Goal: Task Accomplishment & Management: Use online tool/utility

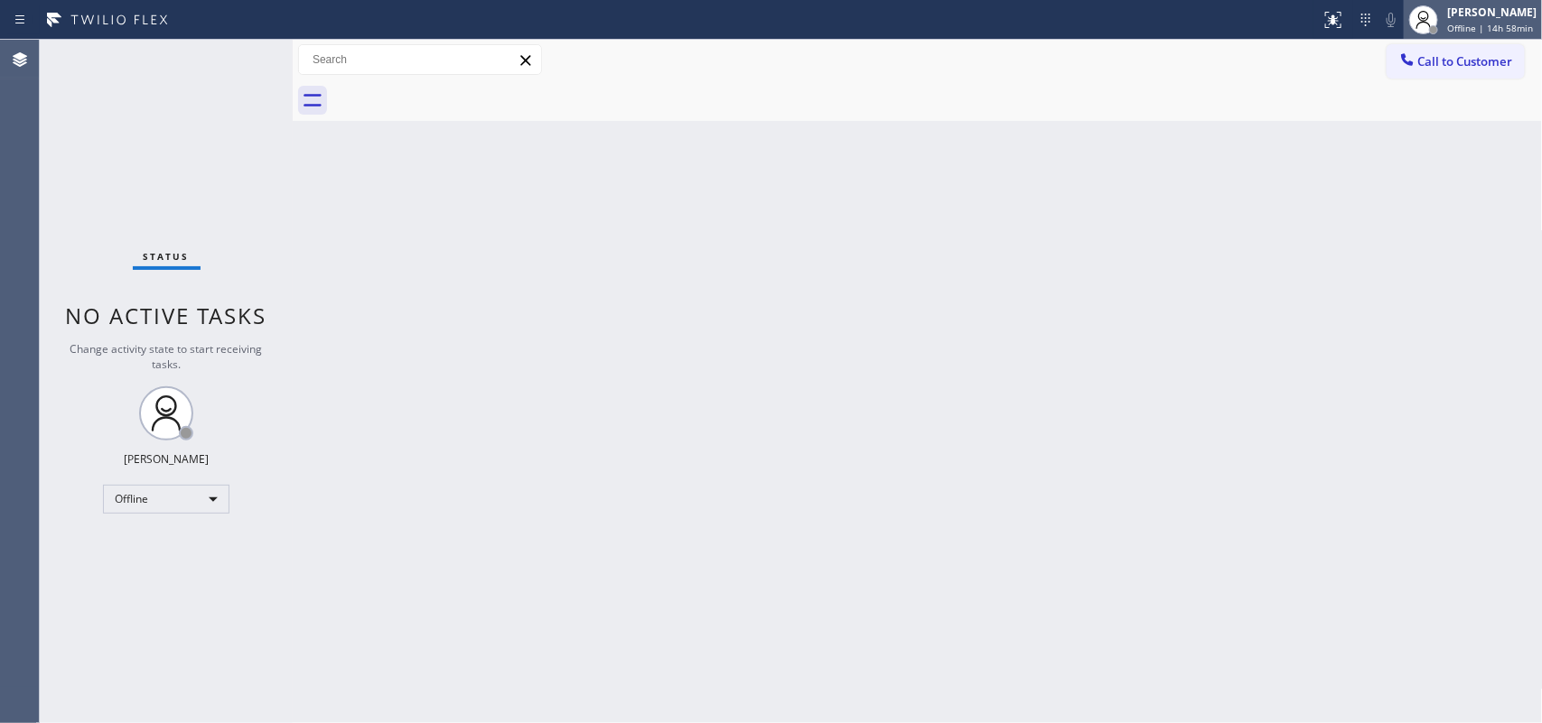
click at [1499, 14] on div "[PERSON_NAME]" at bounding box center [1491, 12] width 89 height 15
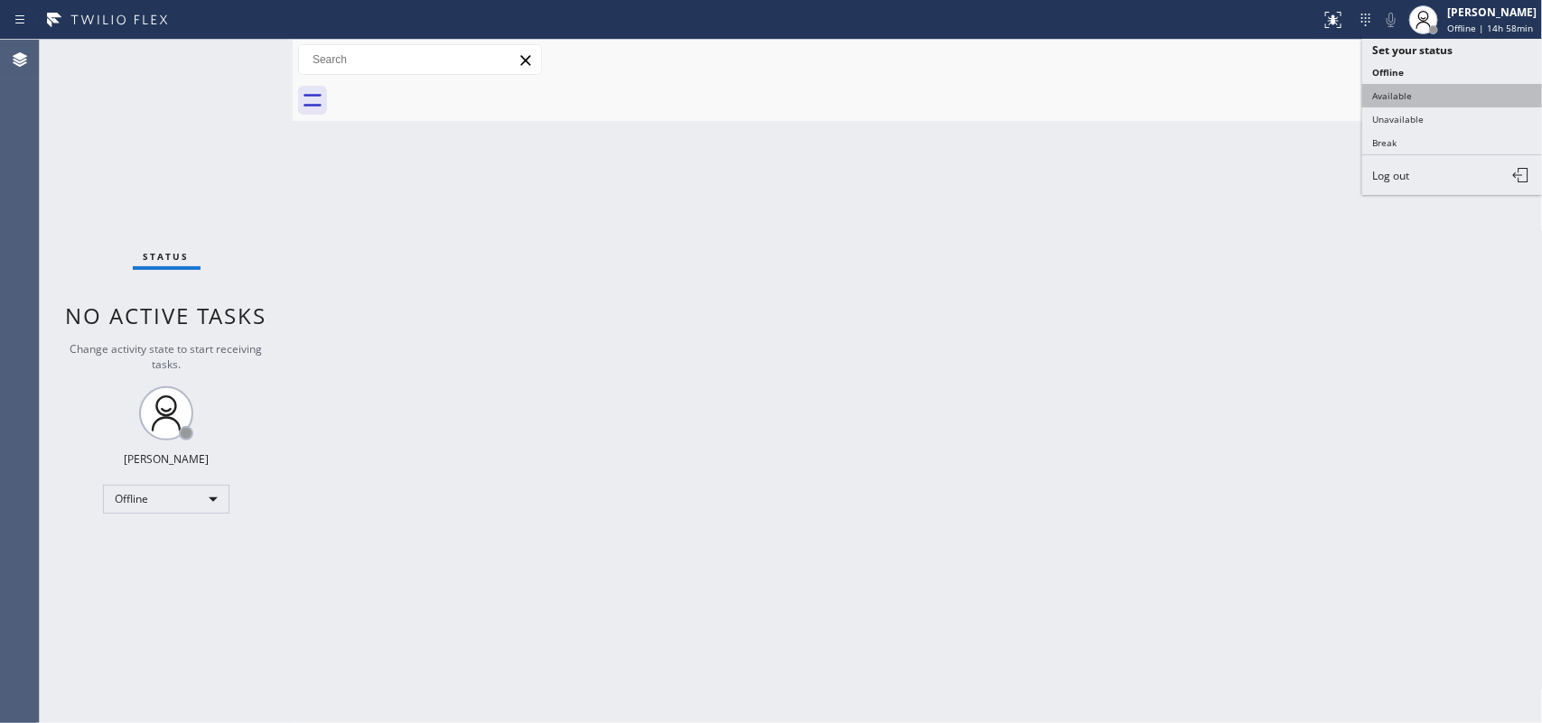
click at [1434, 86] on button "Available" at bounding box center [1452, 95] width 181 height 23
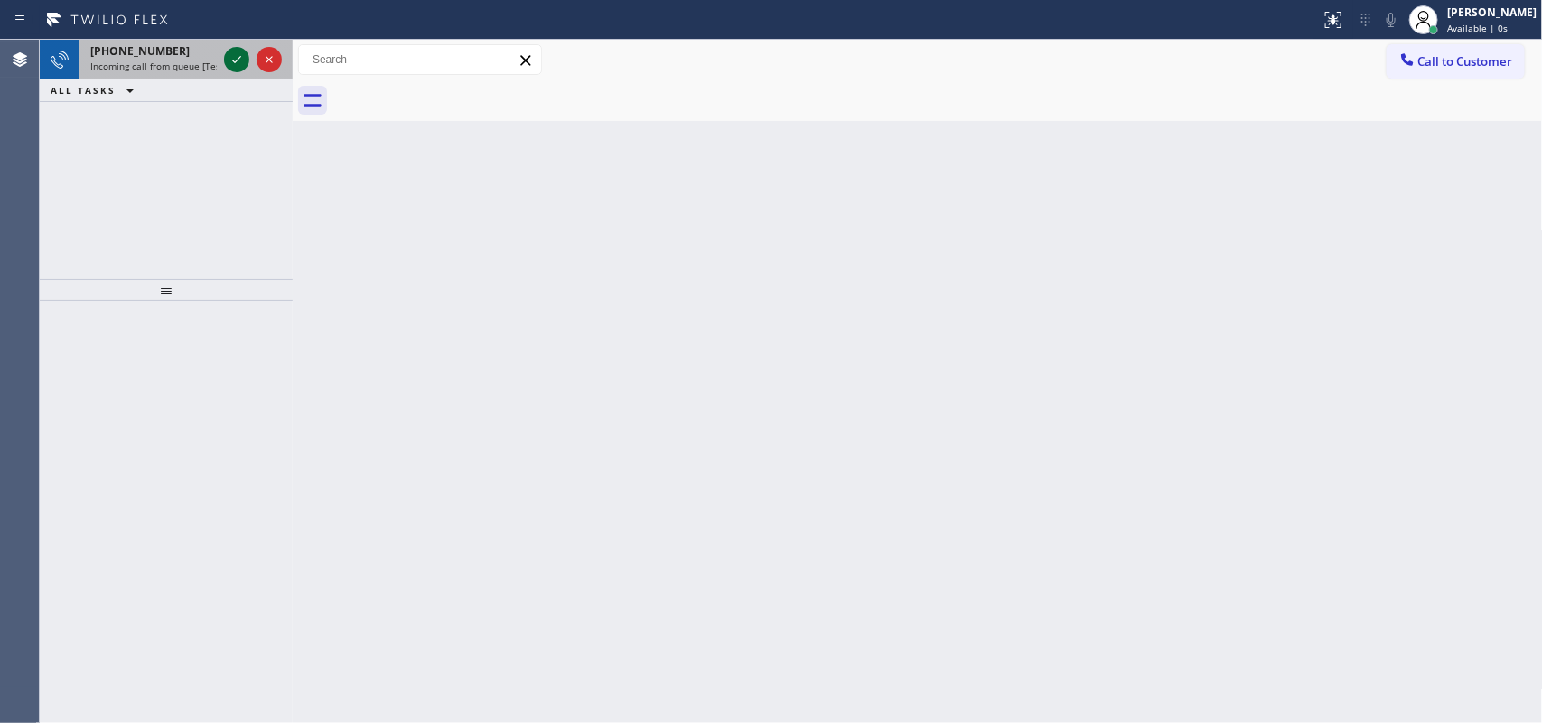
click at [241, 61] on icon at bounding box center [237, 60] width 22 height 22
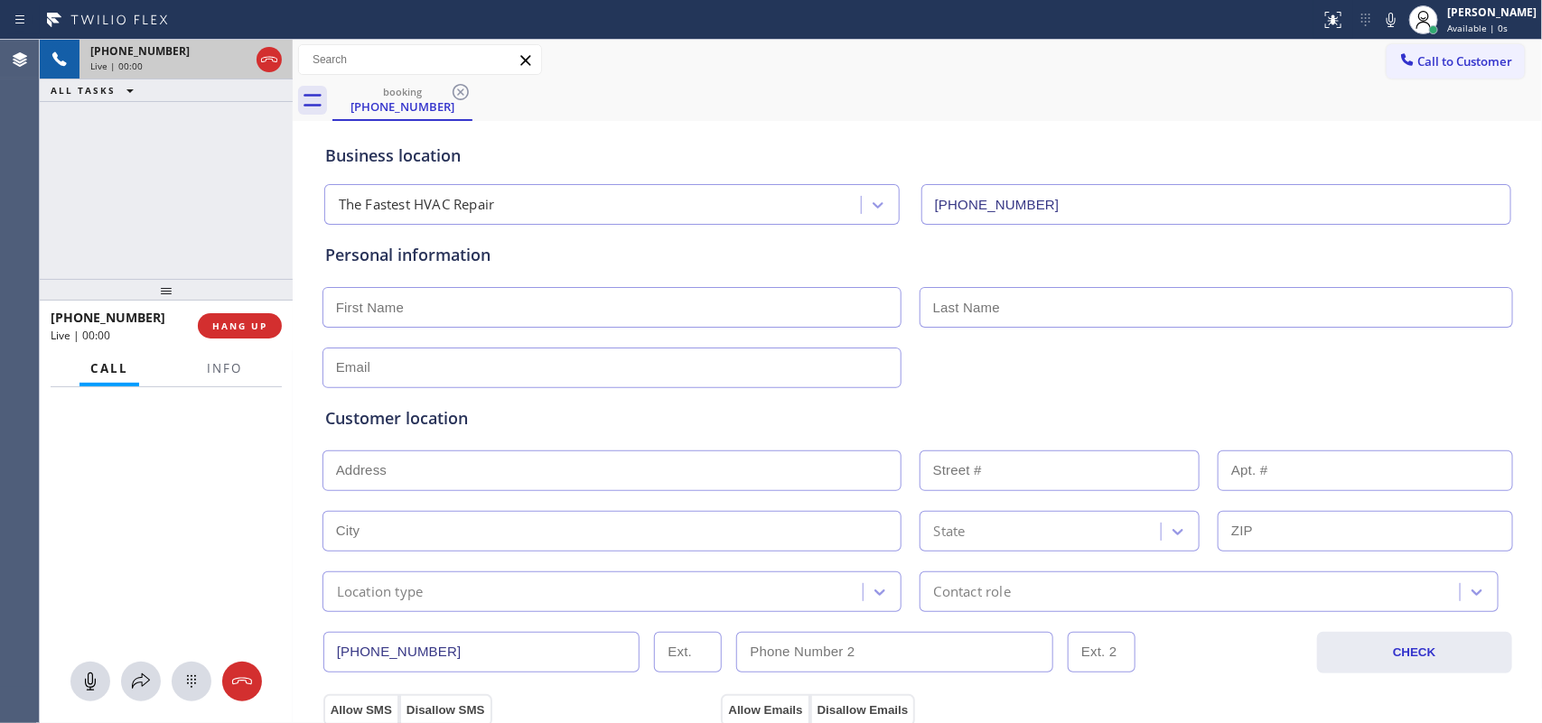
type input "[PHONE_NUMBER]"
click at [254, 318] on button "HANG UP" at bounding box center [240, 325] width 84 height 25
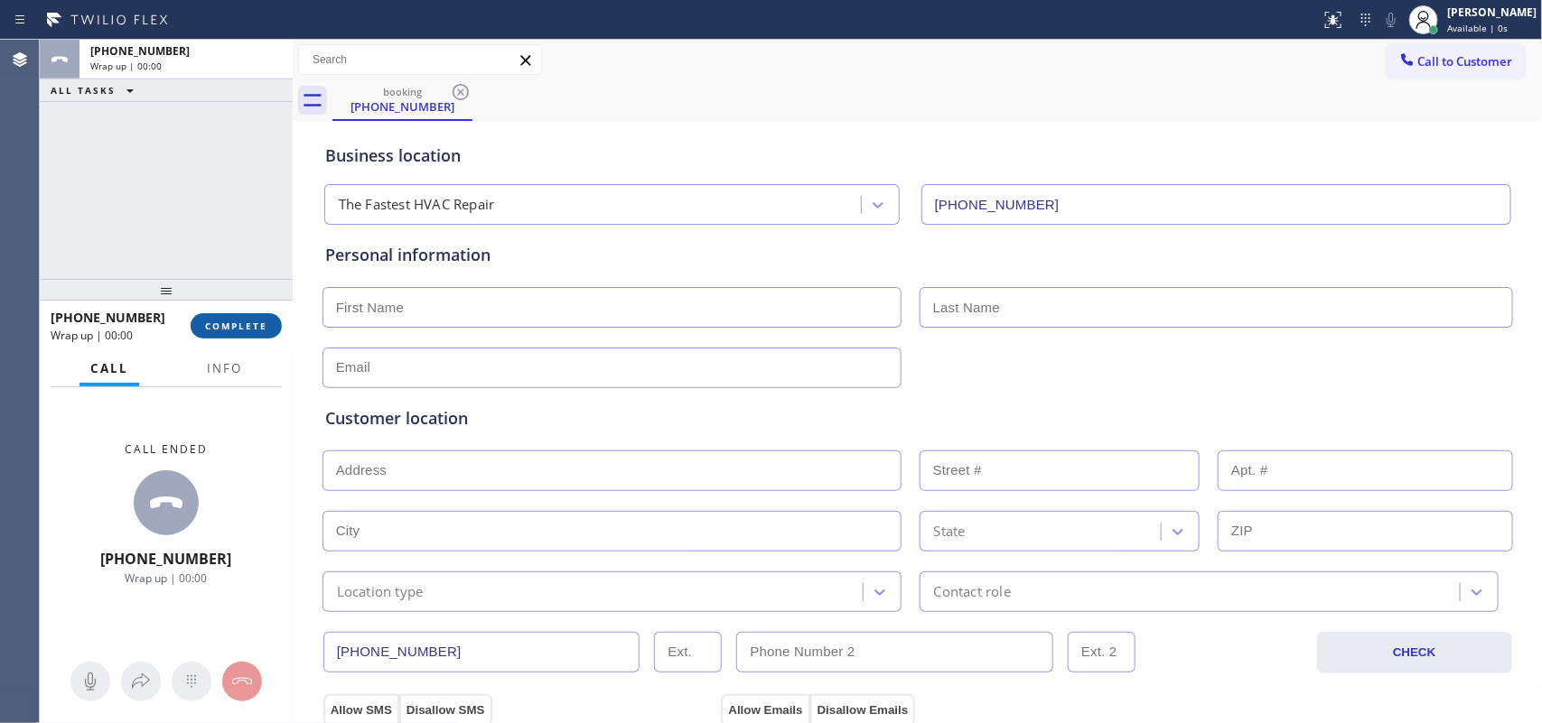
click at [254, 318] on button "COMPLETE" at bounding box center [236, 325] width 91 height 25
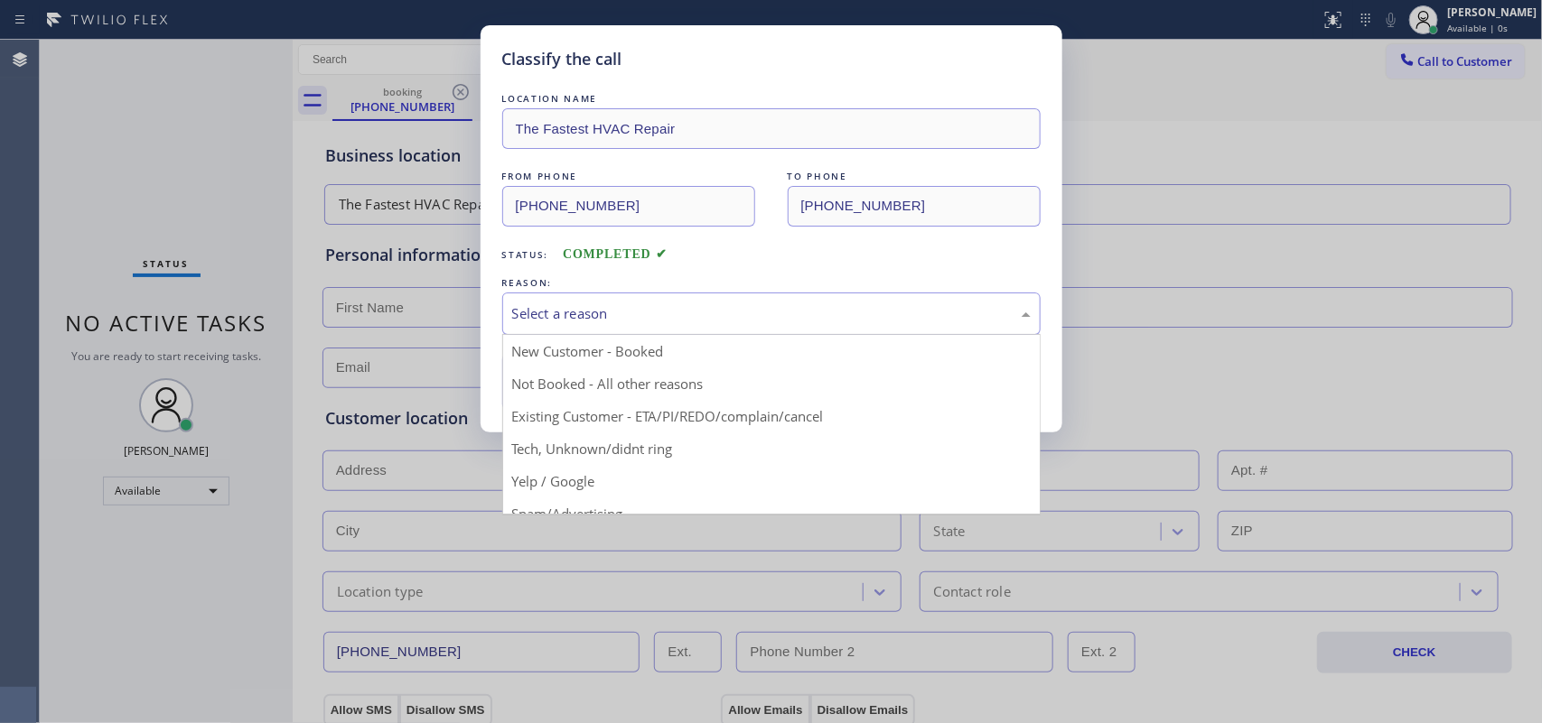
click at [639, 303] on div "Select a reason" at bounding box center [771, 313] width 518 height 21
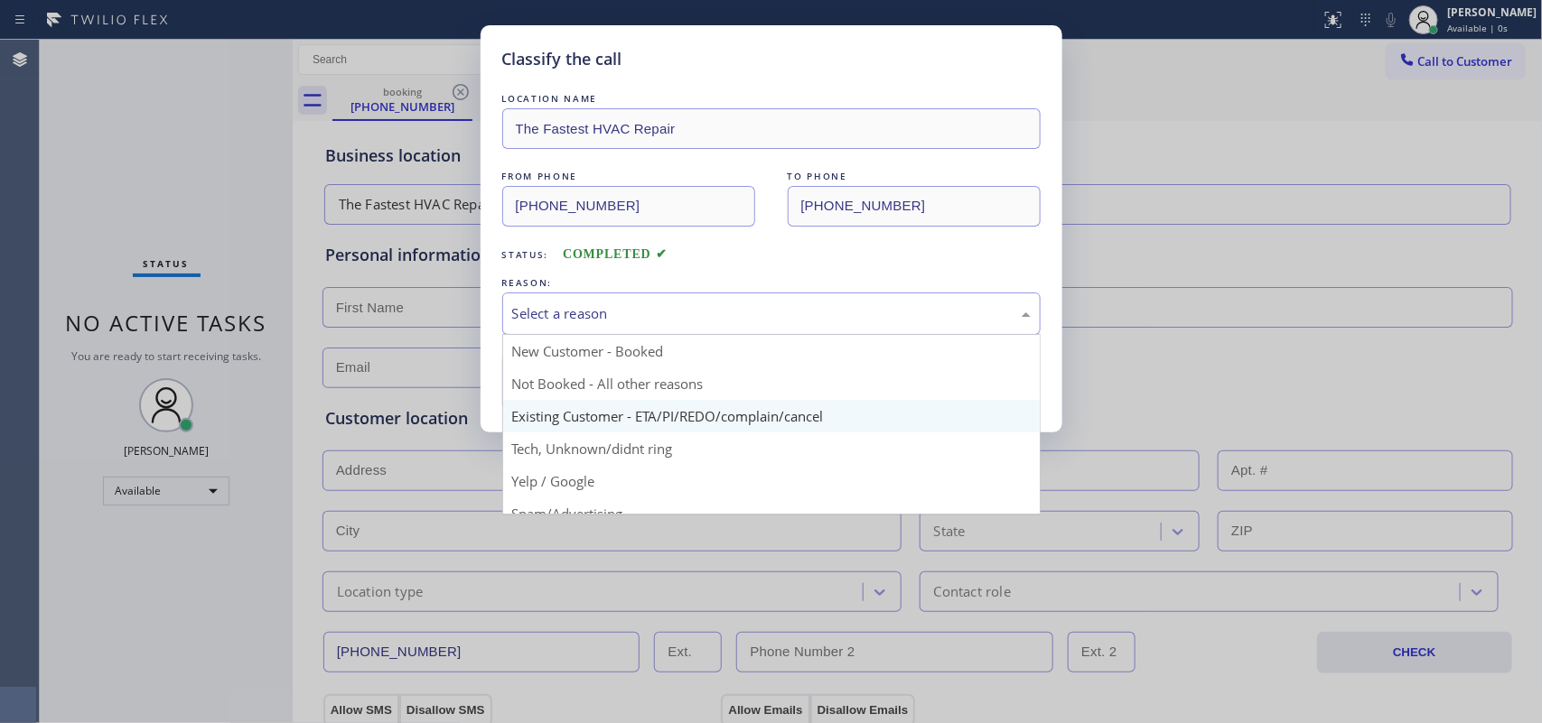
scroll to position [124, 0]
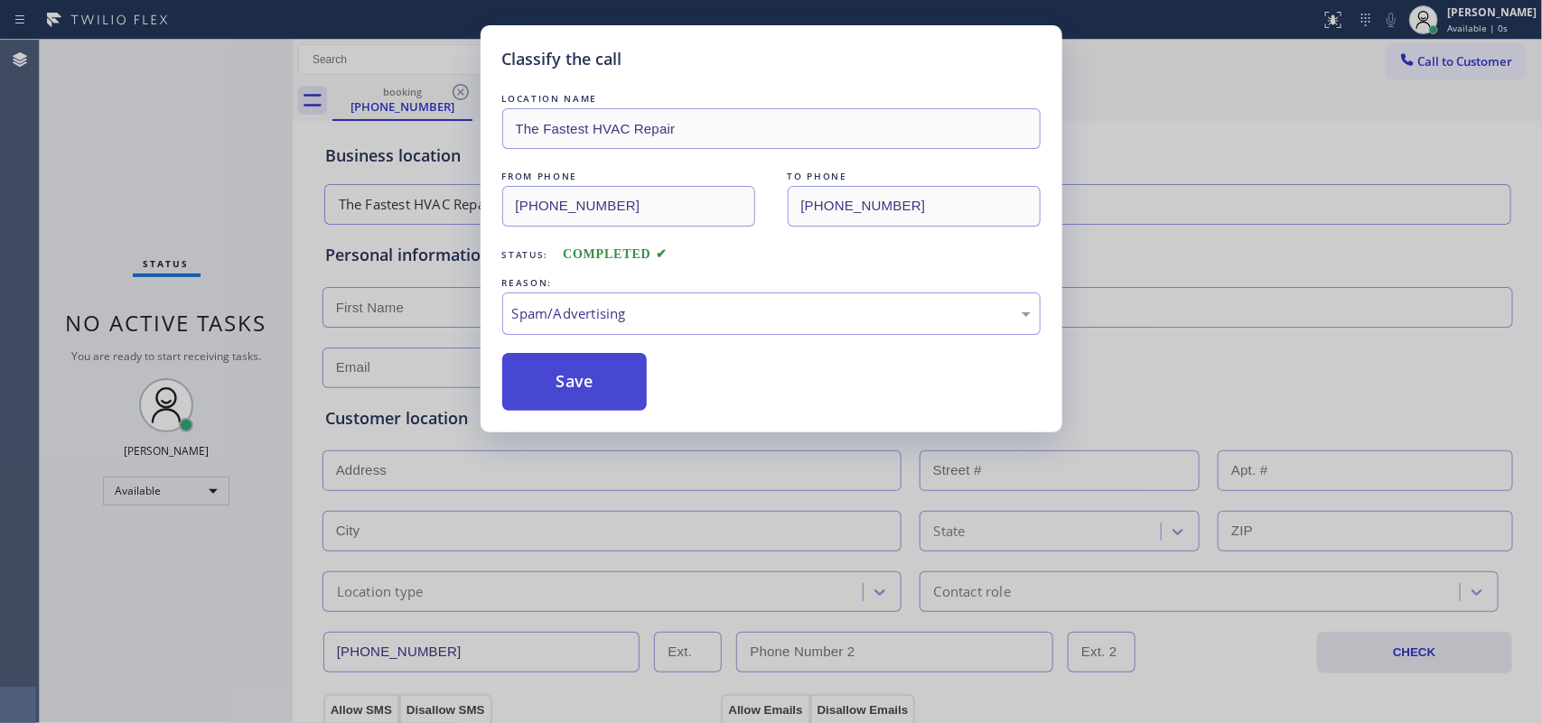
click at [563, 377] on button "Save" at bounding box center [574, 382] width 145 height 58
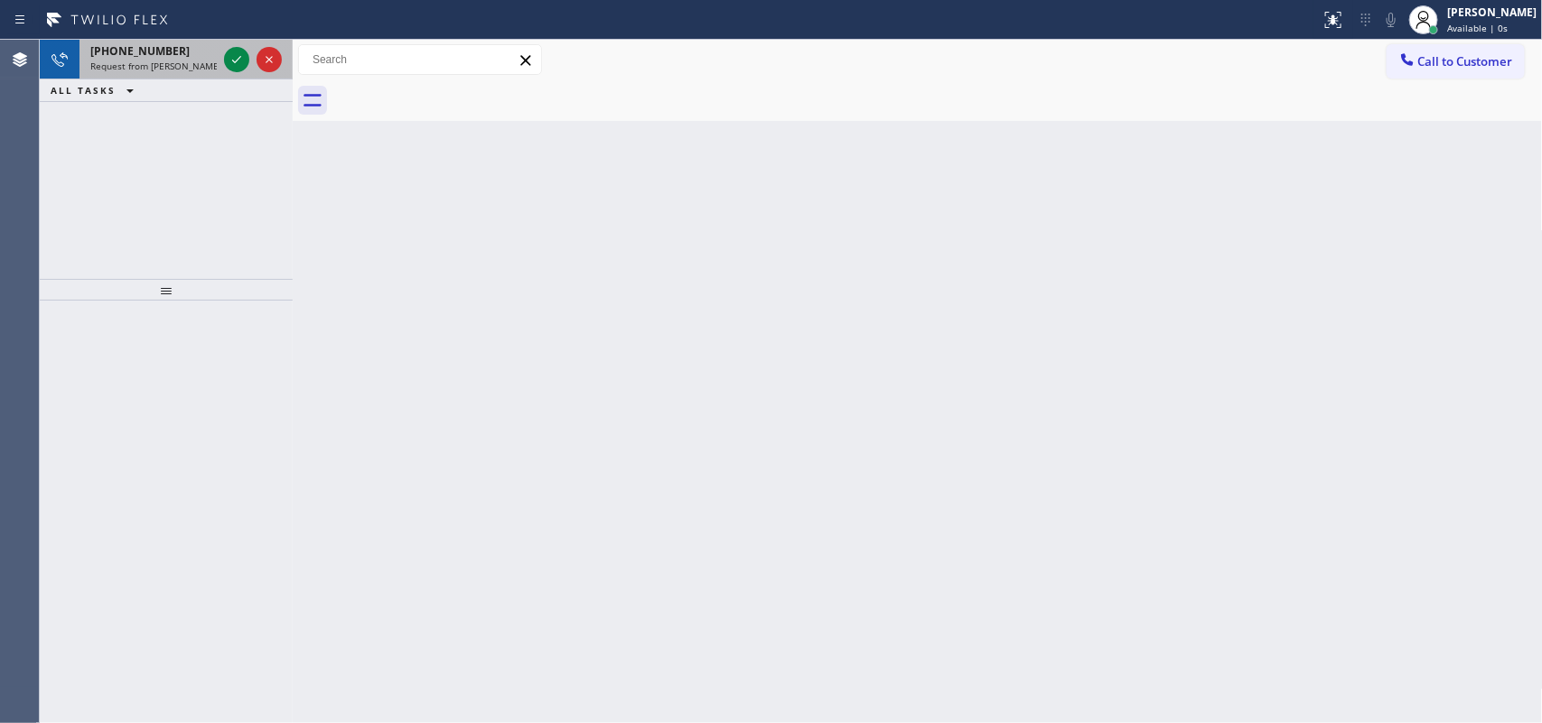
click at [160, 55] on span "[PHONE_NUMBER]" at bounding box center [139, 50] width 99 height 15
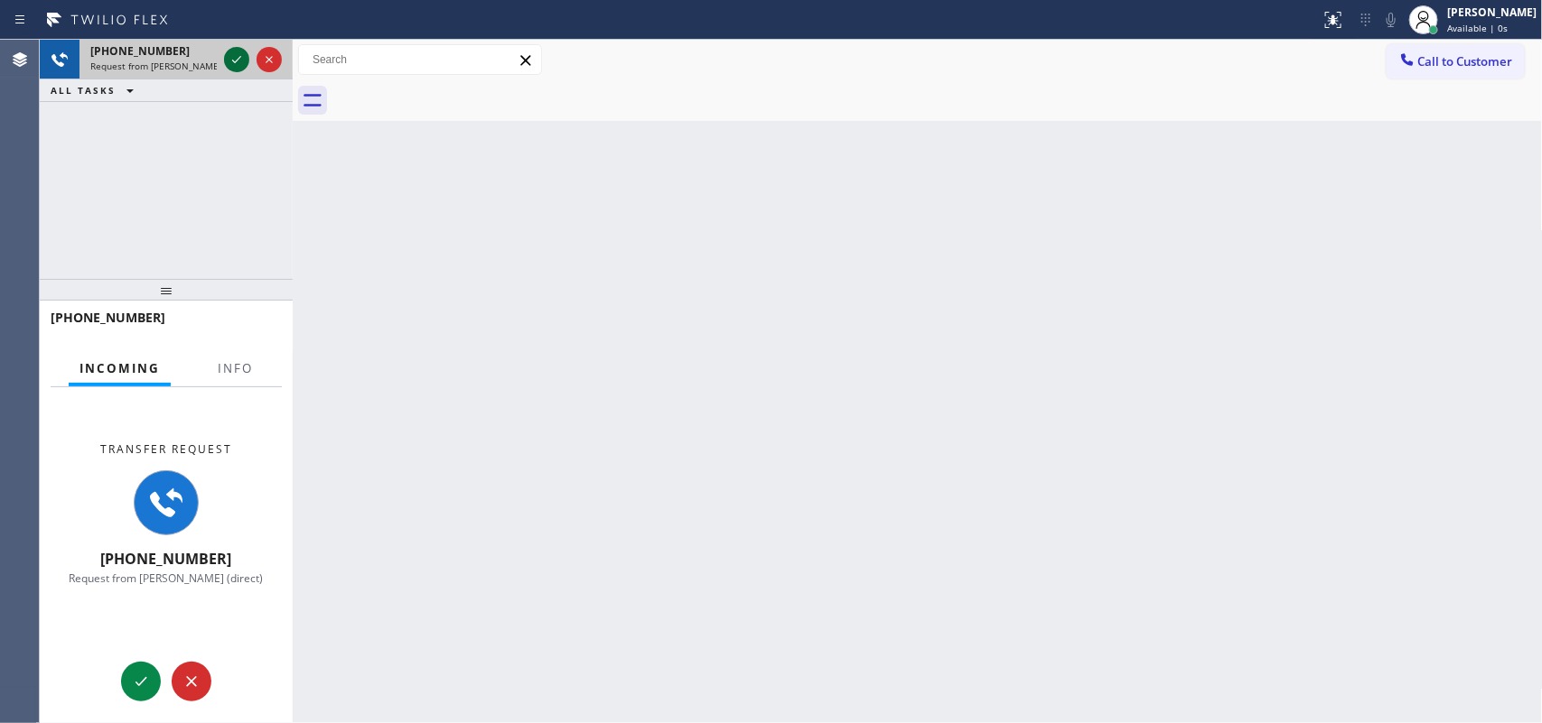
click at [226, 56] on icon at bounding box center [237, 60] width 22 height 22
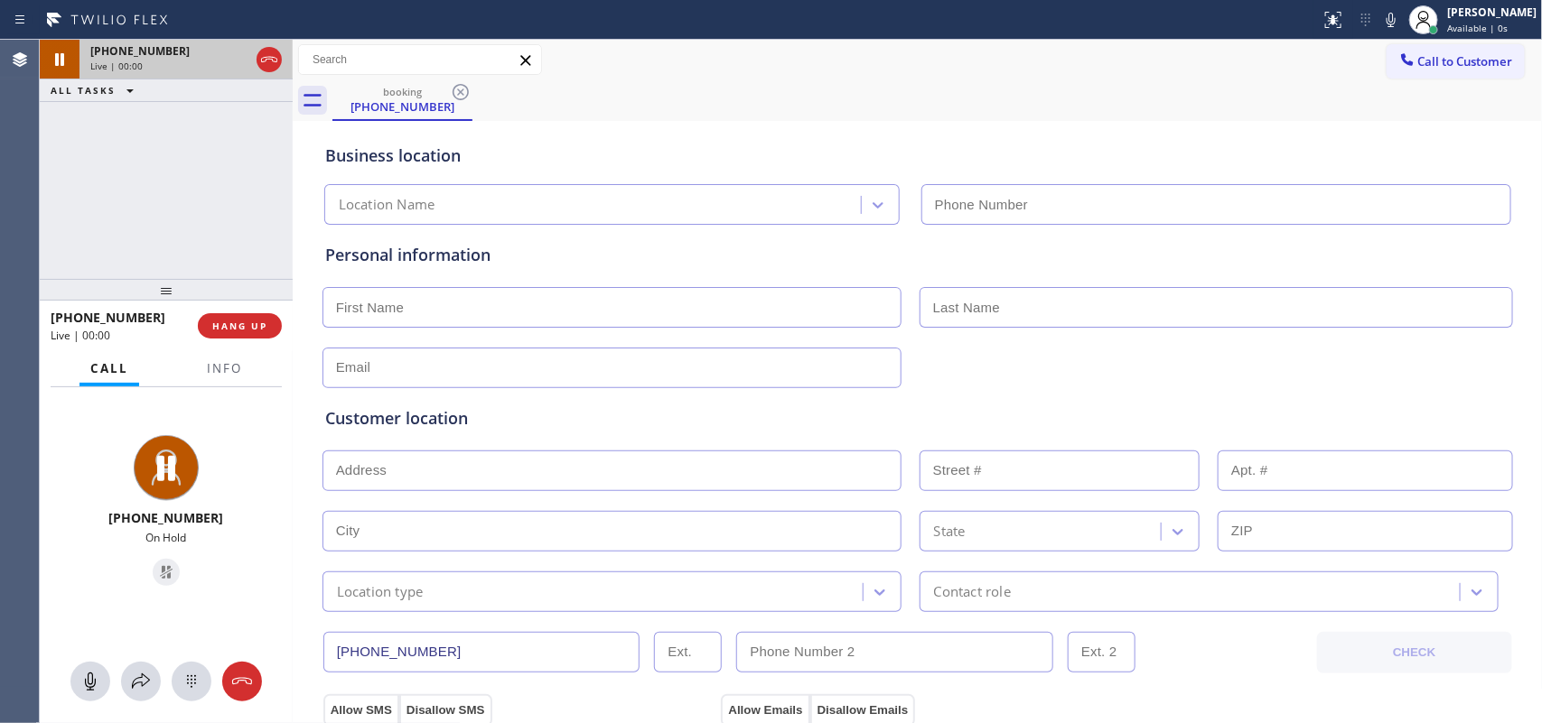
type input "[PHONE_NUMBER]"
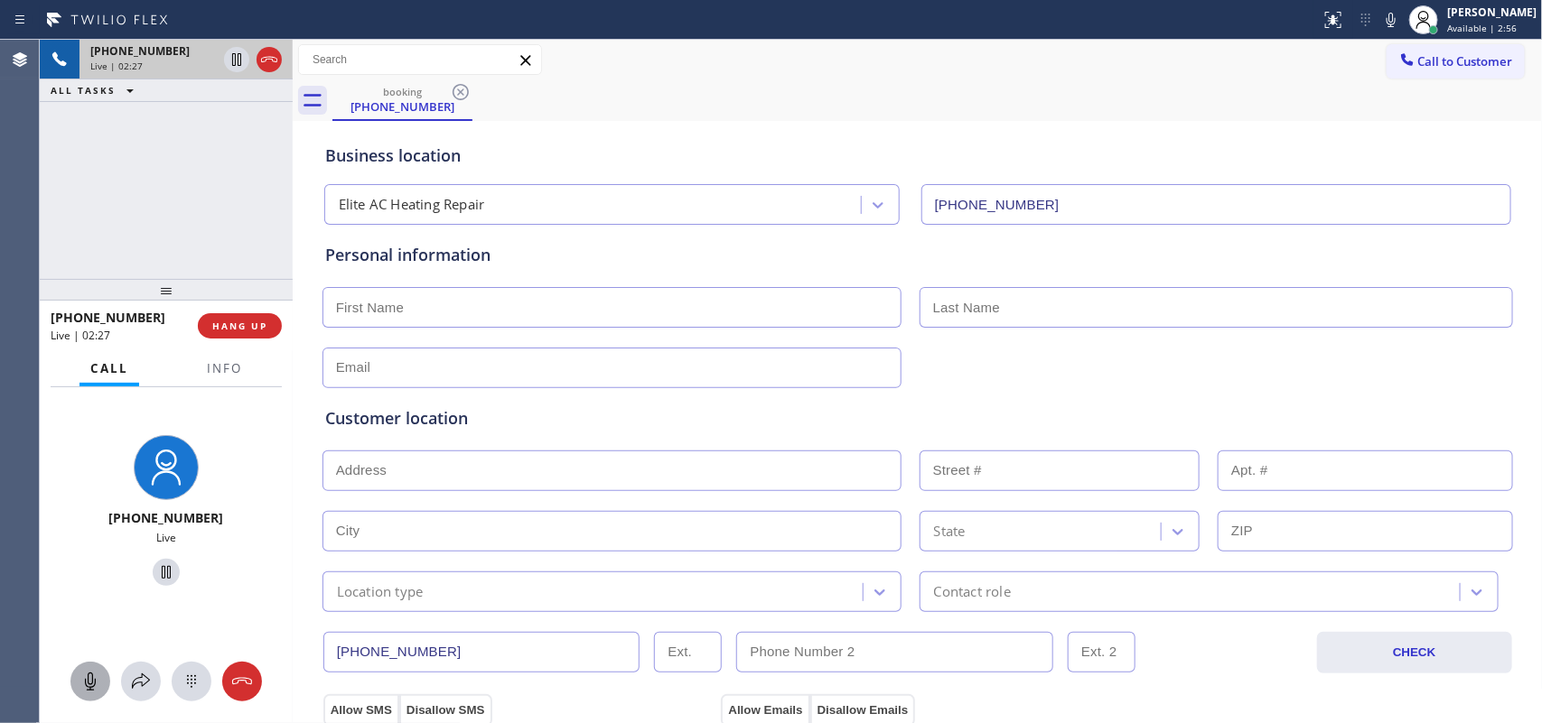
click at [83, 683] on icon at bounding box center [90, 682] width 22 height 22
click at [155, 571] on icon at bounding box center [166, 573] width 22 height 22
click at [90, 676] on icon at bounding box center [90, 682] width 11 height 18
click at [155, 572] on icon at bounding box center [166, 573] width 22 height 22
click at [575, 310] on input "text" at bounding box center [611, 307] width 579 height 41
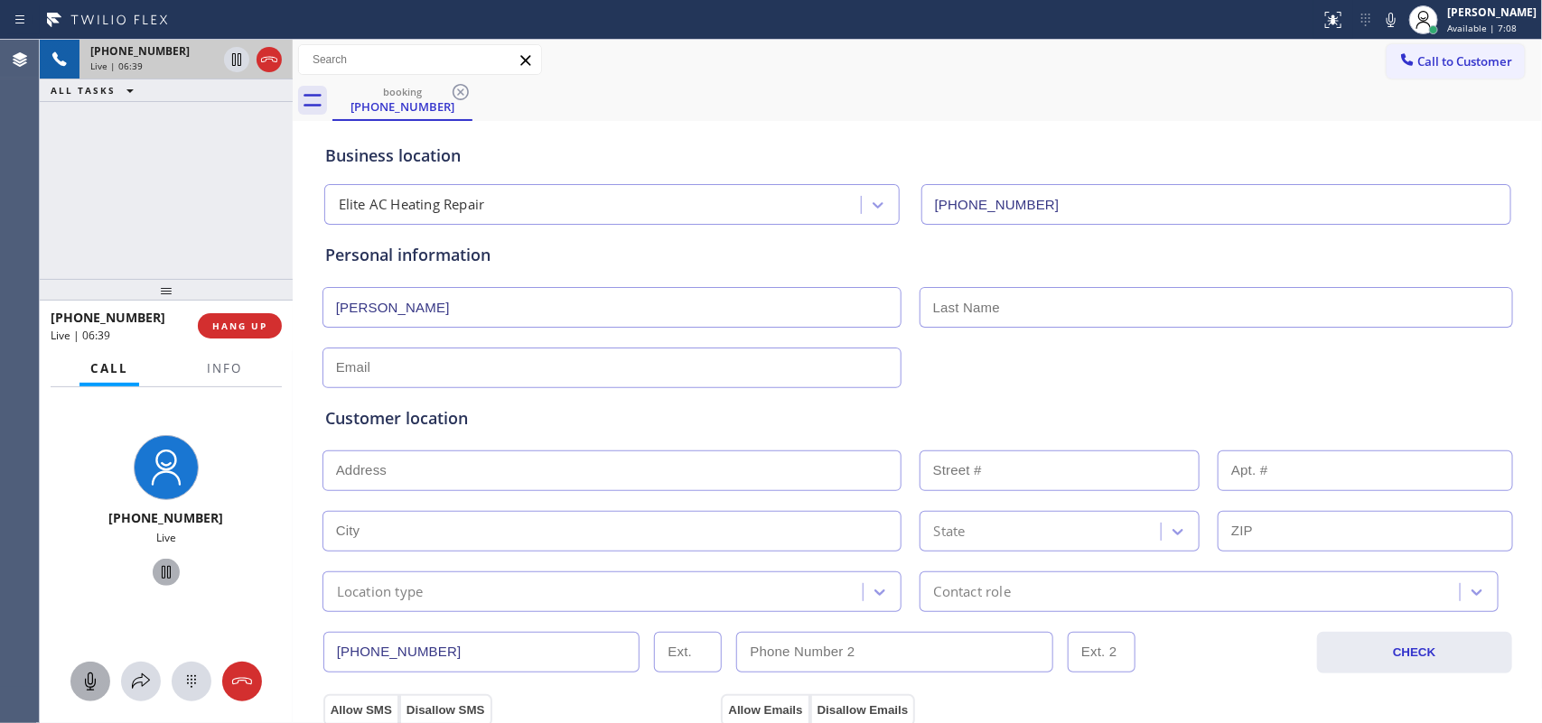
type input "[PERSON_NAME]"
click at [90, 686] on icon at bounding box center [90, 682] width 22 height 22
click at [156, 570] on icon at bounding box center [166, 573] width 22 height 22
click at [84, 684] on icon at bounding box center [90, 682] width 22 height 22
click at [161, 570] on icon at bounding box center [166, 573] width 22 height 22
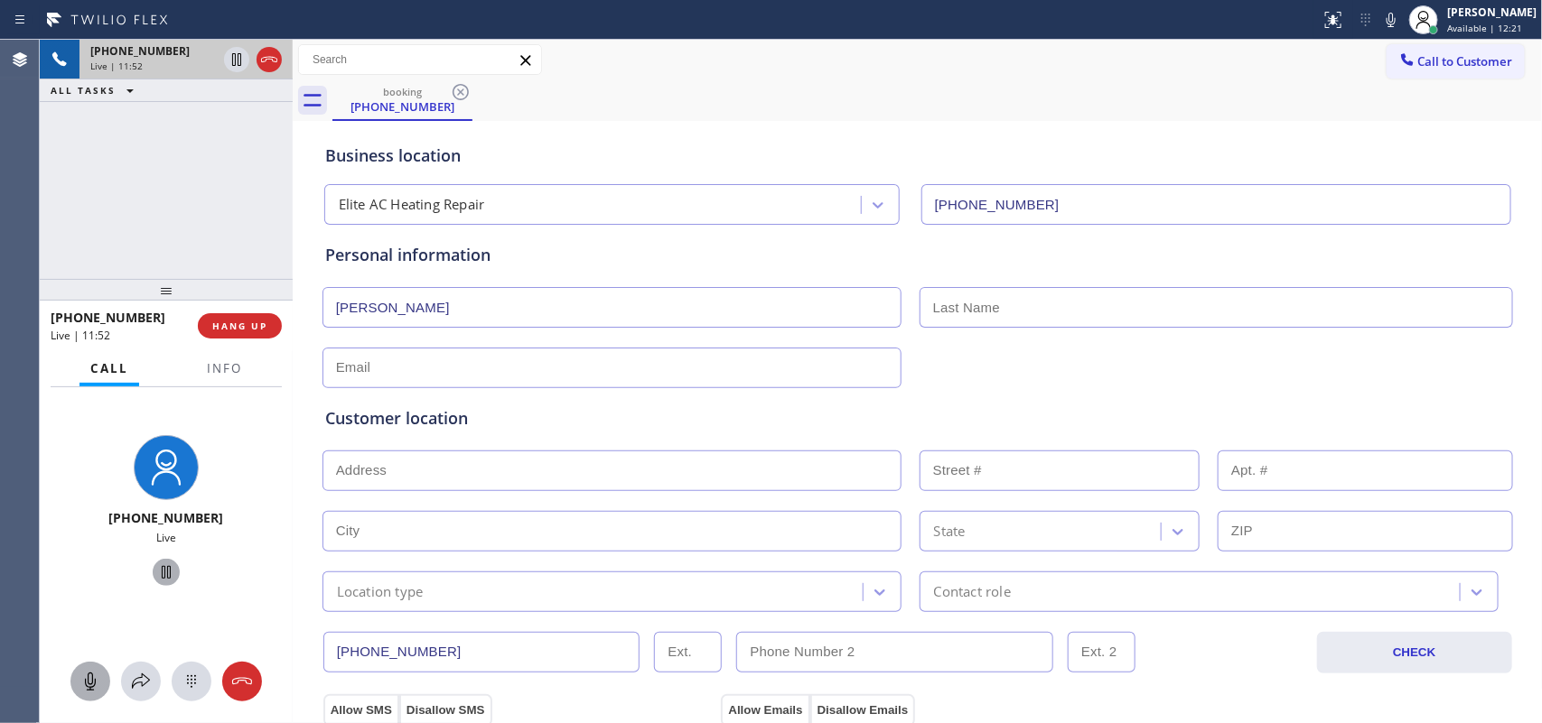
click at [95, 687] on icon at bounding box center [90, 682] width 22 height 22
click at [163, 569] on icon at bounding box center [166, 573] width 22 height 22
click at [84, 688] on icon at bounding box center [90, 682] width 22 height 22
click at [160, 567] on icon at bounding box center [166, 572] width 13 height 13
click at [635, 294] on input "[PERSON_NAME]" at bounding box center [611, 307] width 579 height 41
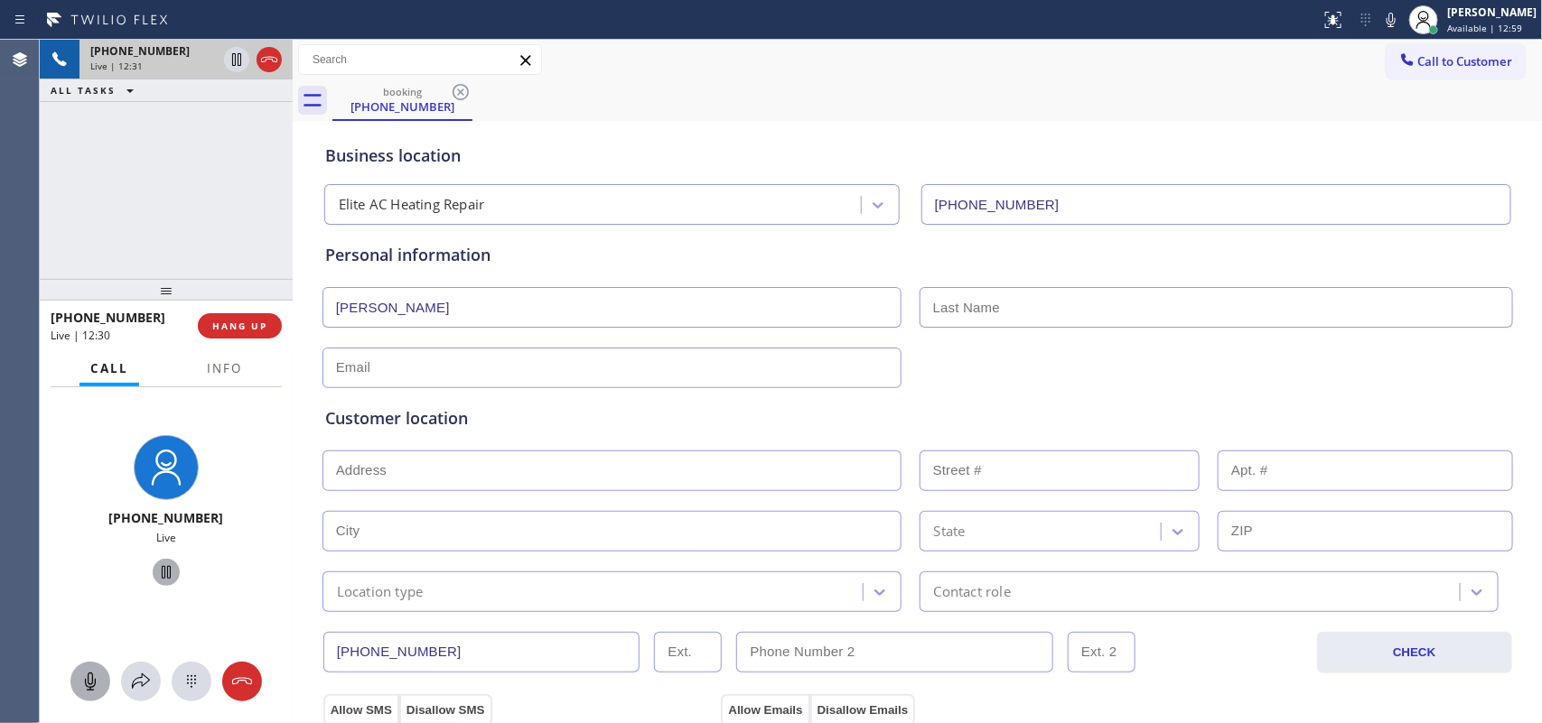
click at [1010, 309] on input "text" at bounding box center [1215, 307] width 593 height 41
click at [368, 371] on input "text" at bounding box center [611, 368] width 579 height 41
click at [1084, 309] on input "text" at bounding box center [1215, 307] width 593 height 41
paste input "[PERSON_NAME]"
type input "[PERSON_NAME]"
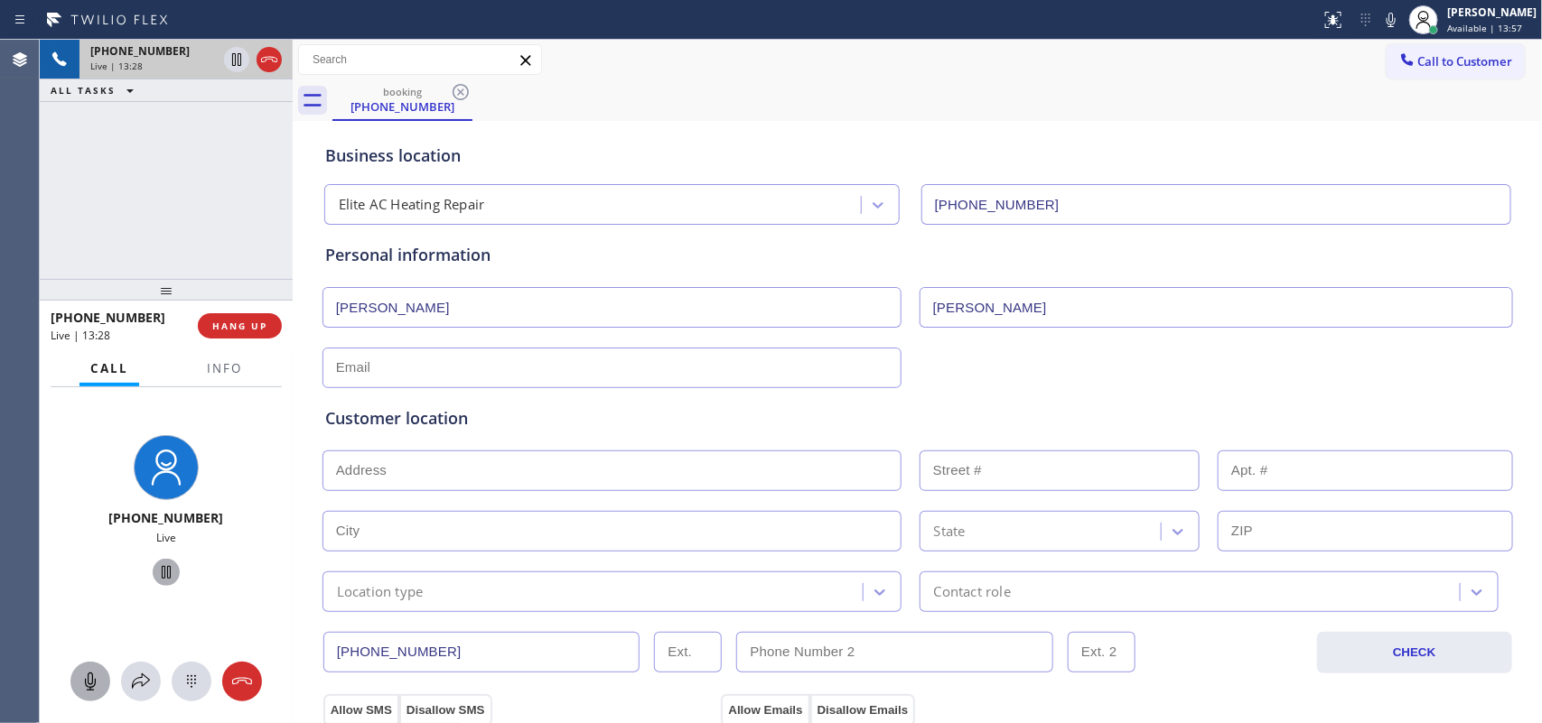
click at [417, 372] on input "text" at bounding box center [611, 368] width 579 height 41
paste input "[EMAIL_ADDRESS][DOMAIN_NAME]"
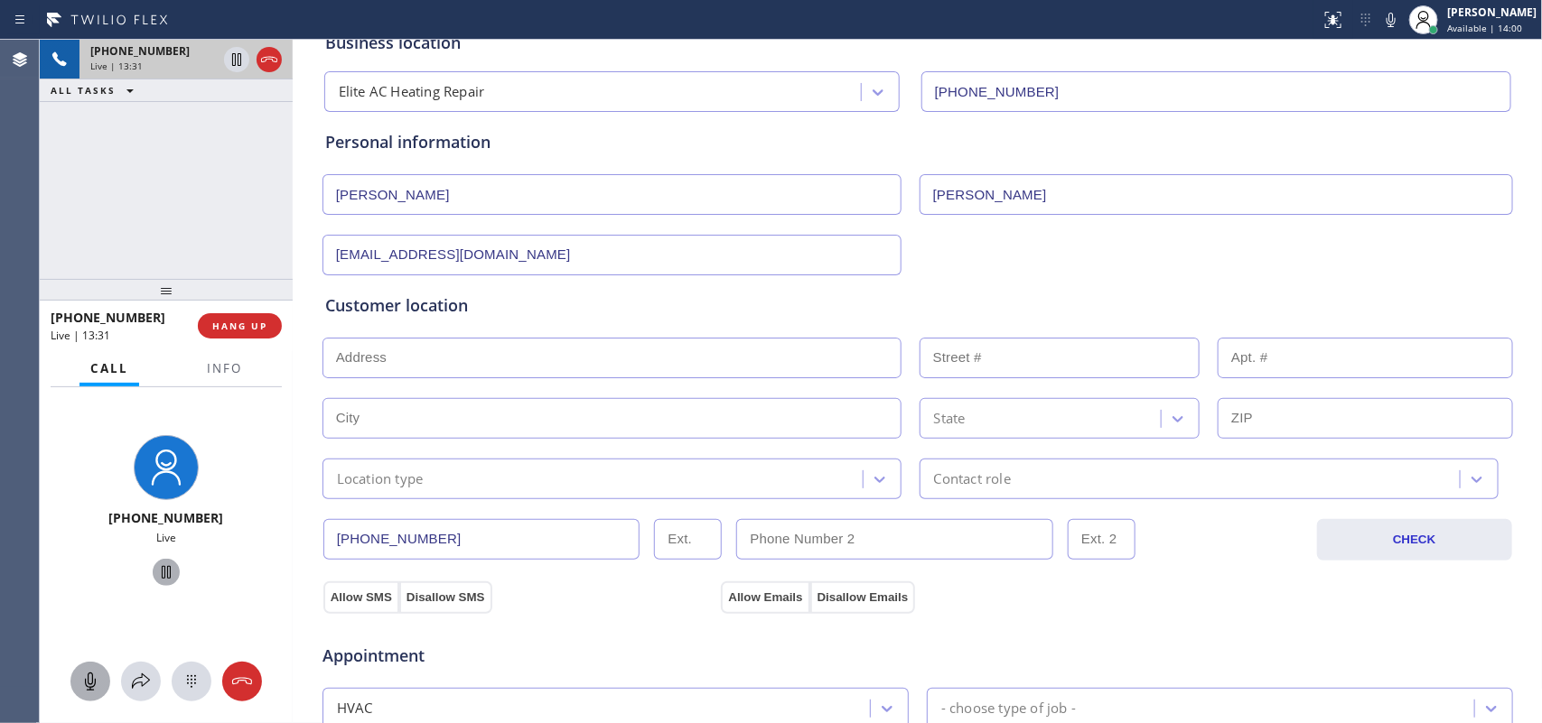
type input "[EMAIL_ADDRESS][DOMAIN_NAME]"
click at [596, 350] on input "text" at bounding box center [611, 358] width 579 height 41
paste input "[STREET_ADDRESS],"
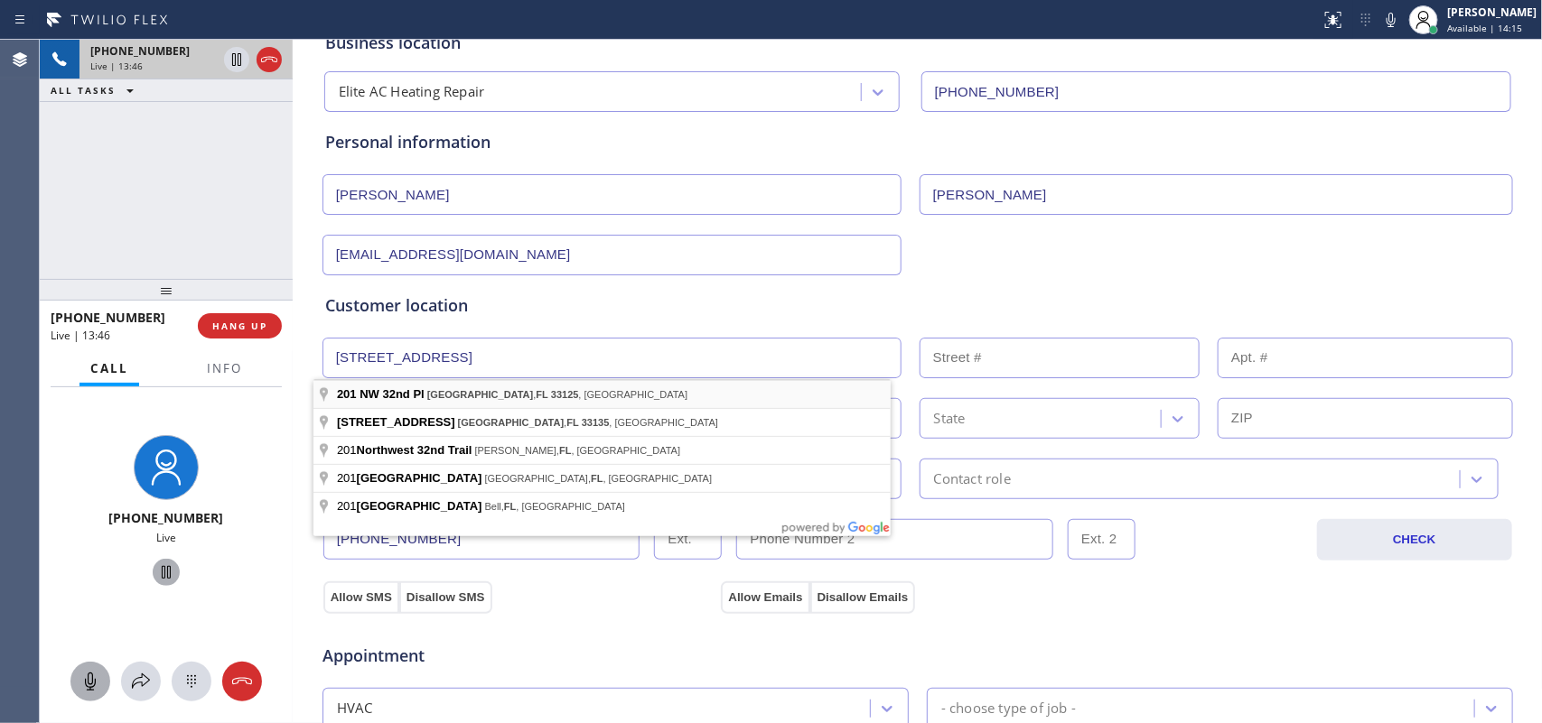
type input "[STREET_ADDRESS]"
type input "201"
type input "[GEOGRAPHIC_DATA]"
type input "33125"
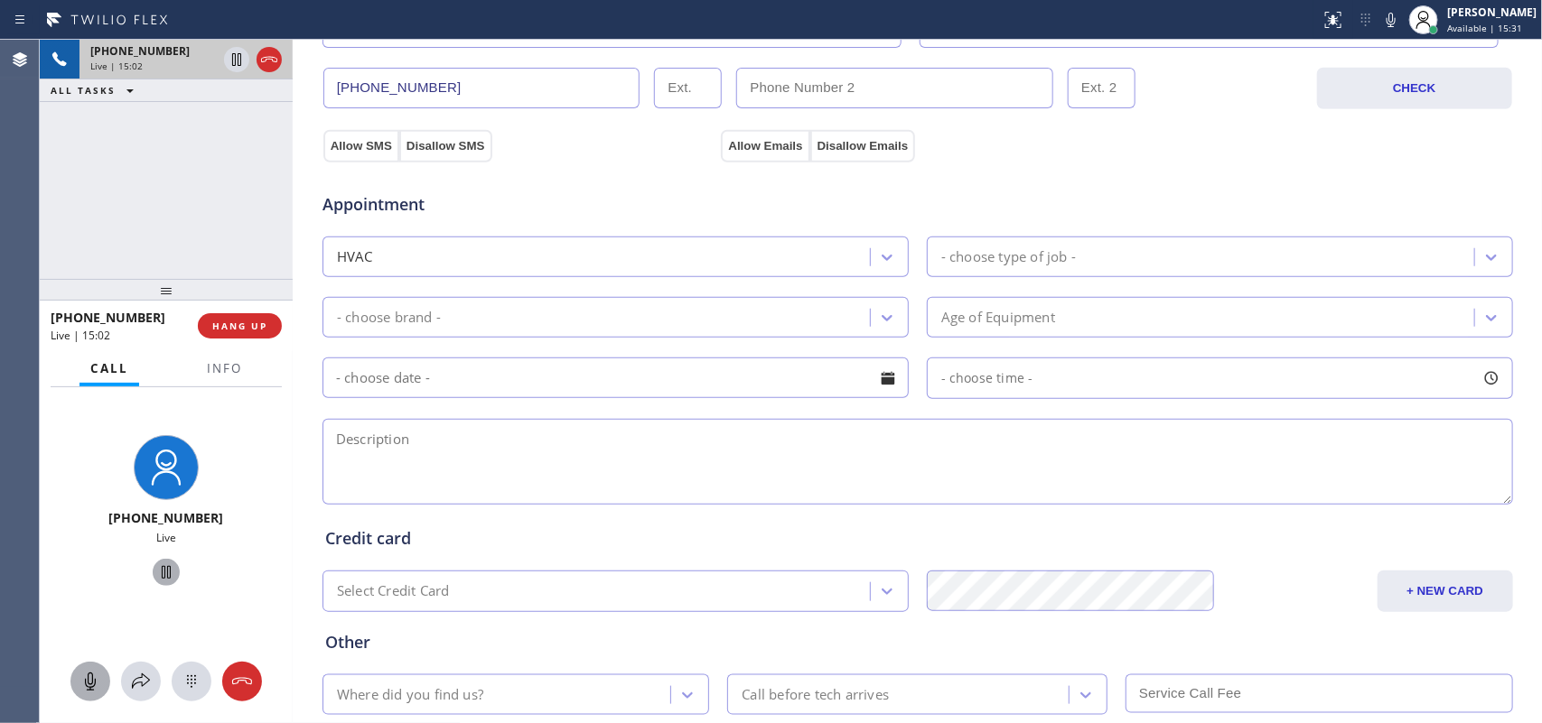
scroll to position [452, 0]
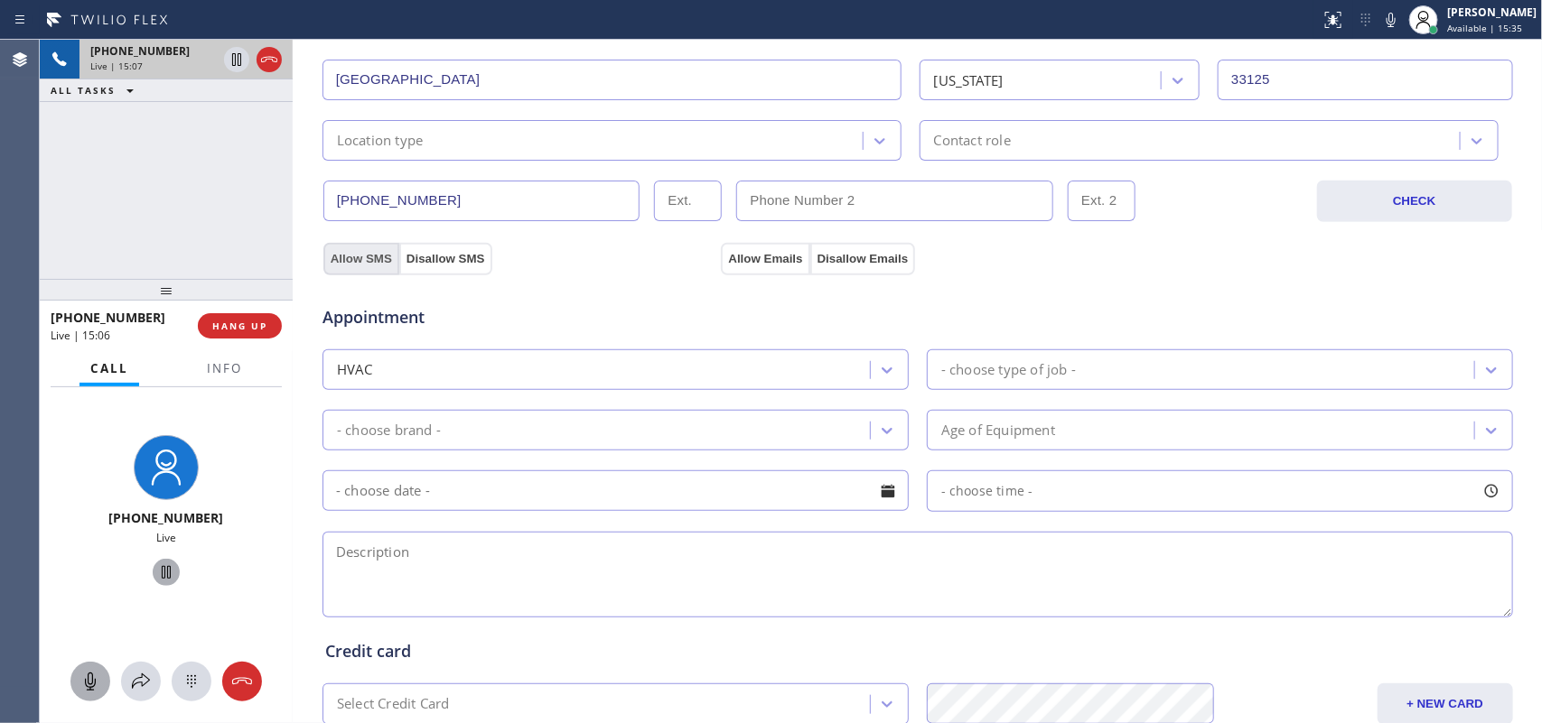
click at [345, 249] on button "Allow SMS" at bounding box center [361, 259] width 76 height 33
click at [741, 255] on button "Allow Emails" at bounding box center [765, 259] width 89 height 33
click at [349, 263] on button "Allow SMS" at bounding box center [361, 259] width 76 height 33
click at [750, 258] on button "Allow Emails" at bounding box center [765, 259] width 89 height 33
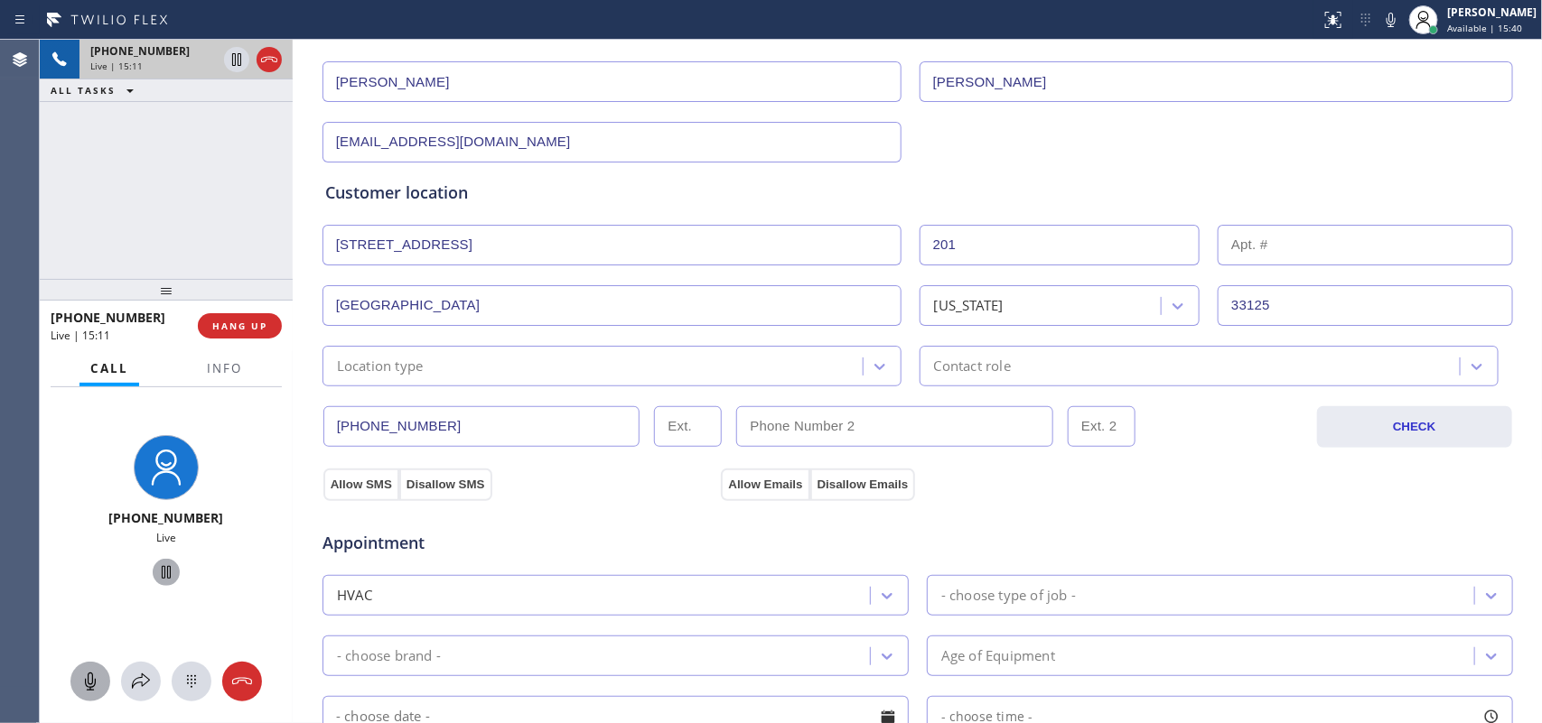
click at [788, 364] on div "Location type" at bounding box center [595, 366] width 535 height 32
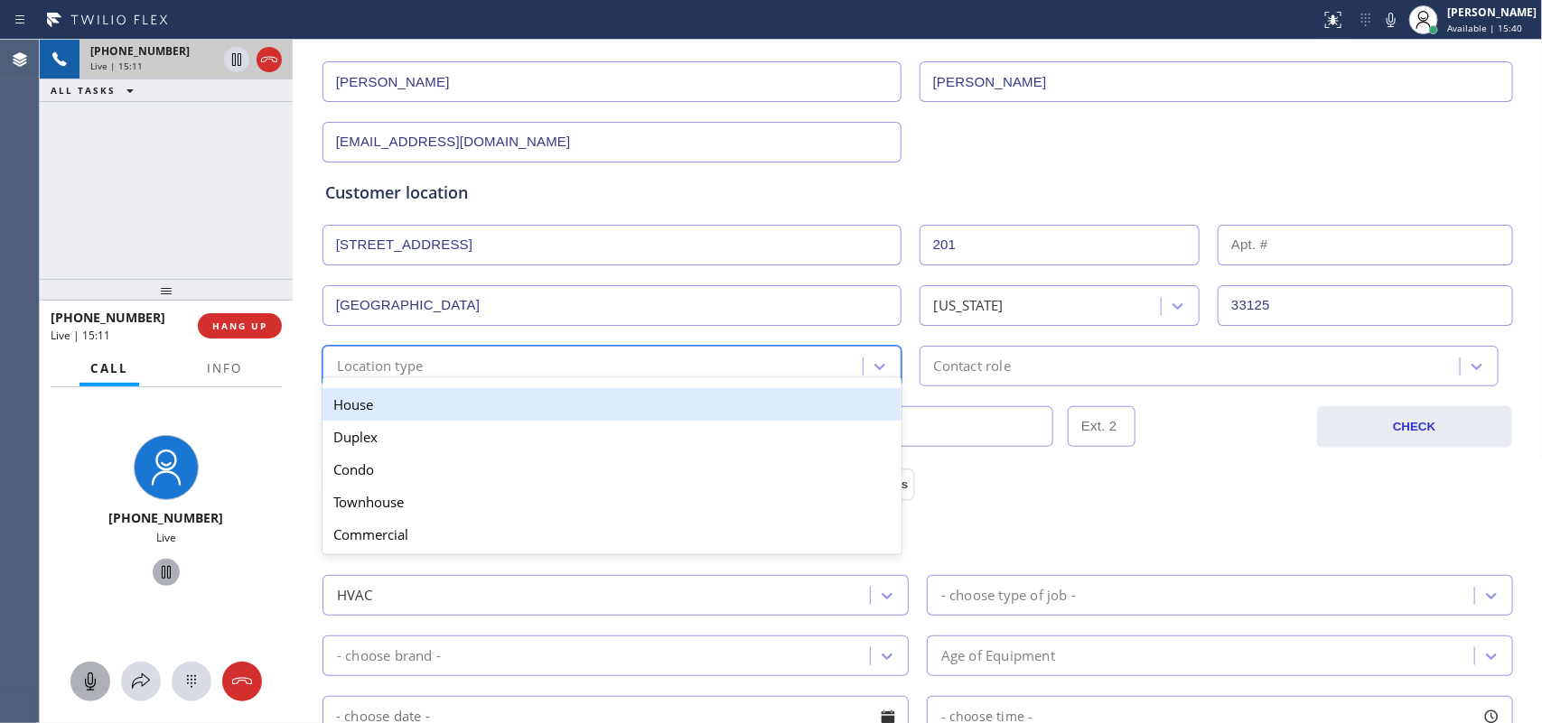
click at [734, 403] on div "House" at bounding box center [611, 404] width 579 height 33
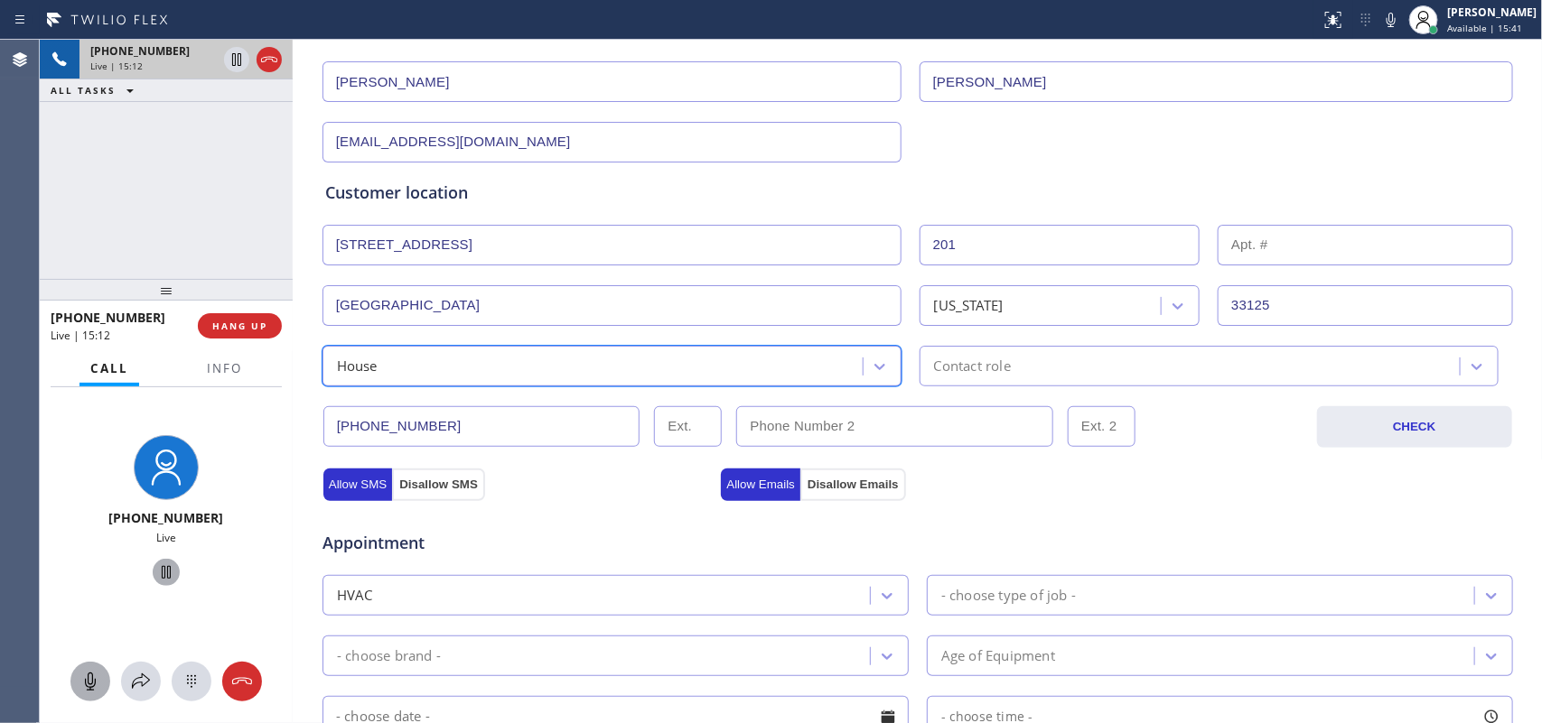
click at [996, 373] on div "Contact role" at bounding box center [972, 366] width 77 height 21
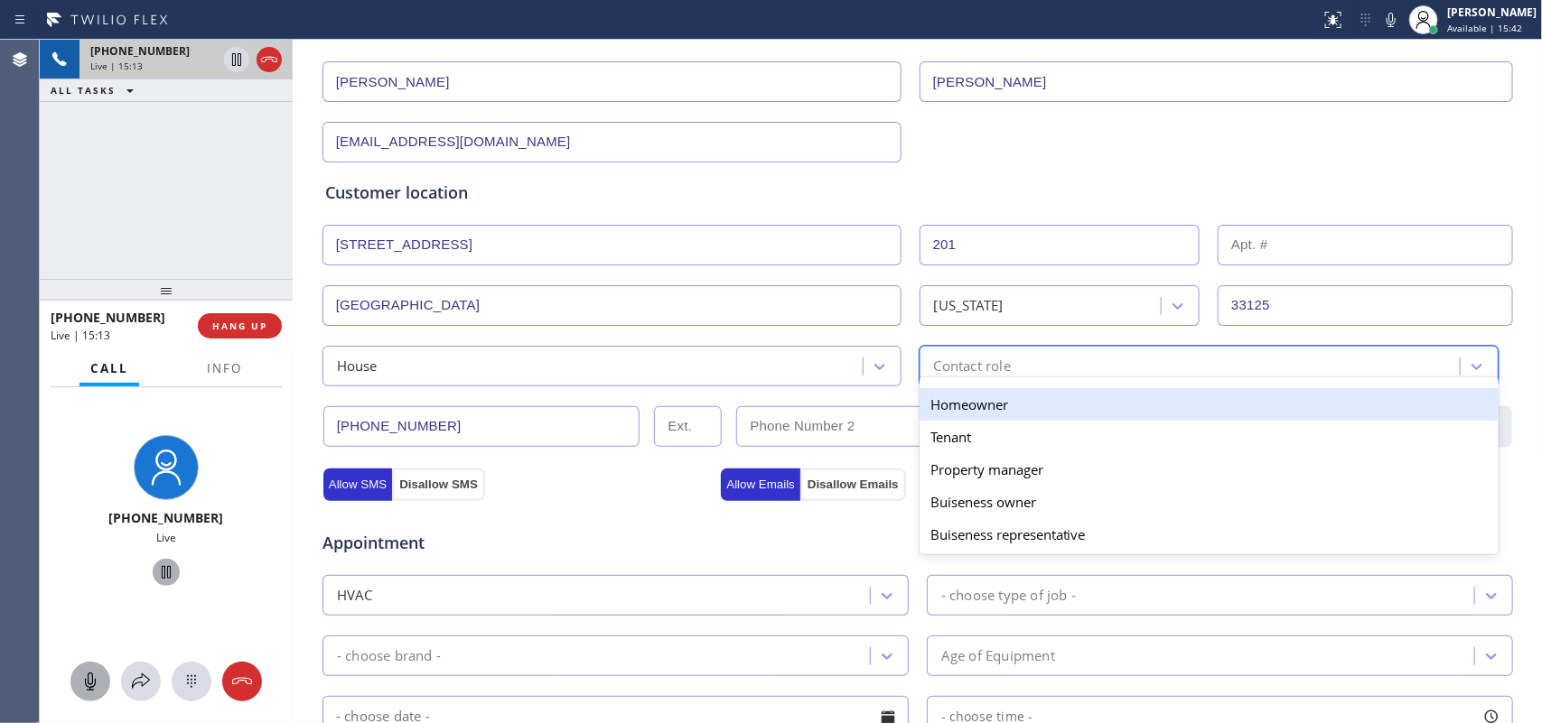
click at [991, 412] on div "Homeowner" at bounding box center [1208, 404] width 579 height 33
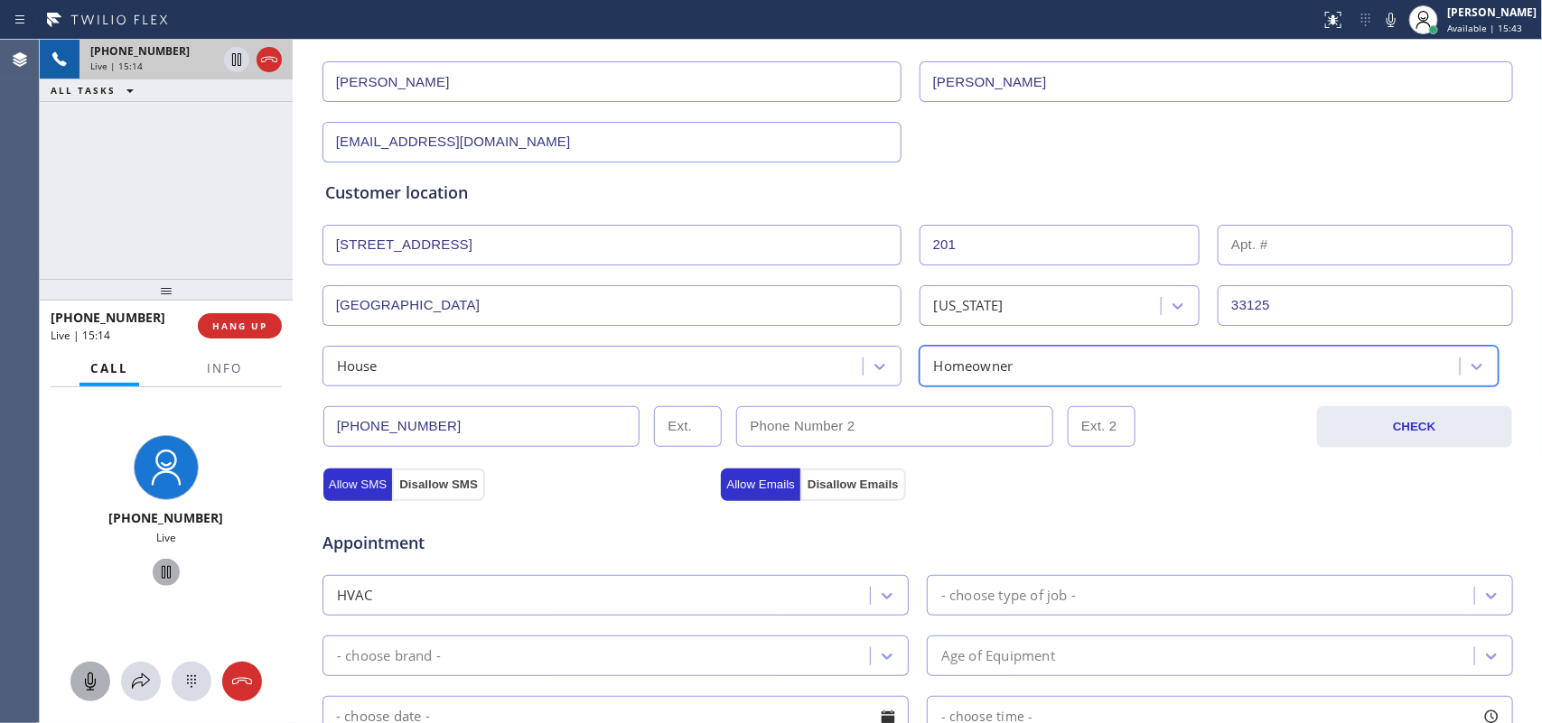
scroll to position [564, 0]
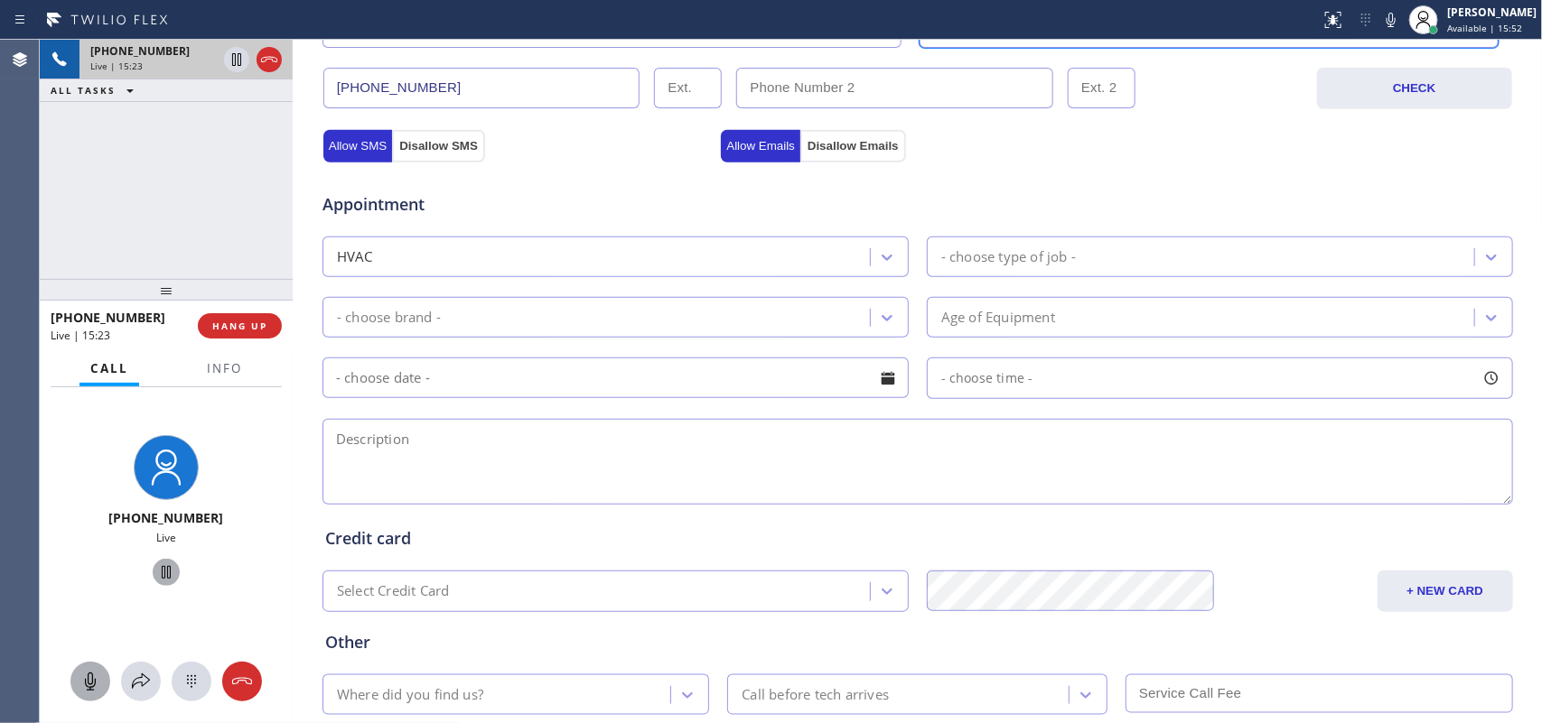
click at [1112, 262] on div "- choose type of job -" at bounding box center [1203, 257] width 542 height 32
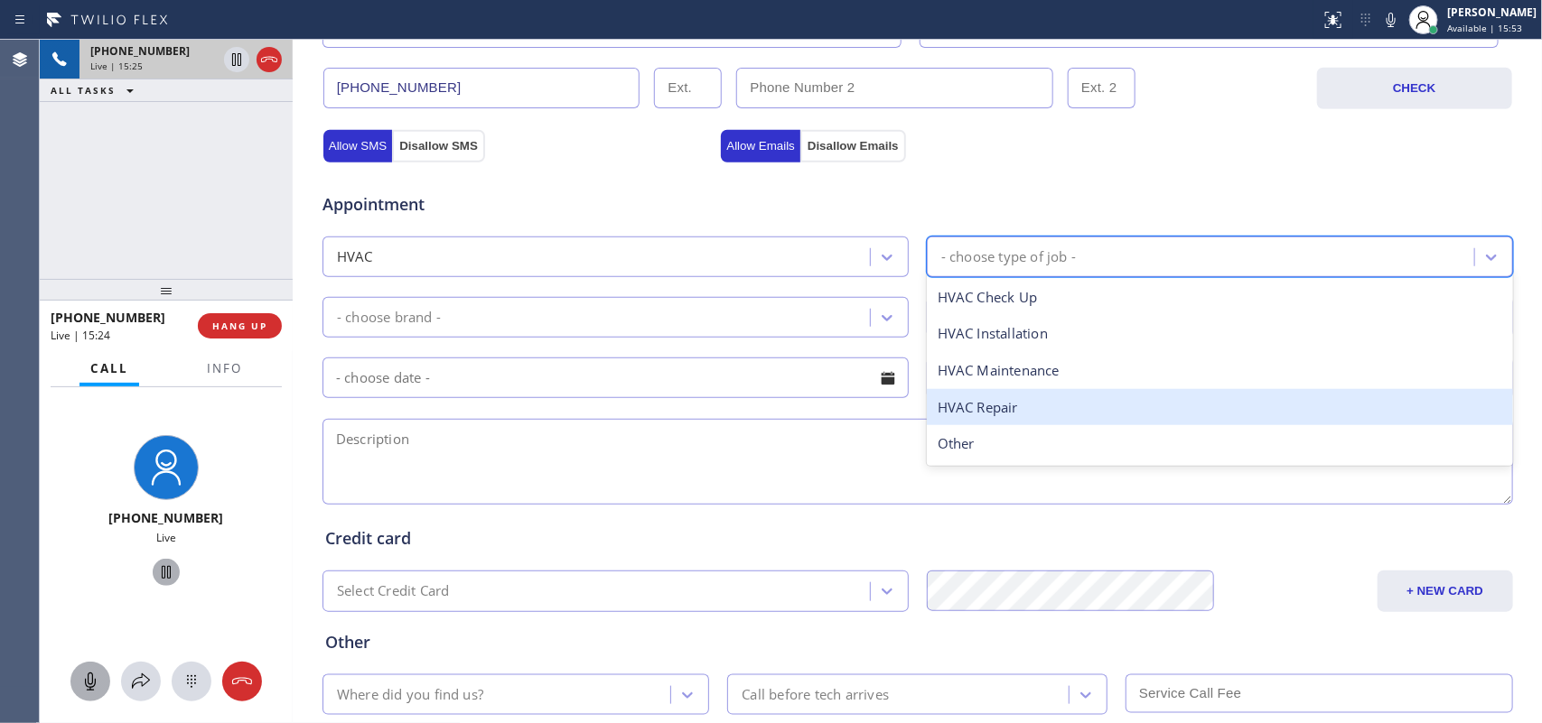
click at [1031, 402] on div "HVAC Repair" at bounding box center [1220, 407] width 586 height 37
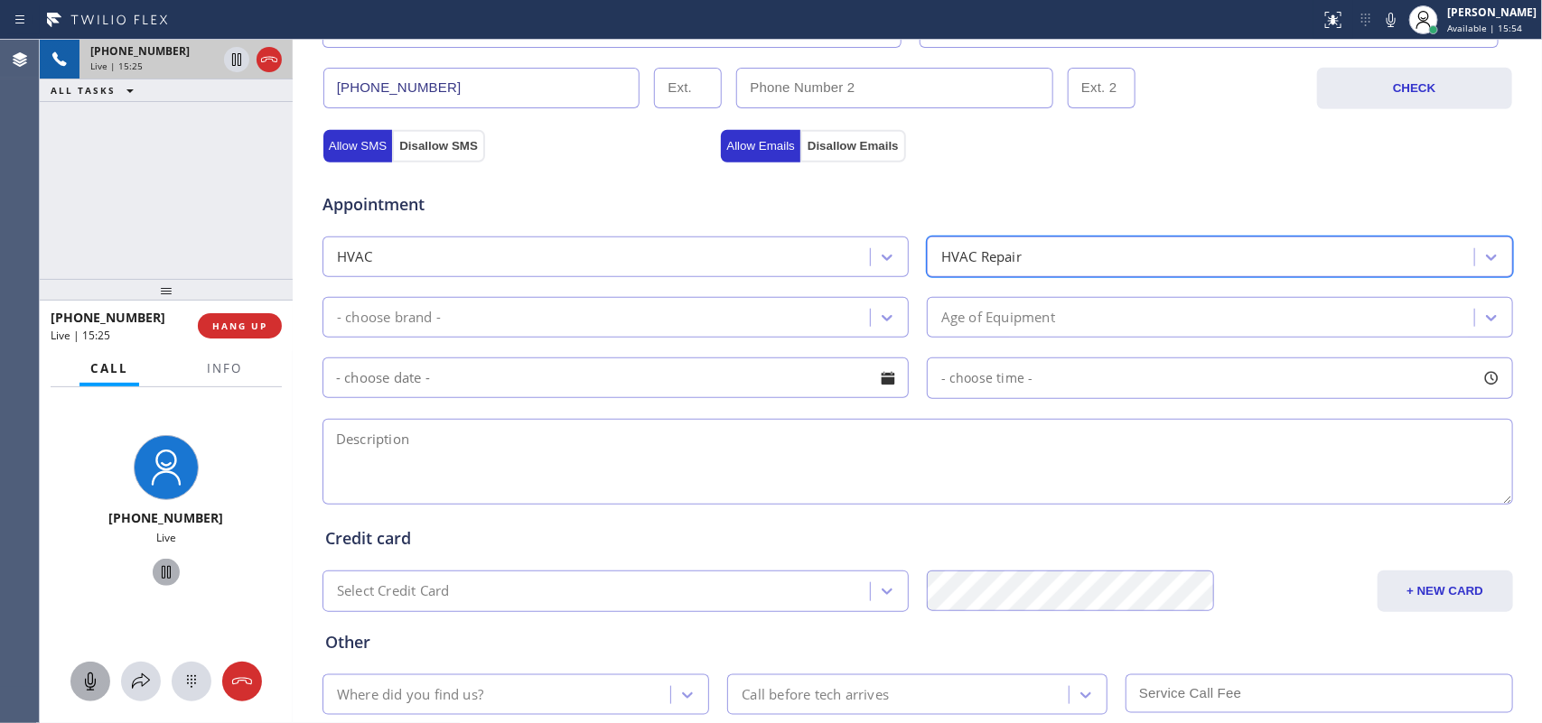
click at [859, 310] on div "- choose brand -" at bounding box center [599, 318] width 542 height 32
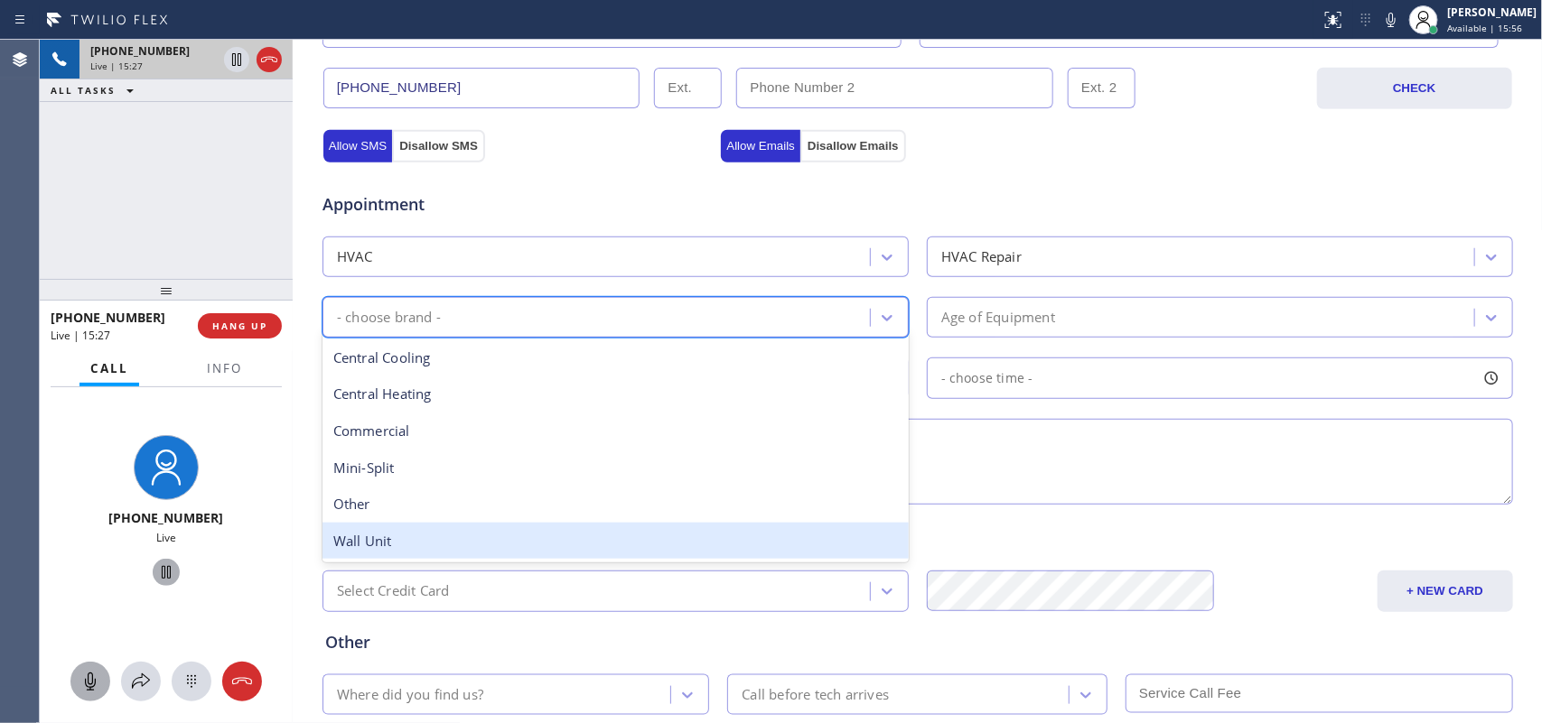
click at [508, 535] on div "Wall Unit" at bounding box center [615, 541] width 586 height 37
click at [508, 535] on div "Credit card" at bounding box center [917, 539] width 1185 height 24
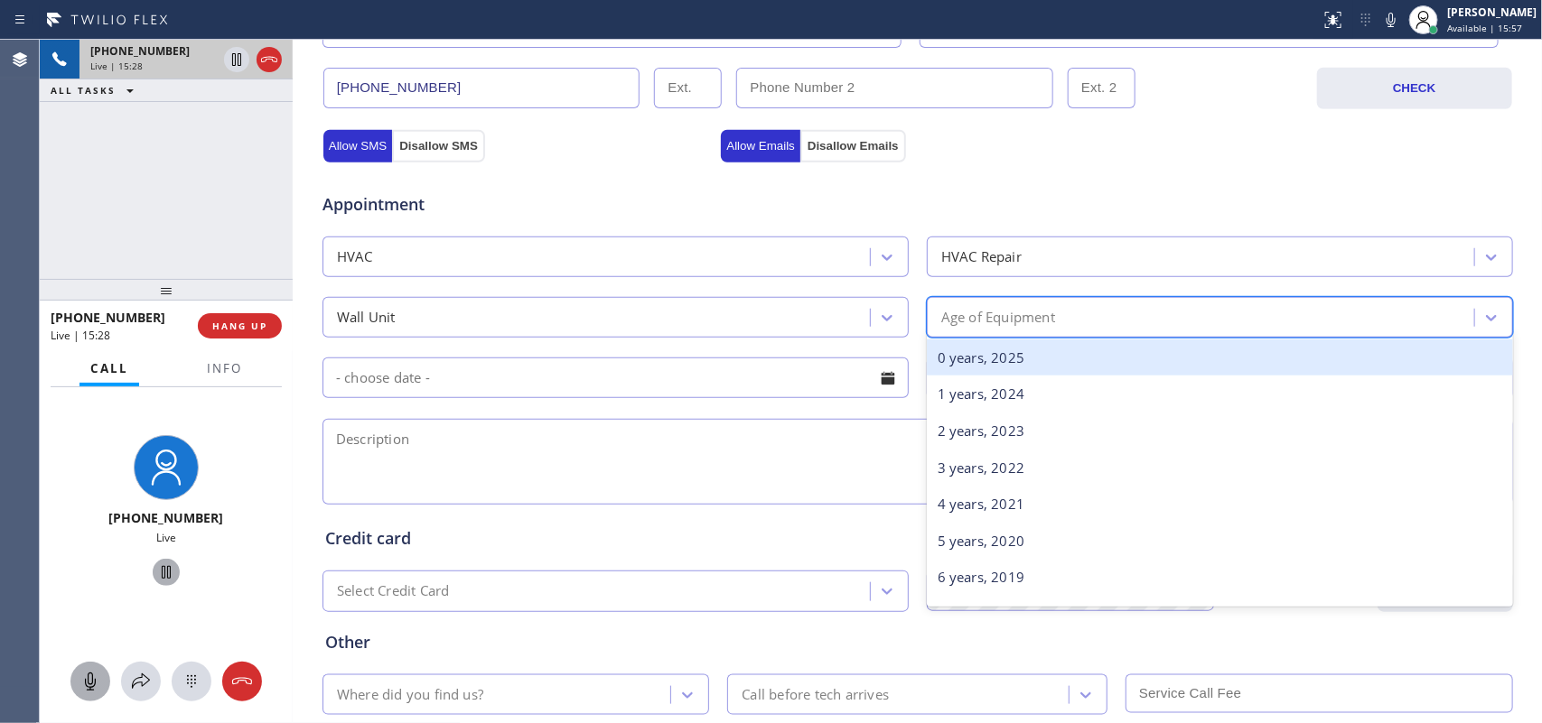
click at [1043, 313] on div "Age of Equipment" at bounding box center [998, 317] width 114 height 21
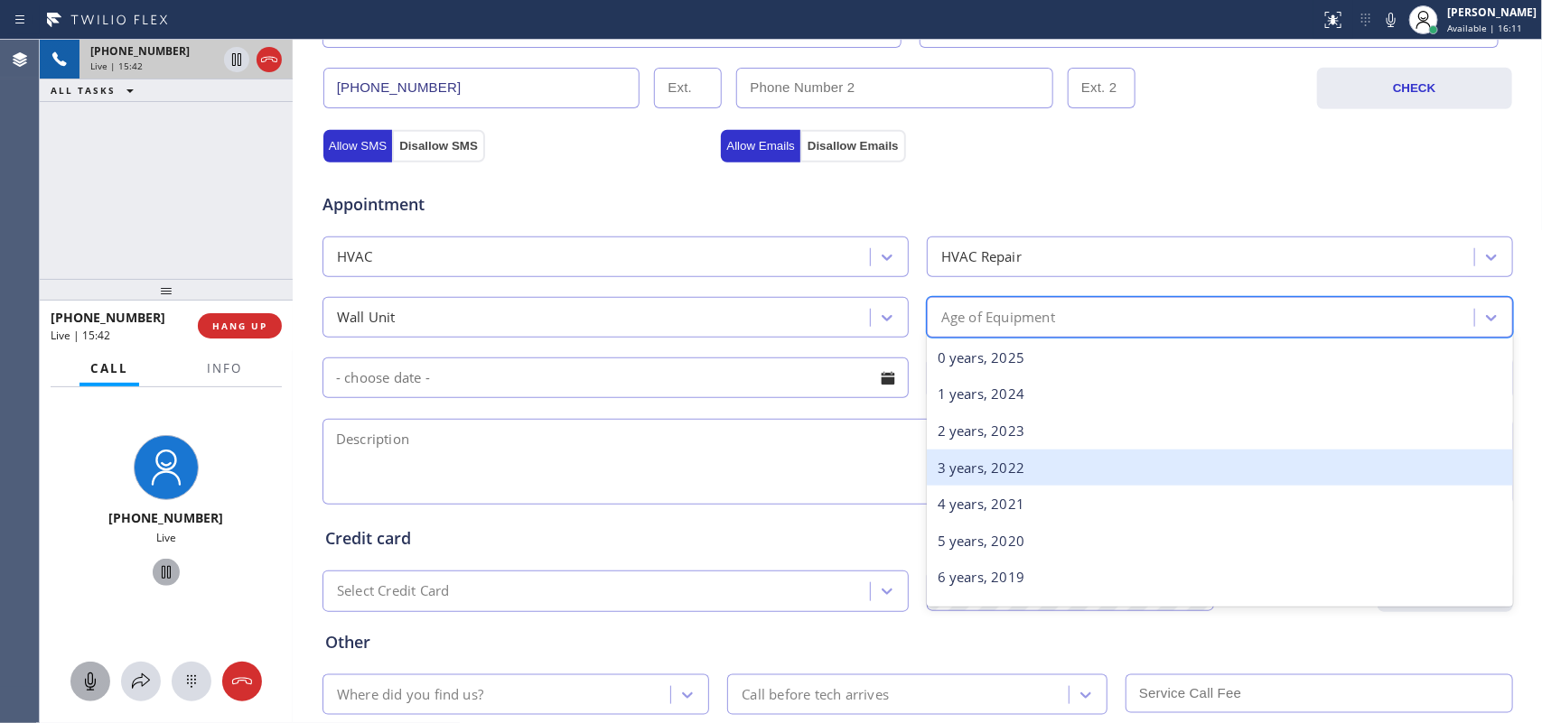
scroll to position [226, 0]
click at [1043, 466] on div "9 years, 2016" at bounding box center [1220, 461] width 586 height 37
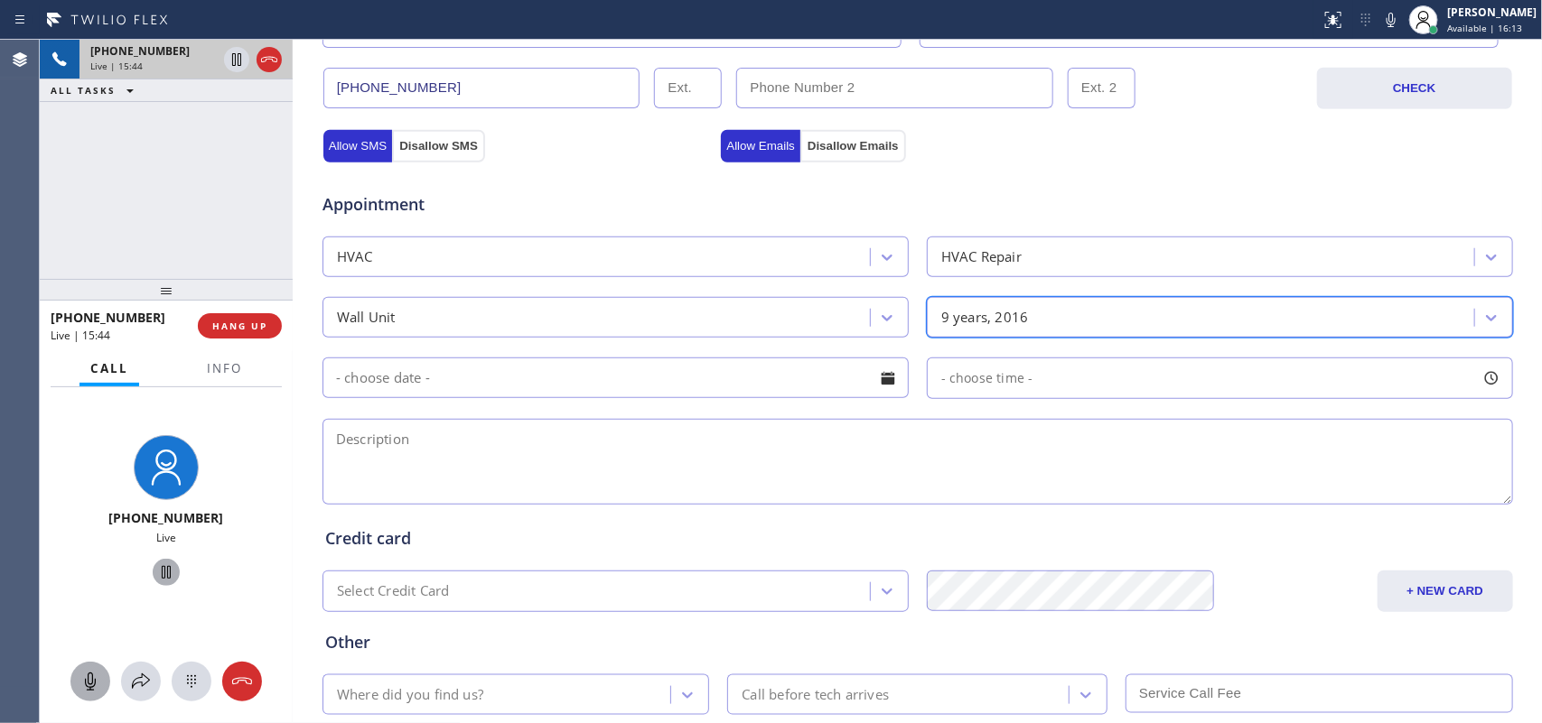
click at [872, 387] on div at bounding box center [887, 378] width 31 height 31
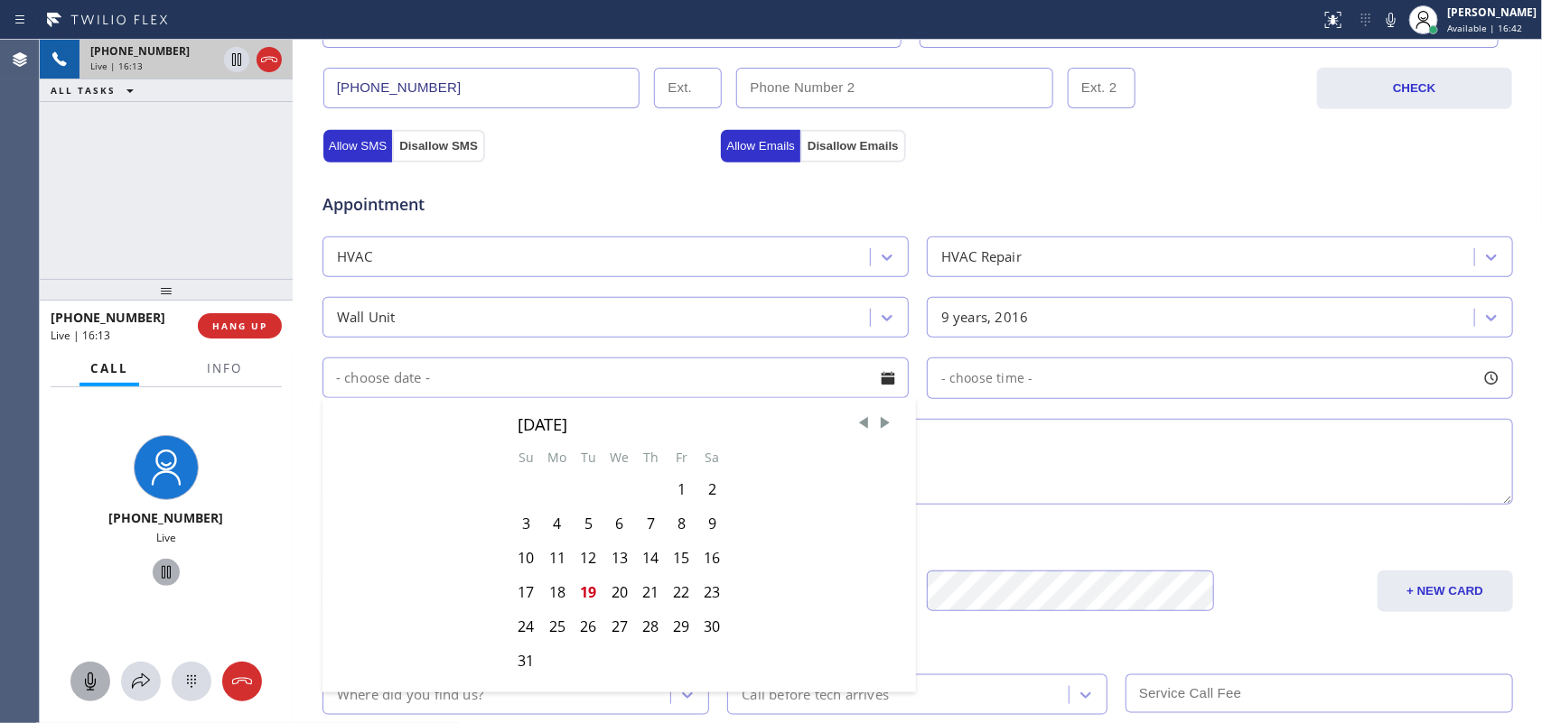
scroll to position [677, 0]
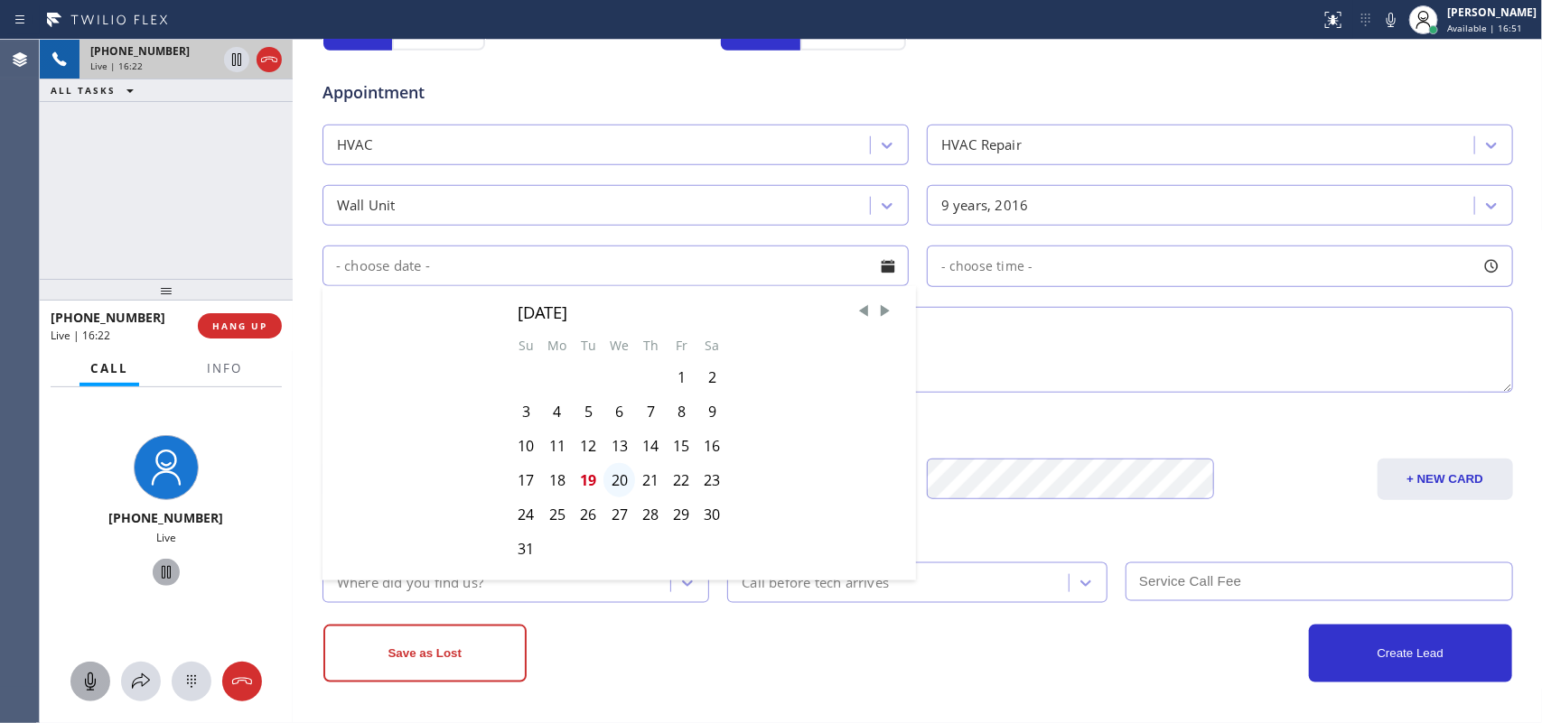
click at [606, 484] on div "20" at bounding box center [619, 480] width 32 height 34
type input "[DATE]"
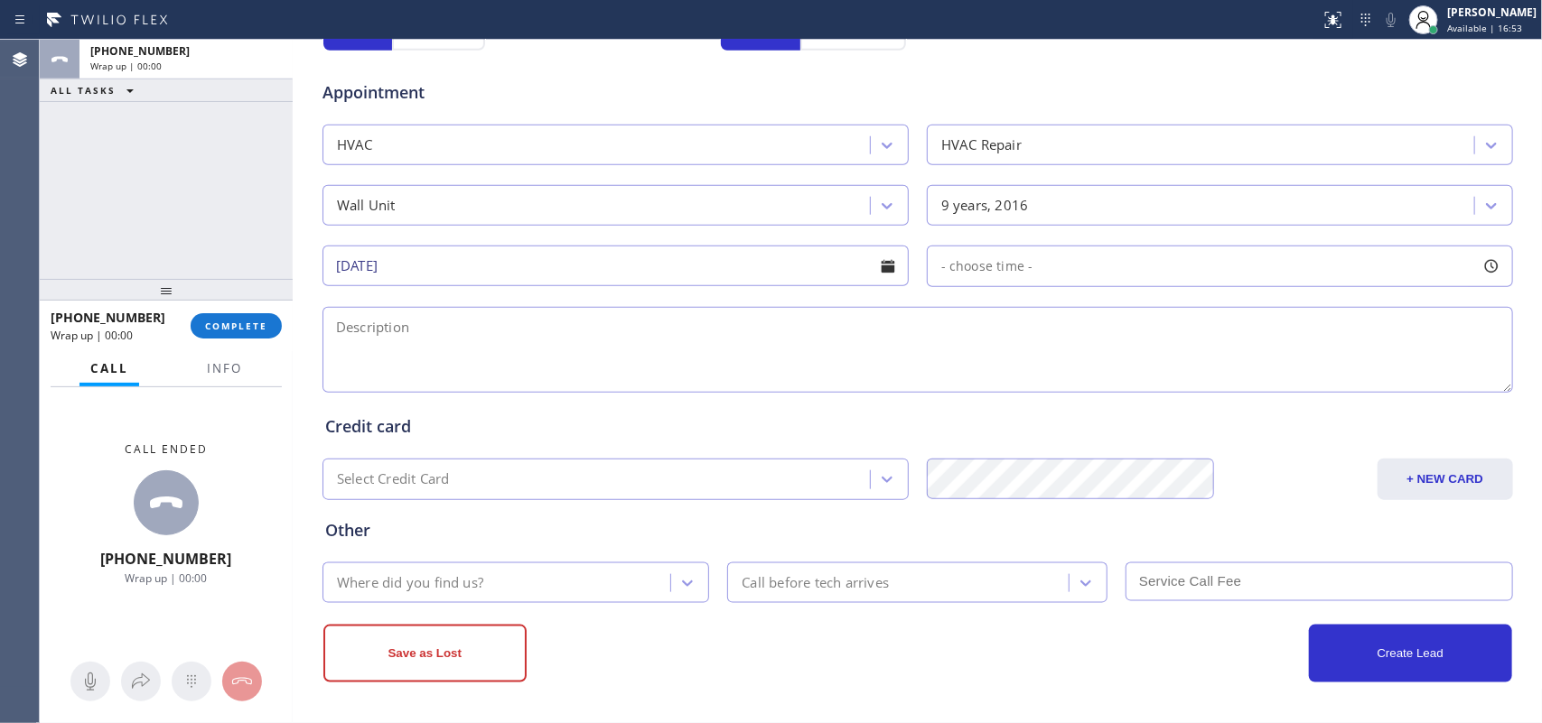
click at [1490, 266] on div at bounding box center [1491, 266] width 31 height 31
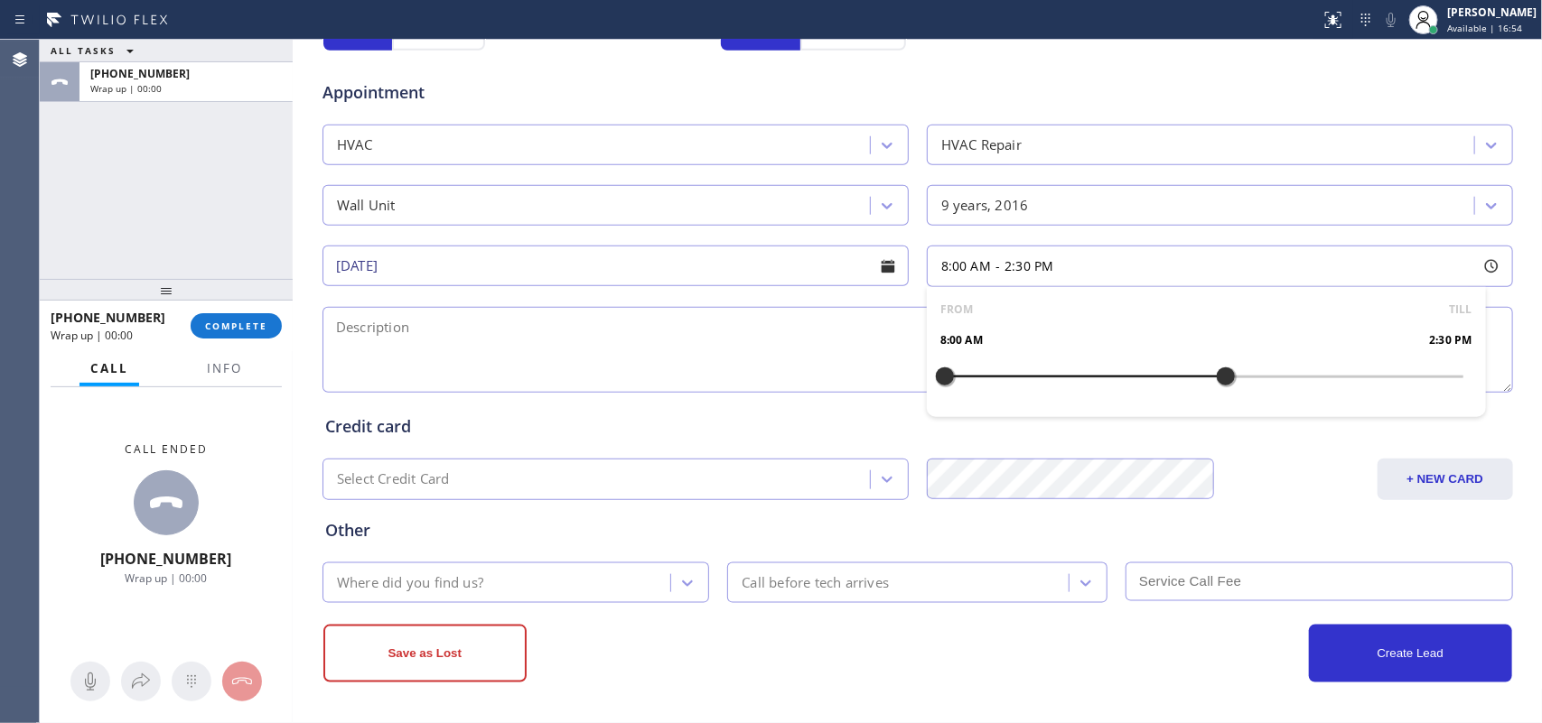
click at [1215, 387] on div at bounding box center [1226, 377] width 22 height 38
drag, startPoint x: 1216, startPoint y: 376, endPoint x: 1407, endPoint y: 371, distance: 191.5
click at [1409, 371] on div at bounding box center [1420, 377] width 22 height 38
drag, startPoint x: 928, startPoint y: 373, endPoint x: 1282, endPoint y: 385, distance: 355.1
click at [1282, 385] on div at bounding box center [1290, 377] width 22 height 38
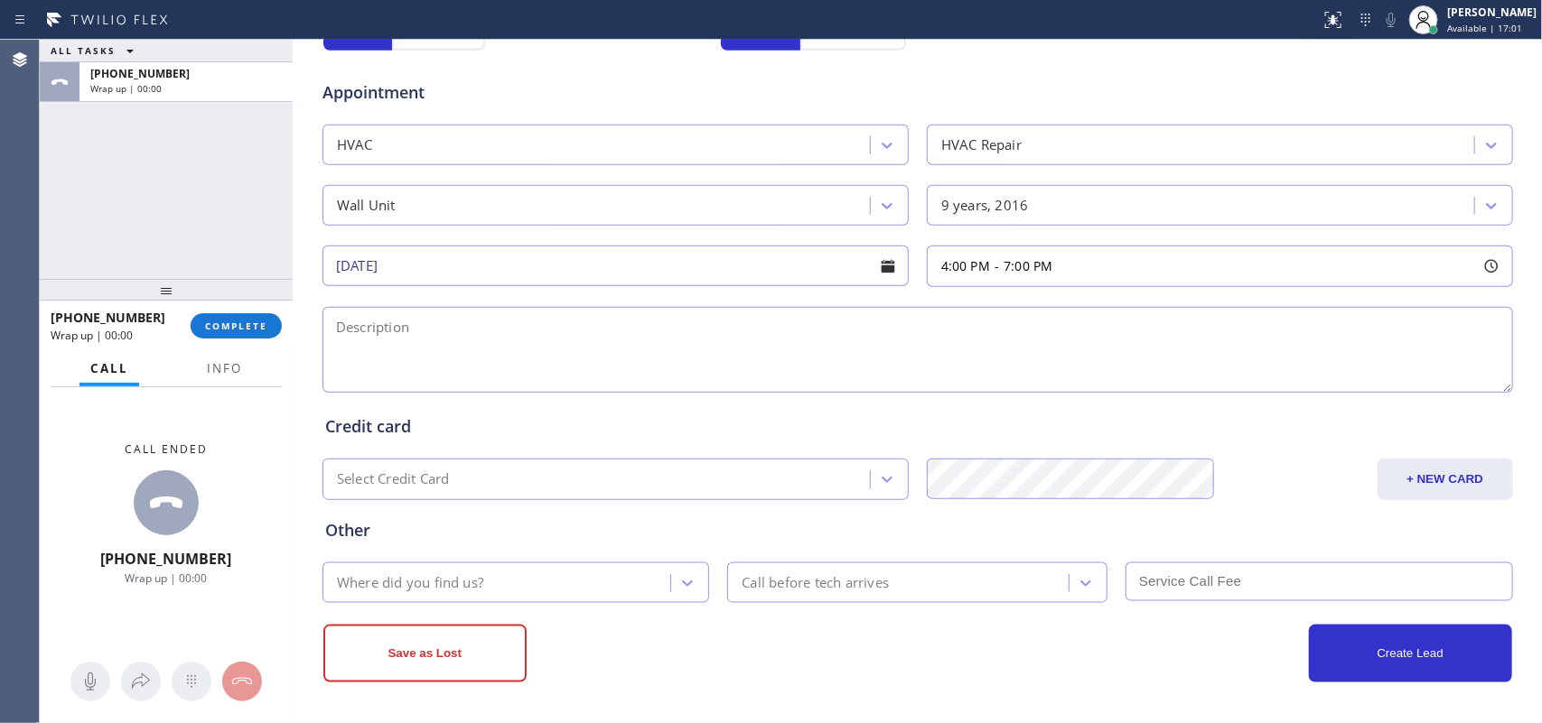
click at [578, 358] on textarea at bounding box center [917, 350] width 1190 height 86
click at [205, 362] on button "Info" at bounding box center [224, 368] width 57 height 35
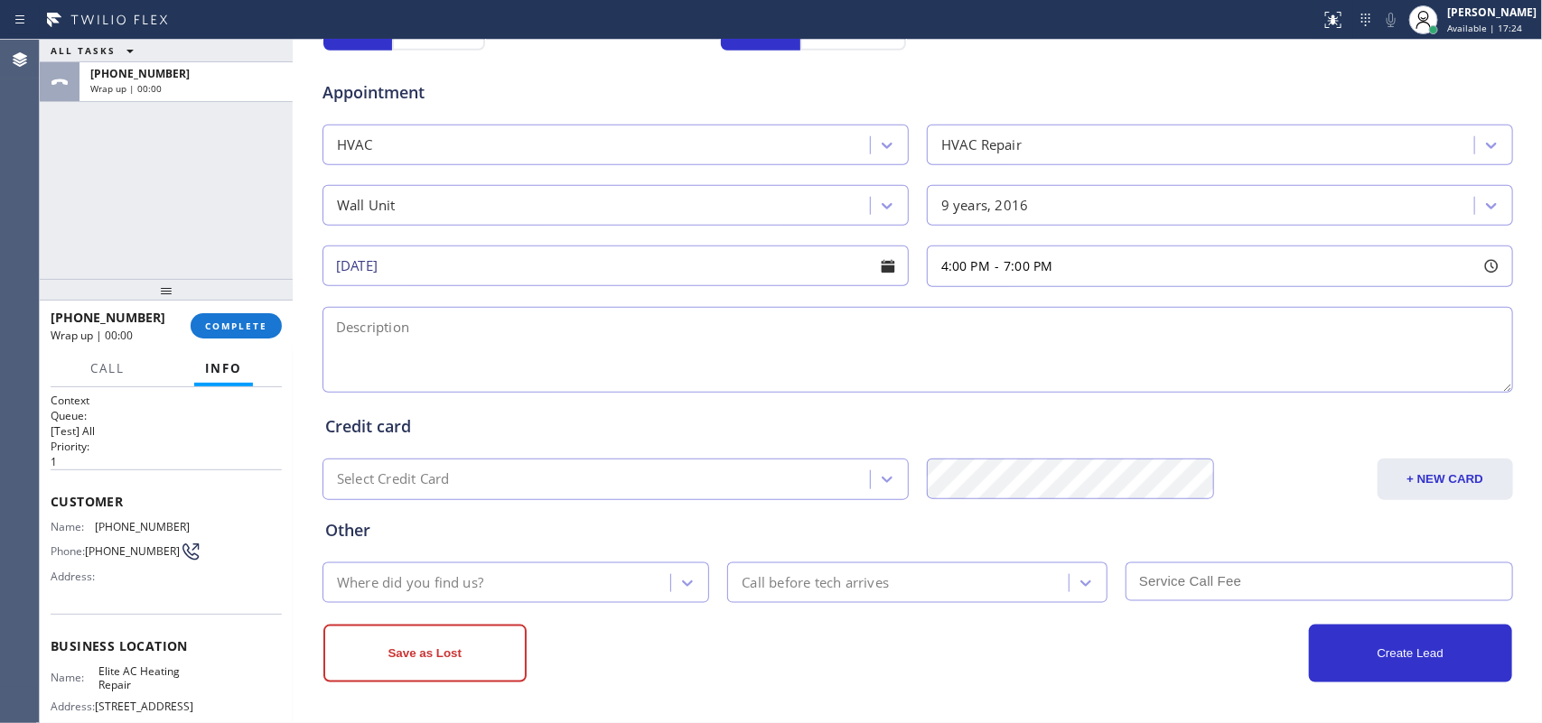
scroll to position [186, 0]
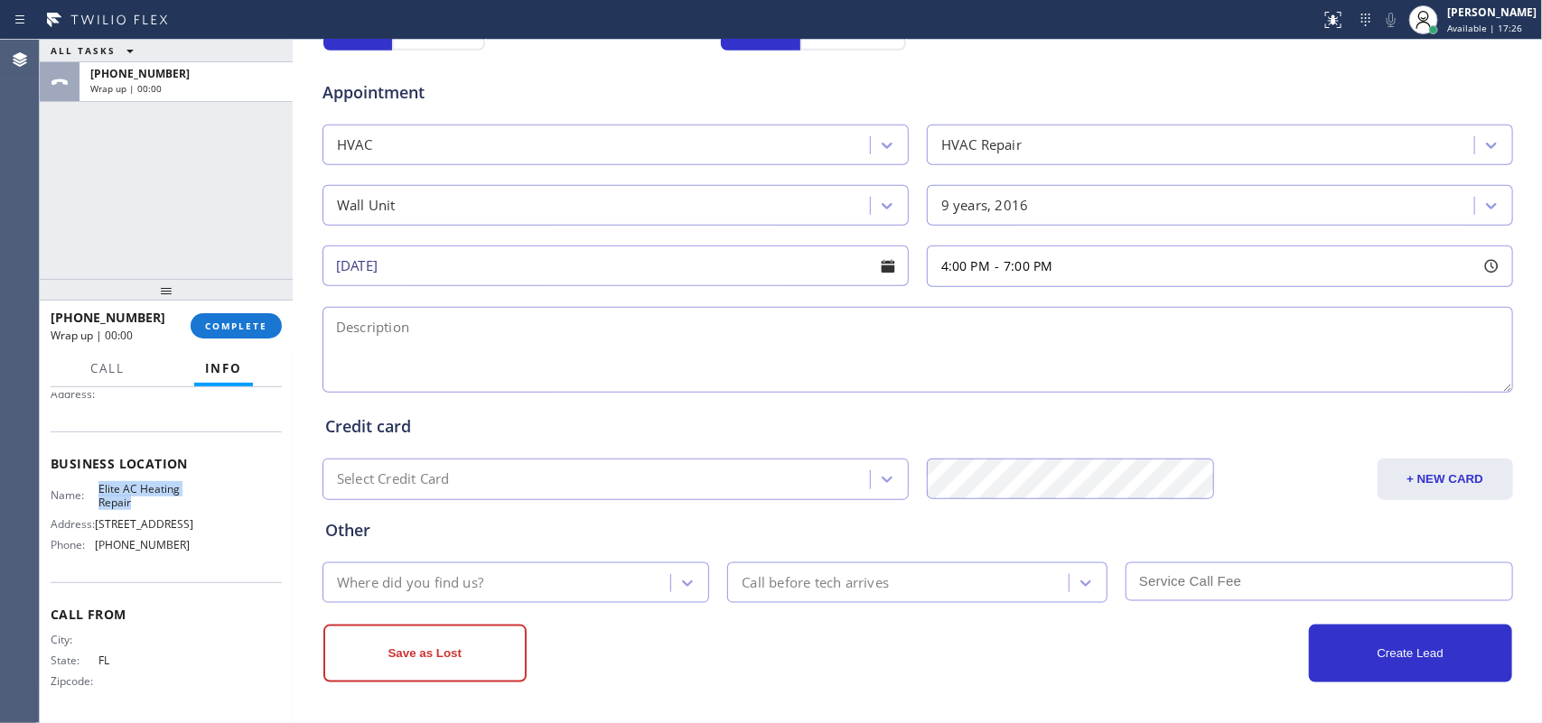
drag, startPoint x: 140, startPoint y: 502, endPoint x: 93, endPoint y: 480, distance: 52.1
click at [93, 480] on div "Business location Name: Elite AC Heating Repair Address: [STREET_ADDRESS] Phone…" at bounding box center [166, 507] width 231 height 151
copy span "Elite AC Heating Repair"
click at [417, 343] on textarea at bounding box center [917, 350] width 1190 height 86
paste textarea "4-7/ $119/house-ho/[PERSON_NAME] and [PERSON_NAME] Wall unit/ [DEMOGRAPHIC_DATA…"
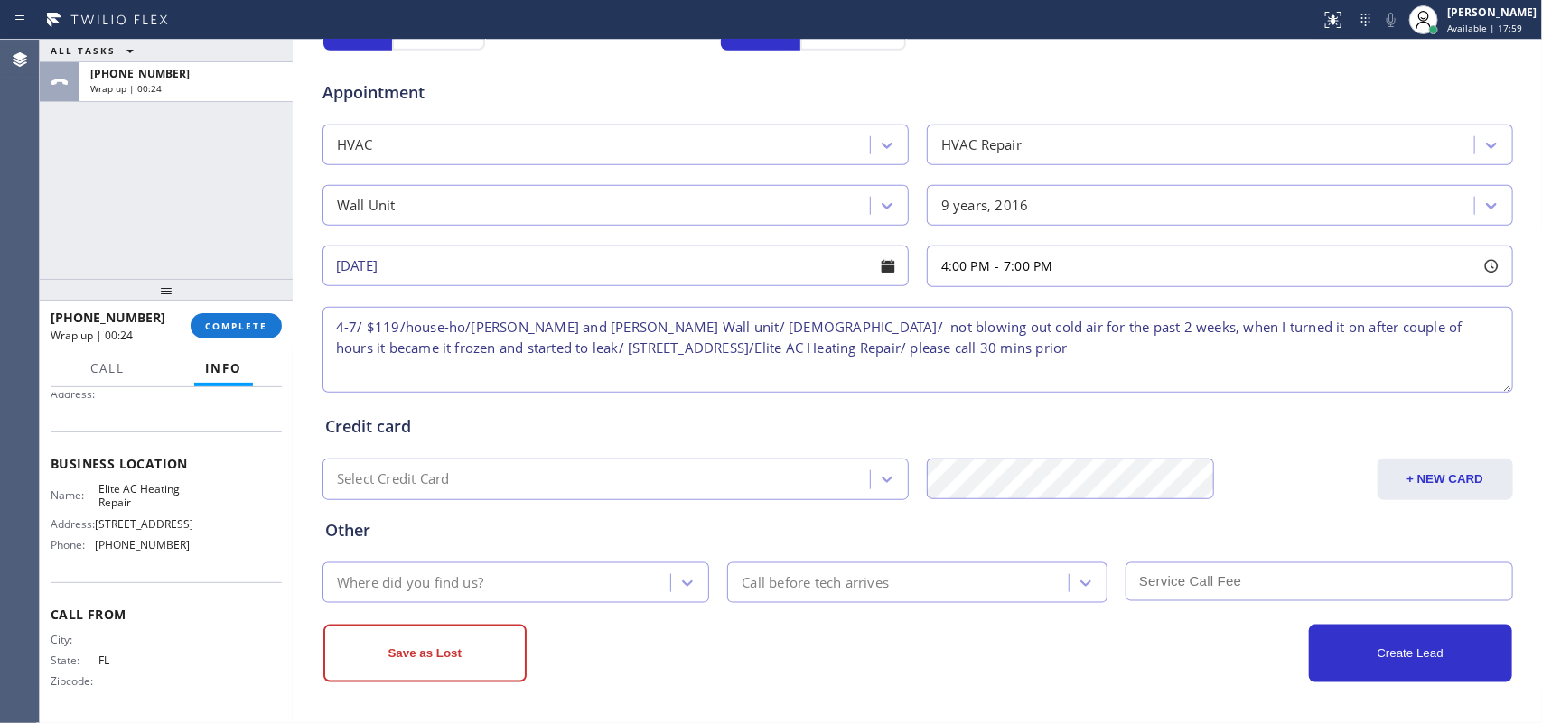
type textarea "4-7/ $119/house-ho/[PERSON_NAME] and [PERSON_NAME] Wall unit/ [DEMOGRAPHIC_DATA…"
click at [564, 584] on div "Where did you find us?" at bounding box center [499, 583] width 343 height 32
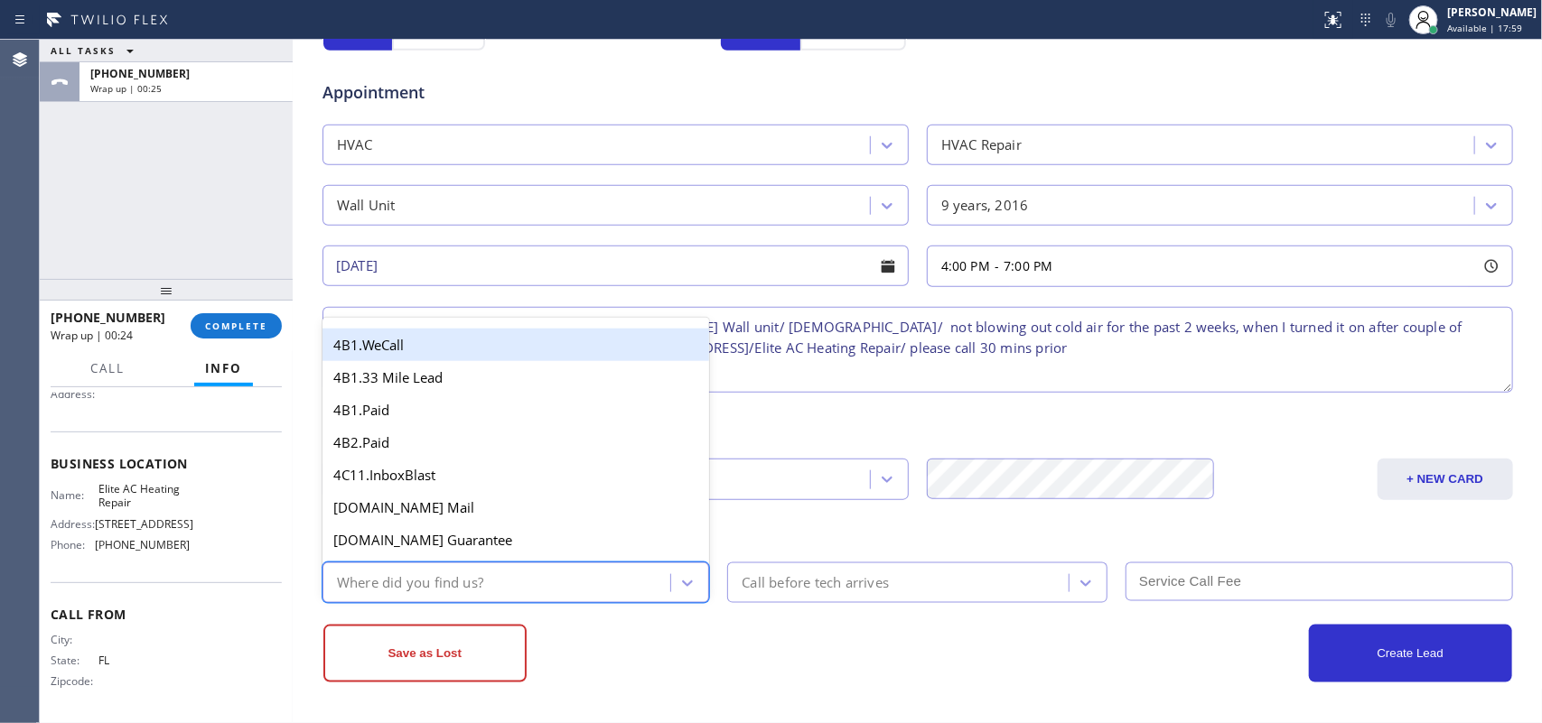
type input "g"
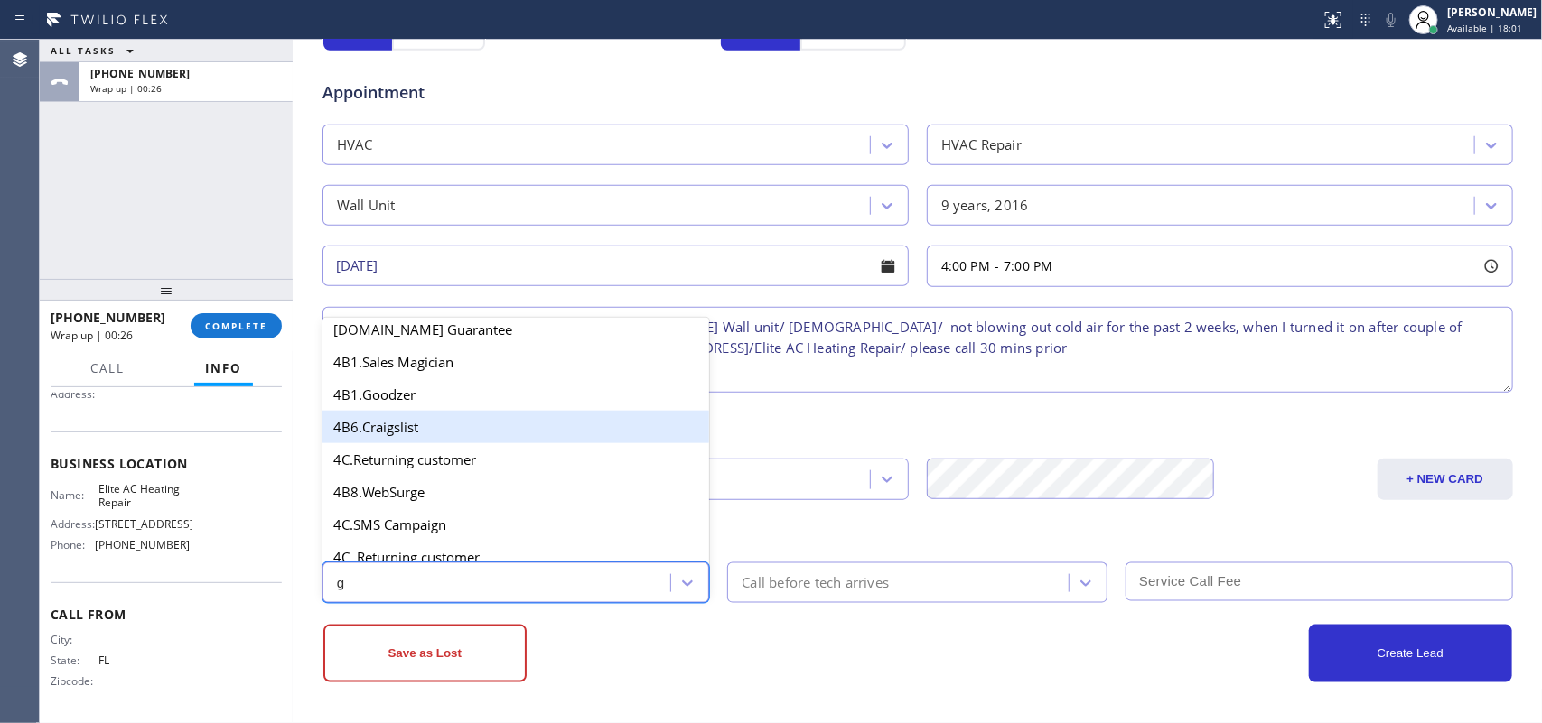
scroll to position [340, 0]
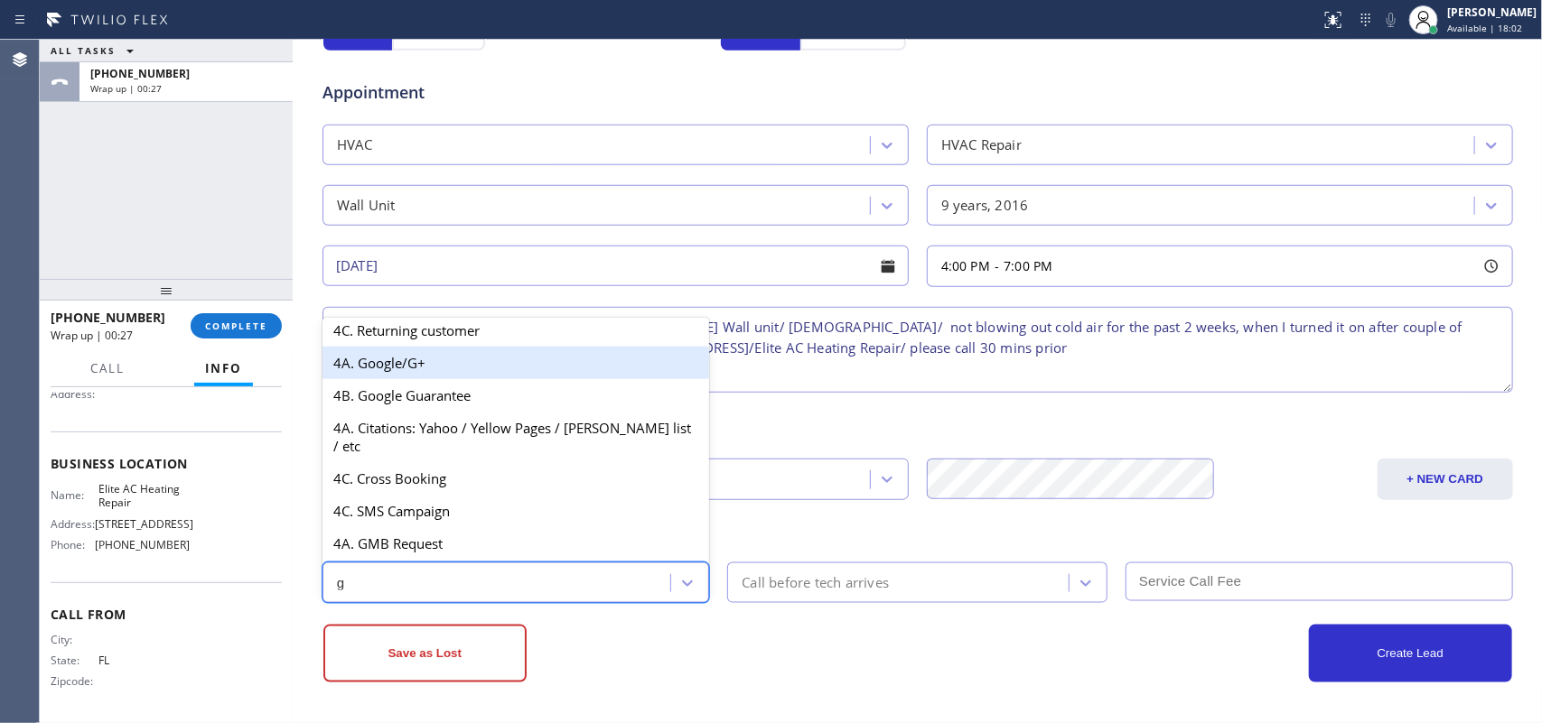
click at [434, 370] on div "4A. Google/G+" at bounding box center [515, 363] width 387 height 33
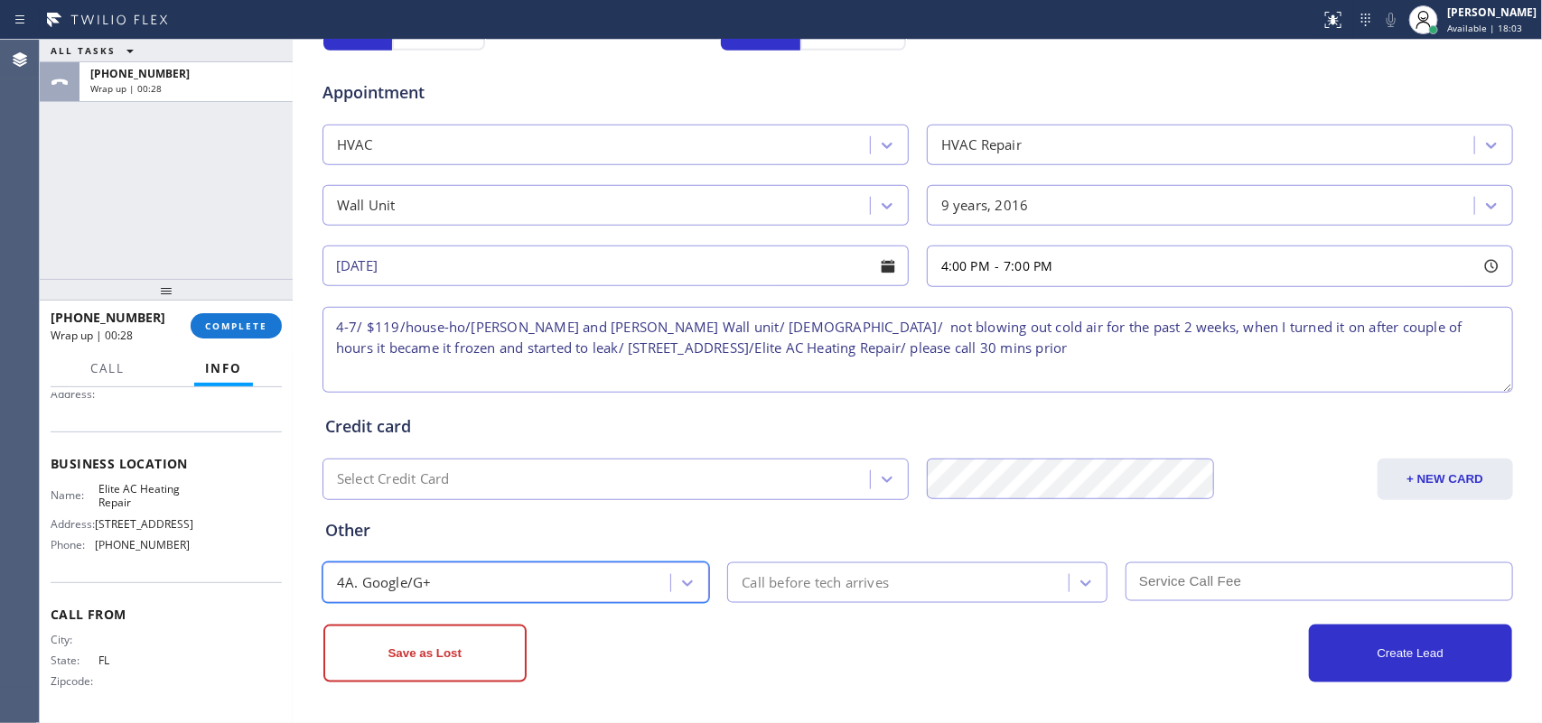
click at [814, 572] on div "Call before tech arrives" at bounding box center [900, 583] width 336 height 32
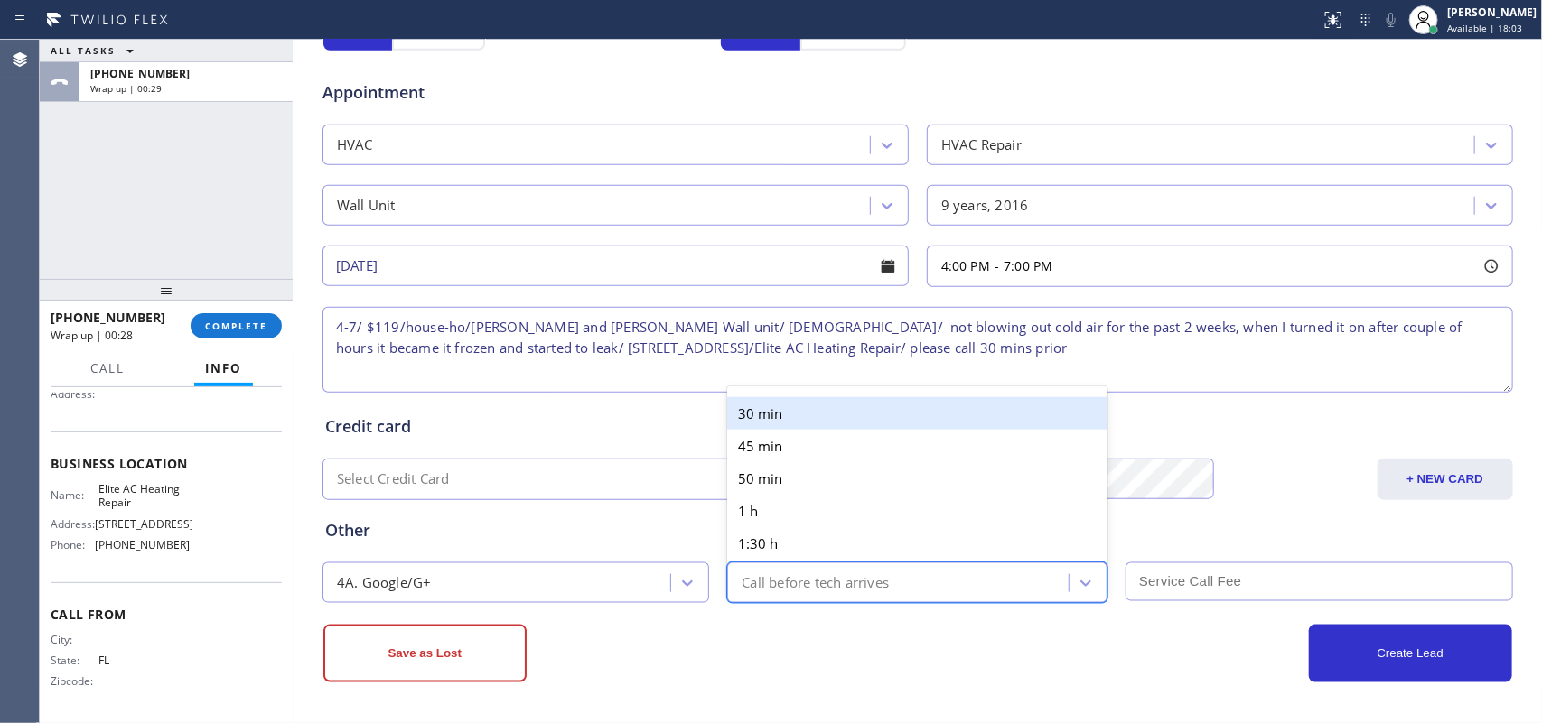
click at [829, 414] on div "30 min" at bounding box center [917, 413] width 380 height 33
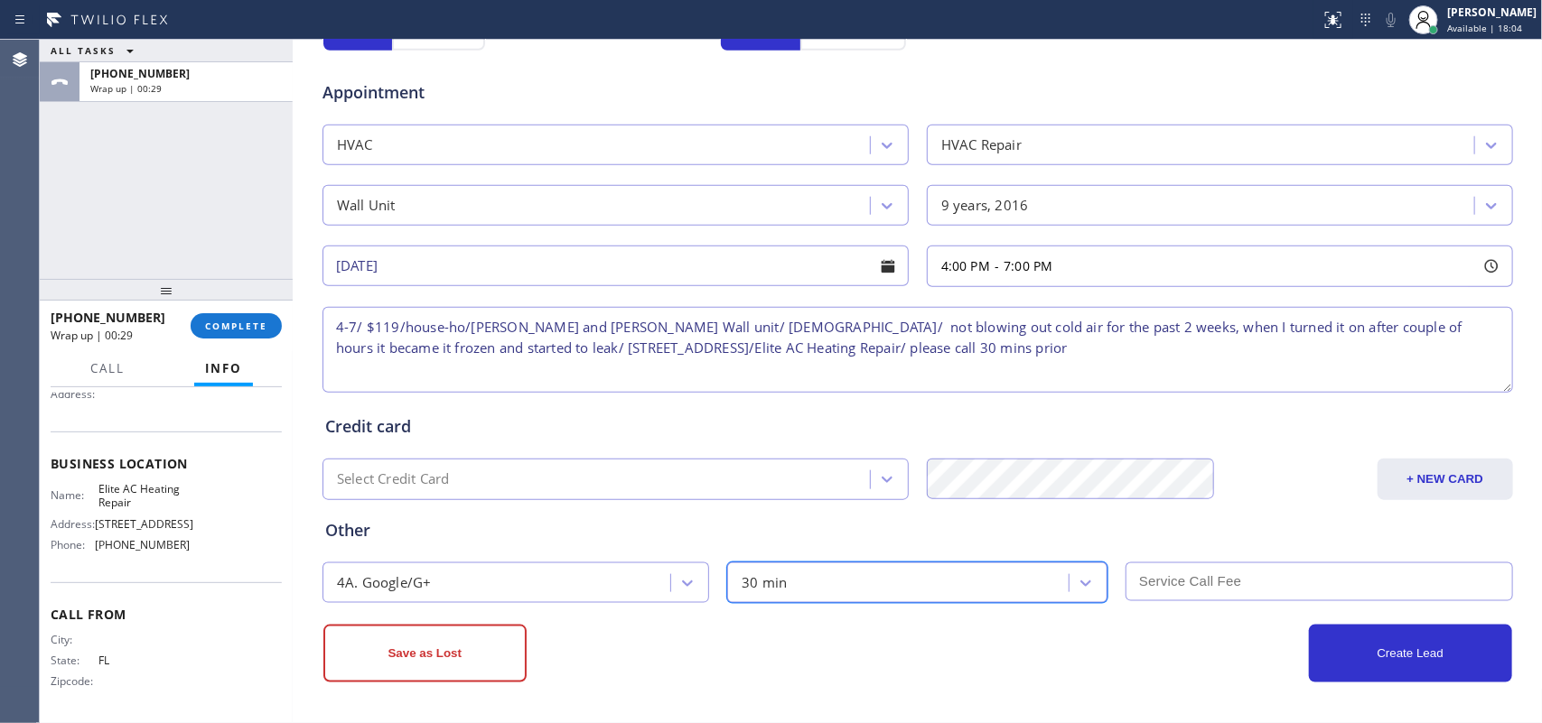
click at [1229, 583] on input "text" at bounding box center [1318, 582] width 387 height 39
type input "119"
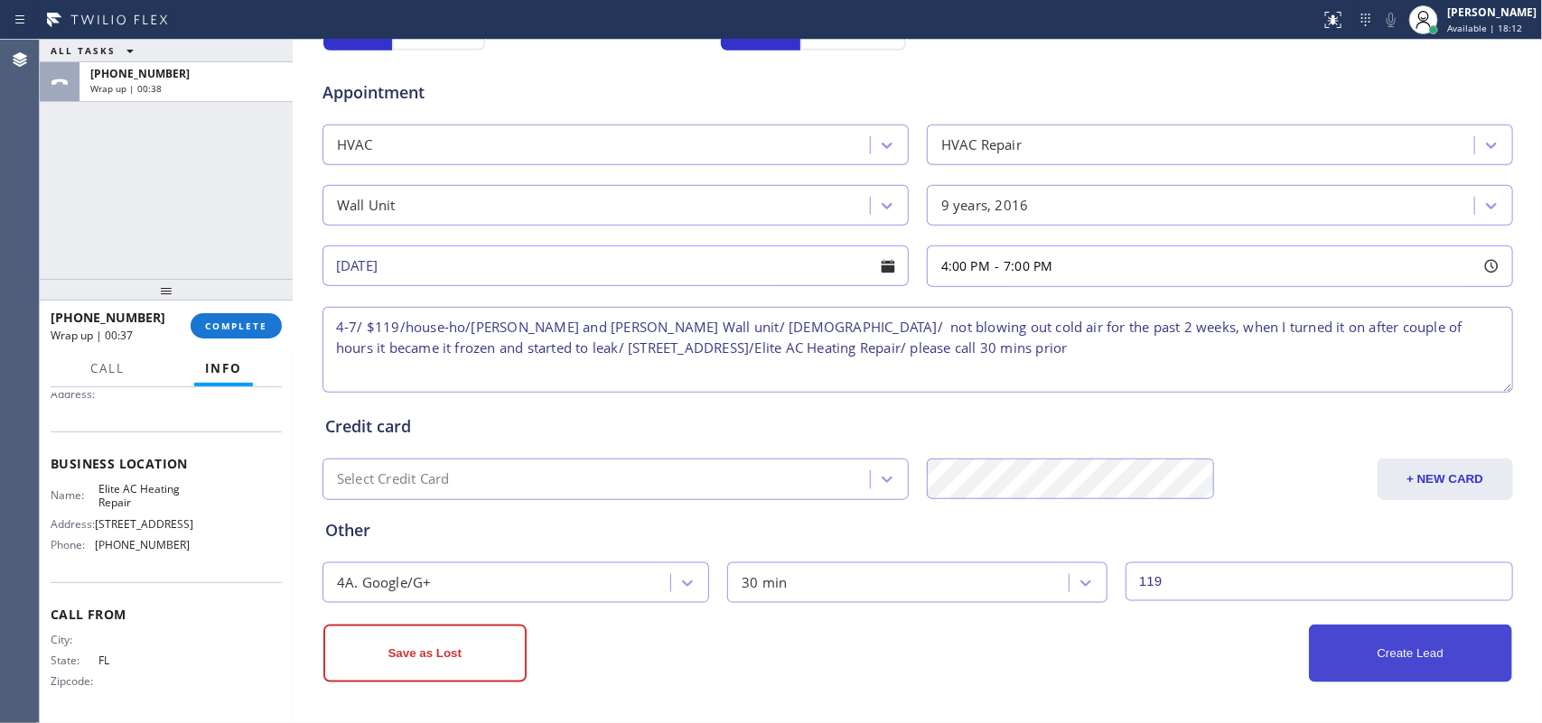
click at [1379, 662] on button "Create Lead" at bounding box center [1410, 654] width 203 height 58
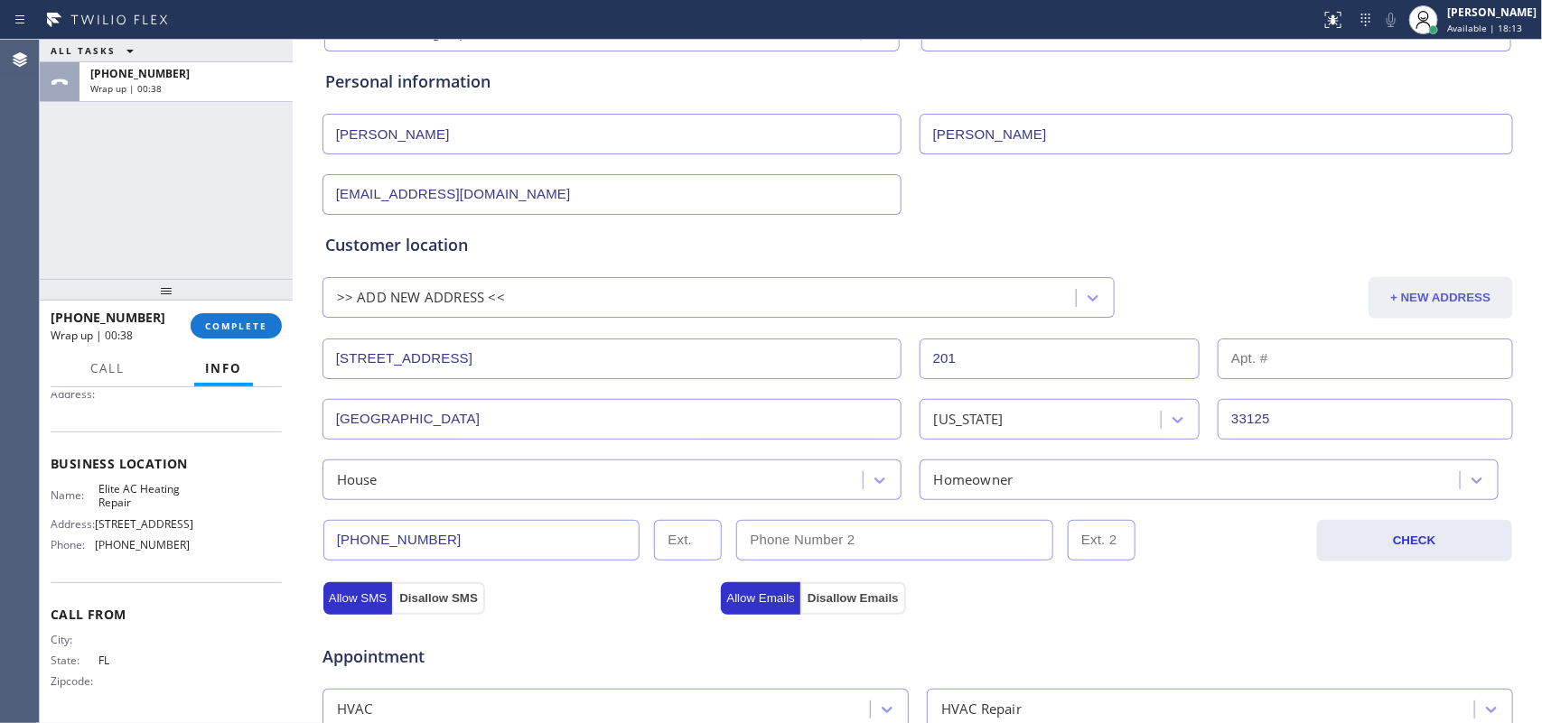
scroll to position [0, 0]
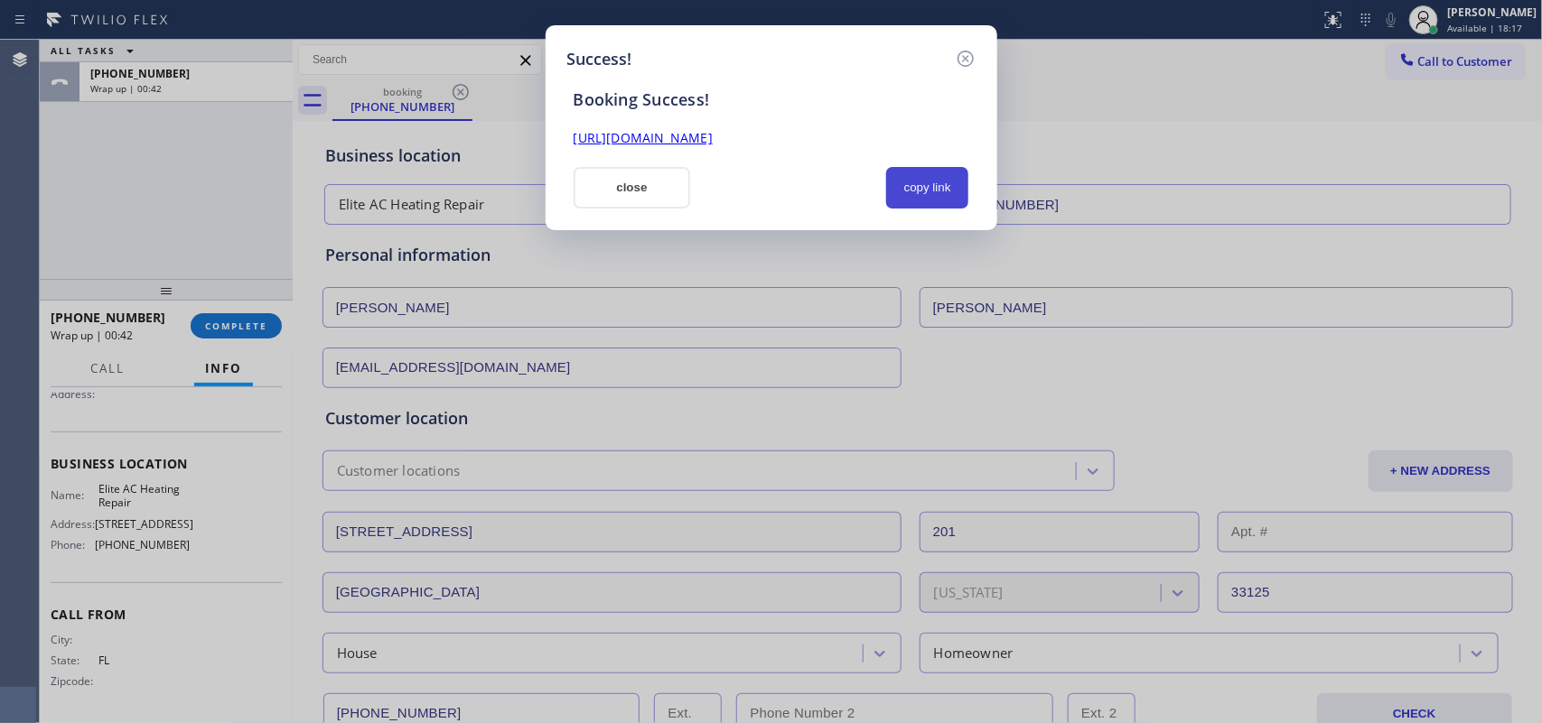
click at [928, 186] on button "copy link" at bounding box center [927, 188] width 83 height 42
click at [713, 134] on link "[URL][DOMAIN_NAME]" at bounding box center [642, 137] width 139 height 17
click at [603, 194] on button "close" at bounding box center [631, 188] width 117 height 42
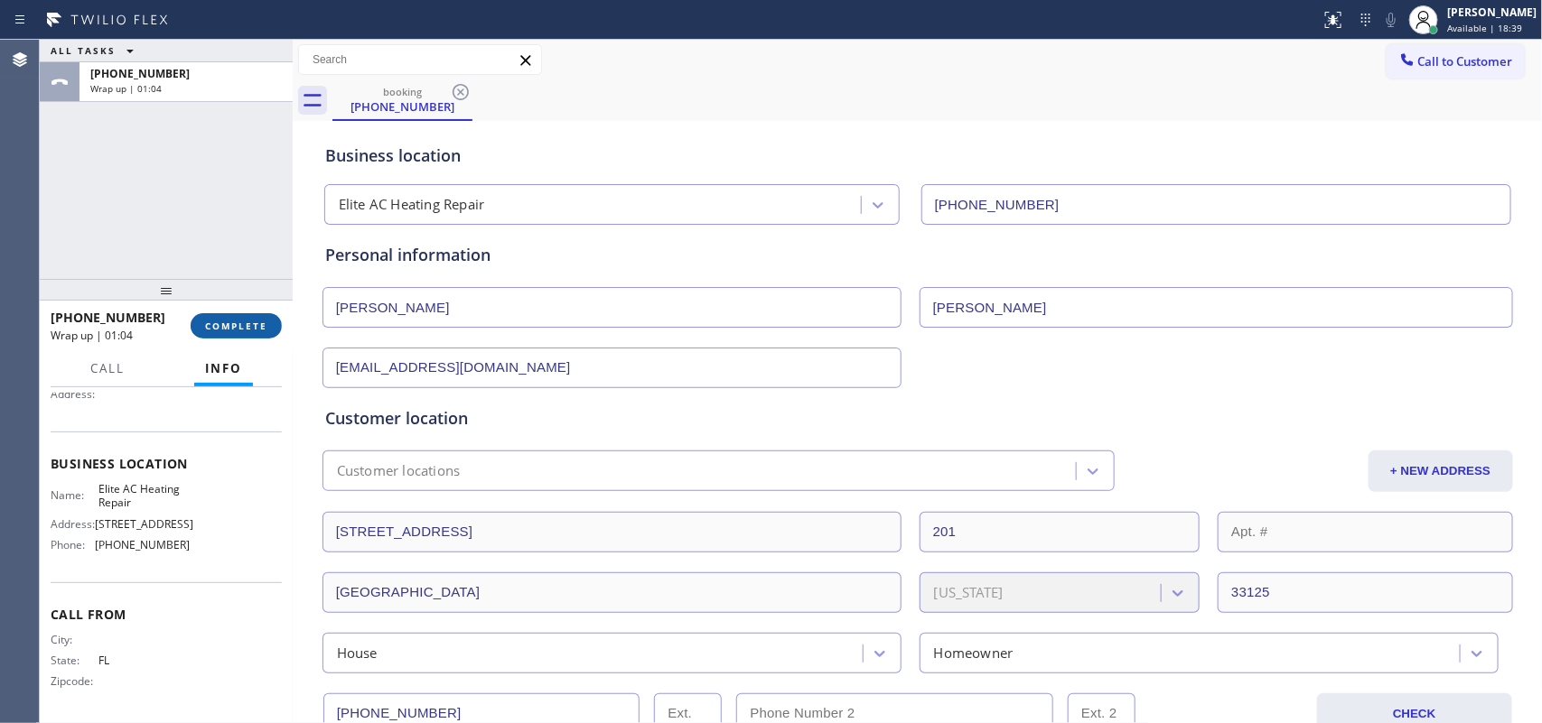
click at [278, 332] on button "COMPLETE" at bounding box center [236, 325] width 91 height 25
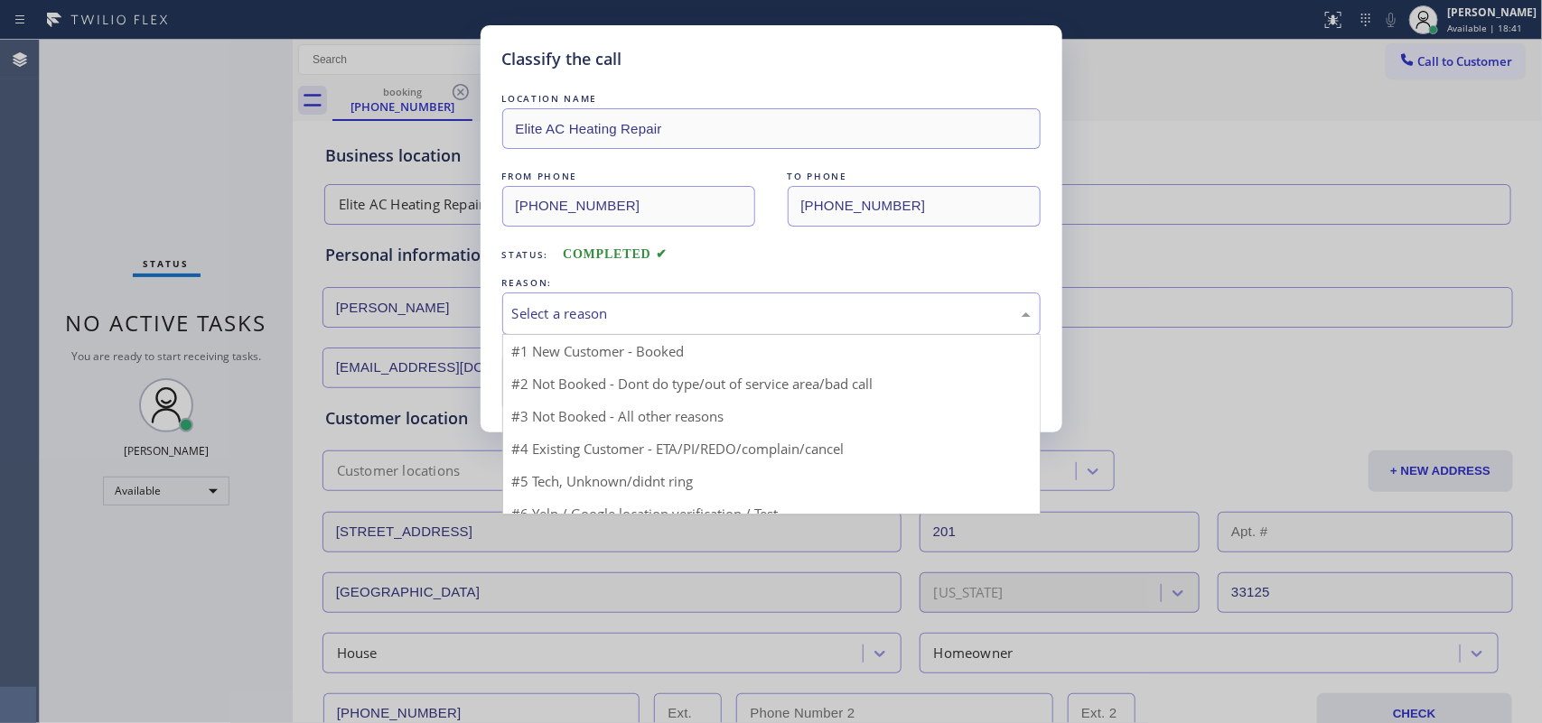
click at [545, 326] on div "Select a reason" at bounding box center [771, 314] width 538 height 42
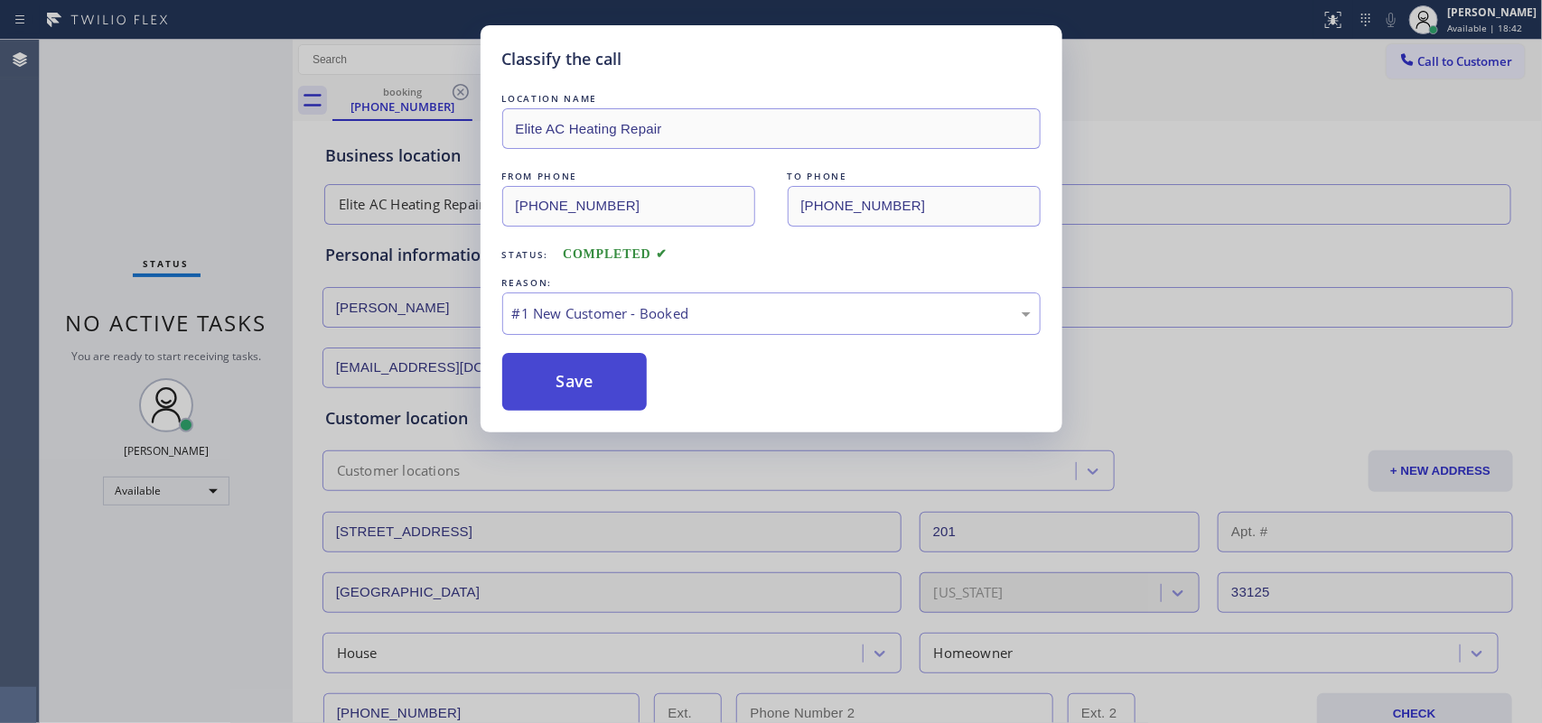
click at [564, 381] on button "Save" at bounding box center [574, 382] width 145 height 58
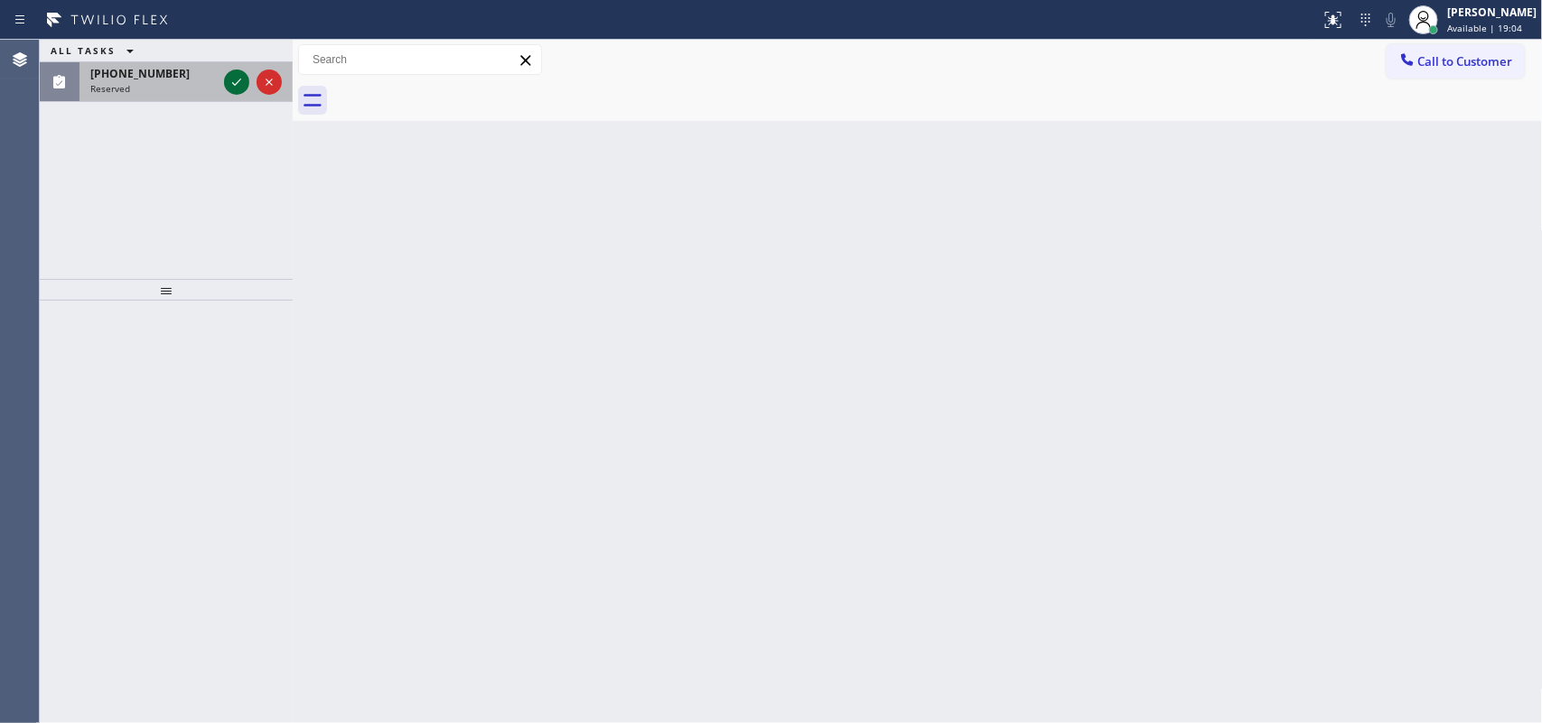
click at [228, 79] on icon at bounding box center [237, 82] width 22 height 22
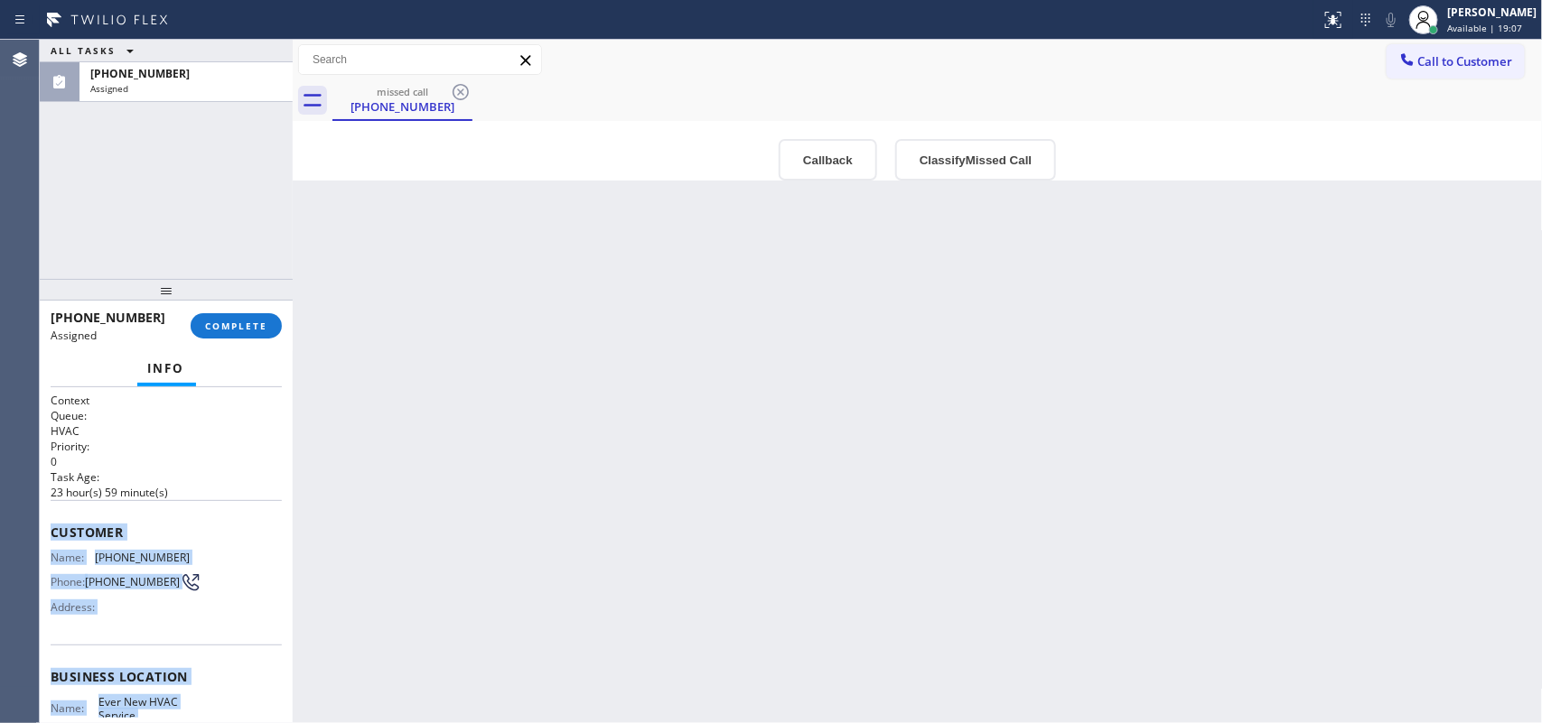
drag, startPoint x: 182, startPoint y: 564, endPoint x: 50, endPoint y: 513, distance: 142.4
click at [51, 513] on div "Context Queue: HVAC Priority: 0 Task Age: [DEMOGRAPHIC_DATA] hour(s) 59 minute(…" at bounding box center [166, 662] width 231 height 539
copy div "Customer Name: [PHONE_NUMBER] Phone: [PHONE_NUMBER] Address: Business location …"
click at [1021, 149] on button "Classify Missed Call" at bounding box center [975, 160] width 161 height 42
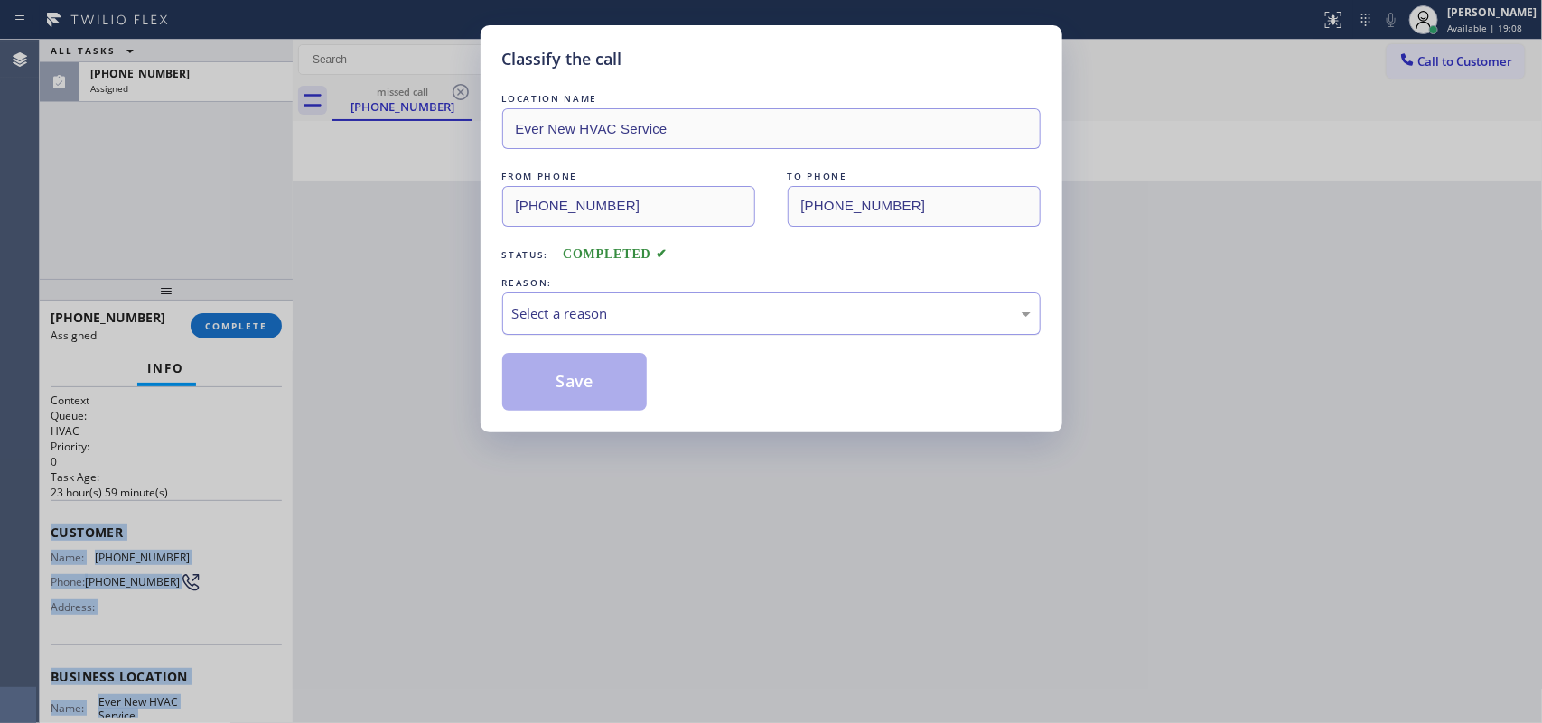
click at [872, 301] on div "Select a reason" at bounding box center [771, 314] width 538 height 42
click at [580, 371] on button "Save" at bounding box center [574, 382] width 145 height 58
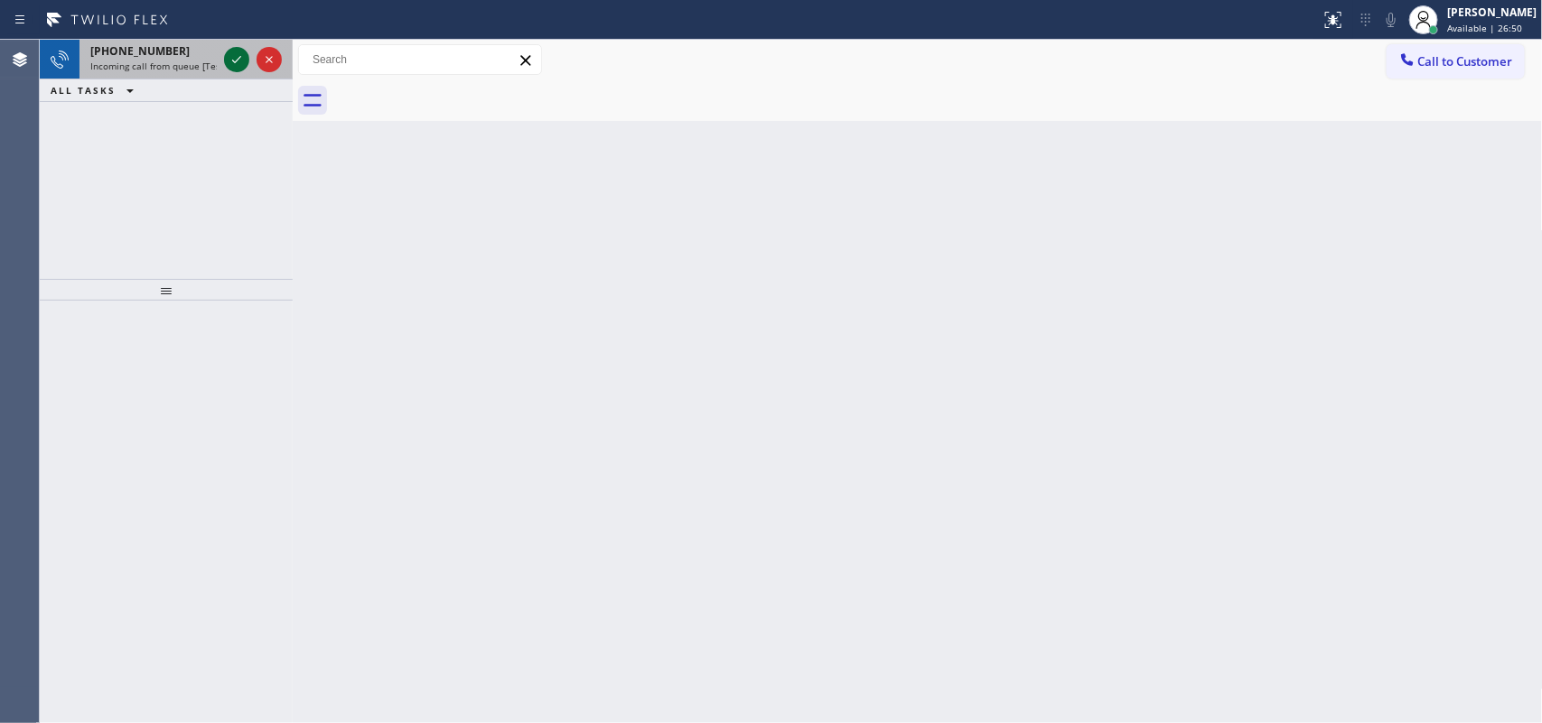
click at [230, 64] on icon at bounding box center [237, 60] width 22 height 22
click at [233, 60] on icon at bounding box center [237, 60] width 22 height 22
click at [238, 55] on icon at bounding box center [237, 60] width 22 height 22
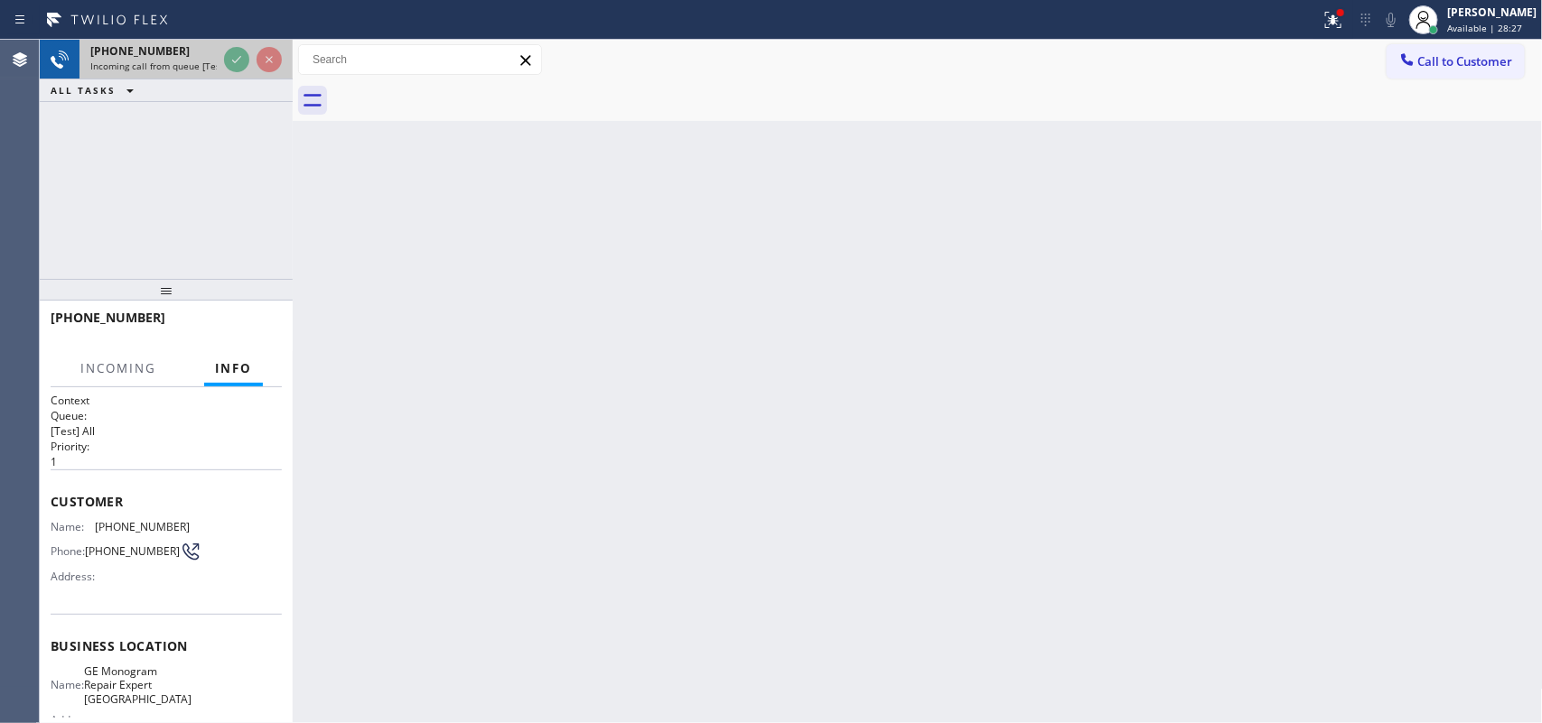
click at [191, 55] on div "[PHONE_NUMBER]" at bounding box center [153, 50] width 126 height 15
click at [194, 66] on span "Incoming call from queue [Test] All" at bounding box center [165, 66] width 150 height 13
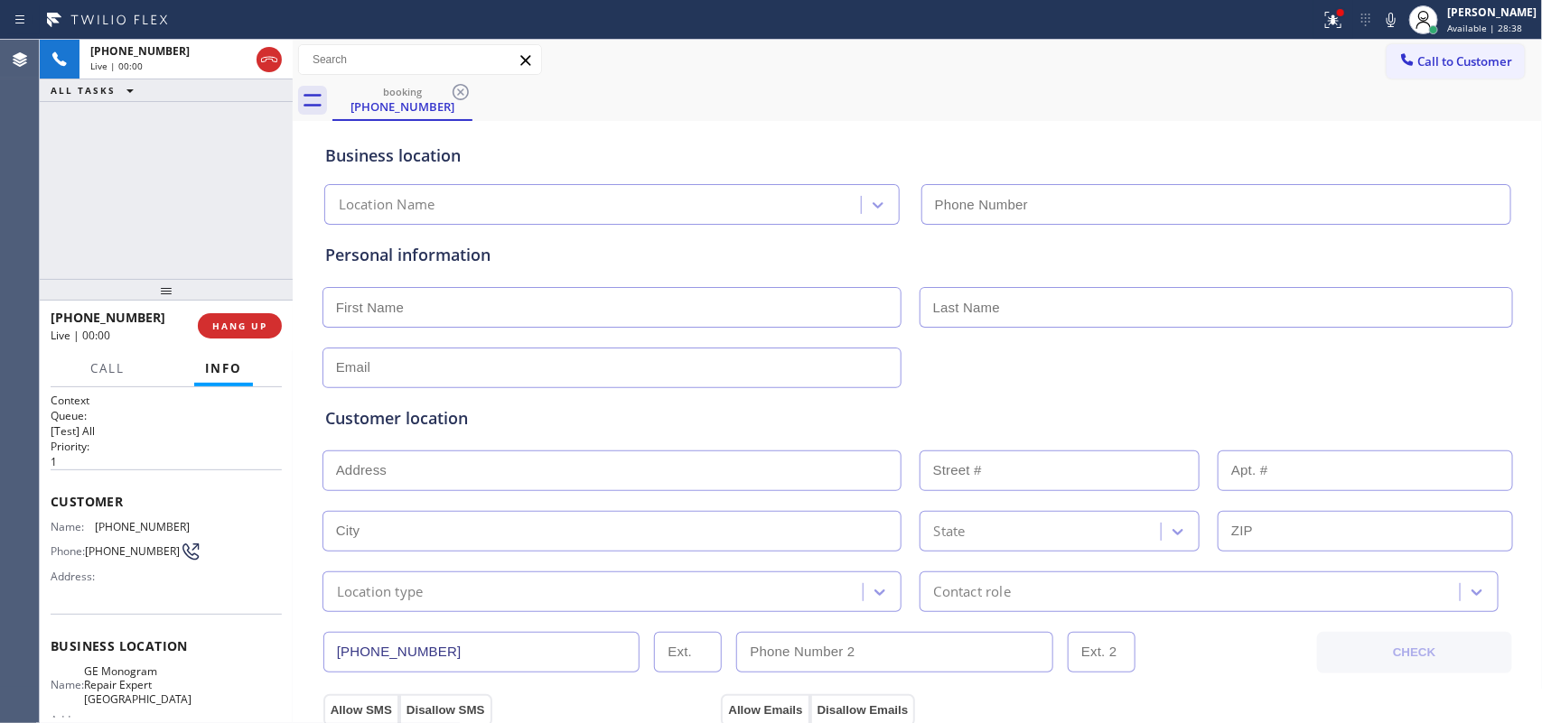
type input "[PHONE_NUMBER]"
click at [104, 364] on span "Call" at bounding box center [107, 368] width 34 height 16
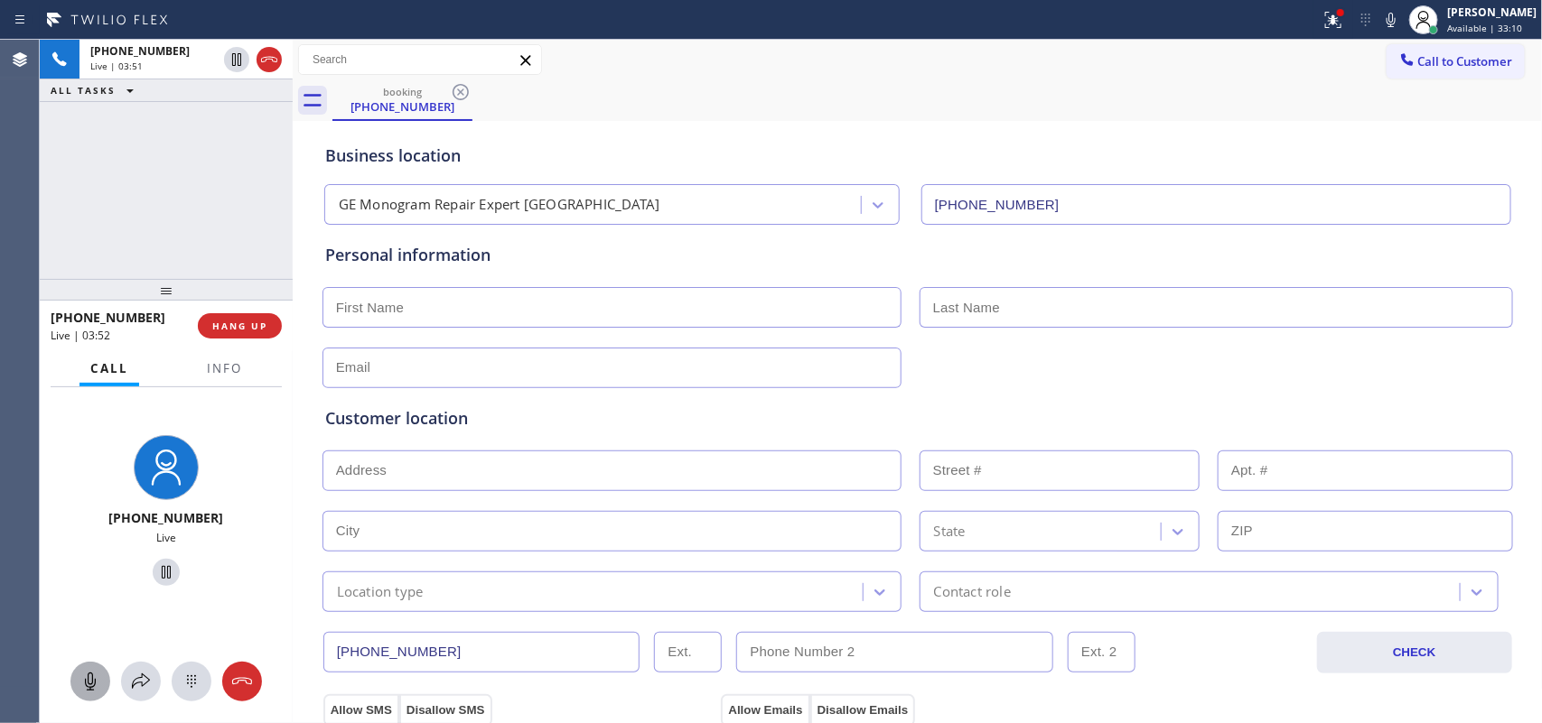
click at [95, 671] on icon at bounding box center [90, 682] width 22 height 22
click at [155, 562] on icon at bounding box center [166, 573] width 22 height 22
click at [96, 676] on rect at bounding box center [90, 681] width 14 height 14
click at [155, 579] on icon at bounding box center [166, 573] width 22 height 22
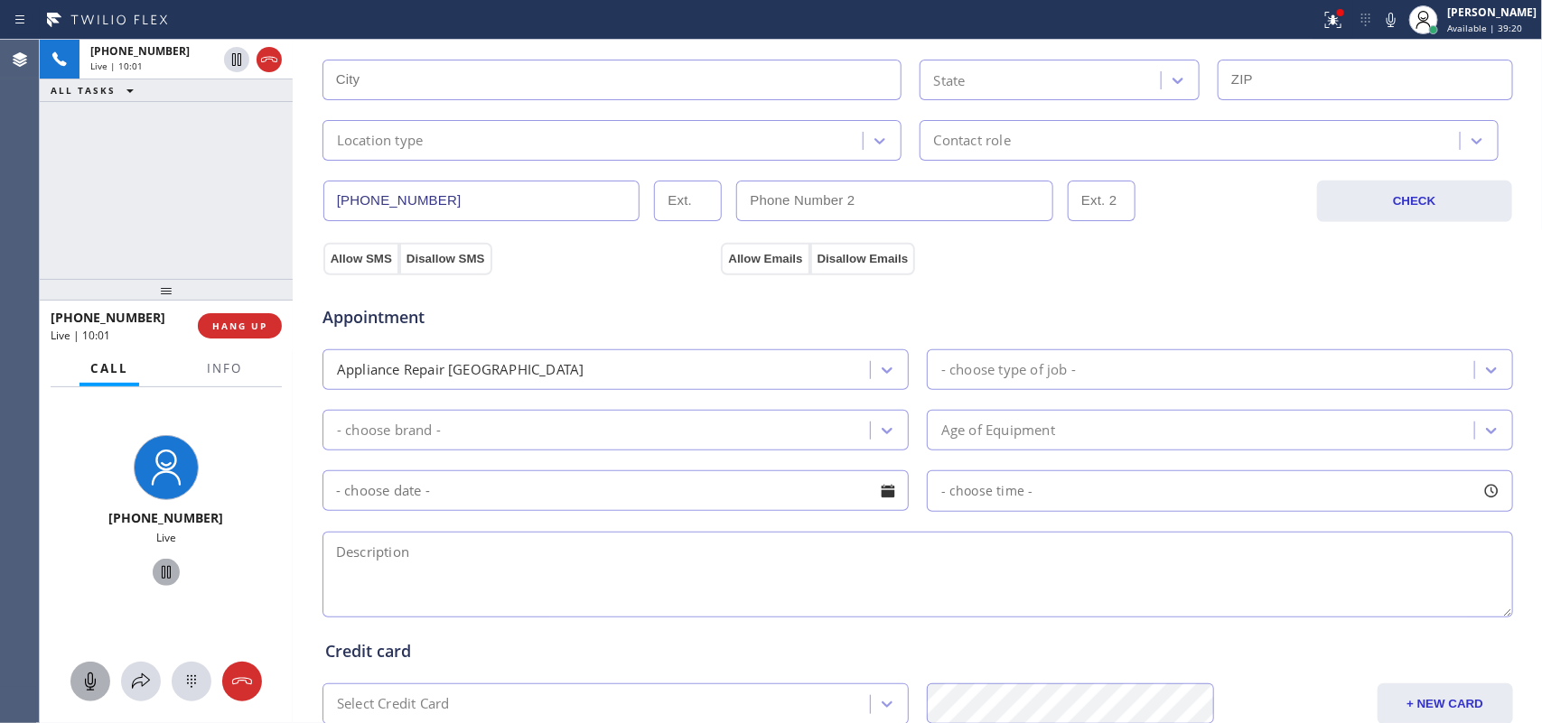
scroll to position [679, 0]
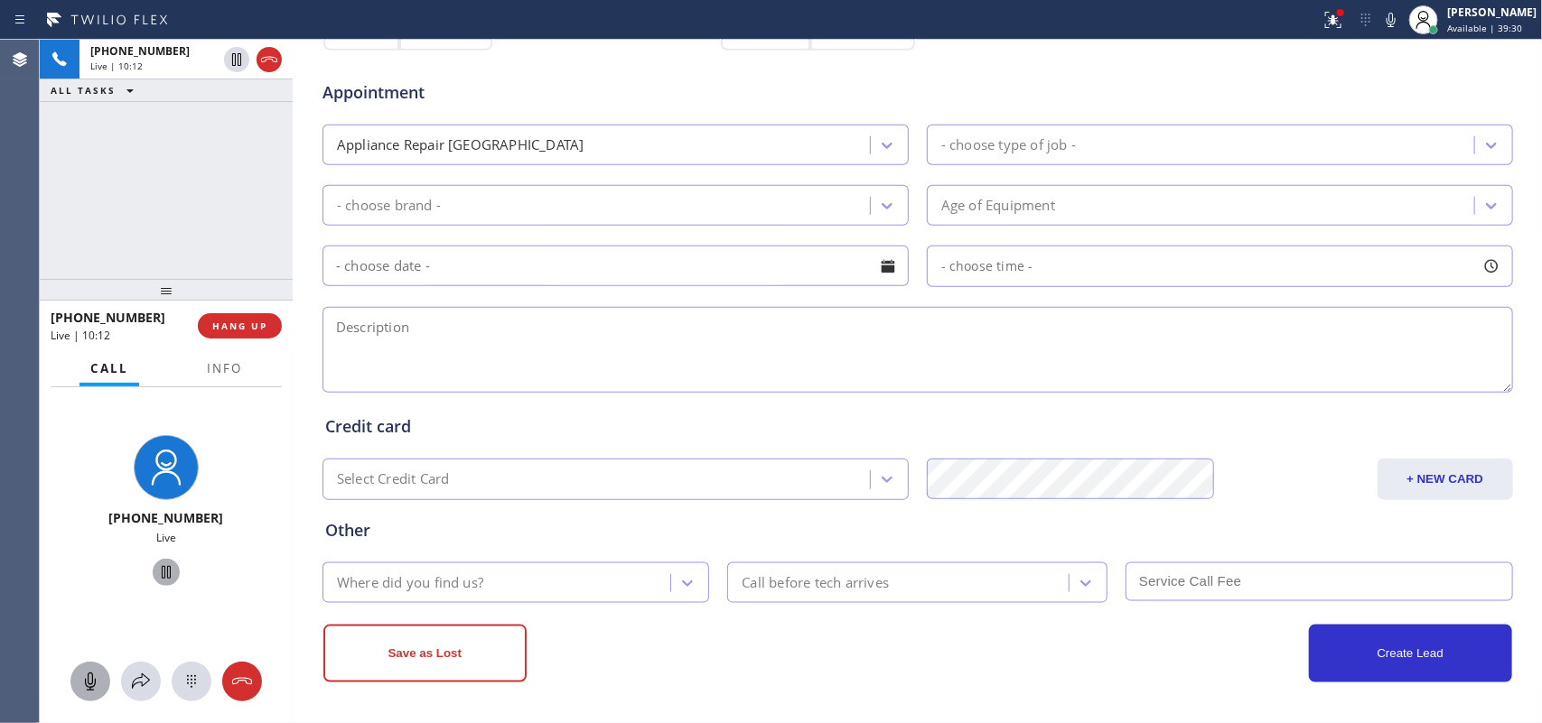
click at [293, 138] on div at bounding box center [293, 382] width 0 height 684
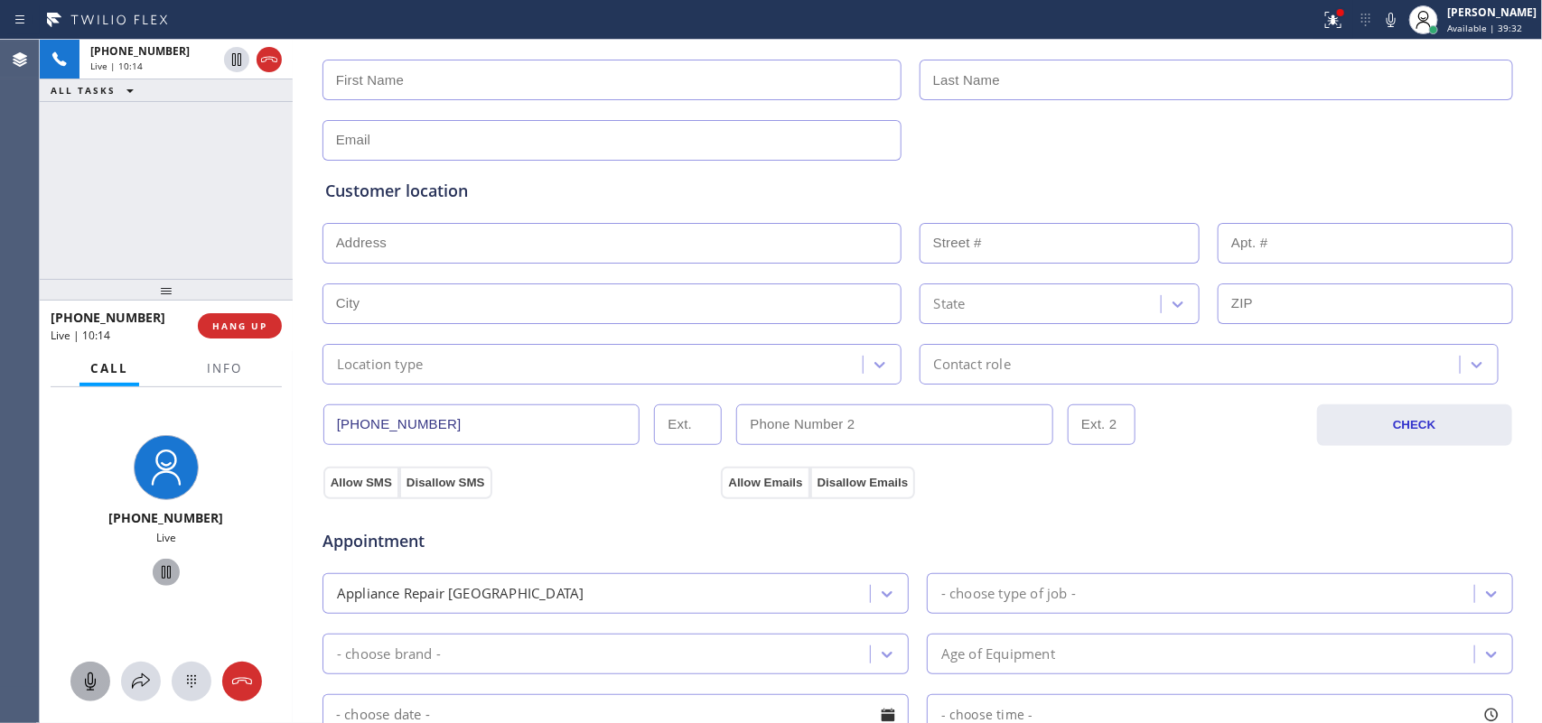
scroll to position [2, 0]
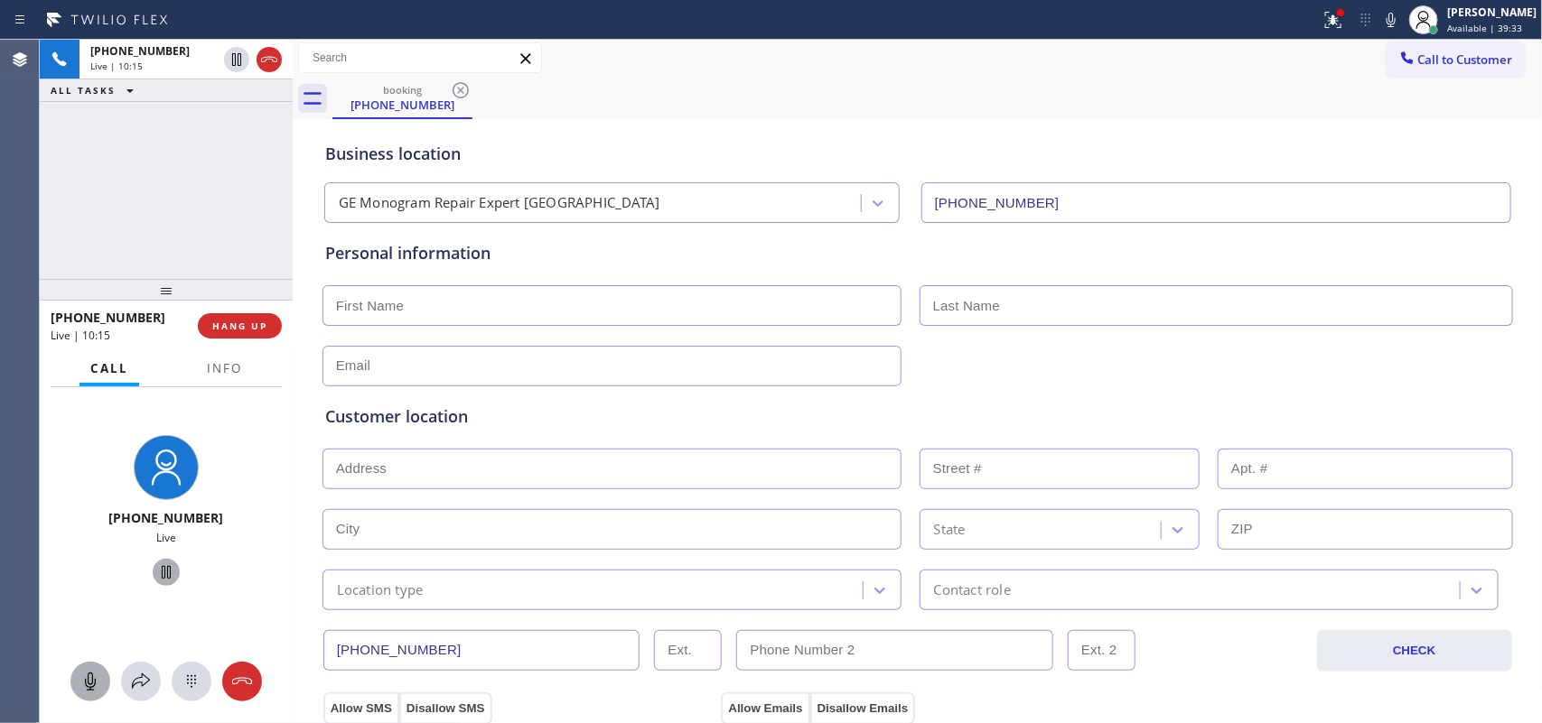
click at [574, 323] on input "text" at bounding box center [611, 305] width 579 height 41
type input "[PERSON_NAME]"
click at [197, 170] on div "[PHONE_NUMBER] Live | 11:06 ALL TASKS ALL TASKS ACTIVE TASKS TASKS IN WRAP UP" at bounding box center [166, 159] width 253 height 239
click at [200, 227] on div "[PHONE_NUMBER] Live | 11:13 ALL TASKS ALL TASKS ACTIVE TASKS TASKS IN WRAP UP" at bounding box center [166, 159] width 253 height 239
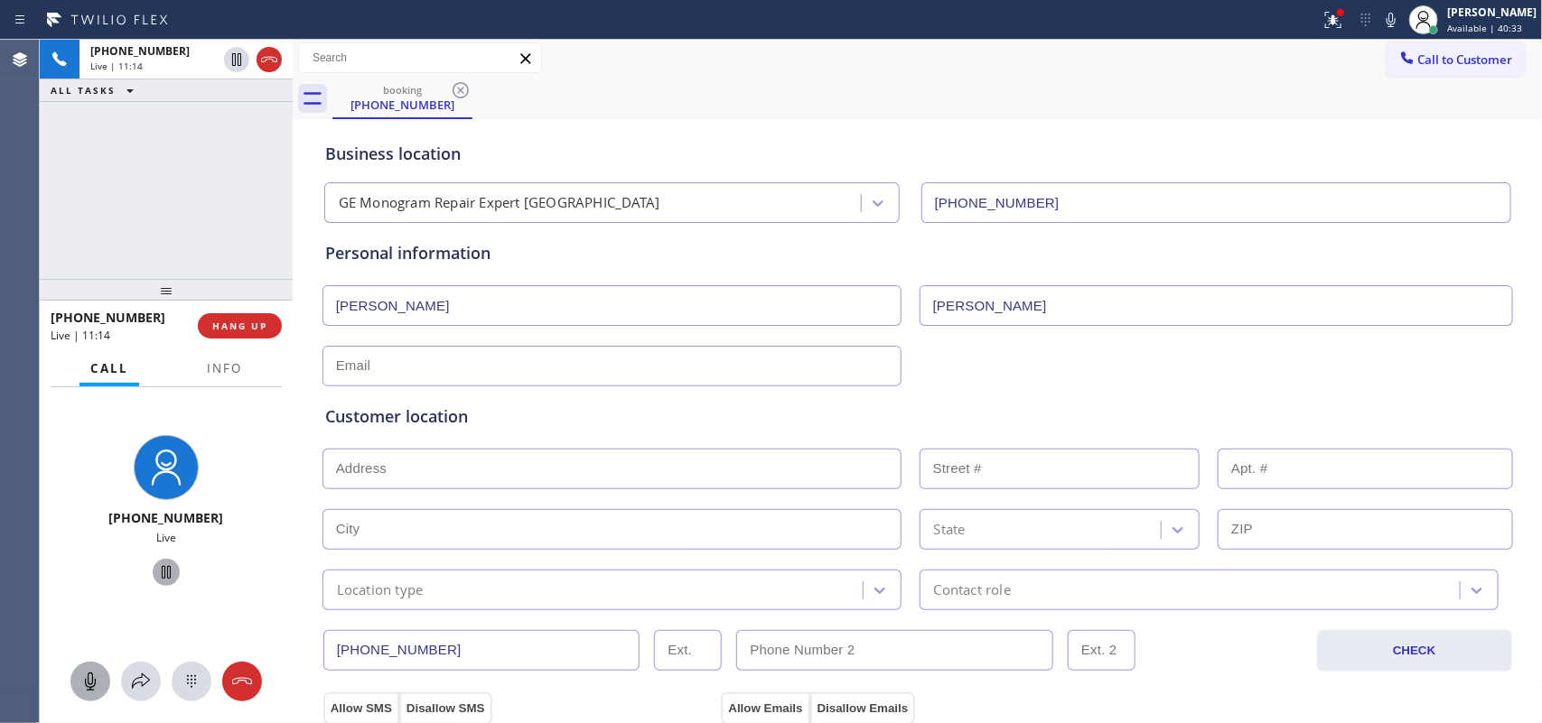
click at [435, 363] on input "text" at bounding box center [611, 366] width 579 height 41
paste input "[PERSON_NAME][EMAIL_ADDRESS][DOMAIN_NAME]"
type input "[PERSON_NAME][EMAIL_ADDRESS][DOMAIN_NAME]"
click at [96, 679] on icon at bounding box center [90, 682] width 22 height 22
click at [159, 562] on icon at bounding box center [166, 573] width 22 height 22
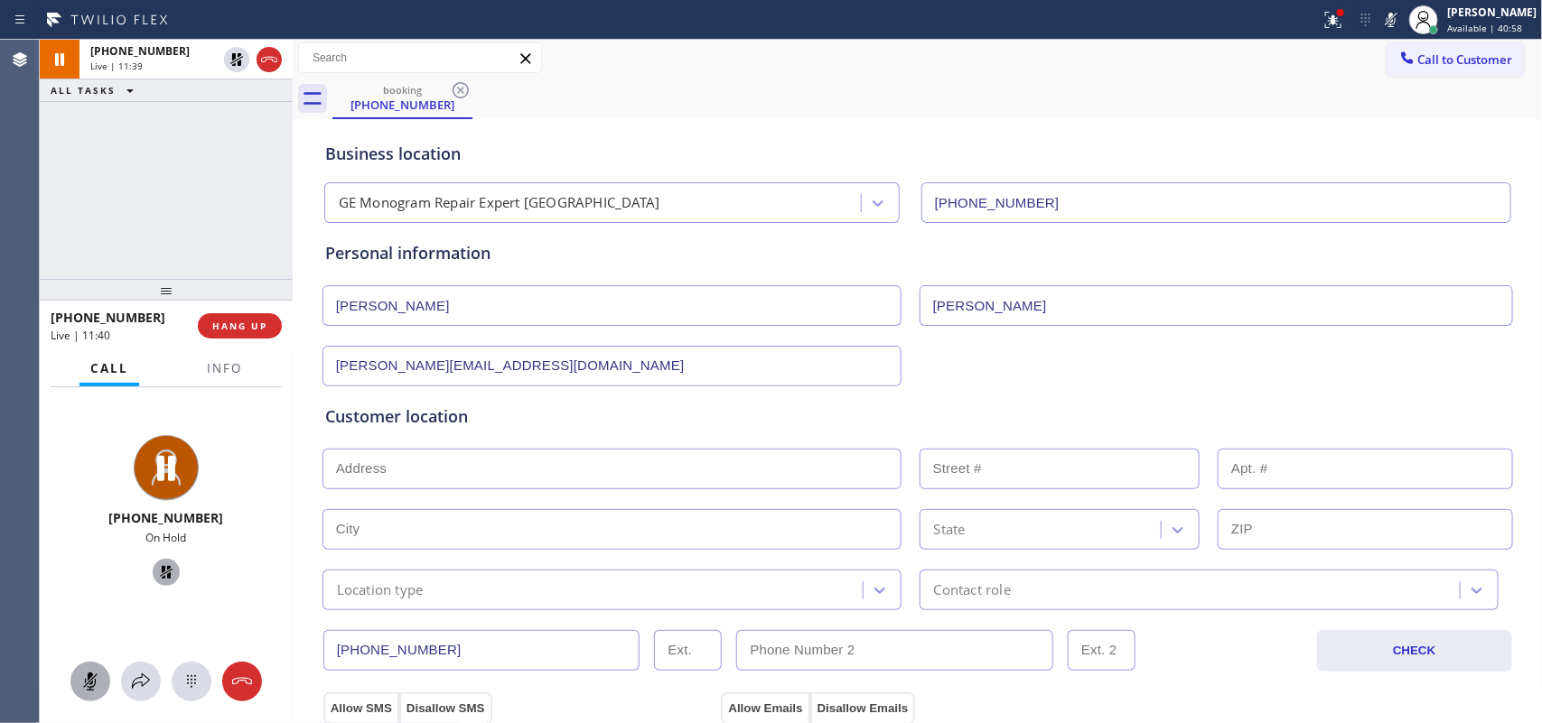
scroll to position [340, 0]
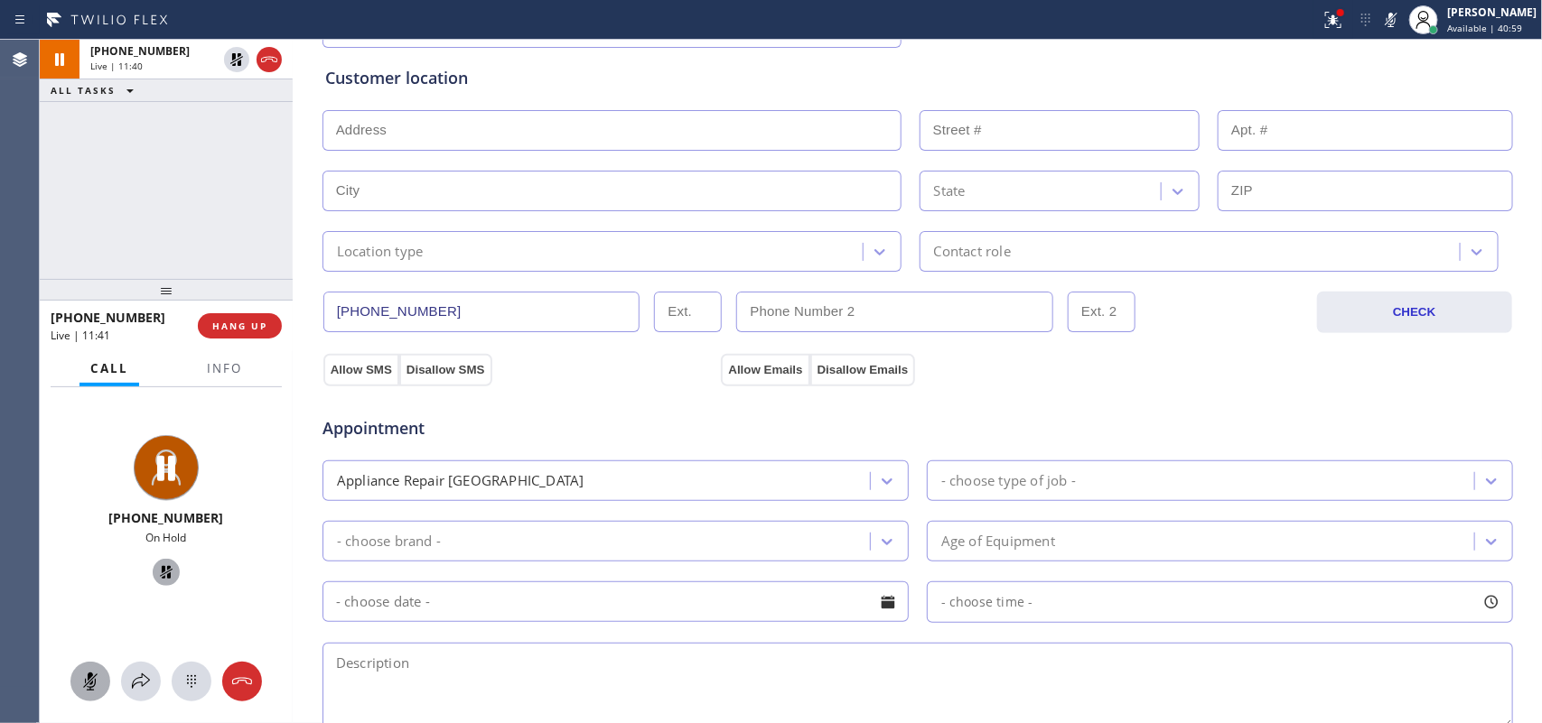
click at [574, 134] on input "text" at bounding box center [611, 130] width 579 height 41
paste input "[STREET_ADDRESS][PERSON_NAME]"
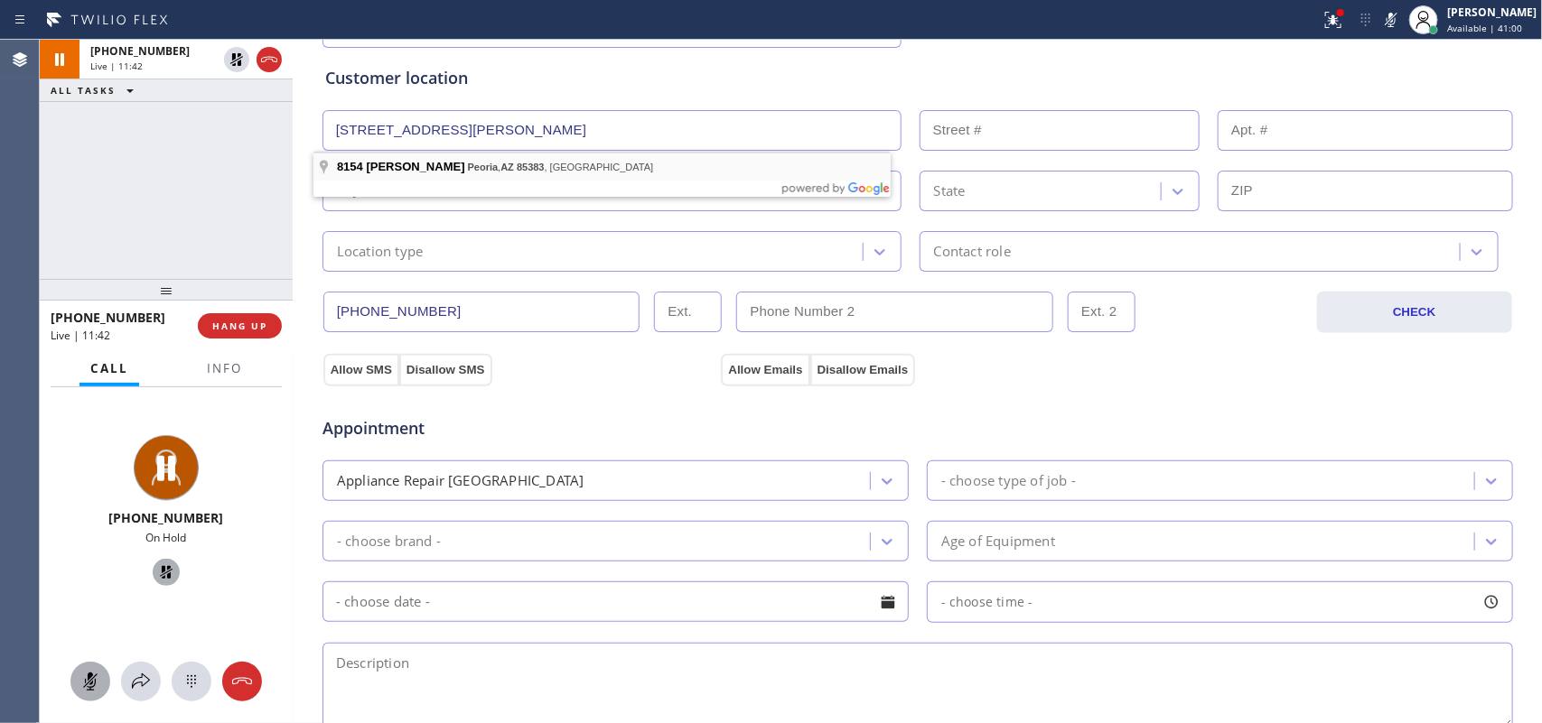
type input "[STREET_ADDRESS][PERSON_NAME]"
type input "8154"
type input "Peoria"
type input "85383"
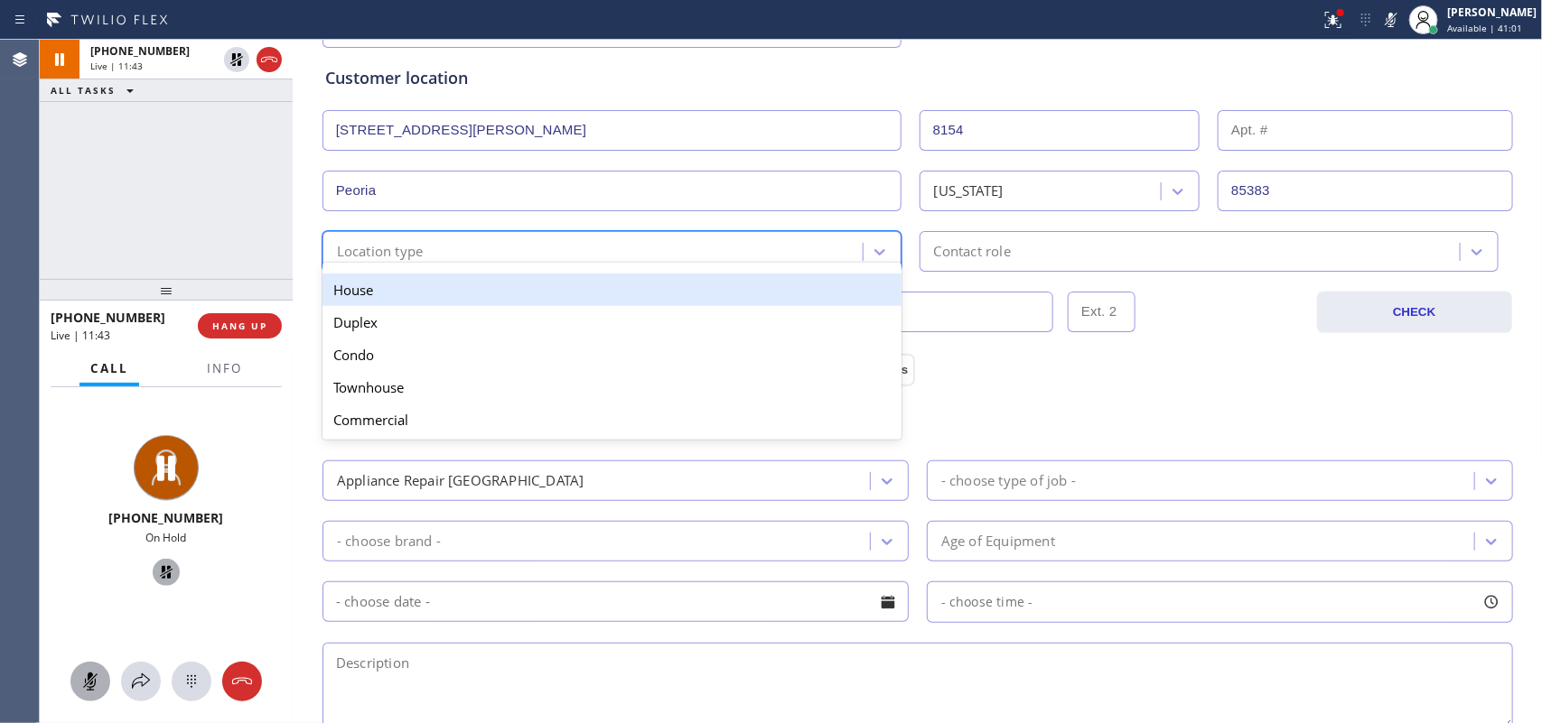
click at [667, 256] on div "Location type" at bounding box center [595, 252] width 535 height 32
click at [648, 289] on div "House" at bounding box center [611, 290] width 579 height 33
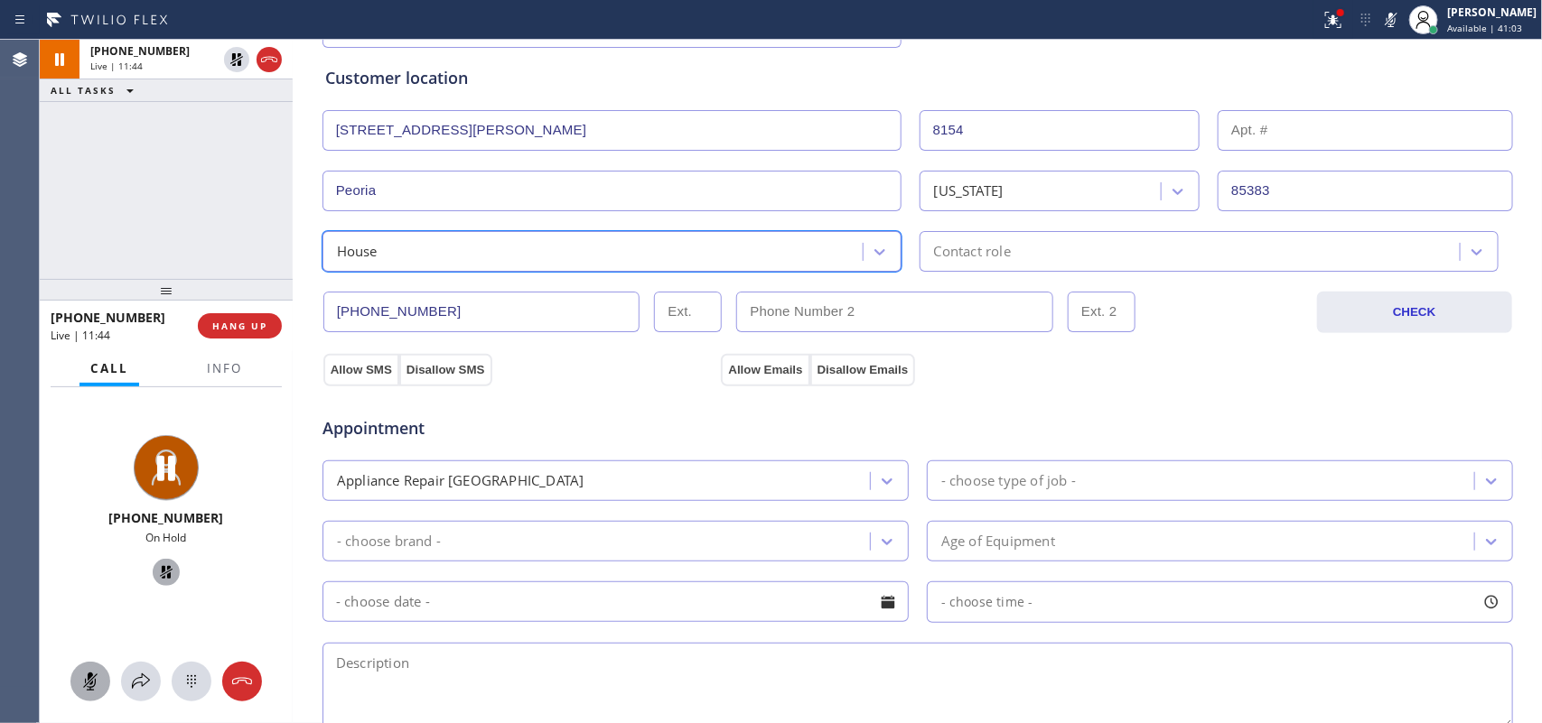
click at [946, 265] on div "Contact role" at bounding box center [1208, 251] width 579 height 41
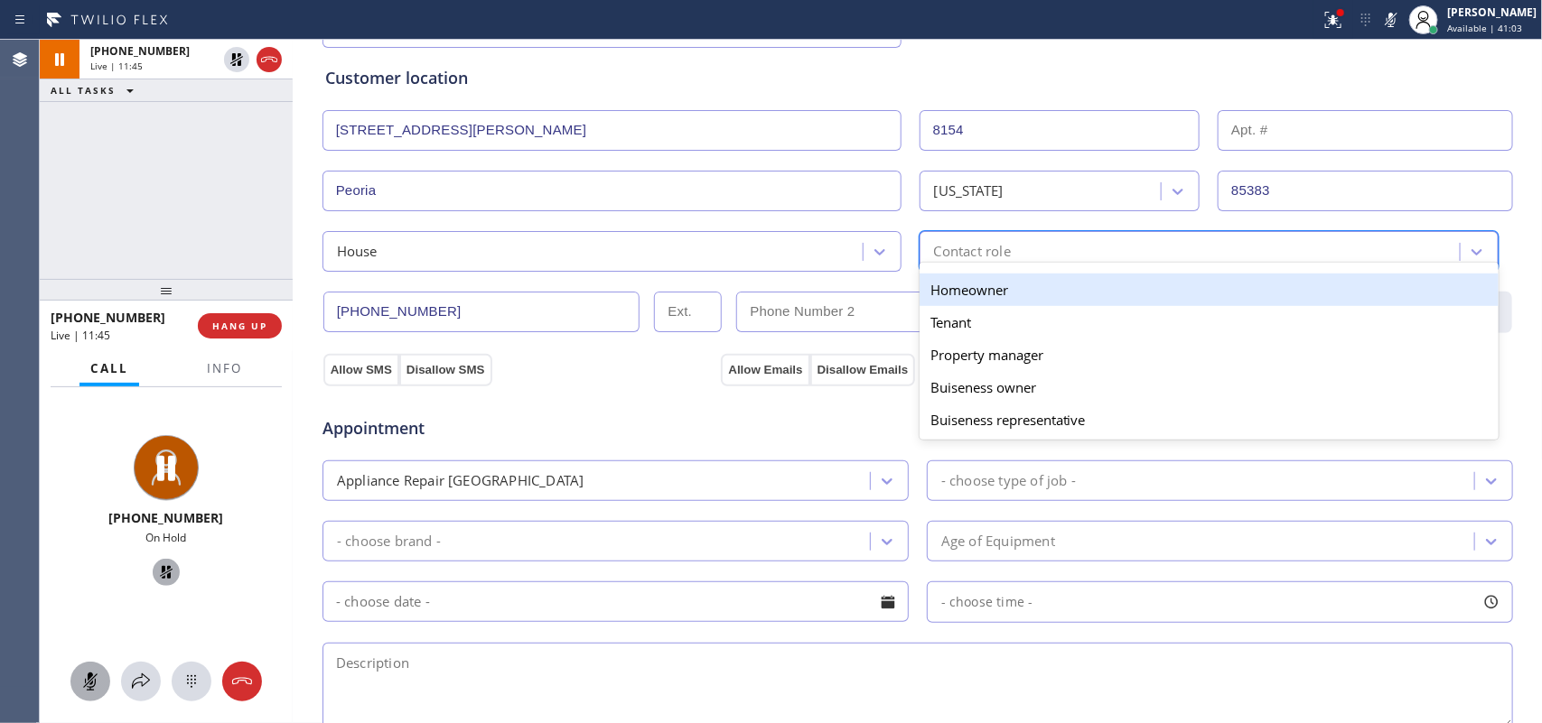
click at [953, 291] on div "Homeowner" at bounding box center [1208, 290] width 579 height 33
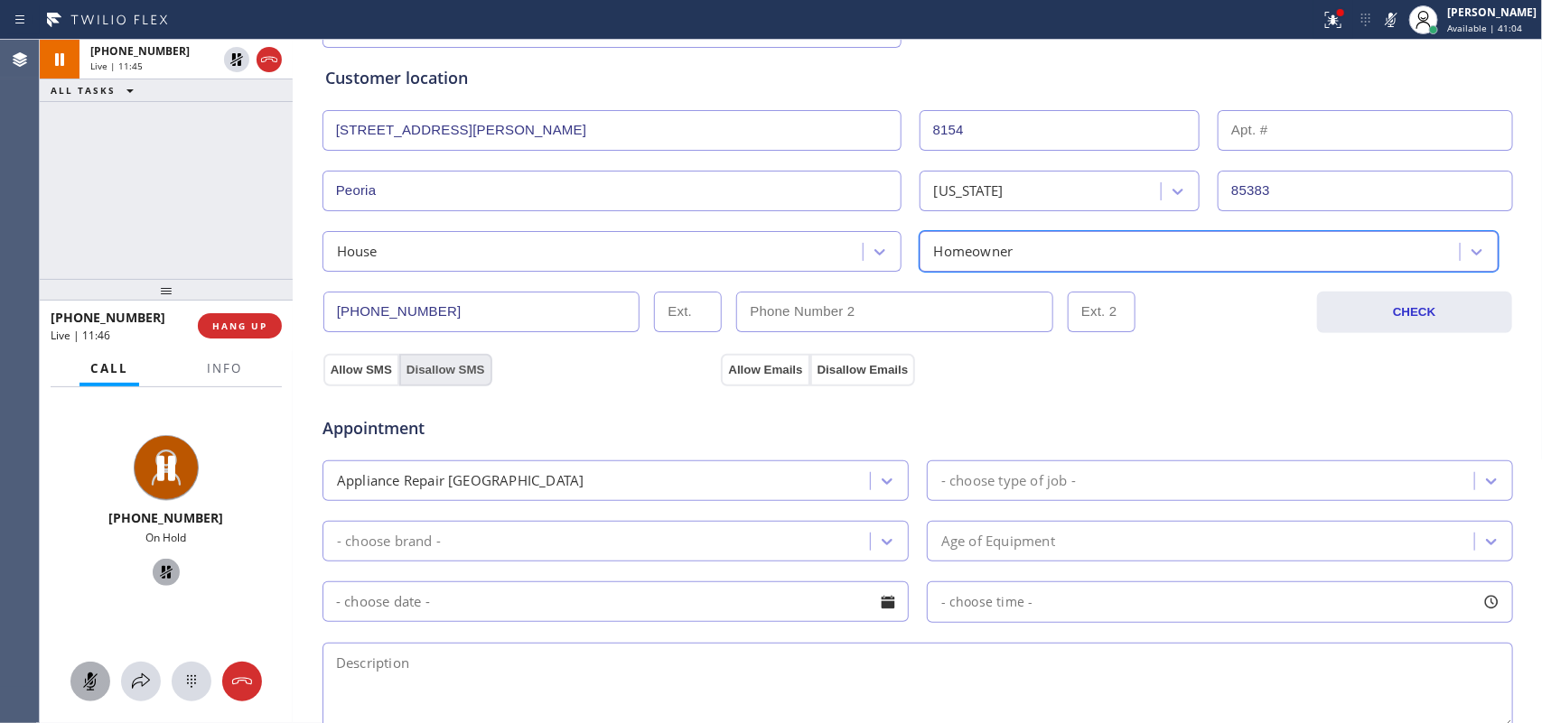
drag, startPoint x: 350, startPoint y: 371, endPoint x: 403, endPoint y: 373, distance: 52.4
click at [355, 373] on button "Allow SMS" at bounding box center [361, 370] width 76 height 33
drag, startPoint x: 752, startPoint y: 368, endPoint x: 1030, endPoint y: 385, distance: 278.7
click at [755, 367] on button "Allow Emails" at bounding box center [765, 370] width 89 height 33
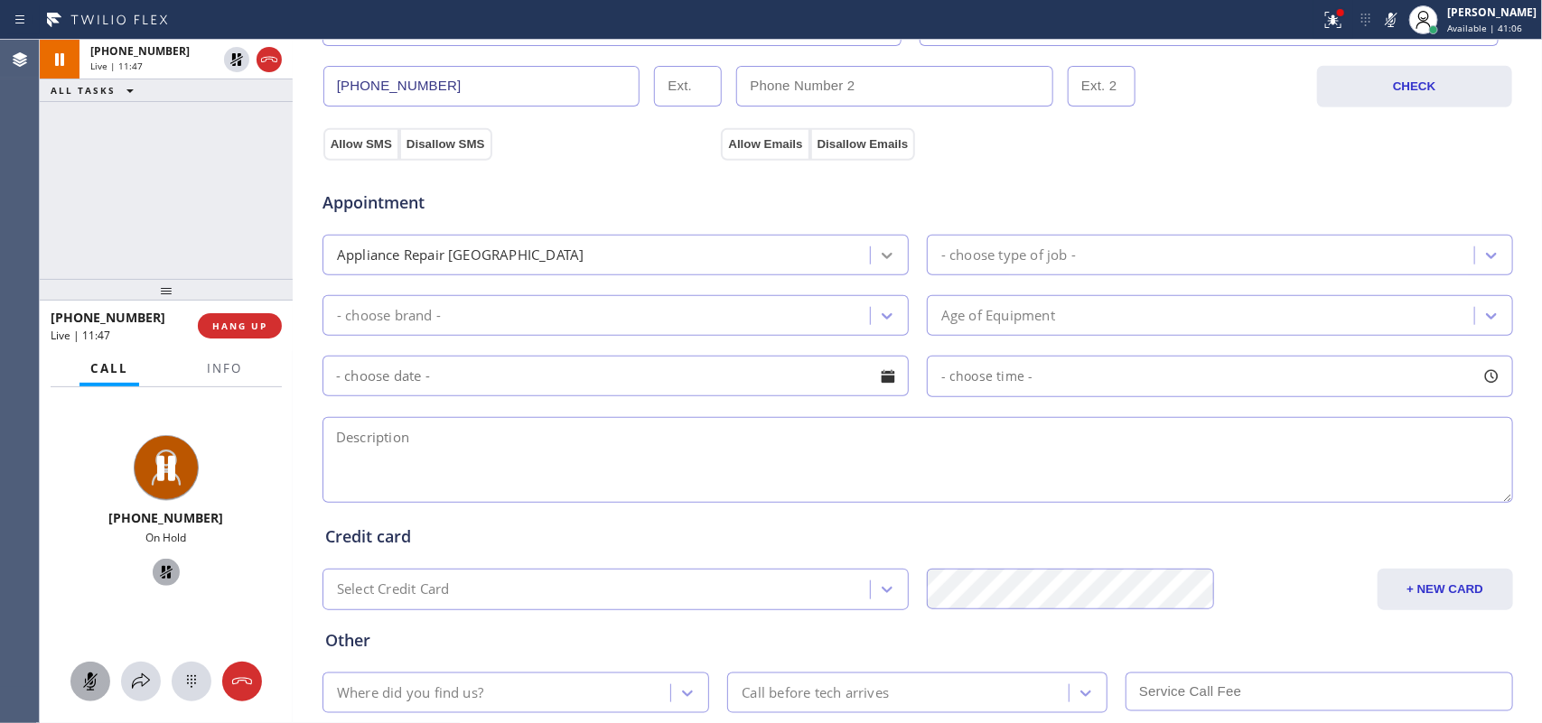
click at [881, 254] on icon at bounding box center [887, 256] width 18 height 18
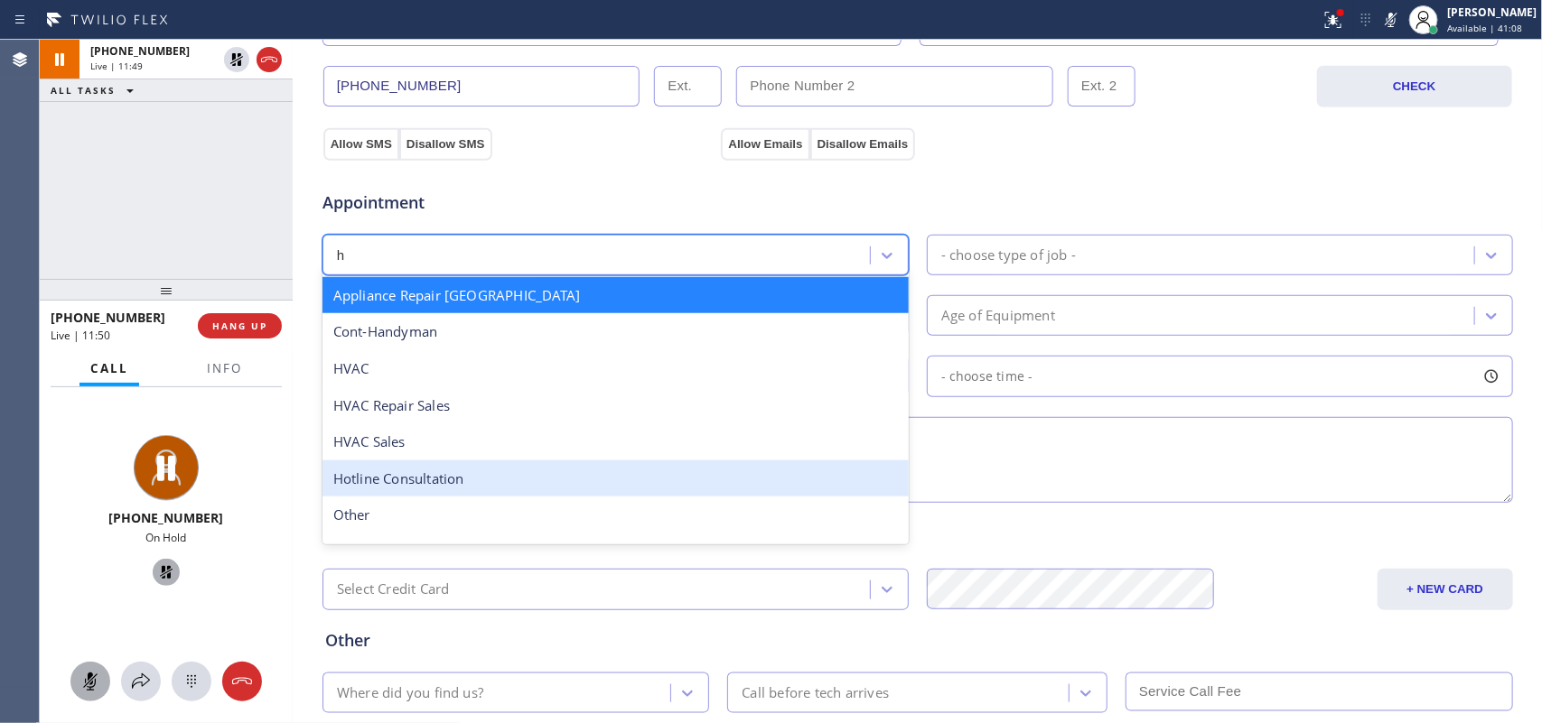
scroll to position [29, 0]
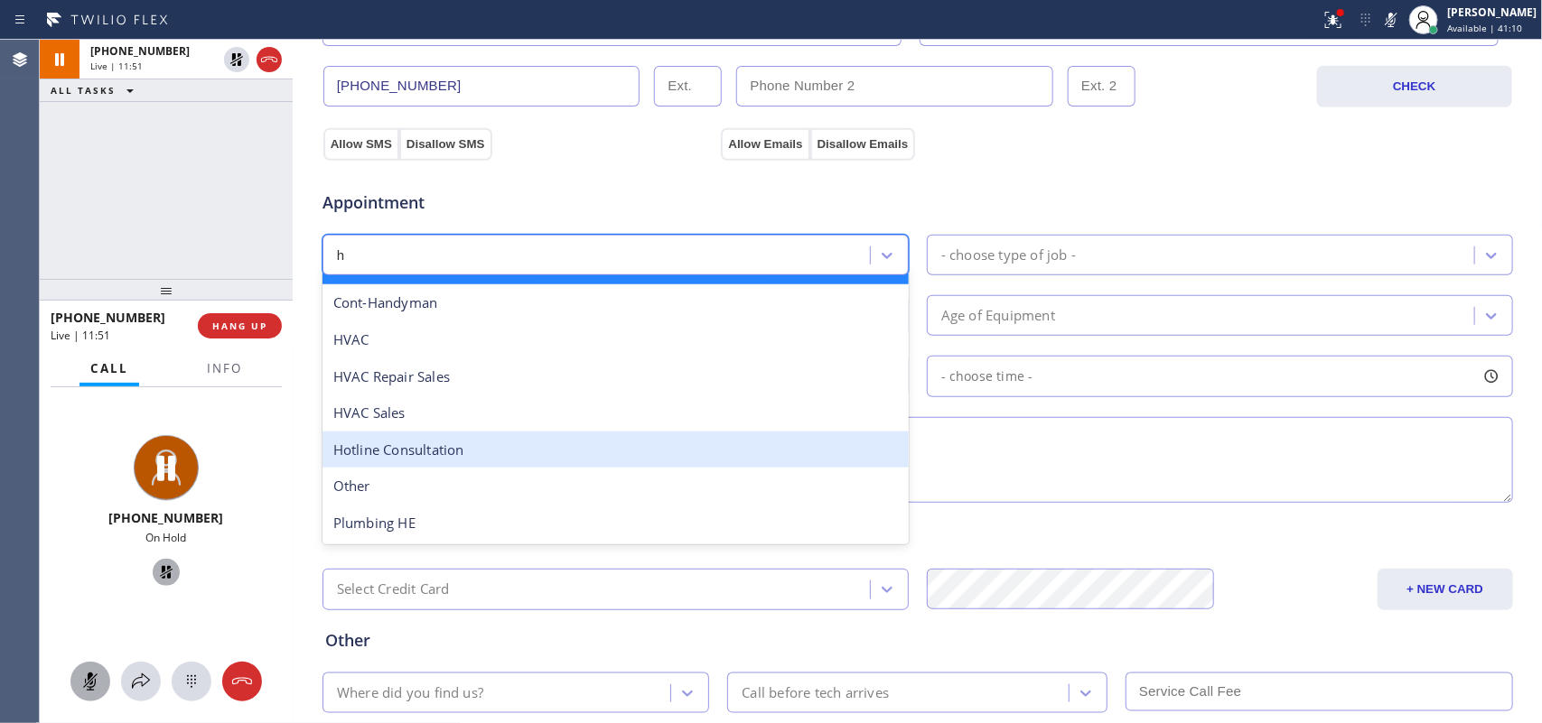
type input "ho"
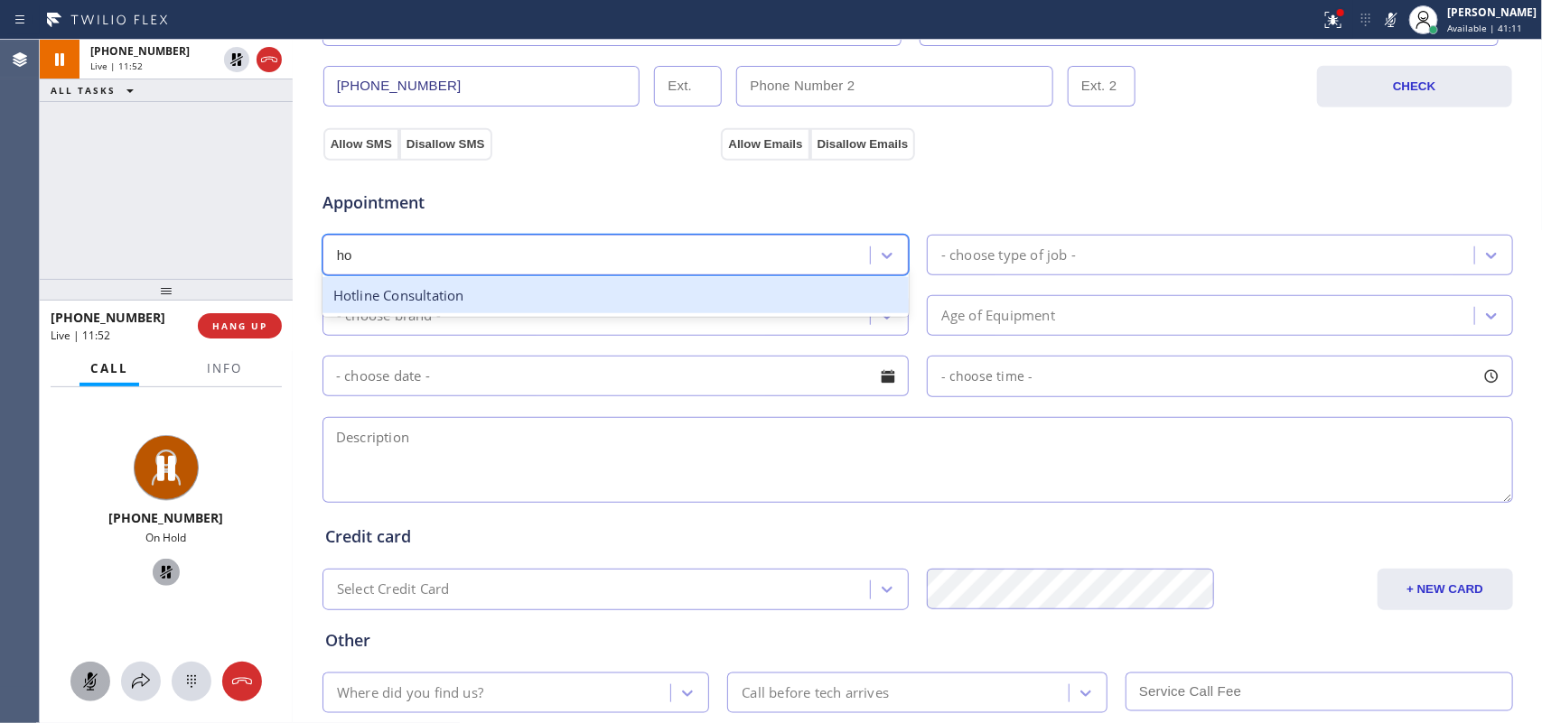
drag, startPoint x: 727, startPoint y: 298, endPoint x: 1027, endPoint y: 286, distance: 300.1
click at [727, 296] on div "Hotline Consultation" at bounding box center [615, 295] width 586 height 37
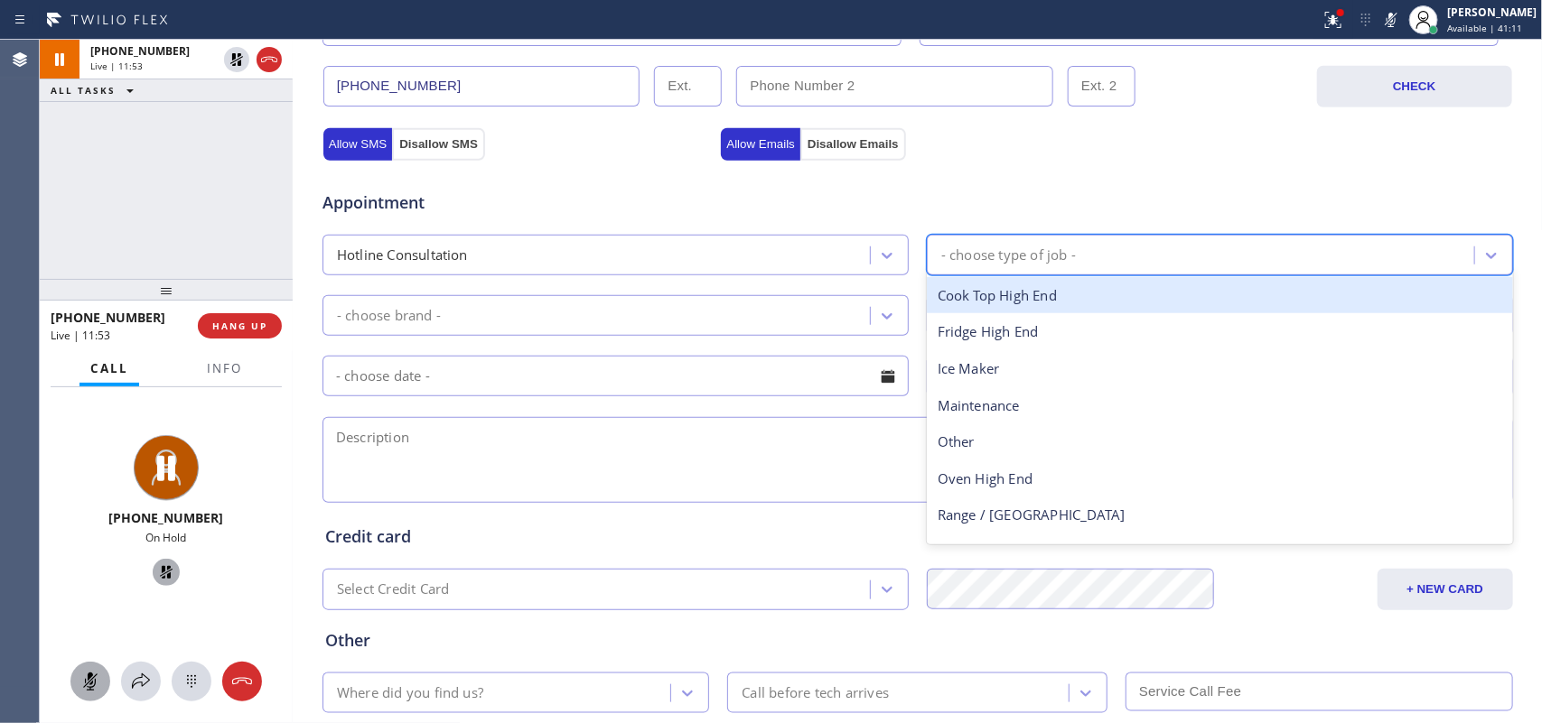
click at [1111, 266] on div "- choose type of job -" at bounding box center [1203, 255] width 542 height 32
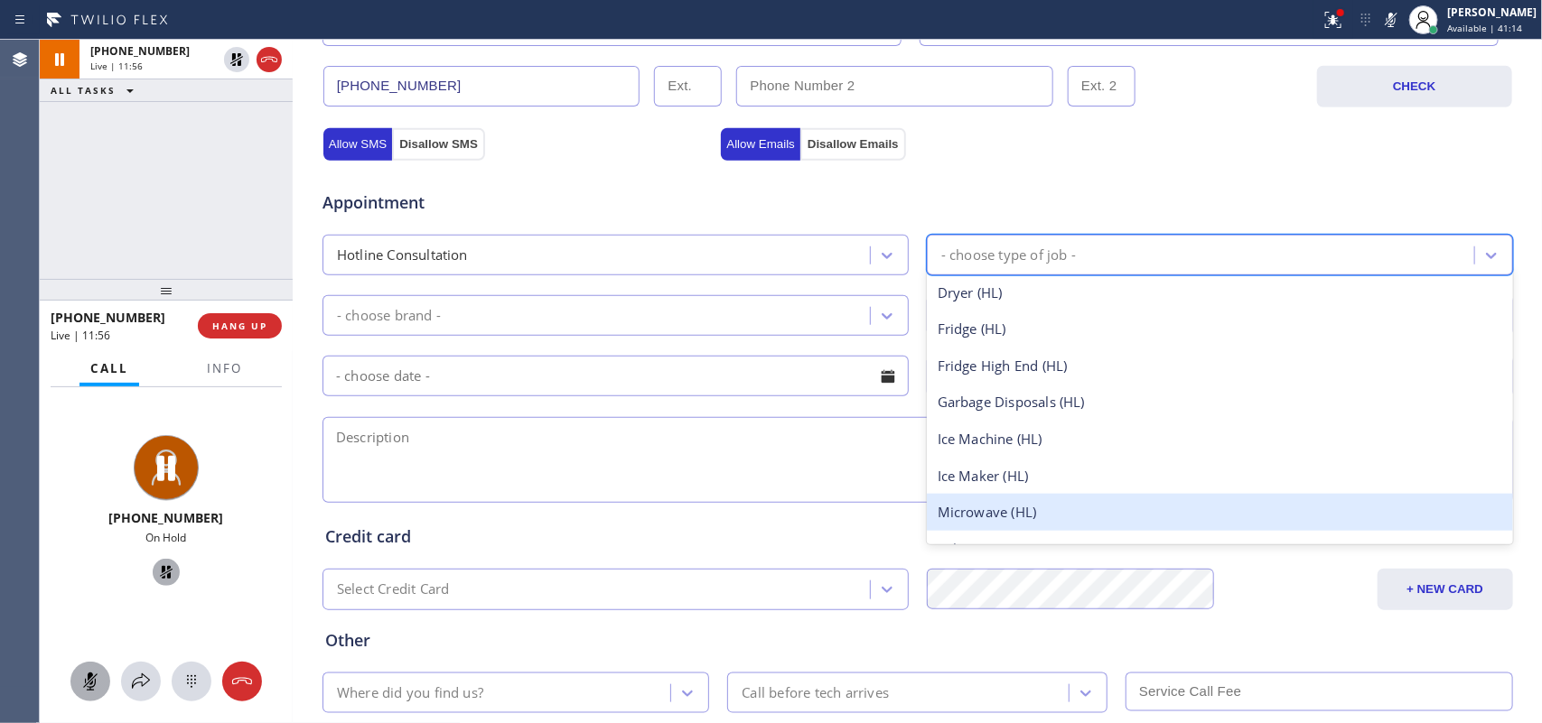
scroll to position [226, 0]
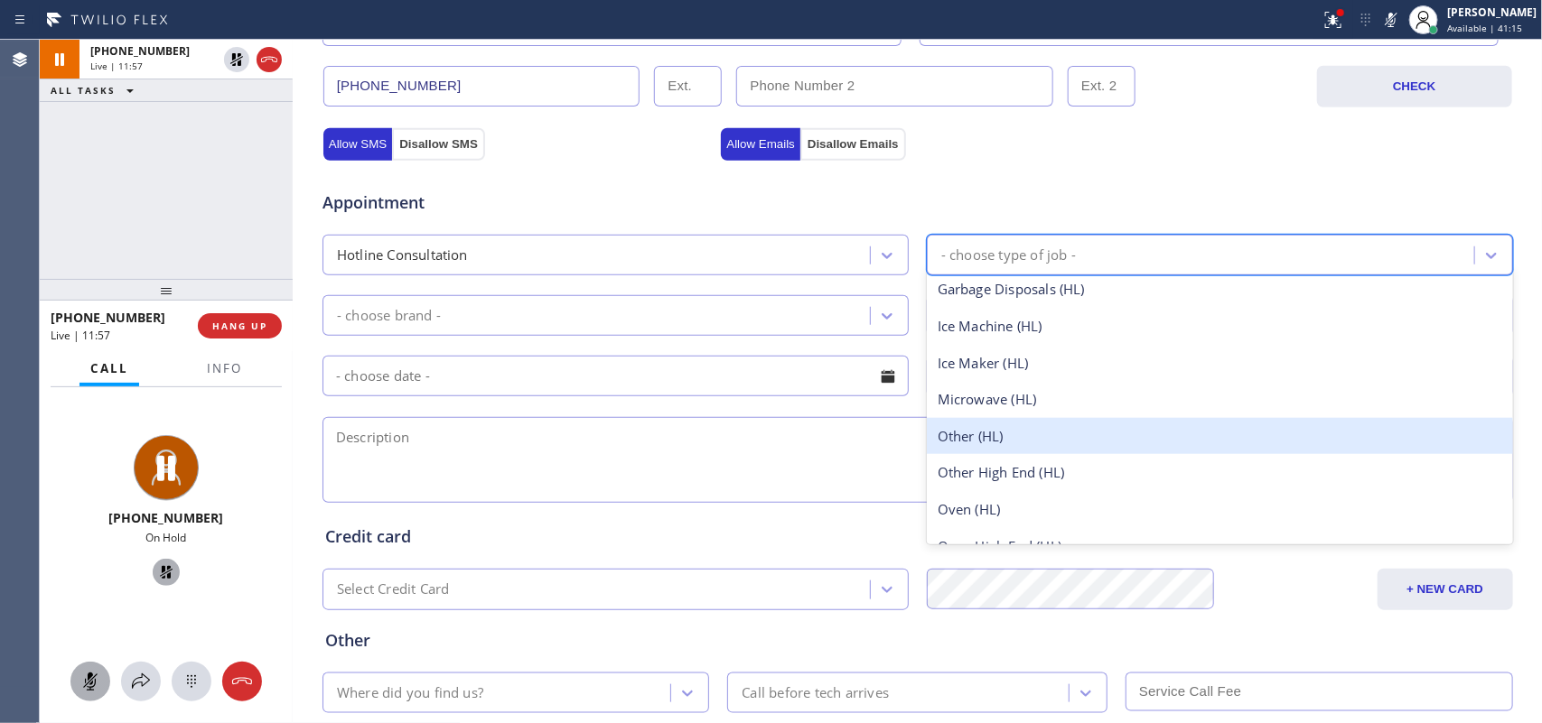
click at [1022, 447] on div "Other (HL)" at bounding box center [1220, 436] width 586 height 37
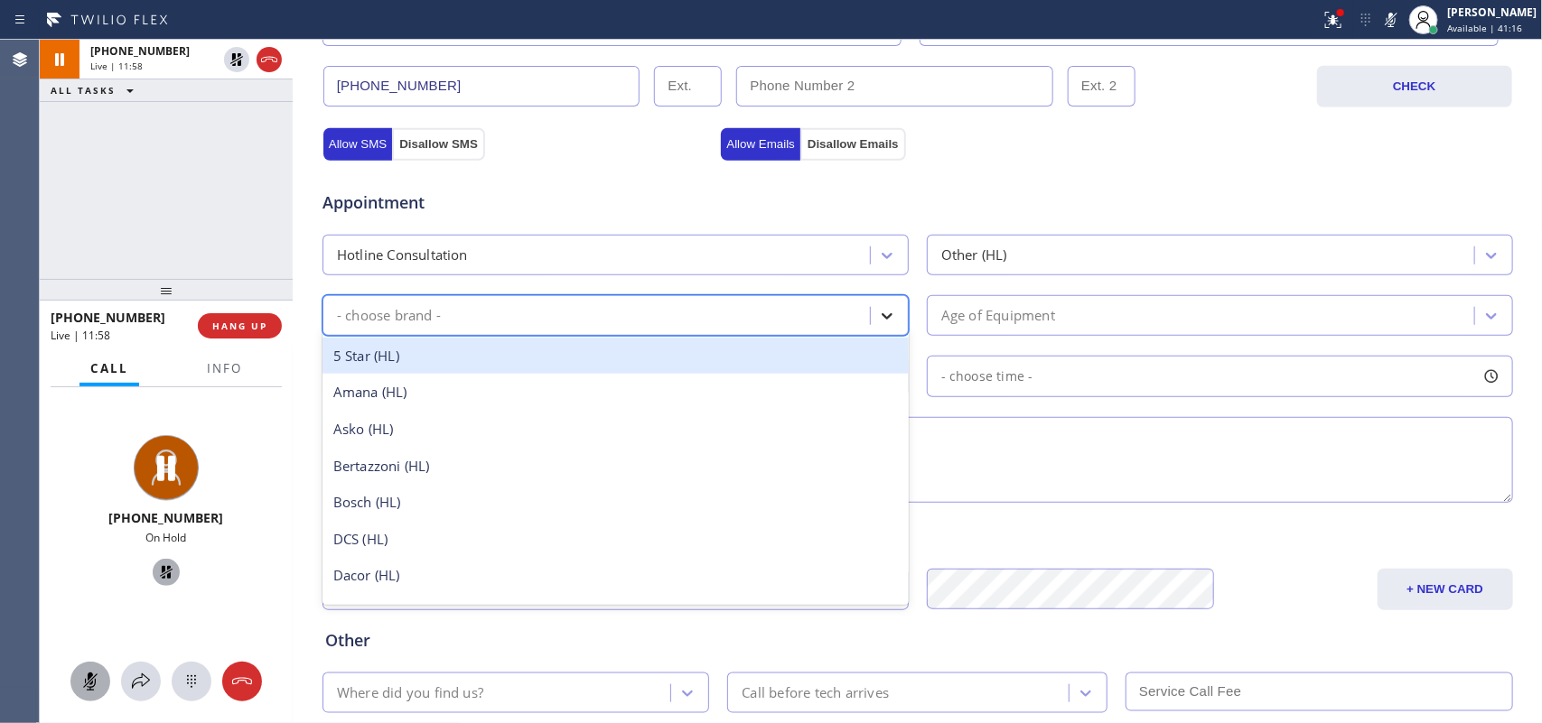
click at [878, 314] on icon at bounding box center [887, 316] width 18 height 18
type input "ge"
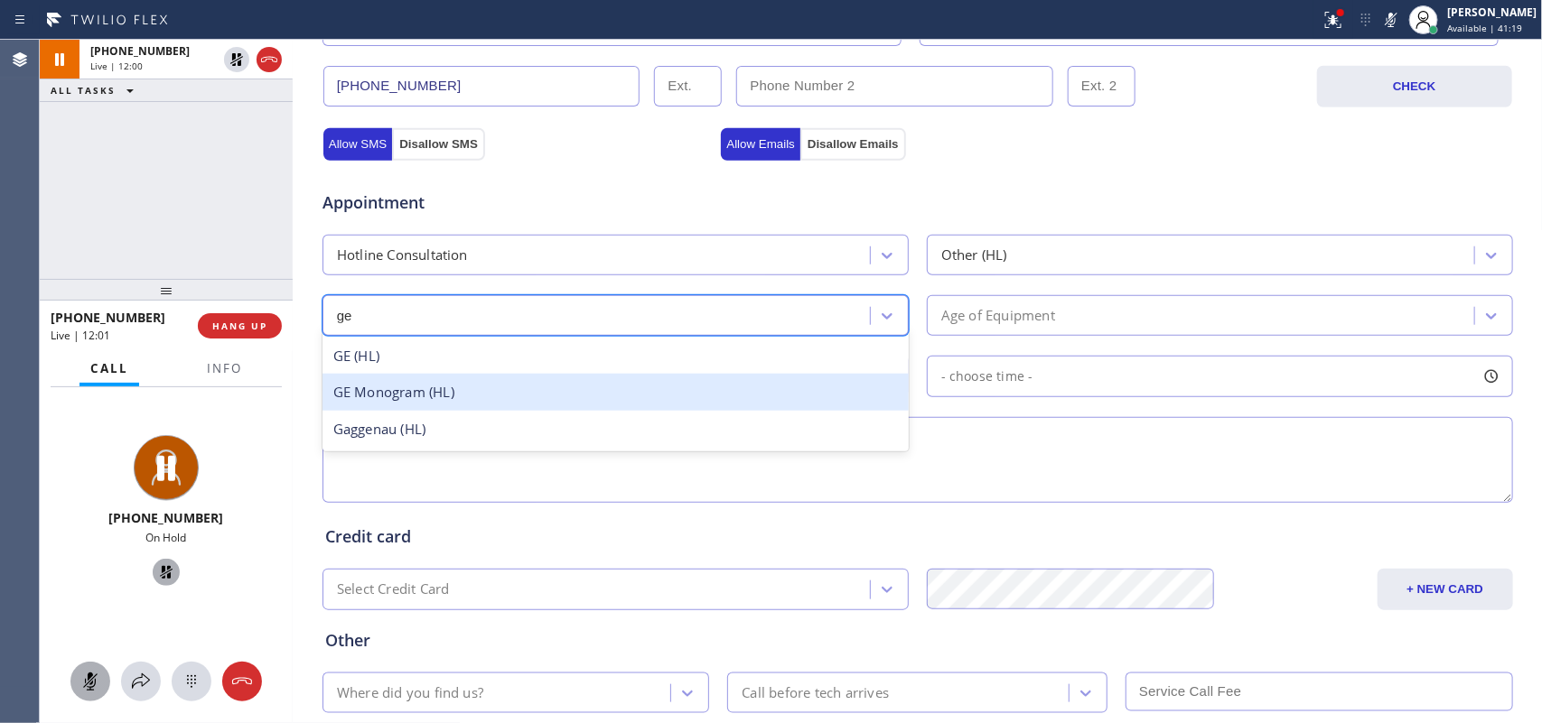
click at [679, 398] on div "GE Monogram (HL)" at bounding box center [615, 392] width 586 height 37
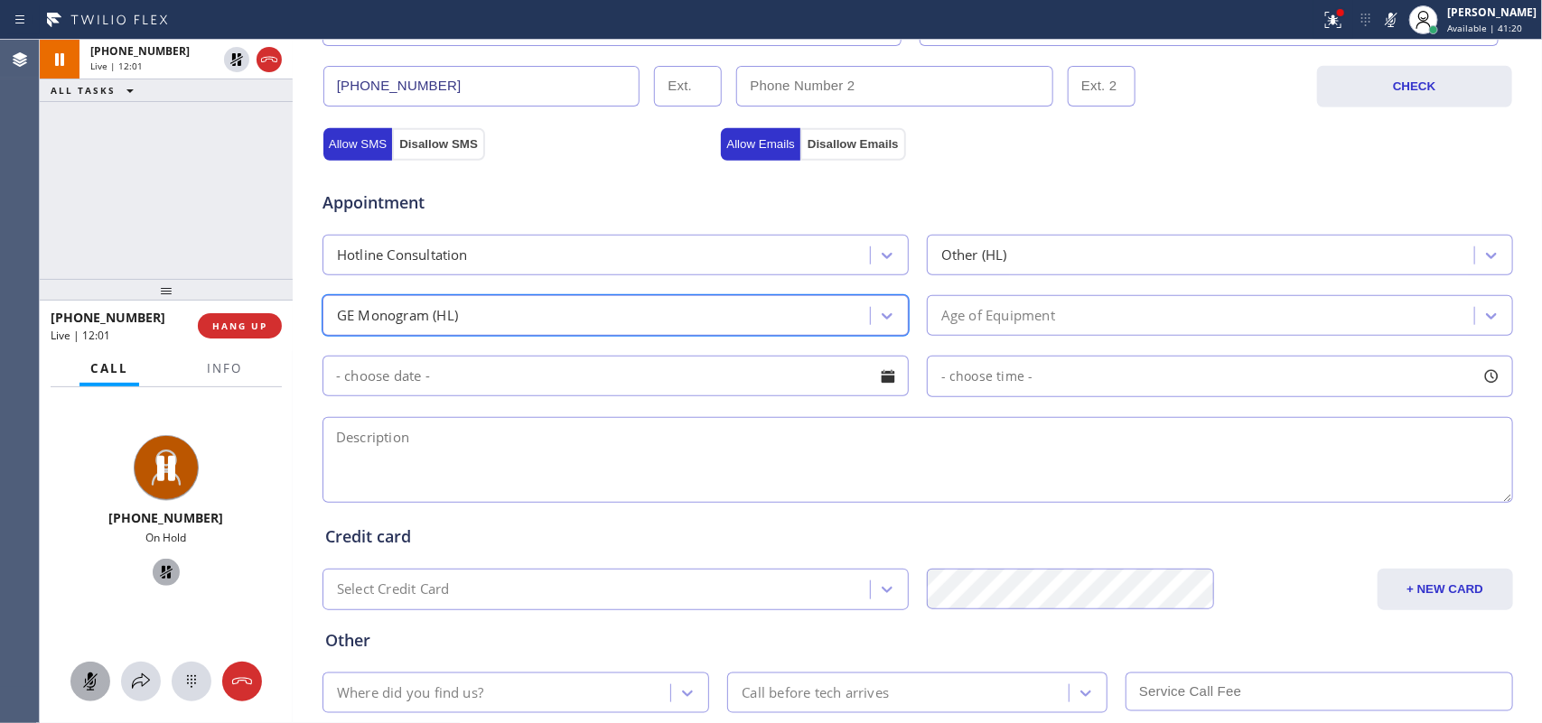
click at [1070, 319] on div "Age of Equipment" at bounding box center [1203, 316] width 542 height 32
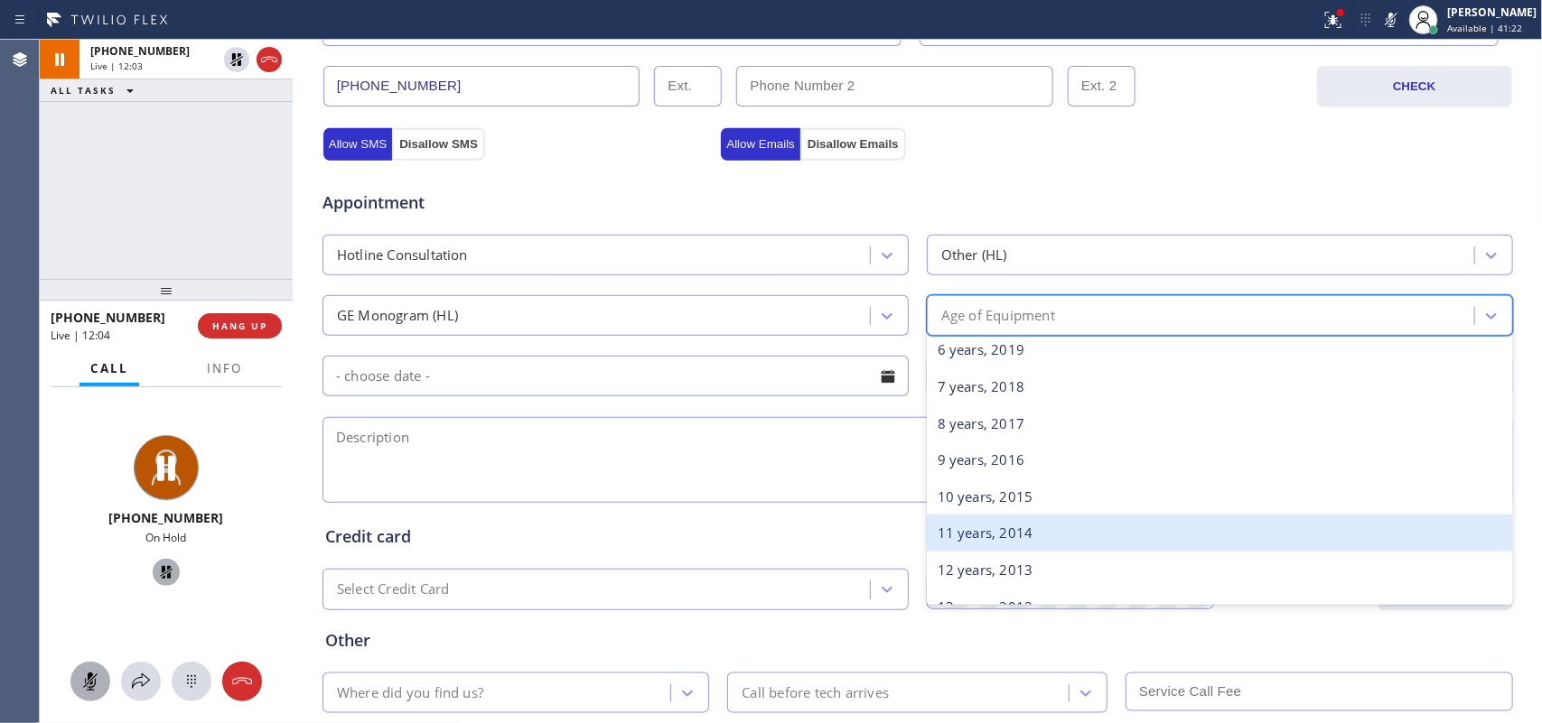
scroll to position [339, 0]
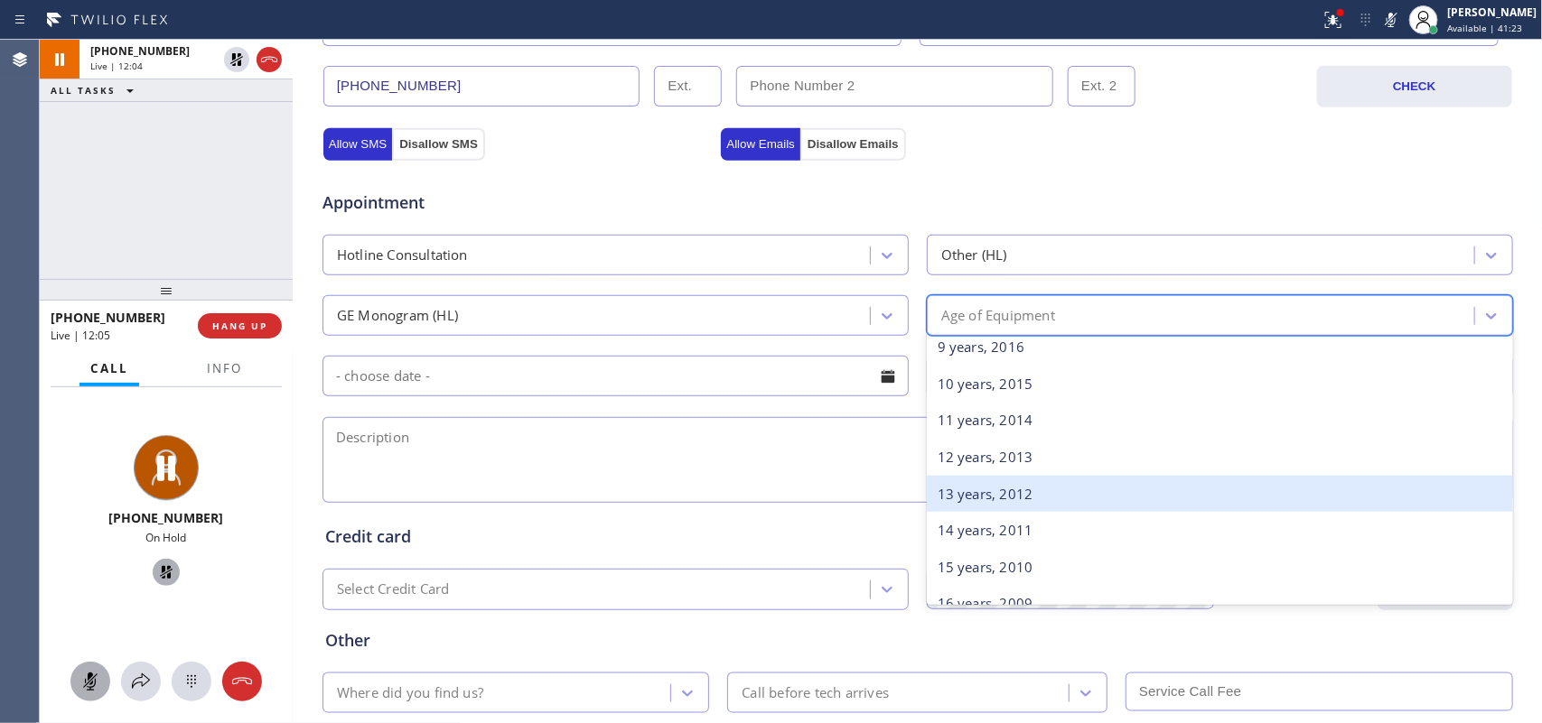
click at [1009, 493] on div "13 years, 2012" at bounding box center [1220, 494] width 586 height 37
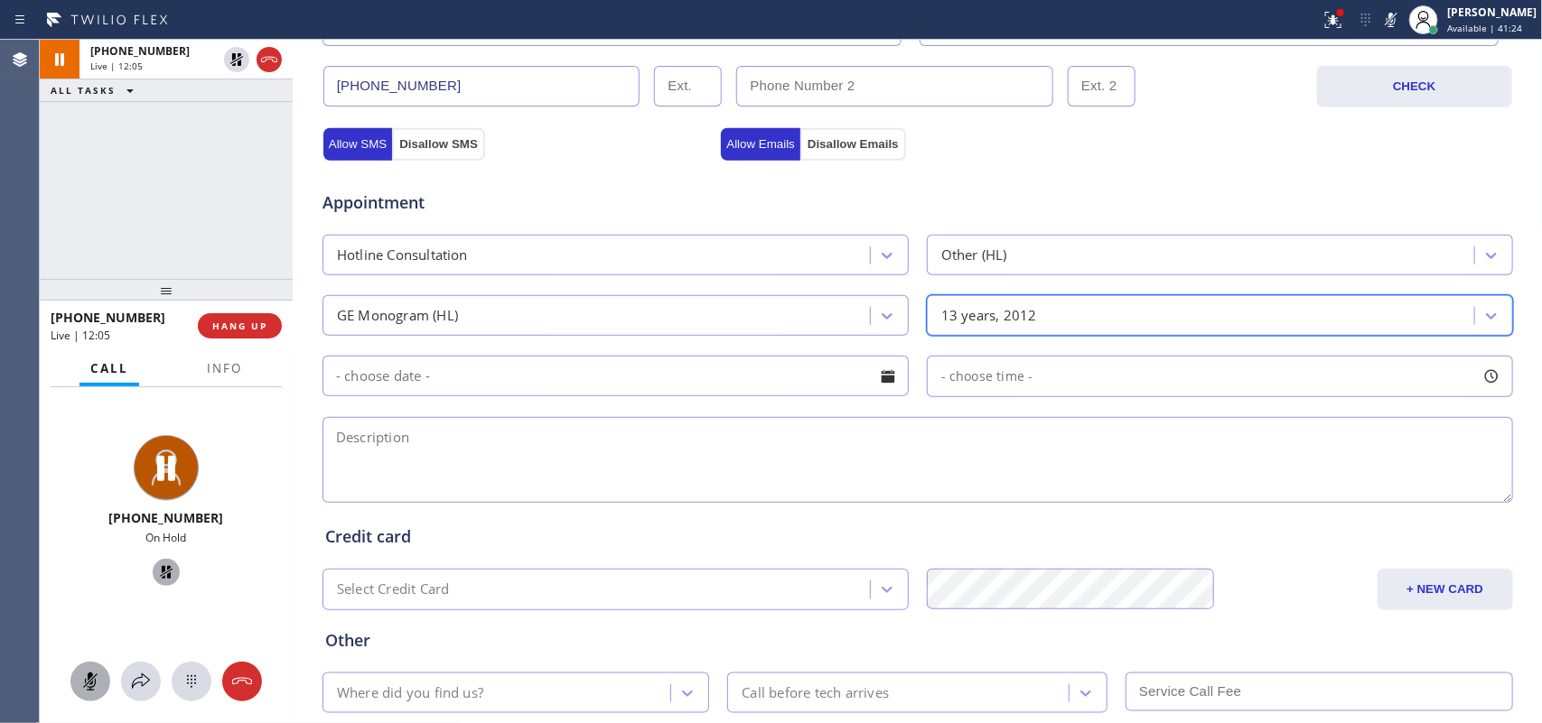
click at [881, 386] on div at bounding box center [887, 376] width 31 height 31
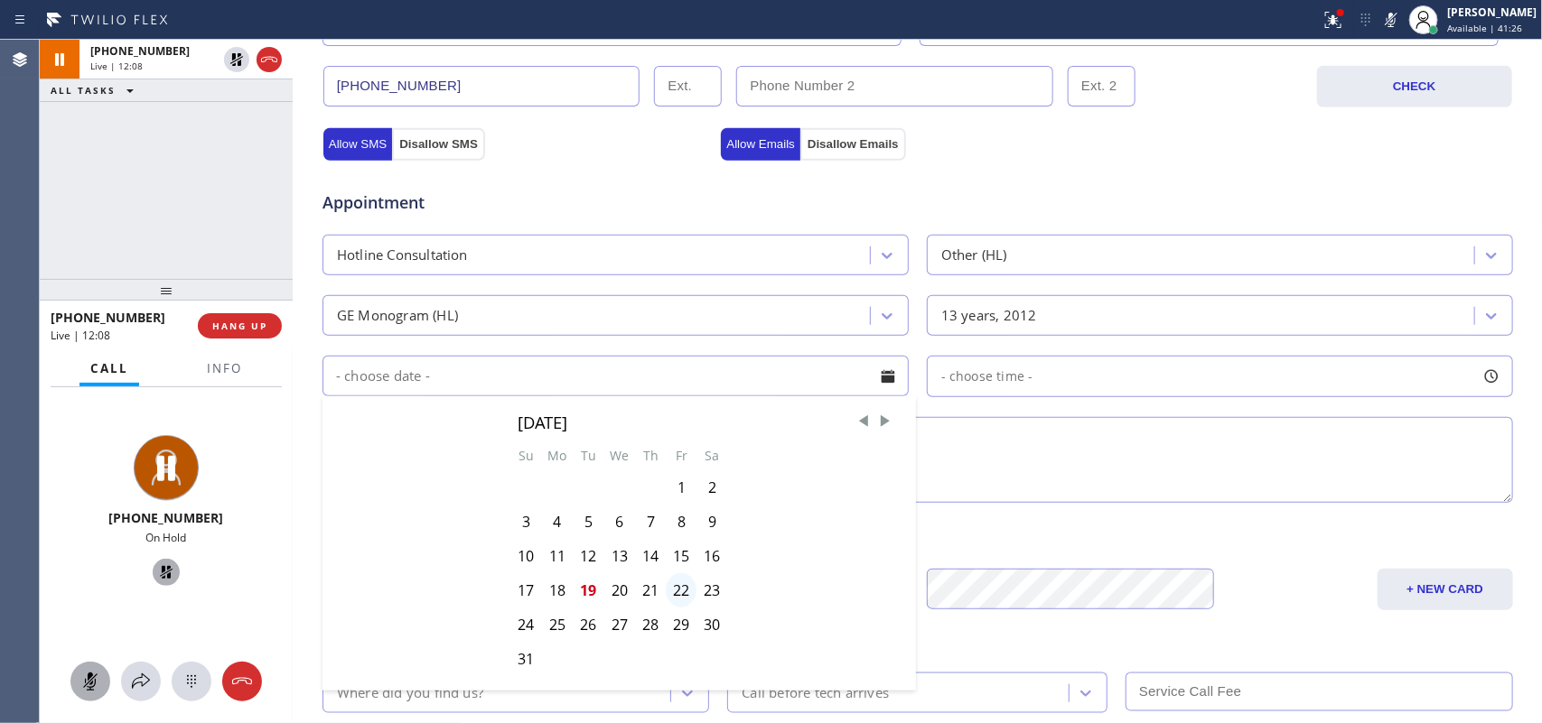
click at [673, 597] on div "22" at bounding box center [681, 590] width 31 height 34
type input "[DATE]"
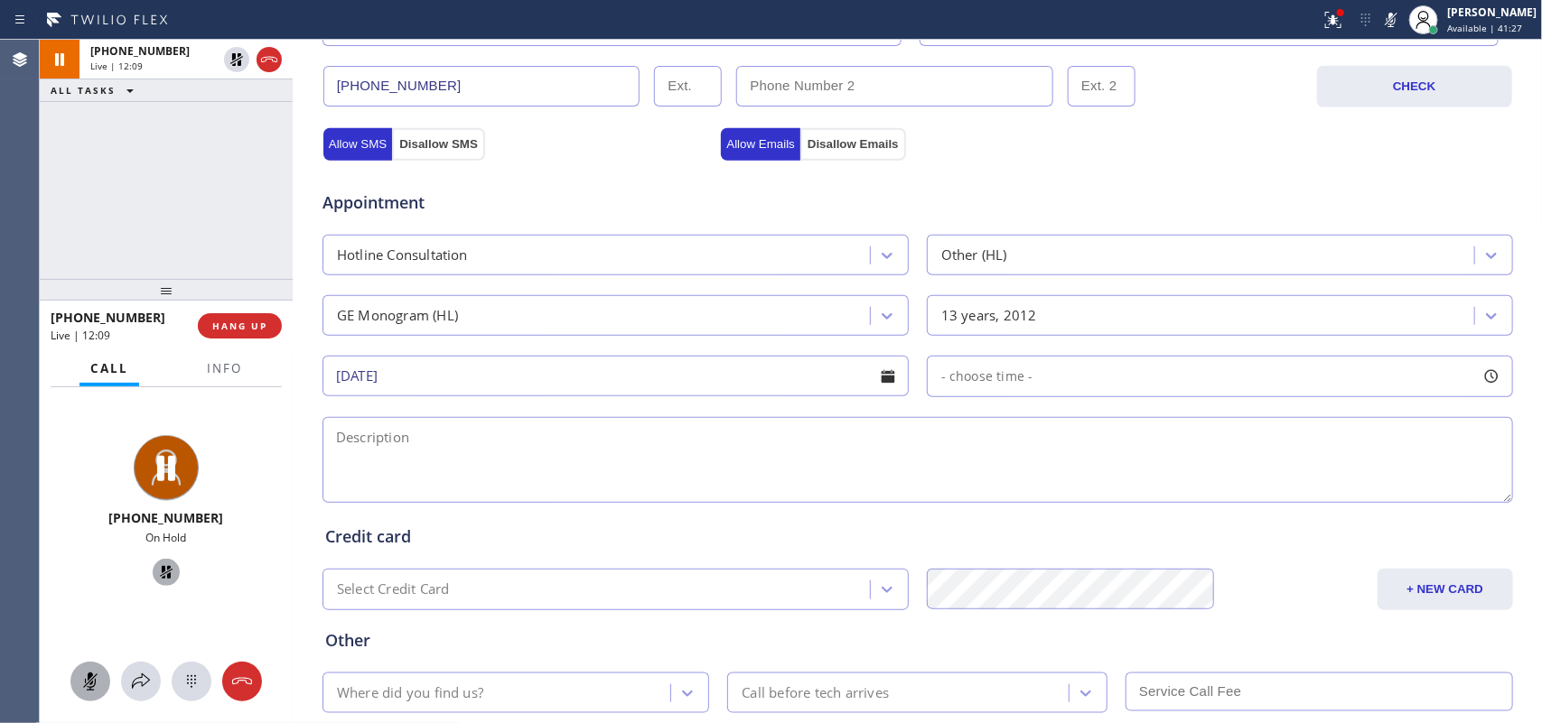
click at [1491, 375] on div at bounding box center [1491, 376] width 31 height 31
drag, startPoint x: 937, startPoint y: 488, endPoint x: 1016, endPoint y: 499, distance: 79.3
click at [1020, 499] on div at bounding box center [1031, 487] width 22 height 38
drag, startPoint x: 1014, startPoint y: 486, endPoint x: 1027, endPoint y: 488, distance: 12.8
click at [1020, 486] on div at bounding box center [1031, 487] width 22 height 38
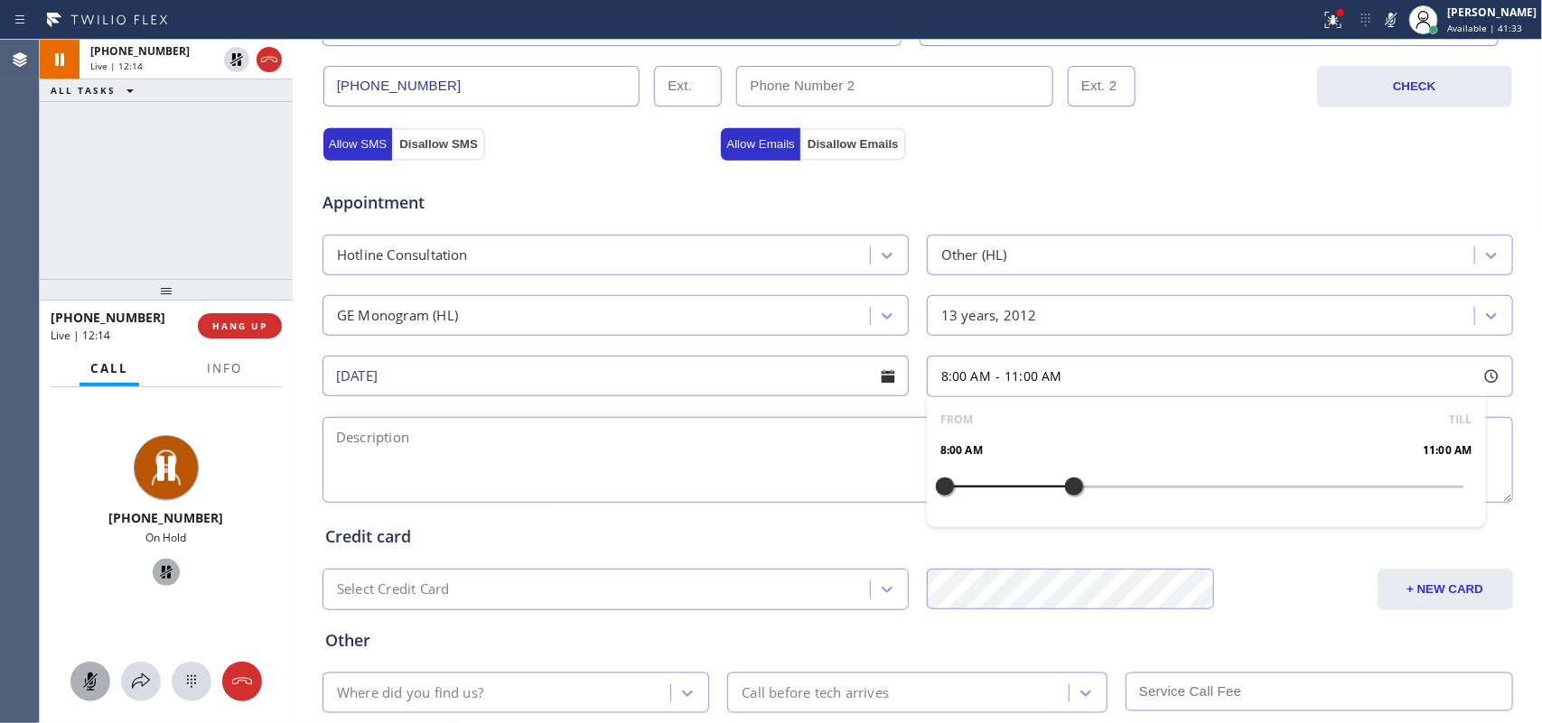
drag, startPoint x: 1027, startPoint y: 488, endPoint x: 1063, endPoint y: 483, distance: 36.4
click at [1063, 483] on div at bounding box center [1074, 487] width 22 height 38
drag, startPoint x: 935, startPoint y: 489, endPoint x: 1018, endPoint y: 489, distance: 83.1
click at [1020, 489] on div at bounding box center [1031, 487] width 22 height 38
click at [751, 462] on textarea at bounding box center [917, 460] width 1190 height 86
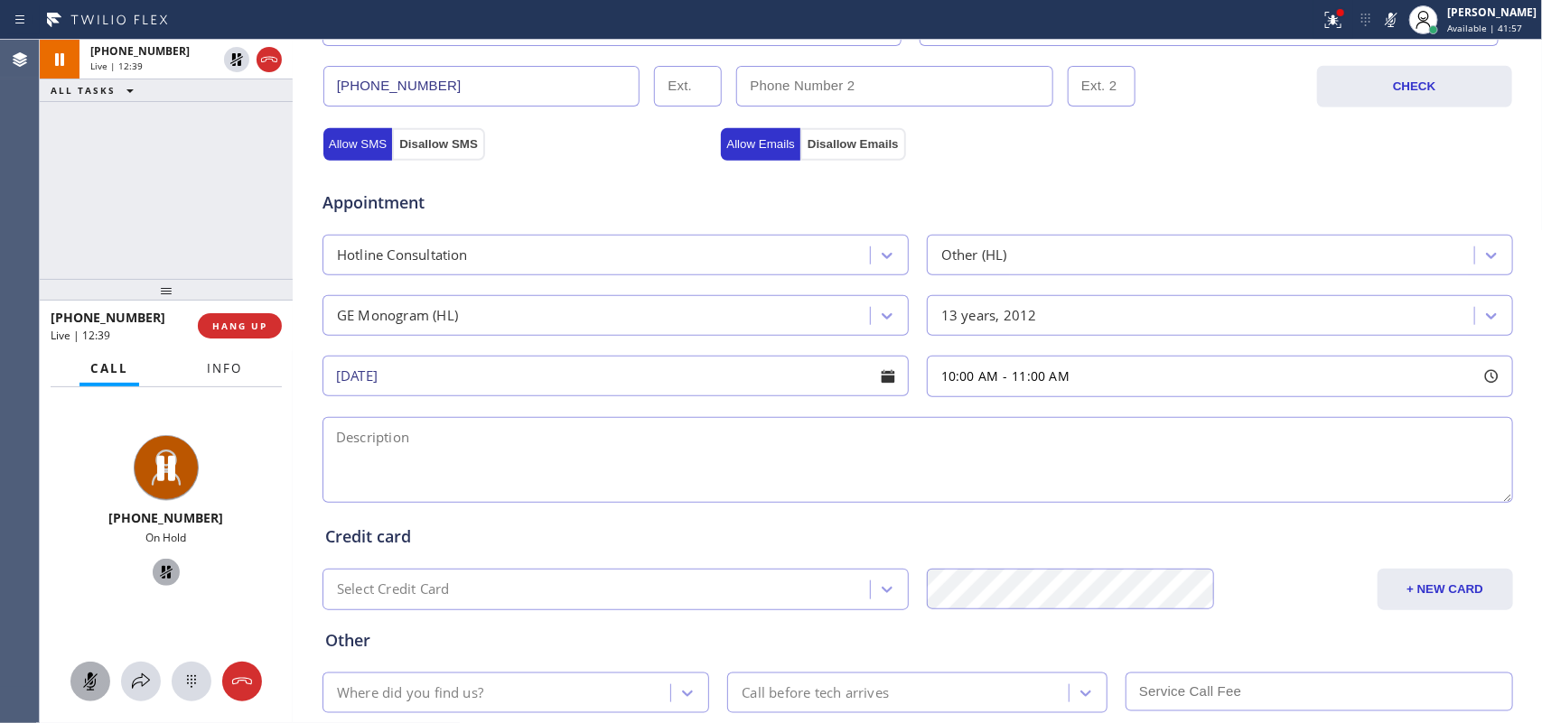
click at [222, 363] on span "Info" at bounding box center [224, 368] width 35 height 16
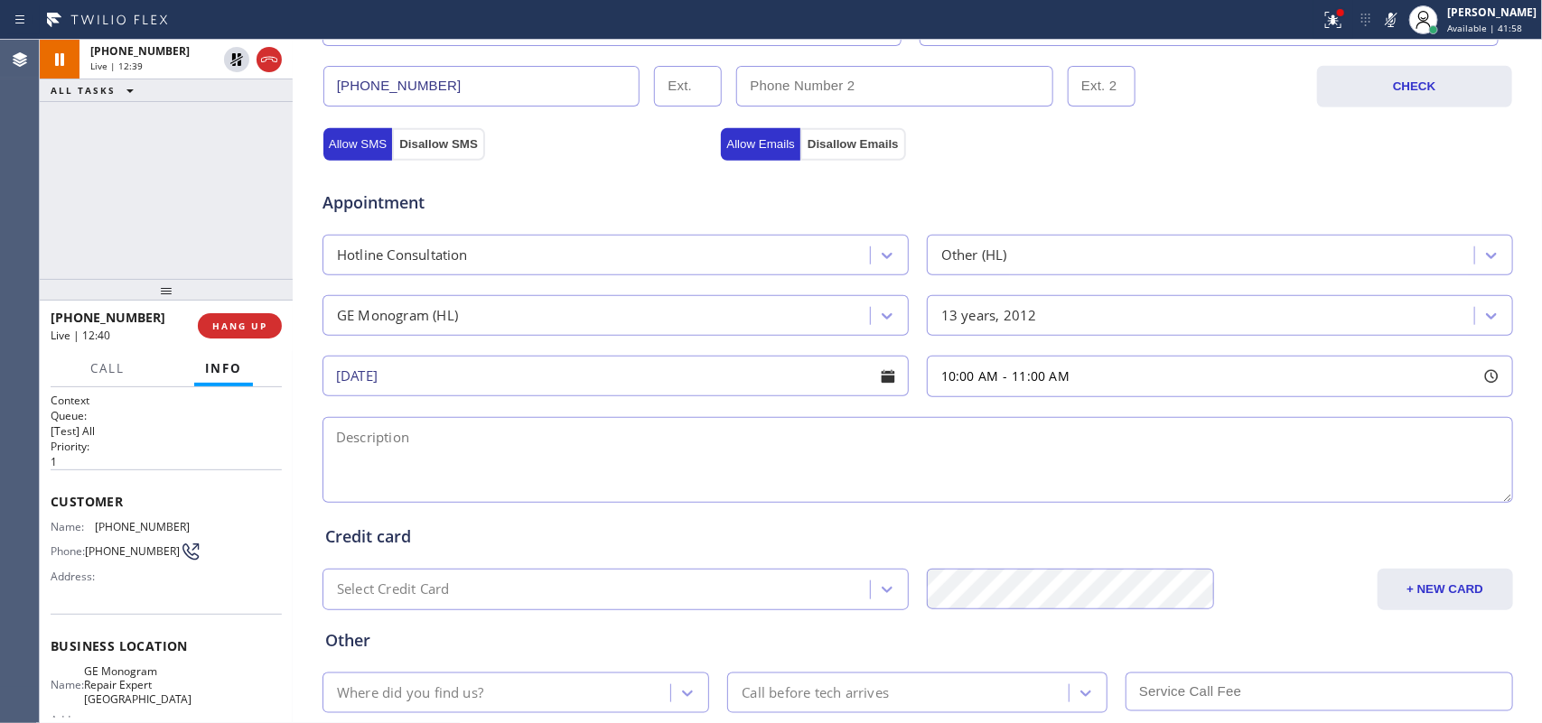
scroll to position [200, 0]
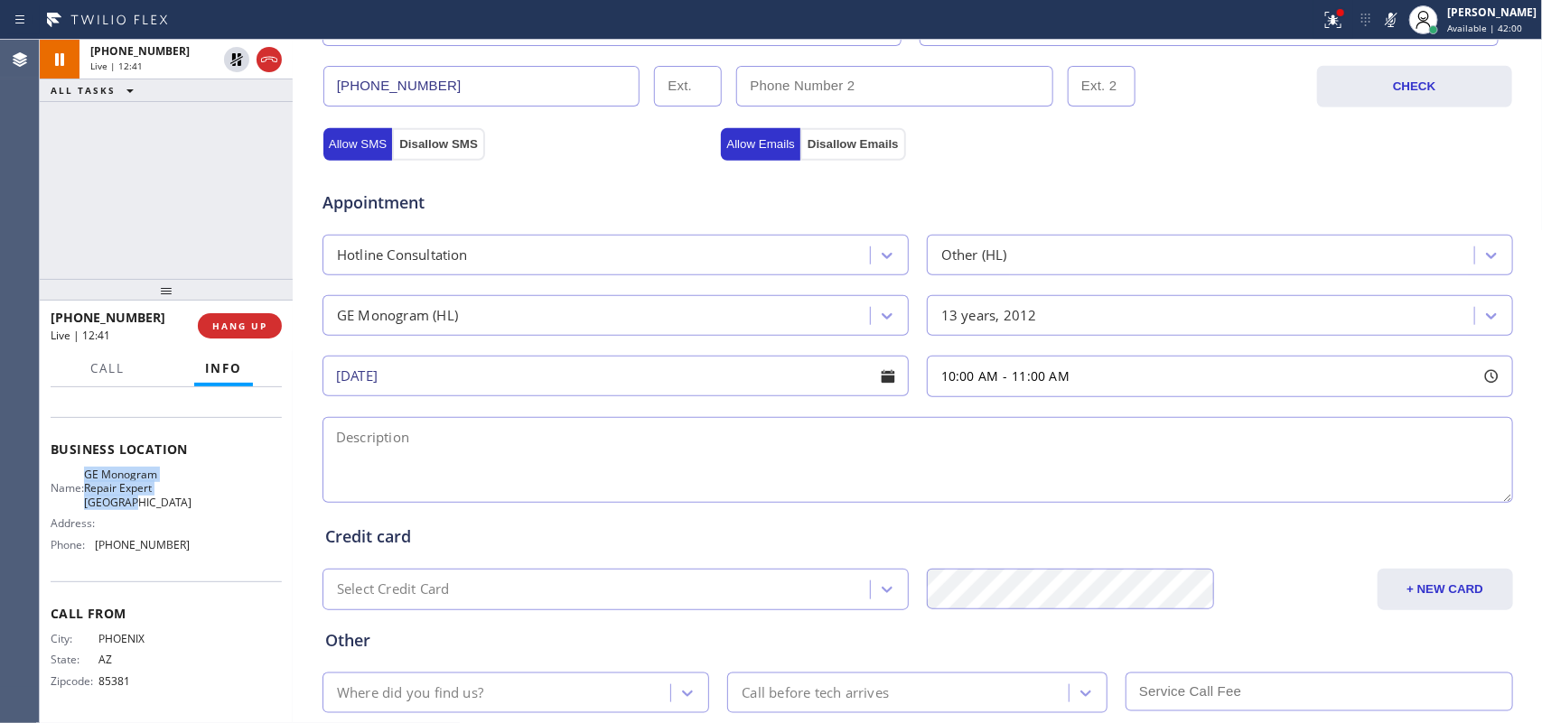
drag, startPoint x: 142, startPoint y: 504, endPoint x: 92, endPoint y: 475, distance: 57.5
click at [92, 475] on div "Name: GE Monogram Repair Expert [GEOGRAPHIC_DATA]" at bounding box center [120, 489] width 139 height 42
copy span "GE Monogram Repair Expert [GEOGRAPHIC_DATA]"
click at [168, 250] on div "[PHONE_NUMBER] Live | 13:08 ALL TASKS ALL TASKS ACTIVE TASKS TASKS IN WRAP UP" at bounding box center [166, 159] width 253 height 239
click at [648, 461] on textarea at bounding box center [917, 460] width 1190 height 86
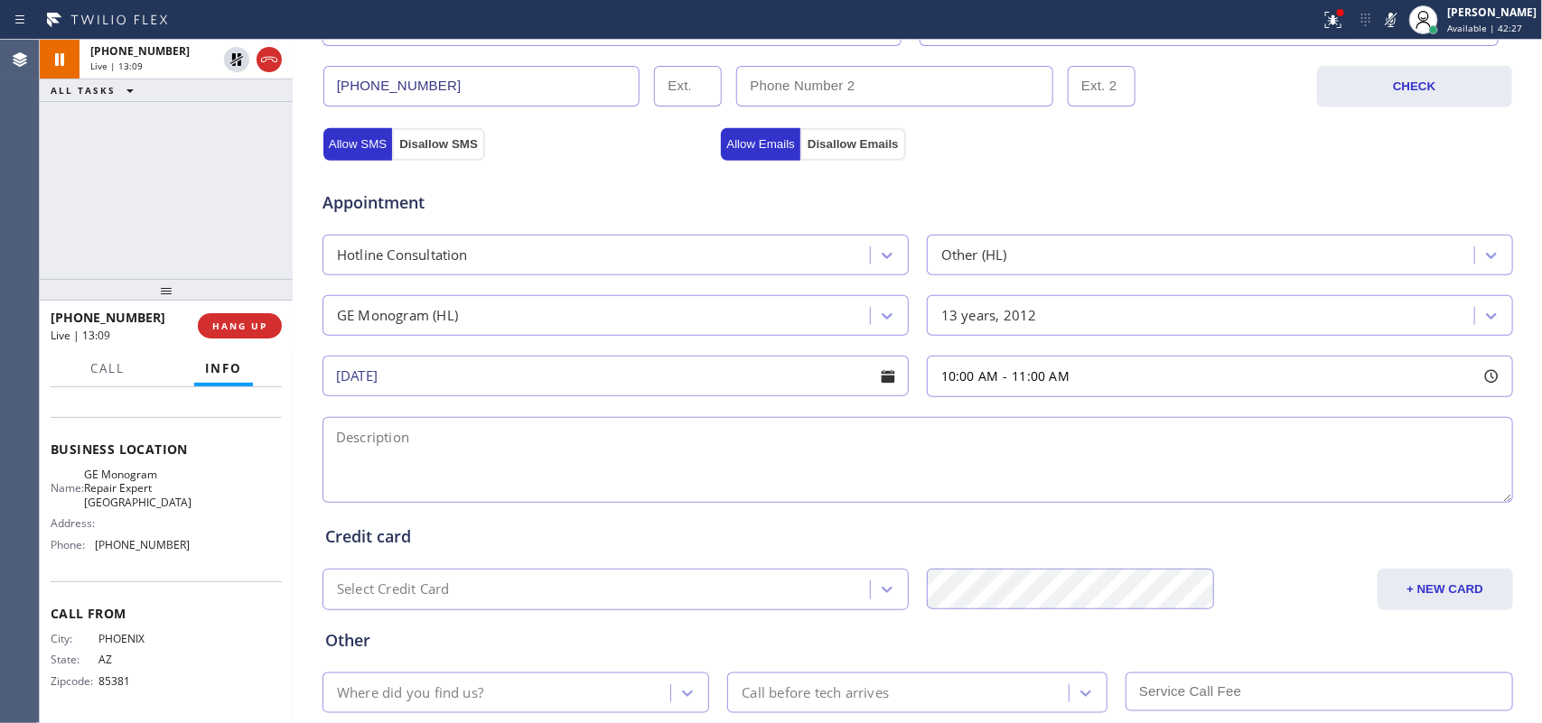
paste textarea "10 AM [US_STATE] Yukon Time/ member/Ge Monogram Range Hood/ [DEMOGRAPHIC_DATA]/…"
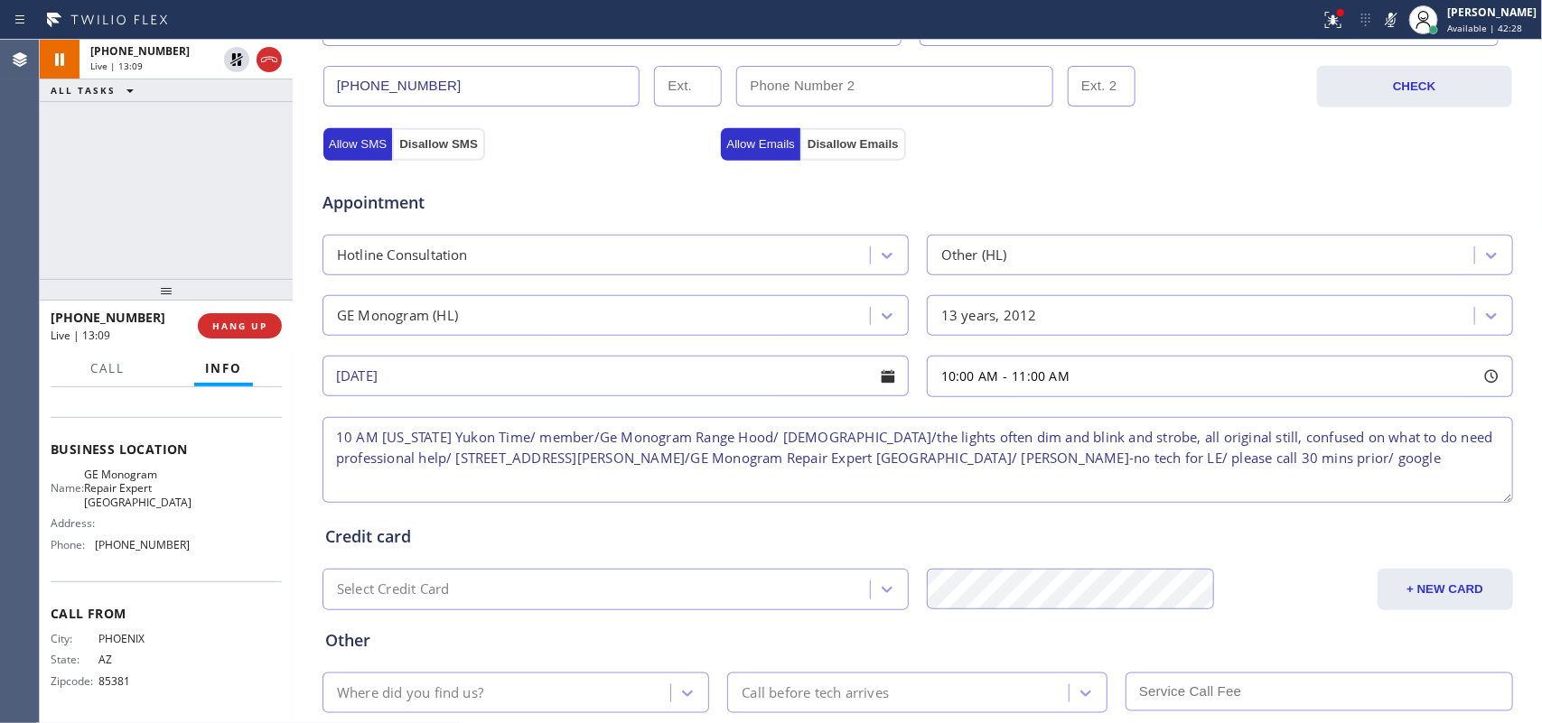
scroll to position [679, 0]
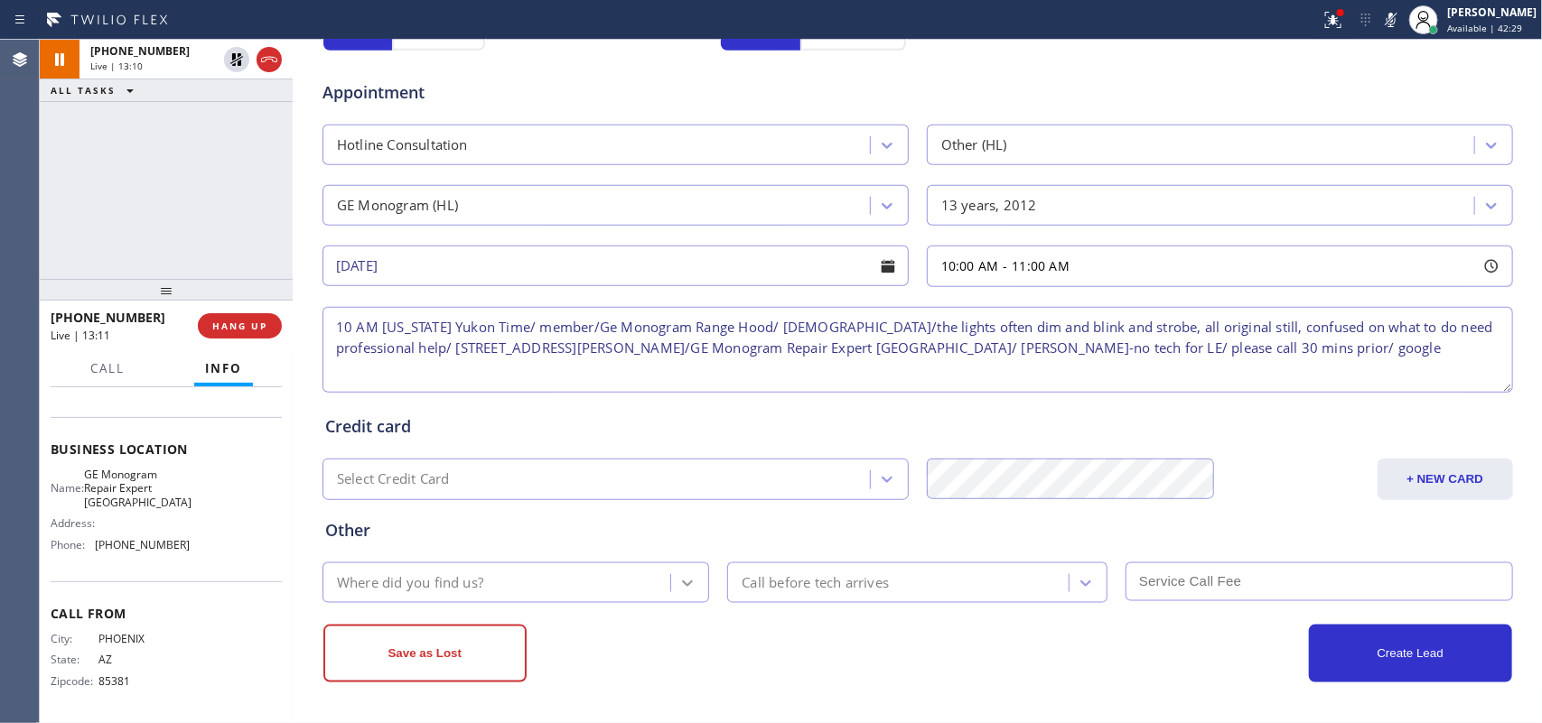
type textarea "10 AM [US_STATE] Yukon Time/ member/Ge Monogram Range Hood/ [DEMOGRAPHIC_DATA]/…"
click at [671, 583] on div at bounding box center [687, 583] width 33 height 33
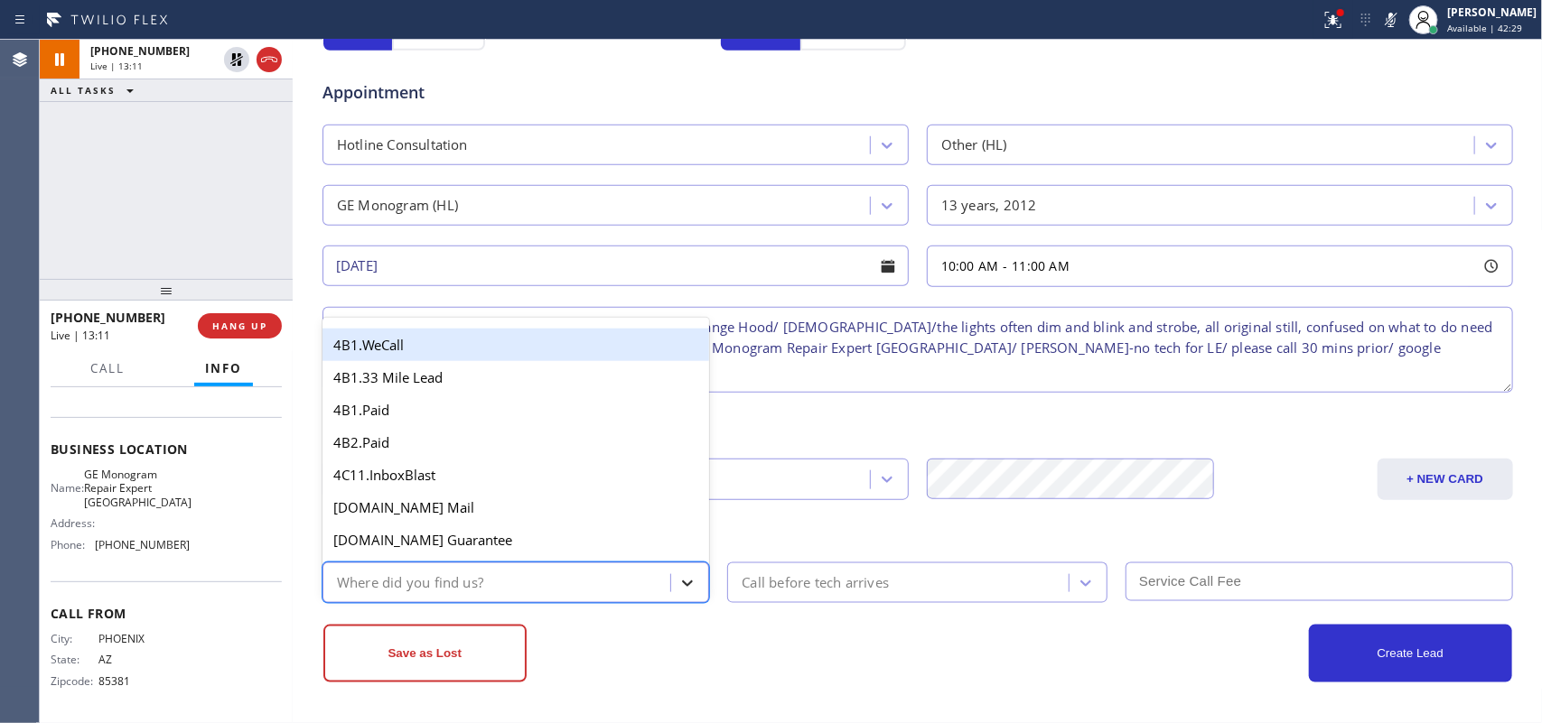
type input "g"
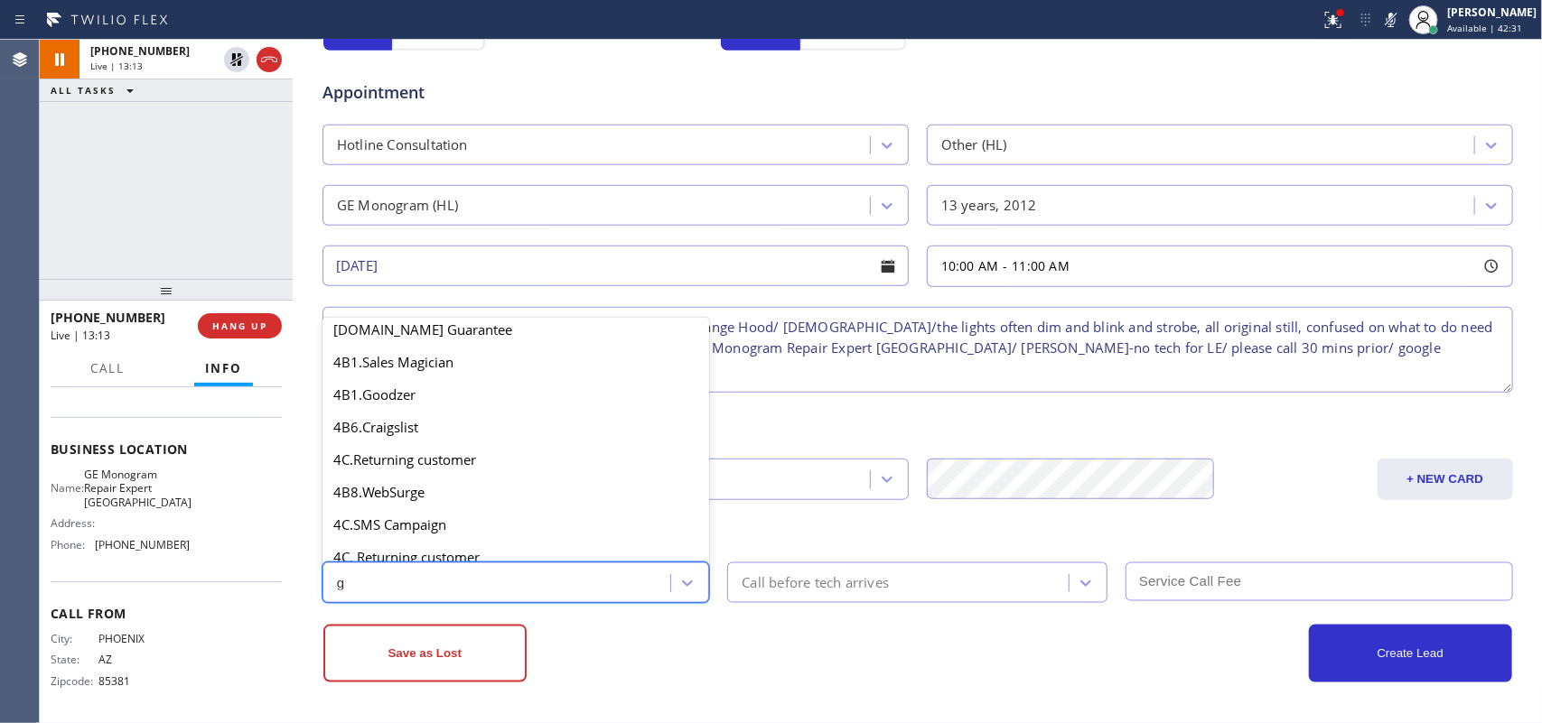
scroll to position [340, 0]
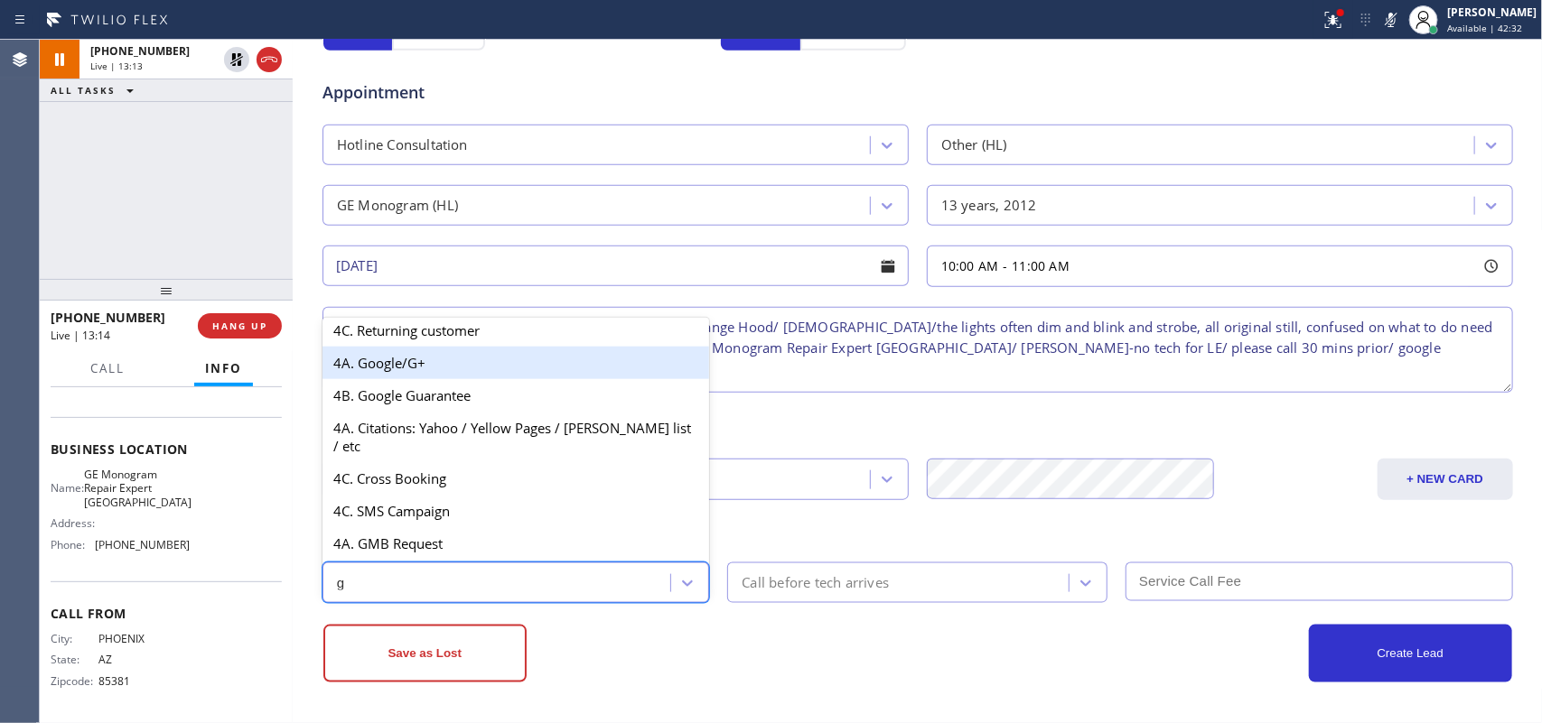
click at [443, 373] on div "4A. Google/G+" at bounding box center [515, 363] width 387 height 33
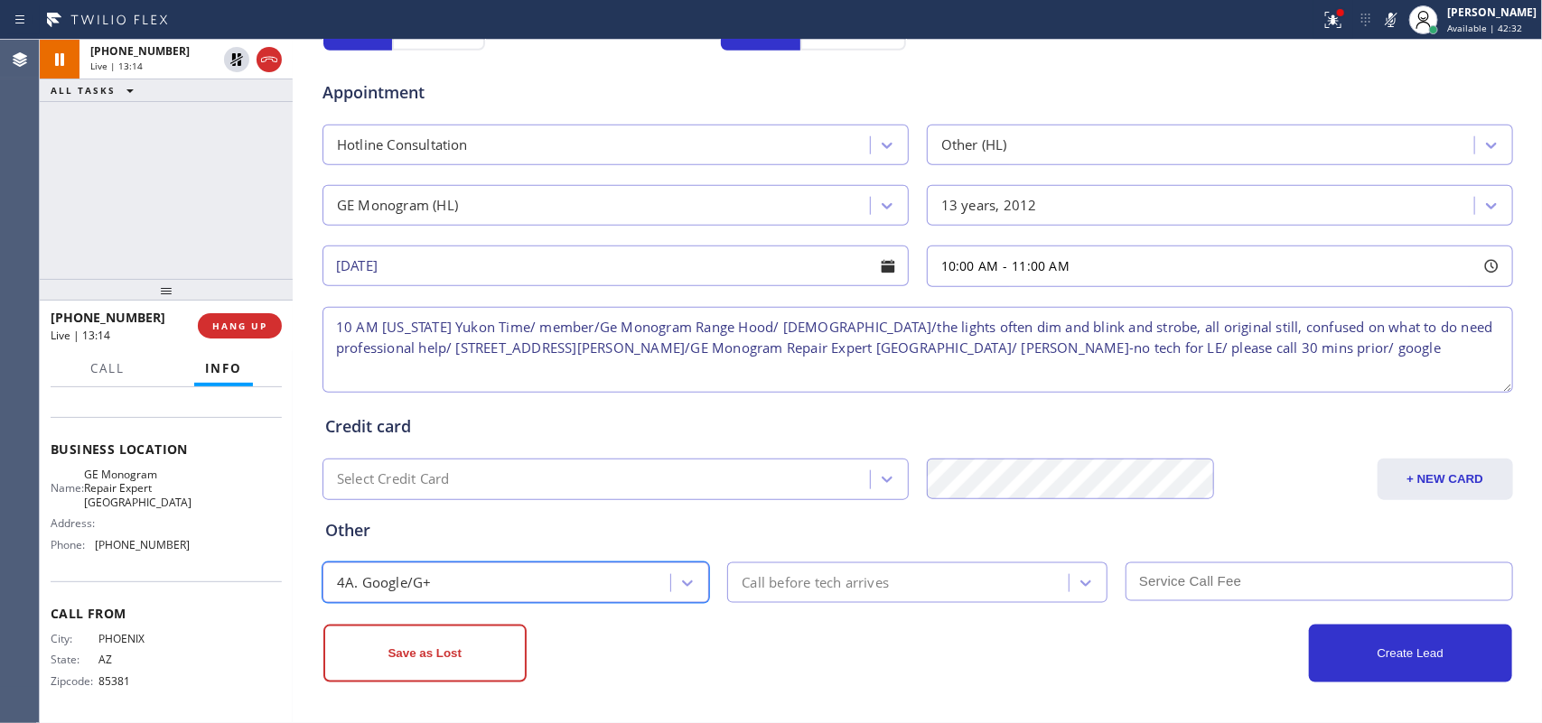
click at [851, 583] on div "Call before tech arrives" at bounding box center [814, 583] width 147 height 21
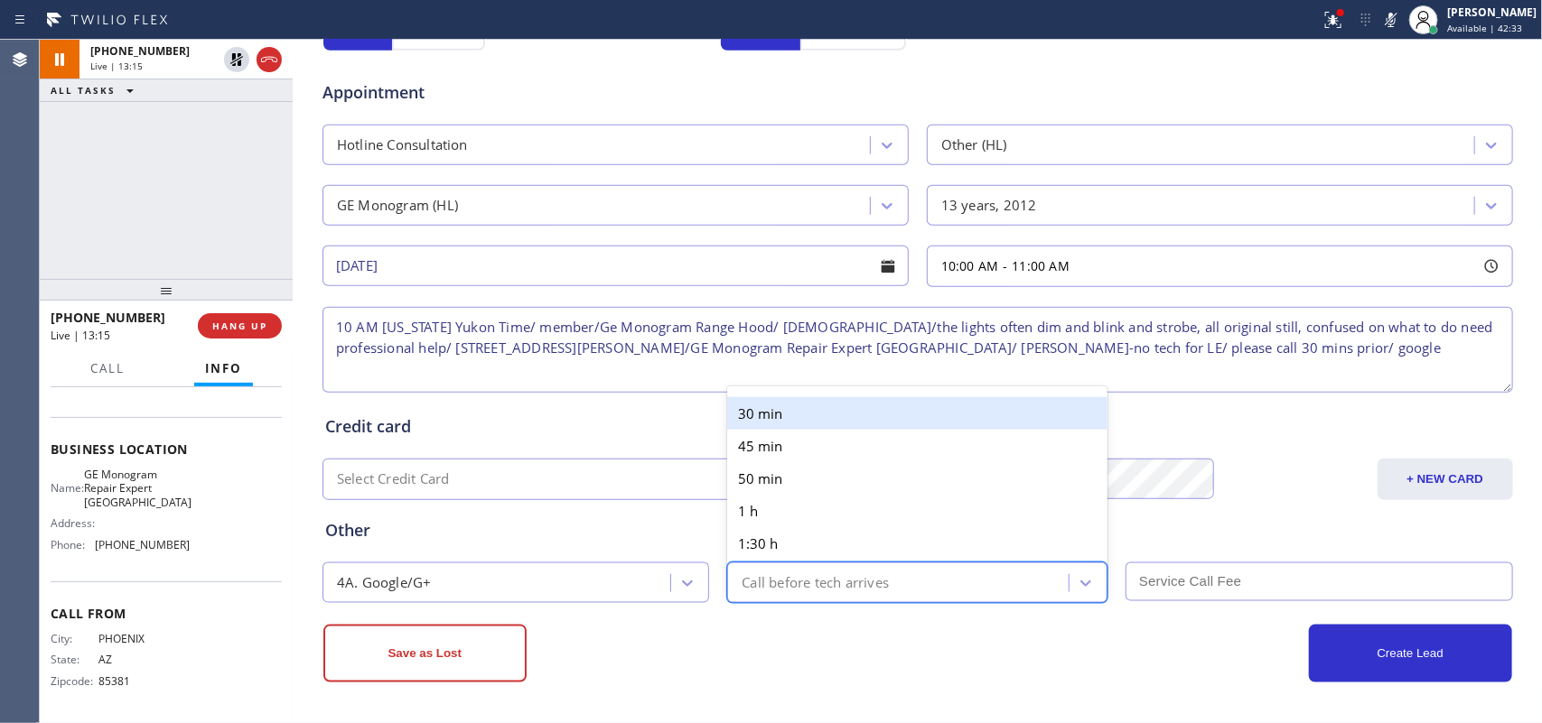
click at [791, 405] on div "30 min" at bounding box center [917, 413] width 380 height 33
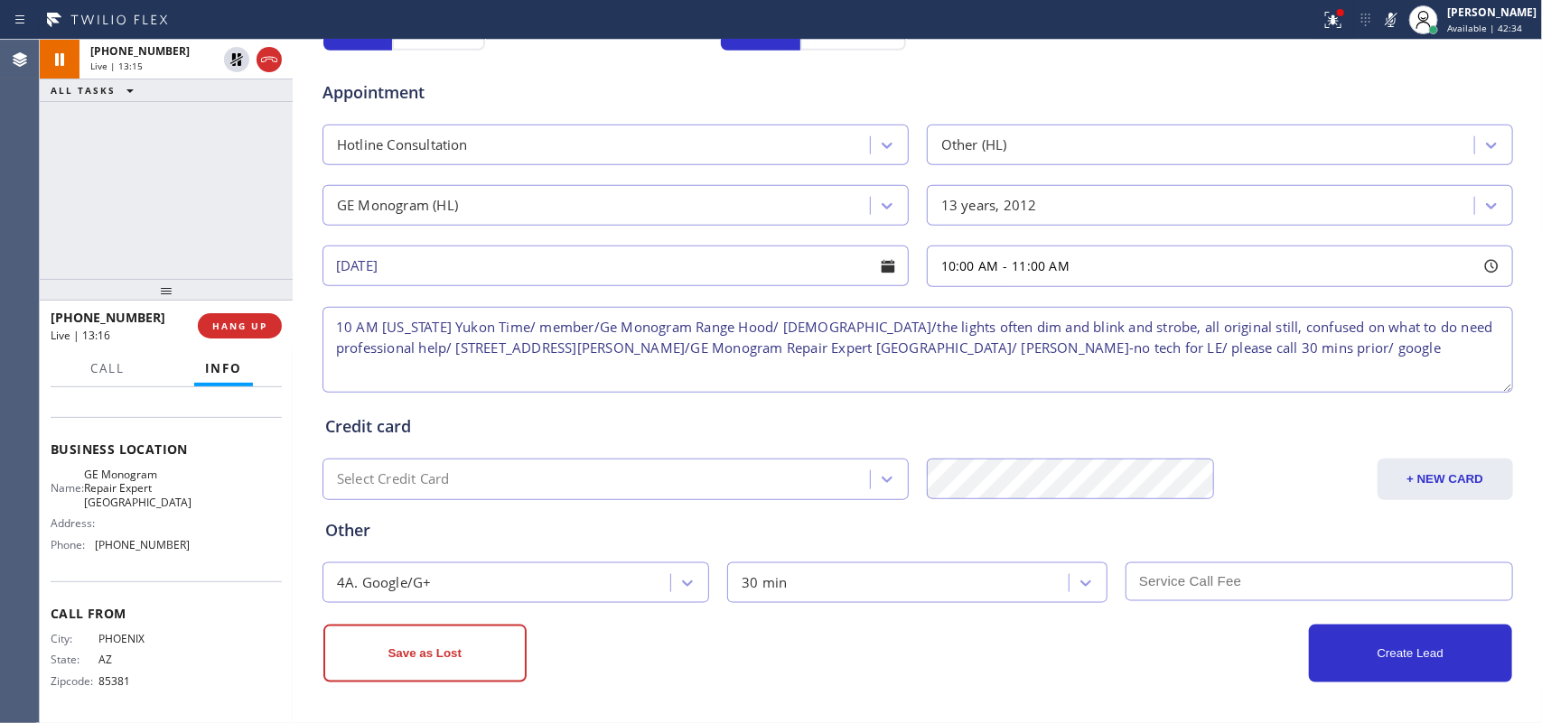
click at [1270, 578] on input "text" at bounding box center [1318, 582] width 387 height 39
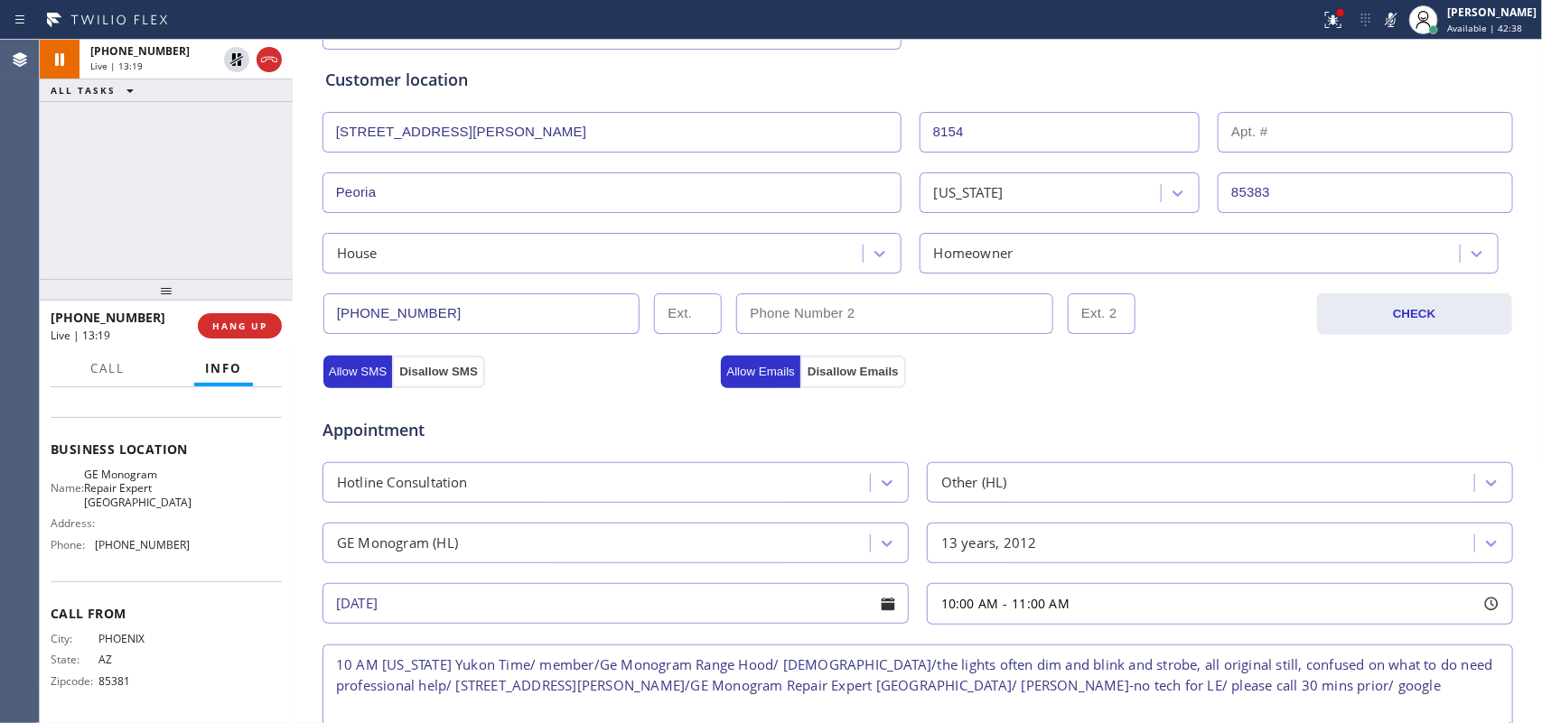
scroll to position [679, 0]
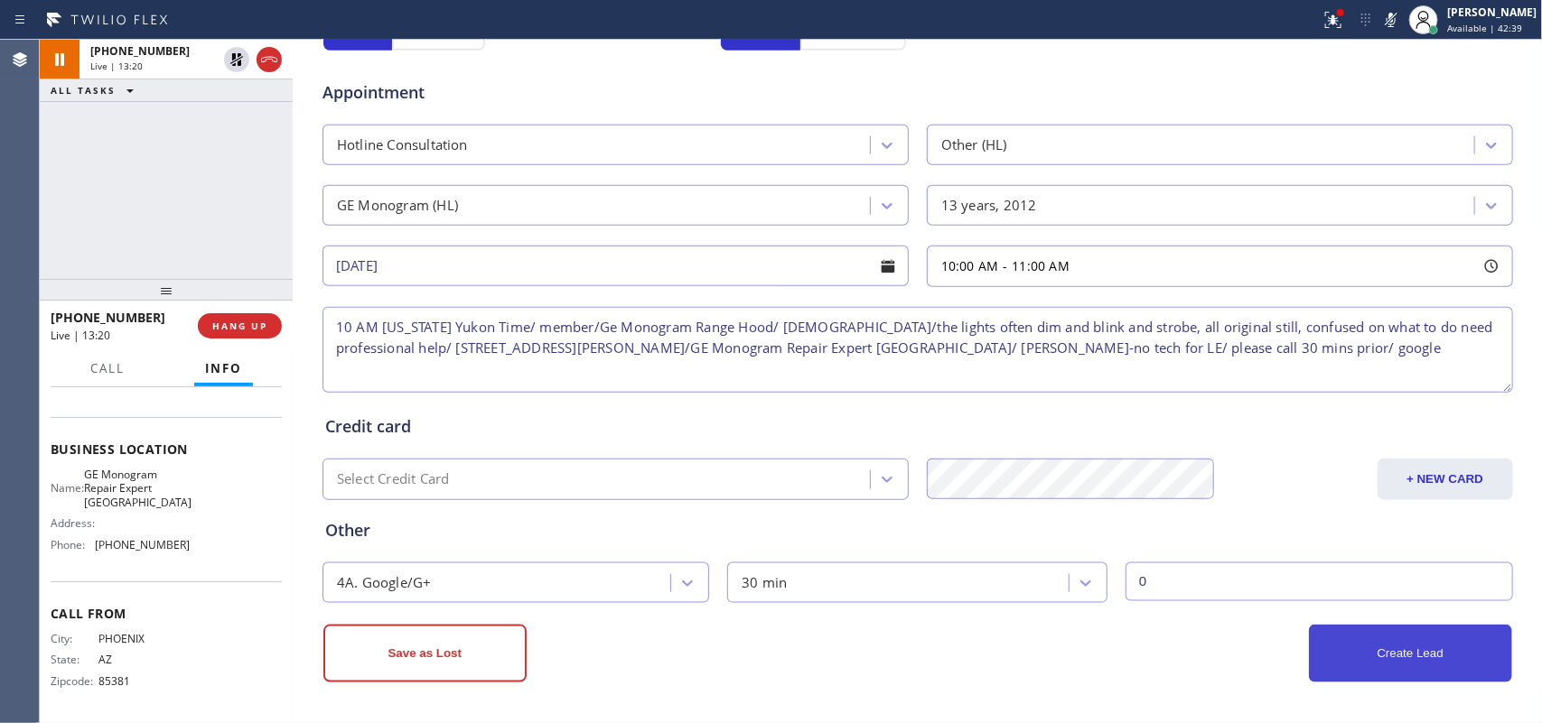
type input "0"
click at [1429, 669] on button "Create Lead" at bounding box center [1410, 654] width 203 height 58
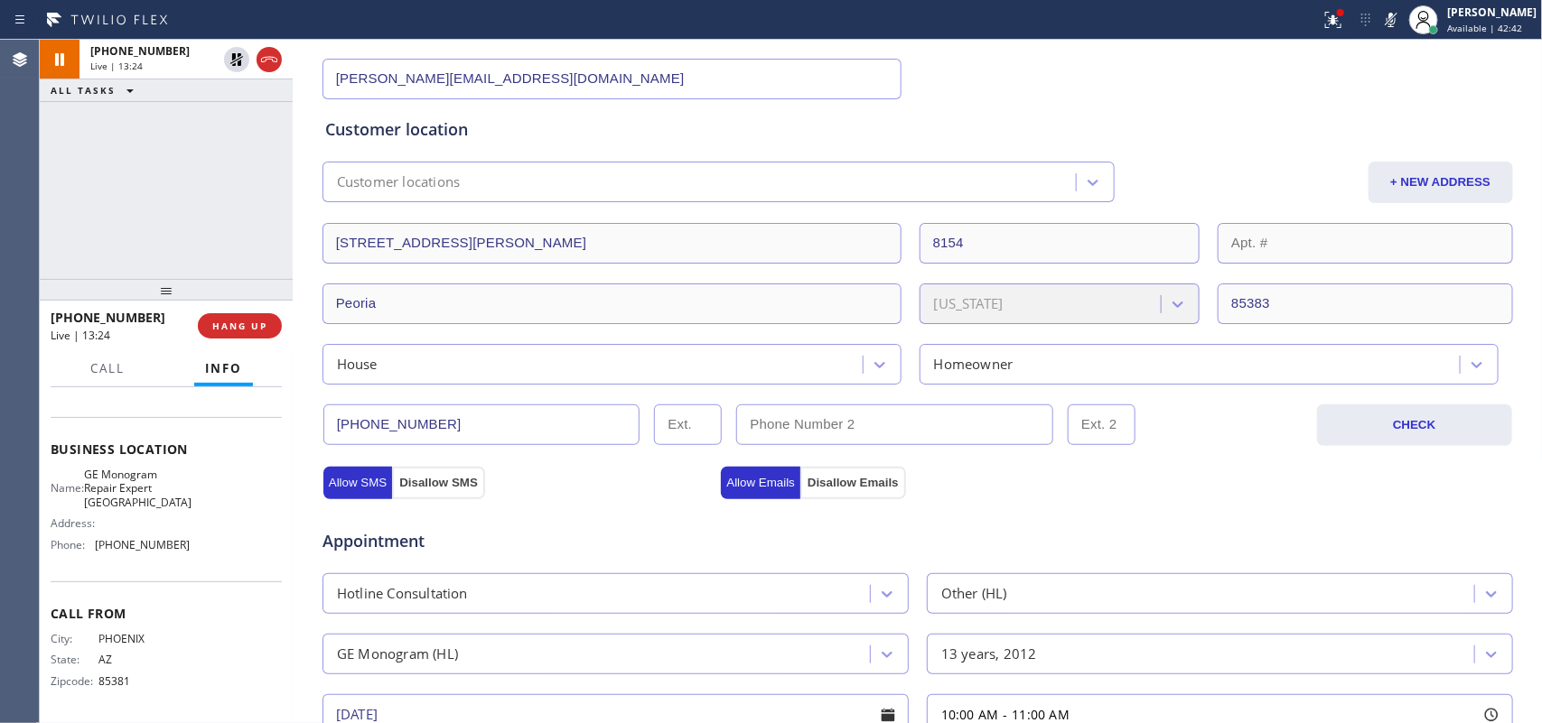
scroll to position [0, 0]
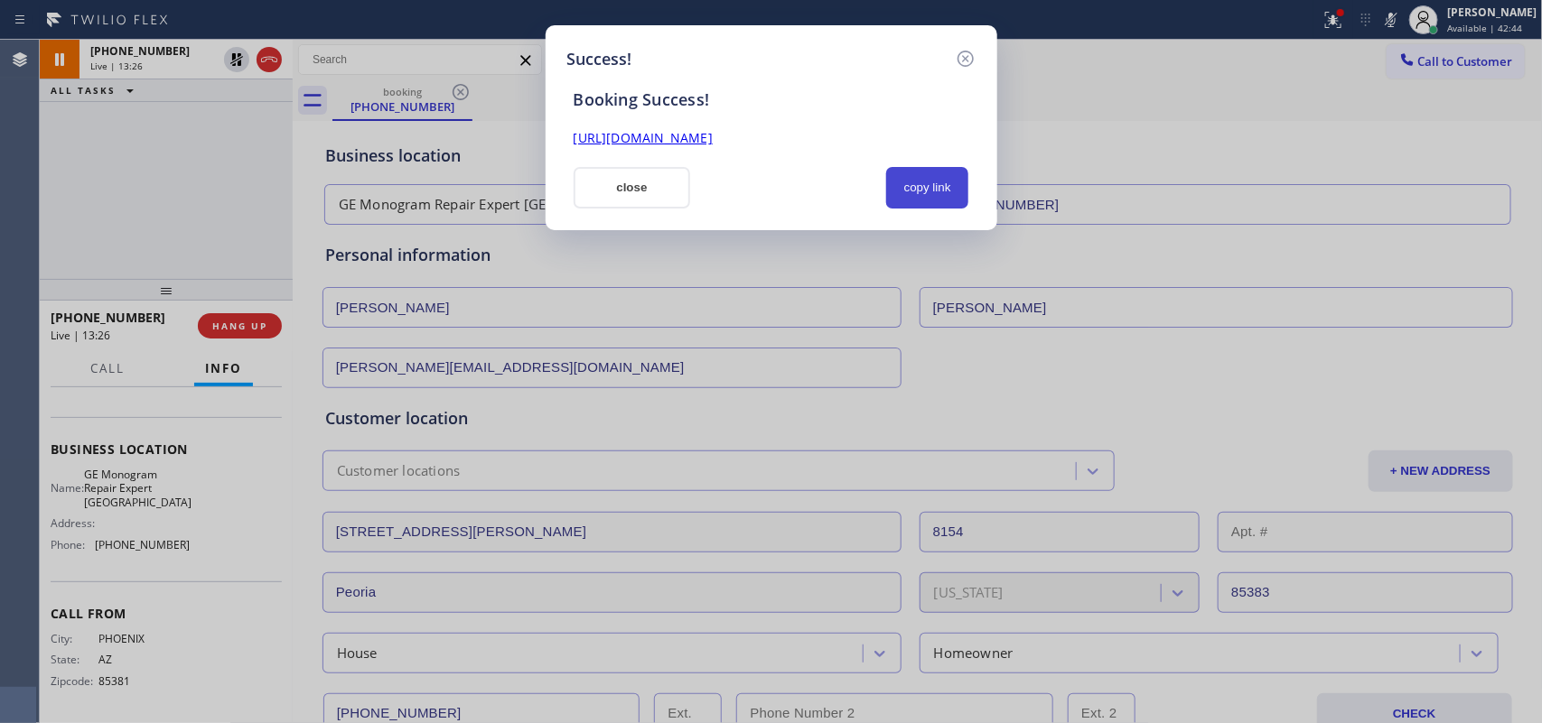
click at [939, 188] on button "copy link" at bounding box center [927, 188] width 83 height 42
click at [713, 134] on link "[URL][DOMAIN_NAME]" at bounding box center [642, 137] width 139 height 17
click at [633, 192] on button "close" at bounding box center [631, 188] width 117 height 42
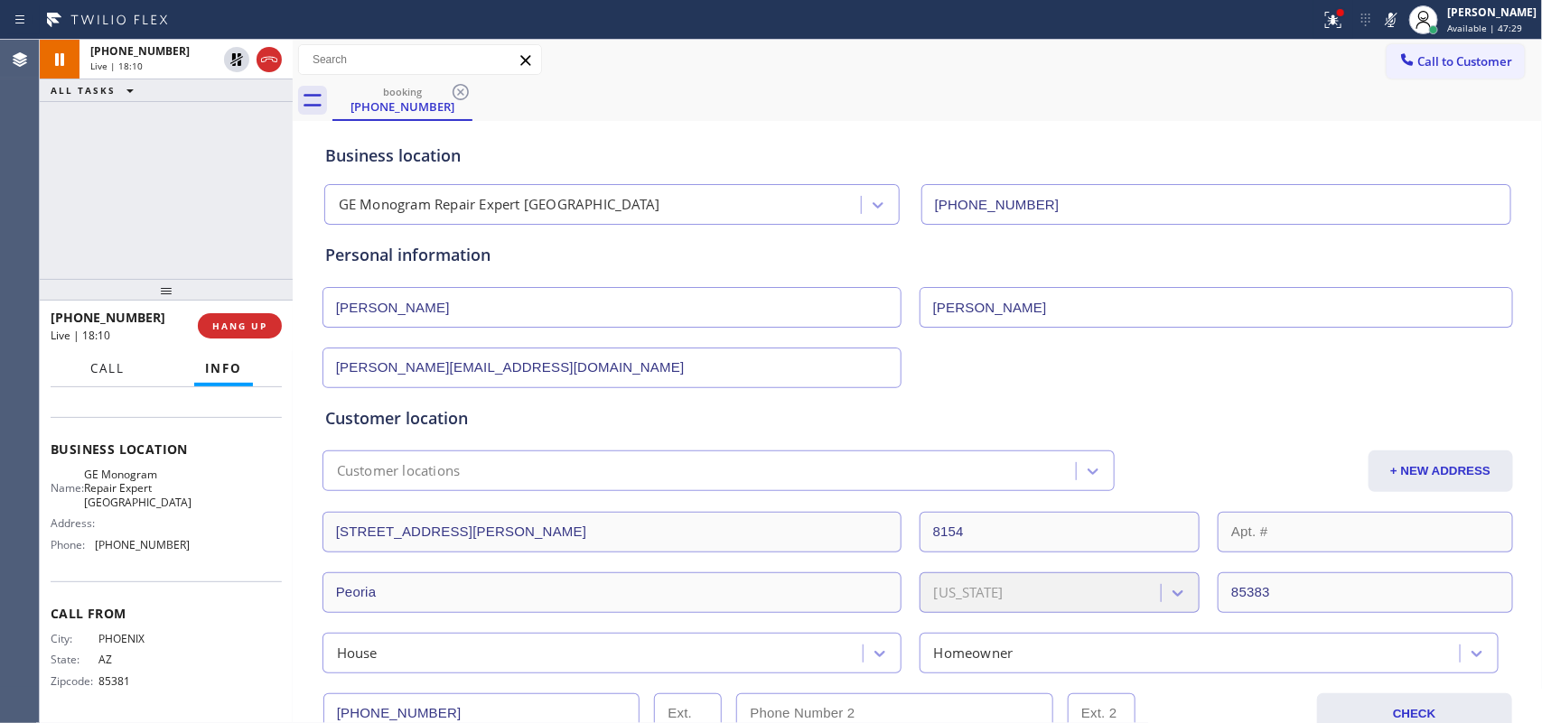
click at [119, 362] on span "Call" at bounding box center [107, 368] width 34 height 16
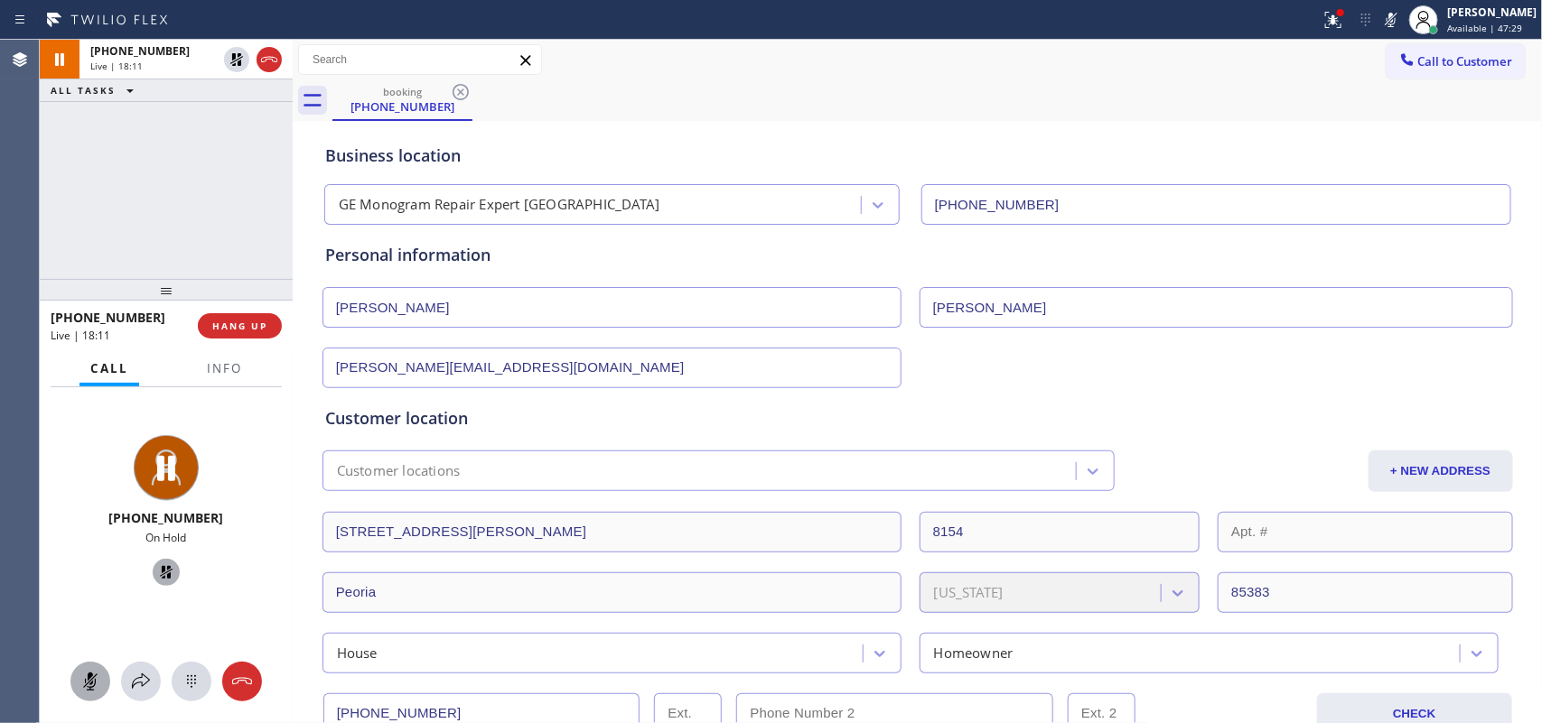
click at [83, 685] on icon at bounding box center [90, 682] width 22 height 22
click at [160, 573] on icon at bounding box center [166, 572] width 13 height 13
click at [240, 331] on span "HANG UP" at bounding box center [239, 326] width 55 height 13
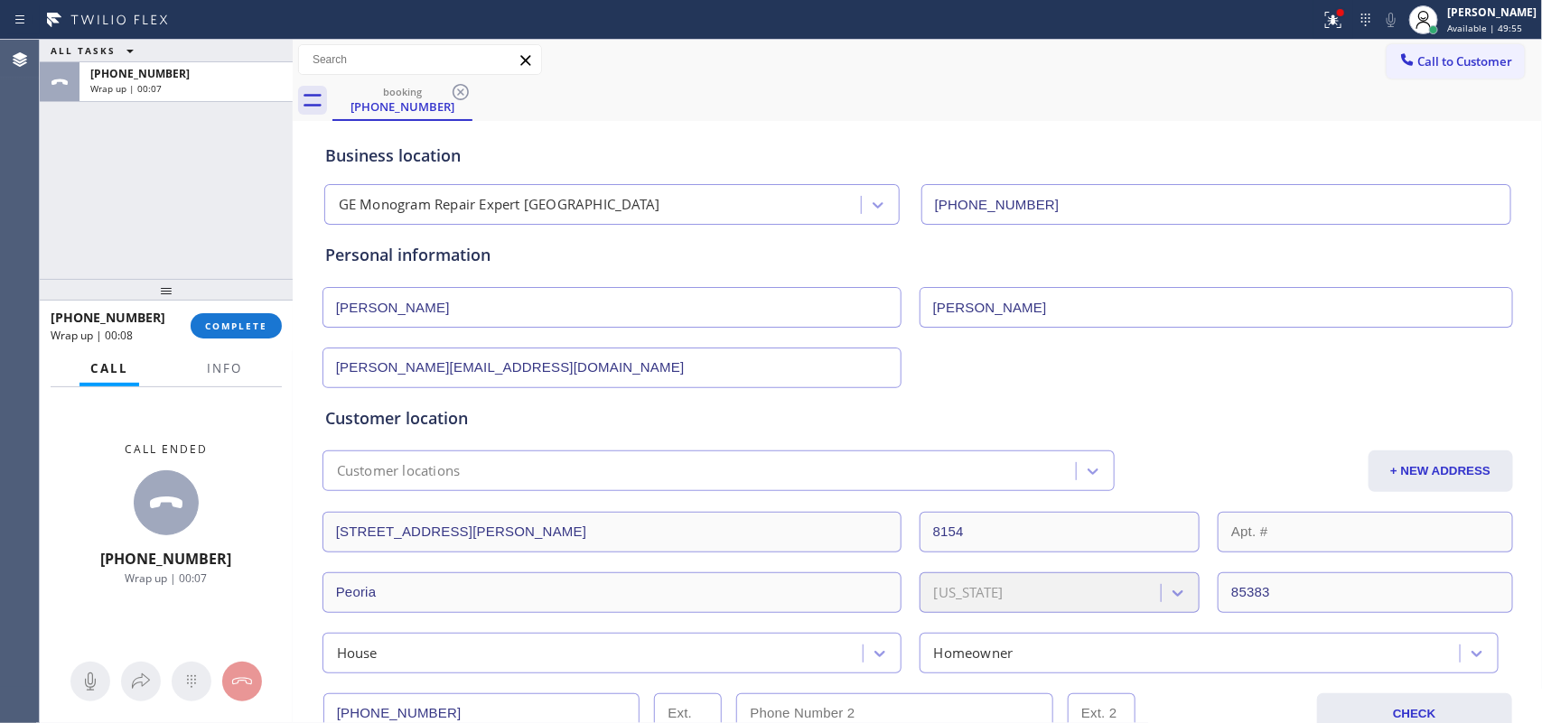
scroll to position [226, 0]
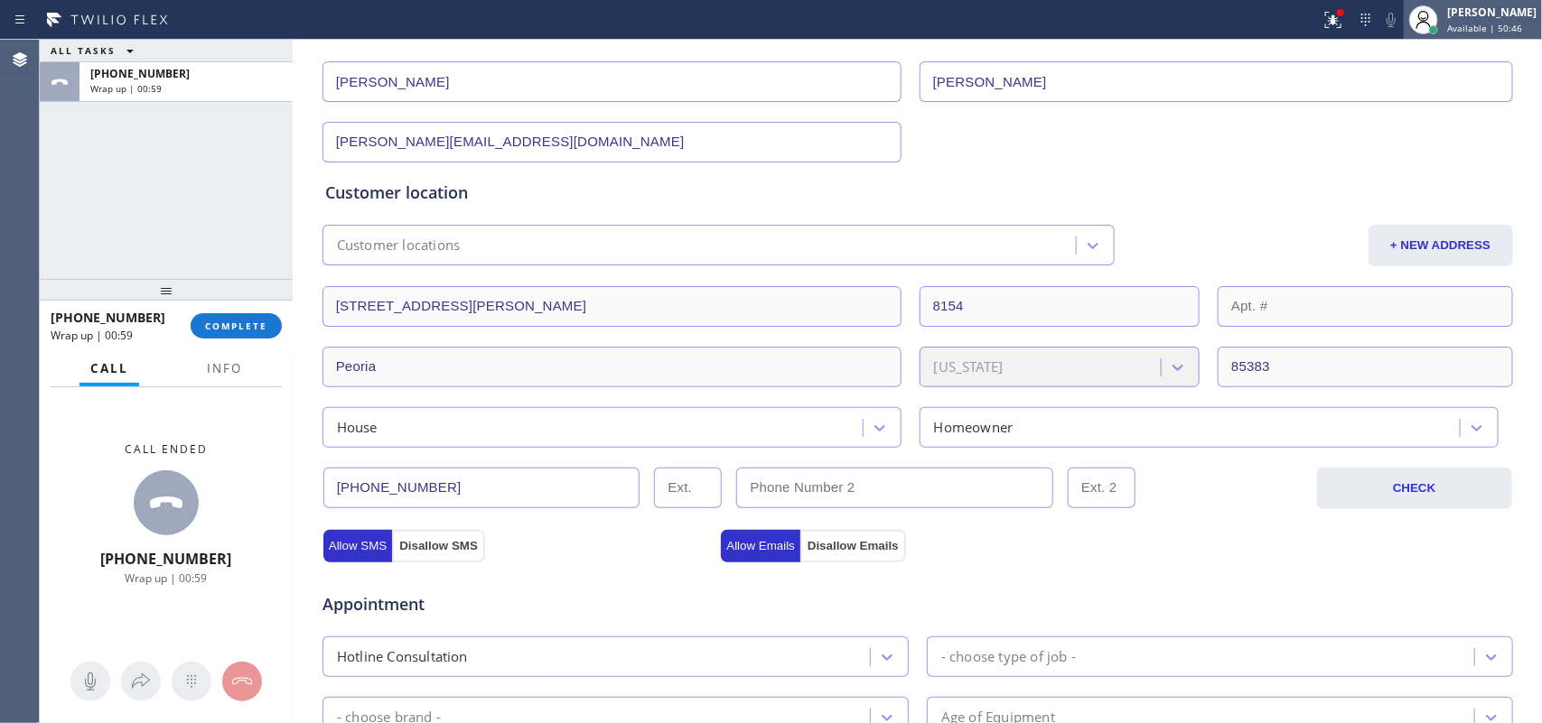
click at [1487, 27] on span "Available | 50:46" at bounding box center [1484, 28] width 75 height 13
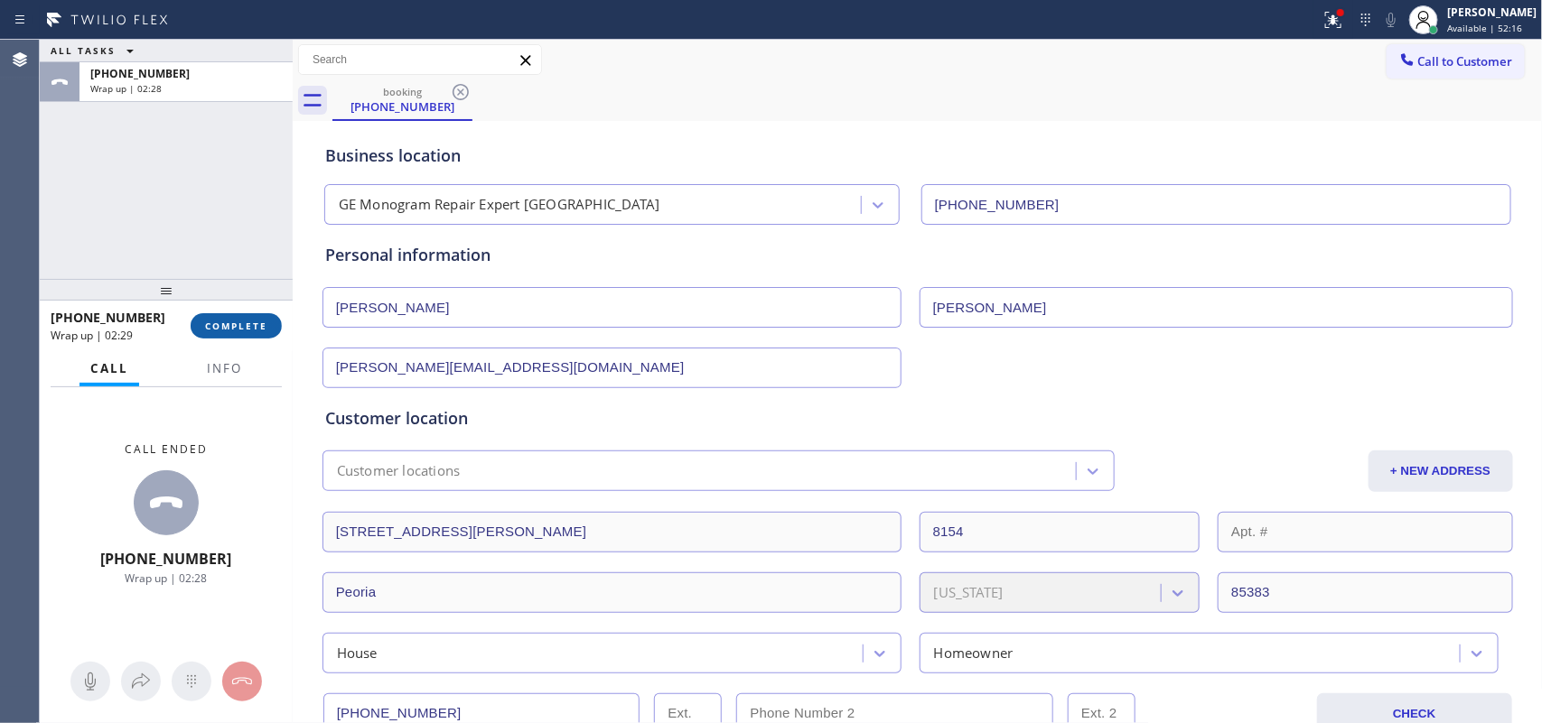
click at [262, 334] on button "COMPLETE" at bounding box center [236, 325] width 91 height 25
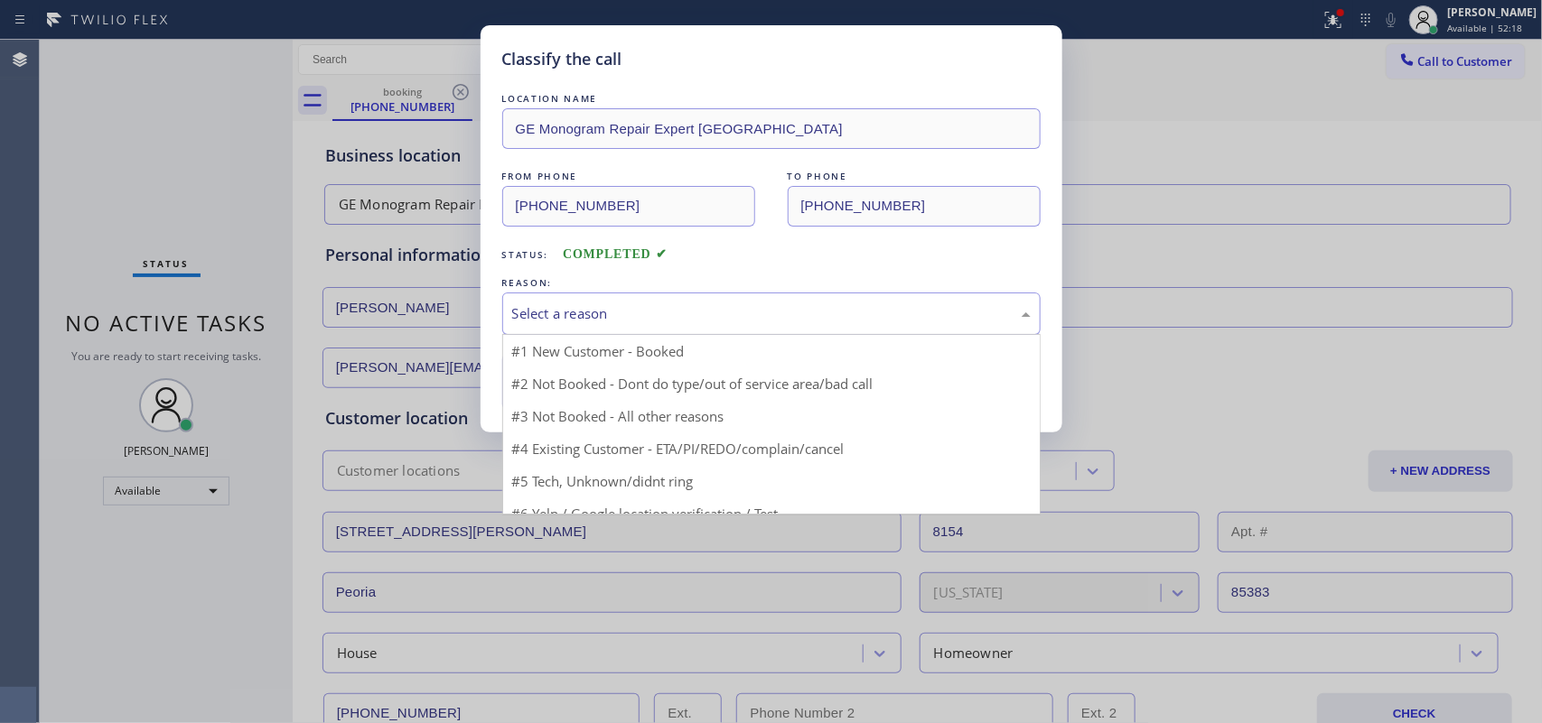
click at [661, 316] on div "Select a reason" at bounding box center [771, 313] width 518 height 21
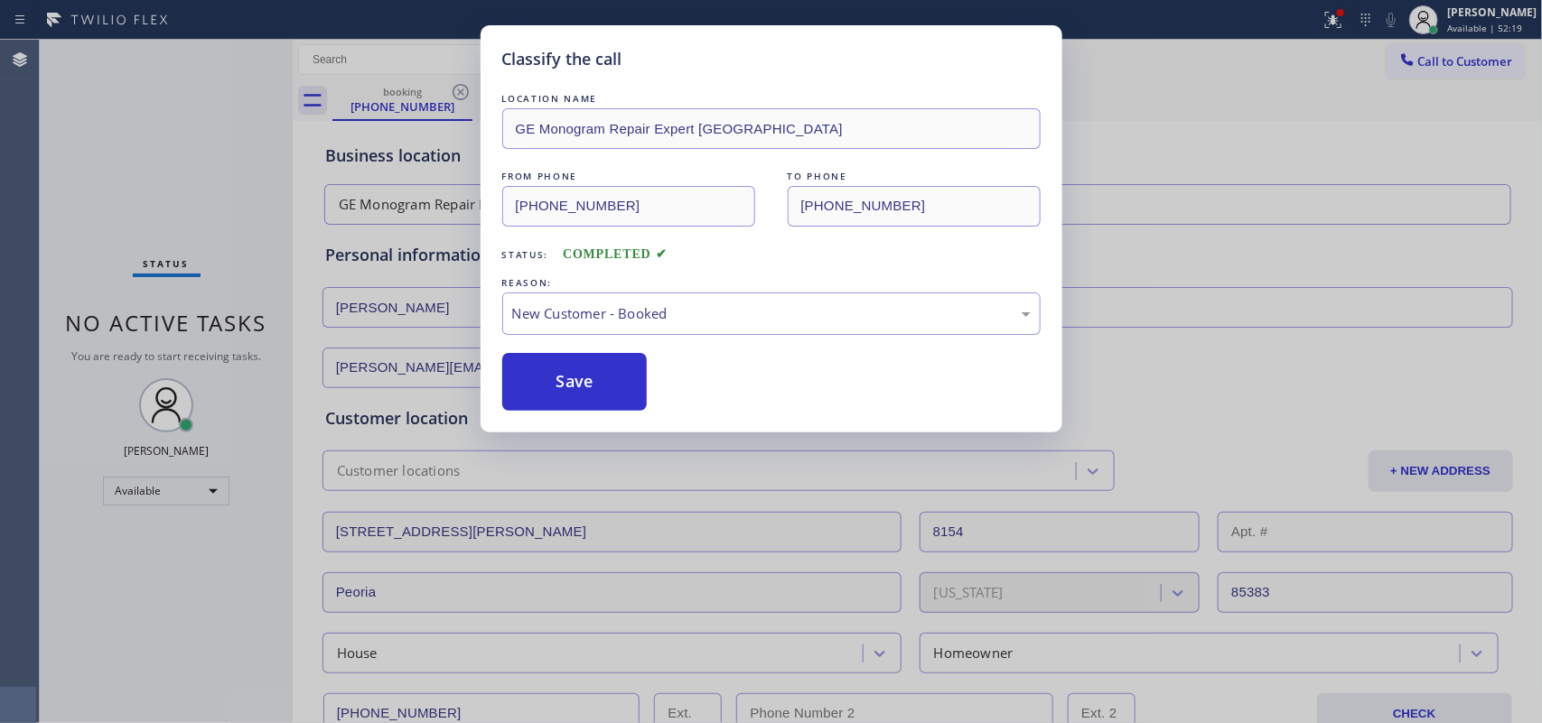
drag, startPoint x: 583, startPoint y: 376, endPoint x: 506, endPoint y: 287, distance: 117.2
click at [581, 378] on button "Save" at bounding box center [574, 382] width 145 height 58
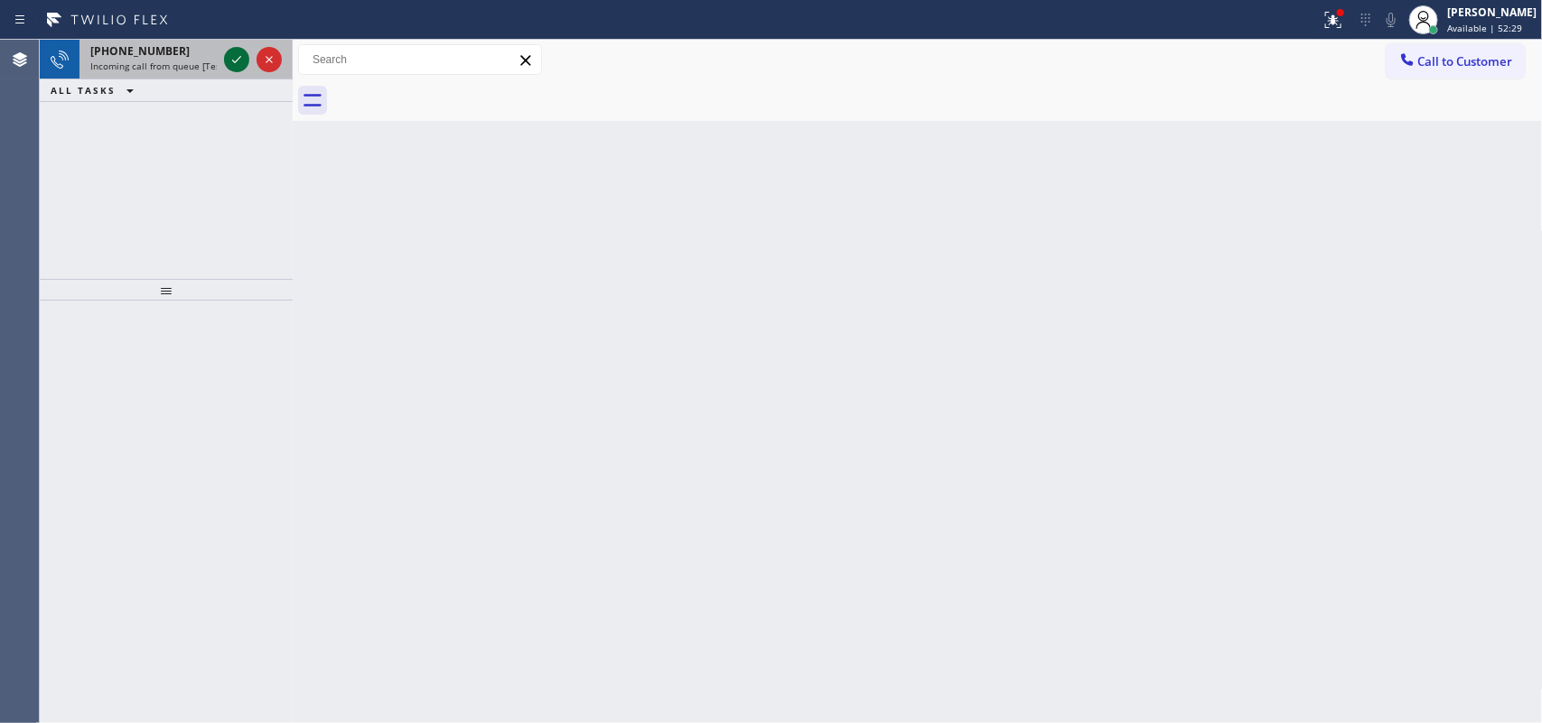
click at [233, 61] on icon at bounding box center [236, 59] width 9 height 7
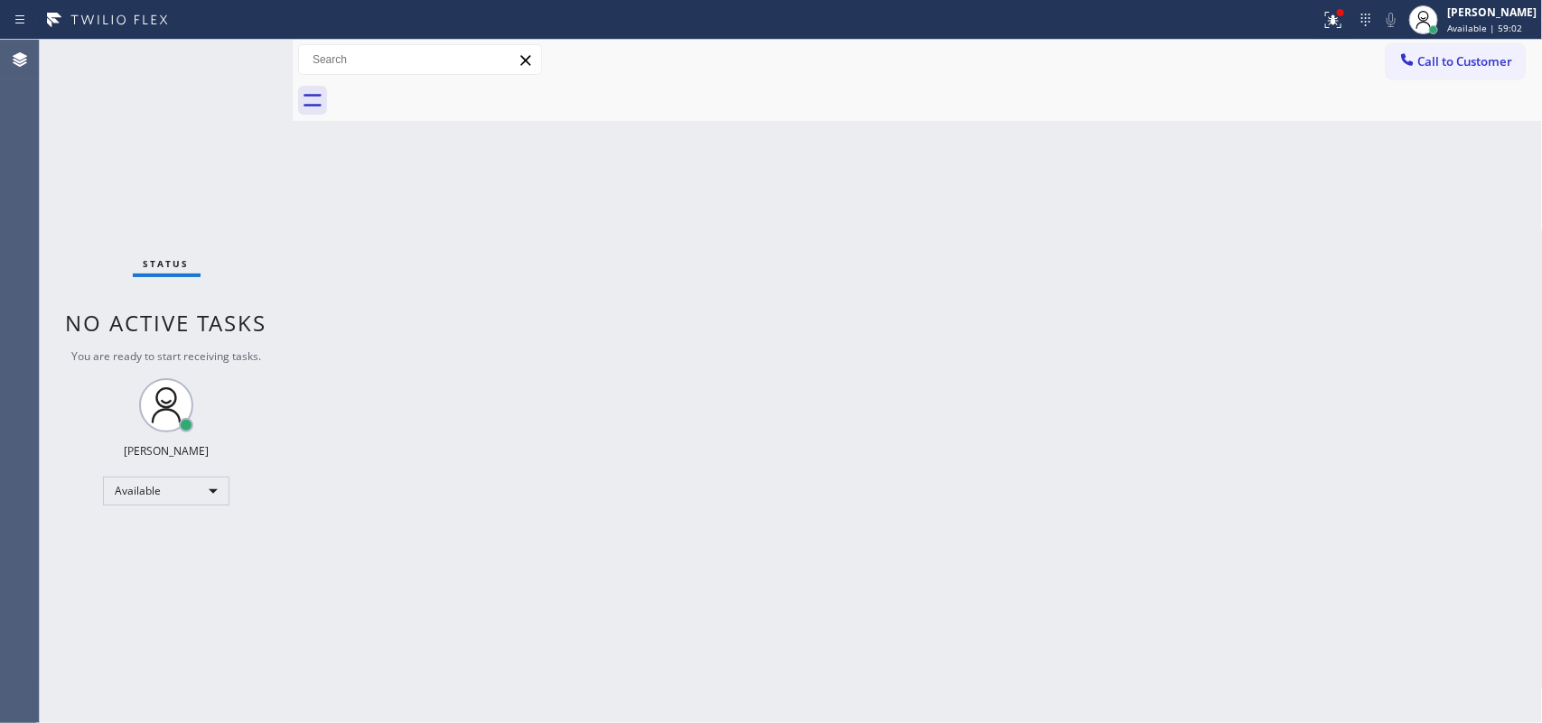
click at [239, 55] on div "Status No active tasks You are ready to start receiving tasks. [PERSON_NAME] Av…" at bounding box center [166, 382] width 253 height 684
click at [239, 57] on div "Status No active tasks You are ready to start receiving tasks. [PERSON_NAME] Av…" at bounding box center [166, 382] width 253 height 684
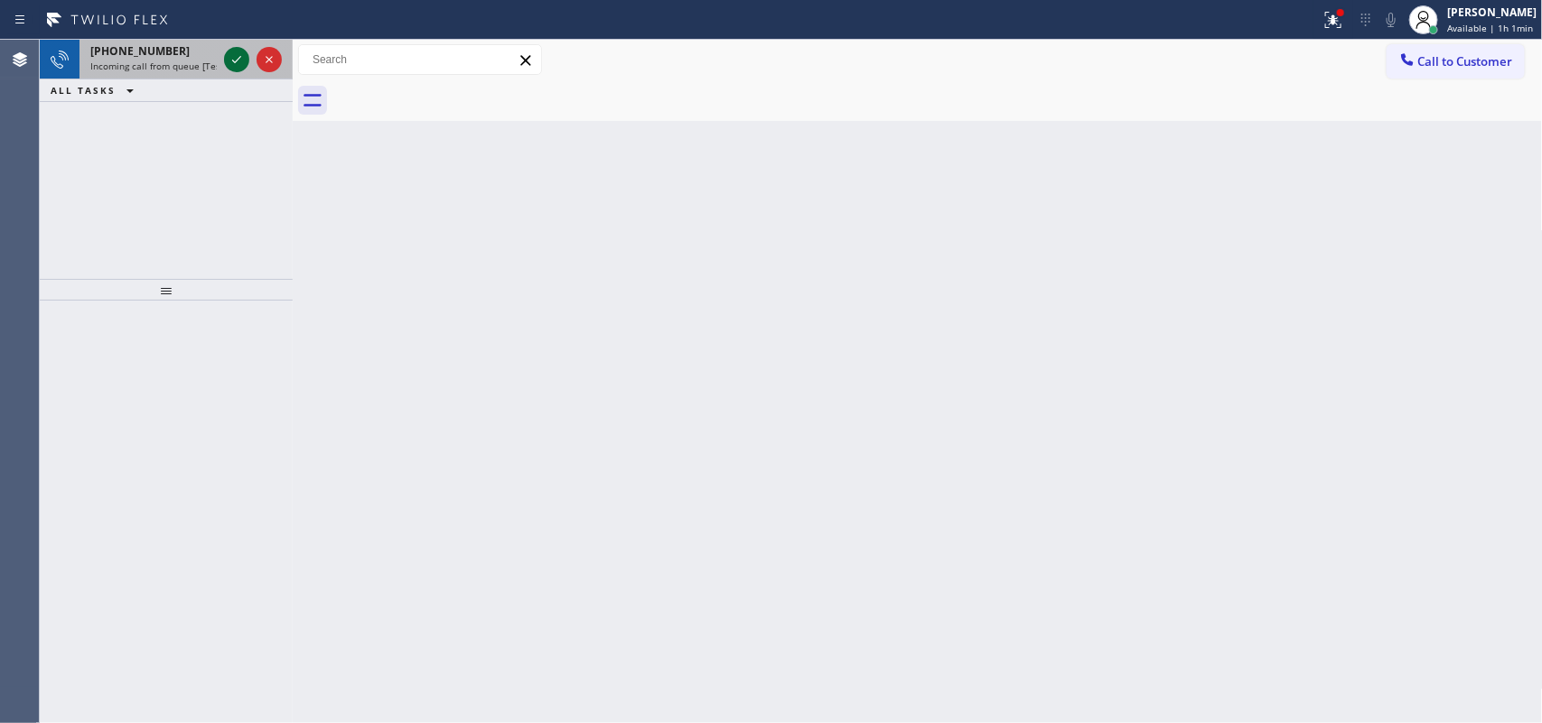
click at [231, 54] on icon at bounding box center [237, 60] width 22 height 22
click at [237, 59] on icon at bounding box center [237, 60] width 22 height 22
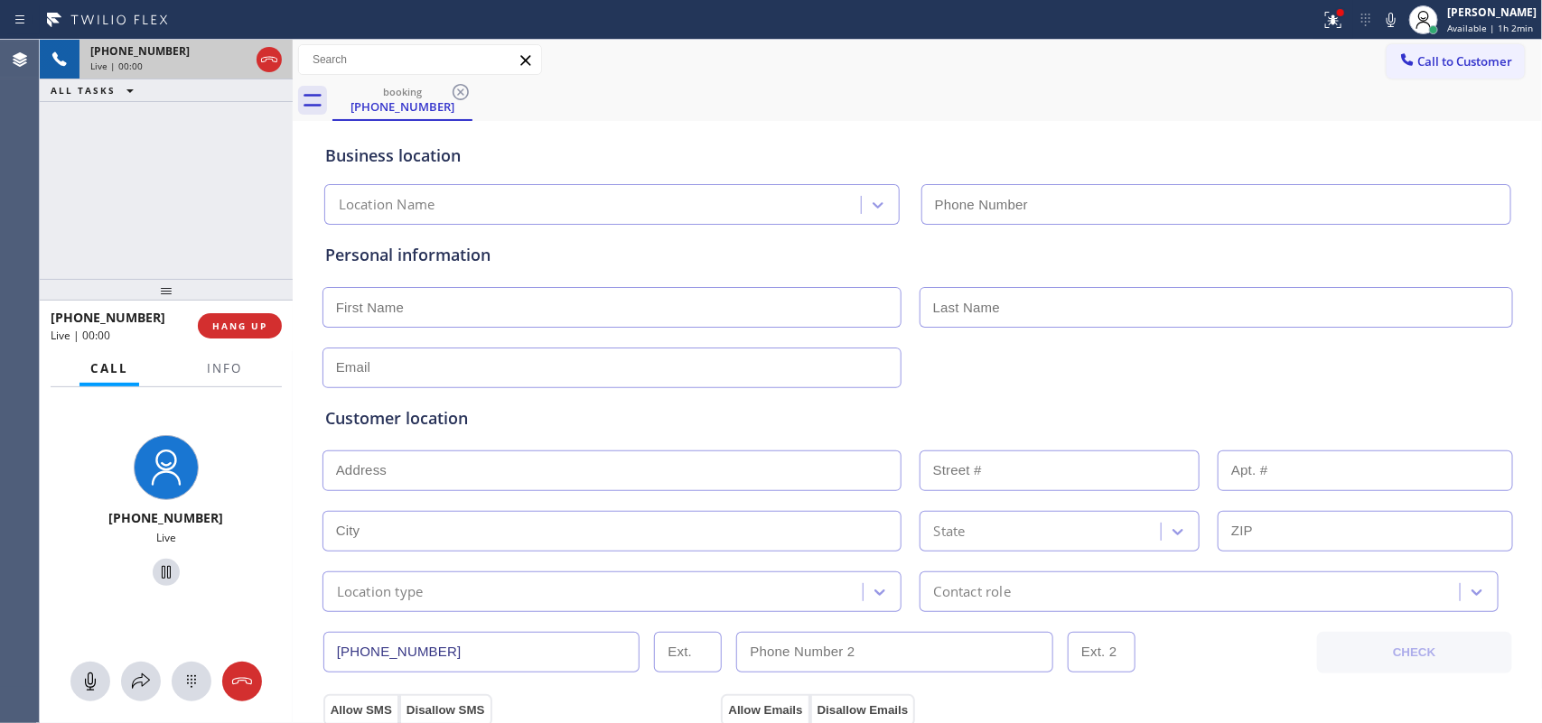
type input "[PHONE_NUMBER]"
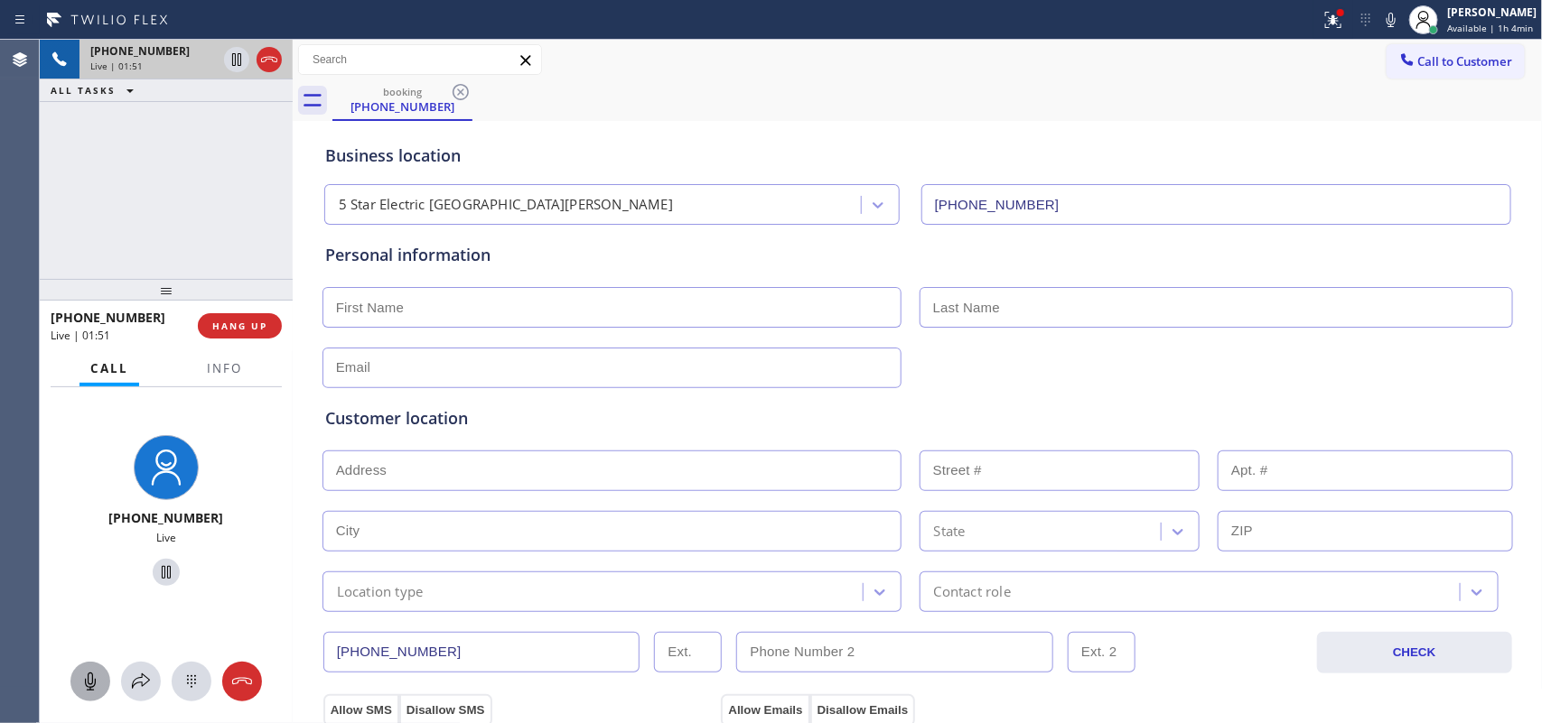
drag, startPoint x: 86, startPoint y: 682, endPoint x: 98, endPoint y: 666, distance: 20.1
click at [87, 679] on icon at bounding box center [90, 682] width 22 height 22
click at [155, 564] on icon at bounding box center [166, 573] width 22 height 22
drag, startPoint x: 99, startPoint y: 676, endPoint x: 158, endPoint y: 628, distance: 75.7
click at [101, 674] on div at bounding box center [90, 682] width 40 height 22
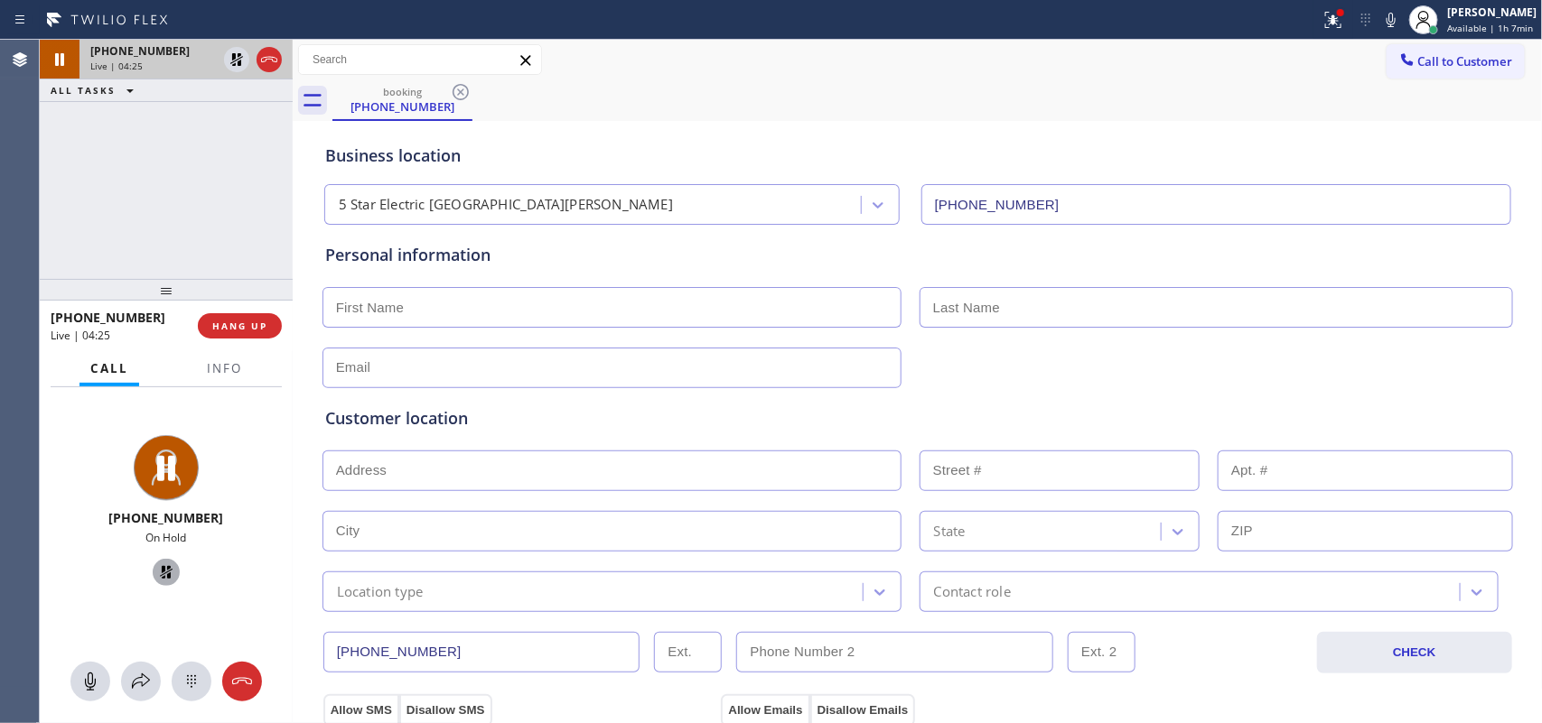
click at [163, 569] on icon at bounding box center [166, 573] width 22 height 22
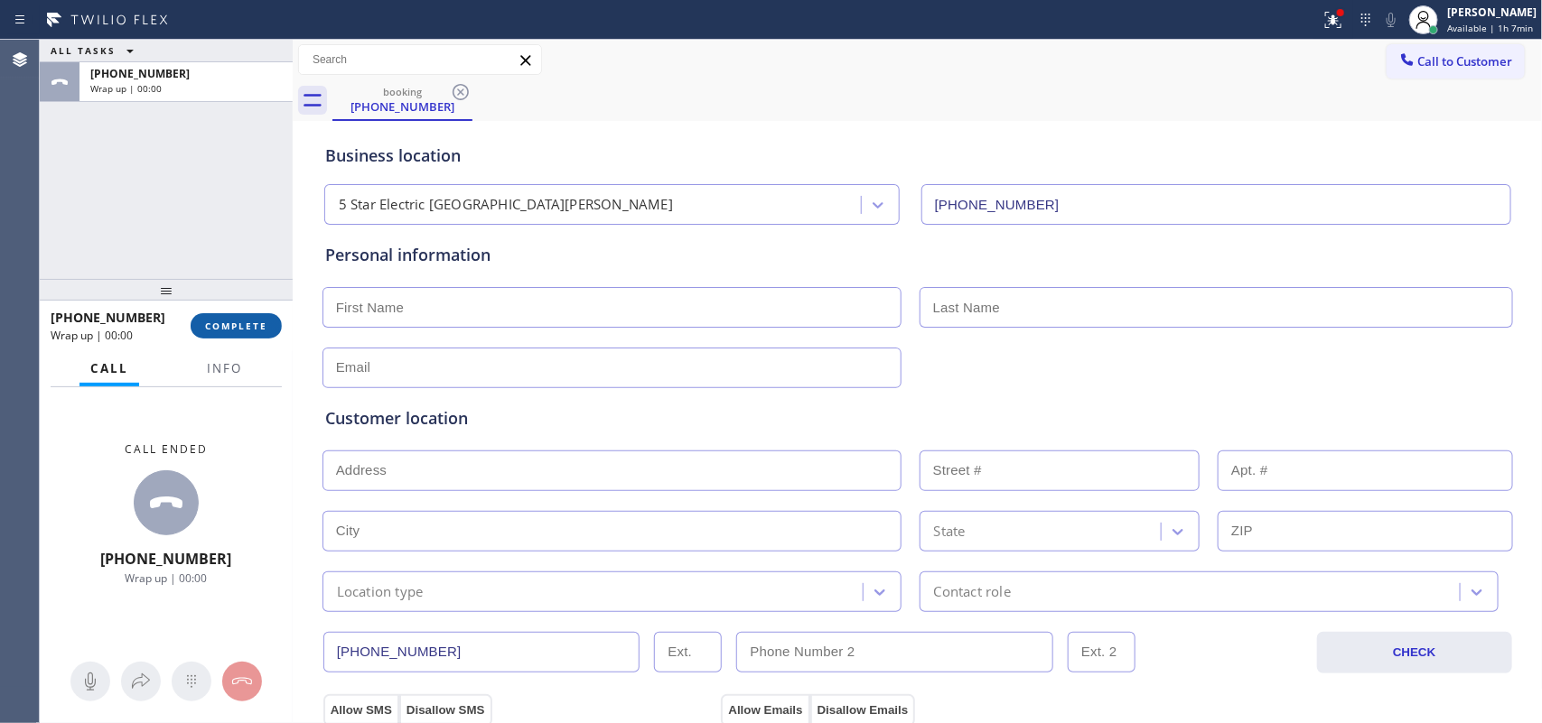
click at [251, 331] on span "COMPLETE" at bounding box center [236, 326] width 62 height 13
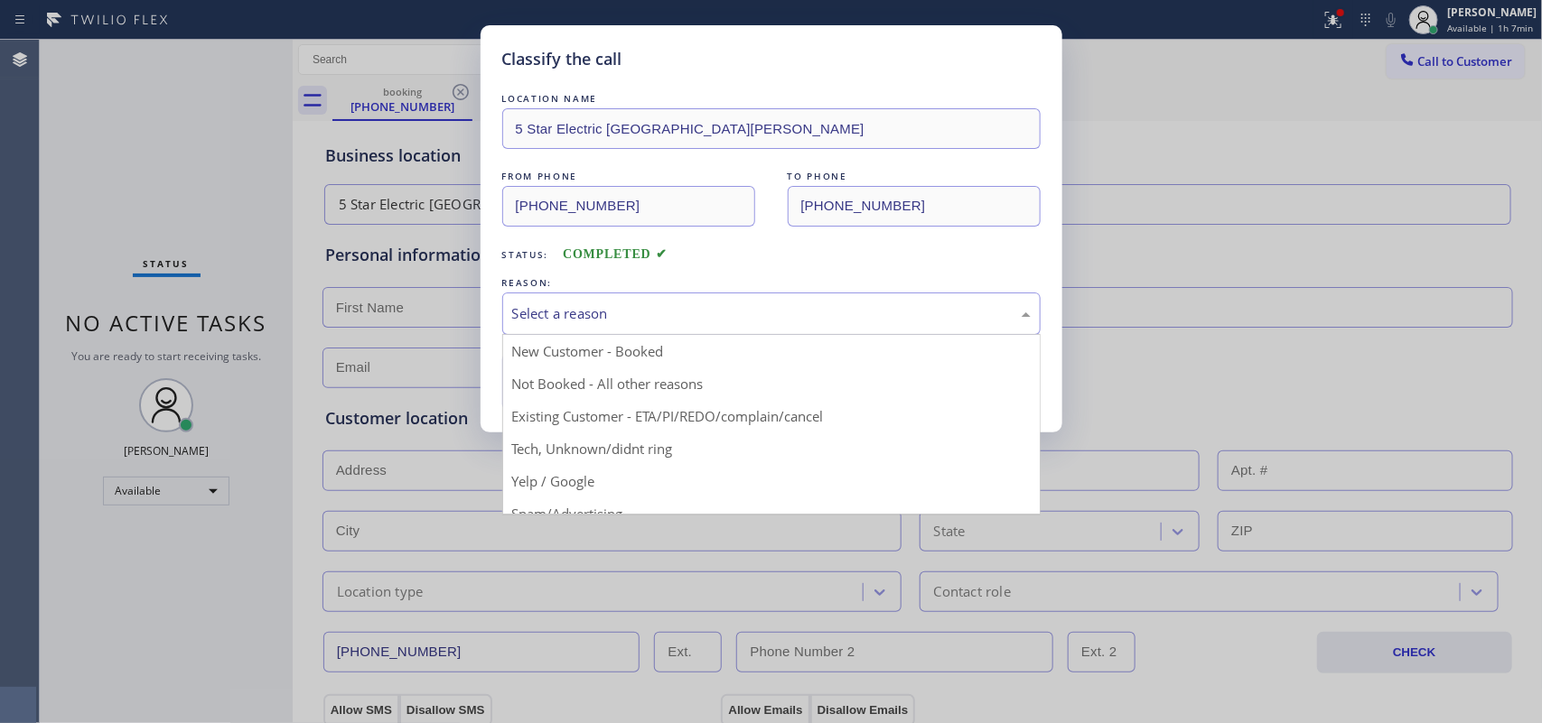
click at [544, 307] on div "Select a reason" at bounding box center [771, 313] width 518 height 21
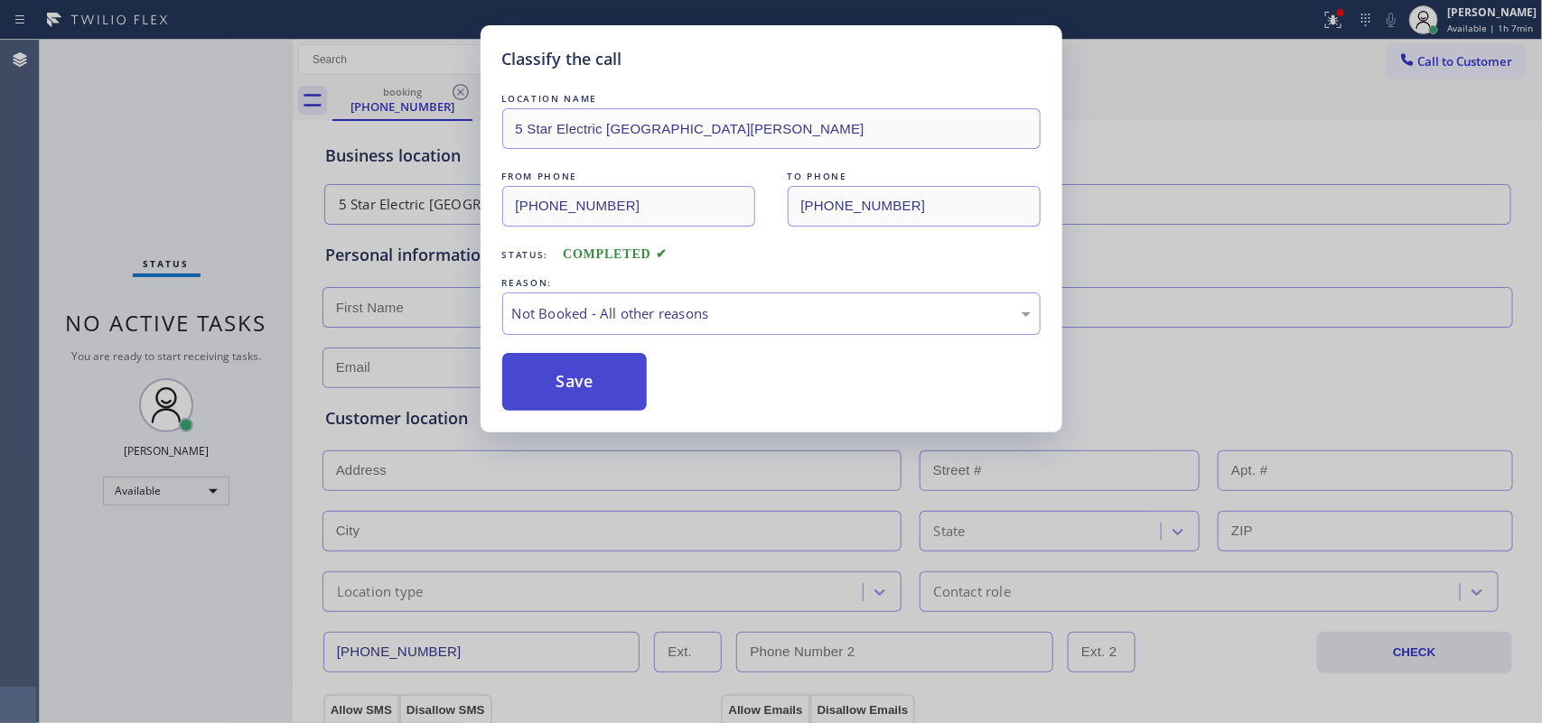
click at [620, 379] on button "Save" at bounding box center [574, 382] width 145 height 58
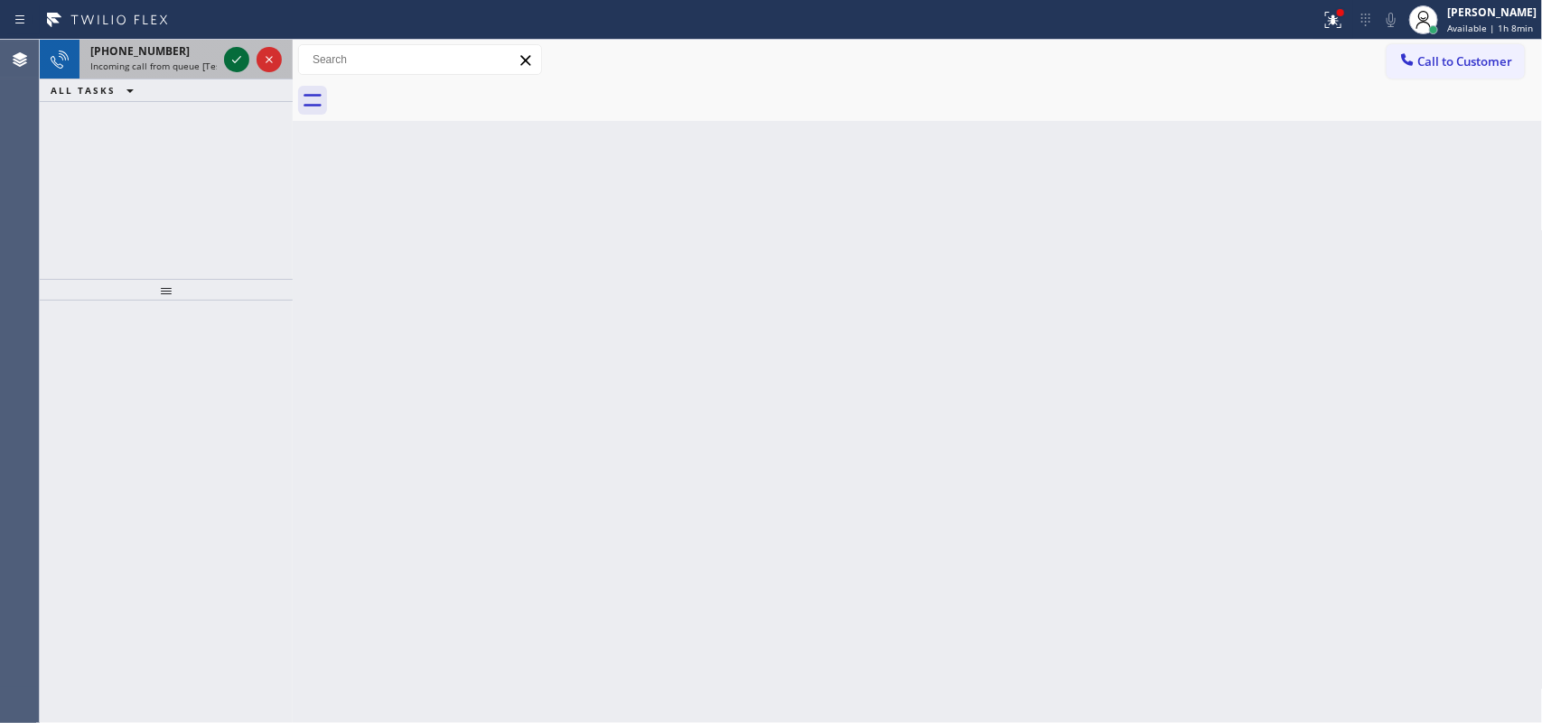
click at [237, 61] on icon at bounding box center [237, 60] width 22 height 22
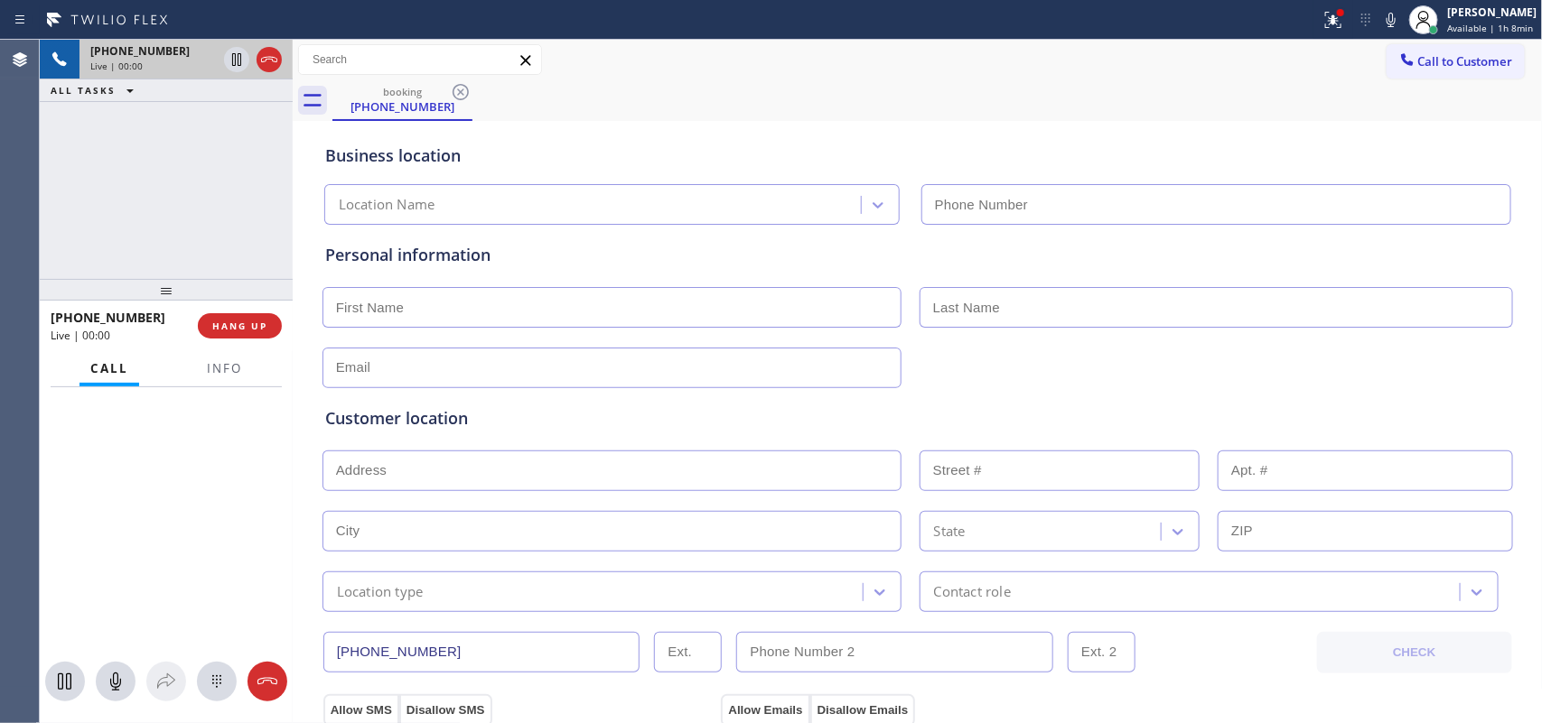
type input "[PHONE_NUMBER]"
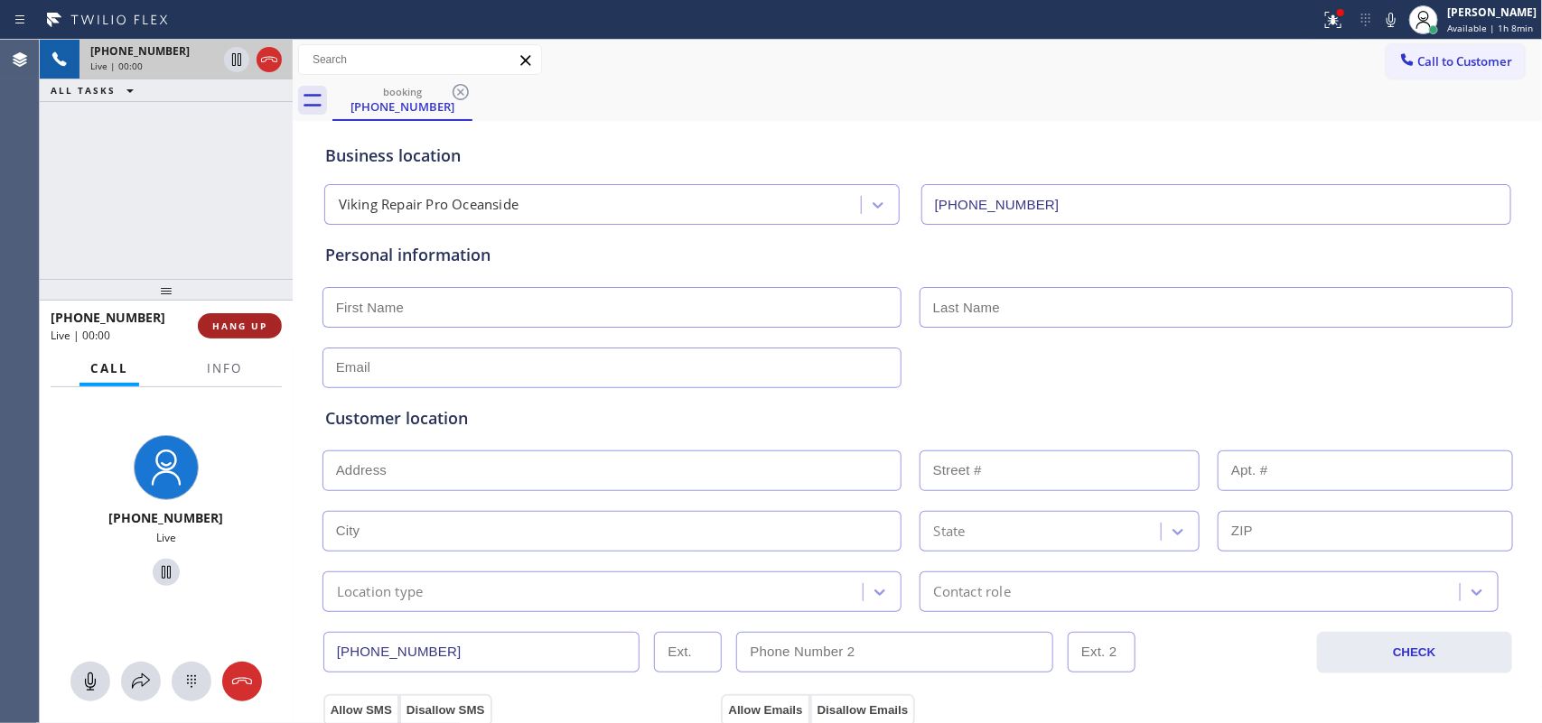
click at [260, 326] on span "HANG UP" at bounding box center [239, 326] width 55 height 13
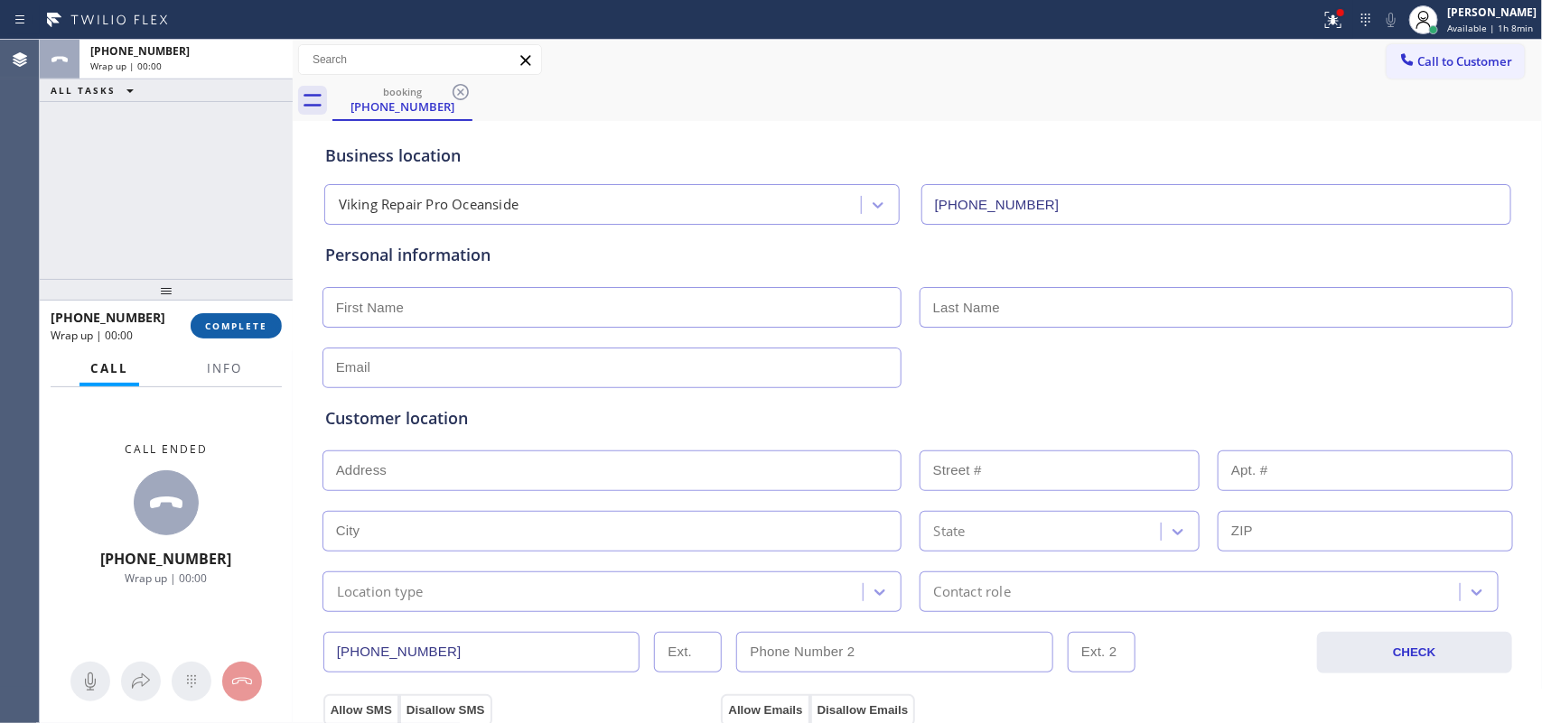
click at [260, 326] on span "COMPLETE" at bounding box center [236, 326] width 62 height 13
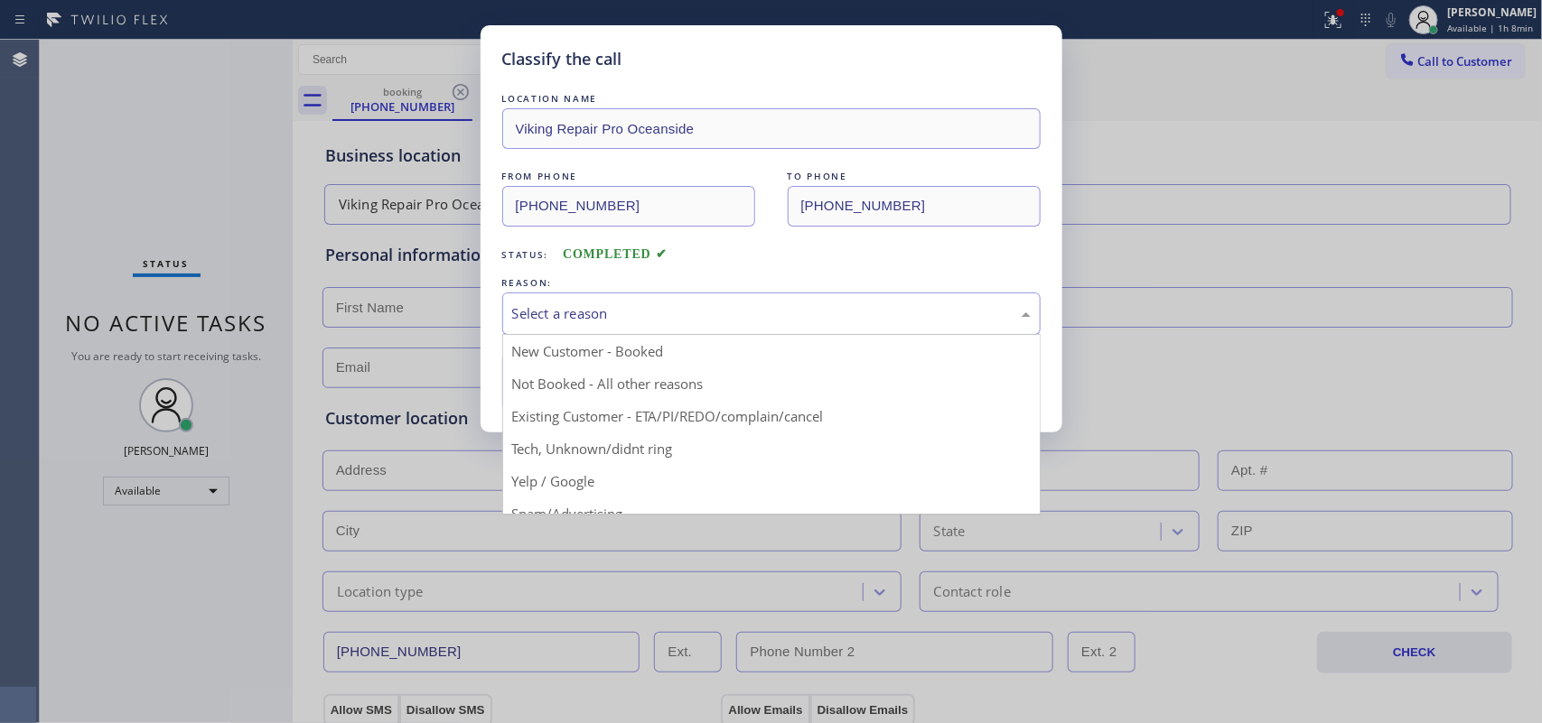
click at [702, 313] on div "Select a reason" at bounding box center [771, 313] width 518 height 21
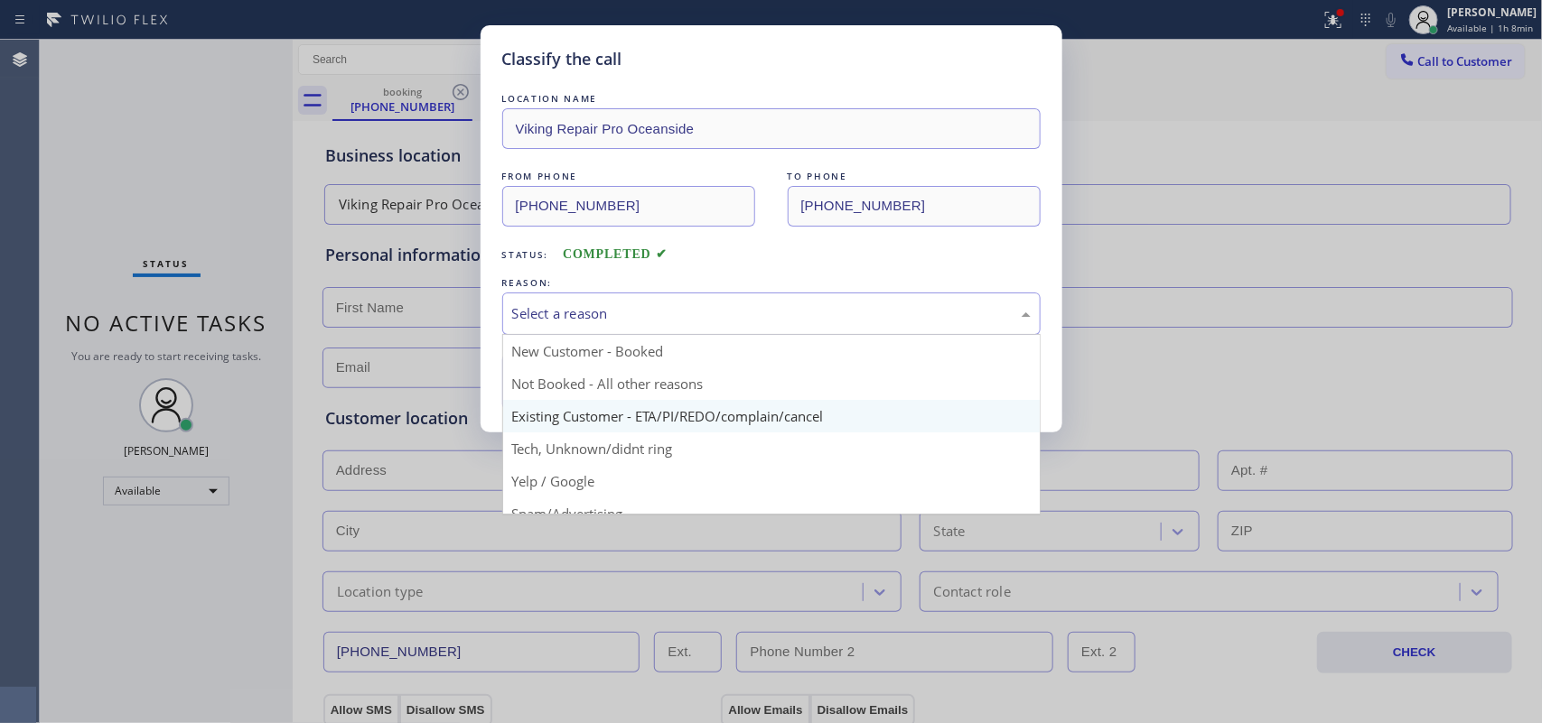
scroll to position [113, 0]
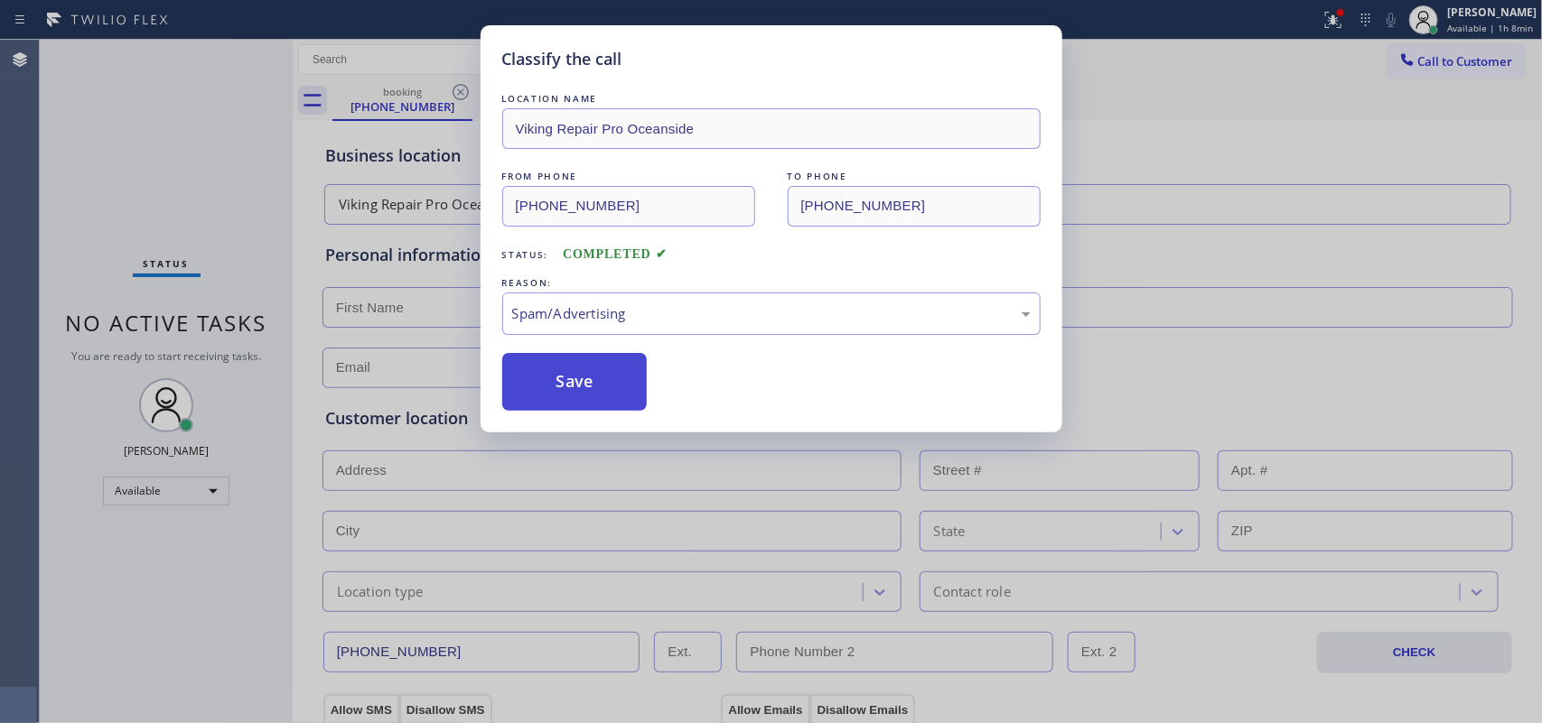
click at [621, 380] on button "Save" at bounding box center [574, 382] width 145 height 58
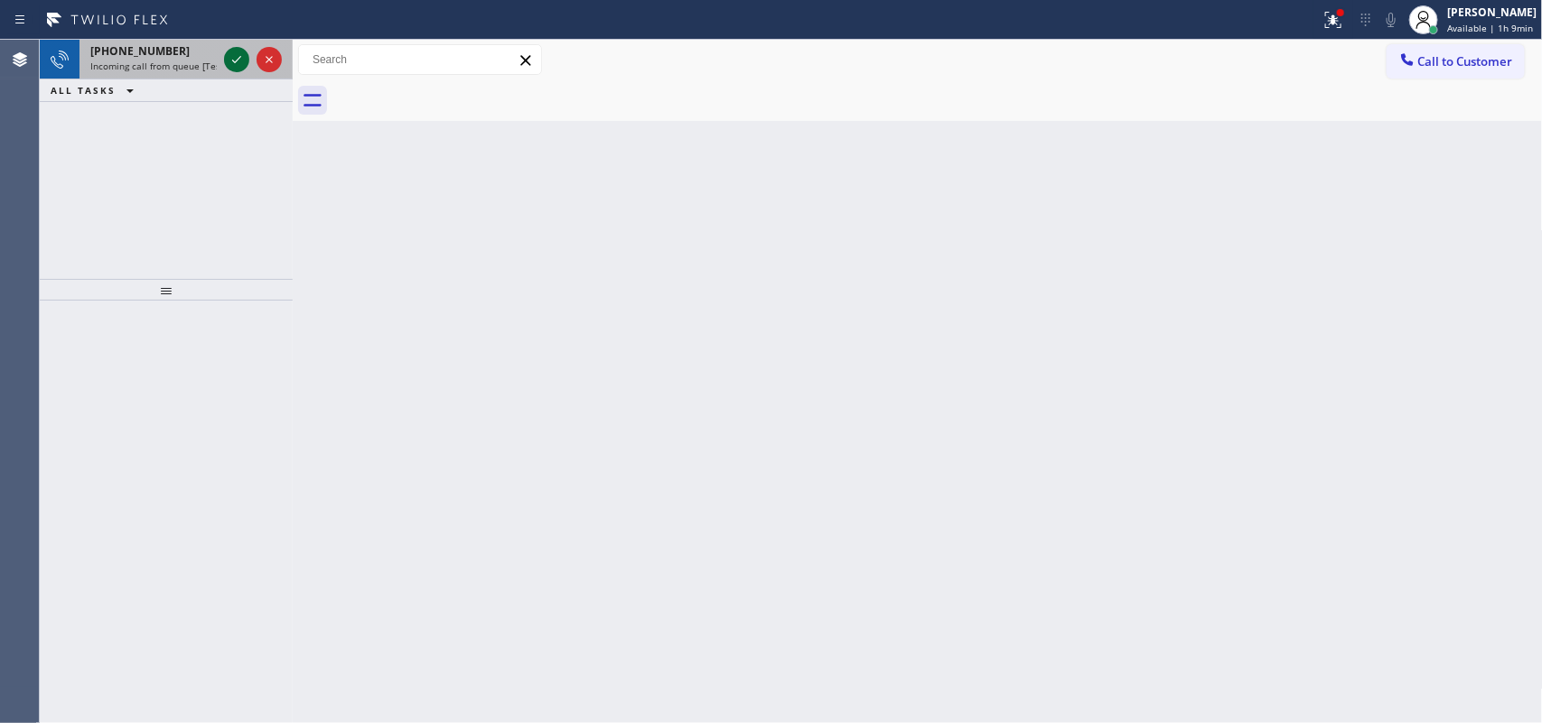
click at [231, 61] on icon at bounding box center [237, 60] width 22 height 22
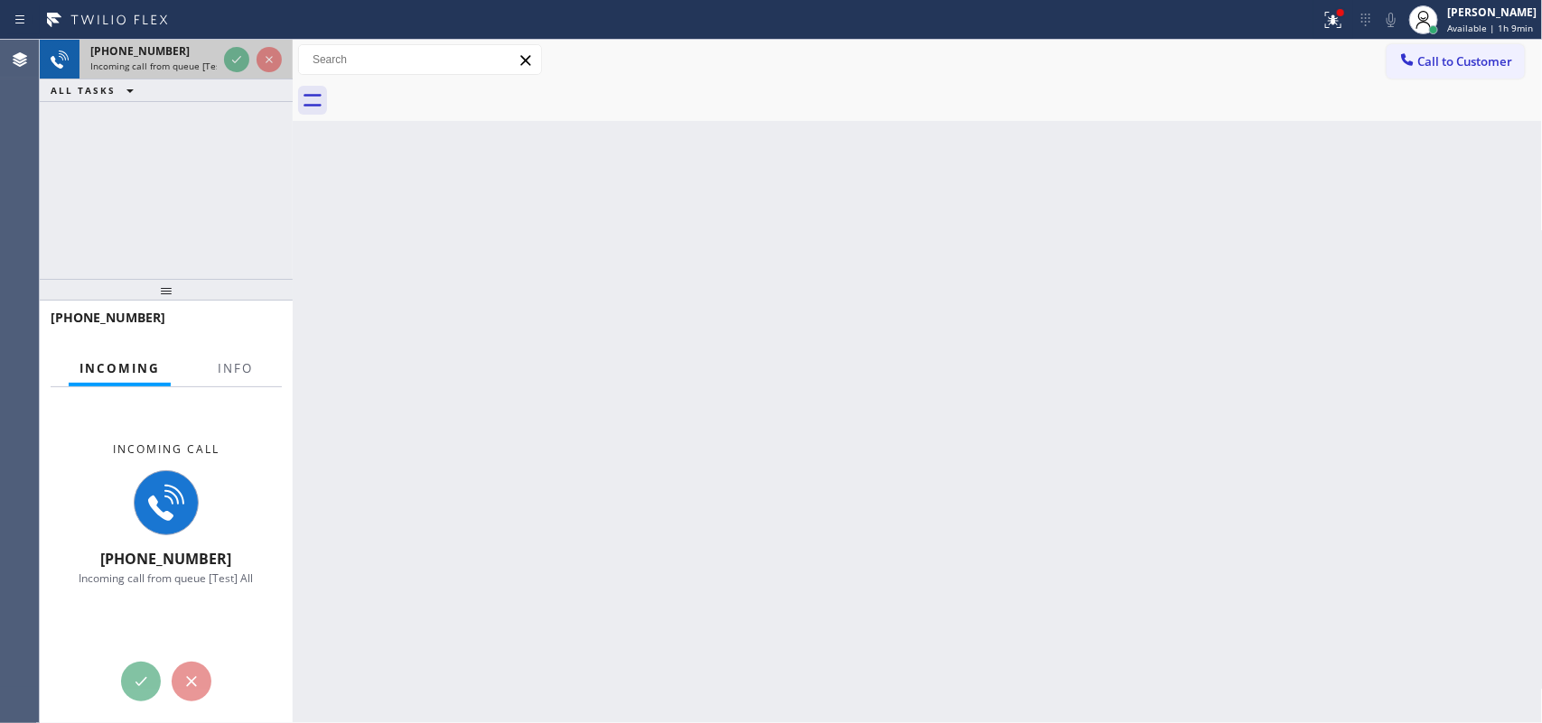
click at [170, 68] on span "Incoming call from queue [Test] All" at bounding box center [165, 66] width 150 height 13
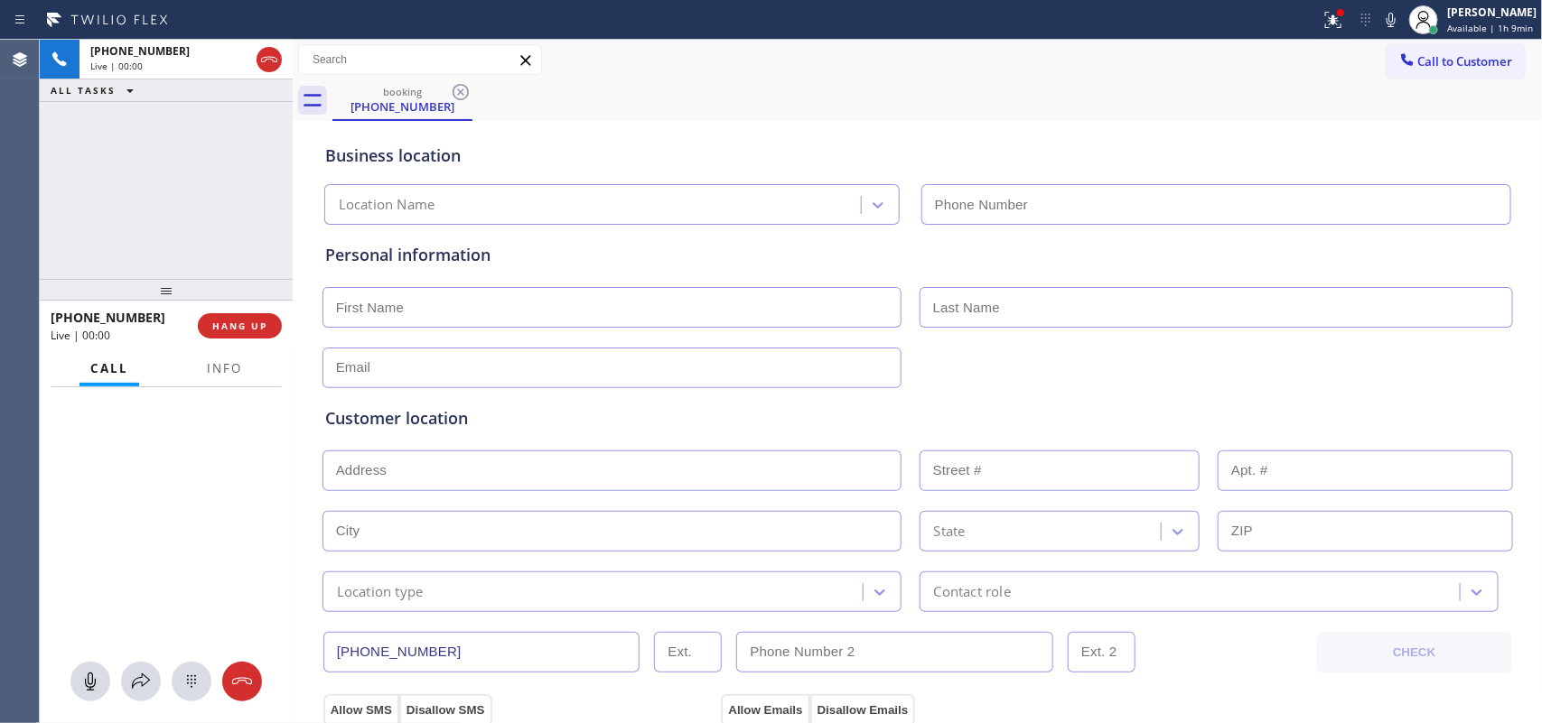
type input "[PHONE_NUMBER]"
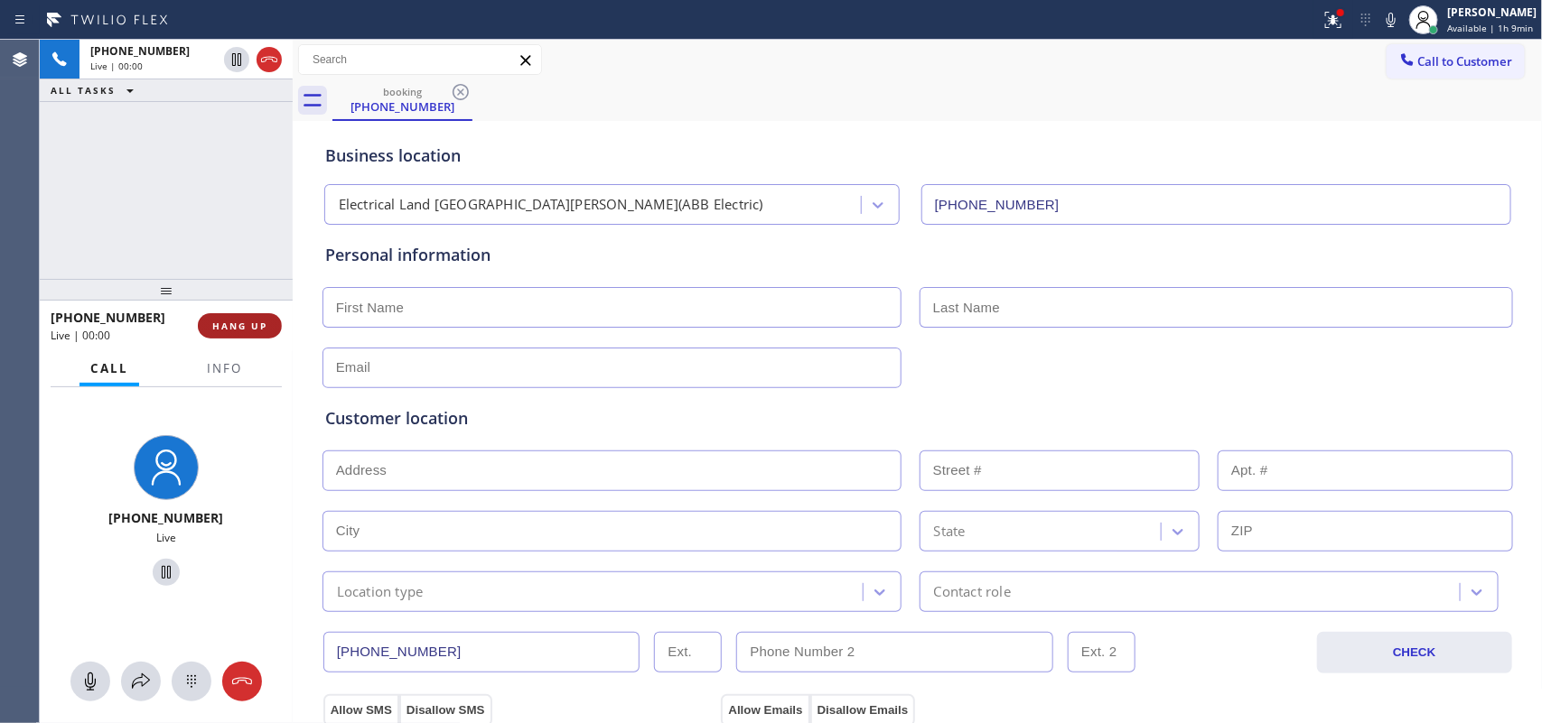
click at [250, 318] on button "HANG UP" at bounding box center [240, 325] width 84 height 25
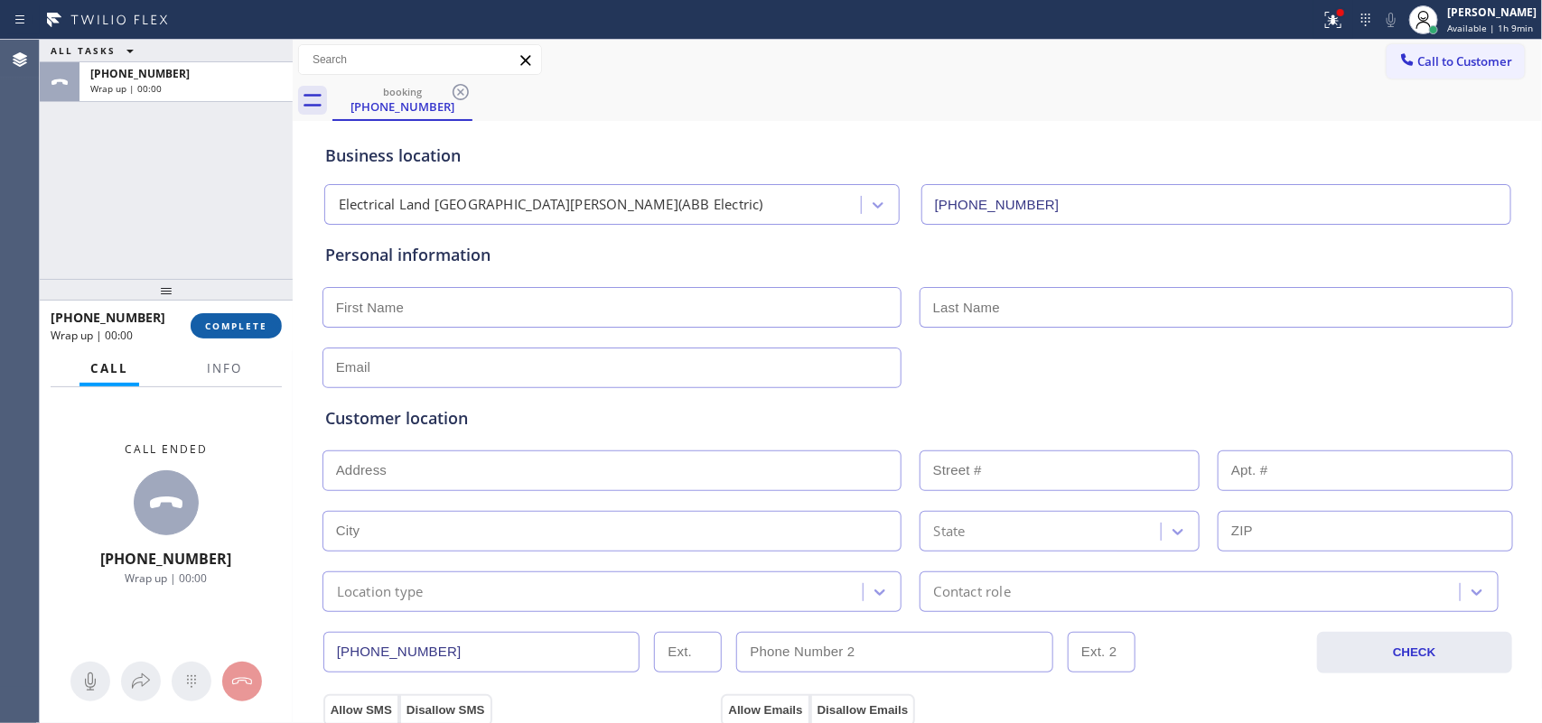
click at [235, 325] on span "COMPLETE" at bounding box center [236, 326] width 62 height 13
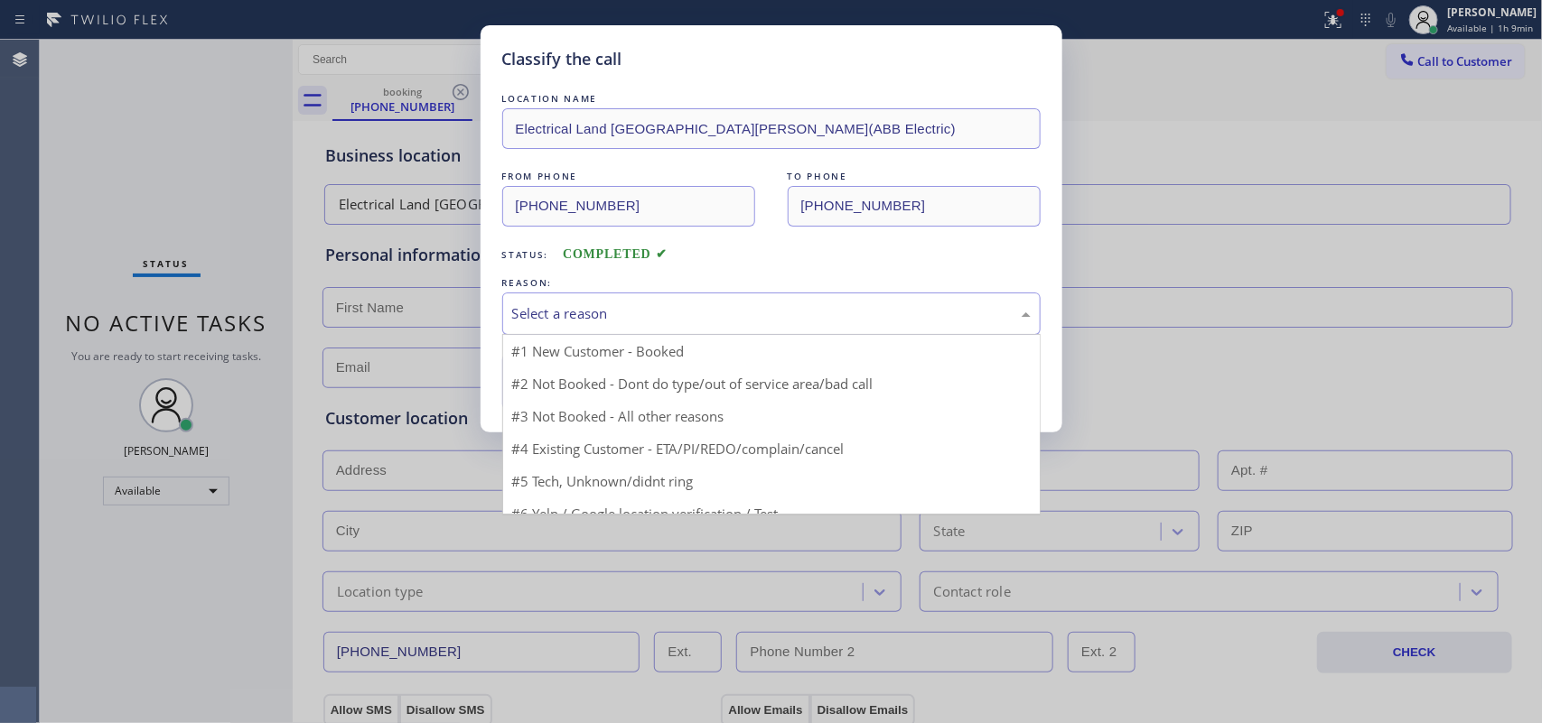
click at [576, 300] on div "Select a reason" at bounding box center [771, 314] width 538 height 42
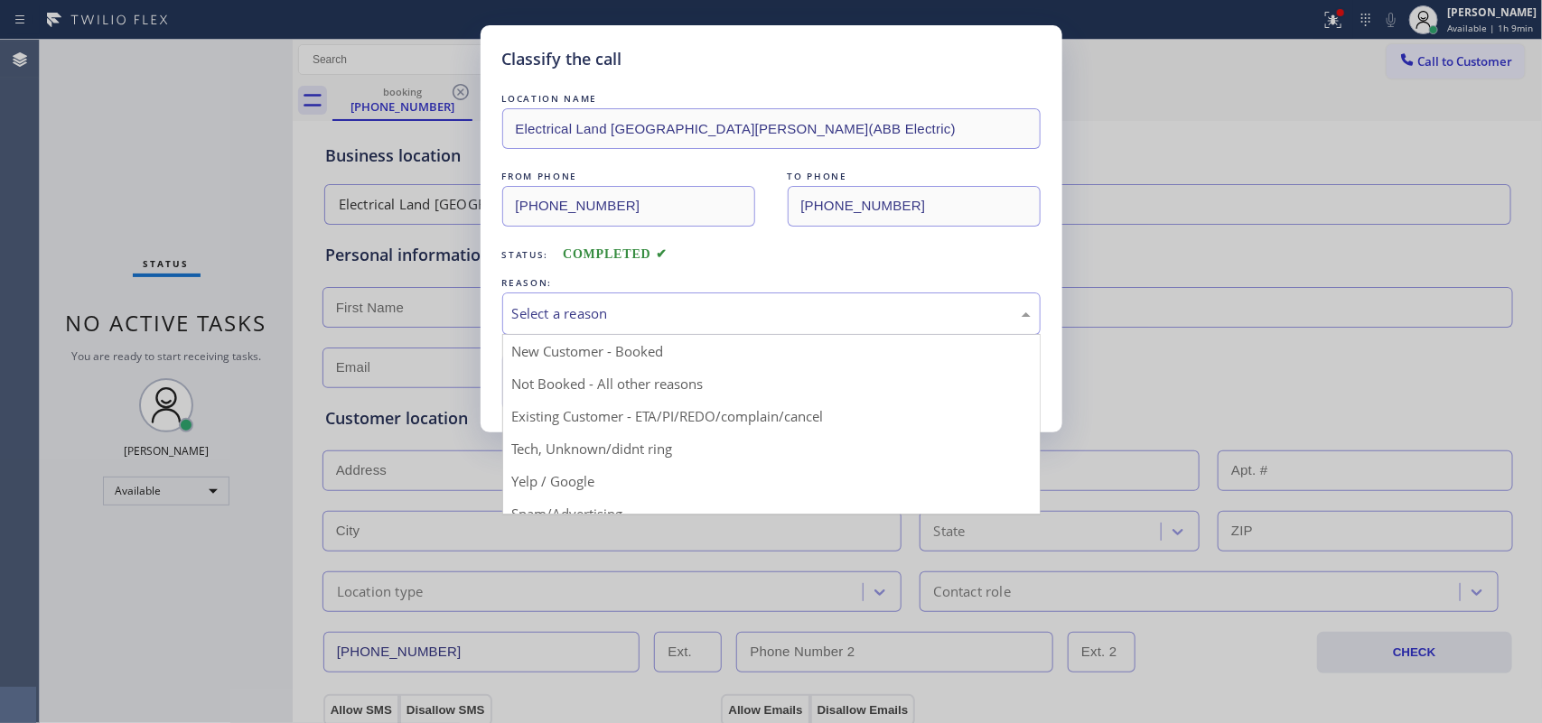
scroll to position [124, 0]
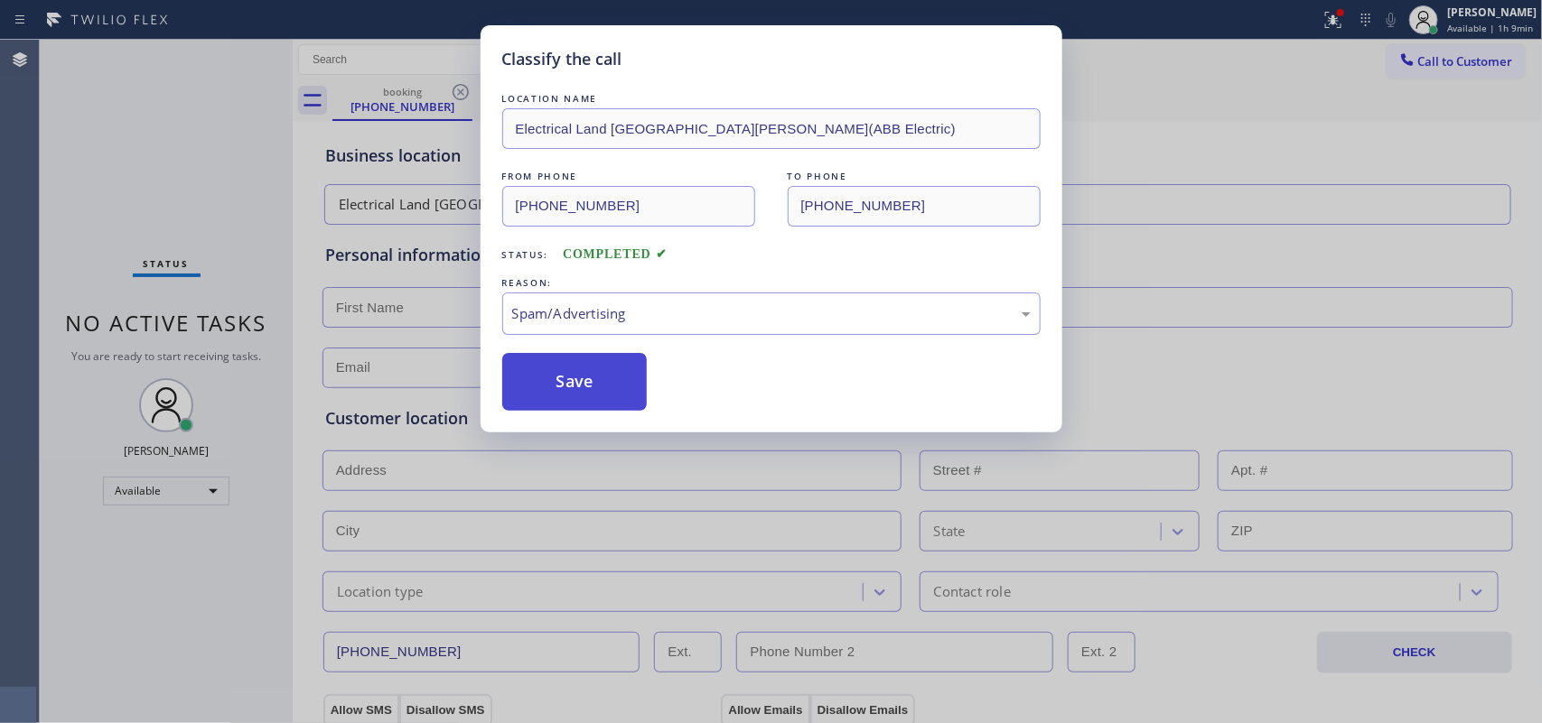
click at [597, 393] on button "Save" at bounding box center [574, 382] width 145 height 58
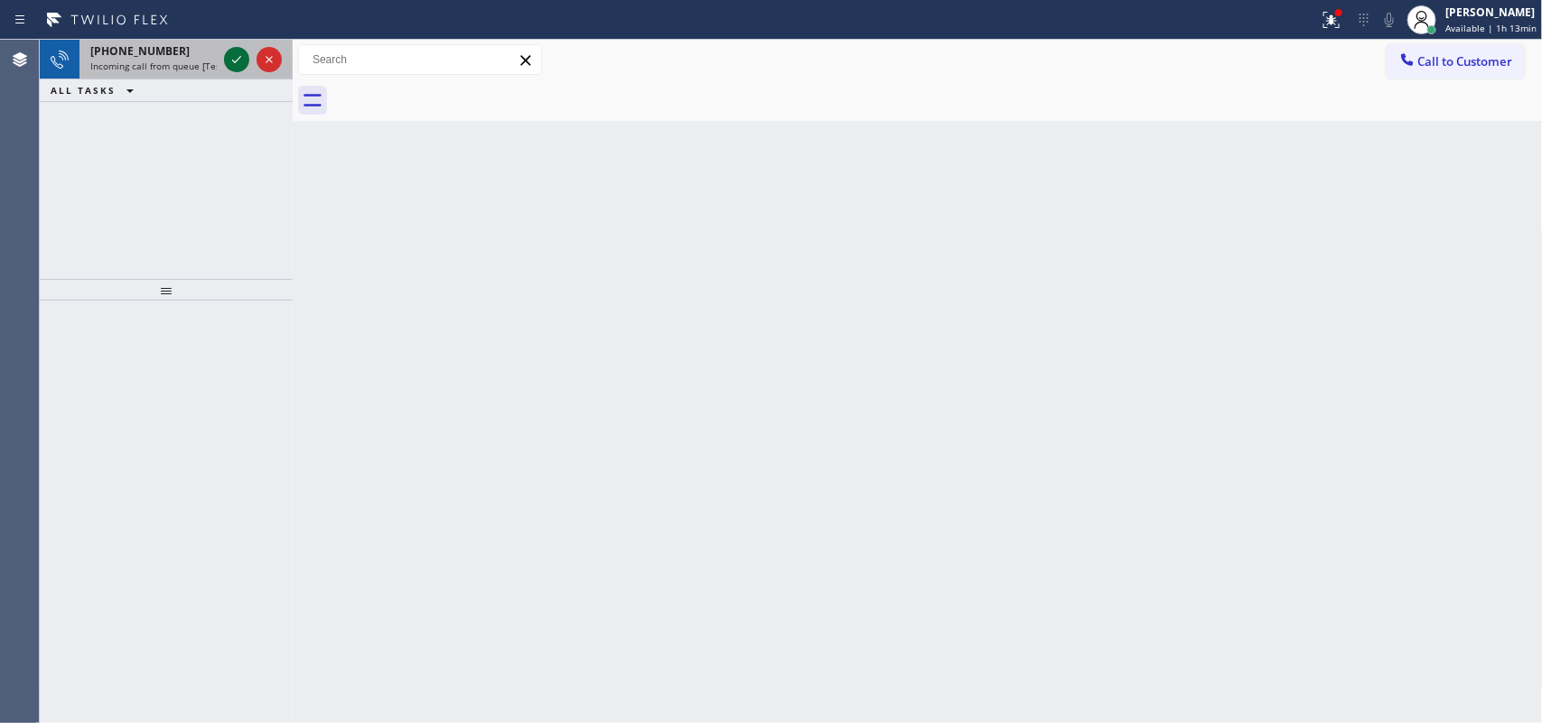
click at [227, 59] on icon at bounding box center [237, 60] width 22 height 22
click at [236, 59] on icon at bounding box center [237, 60] width 22 height 22
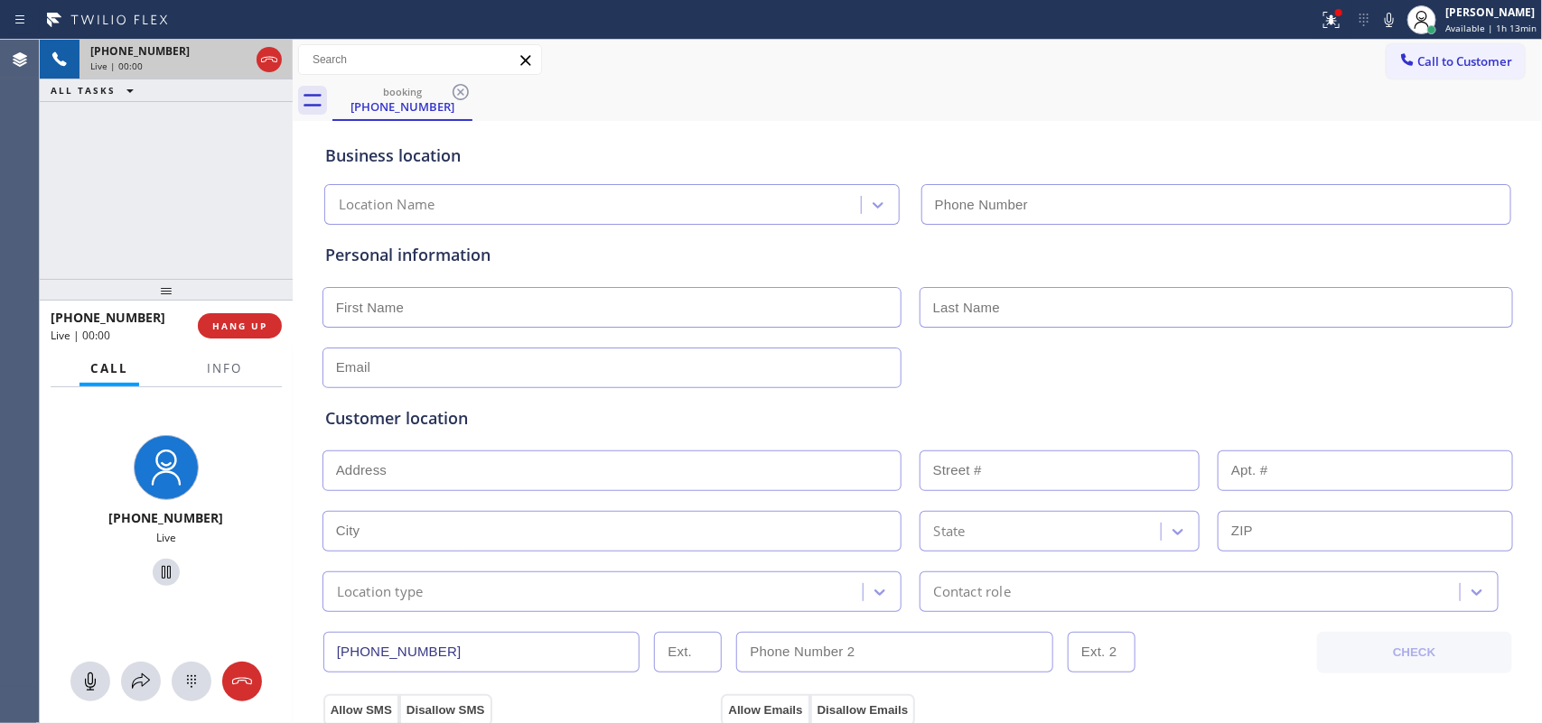
type input "[PHONE_NUMBER]"
click at [260, 320] on span "HANG UP" at bounding box center [239, 326] width 55 height 13
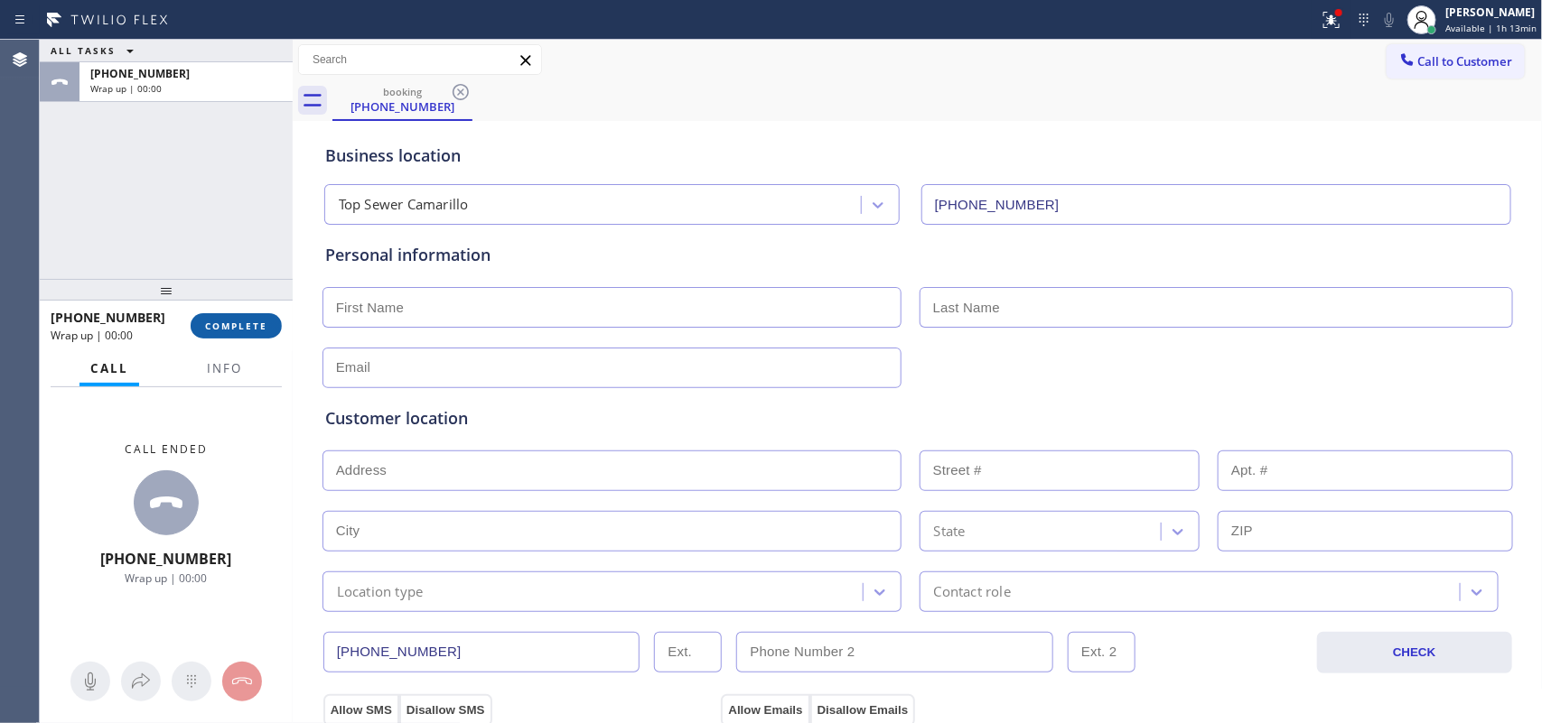
click at [260, 320] on span "COMPLETE" at bounding box center [236, 326] width 62 height 13
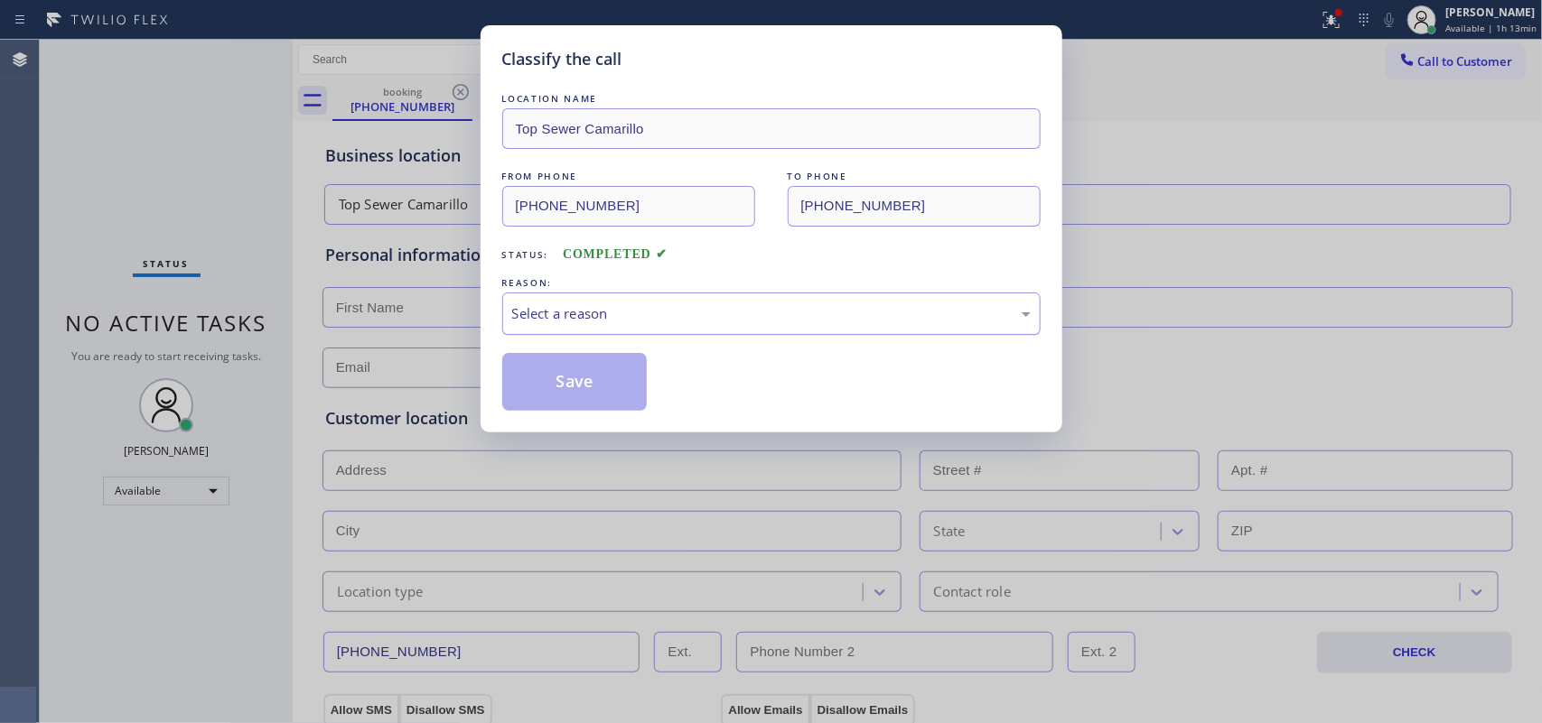
click at [698, 324] on div "Select a reason" at bounding box center [771, 313] width 518 height 21
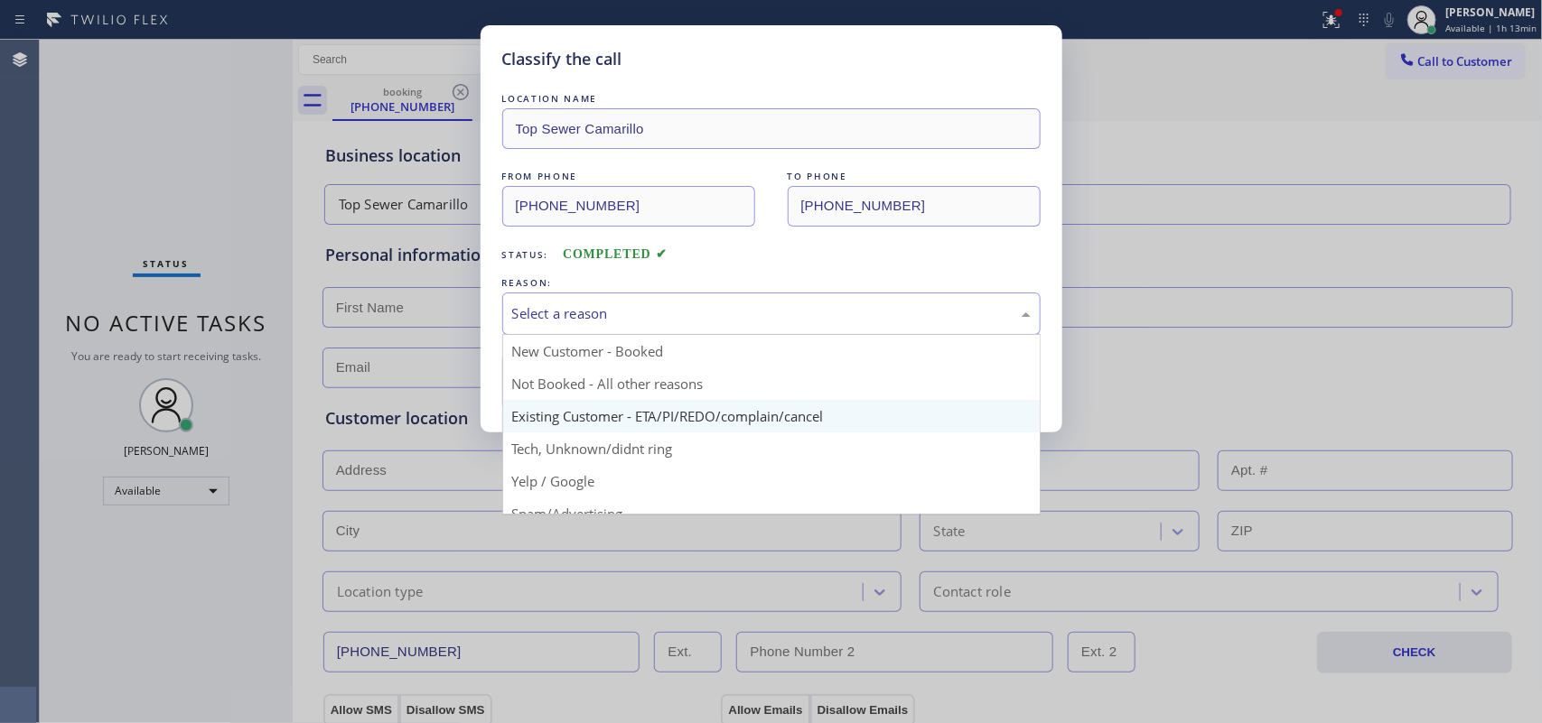
scroll to position [113, 0]
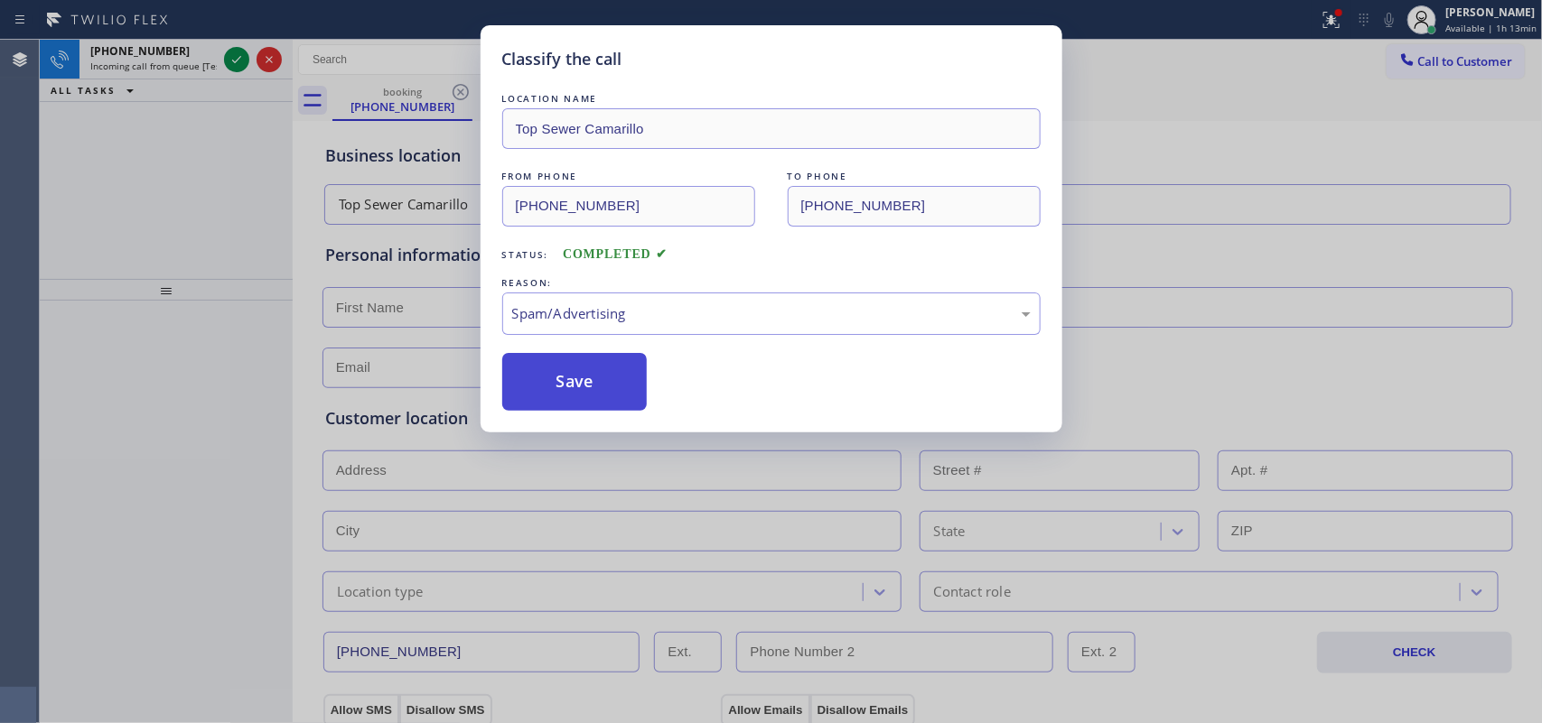
click at [596, 394] on button "Save" at bounding box center [574, 382] width 145 height 58
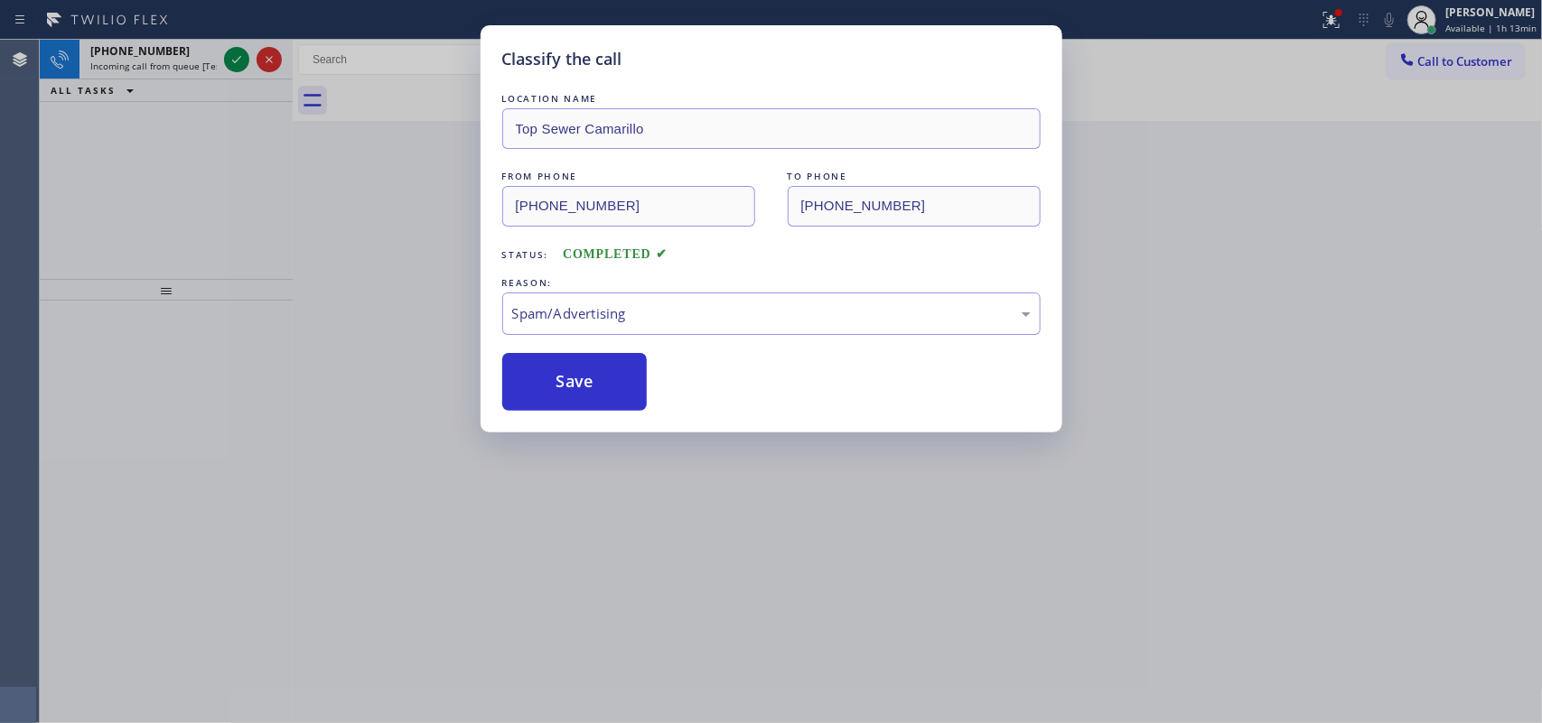
click at [235, 59] on div "Classify the call LOCATION NAME Top Sewer Camarillo FROM PHONE [PHONE_NUMBER] T…" at bounding box center [771, 361] width 1542 height 723
click at [235, 59] on div "Classify the call LOCATION NAME The Fastest HVAC Repair FROM PHONE [PHONE_NUMBE…" at bounding box center [791, 382] width 1502 height 684
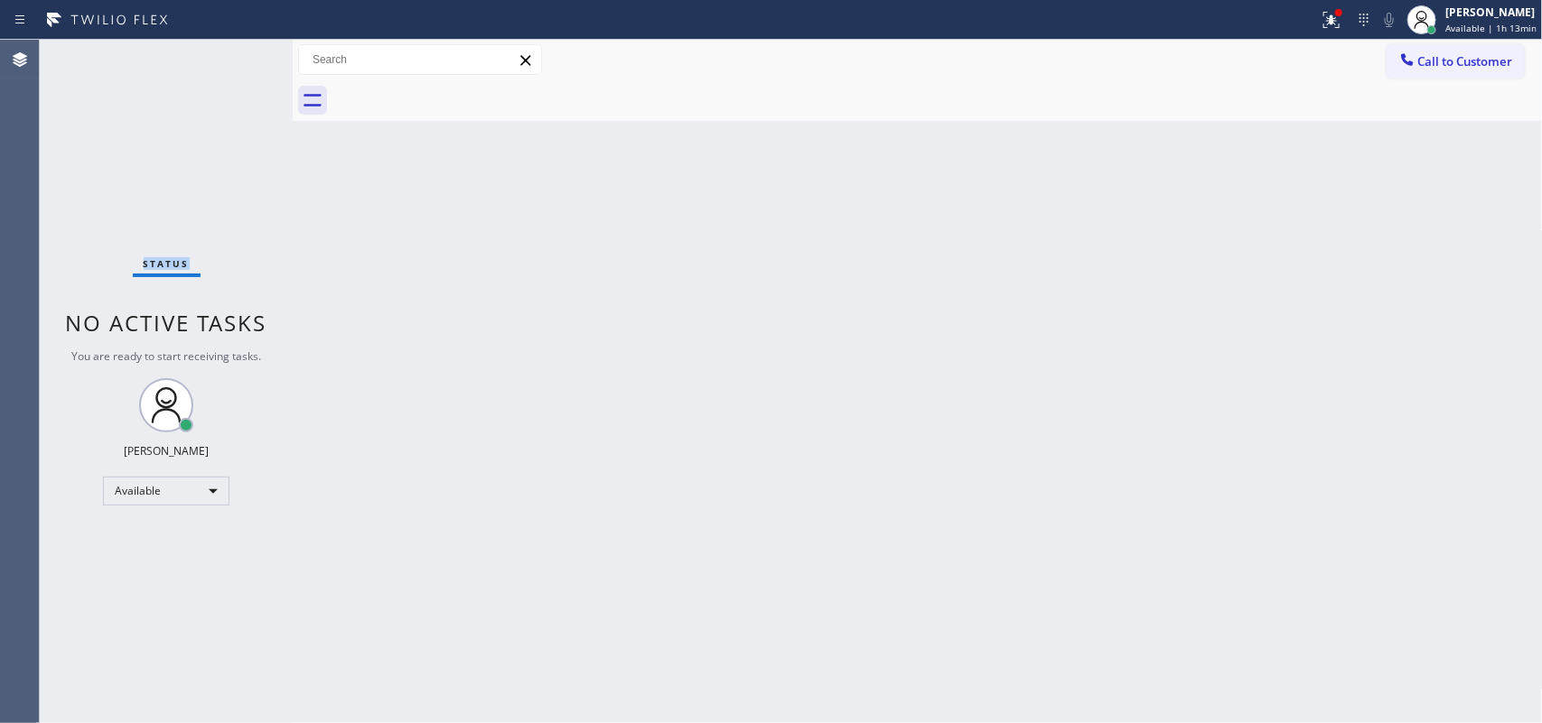
click at [235, 59] on div "Status No active tasks You are ready to start receiving tasks. [PERSON_NAME] Av…" at bounding box center [166, 382] width 253 height 684
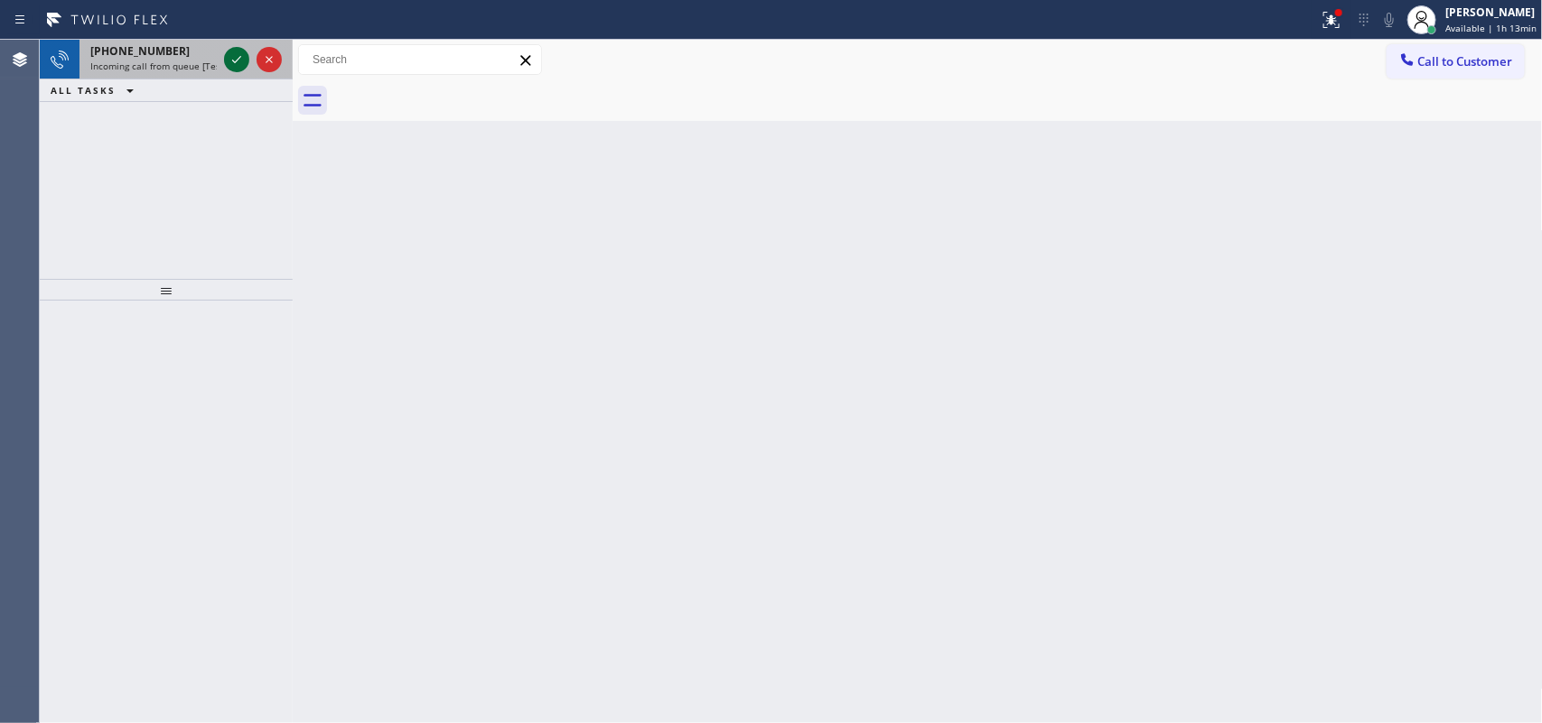
click at [233, 57] on icon at bounding box center [237, 60] width 22 height 22
click at [235, 59] on icon at bounding box center [237, 60] width 22 height 22
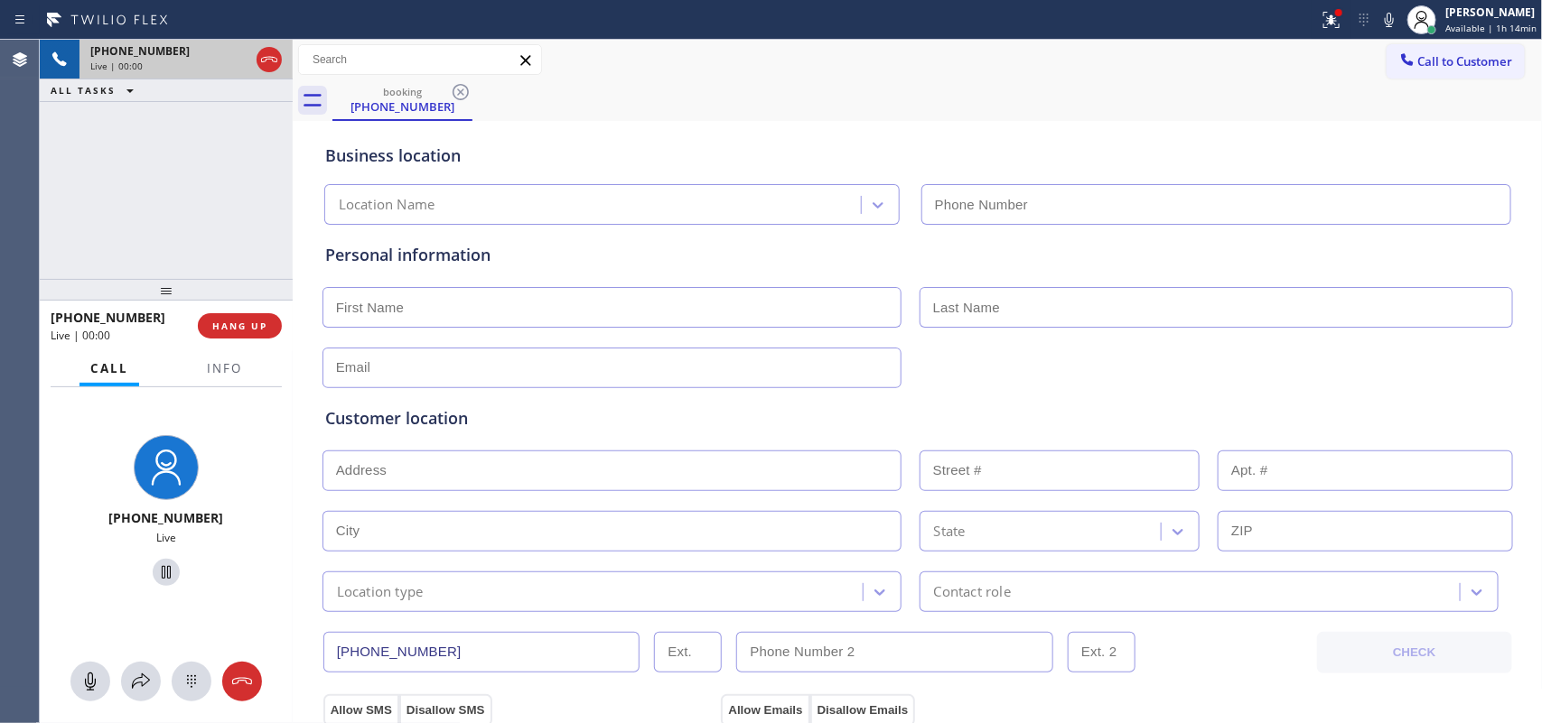
type input "[PHONE_NUMBER]"
click at [259, 322] on span "HANG UP" at bounding box center [239, 326] width 55 height 13
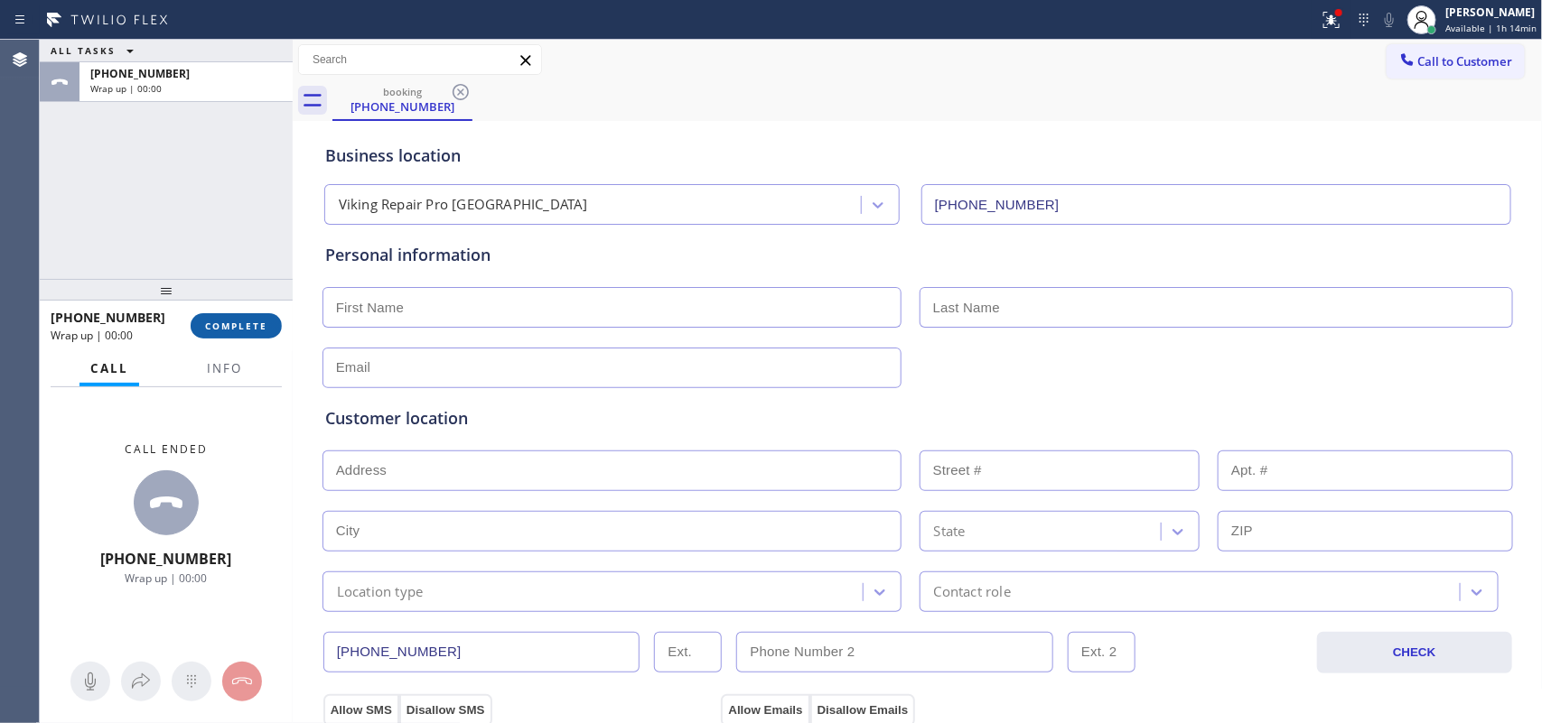
click at [259, 322] on span "COMPLETE" at bounding box center [236, 326] width 62 height 13
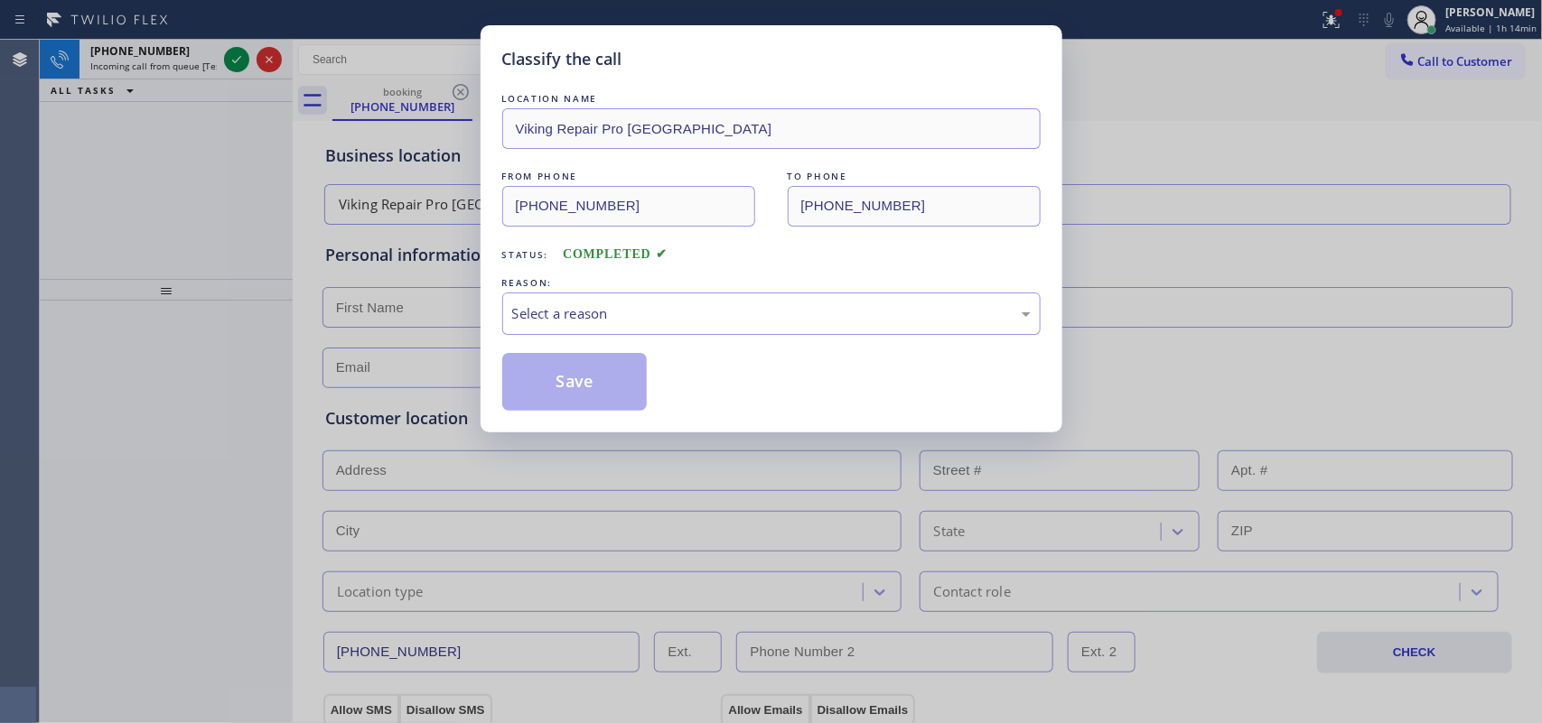
click at [673, 341] on div "LOCATION NAME Viking Repair Pro Richmond FROM PHONE [PHONE_NUMBER] TO PHONE [PH…" at bounding box center [771, 250] width 538 height 322
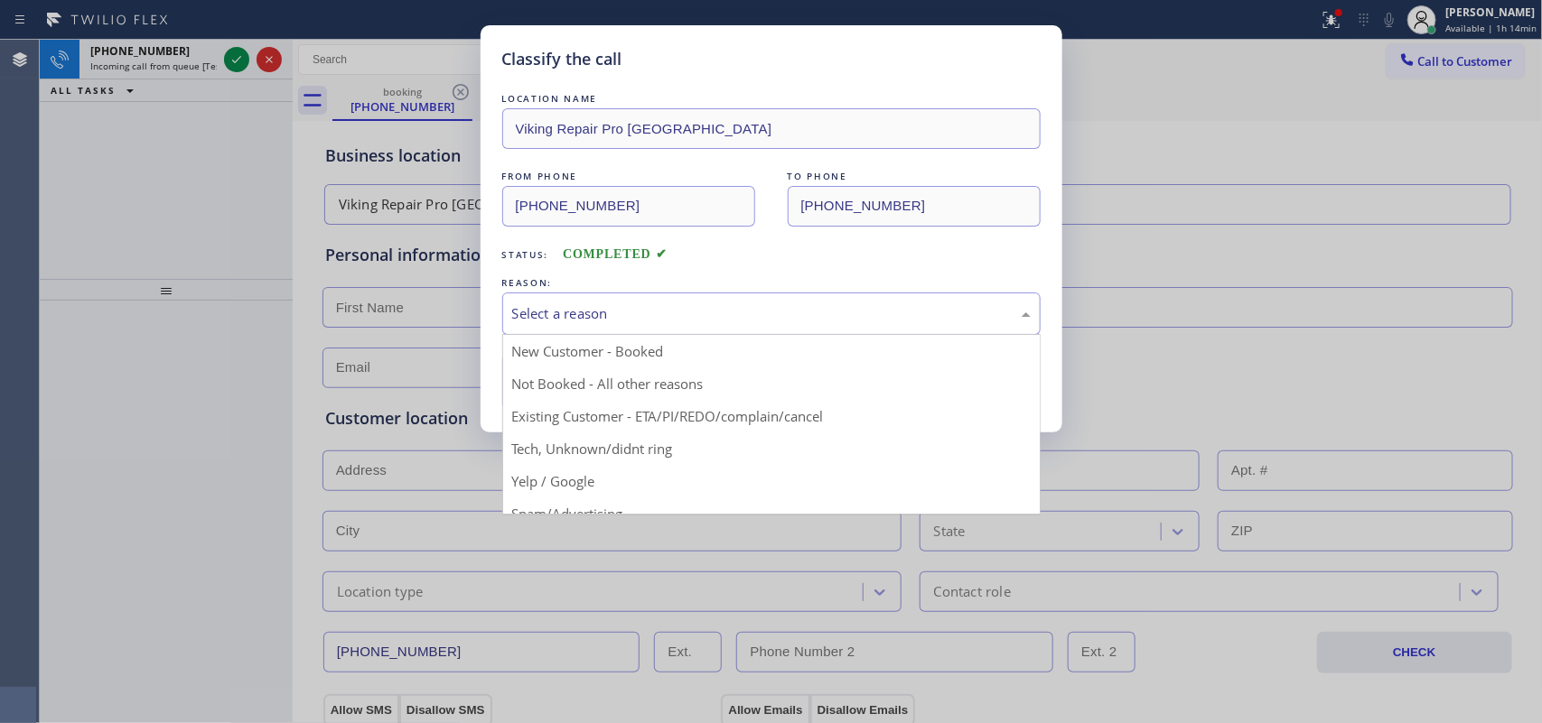
click at [676, 327] on div "Select a reason" at bounding box center [771, 314] width 538 height 42
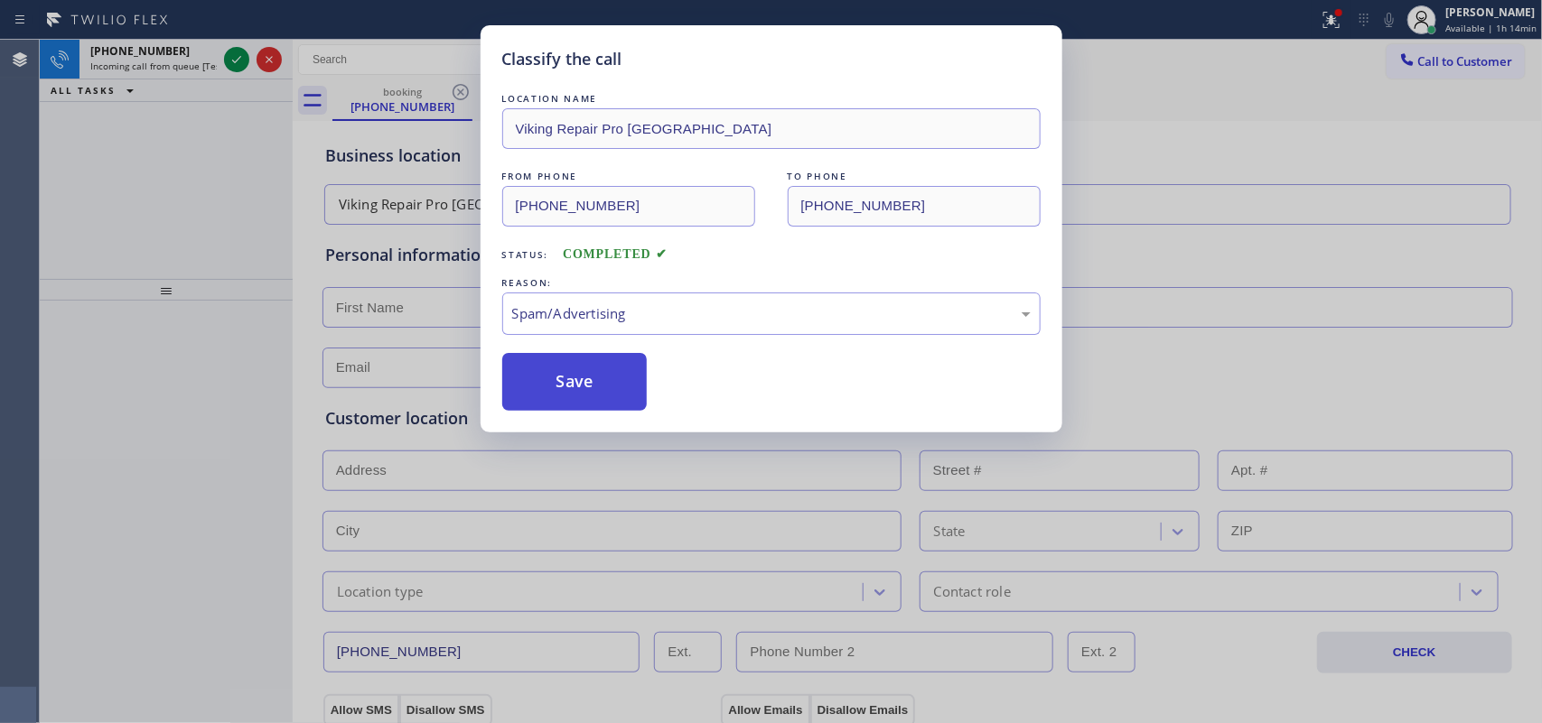
click at [589, 391] on button "Save" at bounding box center [574, 382] width 145 height 58
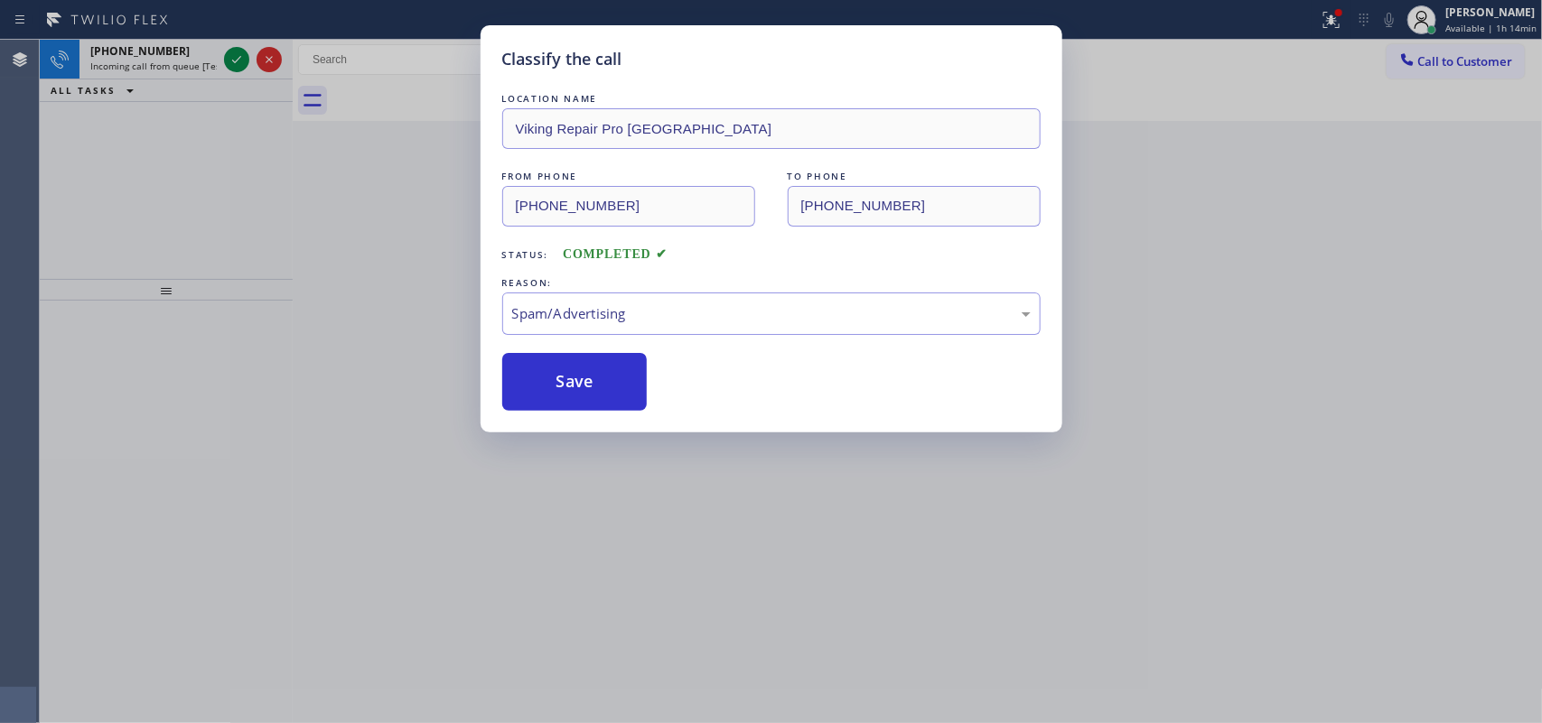
click at [233, 60] on div "Classify the call LOCATION NAME The Fastest HVAC Repair FROM PHONE [PHONE_NUMBE…" at bounding box center [791, 382] width 1502 height 684
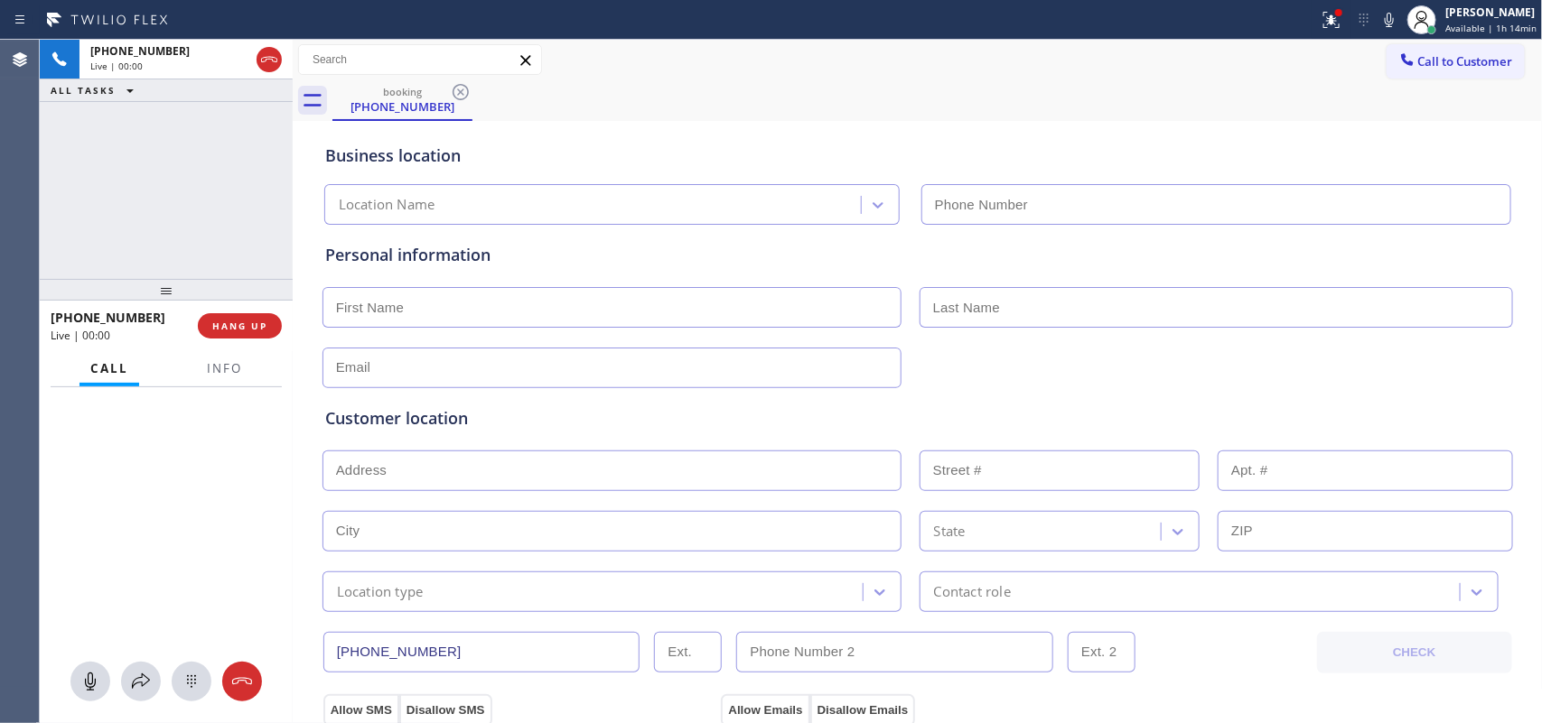
type input "[PHONE_NUMBER]"
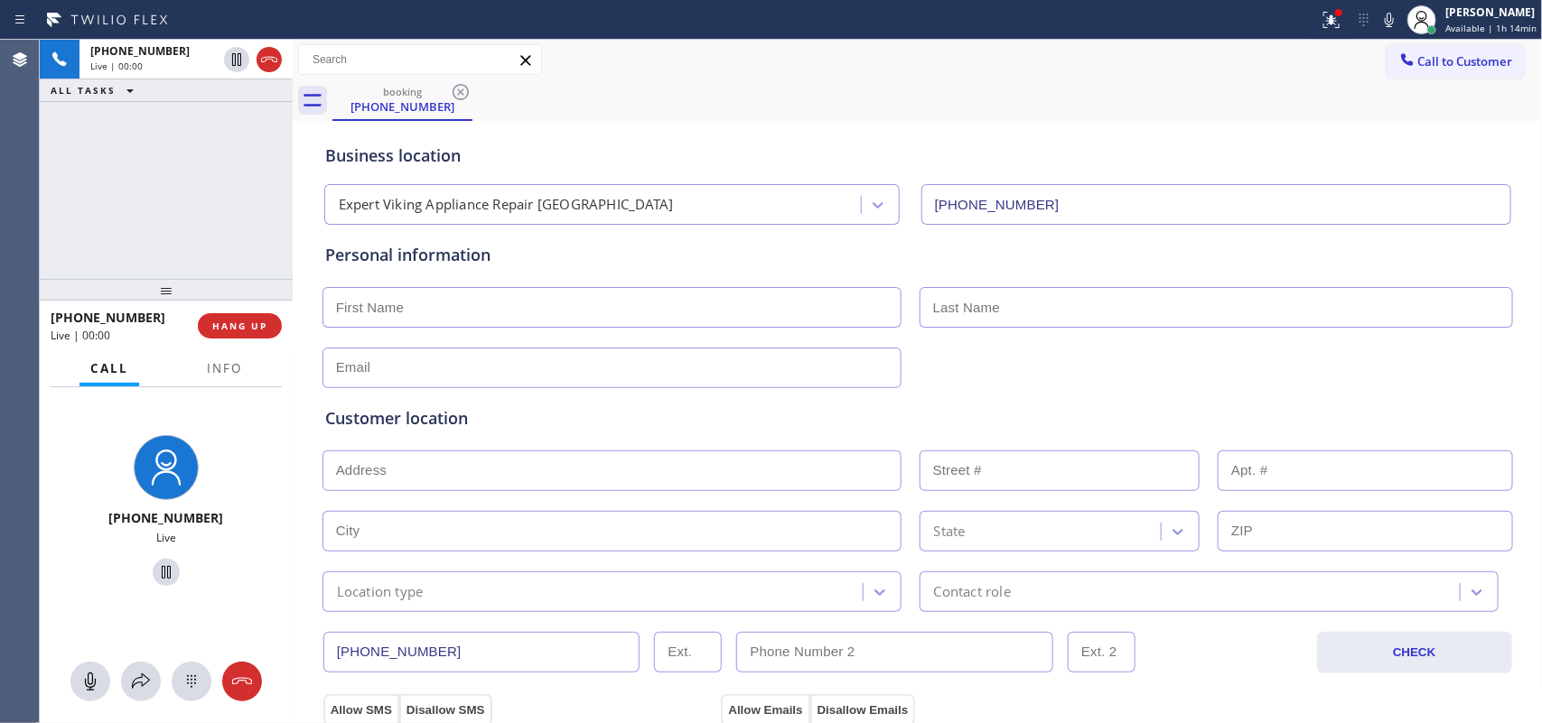
click at [233, 312] on div "[PHONE_NUMBER] Live | 00:00 HANG UP" at bounding box center [166, 326] width 231 height 47
click at [233, 321] on span "HANG UP" at bounding box center [239, 326] width 55 height 13
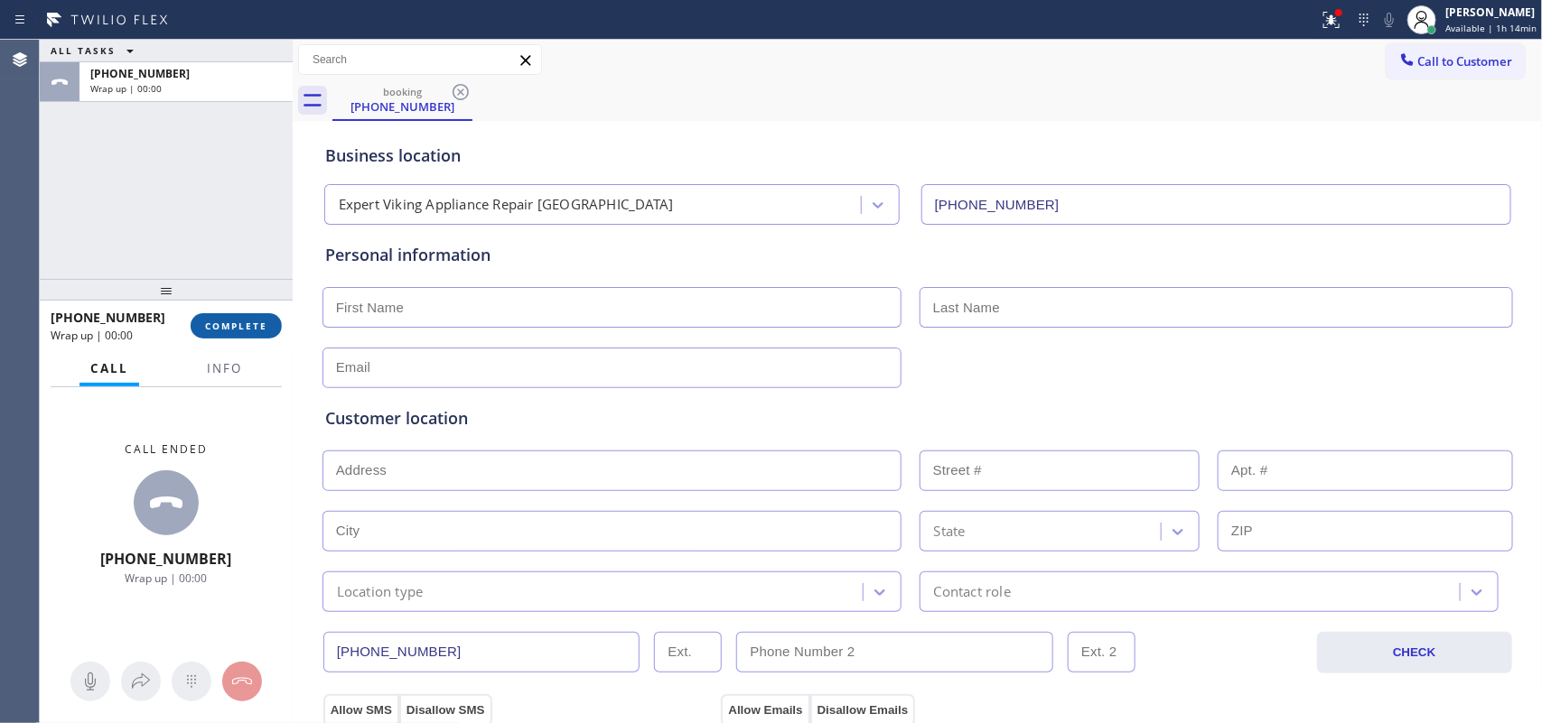
click at [233, 321] on span "COMPLETE" at bounding box center [236, 326] width 62 height 13
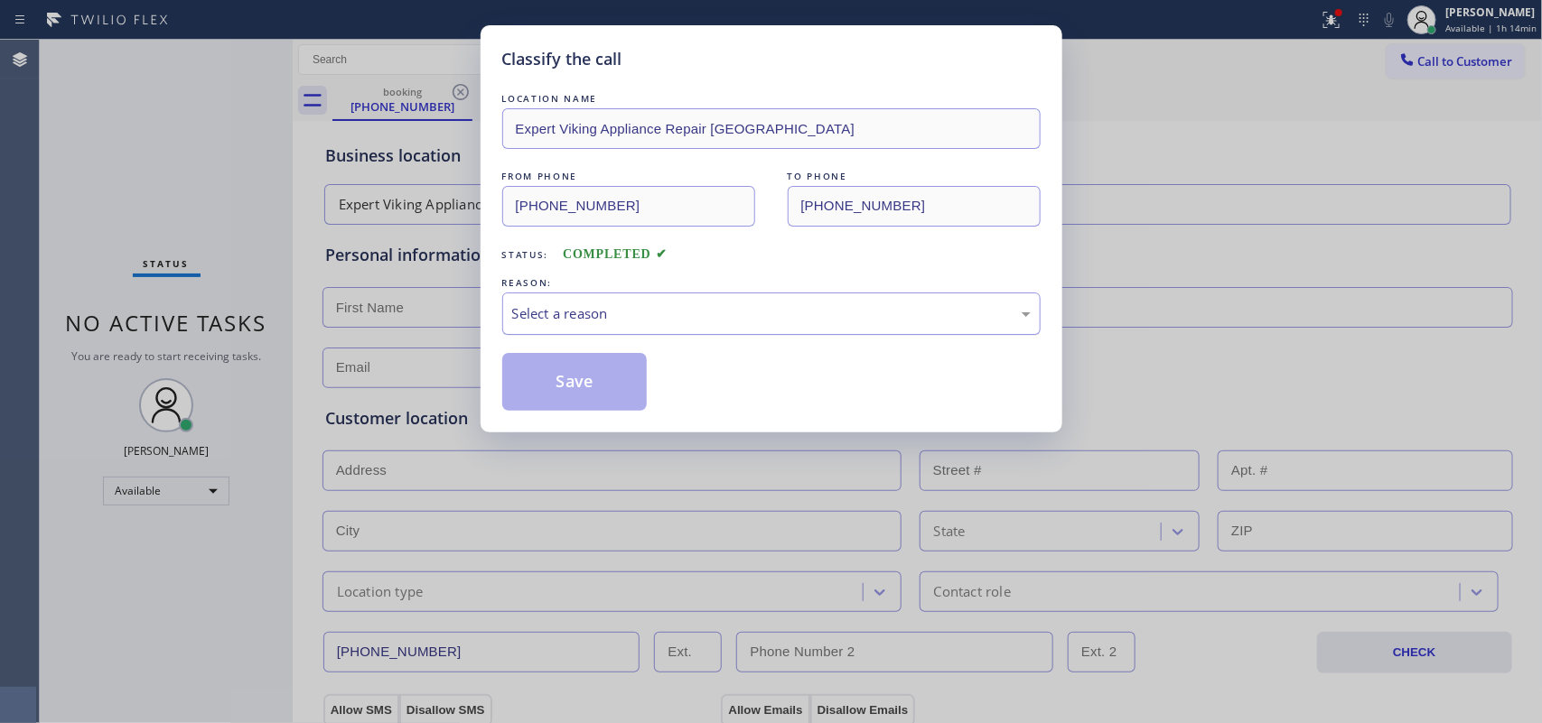
click at [598, 308] on div "Select a reason" at bounding box center [771, 313] width 518 height 21
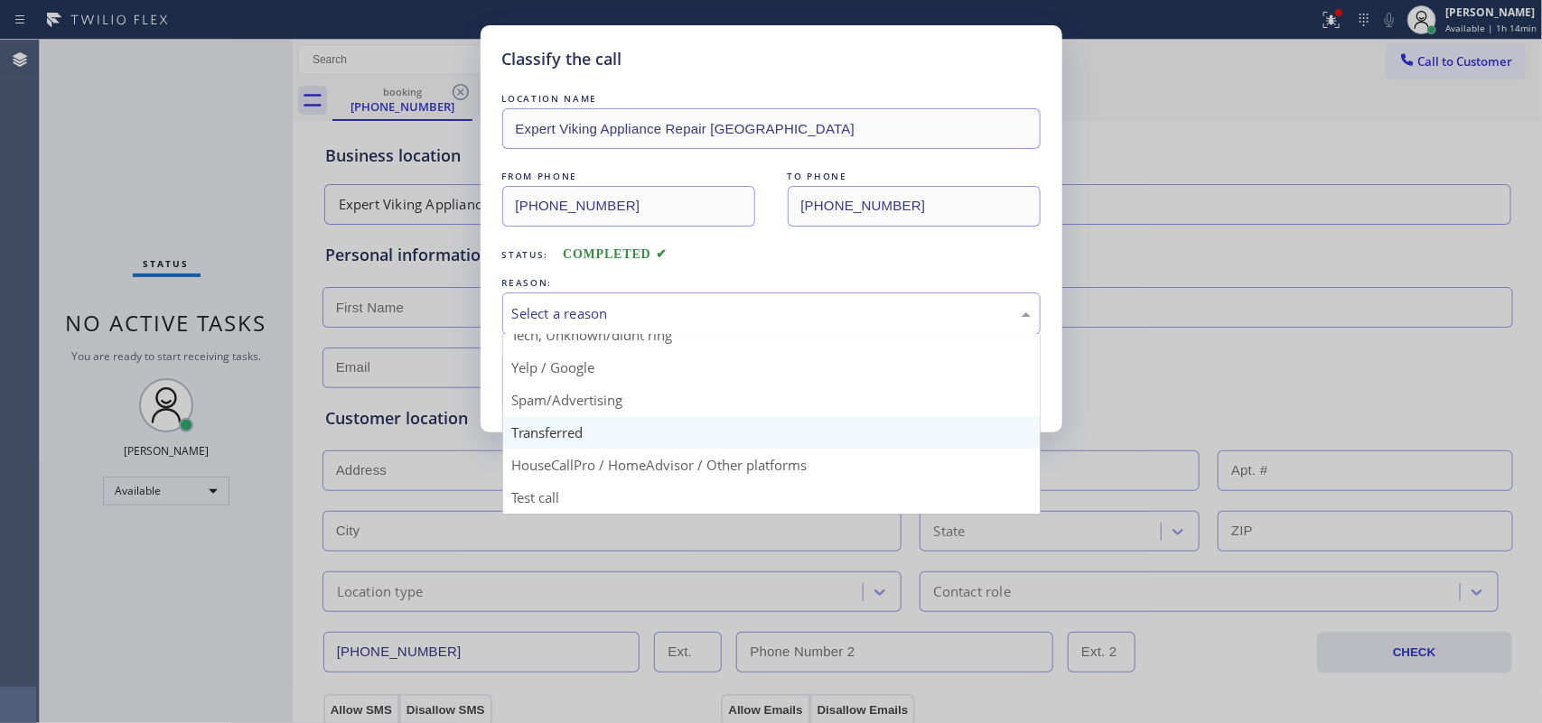
scroll to position [11, 0]
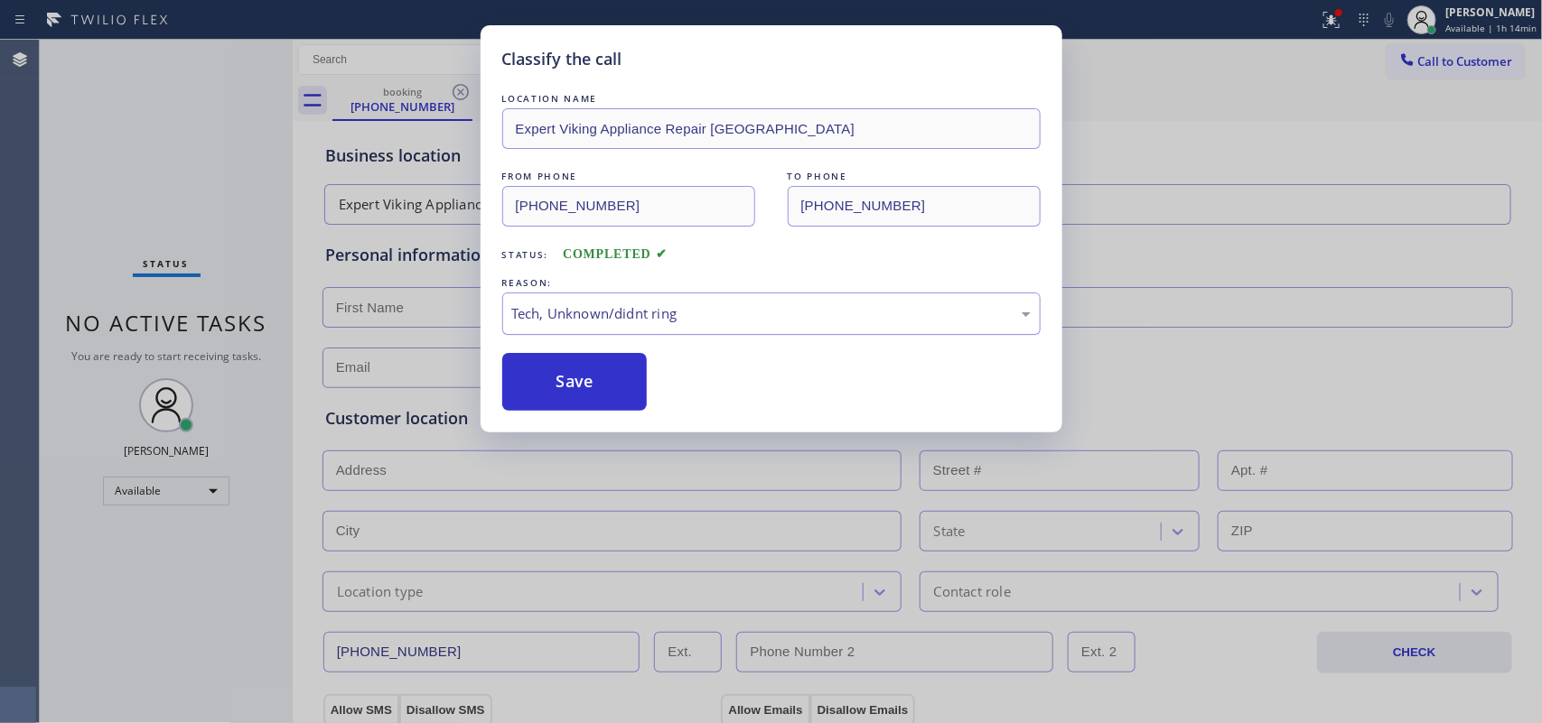
click at [623, 317] on div "Tech, Unknown/didnt ring" at bounding box center [771, 313] width 518 height 21
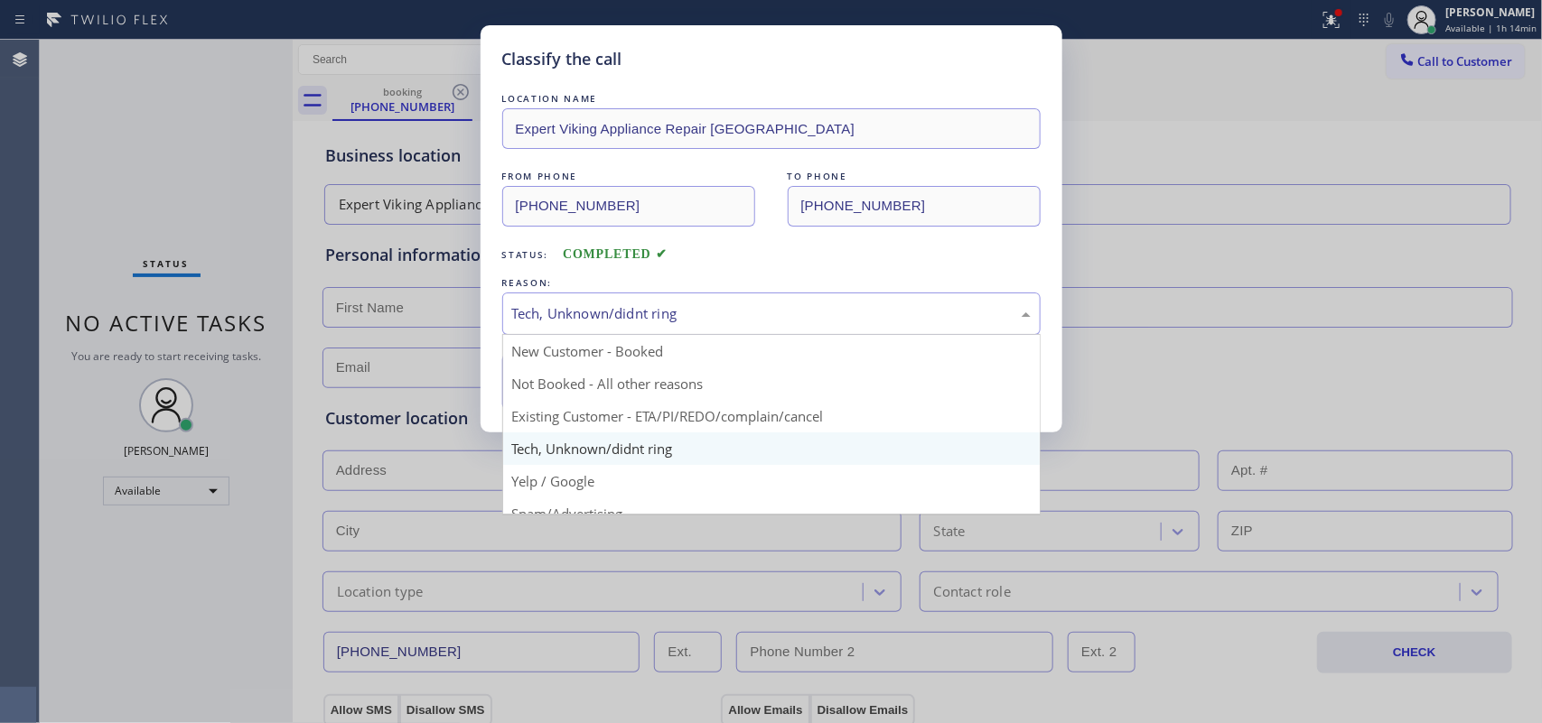
scroll to position [124, 0]
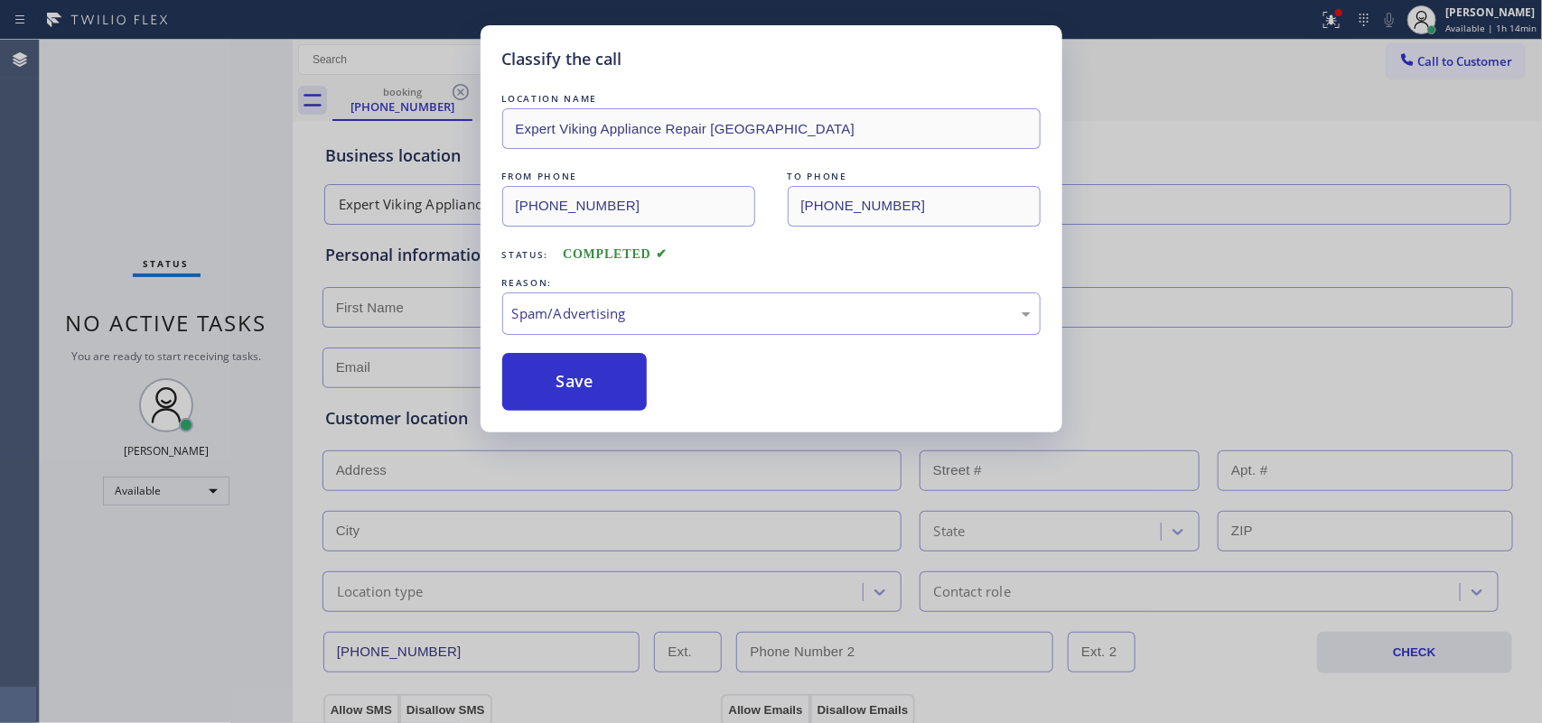
click at [589, 390] on button "Save" at bounding box center [574, 382] width 145 height 58
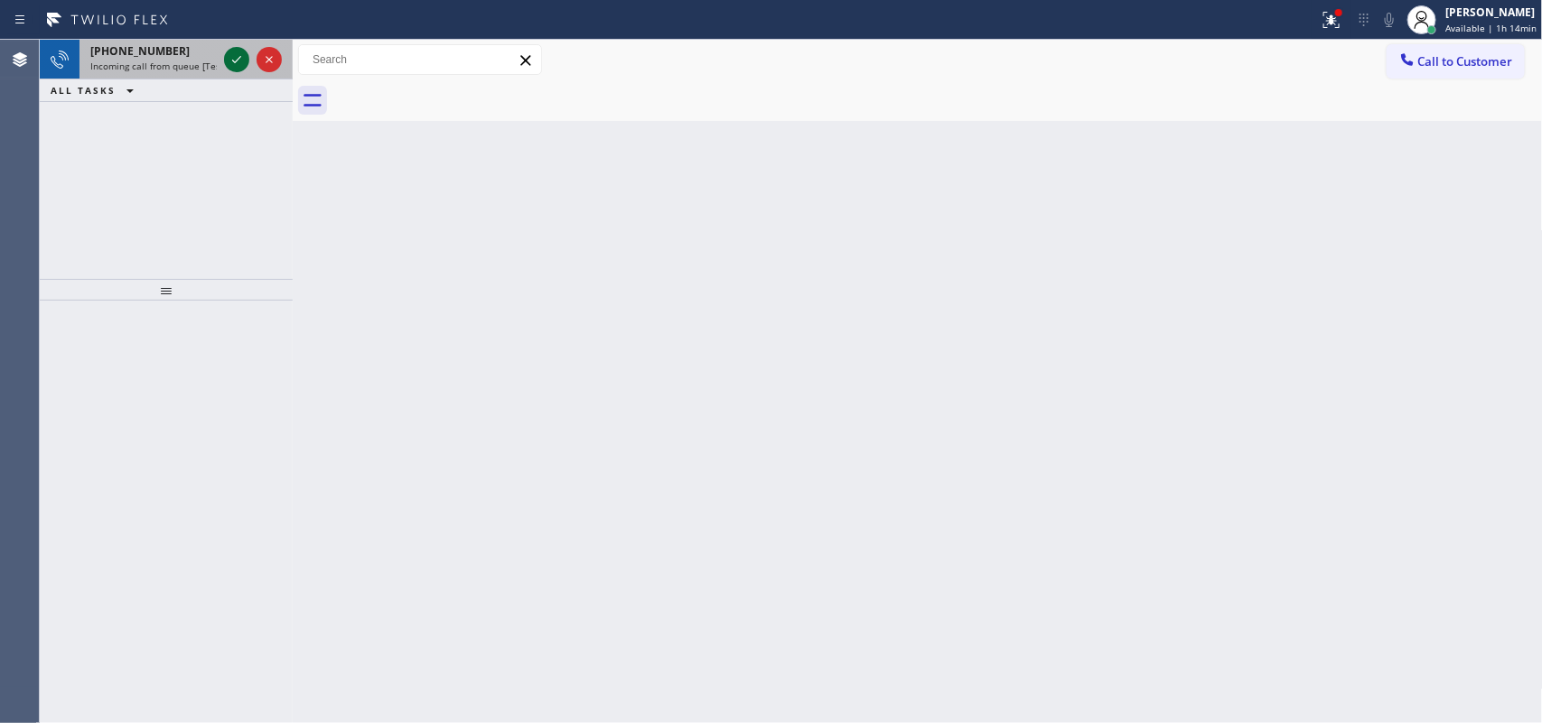
click at [238, 61] on icon at bounding box center [237, 60] width 22 height 22
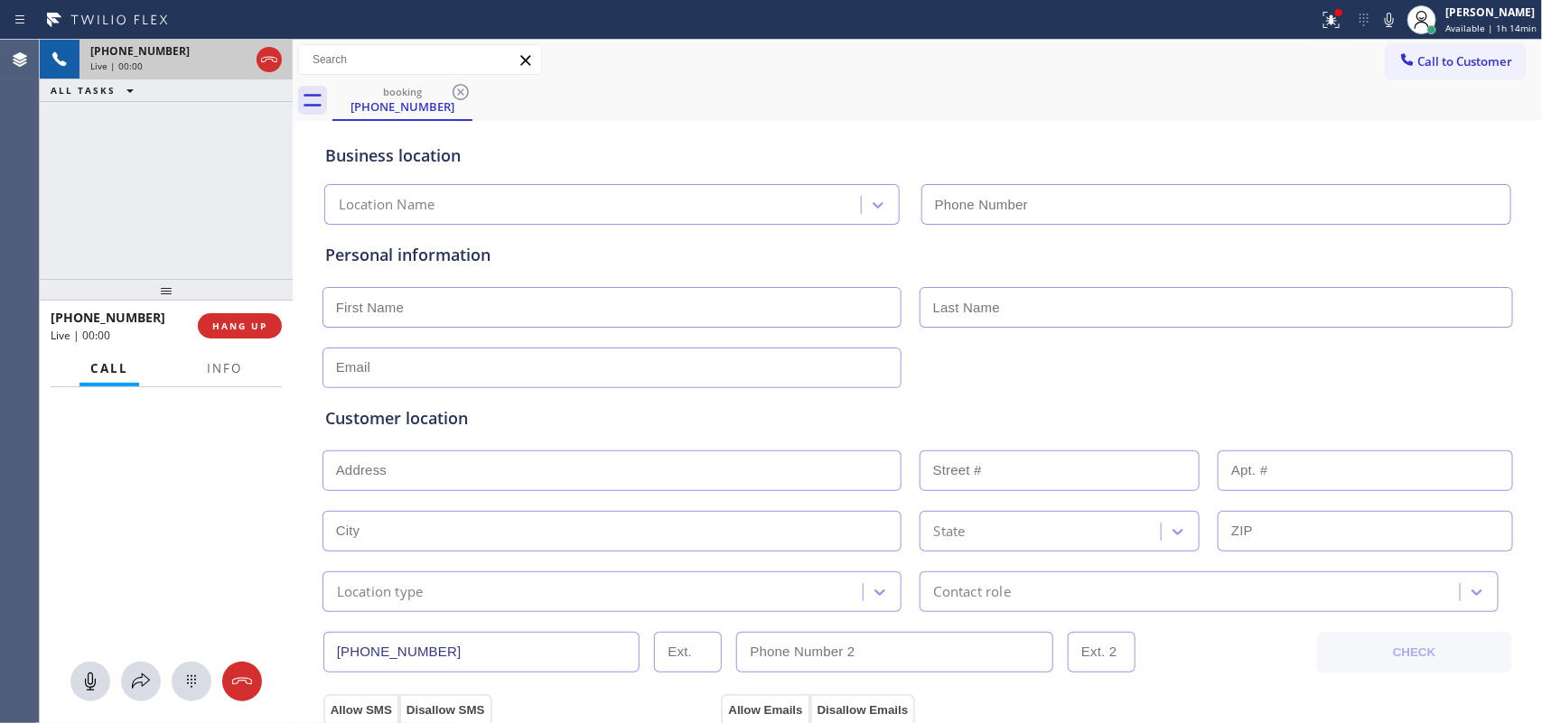
type input "[PHONE_NUMBER]"
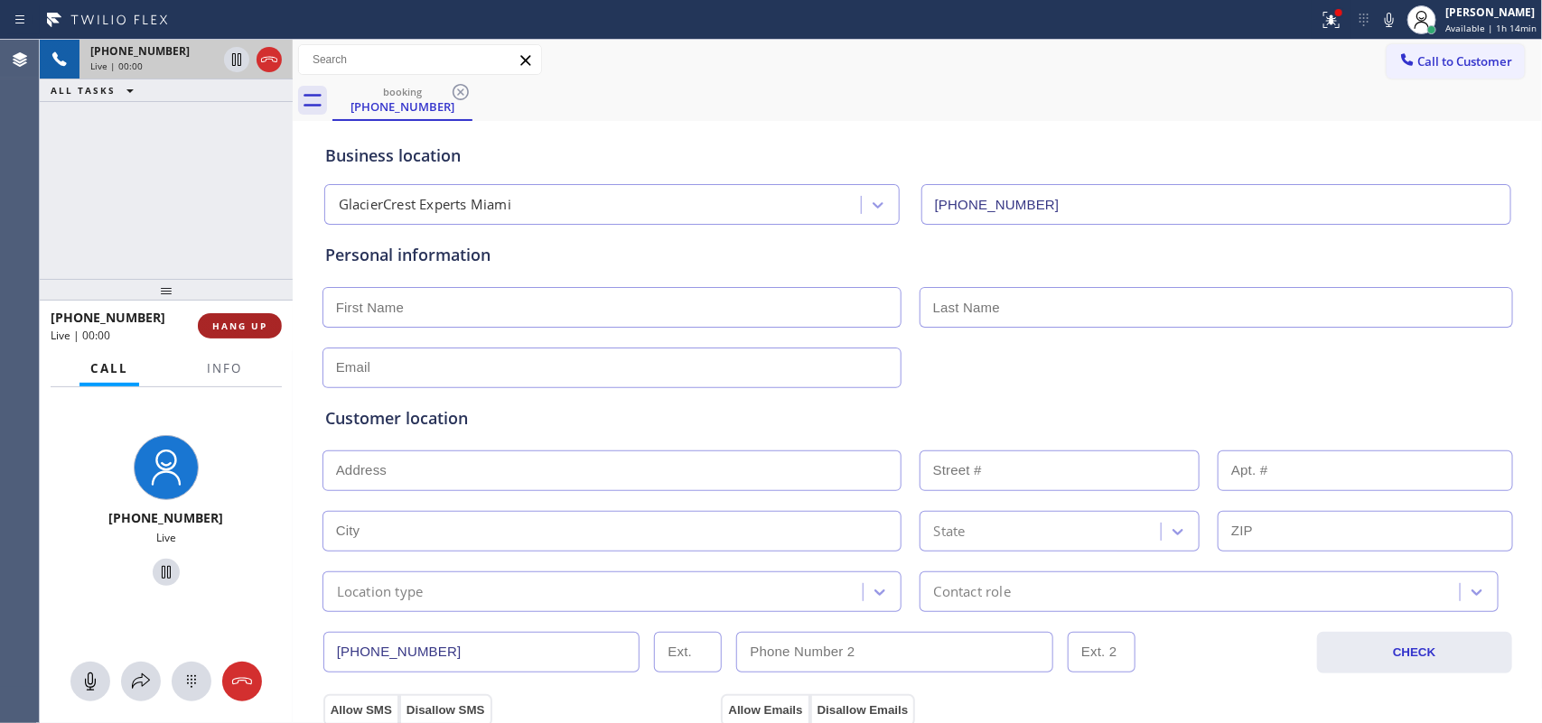
click at [255, 330] on span "HANG UP" at bounding box center [239, 326] width 55 height 13
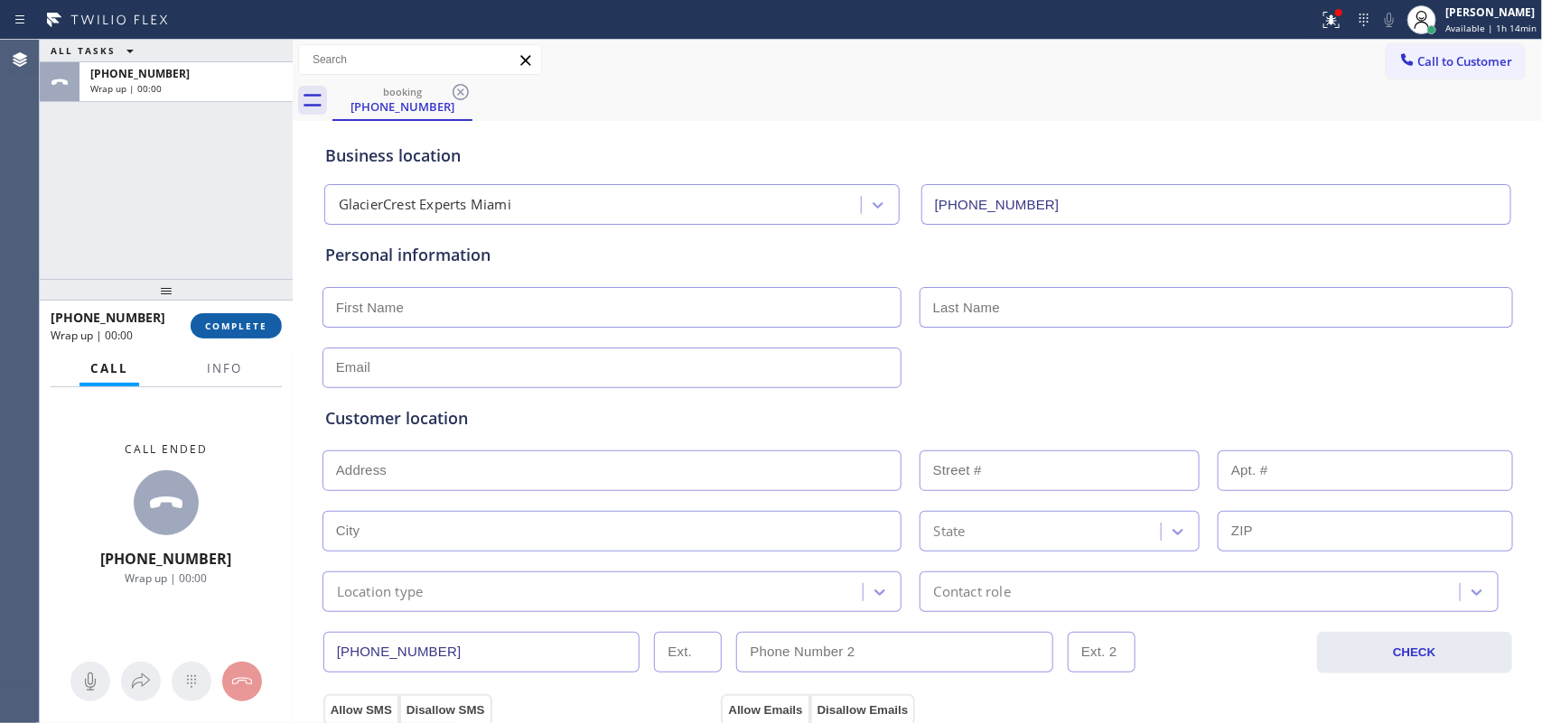
click at [255, 331] on span "COMPLETE" at bounding box center [236, 326] width 62 height 13
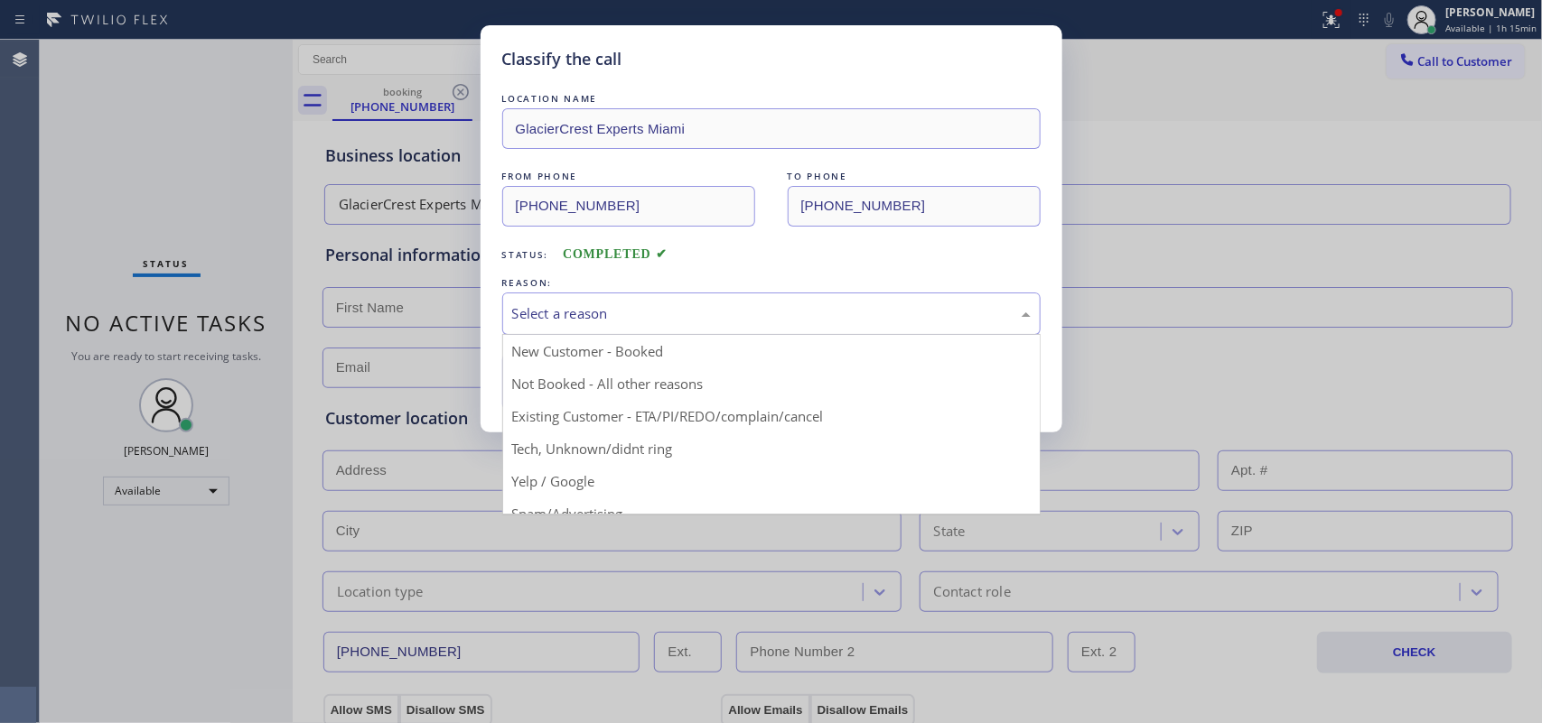
click at [707, 304] on div "Select a reason" at bounding box center [771, 313] width 518 height 21
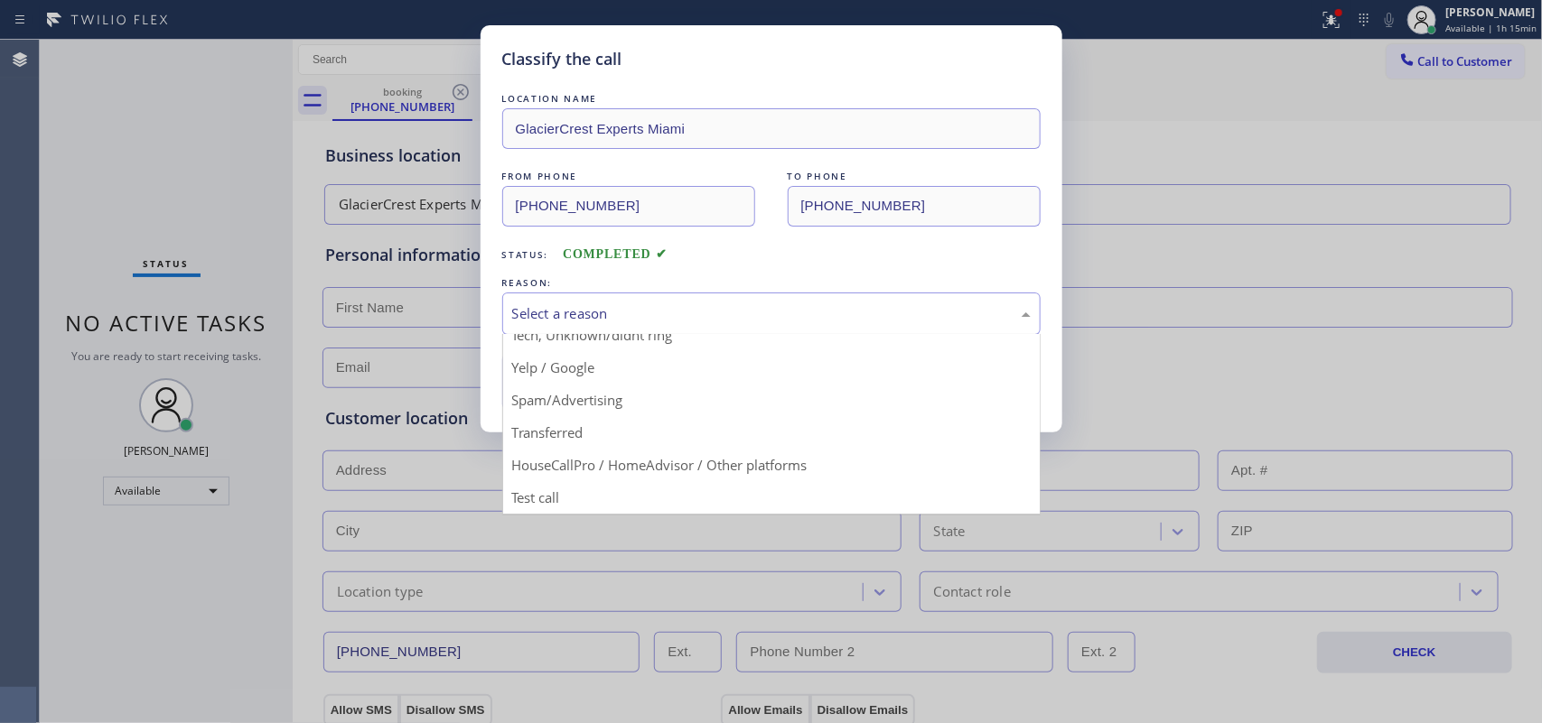
drag, startPoint x: 629, startPoint y: 396, endPoint x: 608, endPoint y: 381, distance: 26.1
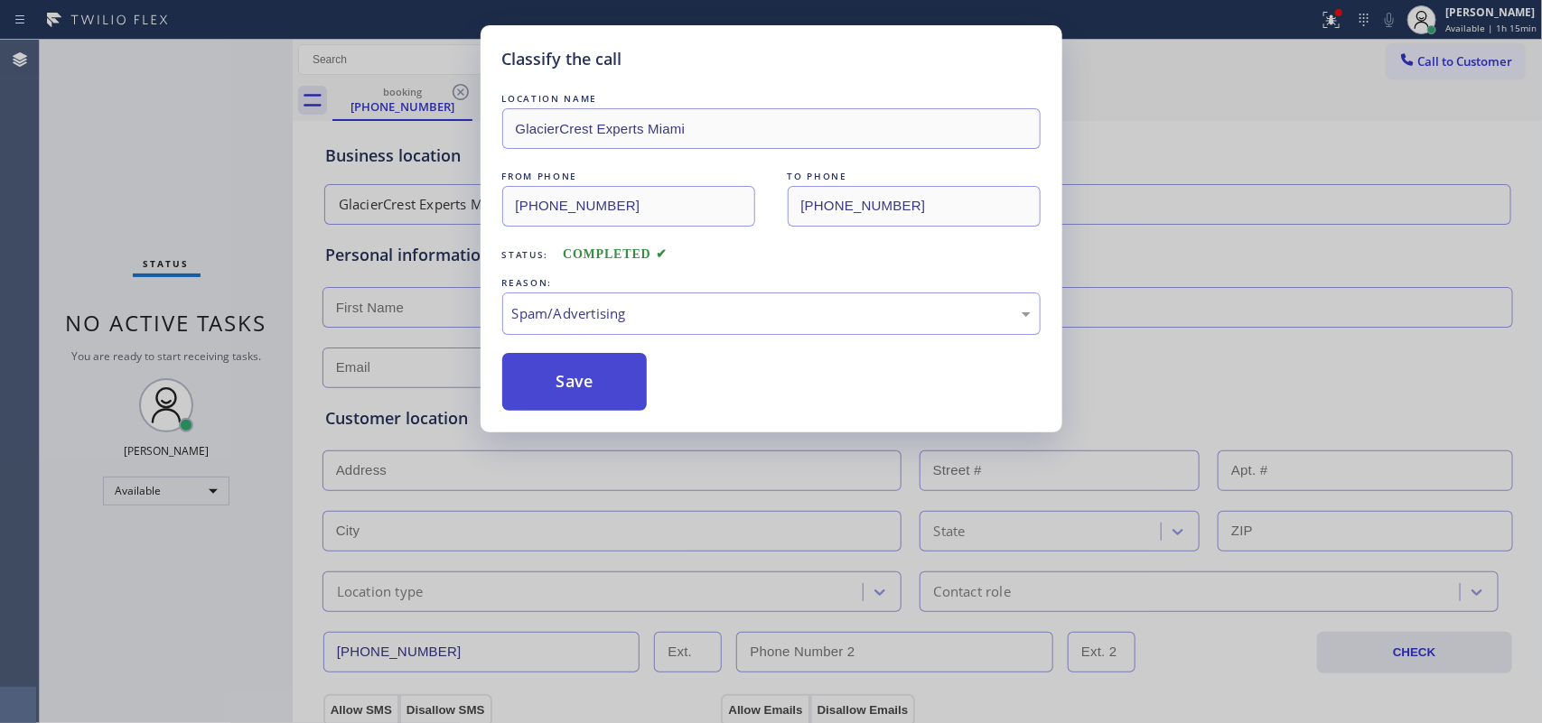
click at [607, 381] on button "Save" at bounding box center [574, 382] width 145 height 58
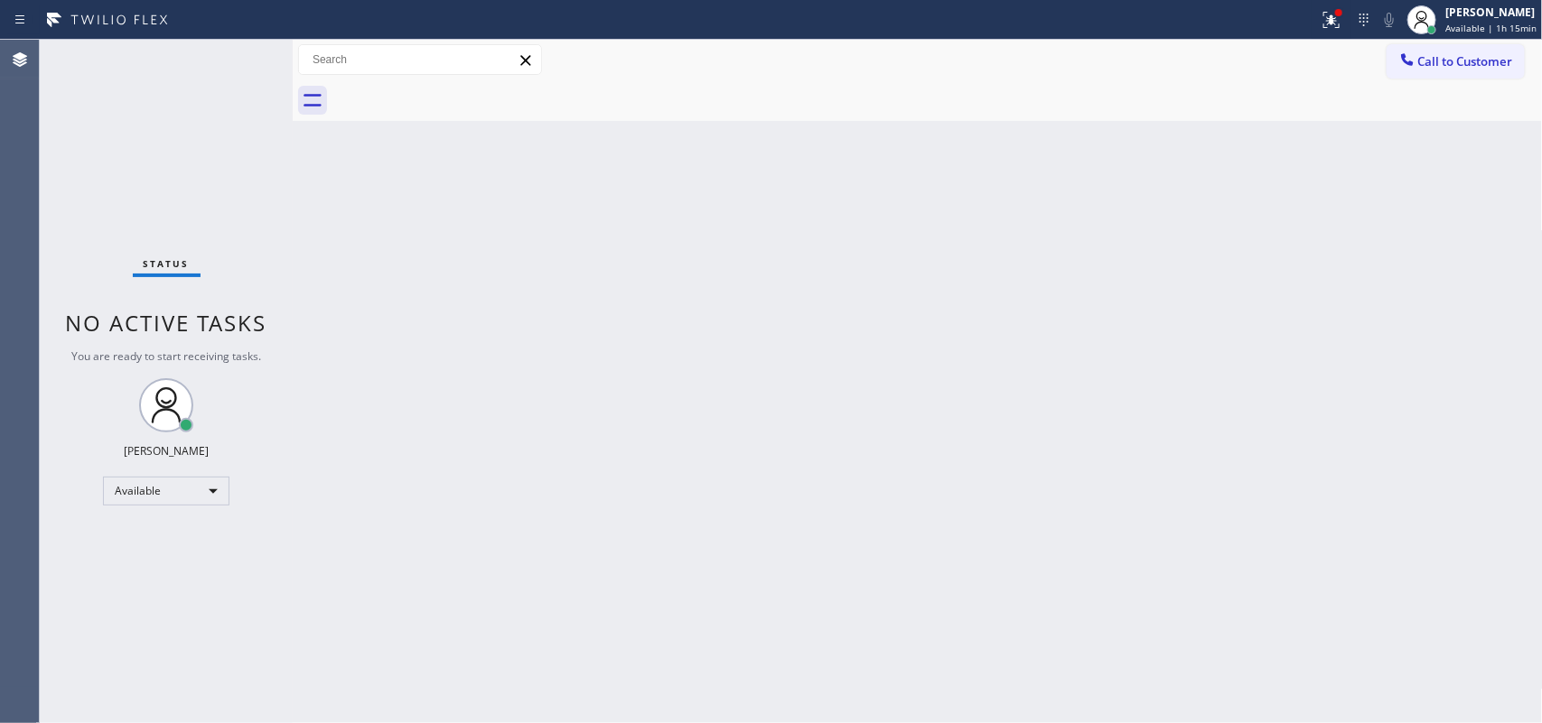
click at [231, 54] on div "Status No active tasks You are ready to start receiving tasks. [PERSON_NAME] Av…" at bounding box center [166, 382] width 253 height 684
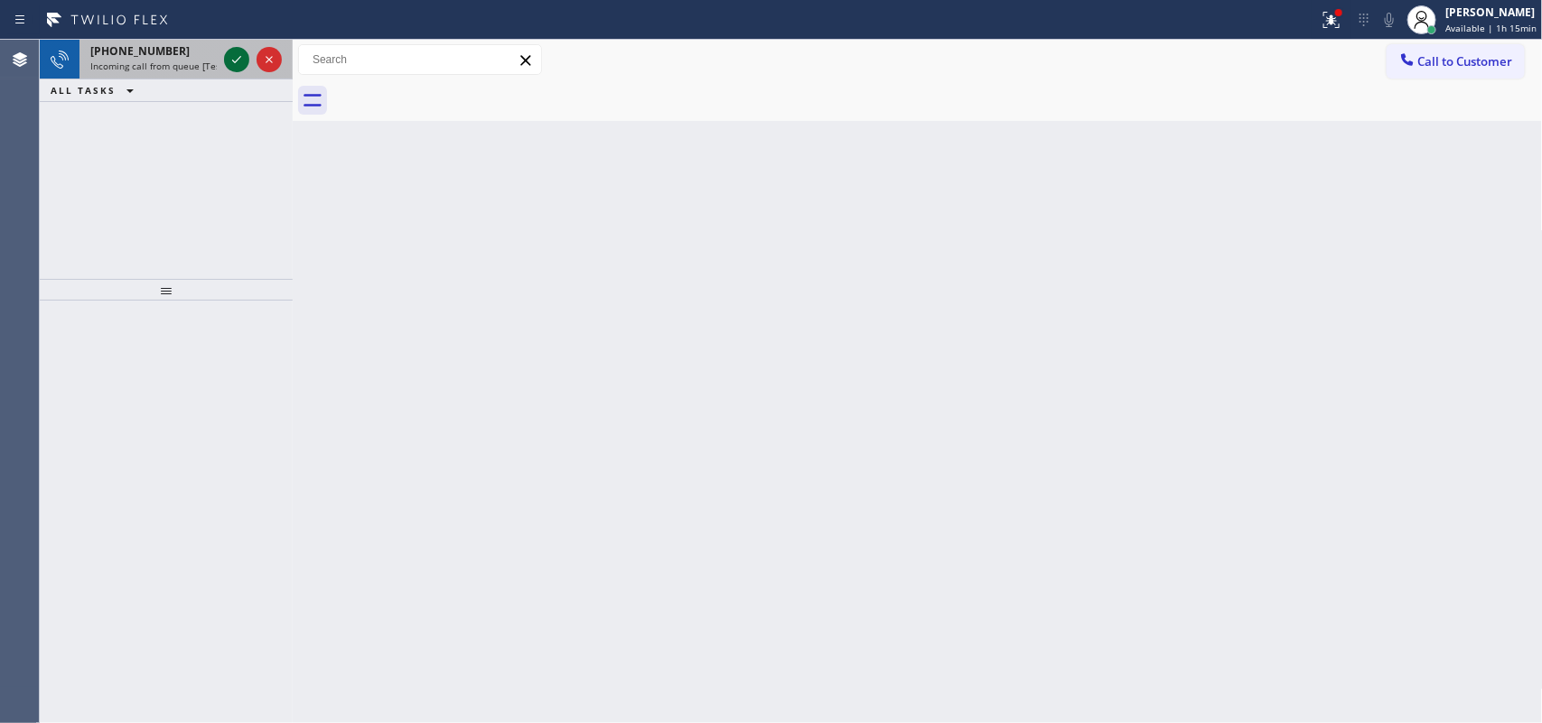
click at [228, 60] on icon at bounding box center [237, 60] width 22 height 22
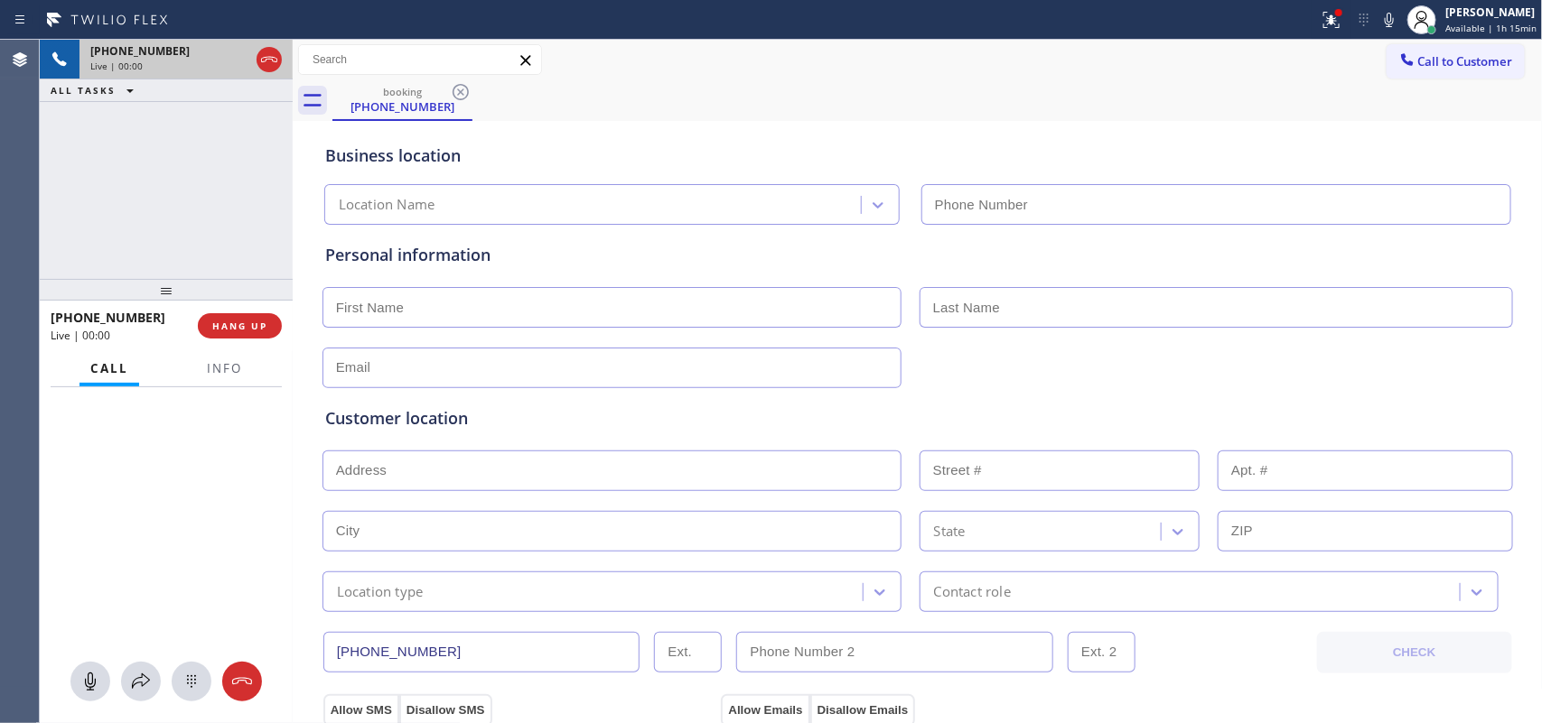
type input "[PHONE_NUMBER]"
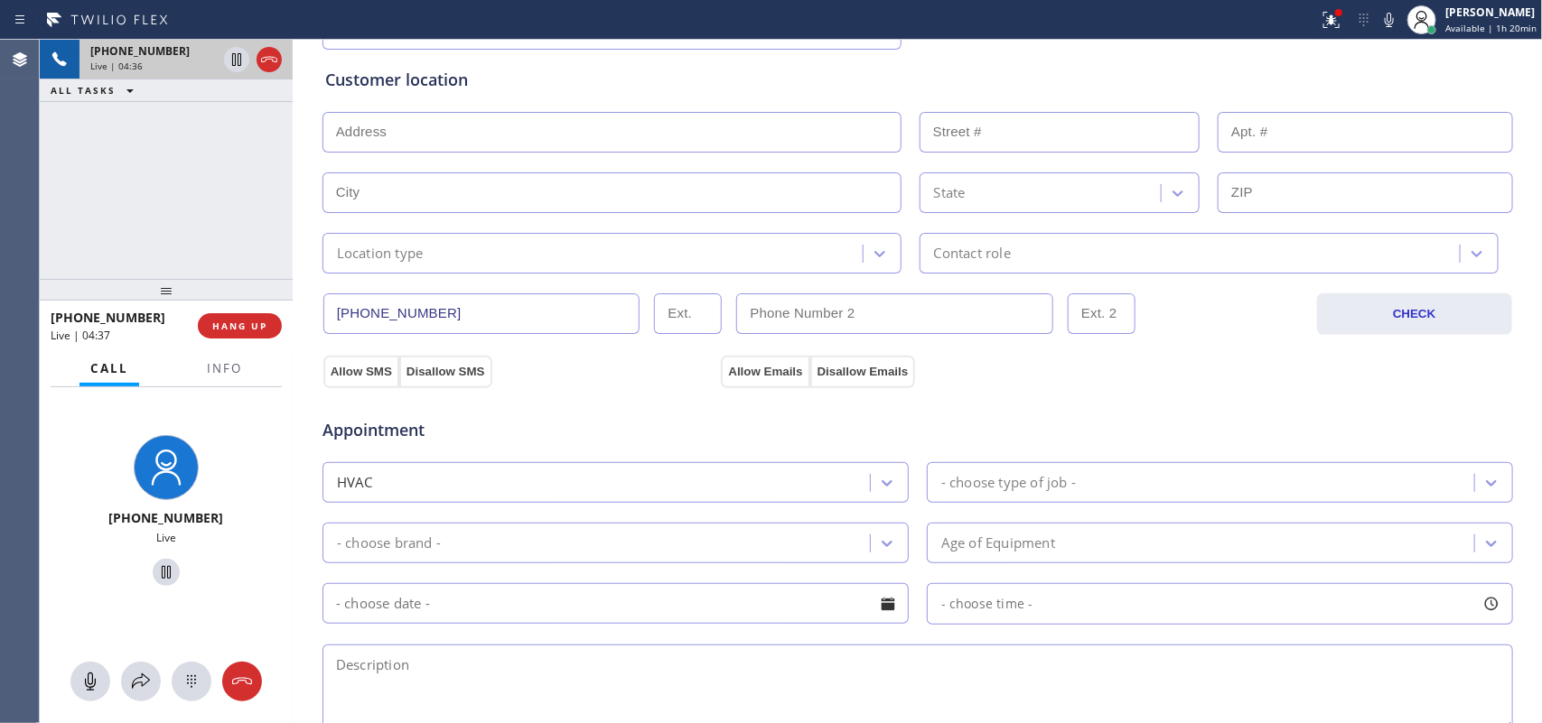
scroll to position [452, 0]
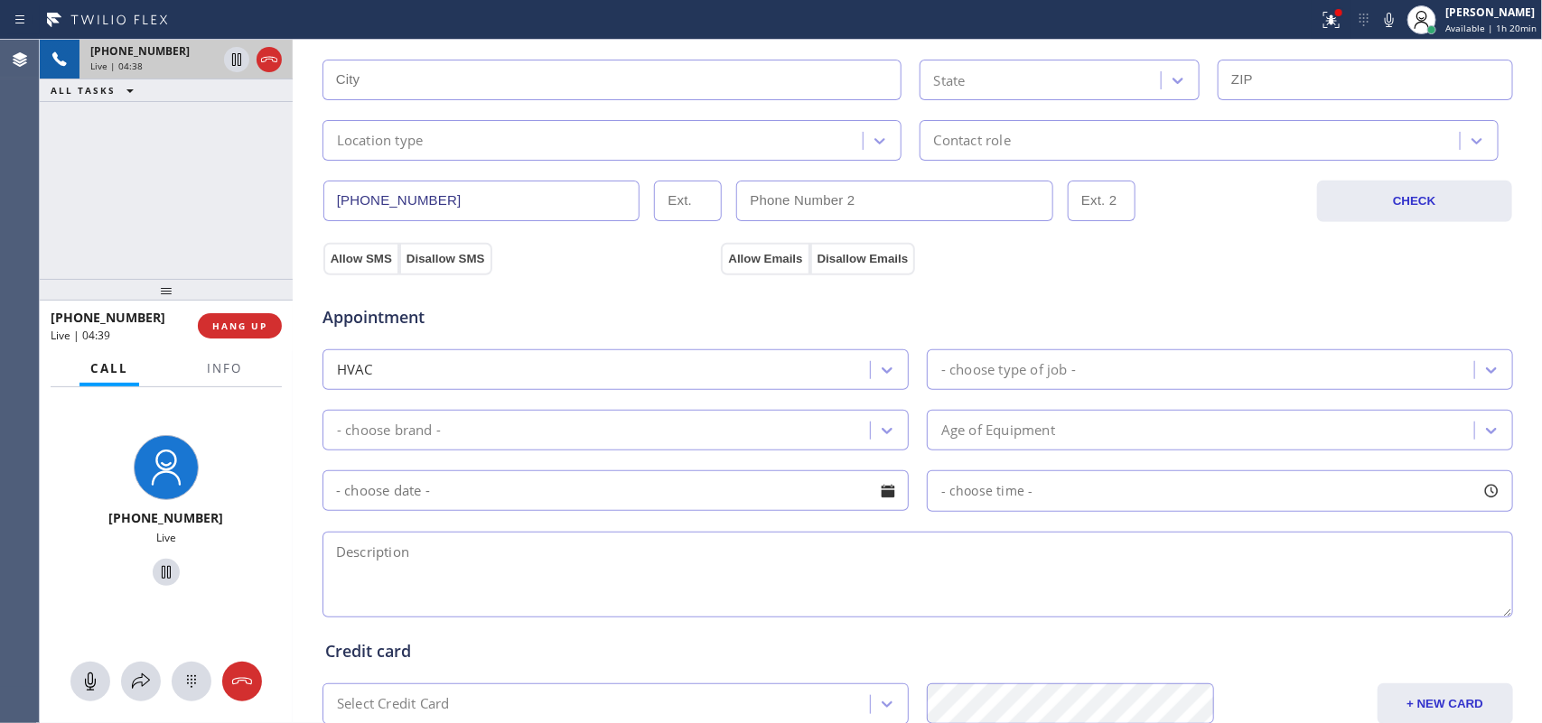
drag, startPoint x: 466, startPoint y: 199, endPoint x: 314, endPoint y: 204, distance: 151.8
click at [323, 204] on input "[PHONE_NUMBER]" at bounding box center [481, 201] width 317 height 41
click at [249, 331] on span "HANG UP" at bounding box center [239, 326] width 55 height 13
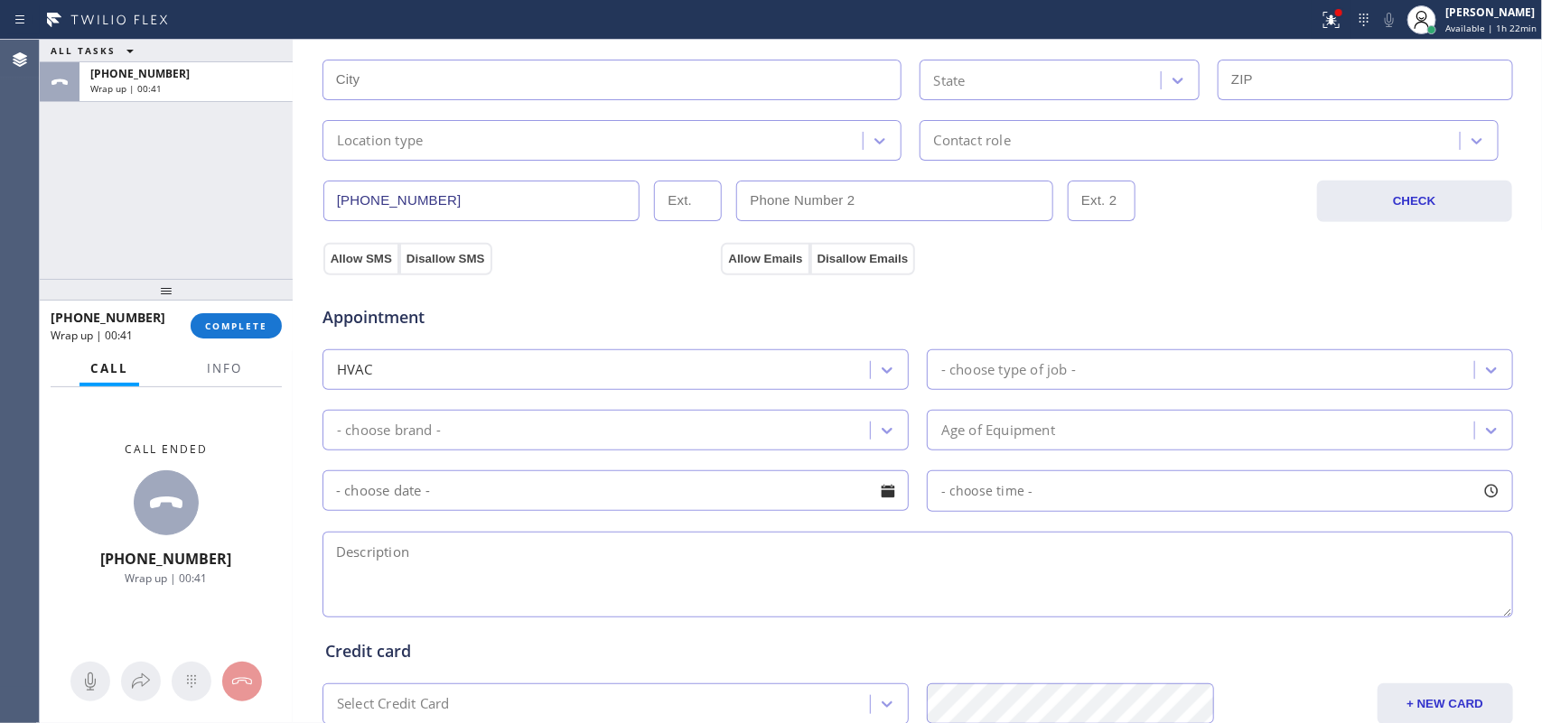
scroll to position [0, 0]
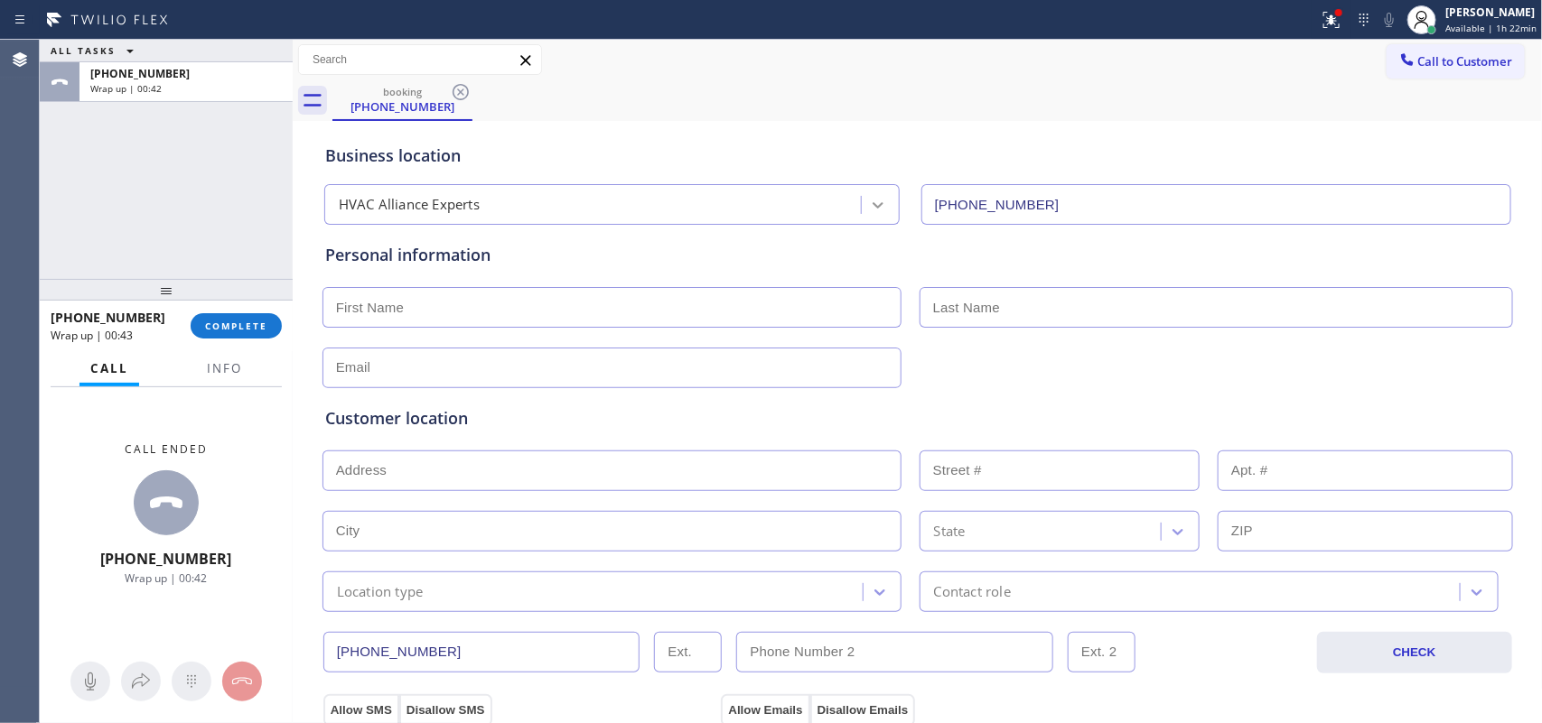
drag, startPoint x: 1049, startPoint y: 203, endPoint x: 878, endPoint y: 206, distance: 170.7
click at [878, 206] on div "HVAC Alliance Experts [PHONE_NUMBER]" at bounding box center [918, 201] width 1194 height 48
click at [231, 331] on span "COMPLETE" at bounding box center [236, 326] width 62 height 13
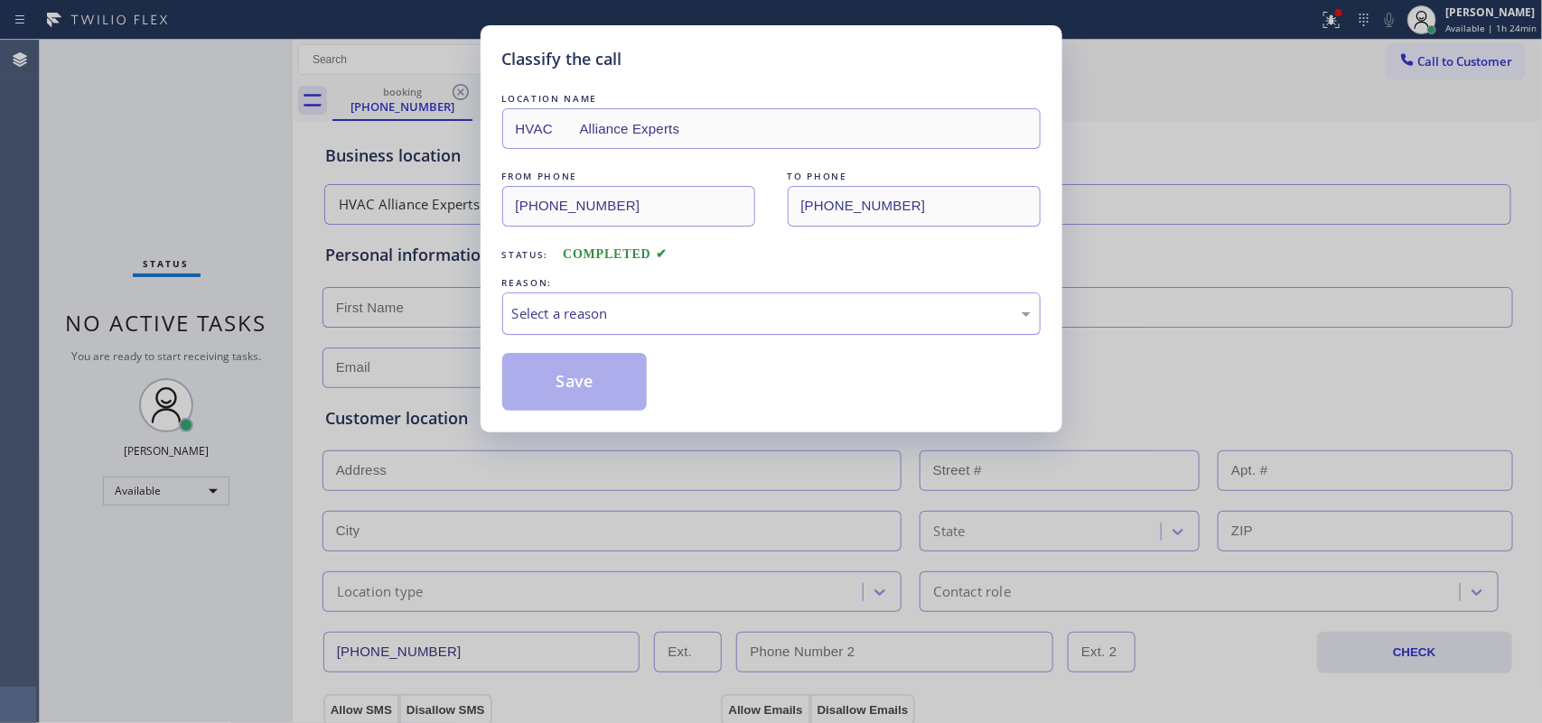
click at [971, 326] on div "Select a reason" at bounding box center [771, 314] width 538 height 42
click at [569, 376] on button "Save" at bounding box center [574, 382] width 145 height 58
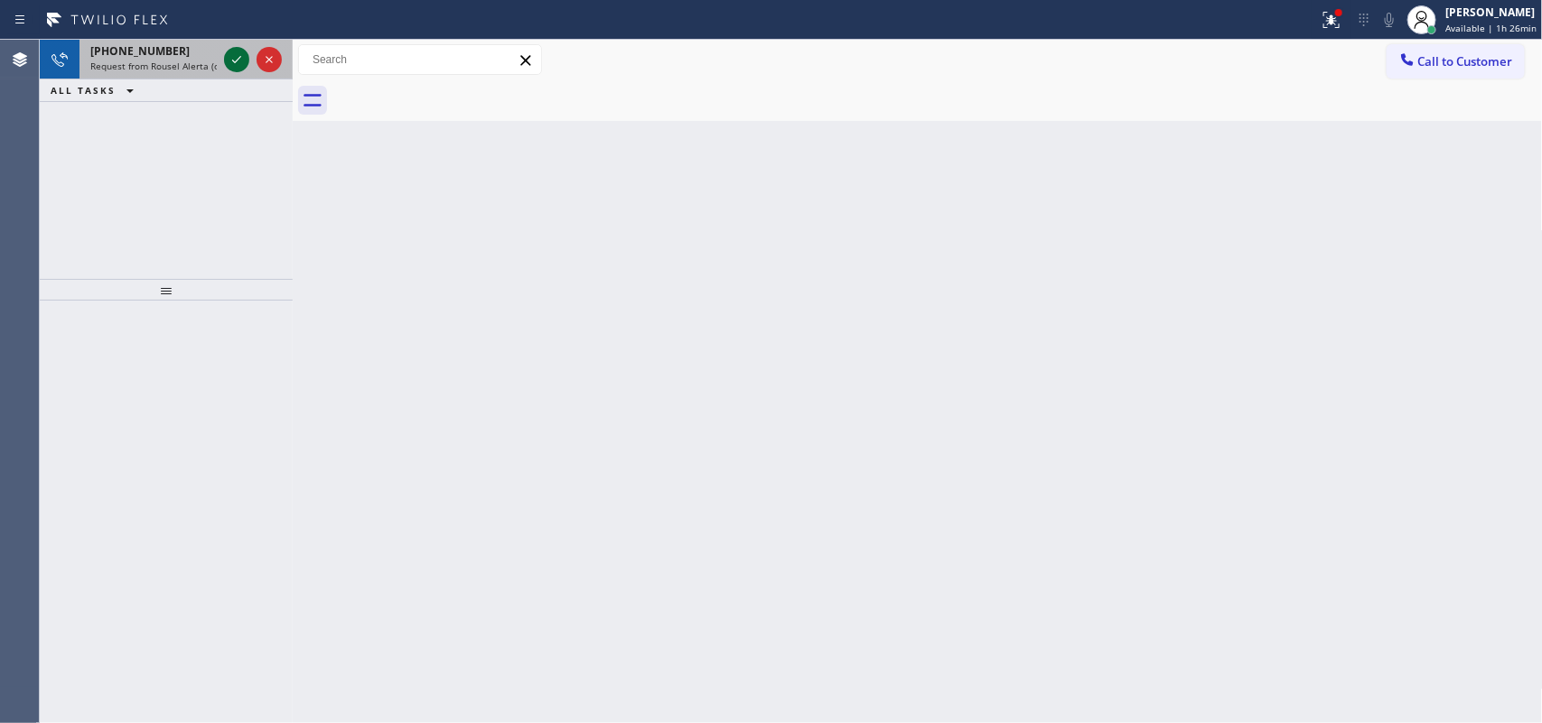
click at [232, 54] on icon at bounding box center [237, 60] width 22 height 22
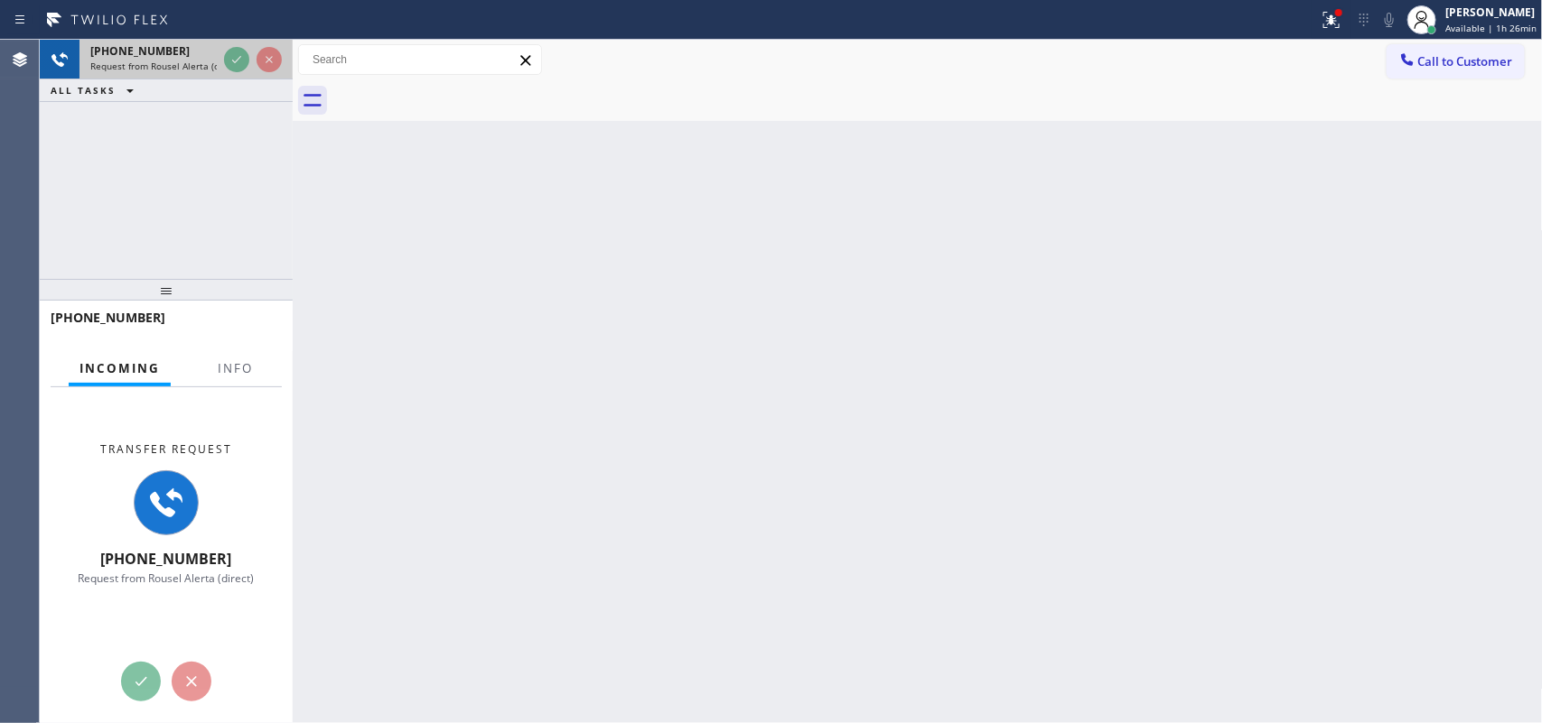
click at [170, 60] on span "Request from Rousel Alerta (direct)" at bounding box center [166, 66] width 152 height 13
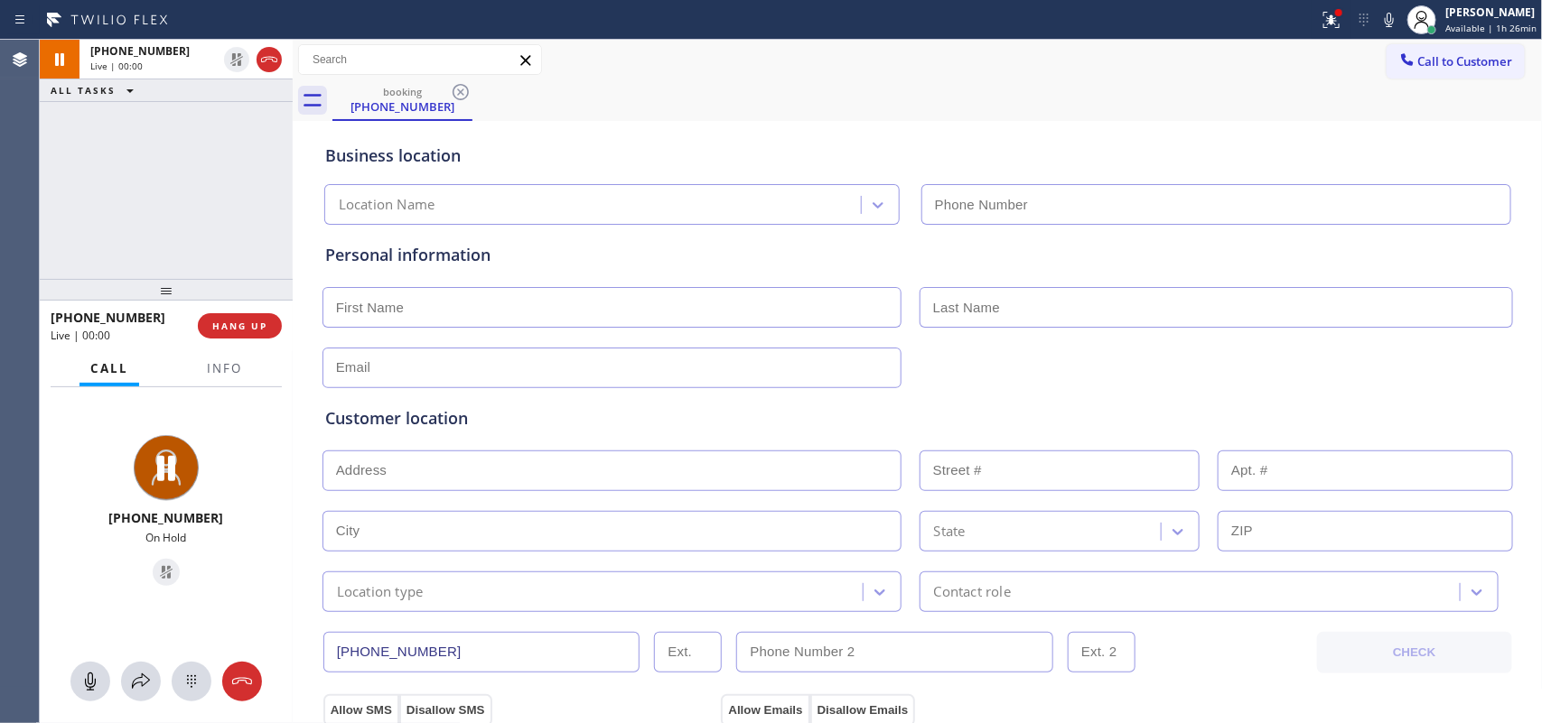
type input "[PHONE_NUMBER]"
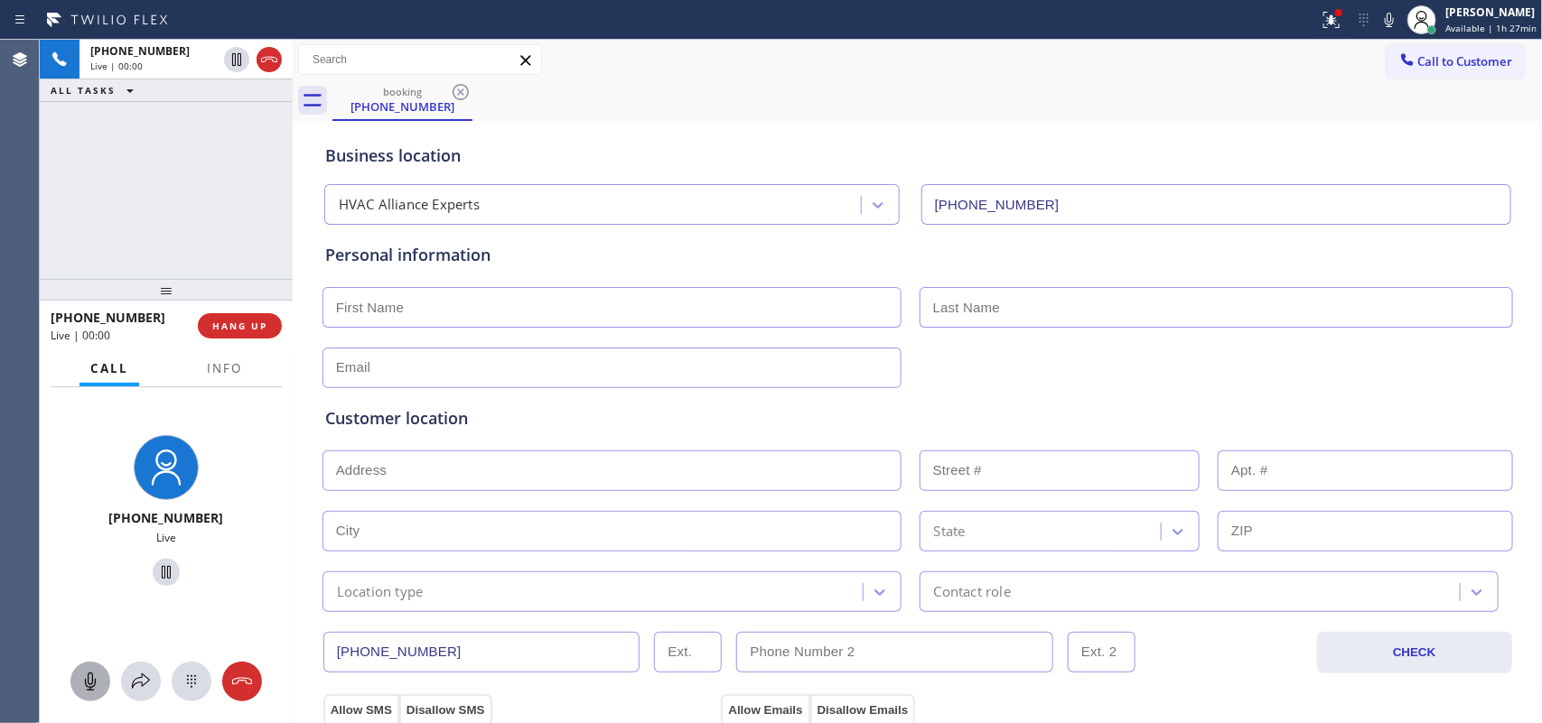
click at [92, 685] on icon at bounding box center [90, 682] width 22 height 22
click at [159, 566] on icon at bounding box center [166, 573] width 22 height 22
click at [82, 683] on icon at bounding box center [90, 682] width 22 height 22
click at [160, 569] on icon at bounding box center [166, 572] width 13 height 13
drag, startPoint x: 213, startPoint y: 520, endPoint x: 127, endPoint y: 519, distance: 85.8
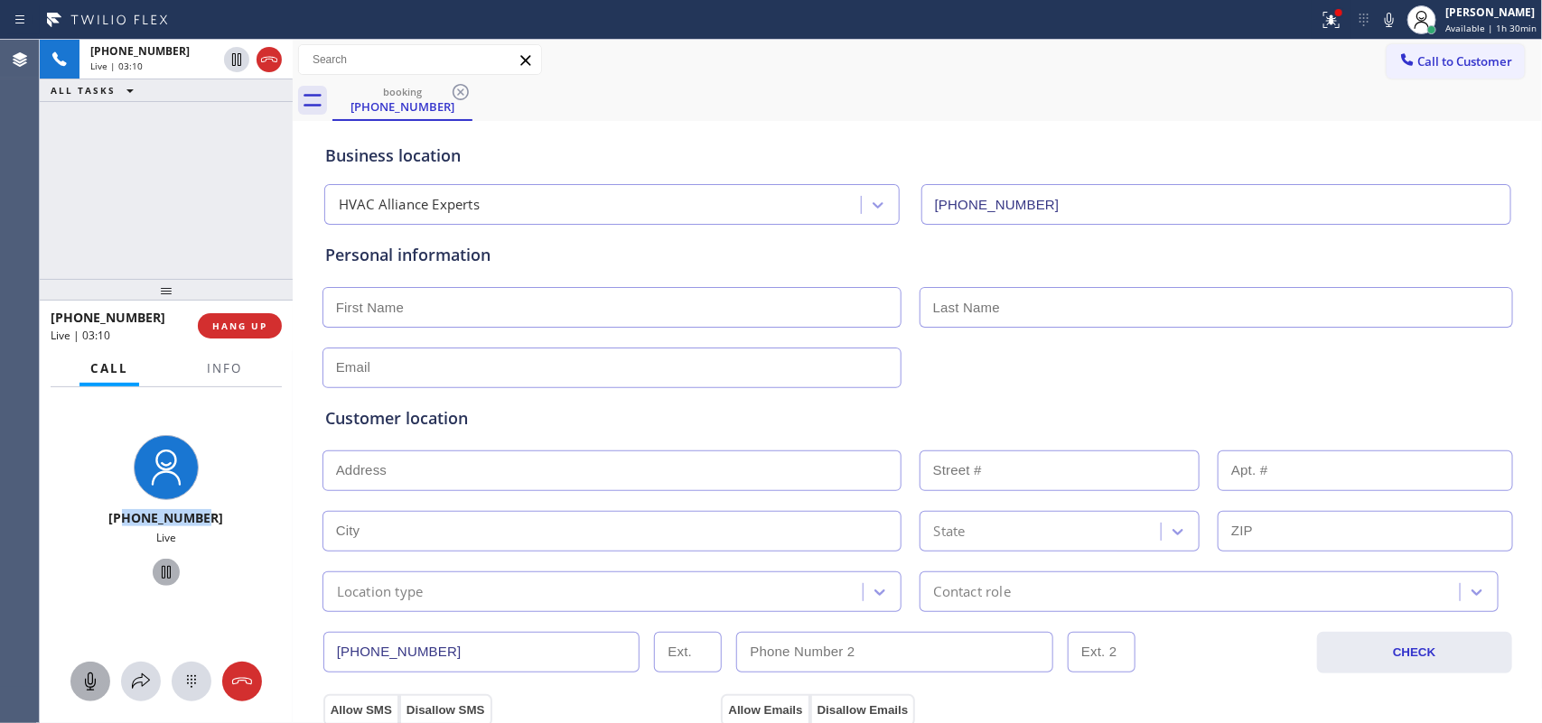
click at [127, 519] on div "[PHONE_NUMBER]" at bounding box center [166, 517] width 238 height 17
copy span "3107407639"
click at [247, 688] on icon at bounding box center [242, 682] width 22 height 22
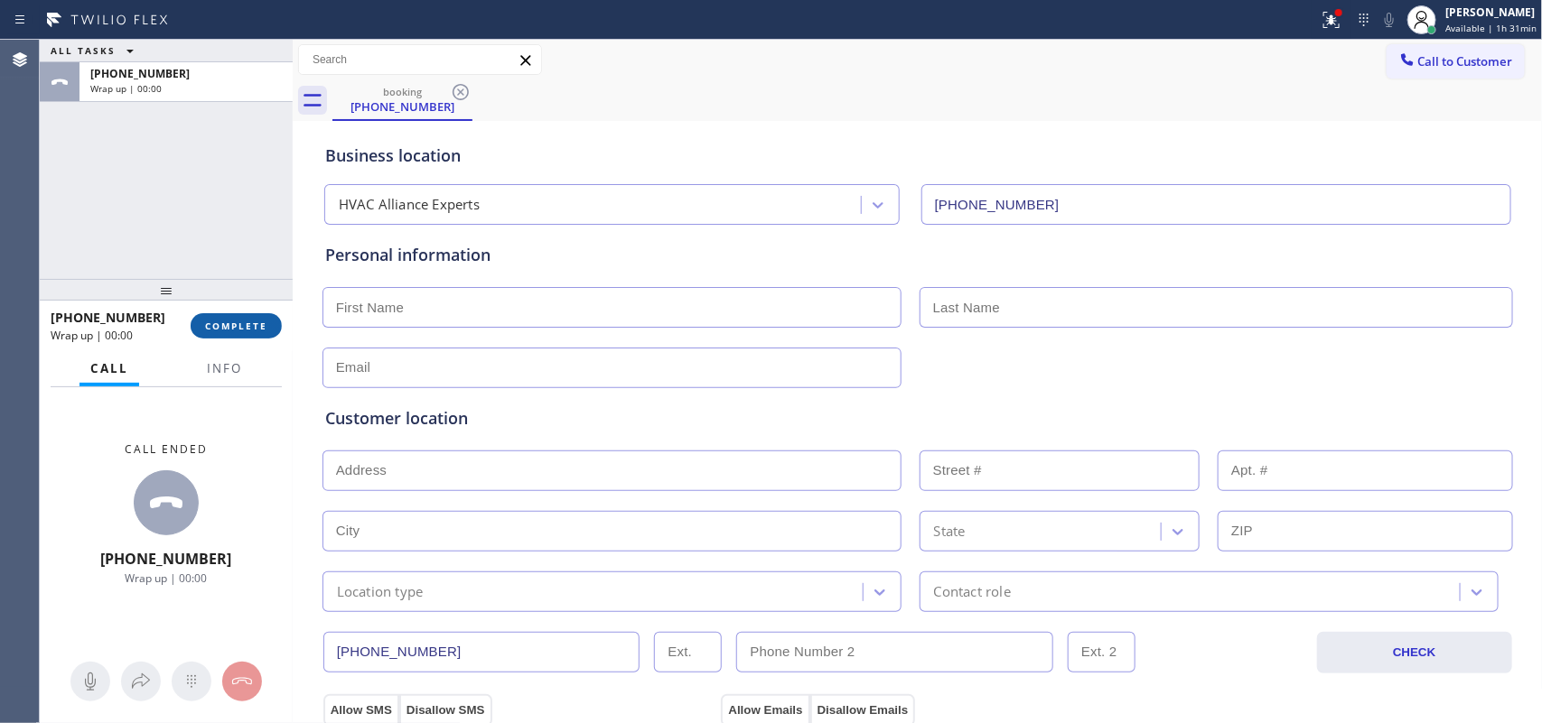
click at [235, 331] on span "COMPLETE" at bounding box center [236, 326] width 62 height 13
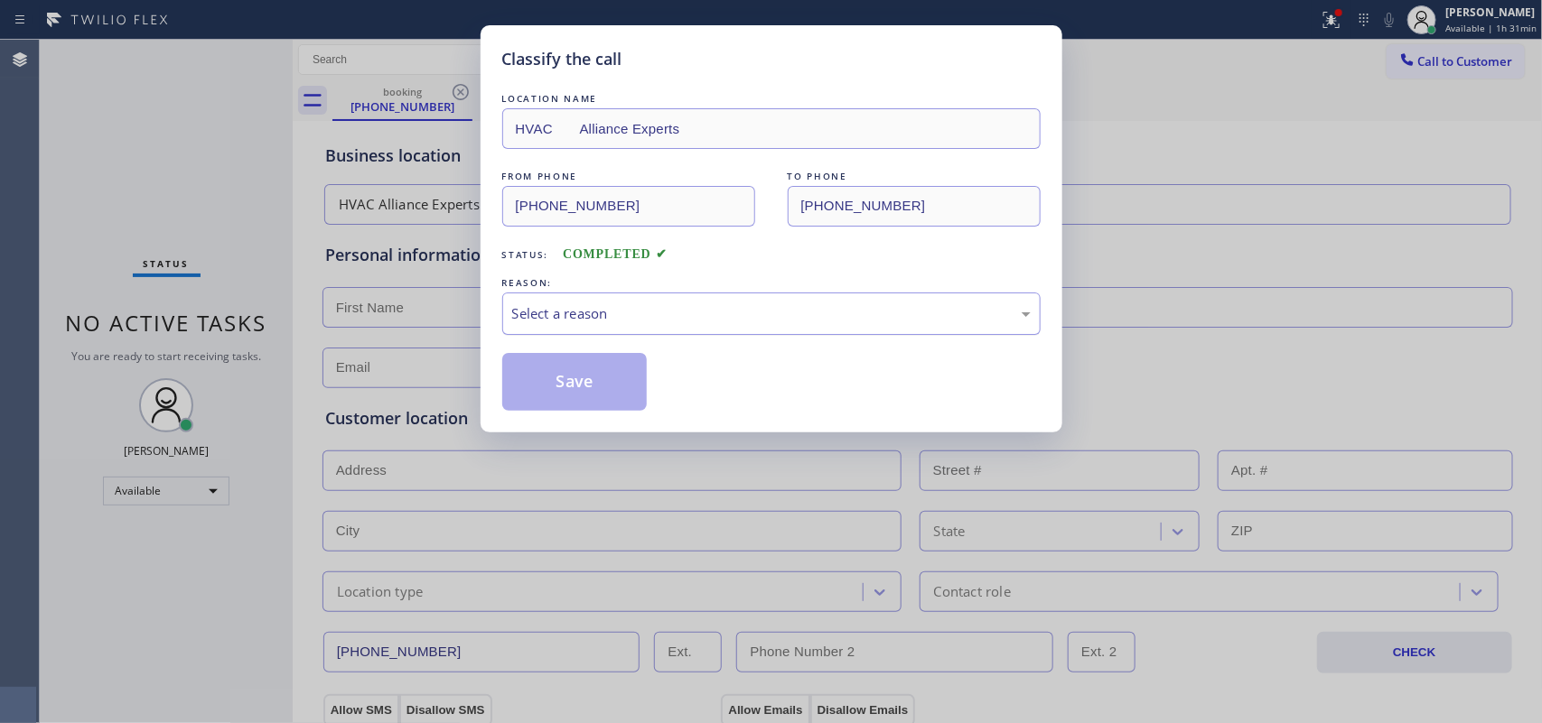
click at [642, 312] on div "Select a reason" at bounding box center [771, 313] width 518 height 21
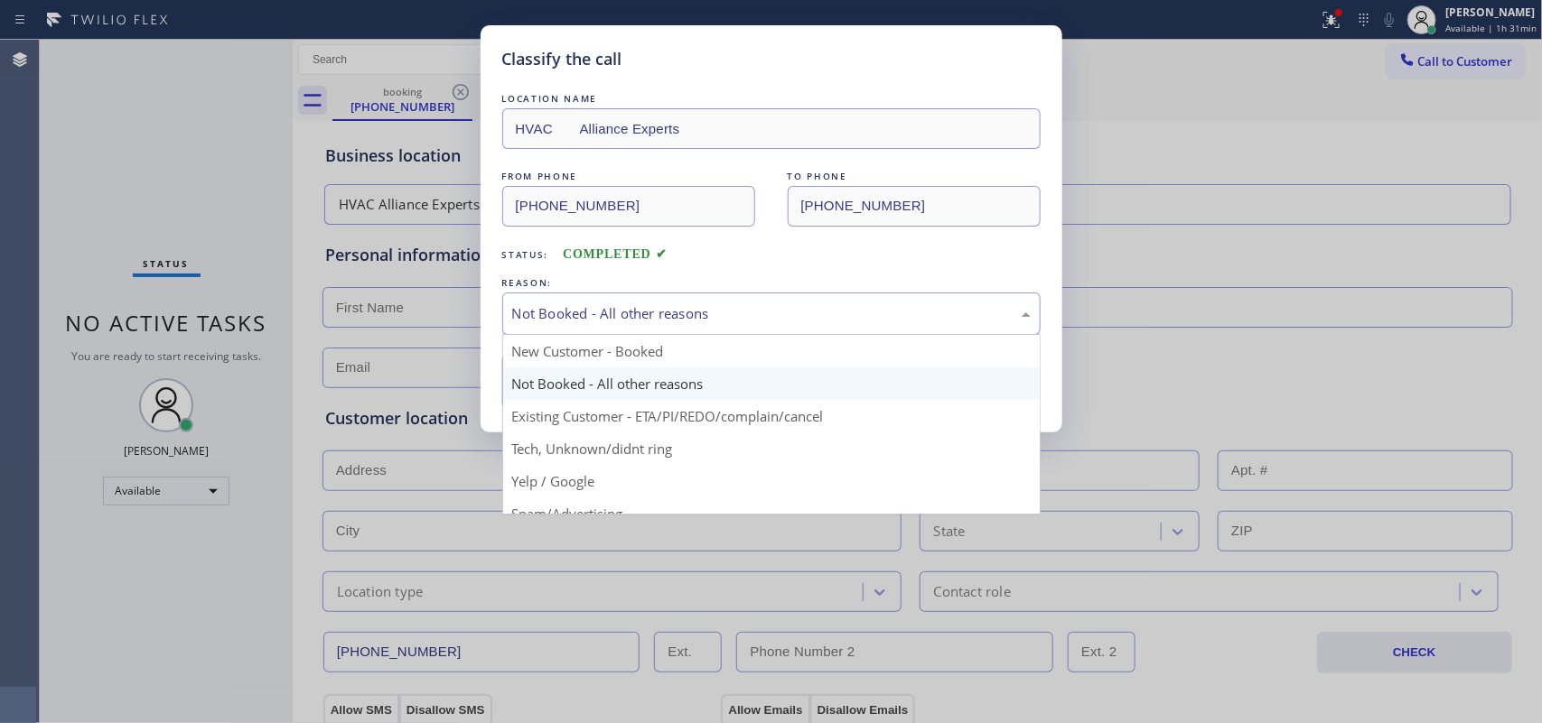
click at [665, 295] on div "Not Booked - All other reasons" at bounding box center [771, 314] width 538 height 42
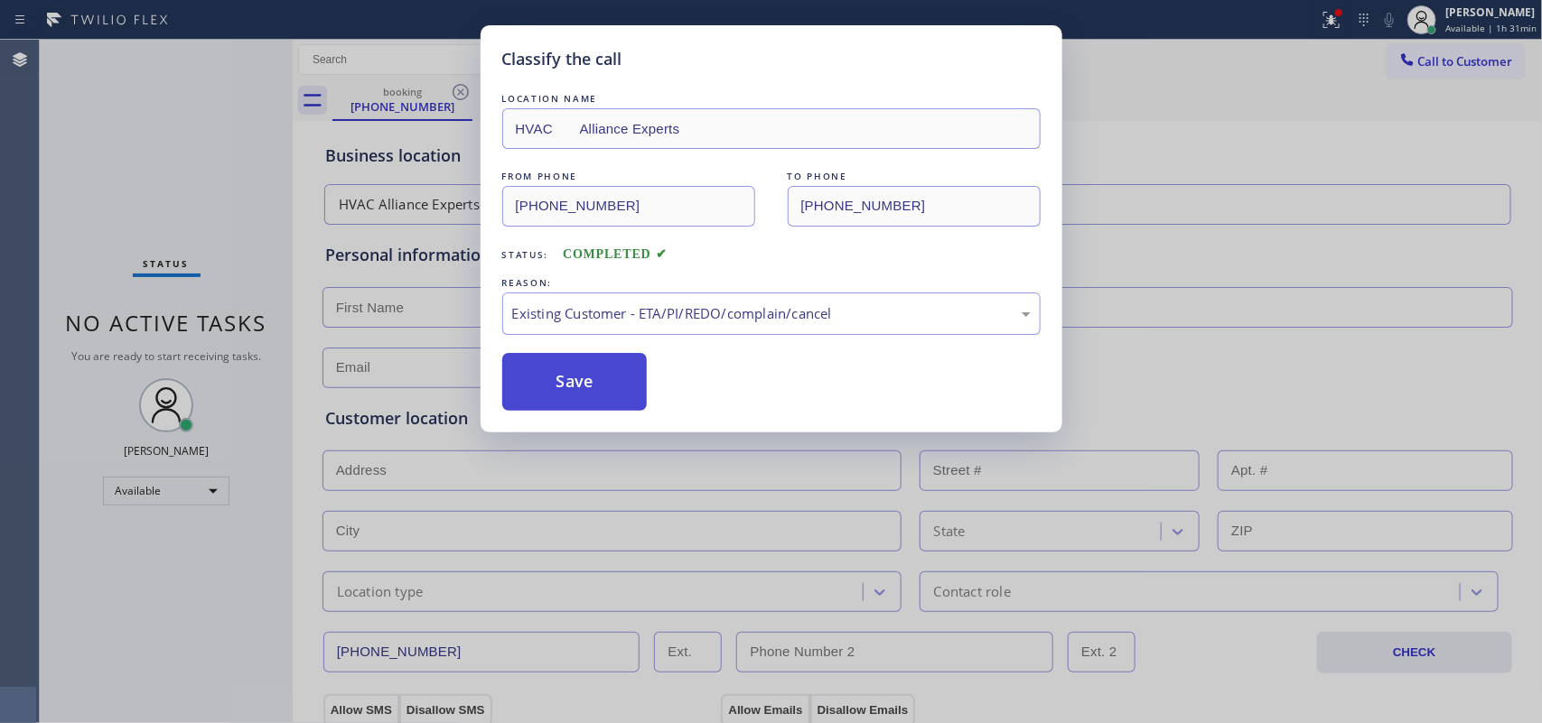
click at [567, 398] on button "Save" at bounding box center [574, 382] width 145 height 58
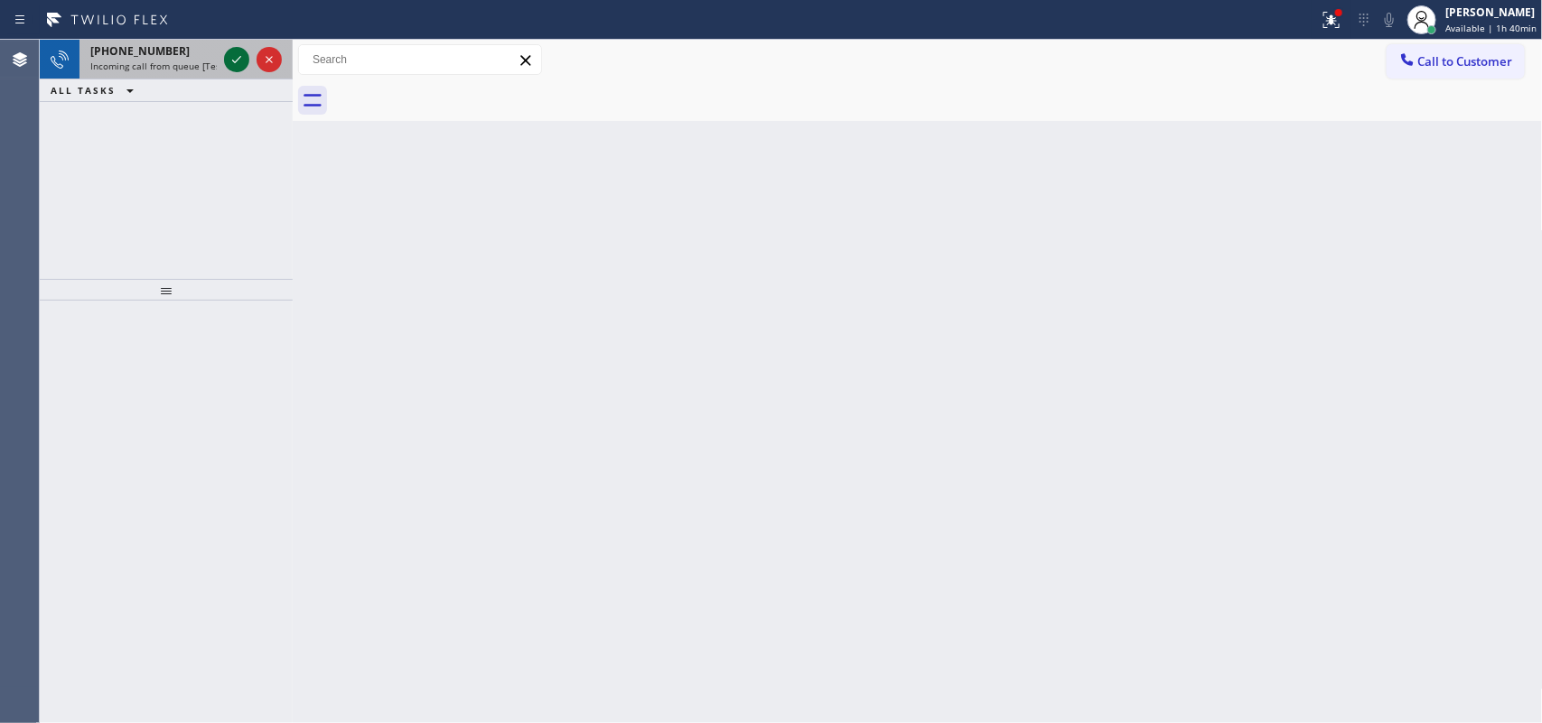
click at [230, 50] on icon at bounding box center [237, 60] width 22 height 22
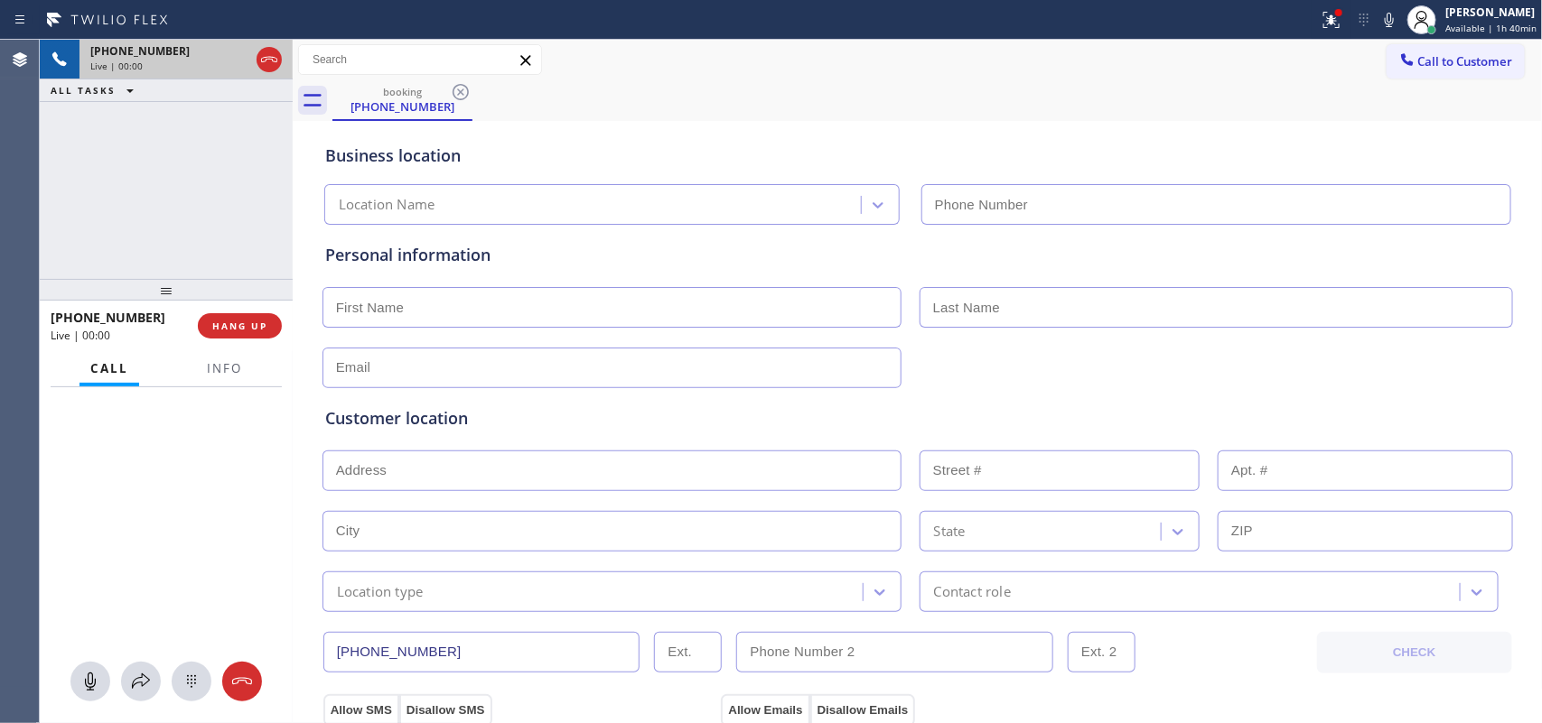
type input "[PHONE_NUMBER]"
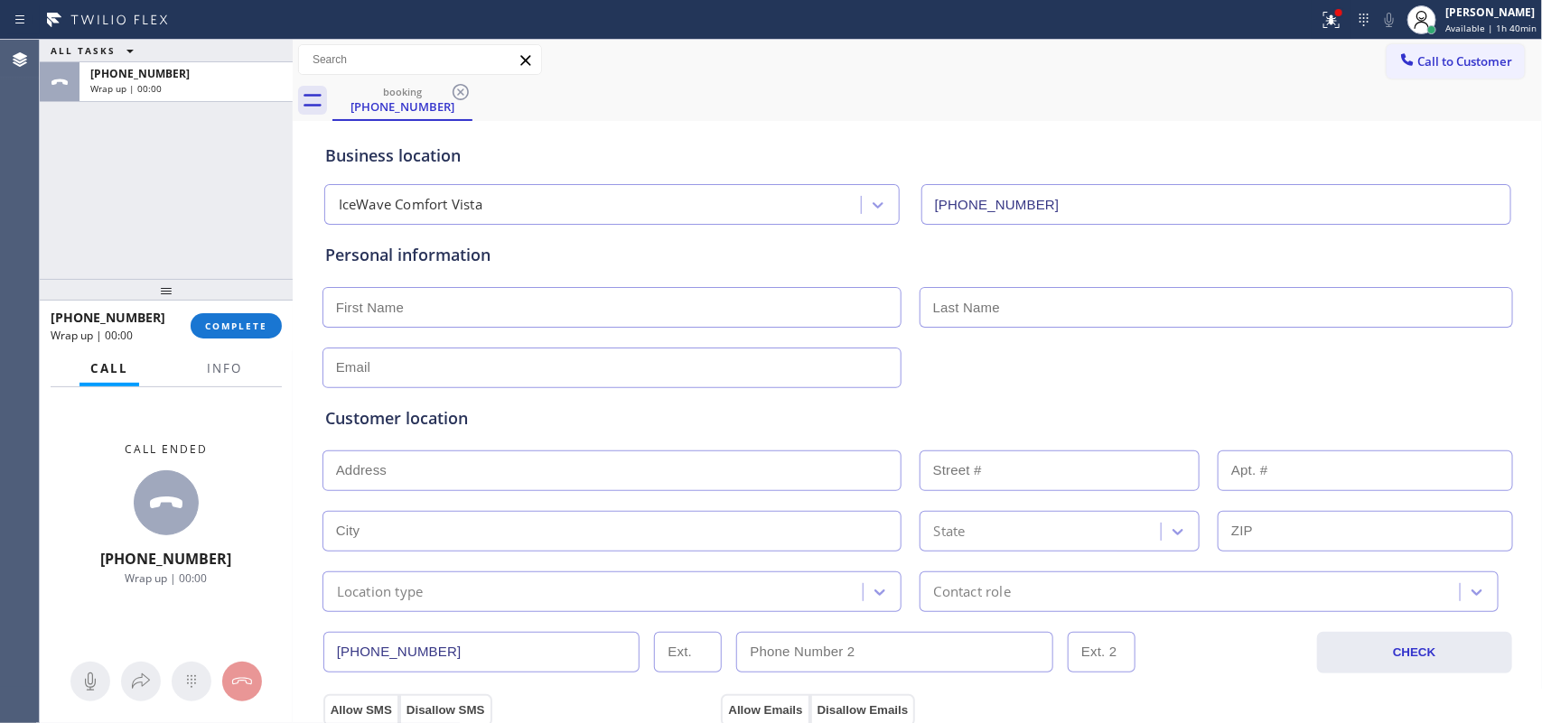
click at [231, 430] on div "Call ended [PHONE_NUMBER] Wrap up | 00:00" at bounding box center [166, 514] width 253 height 254
click at [228, 371] on span "Info" at bounding box center [224, 368] width 35 height 16
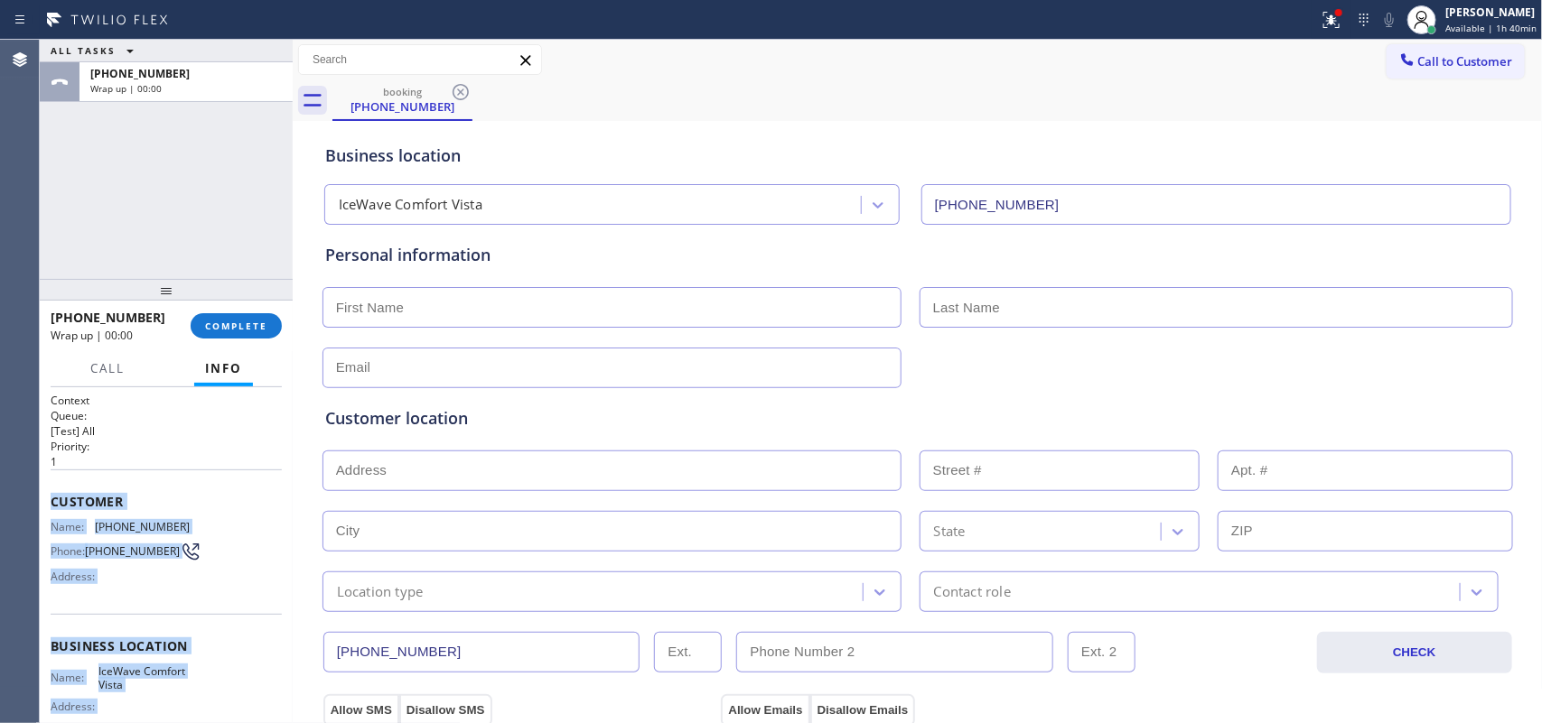
drag, startPoint x: 199, startPoint y: 558, endPoint x: 51, endPoint y: 498, distance: 159.2
click at [51, 498] on div "Context Queue: [Test] All Priority: 1 Customer Name: [PHONE_NUMBER] Phone: [PHO…" at bounding box center [166, 647] width 231 height 508
copy div "Customer Name: [PHONE_NUMBER] Phone: [PHONE_NUMBER] Address: Business location …"
click at [238, 314] on button "COMPLETE" at bounding box center [236, 325] width 91 height 25
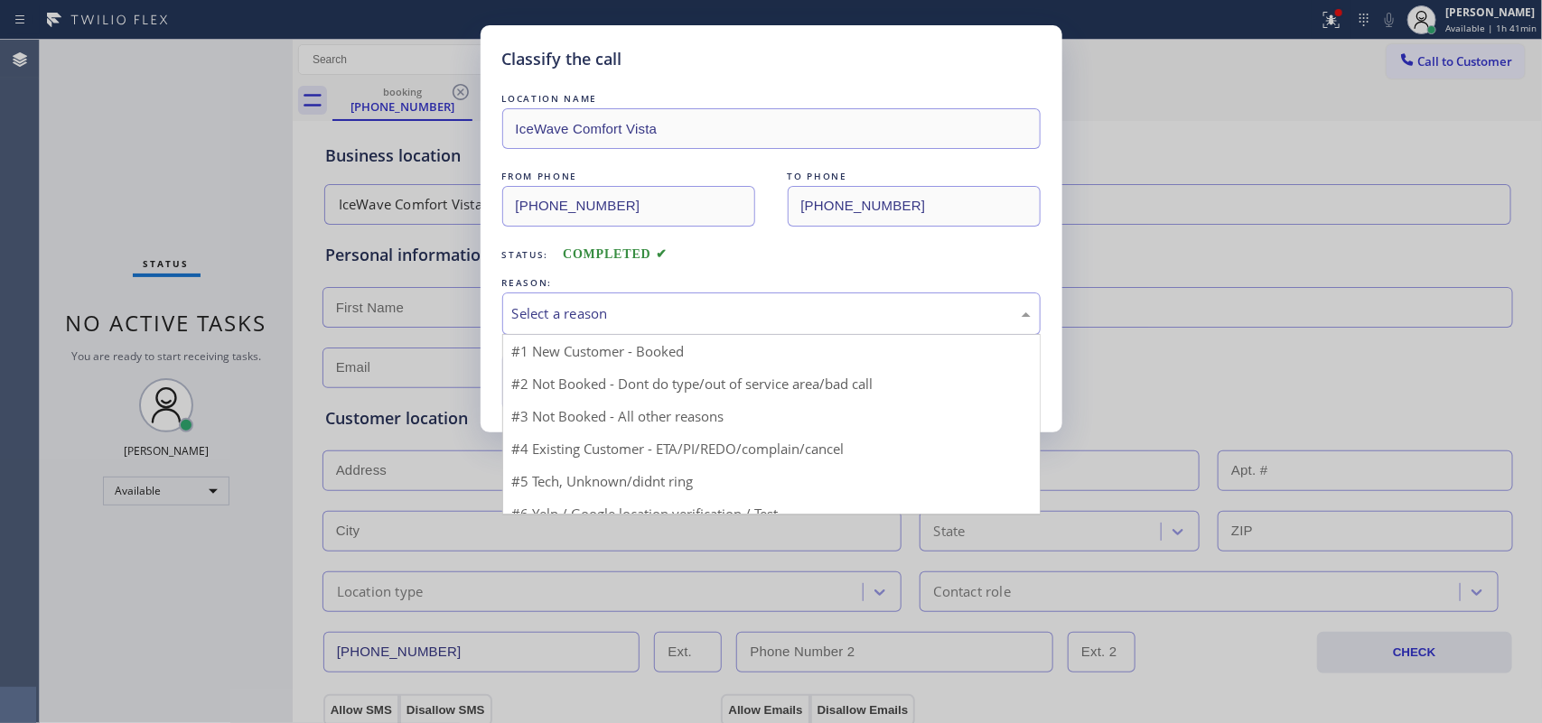
click at [691, 322] on div "Select a reason" at bounding box center [771, 313] width 518 height 21
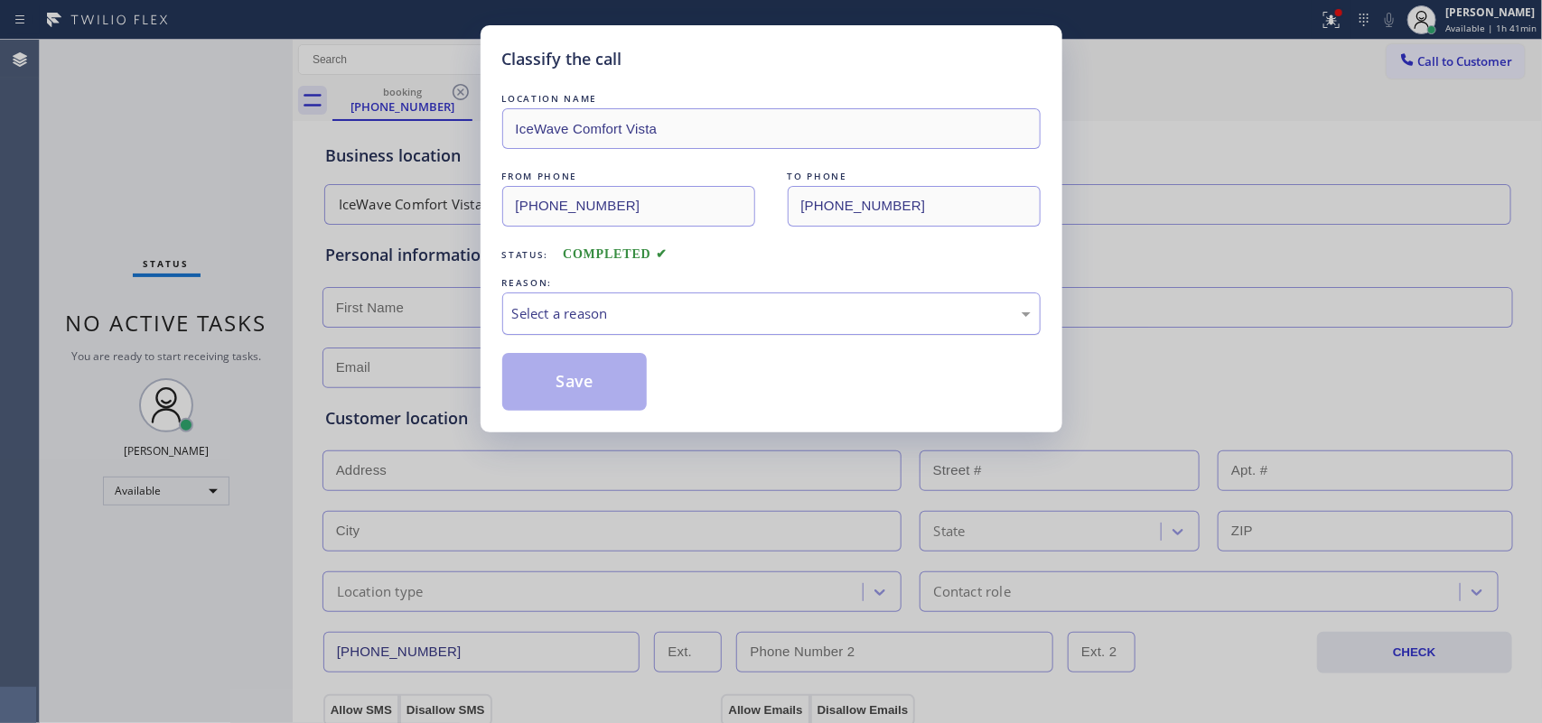
click at [617, 308] on div "Select a reason" at bounding box center [771, 313] width 518 height 21
click at [551, 397] on button "Save" at bounding box center [574, 382] width 145 height 58
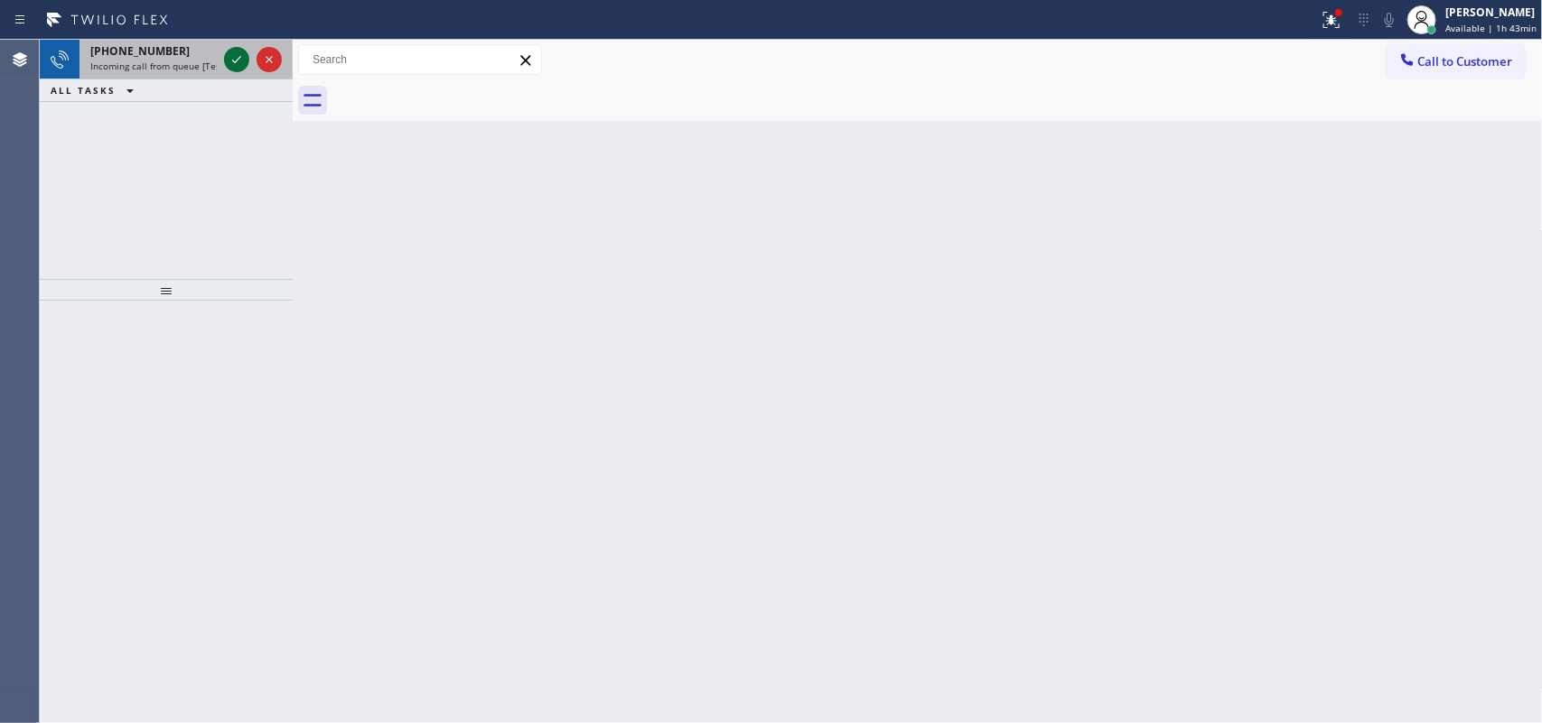
click at [235, 52] on icon at bounding box center [237, 60] width 22 height 22
click at [232, 61] on icon at bounding box center [237, 60] width 22 height 22
click at [231, 59] on icon at bounding box center [237, 60] width 22 height 22
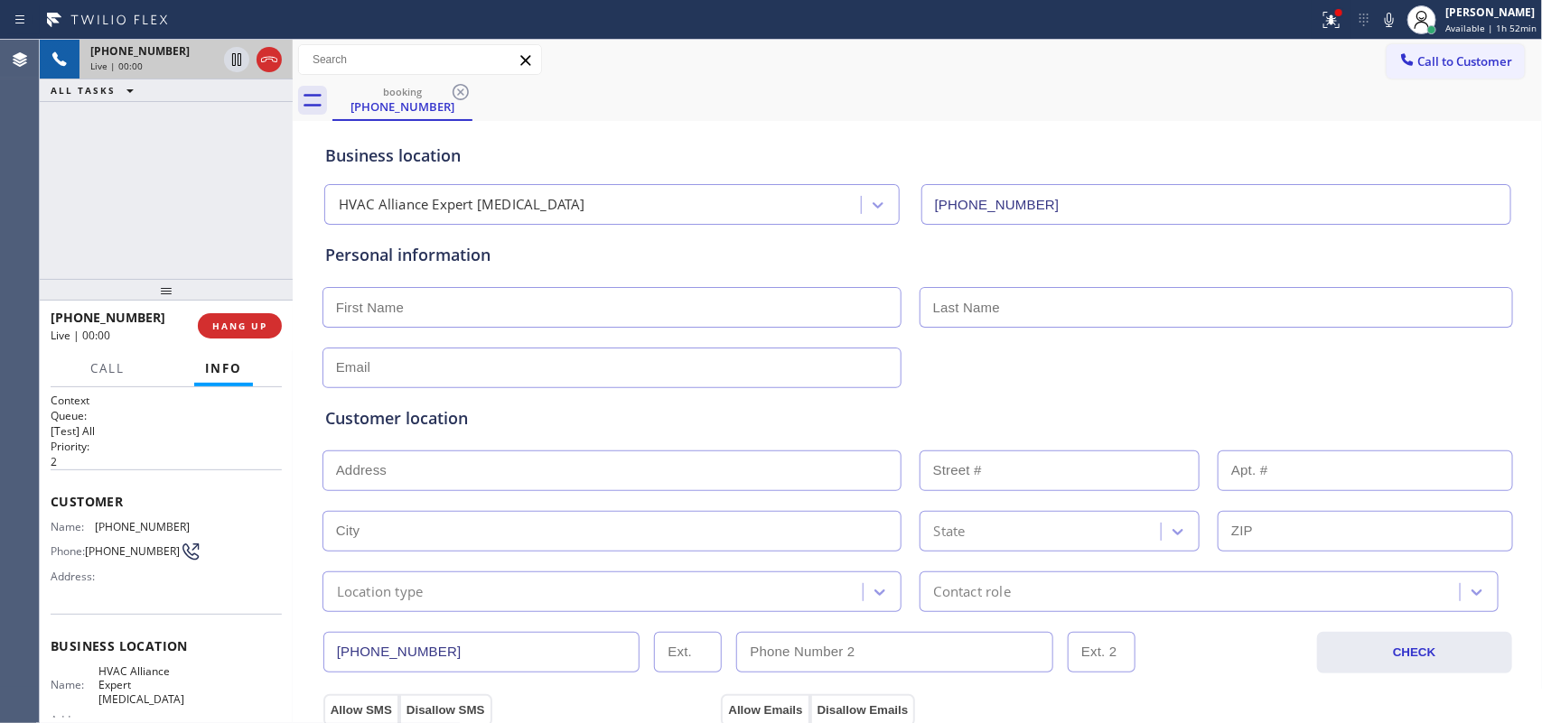
type input "[PHONE_NUMBER]"
click at [235, 321] on span "HANG UP" at bounding box center [239, 326] width 55 height 13
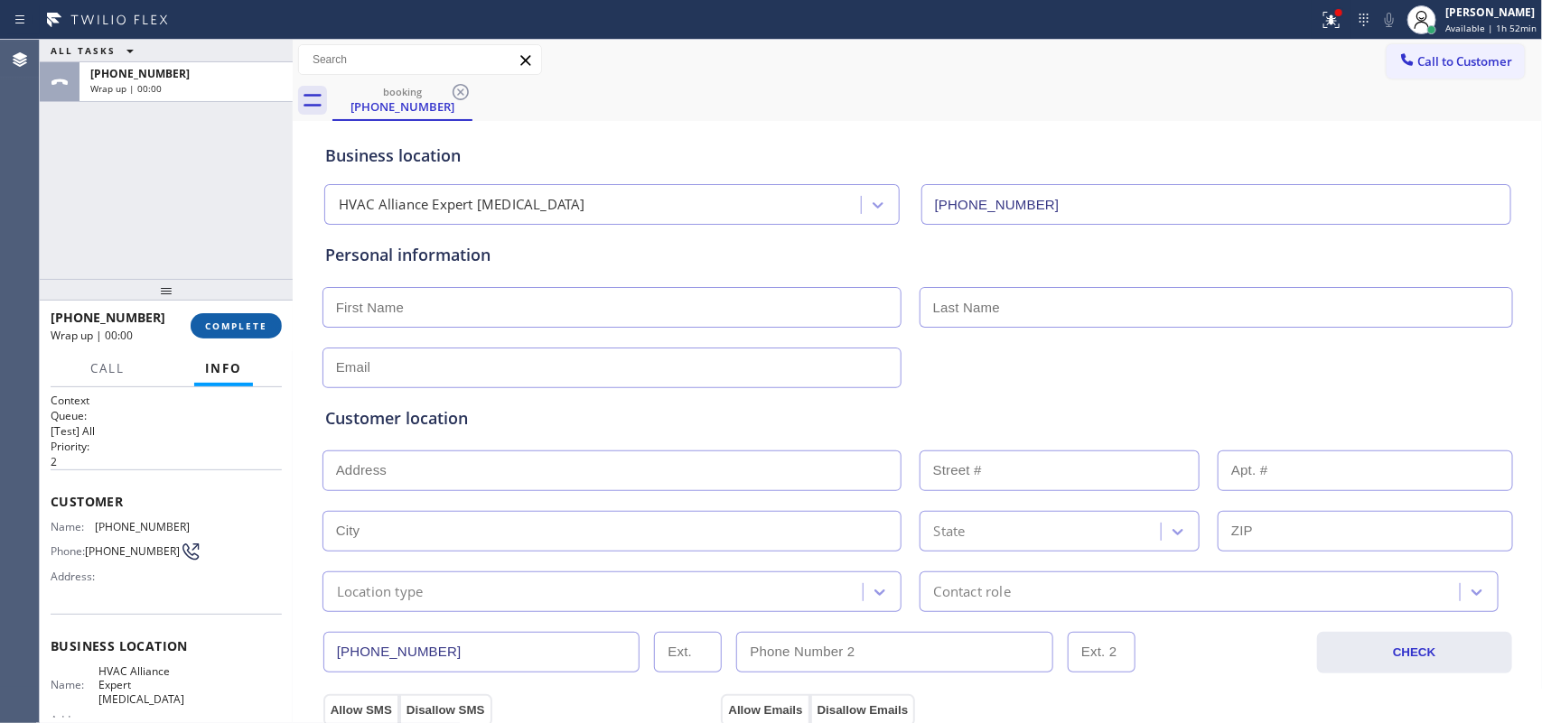
click at [235, 321] on span "COMPLETE" at bounding box center [236, 326] width 62 height 13
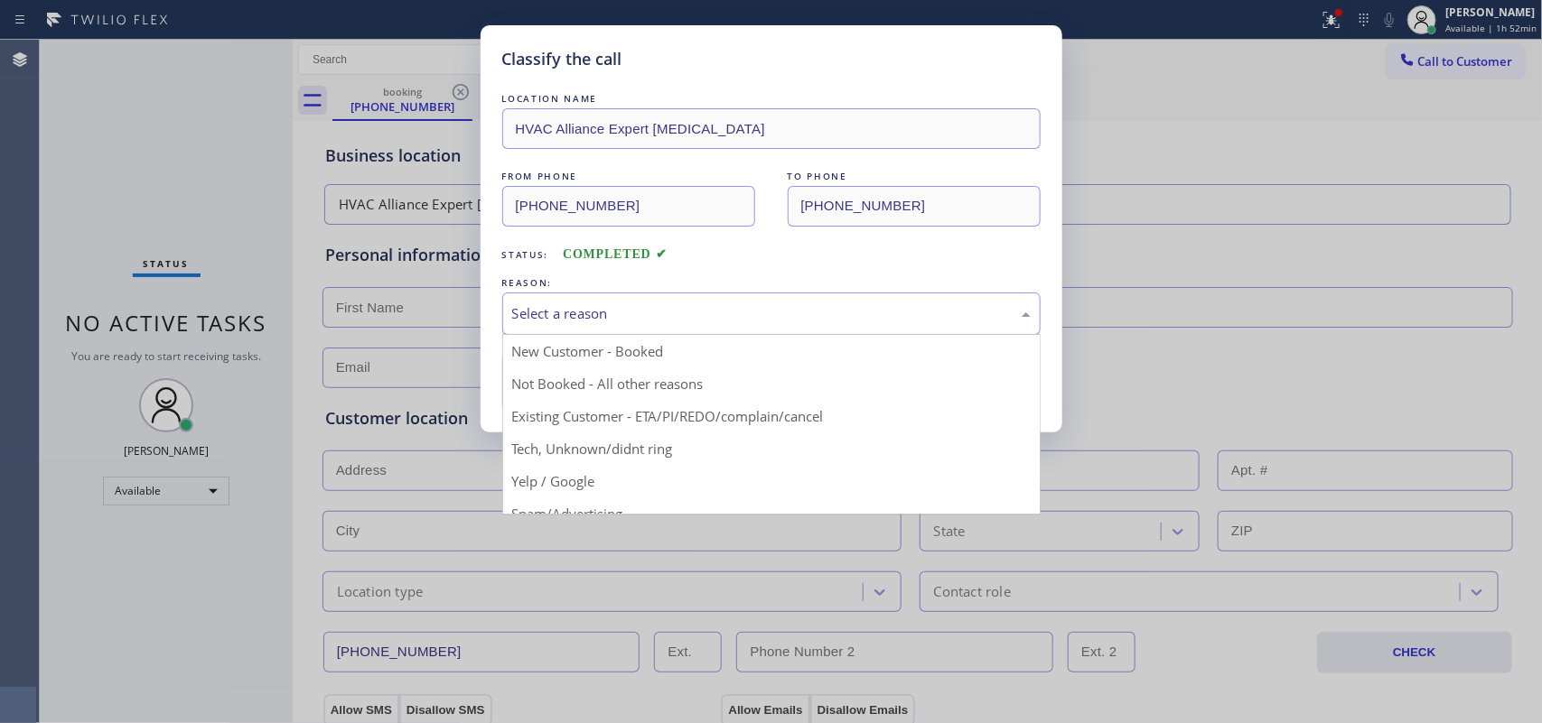
click at [655, 296] on div "Select a reason" at bounding box center [771, 314] width 538 height 42
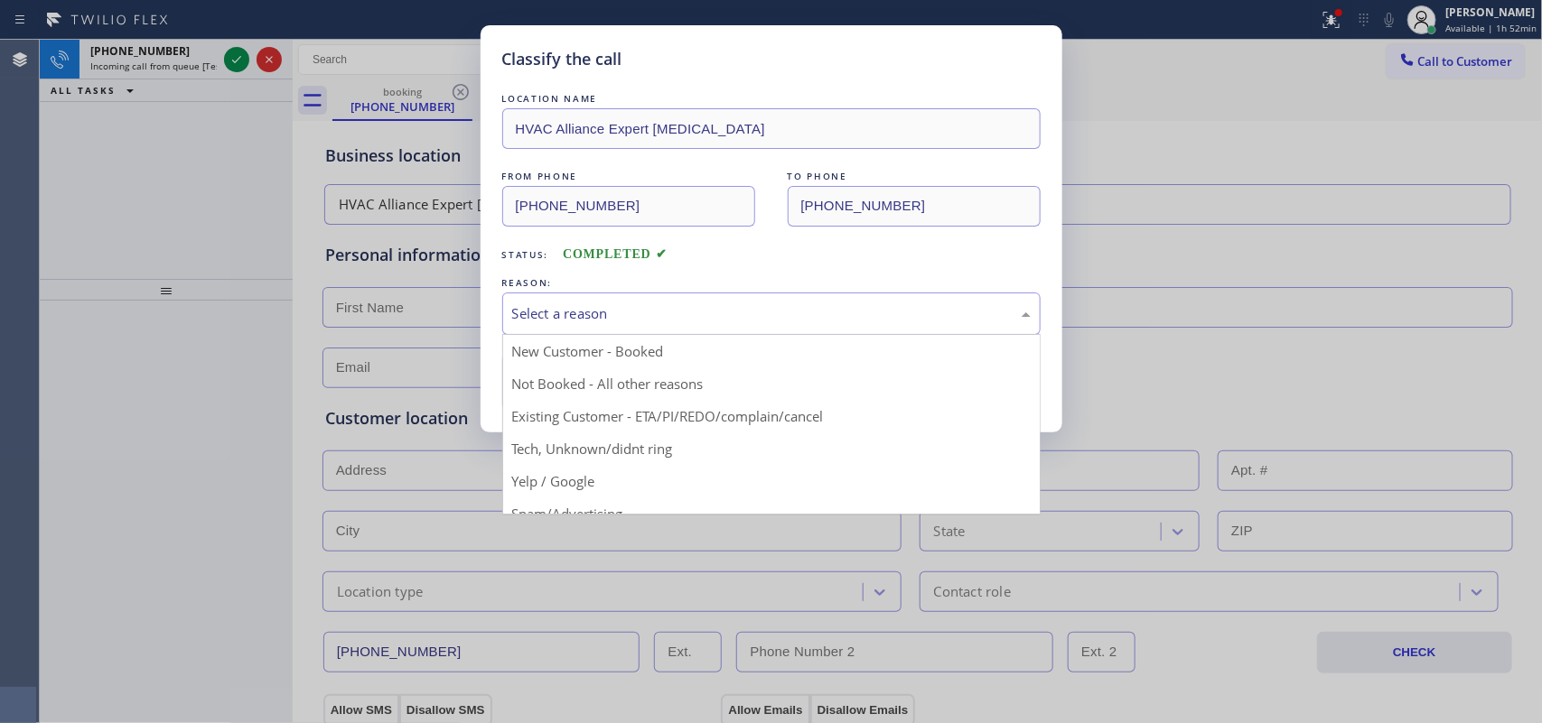
scroll to position [124, 0]
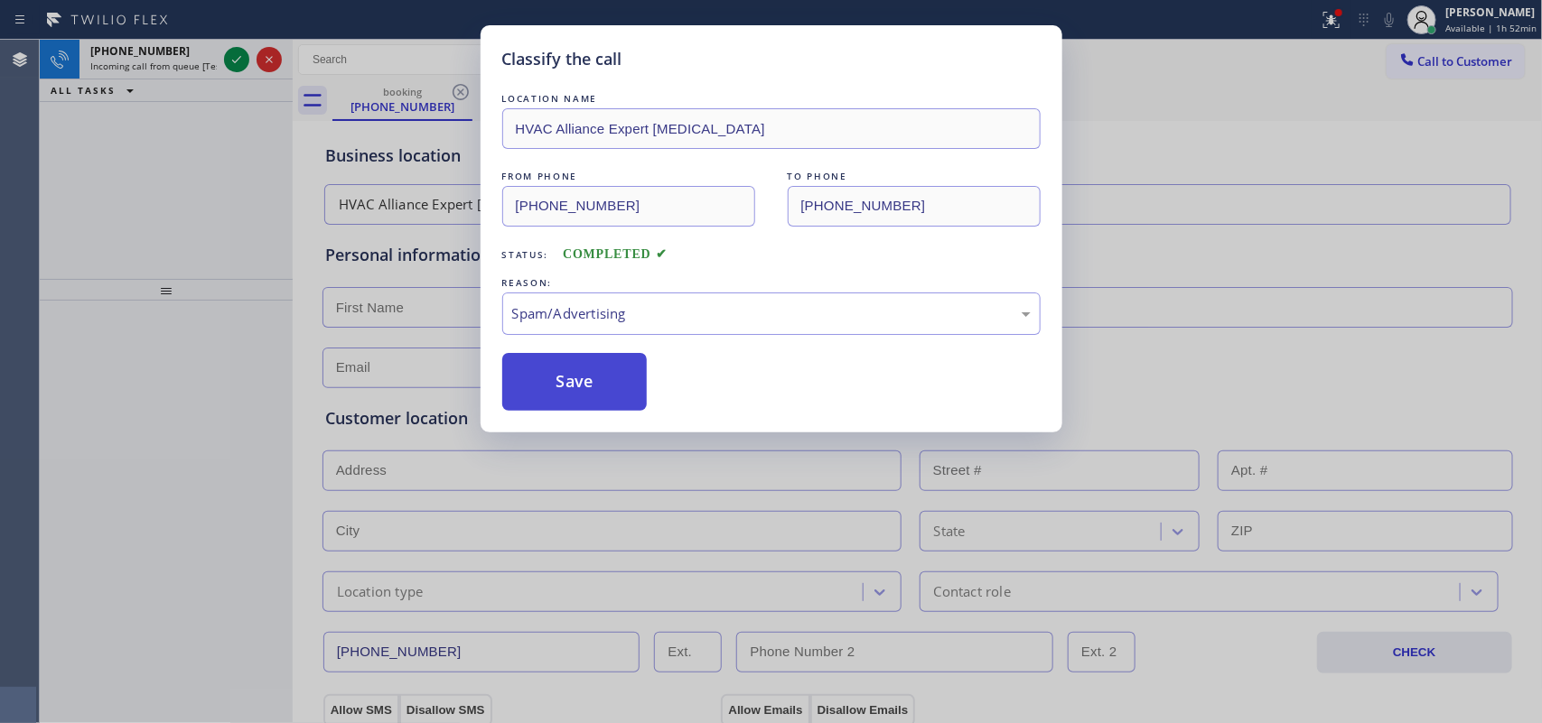
drag, startPoint x: 615, startPoint y: 404, endPoint x: 611, endPoint y: 386, distance: 18.4
drag, startPoint x: 608, startPoint y: 380, endPoint x: 571, endPoint y: 358, distance: 43.4
click at [607, 379] on button "Save" at bounding box center [574, 382] width 145 height 58
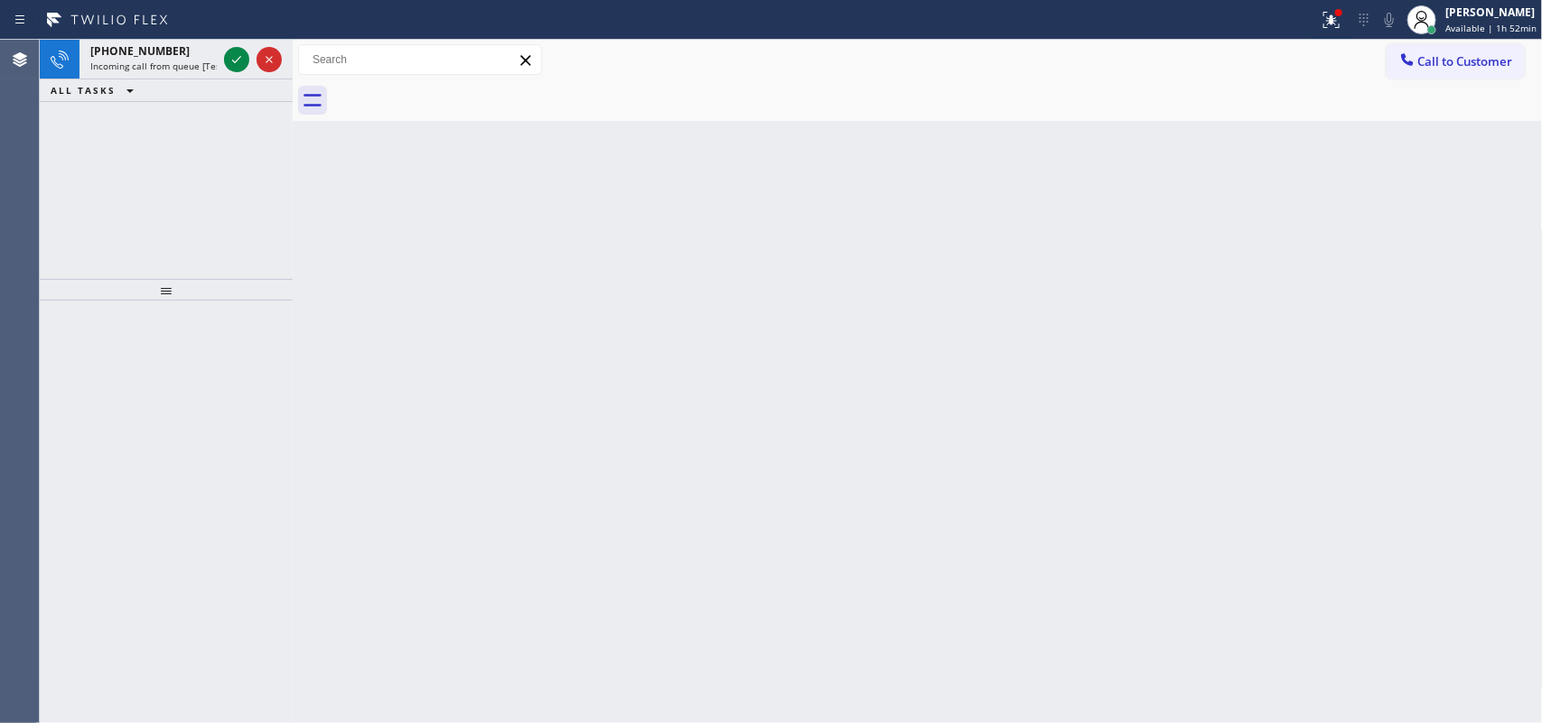
click at [233, 55] on div "Classify the call LOCATION NAME The Fastest HVAC Repair FROM PHONE [PHONE_NUMBE…" at bounding box center [791, 382] width 1502 height 684
click at [233, 55] on icon at bounding box center [237, 60] width 22 height 22
click at [232, 57] on icon at bounding box center [237, 60] width 22 height 22
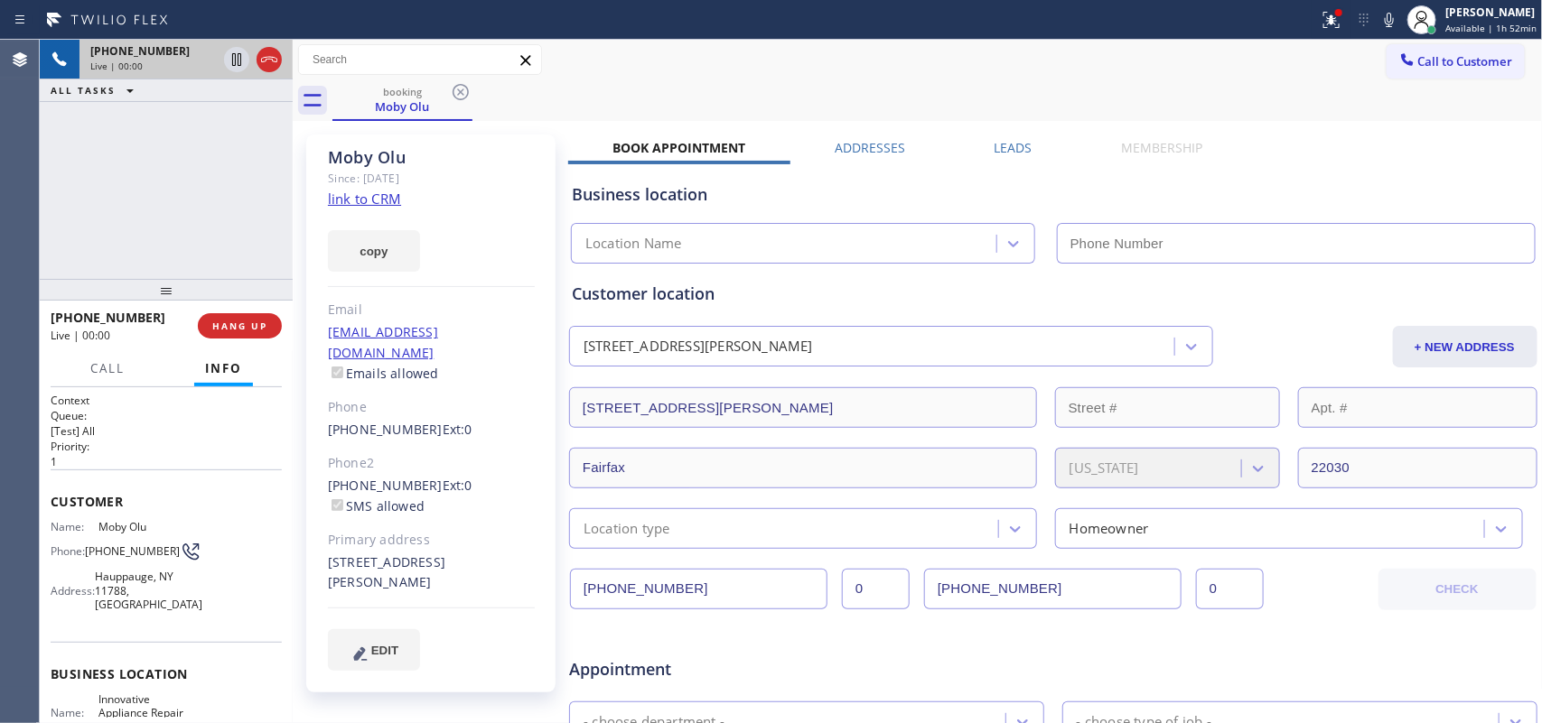
type input "[PHONE_NUMBER]"
click at [376, 196] on link "link to CRM" at bounding box center [364, 199] width 73 height 18
click at [99, 361] on span "Call" at bounding box center [107, 368] width 34 height 16
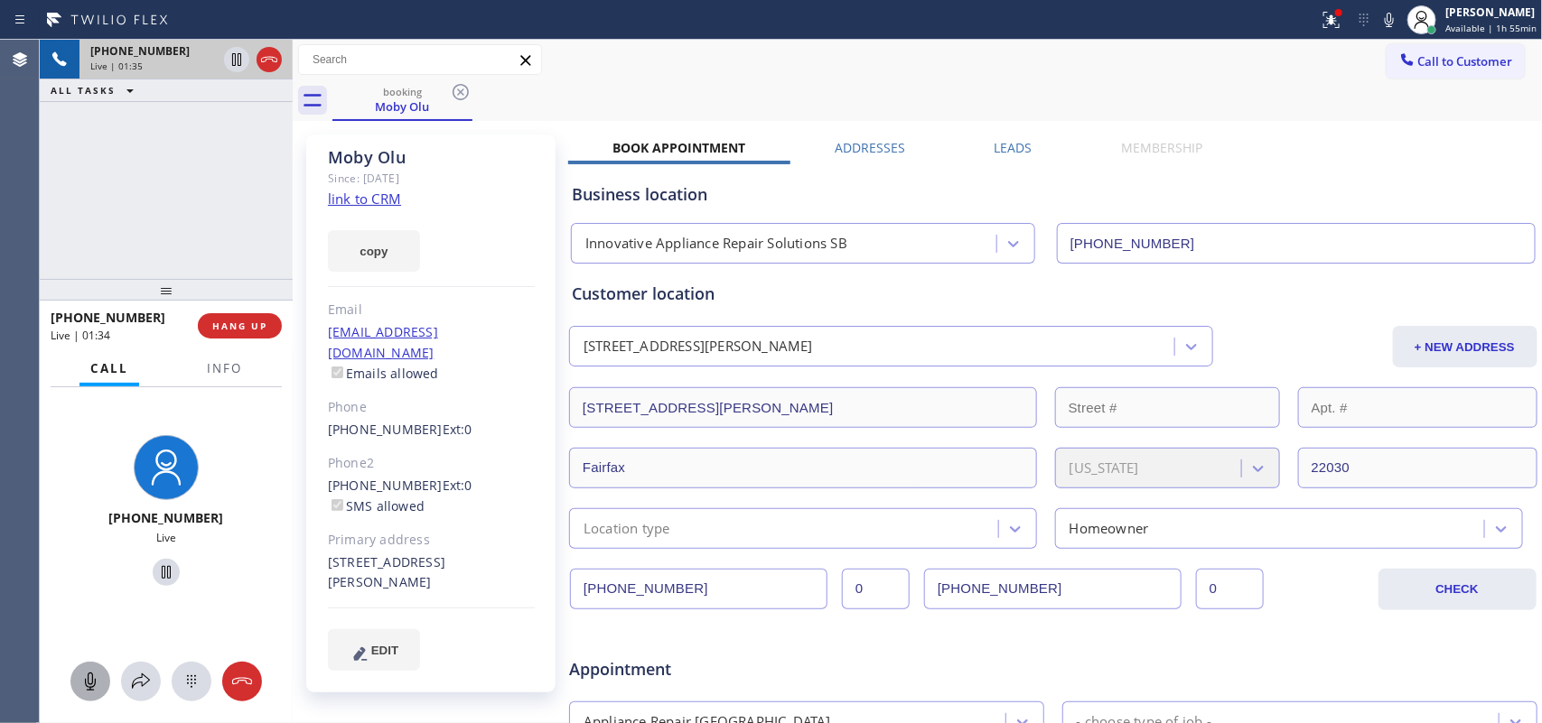
click at [98, 682] on icon at bounding box center [90, 682] width 22 height 22
click at [155, 569] on icon at bounding box center [166, 573] width 22 height 22
click at [164, 571] on icon at bounding box center [166, 573] width 22 height 22
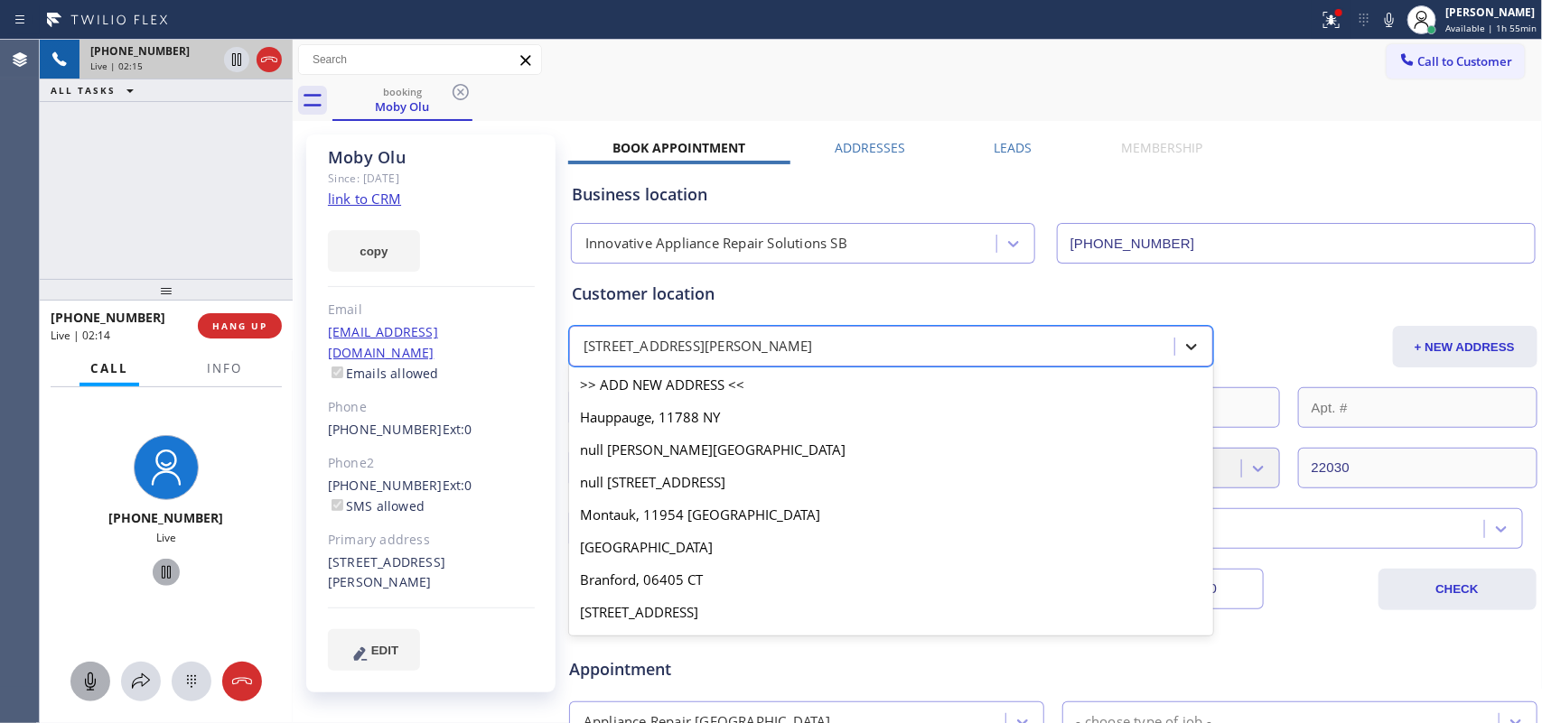
click at [1182, 343] on icon at bounding box center [1191, 347] width 18 height 18
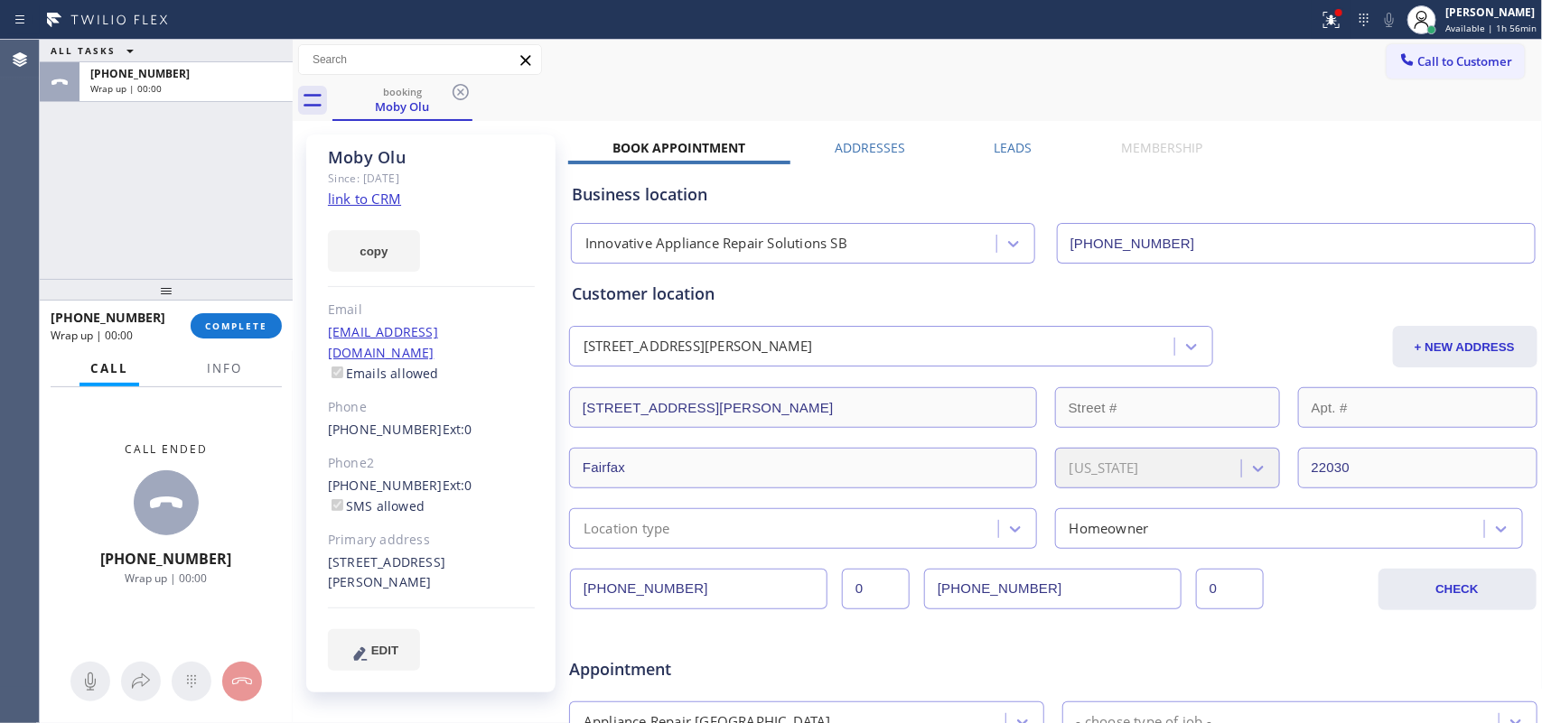
click at [583, 74] on div "Call to Customer Outbound call Location Search location Your caller id phone nu…" at bounding box center [918, 60] width 1250 height 32
click at [1450, 340] on button "+ NEW ADDRESS" at bounding box center [1465, 347] width 145 height 42
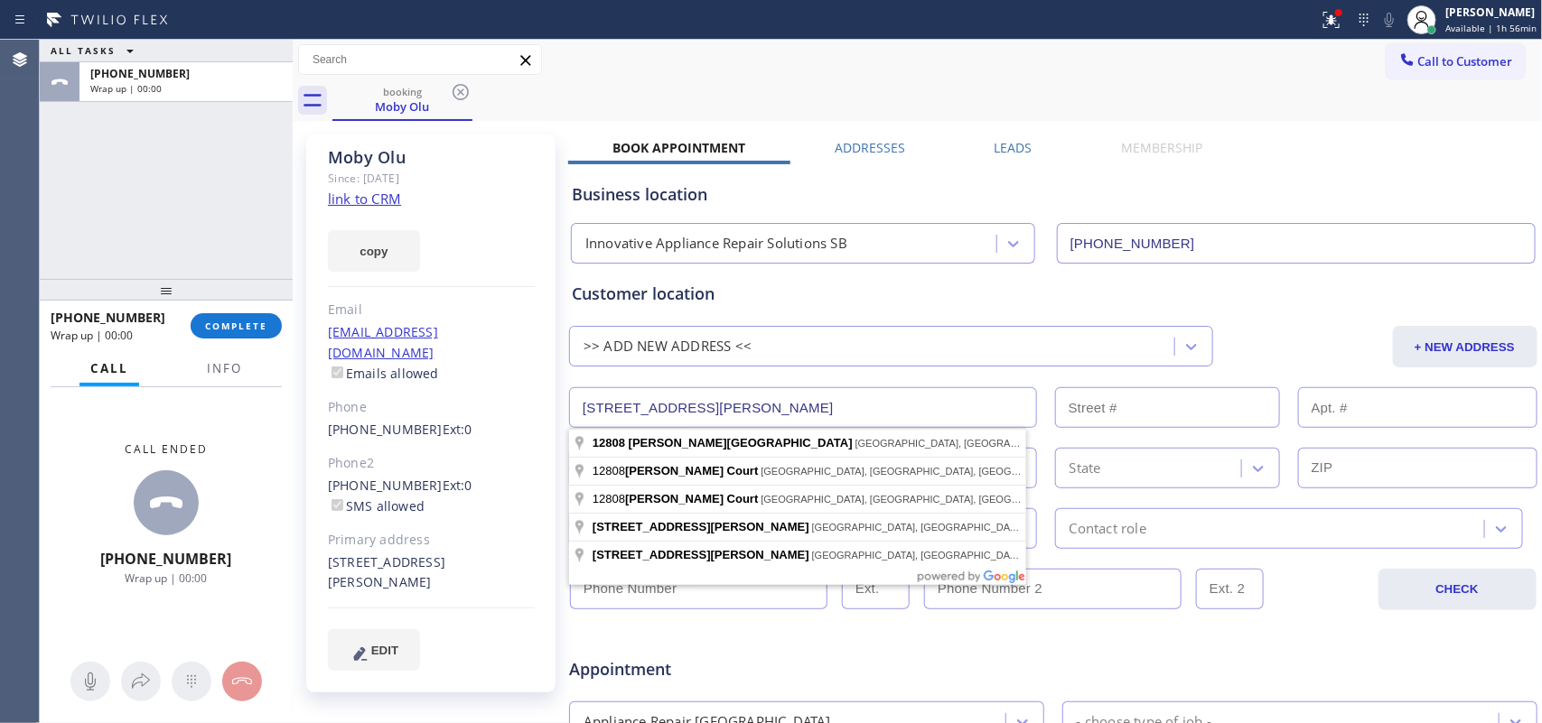
paste input "93109"
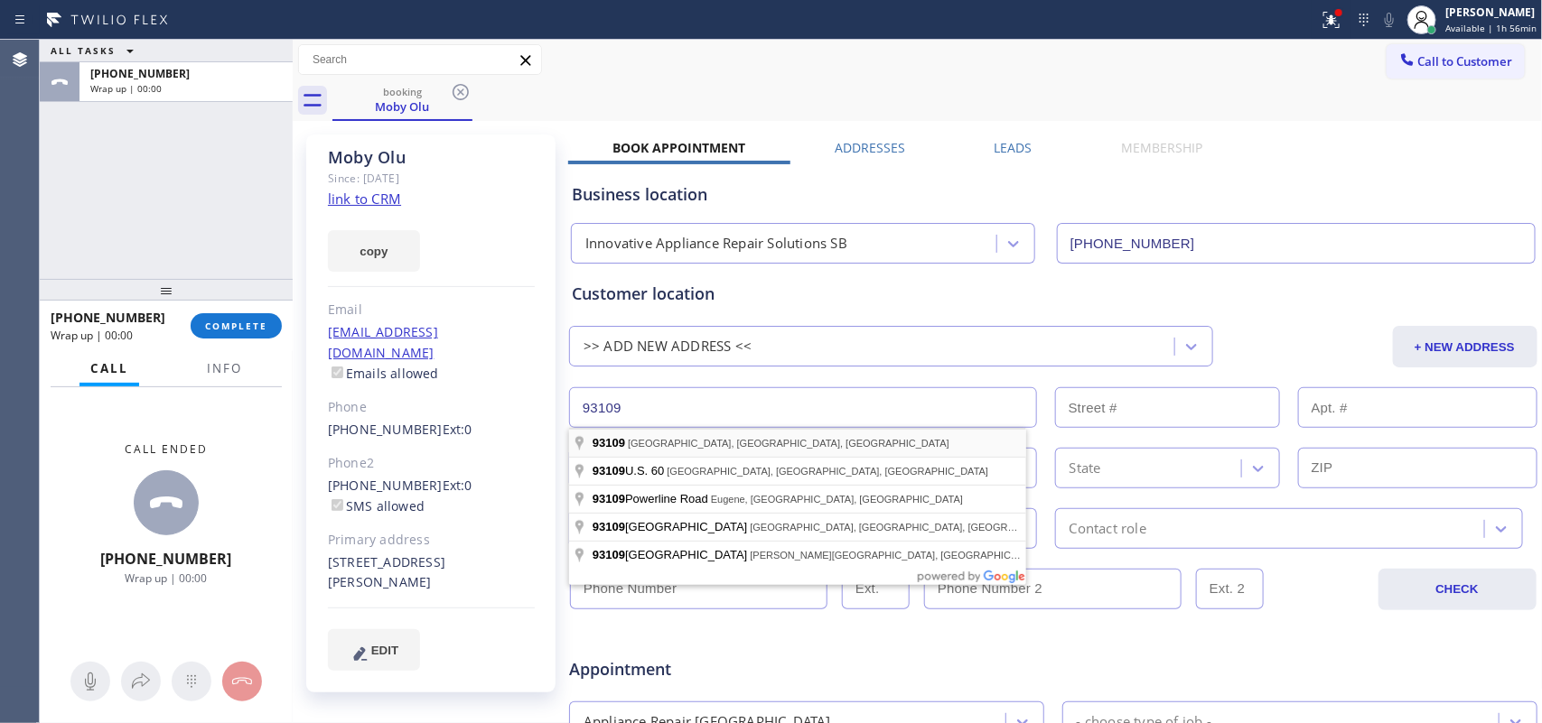
type input "[GEOGRAPHIC_DATA], [GEOGRAPHIC_DATA]"
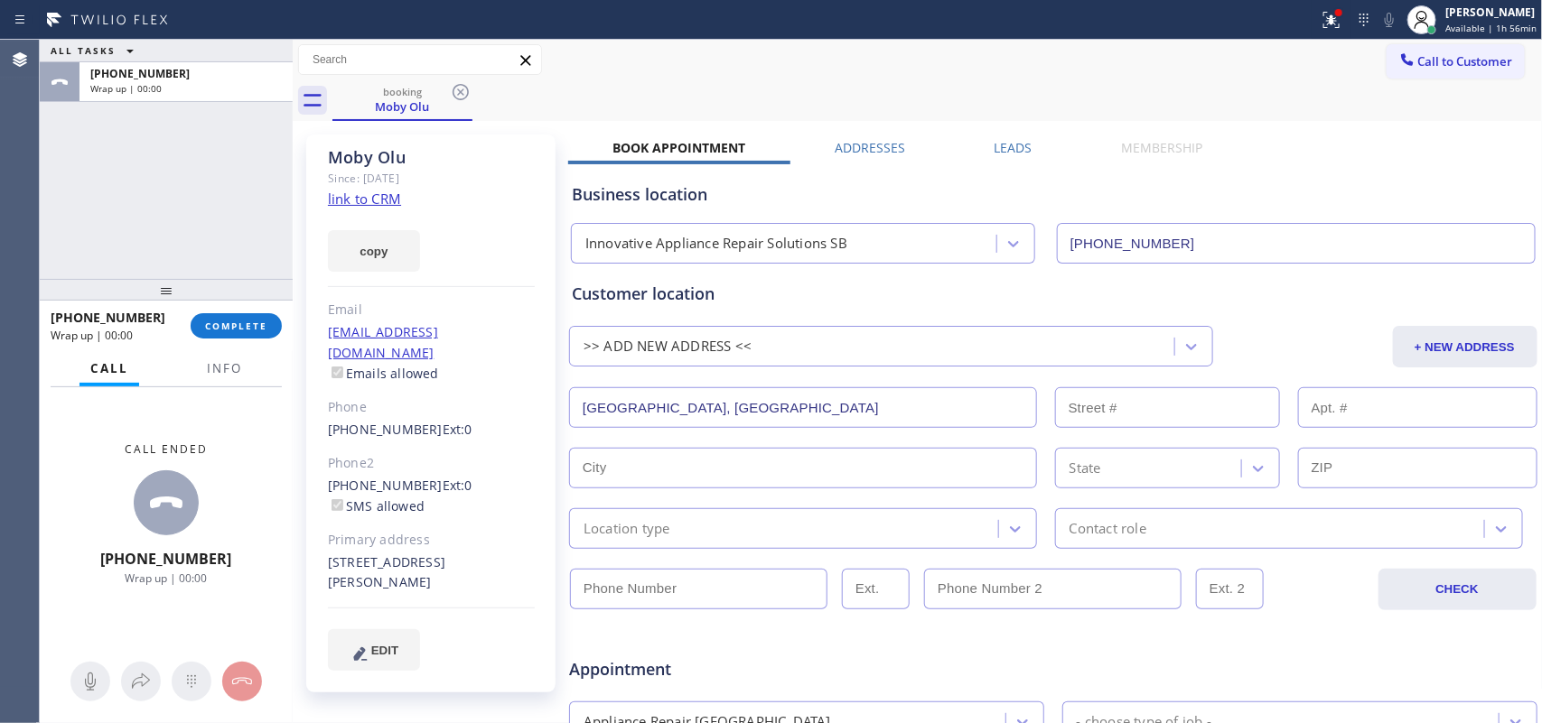
type input "Santa [PERSON_NAME]"
type input "93109"
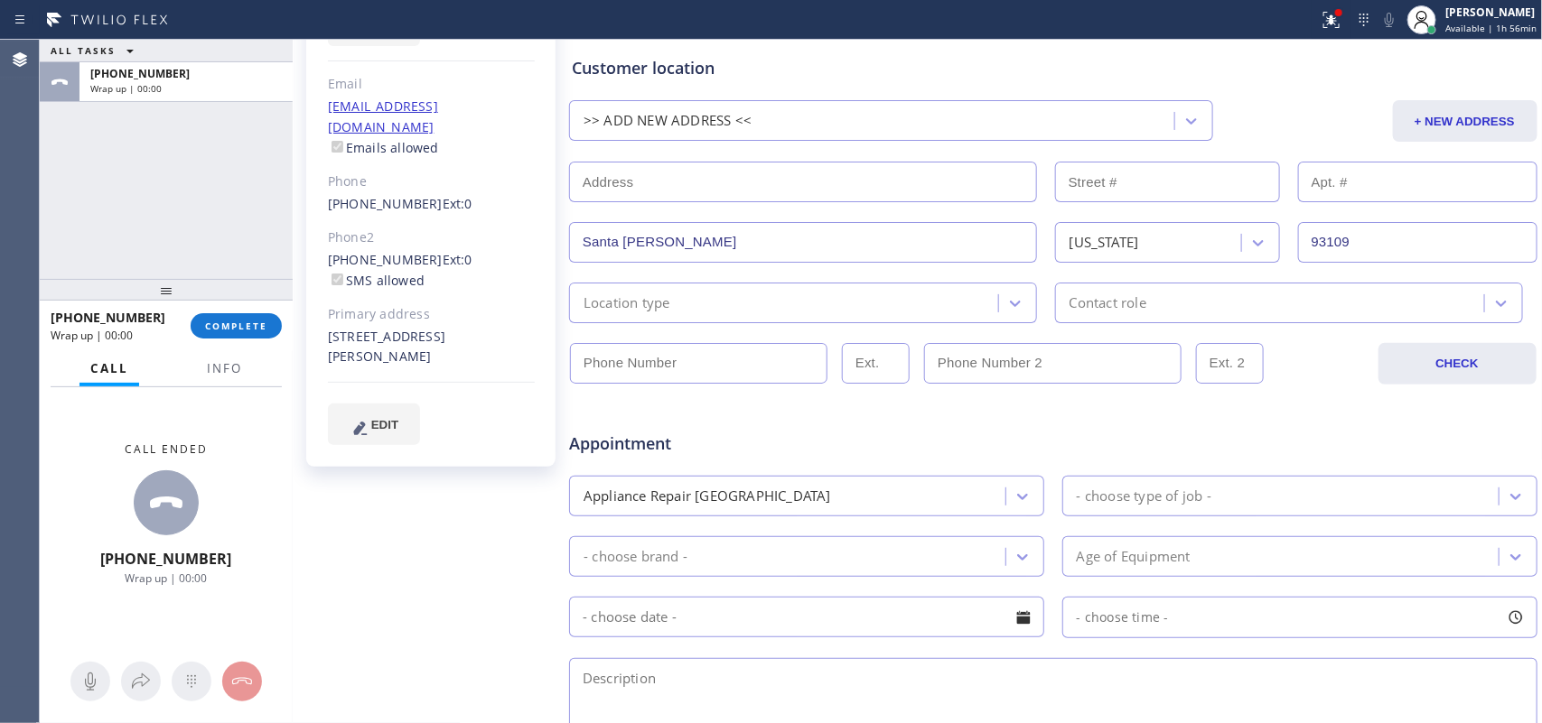
scroll to position [339, 0]
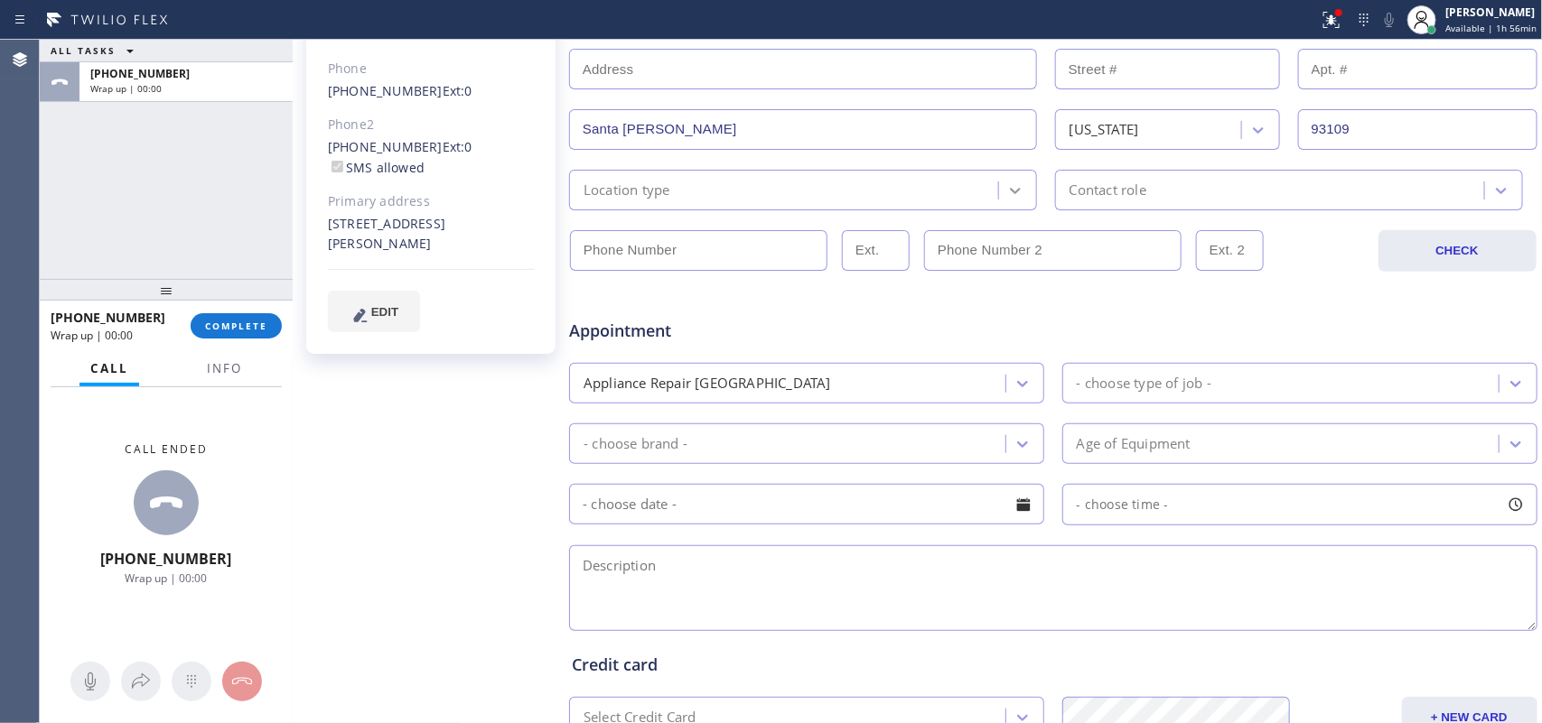
click at [1006, 187] on icon at bounding box center [1015, 191] width 18 height 18
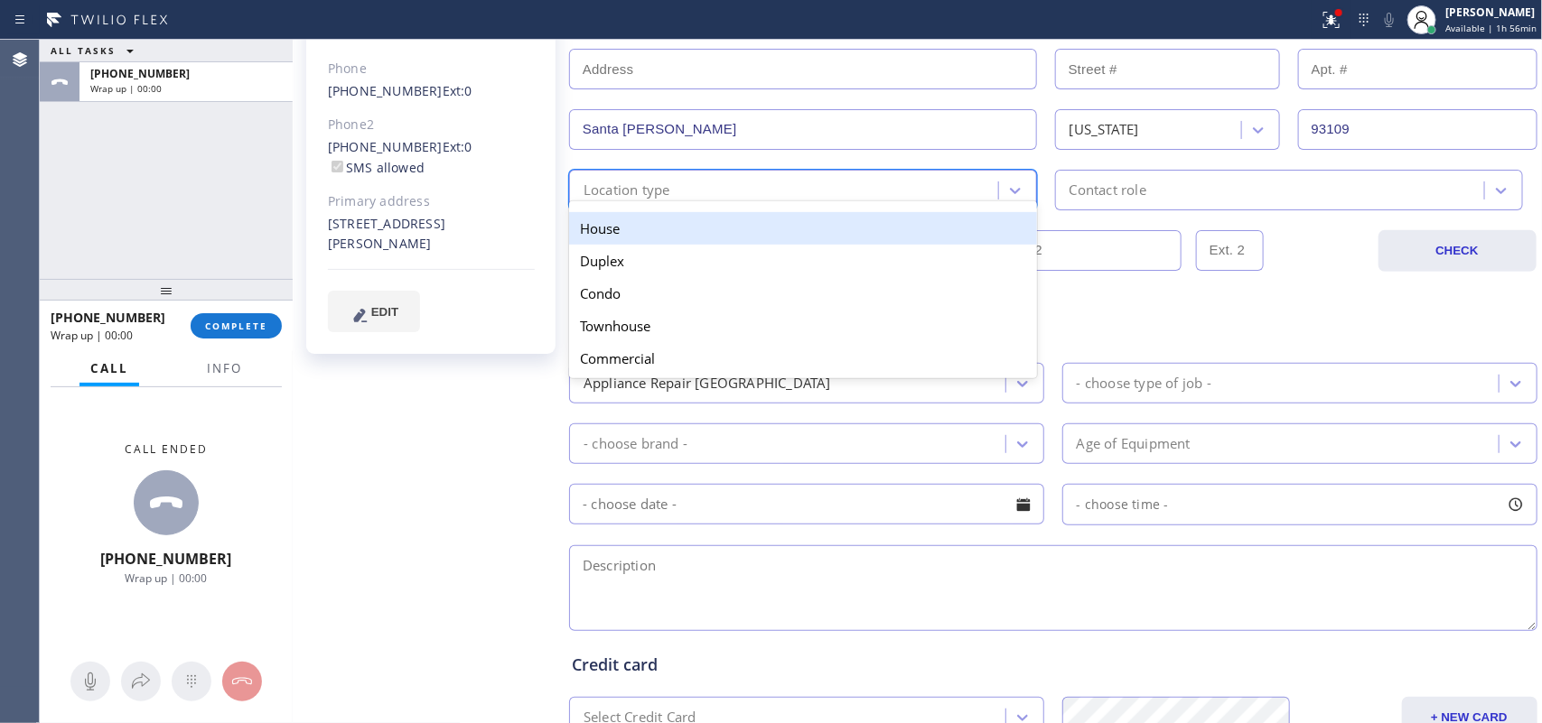
click at [994, 213] on div "House" at bounding box center [803, 228] width 468 height 33
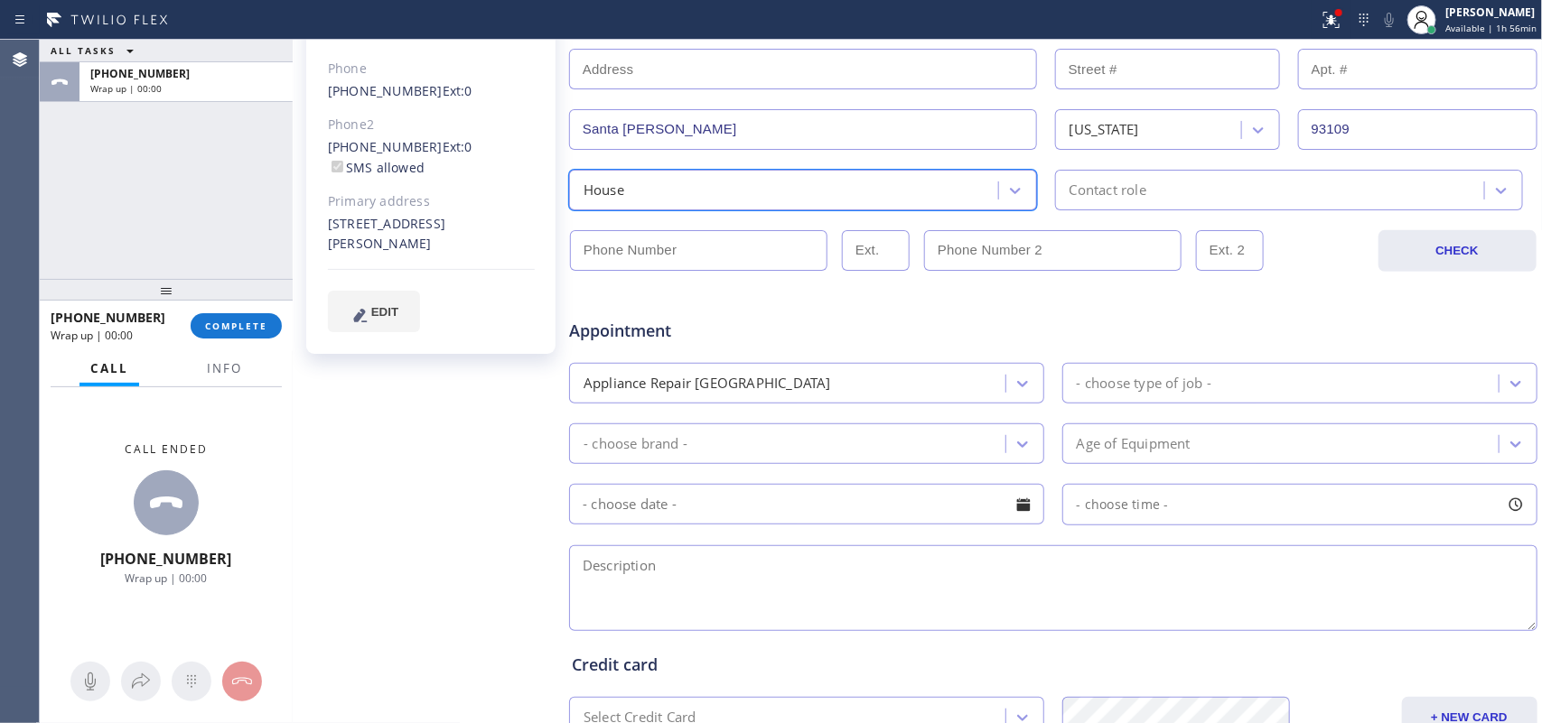
click at [1145, 199] on div "Contact role" at bounding box center [1272, 190] width 424 height 32
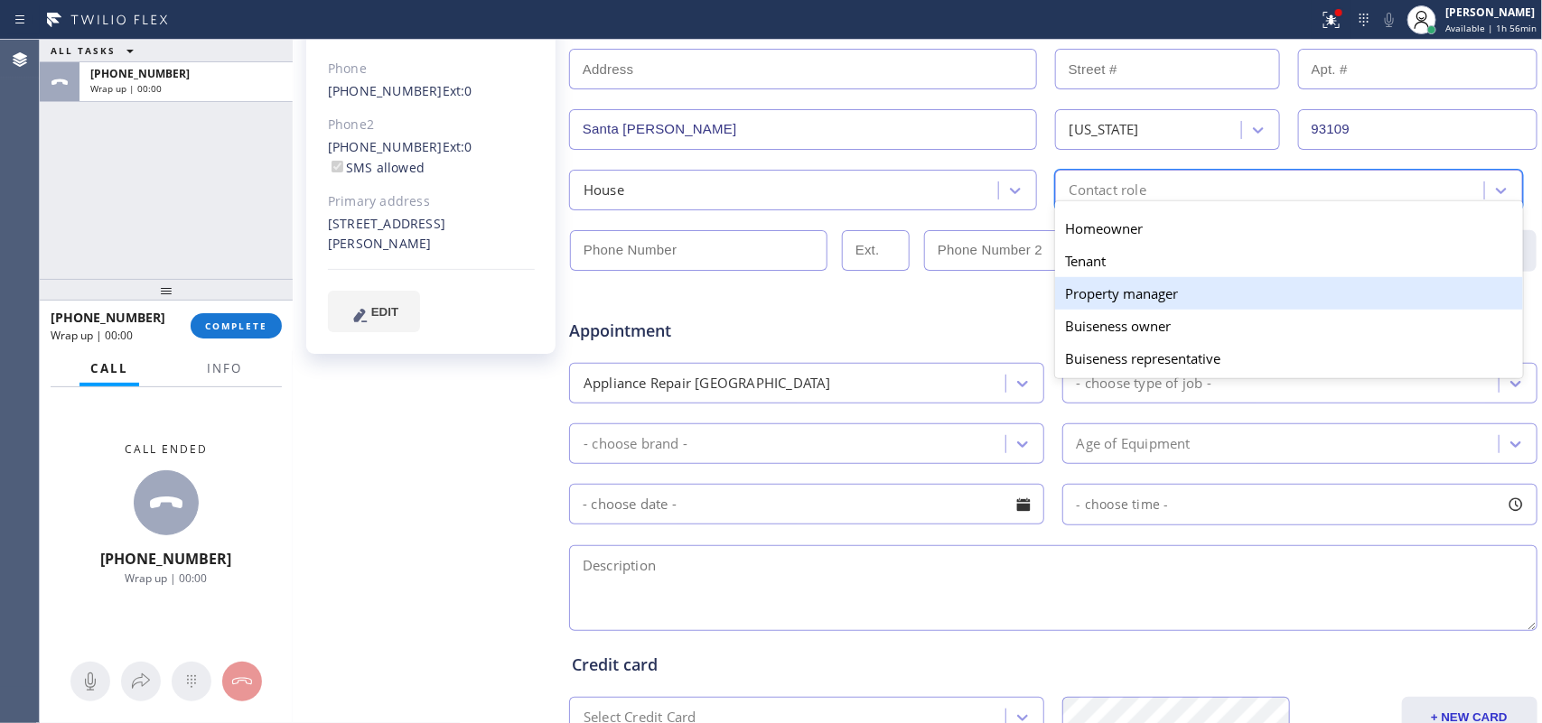
click at [1109, 304] on div "Property manager" at bounding box center [1289, 293] width 468 height 33
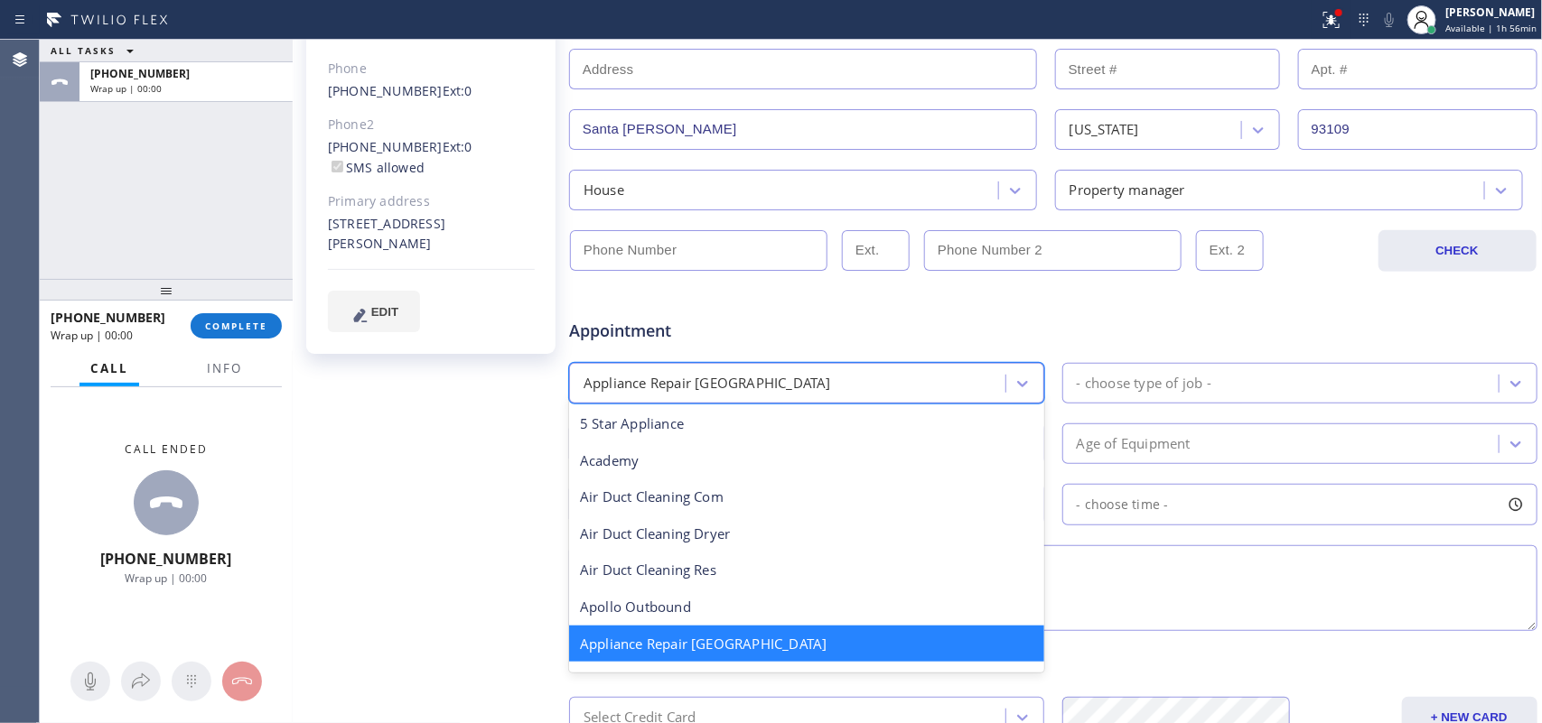
click at [982, 394] on div "Appliance Repair [GEOGRAPHIC_DATA]" at bounding box center [789, 384] width 431 height 32
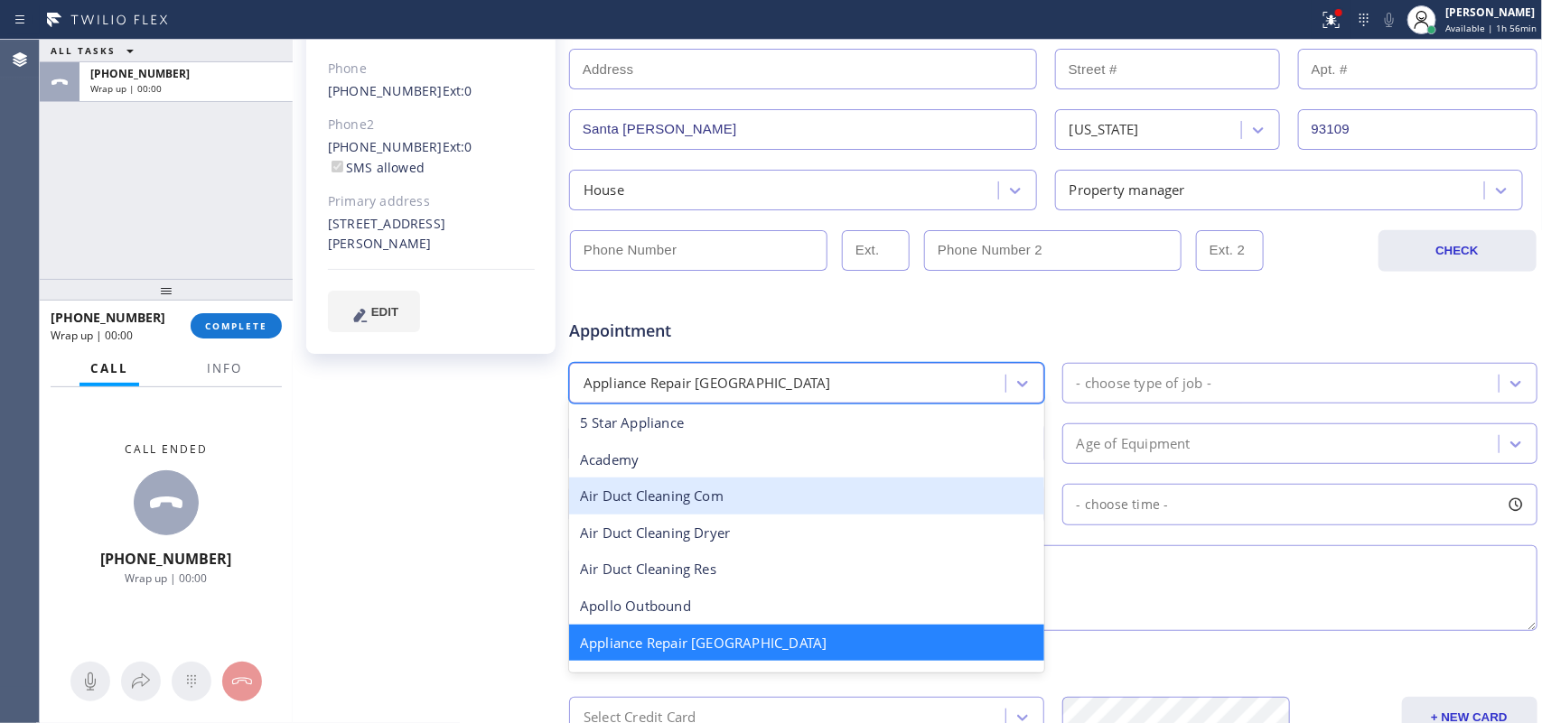
scroll to position [114, 0]
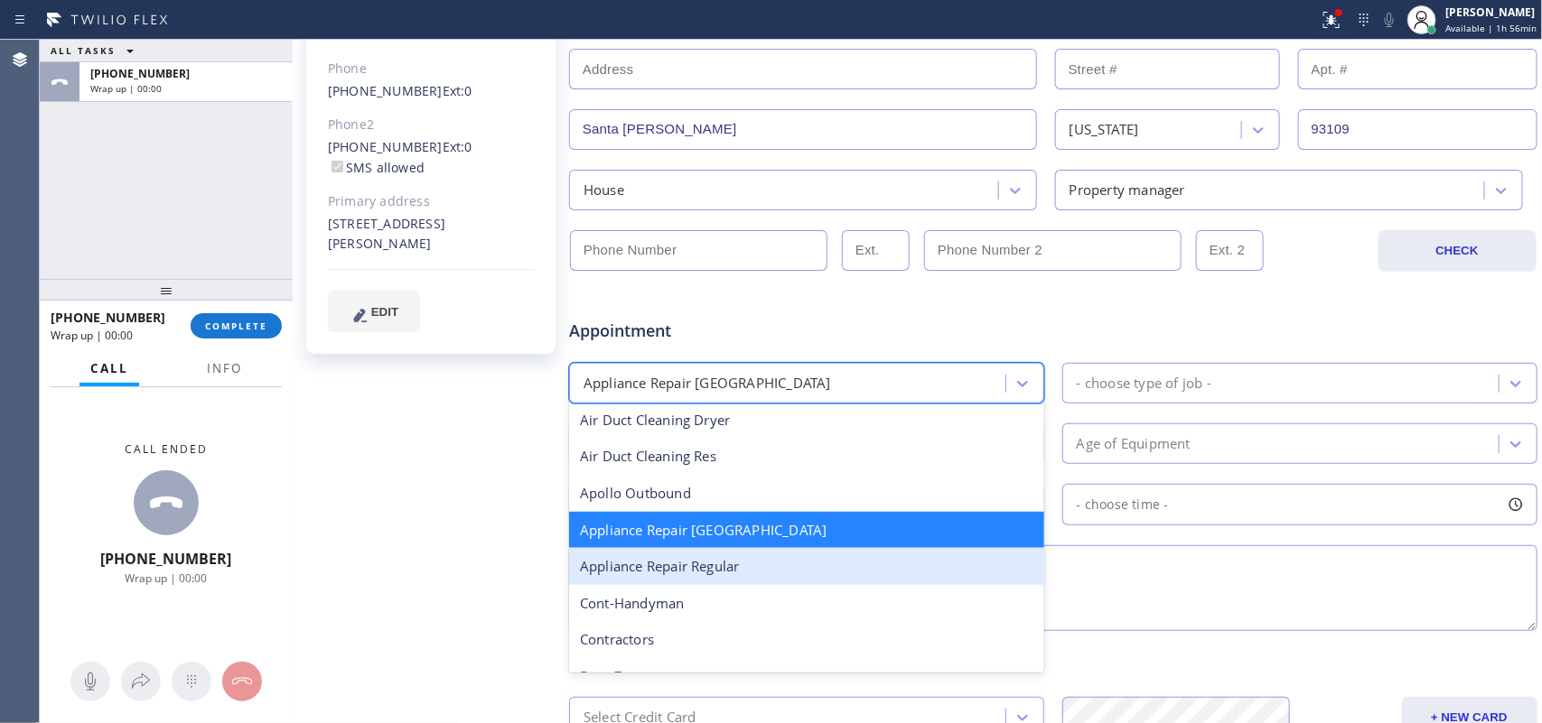
click at [851, 570] on div "Appliance Repair Regular" at bounding box center [806, 566] width 475 height 37
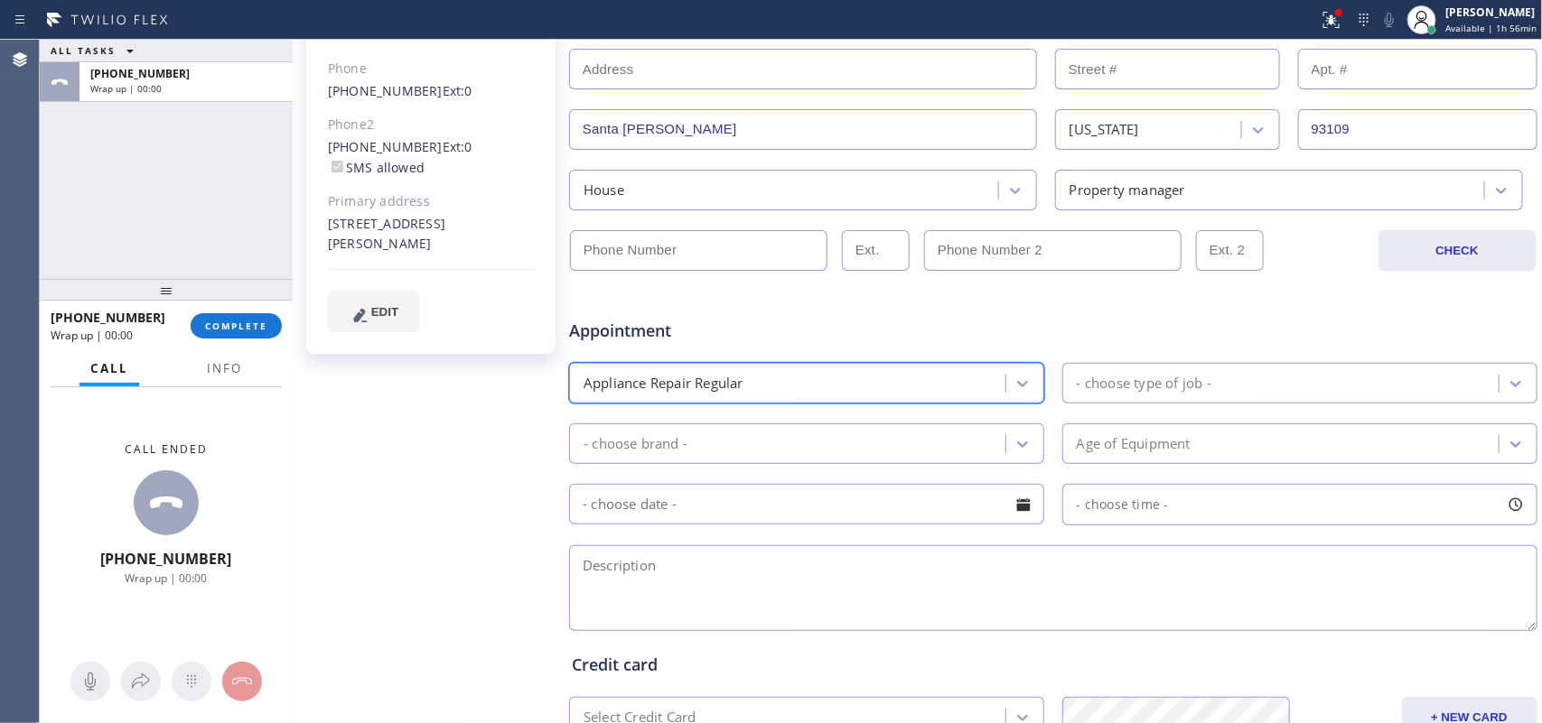
click at [1199, 377] on div "- choose type of job -" at bounding box center [1144, 383] width 135 height 21
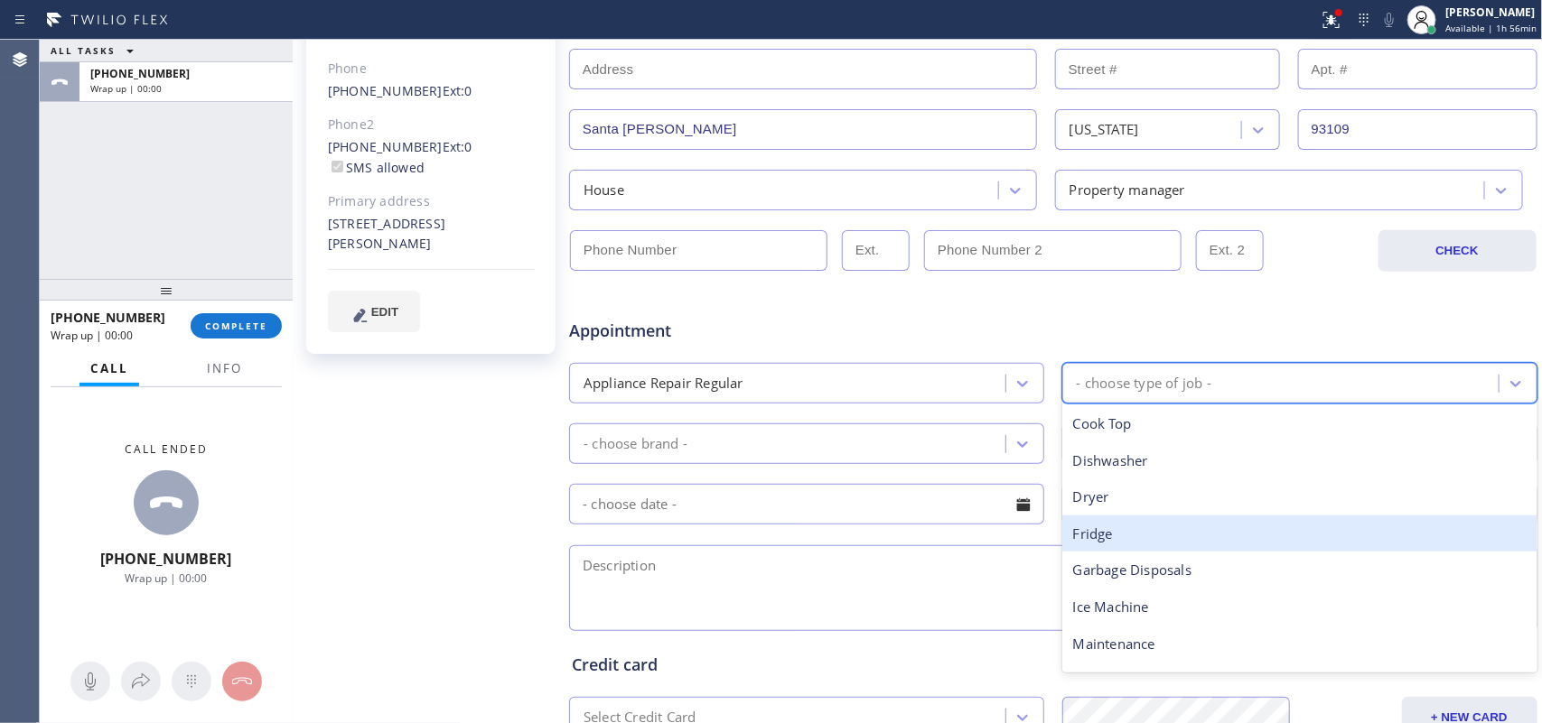
scroll to position [113, 0]
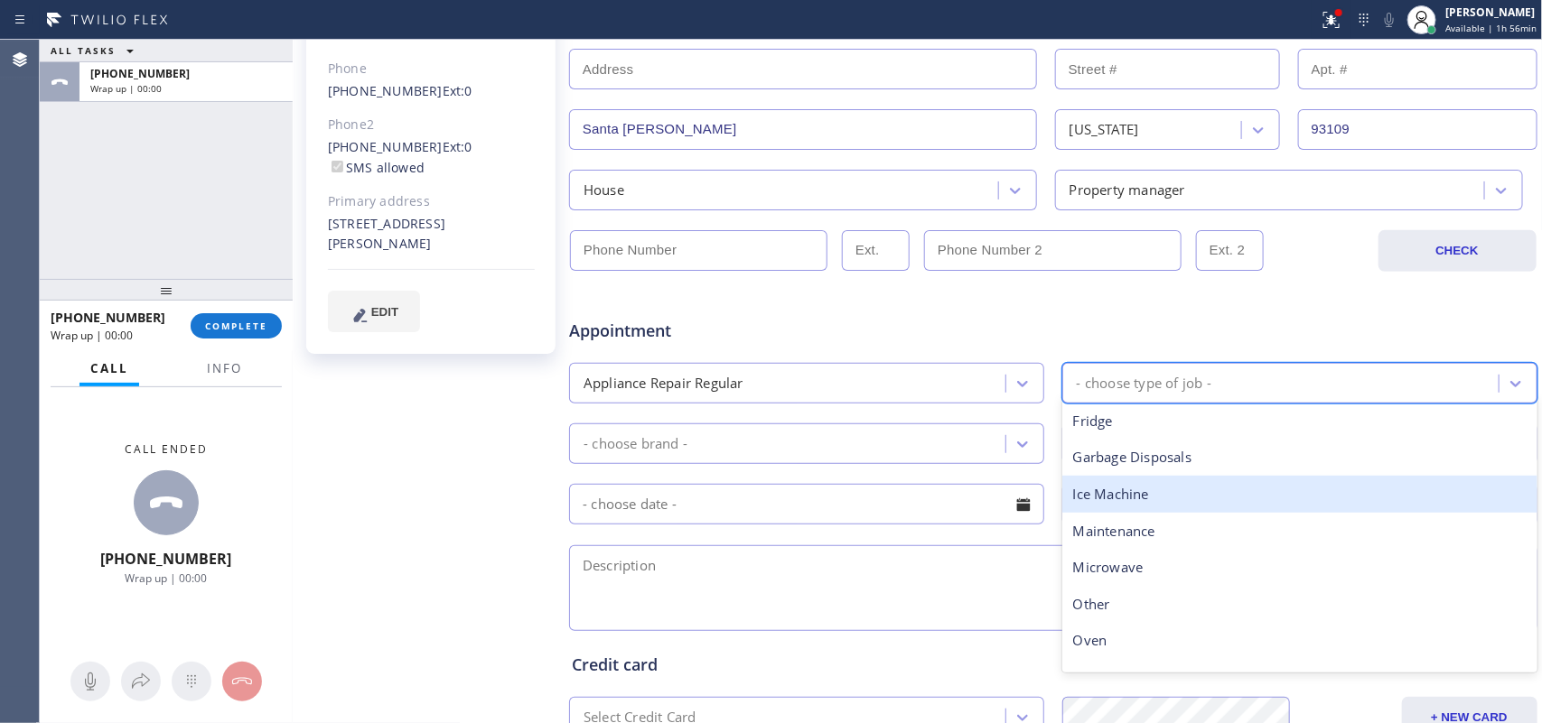
click at [1204, 498] on div "Ice Machine" at bounding box center [1299, 494] width 475 height 37
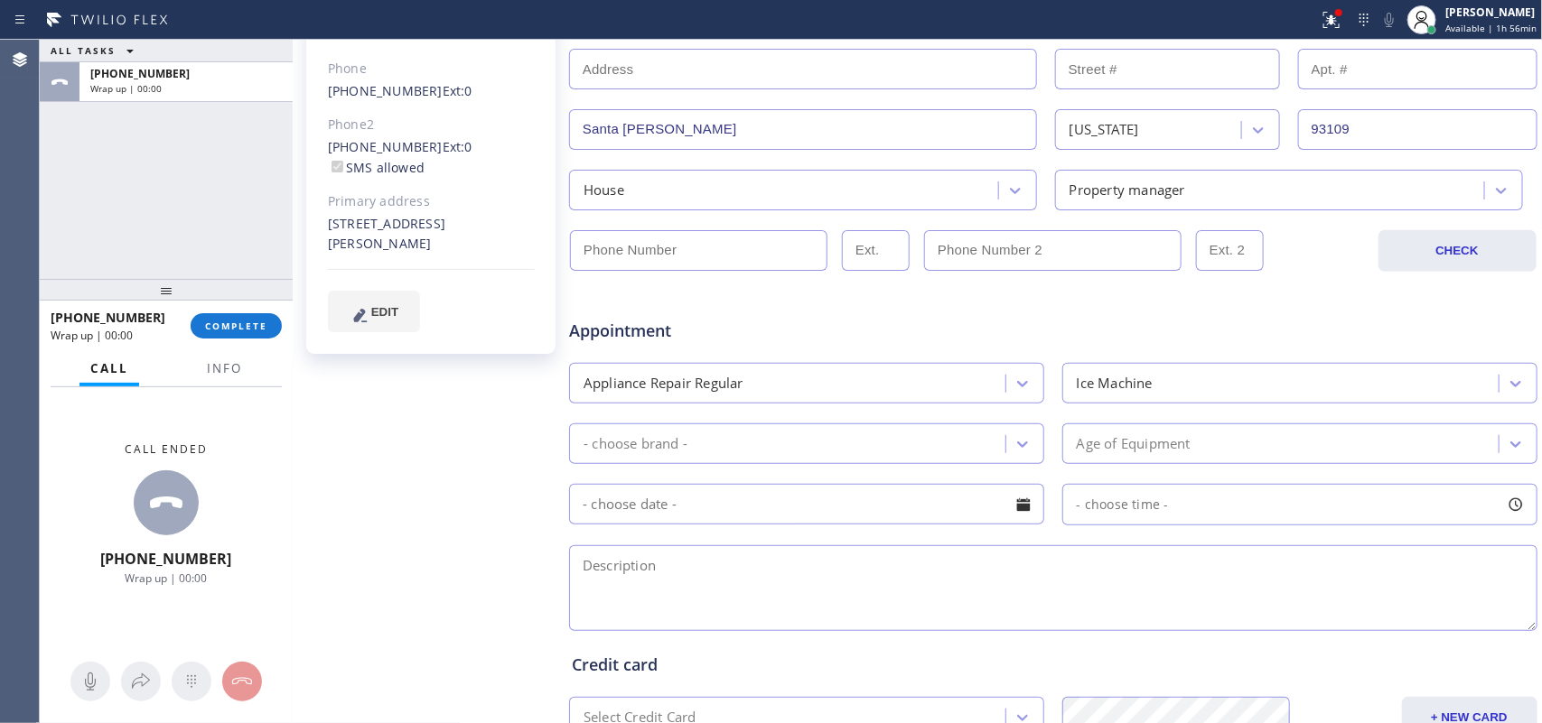
click at [544, 274] on div "[PERSON_NAME] Since: [DATE] link to CRM copy Email [EMAIL_ADDRESS][DOMAIN_NAME]…" at bounding box center [430, 75] width 249 height 558
click at [768, 443] on div "- choose brand -" at bounding box center [789, 444] width 431 height 32
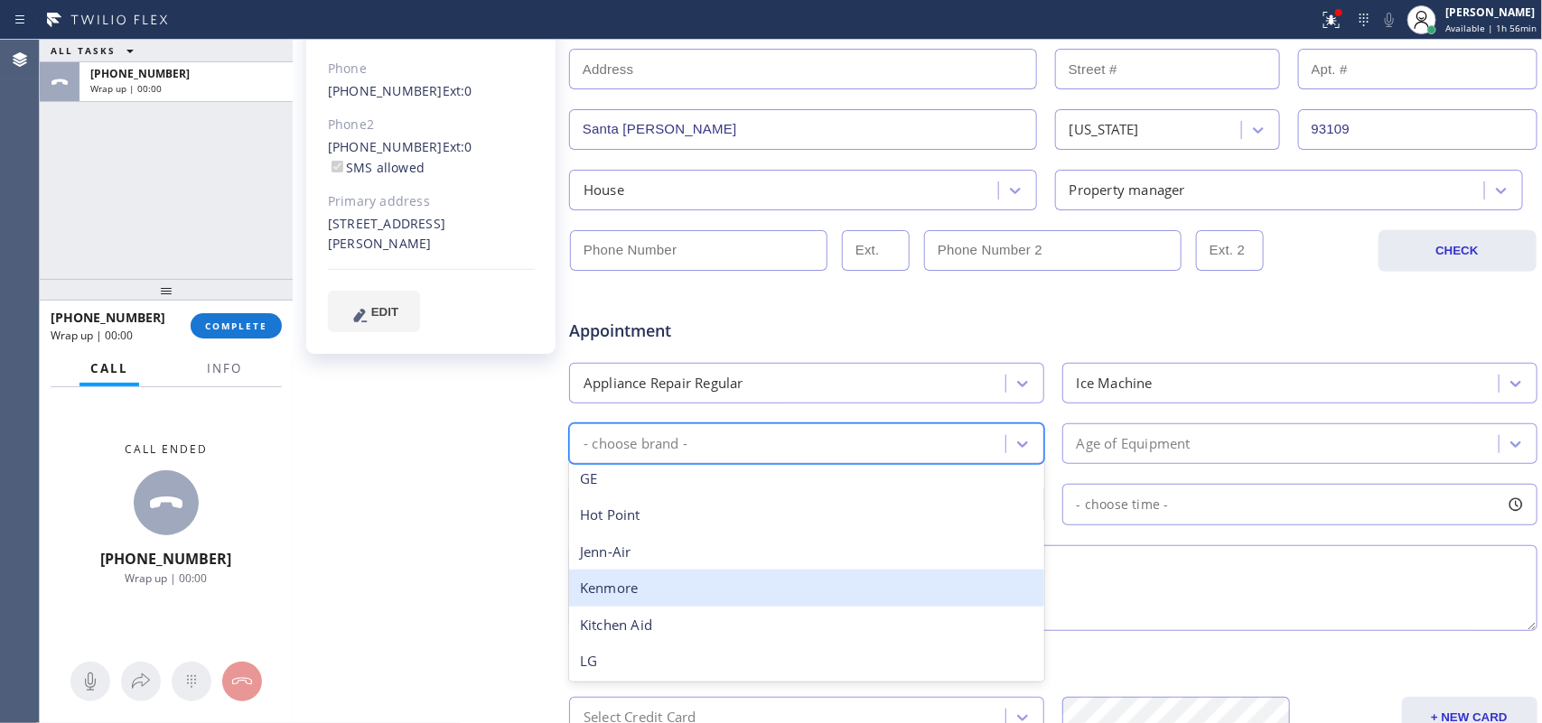
scroll to position [447, 0]
click at [706, 590] on div "Other" at bounding box center [806, 587] width 475 height 37
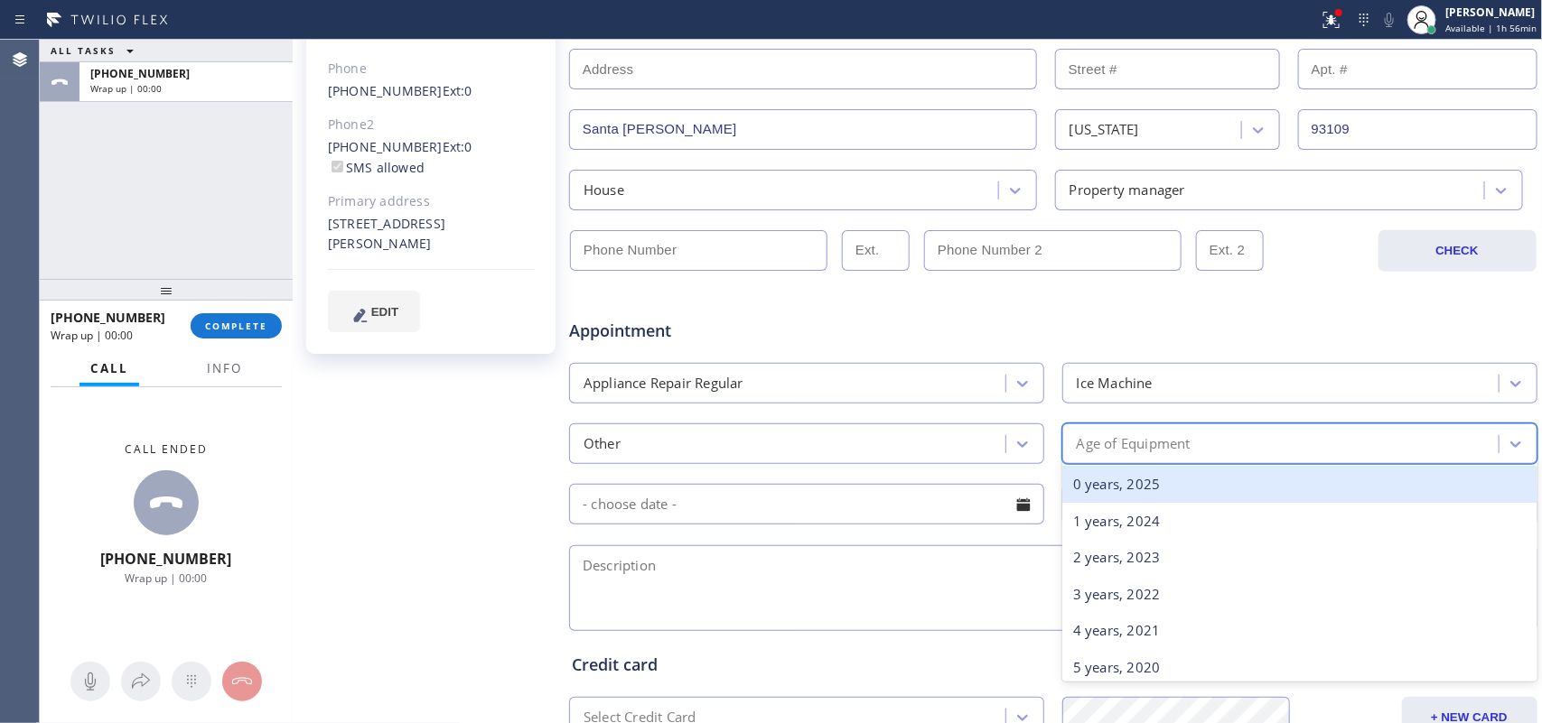
click at [1158, 434] on div "Age of Equipment" at bounding box center [1134, 444] width 114 height 21
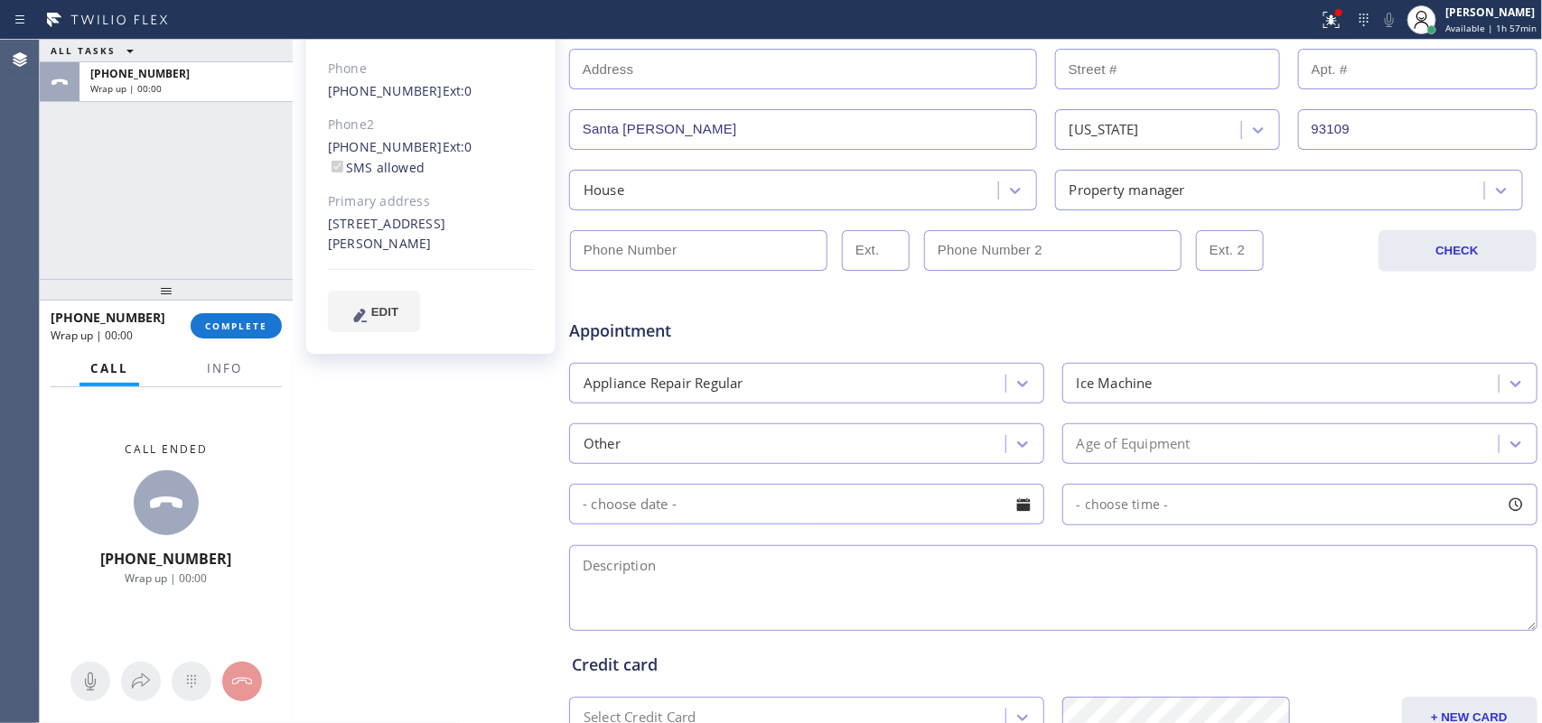
click at [513, 291] on div "EDIT" at bounding box center [431, 312] width 207 height 42
click at [1221, 434] on div "Age of Equipment" at bounding box center [1283, 444] width 431 height 32
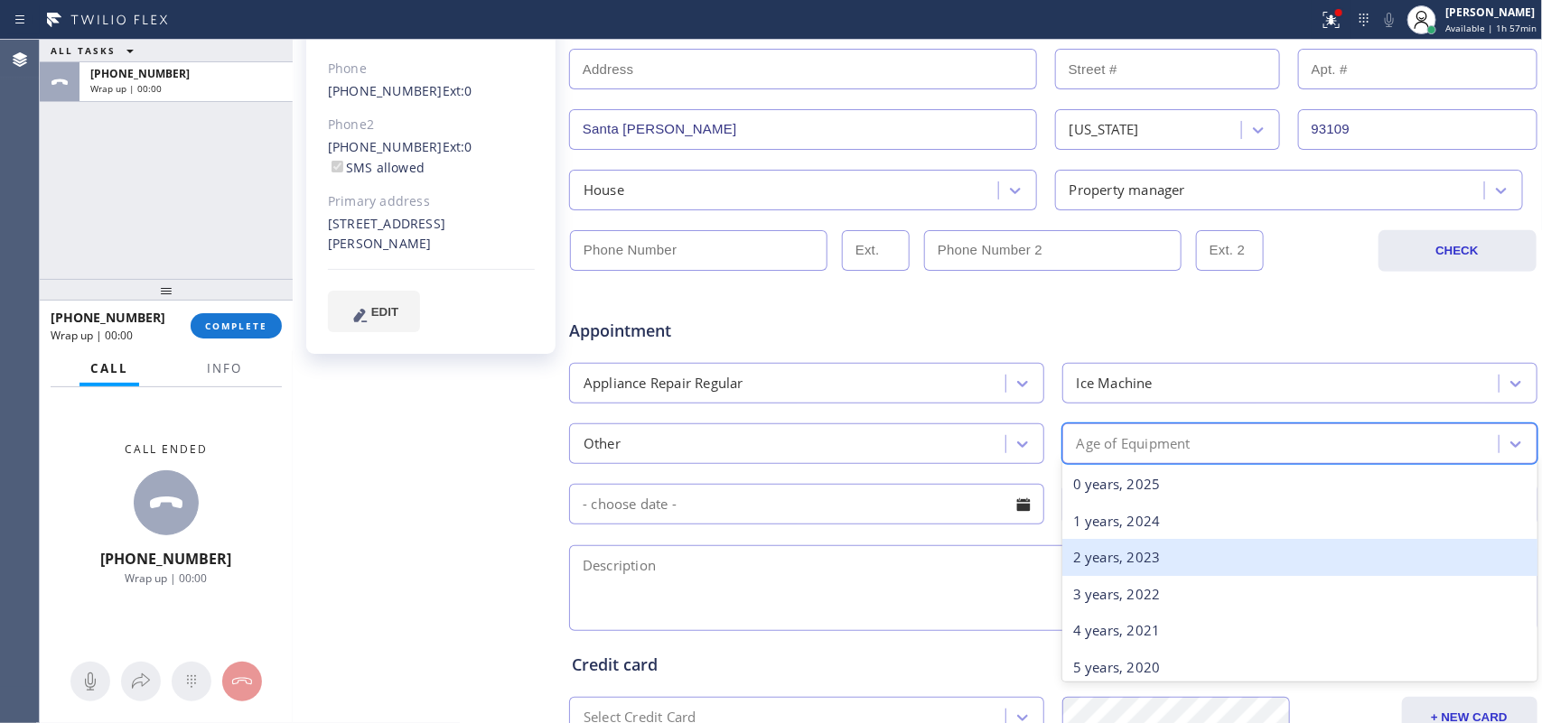
scroll to position [113, 0]
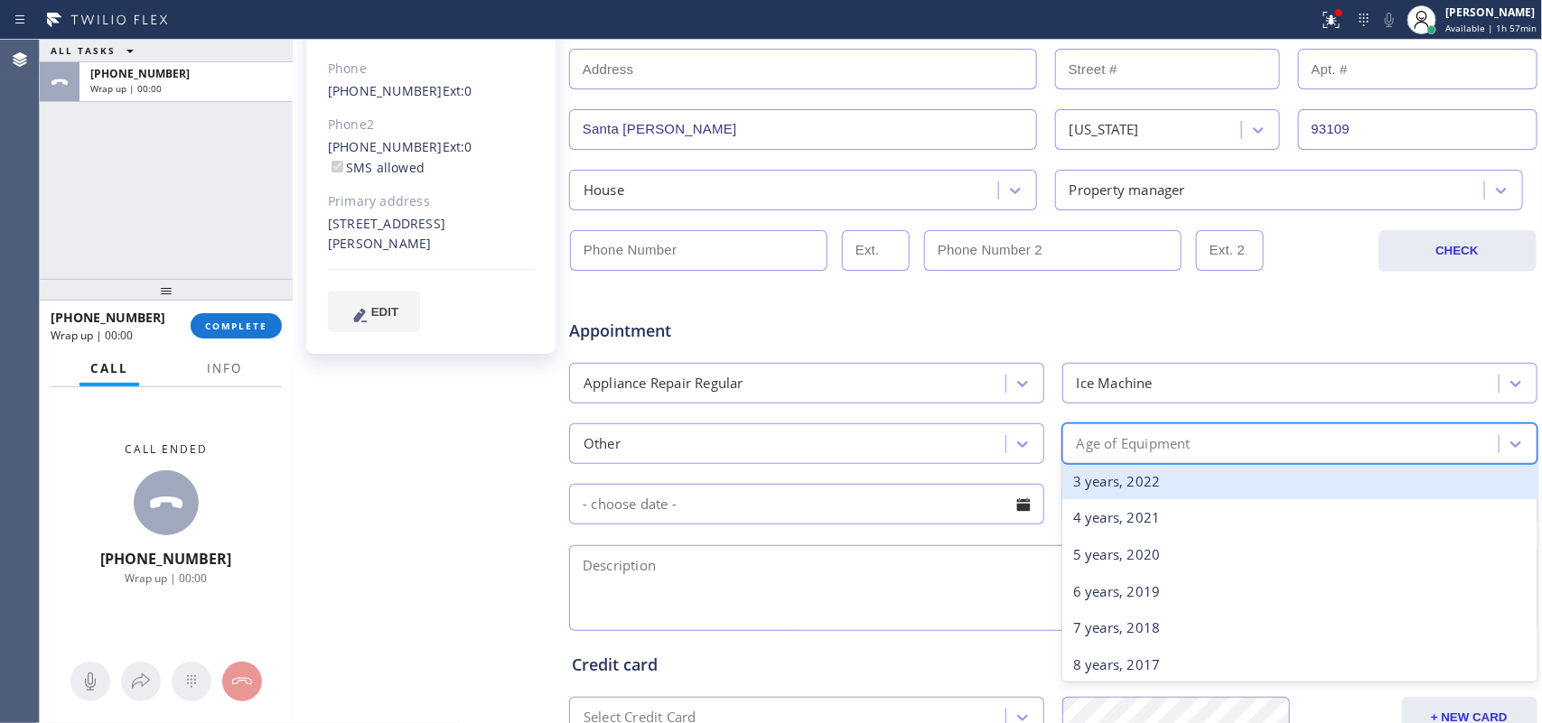
click at [1150, 483] on div "3 years, 2022" at bounding box center [1299, 481] width 475 height 37
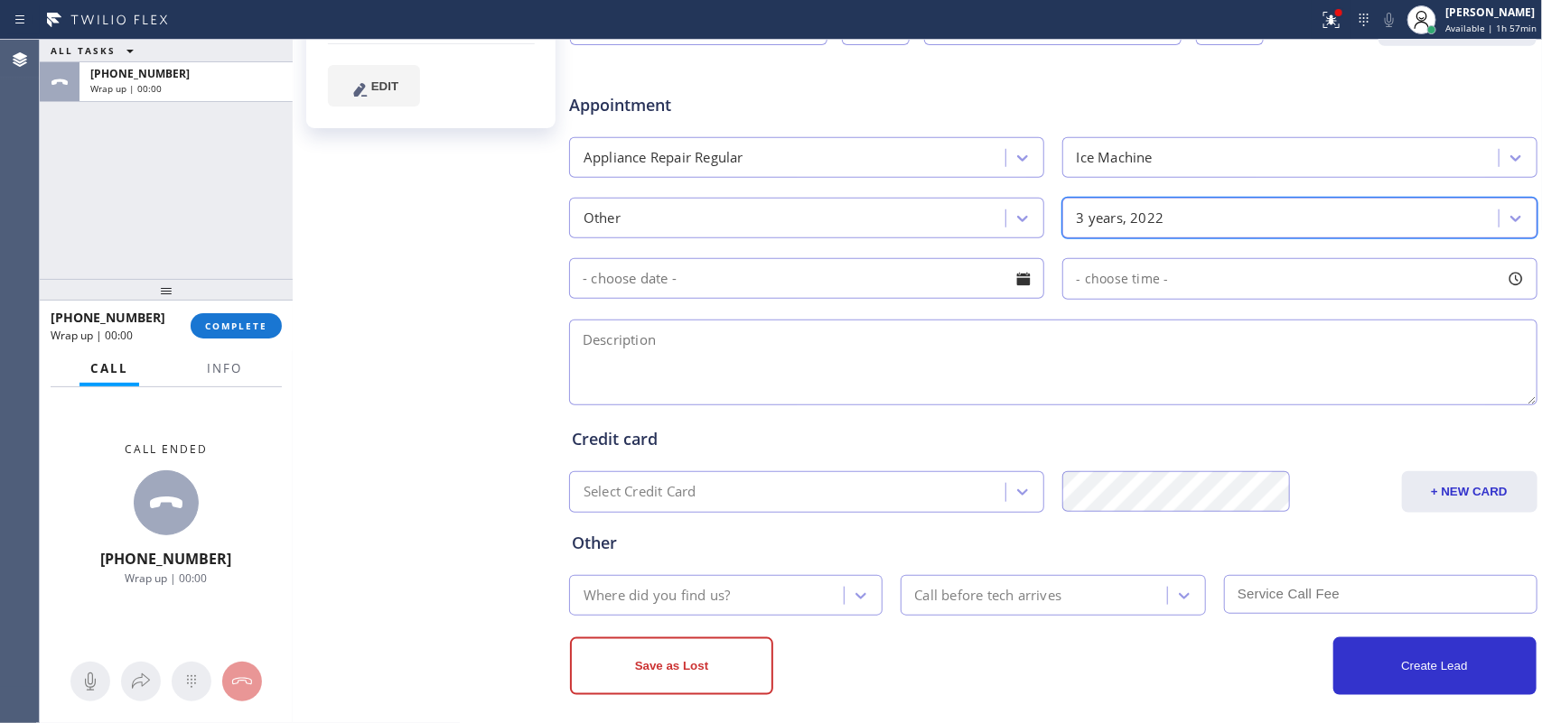
scroll to position [578, 0]
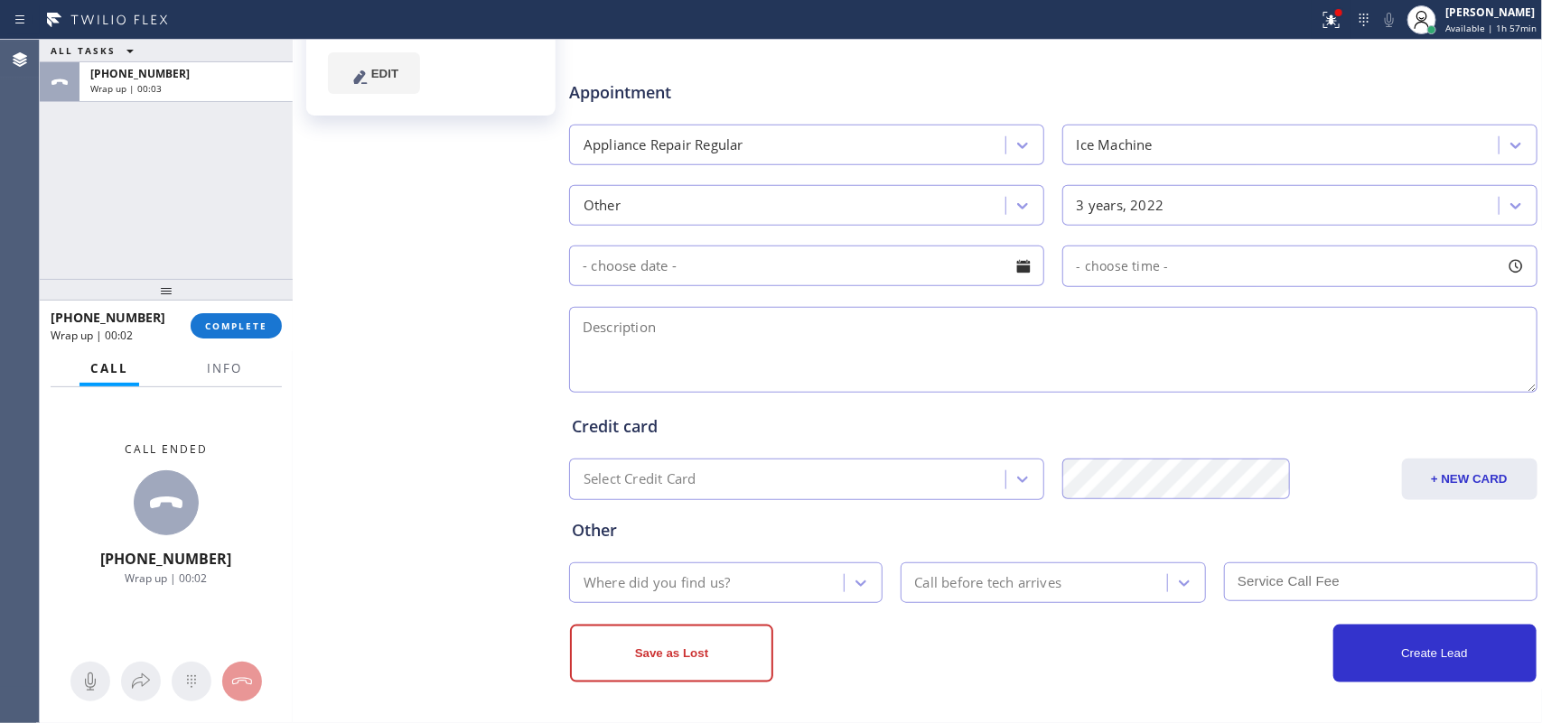
click at [463, 282] on div "Moby Olu Since: [DATE] link to CRM copy Email [EMAIL_ADDRESS][DOMAIN_NAME] Emai…" at bounding box center [432, 133] width 271 height 1170
click at [773, 331] on textarea at bounding box center [1053, 350] width 968 height 86
paste textarea "93109 Blaze Ice Maker/2022/not making ice and has extreme frost /"
click at [1030, 367] on textarea "93109 Blaze Ice Maker/2022/not making ice and has extreme frost /" at bounding box center [1053, 350] width 968 height 86
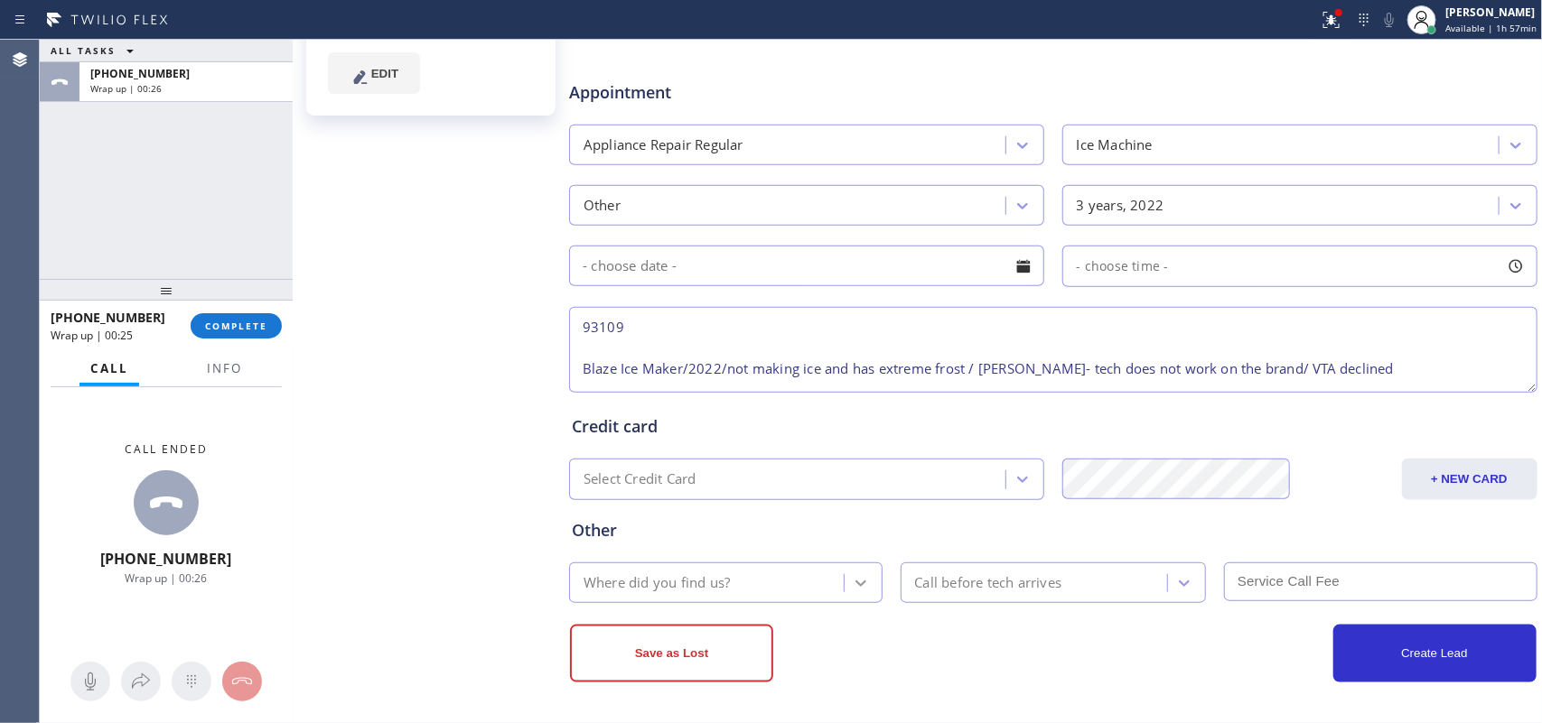
type textarea "93109 Blaze Ice Maker/2022/not making ice and has extreme frost / [PERSON_NAME]…"
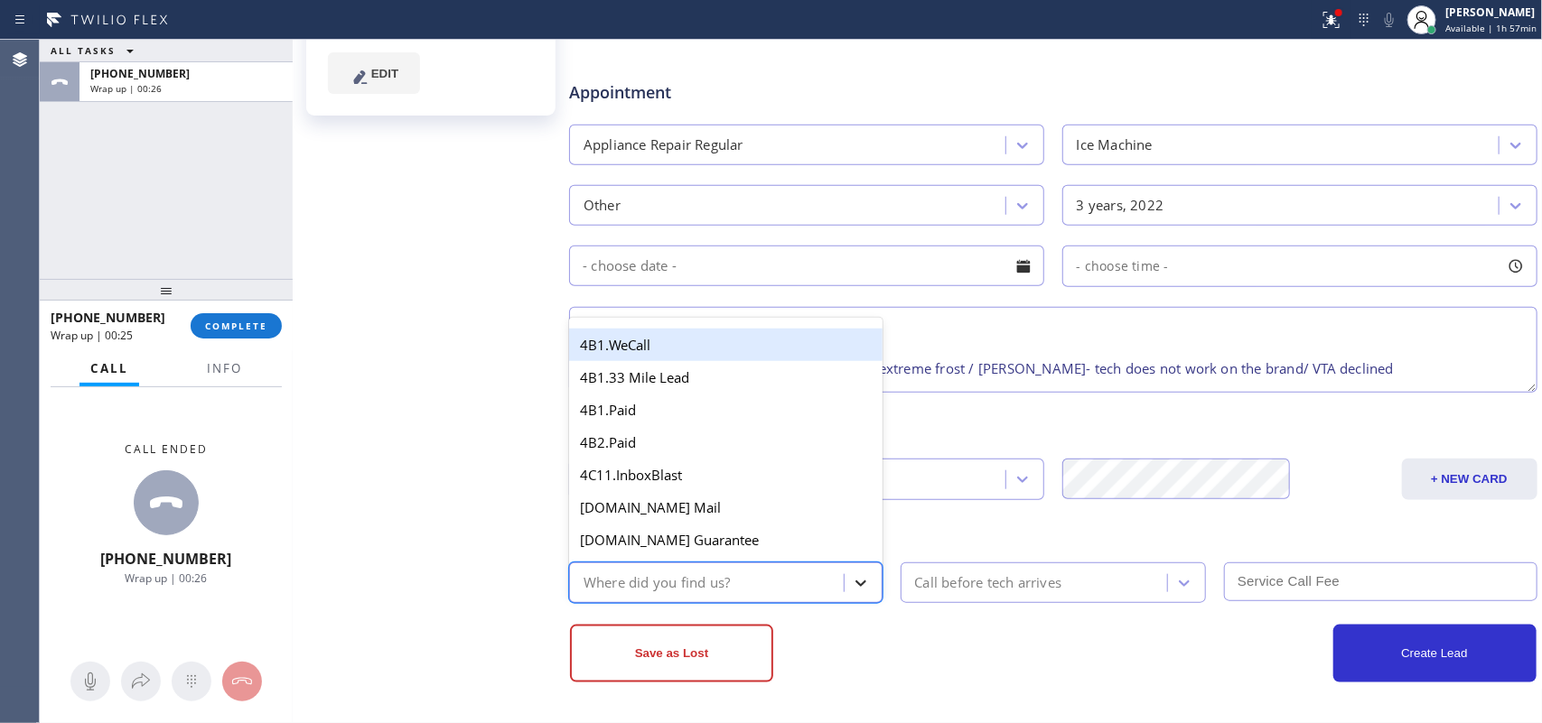
click at [856, 574] on icon at bounding box center [861, 583] width 18 height 18
type input "g"
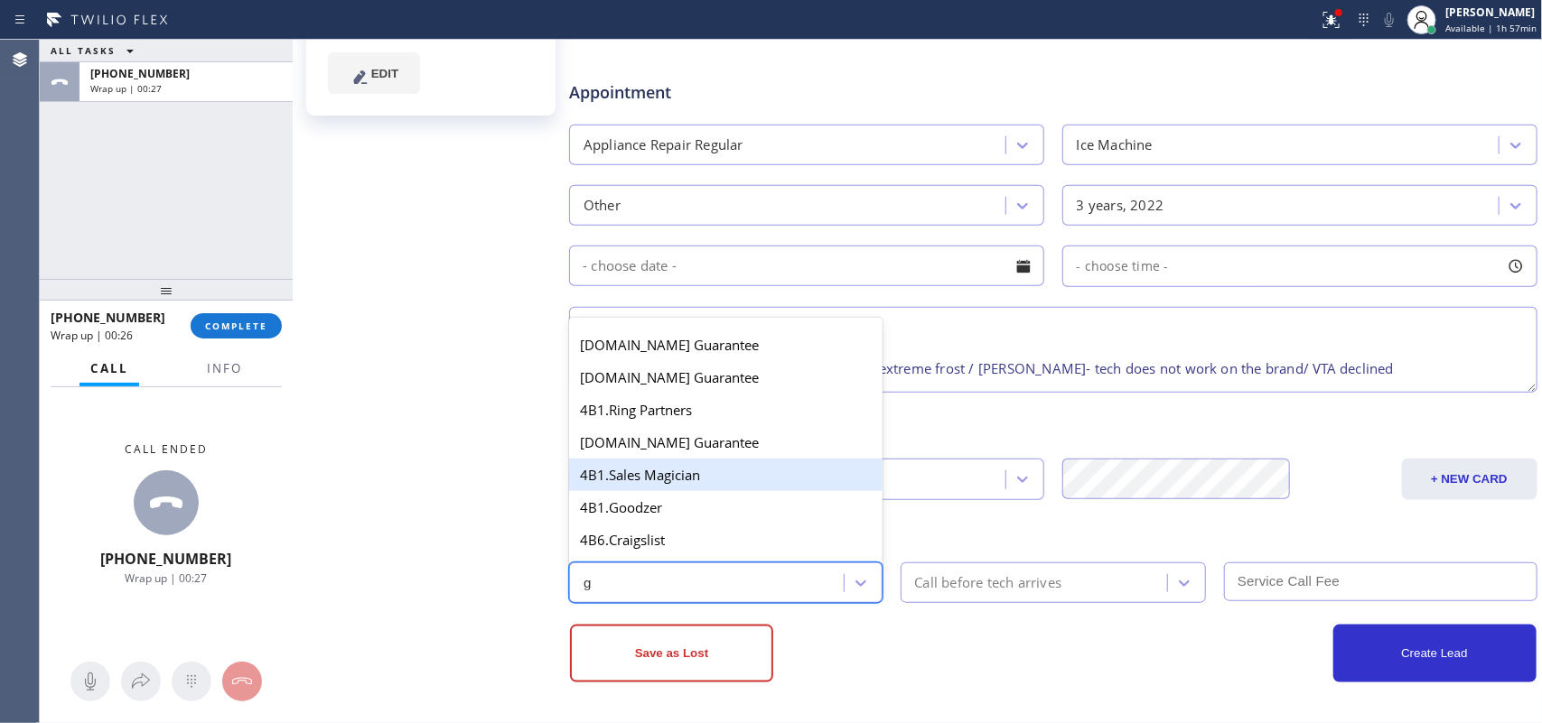
scroll to position [339, 0]
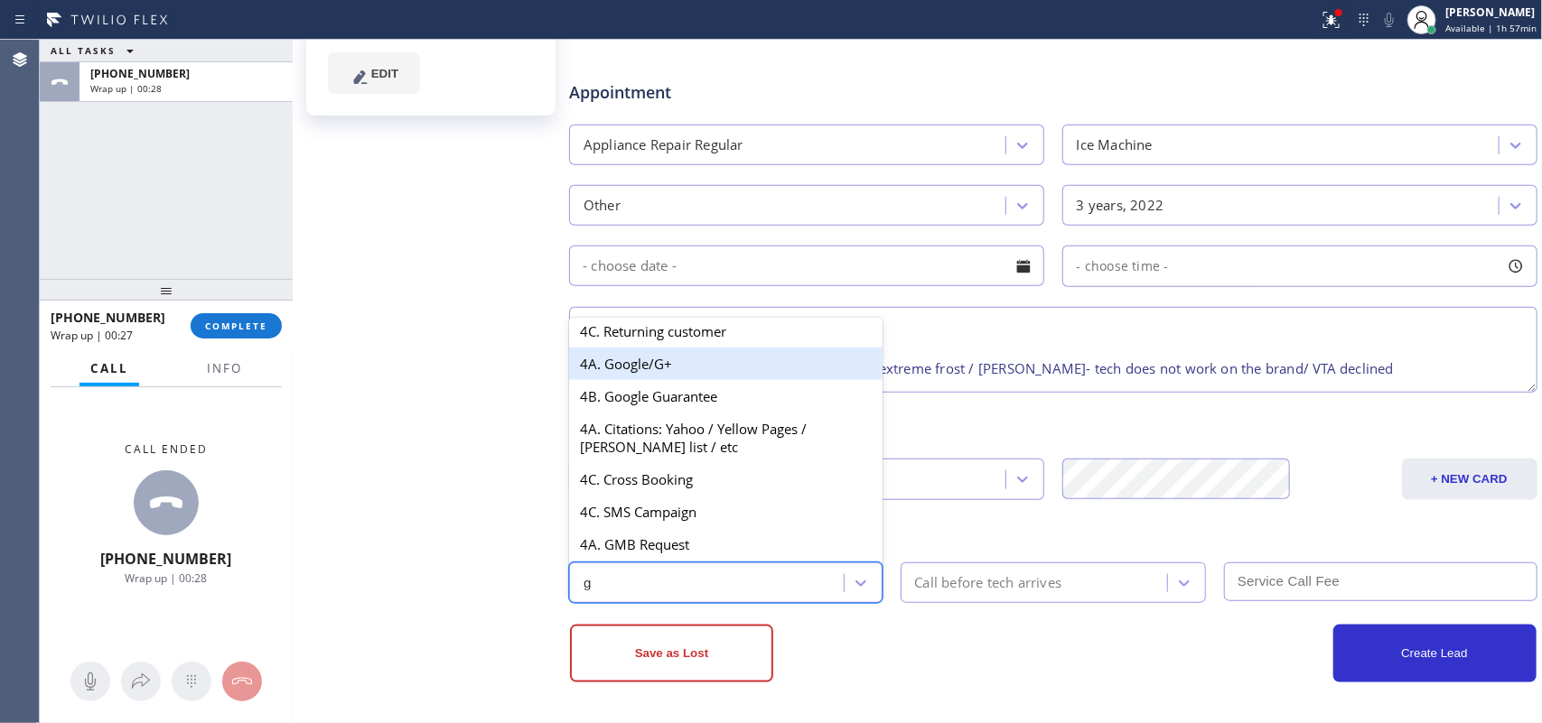
click at [689, 371] on div "4A. Google/G+" at bounding box center [725, 364] width 313 height 33
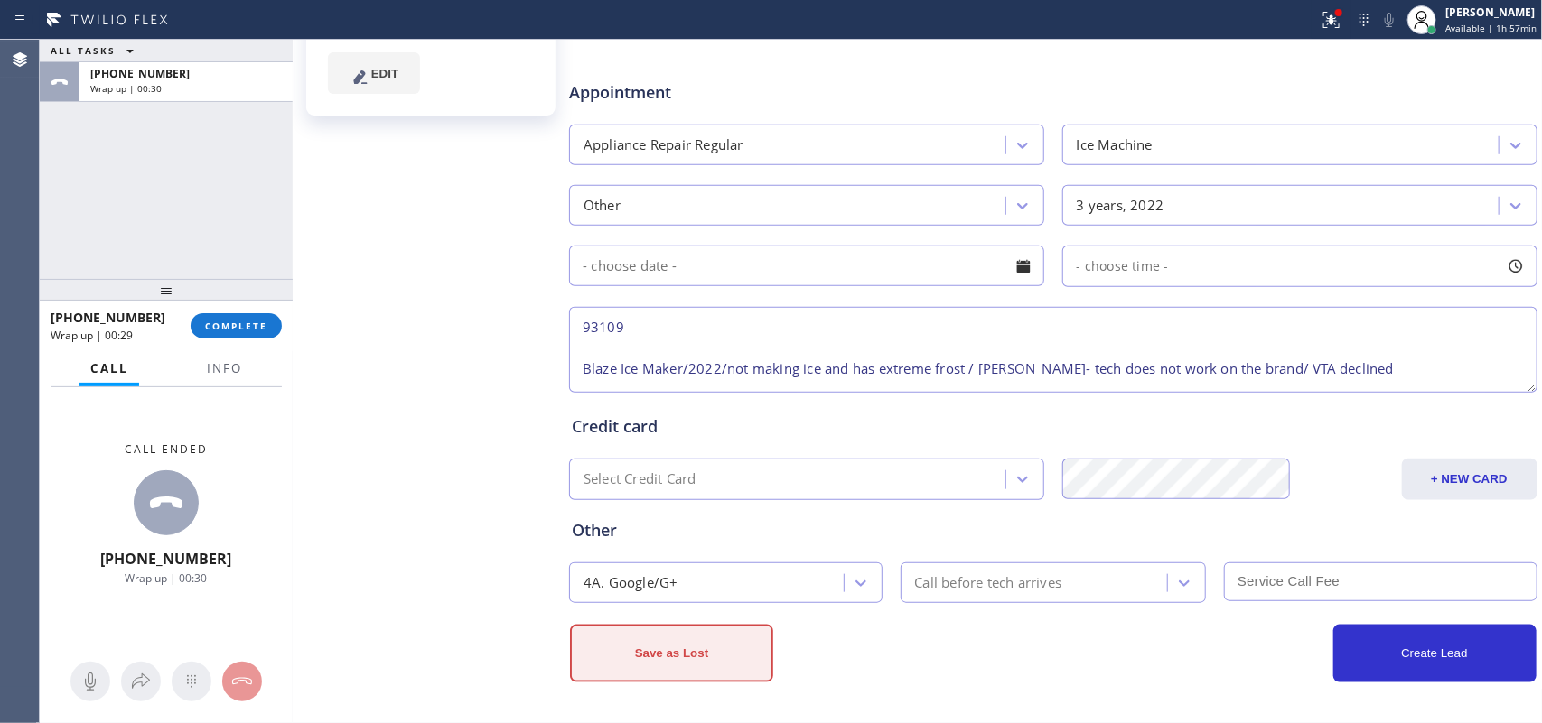
click at [697, 656] on button "Save as Lost" at bounding box center [671, 654] width 203 height 58
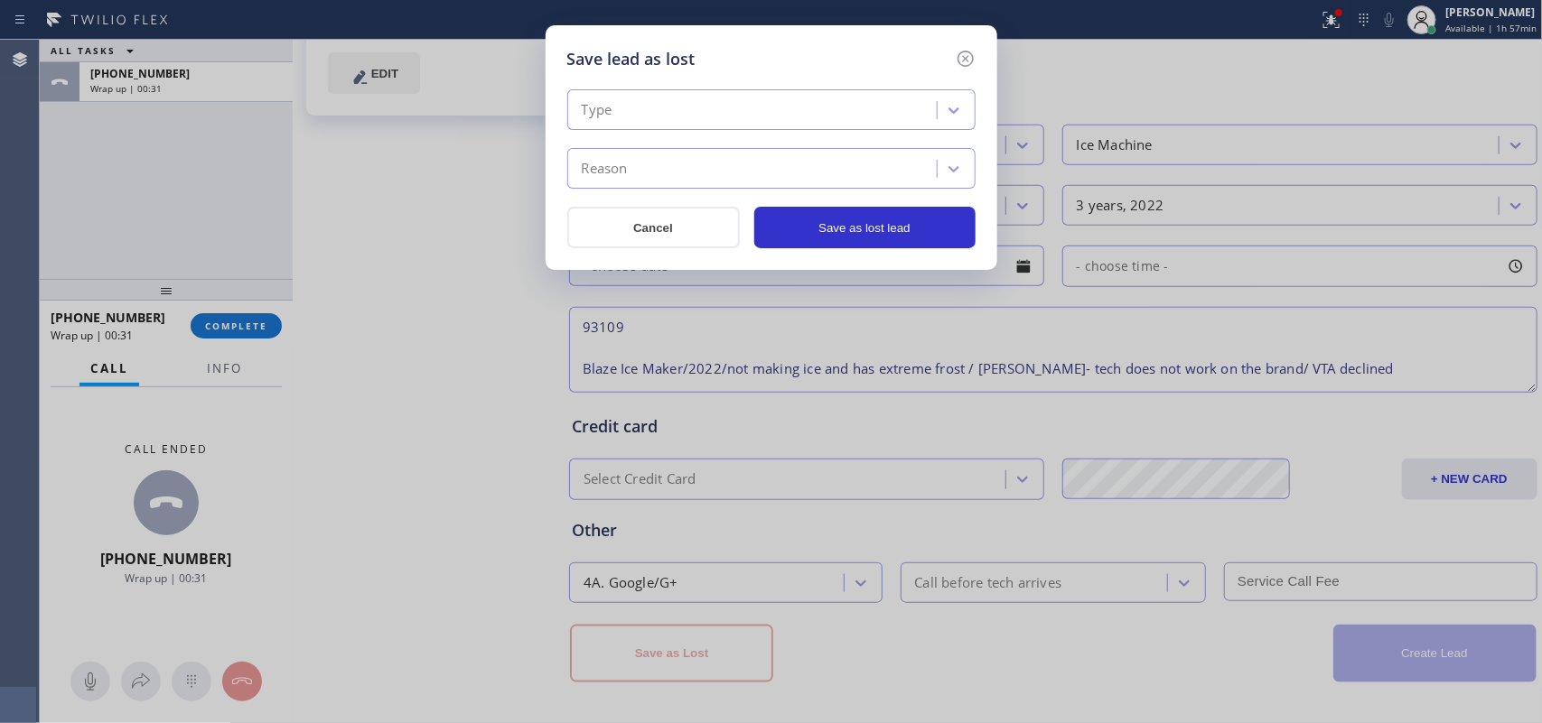
click at [930, 110] on div "Type" at bounding box center [755, 111] width 364 height 32
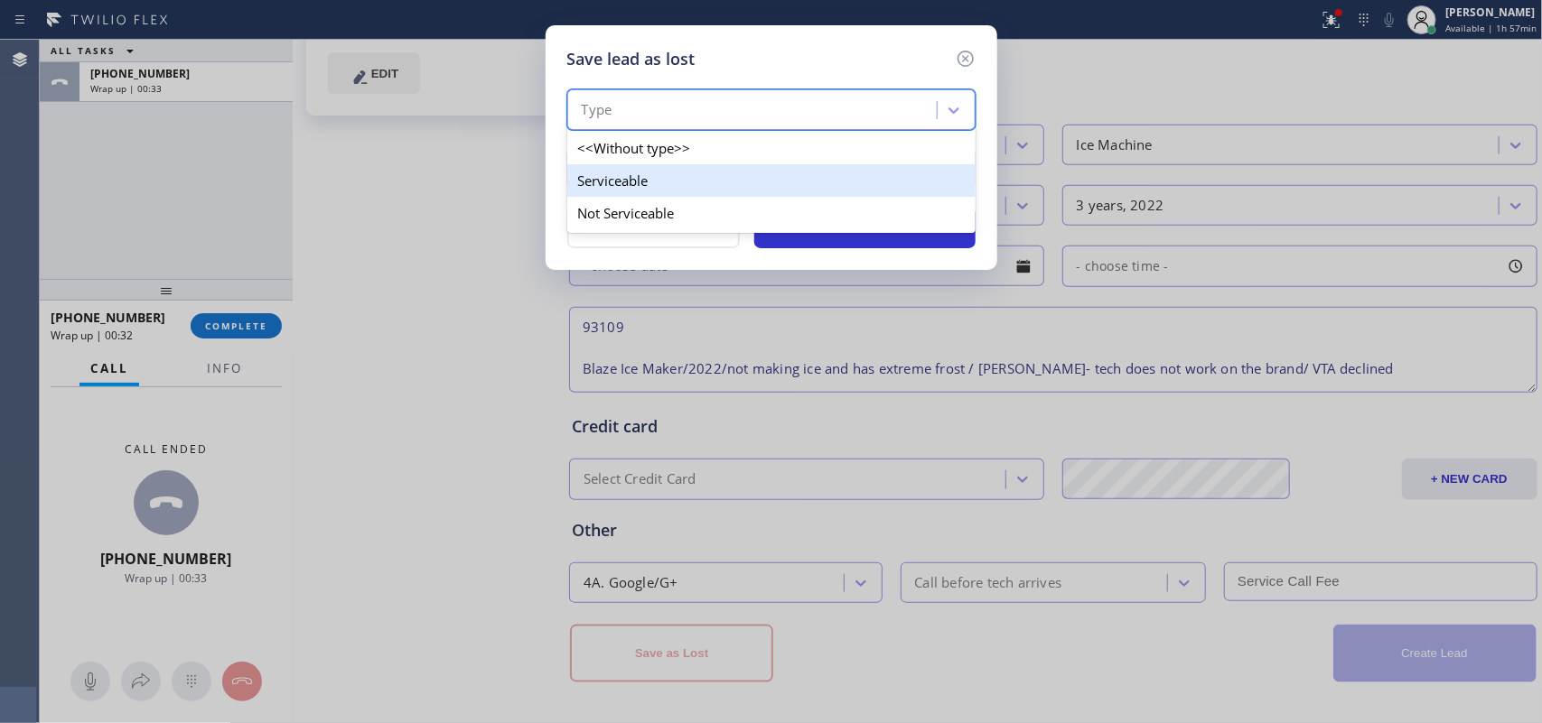
click at [842, 183] on div "Serviceable" at bounding box center [771, 180] width 408 height 33
click at [842, 183] on div "Reason" at bounding box center [755, 170] width 364 height 32
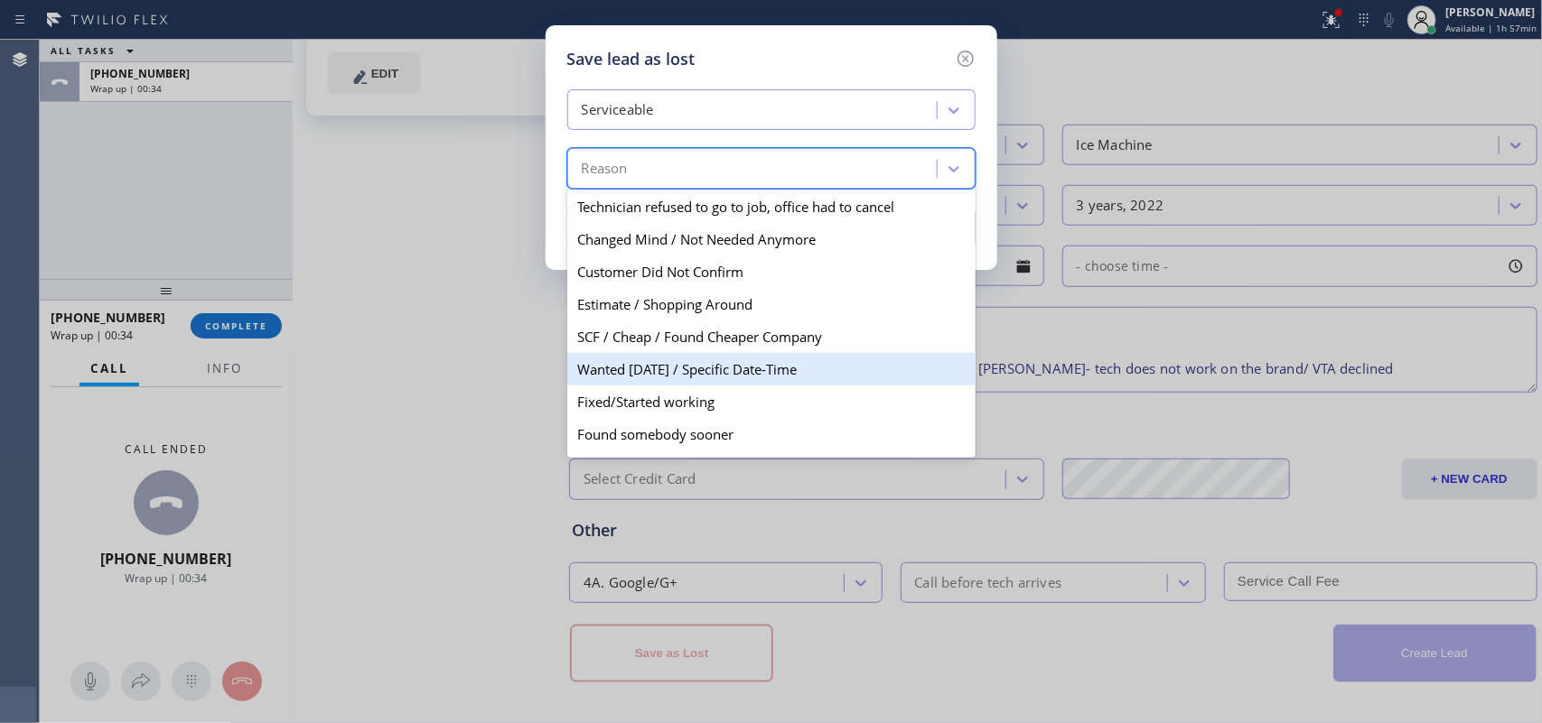
scroll to position [106, 0]
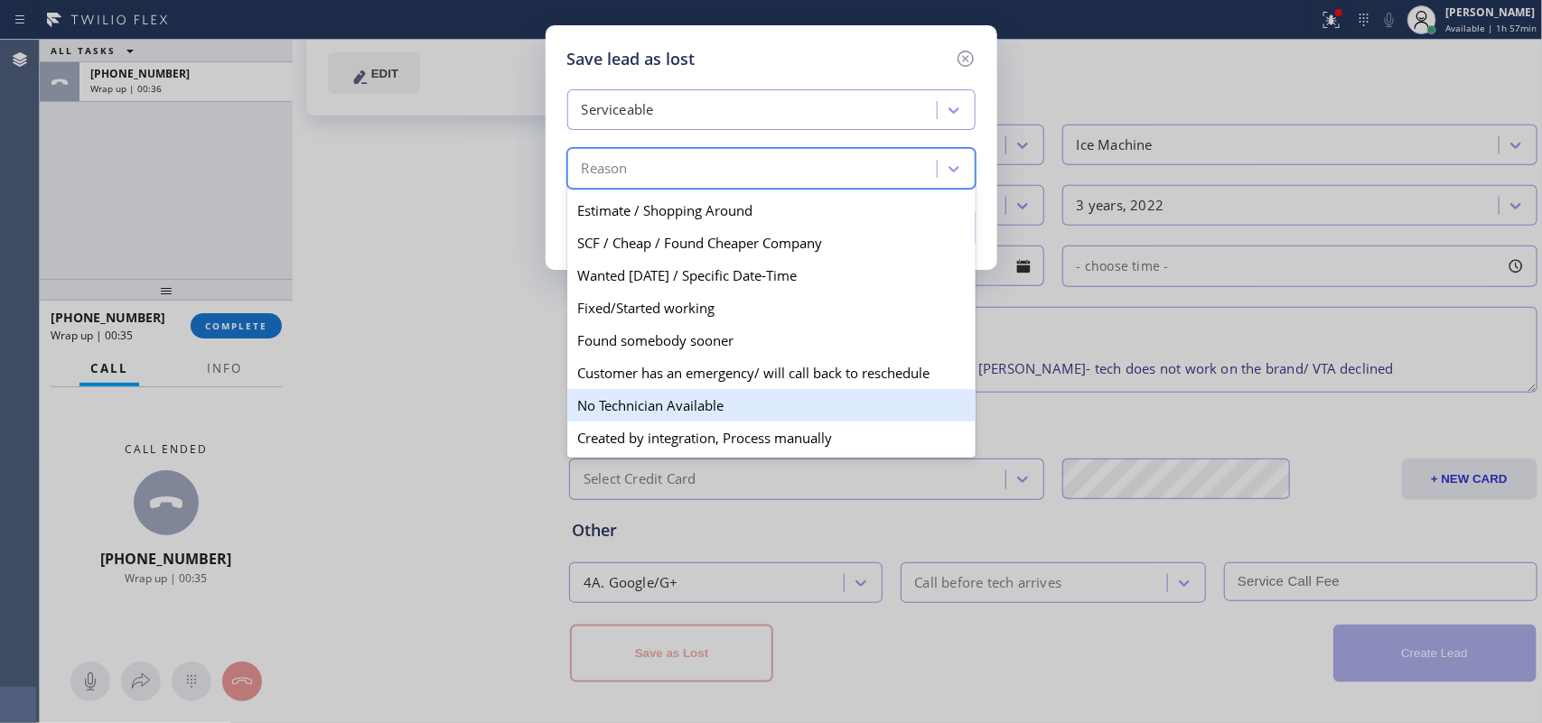
click at [766, 395] on div "No Technician Available" at bounding box center [771, 405] width 408 height 33
click at [766, 395] on div "Save lead as lost Serviceable option No Technician Available focused, 10 of 11.…" at bounding box center [771, 361] width 1542 height 723
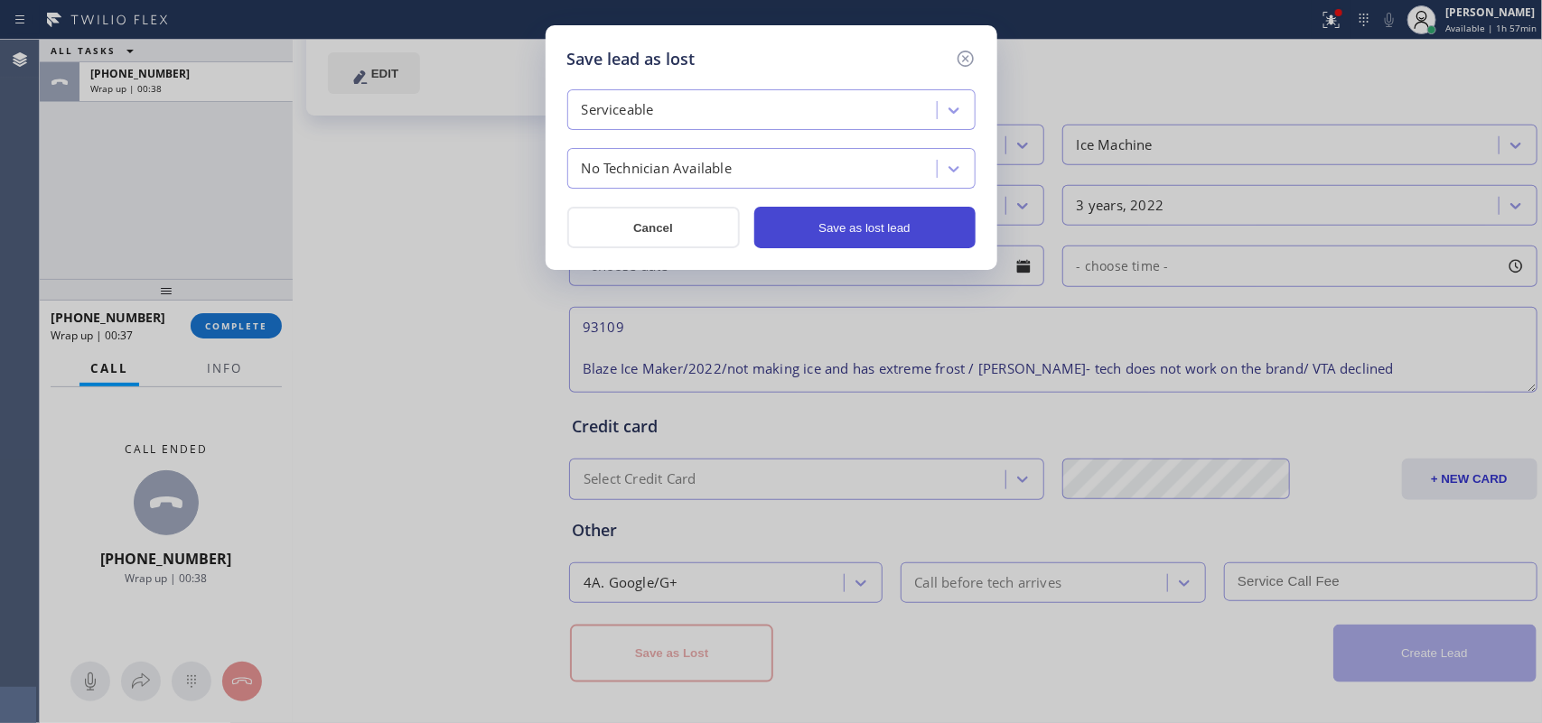
click at [917, 231] on button "Save as lost lead" at bounding box center [864, 228] width 221 height 42
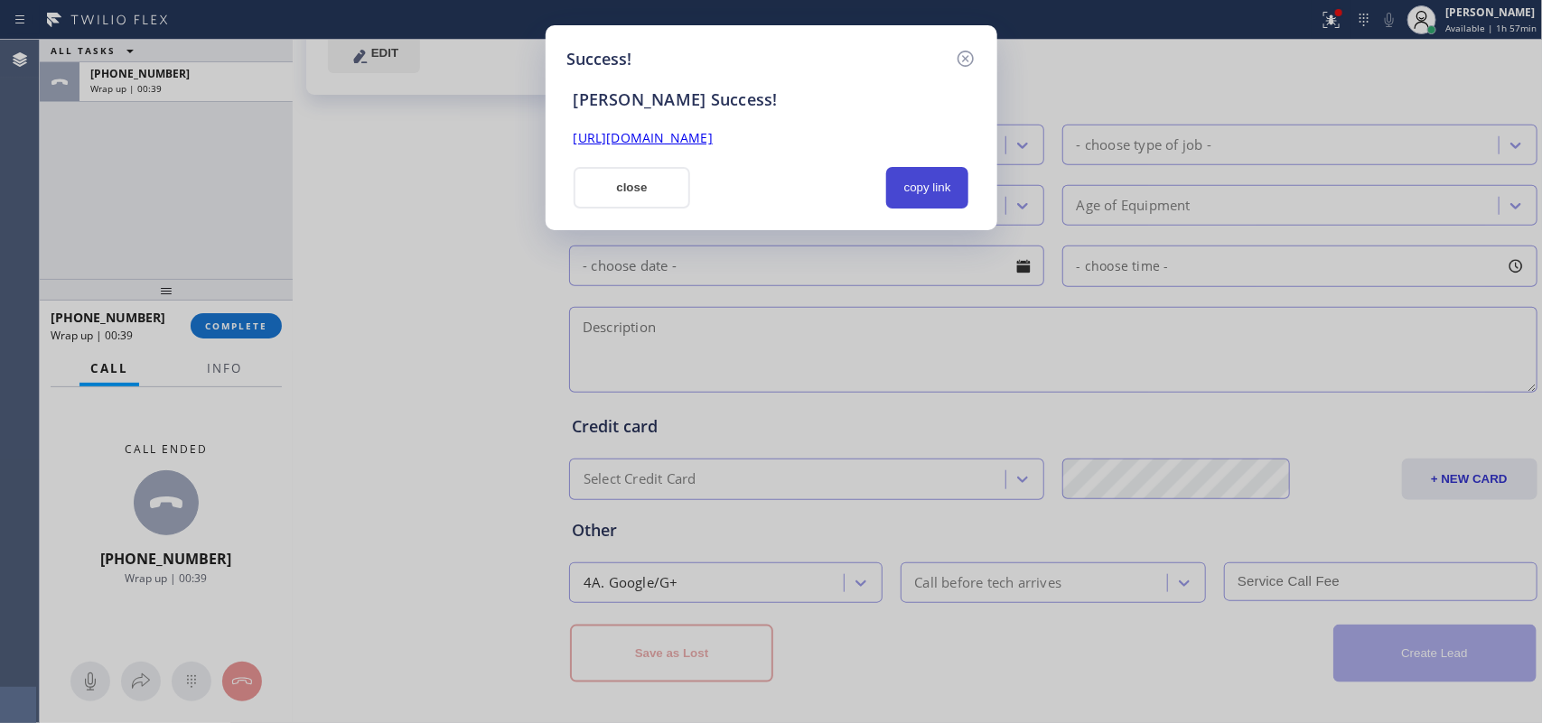
scroll to position [557, 0]
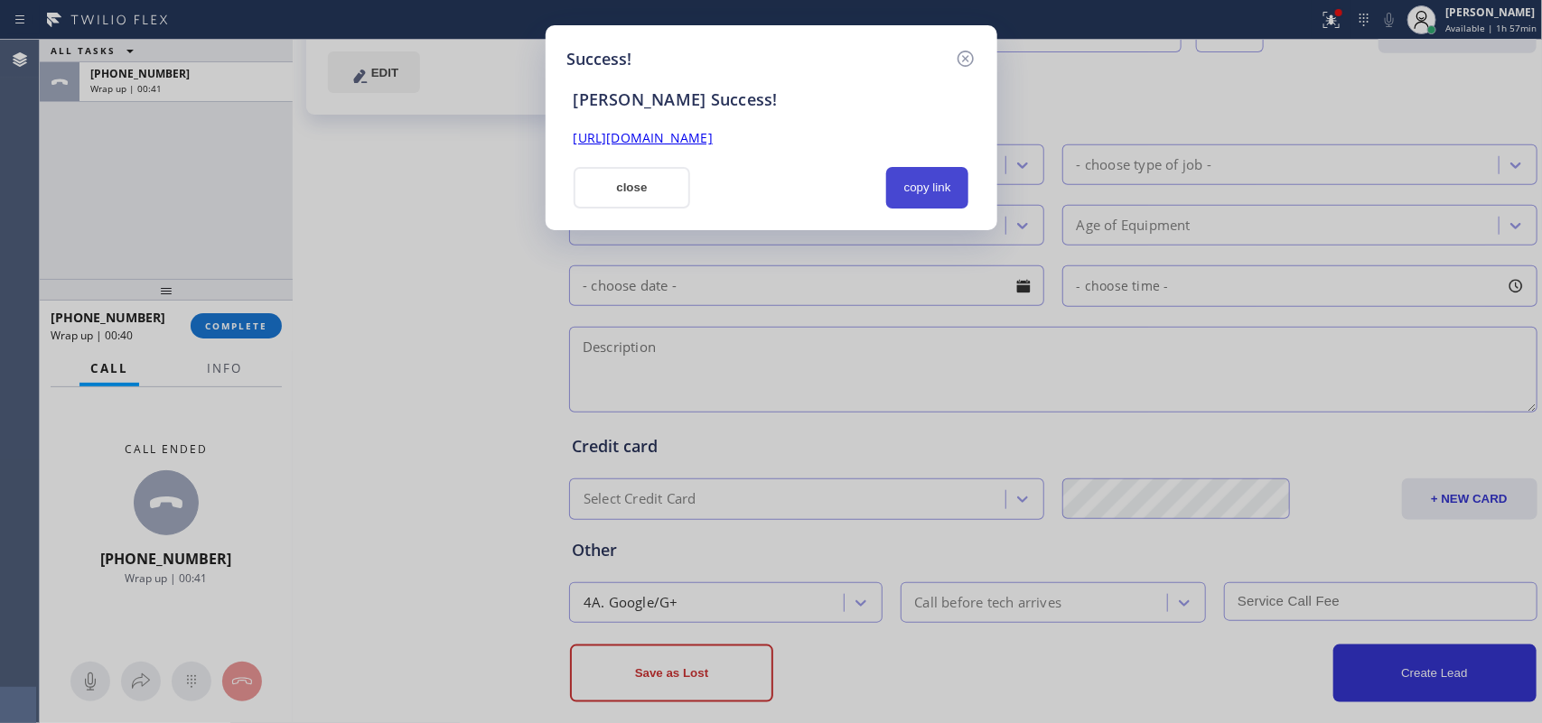
click at [924, 191] on button "copy link" at bounding box center [927, 188] width 83 height 42
click at [434, 251] on div "Success! [PERSON_NAME] Success! [URL][DOMAIN_NAME] close copy link" at bounding box center [771, 361] width 1542 height 723
click at [632, 182] on button "close" at bounding box center [631, 188] width 117 height 42
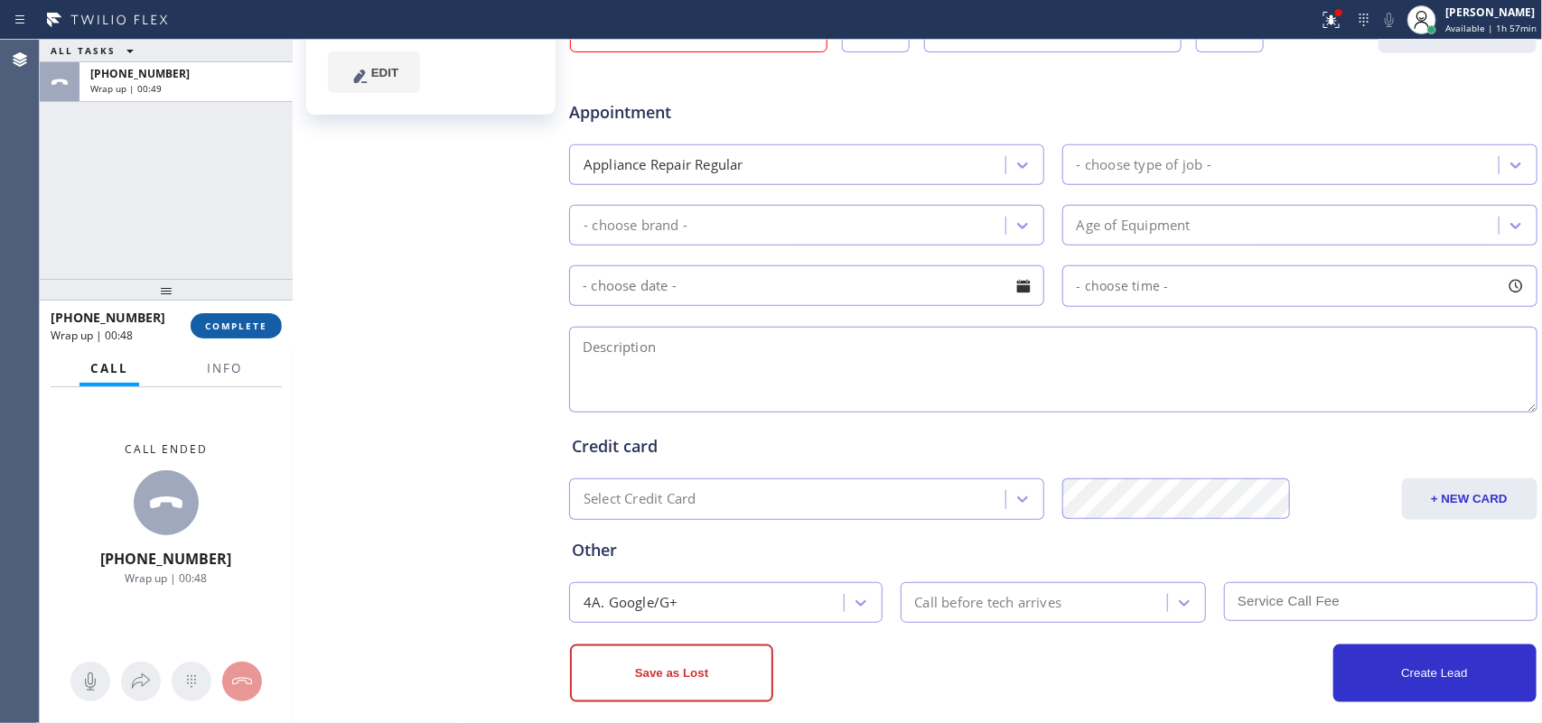
click at [240, 321] on span "COMPLETE" at bounding box center [236, 326] width 62 height 13
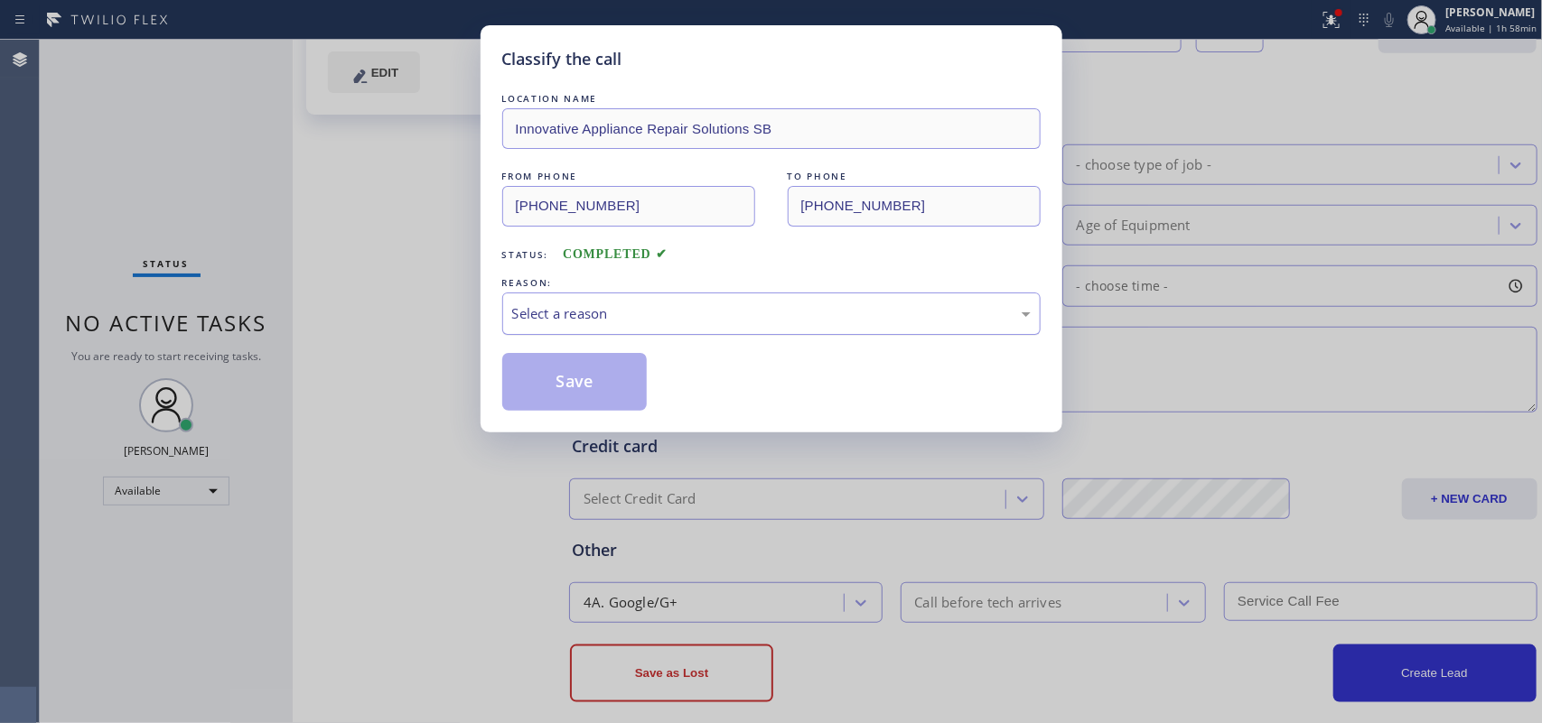
click at [590, 318] on div "Select a reason" at bounding box center [771, 313] width 518 height 21
click at [624, 380] on button "Save" at bounding box center [574, 382] width 145 height 58
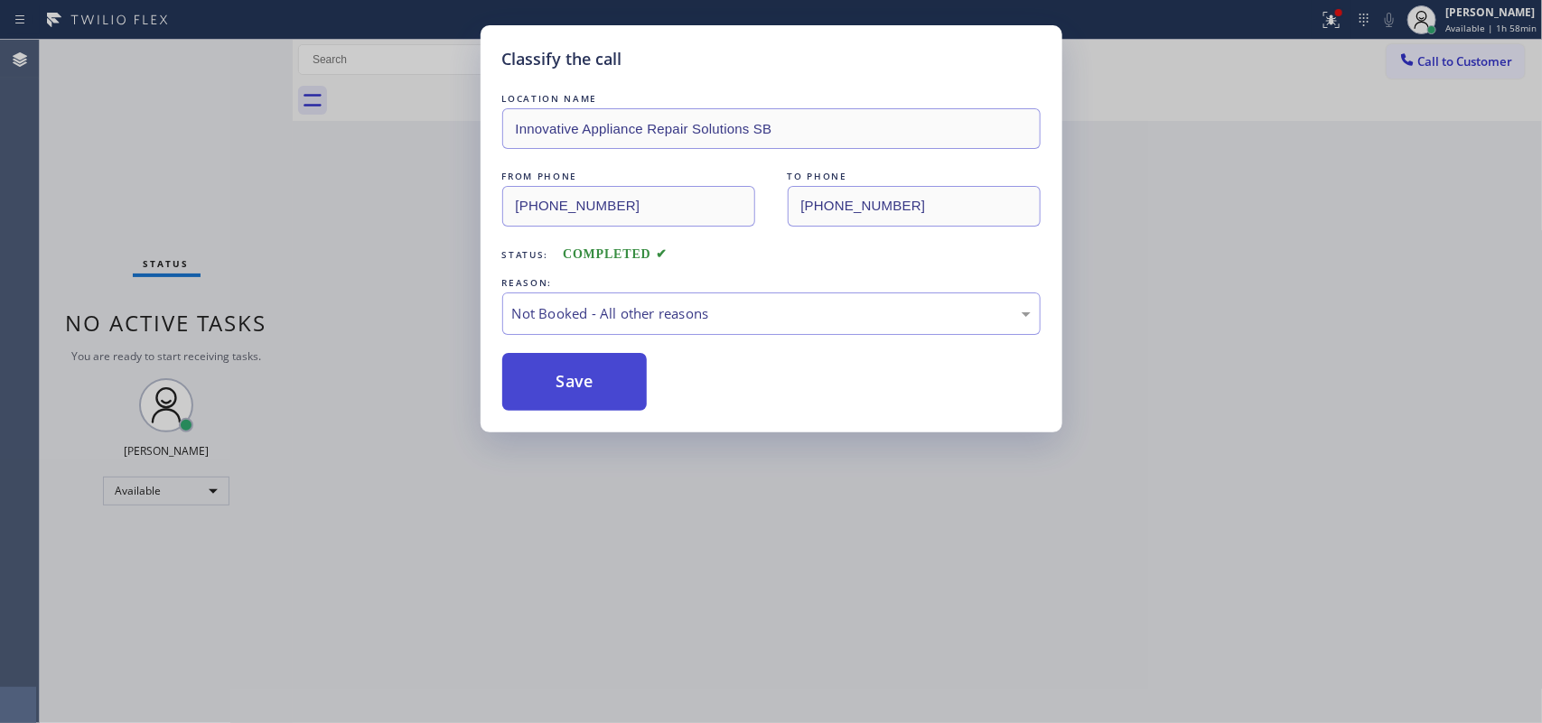
click at [601, 380] on button "Save" at bounding box center [574, 382] width 145 height 58
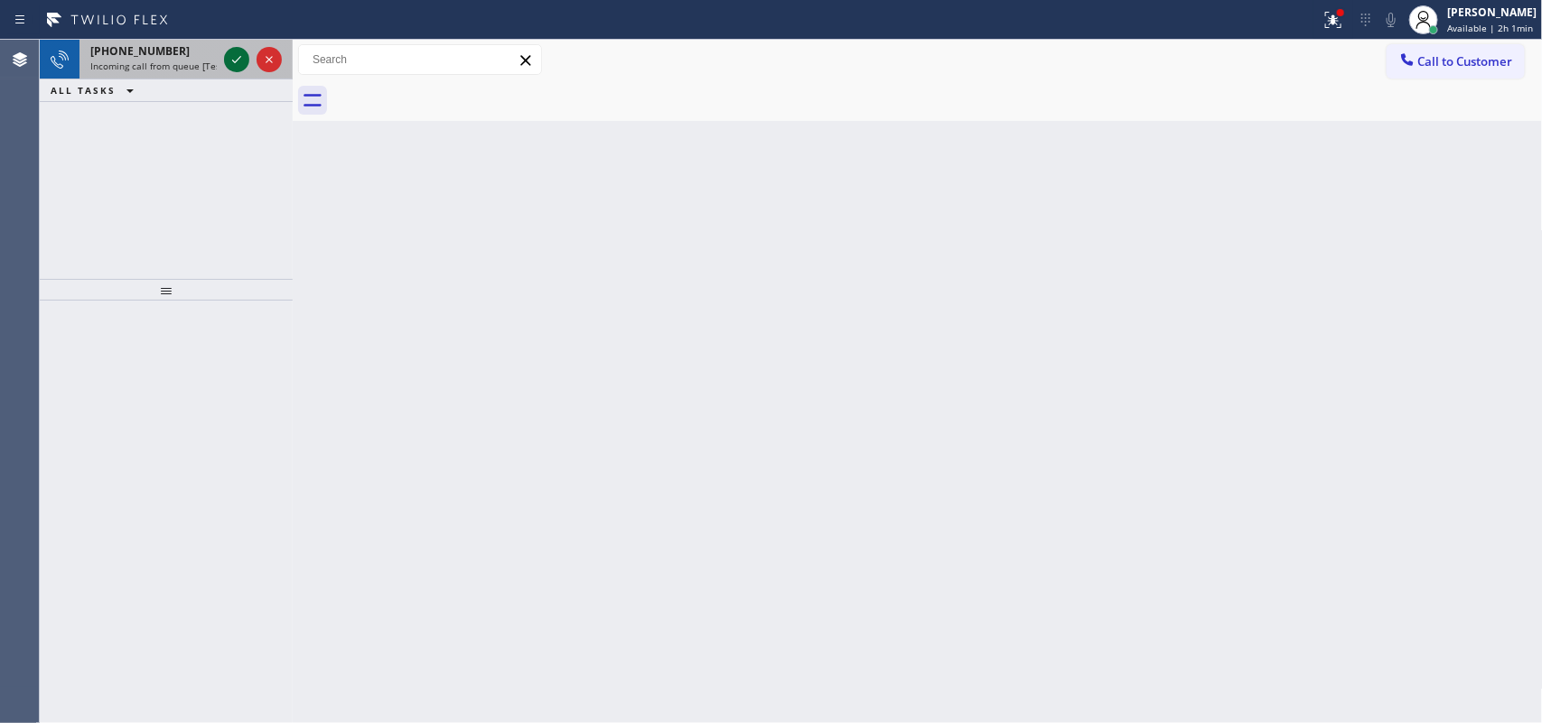
click at [237, 61] on icon at bounding box center [237, 60] width 22 height 22
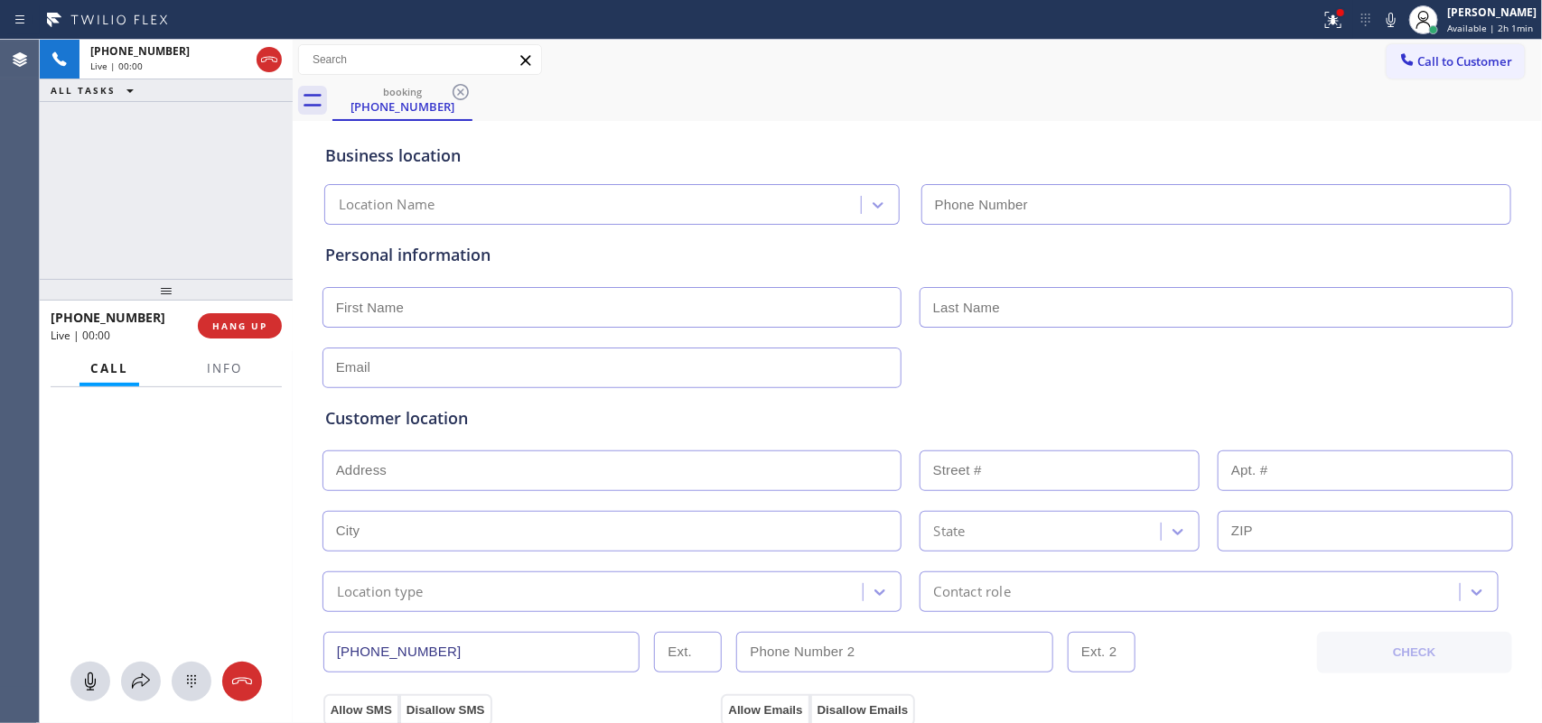
type input "[PHONE_NUMBER]"
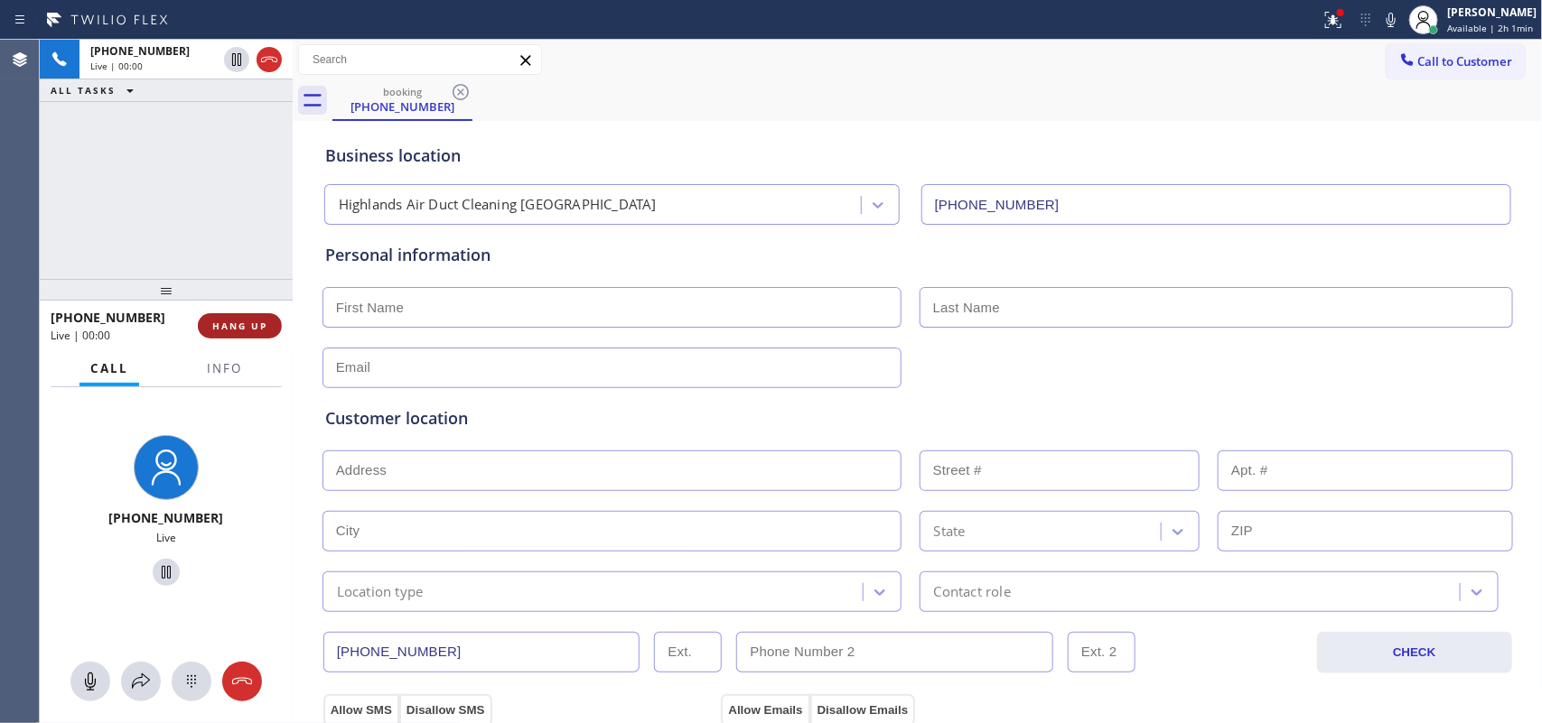
drag, startPoint x: 247, startPoint y: 340, endPoint x: 262, endPoint y: 314, distance: 30.4
click at [248, 340] on div "[PHONE_NUMBER] Live | 00:00 HANG UP" at bounding box center [166, 326] width 231 height 47
click at [262, 314] on button "HANG UP" at bounding box center [240, 325] width 84 height 25
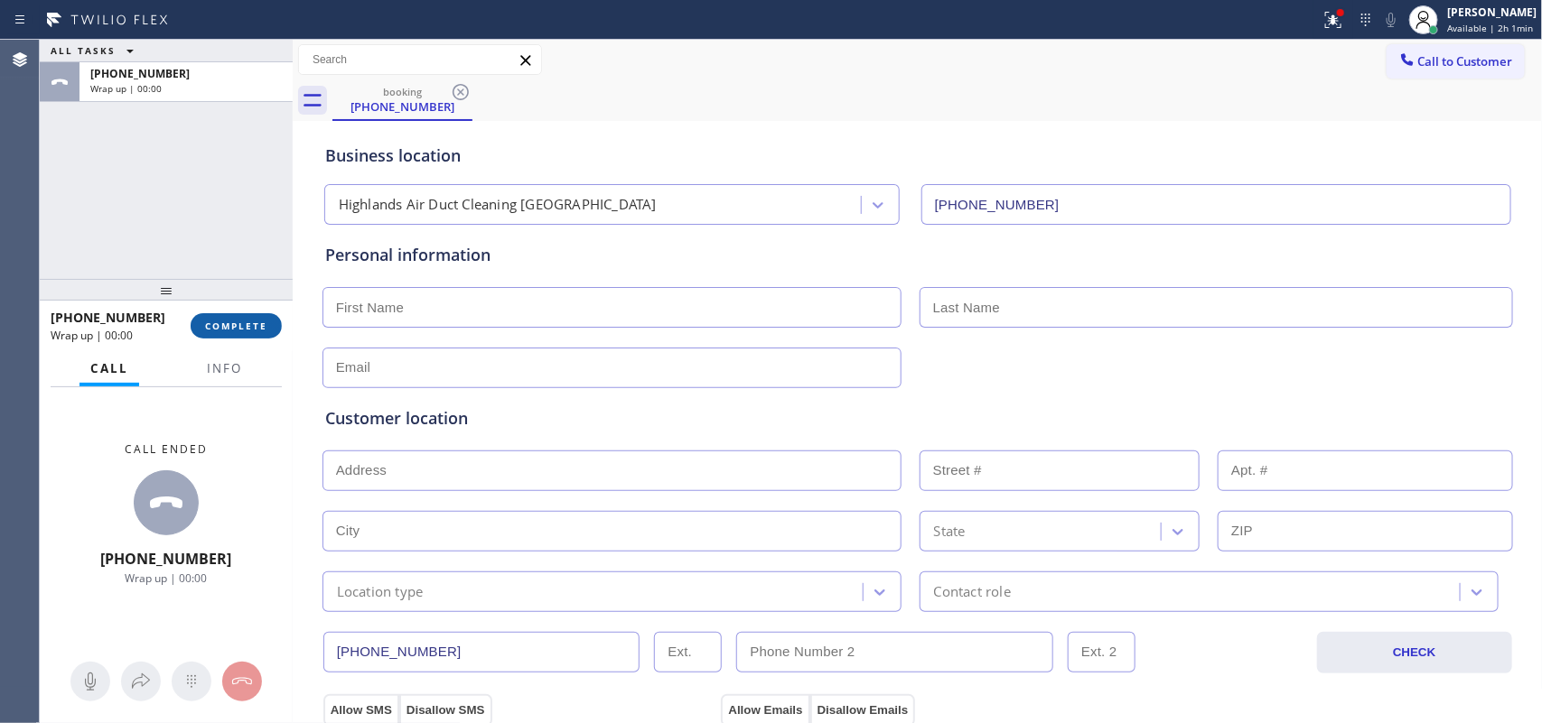
click at [262, 314] on button "COMPLETE" at bounding box center [236, 325] width 91 height 25
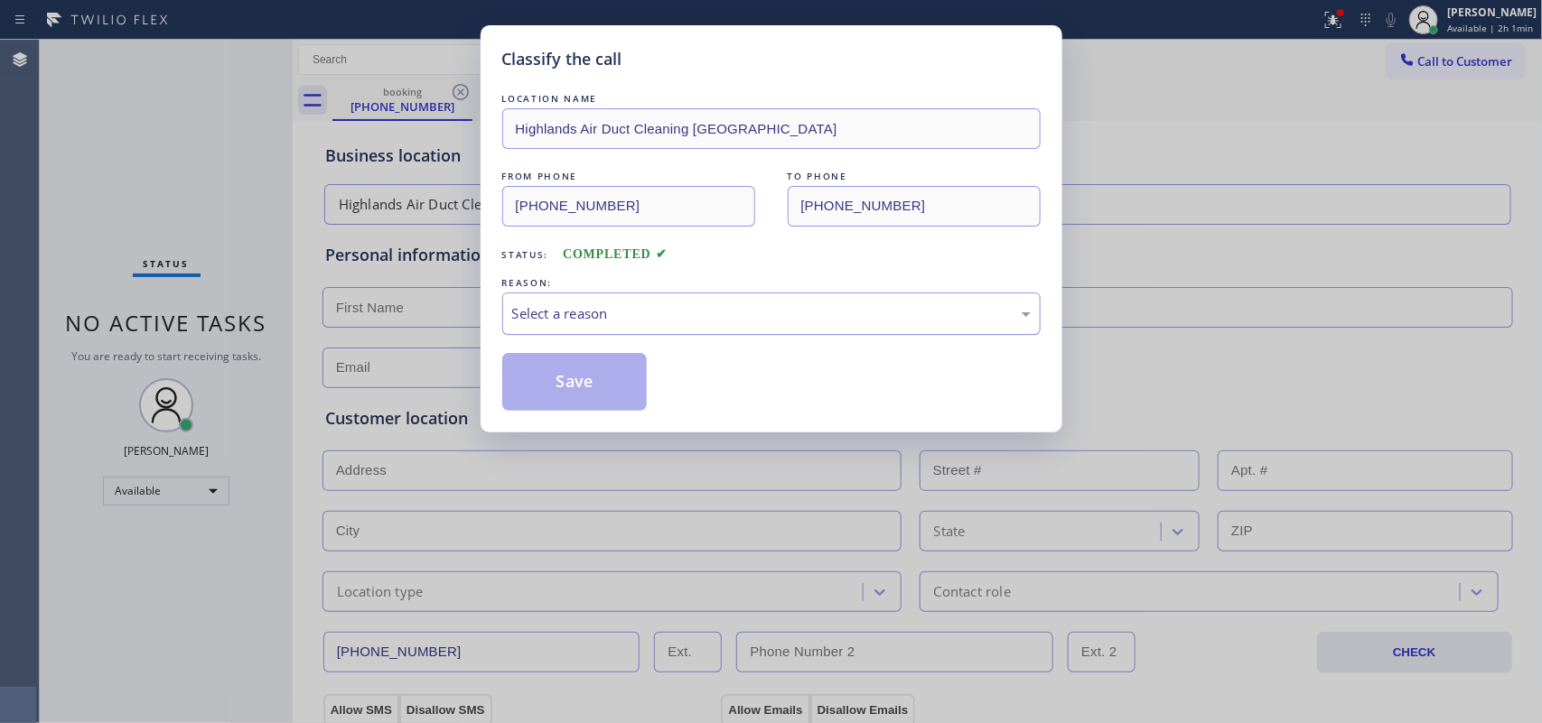
click at [673, 299] on div "Select a reason" at bounding box center [771, 314] width 538 height 42
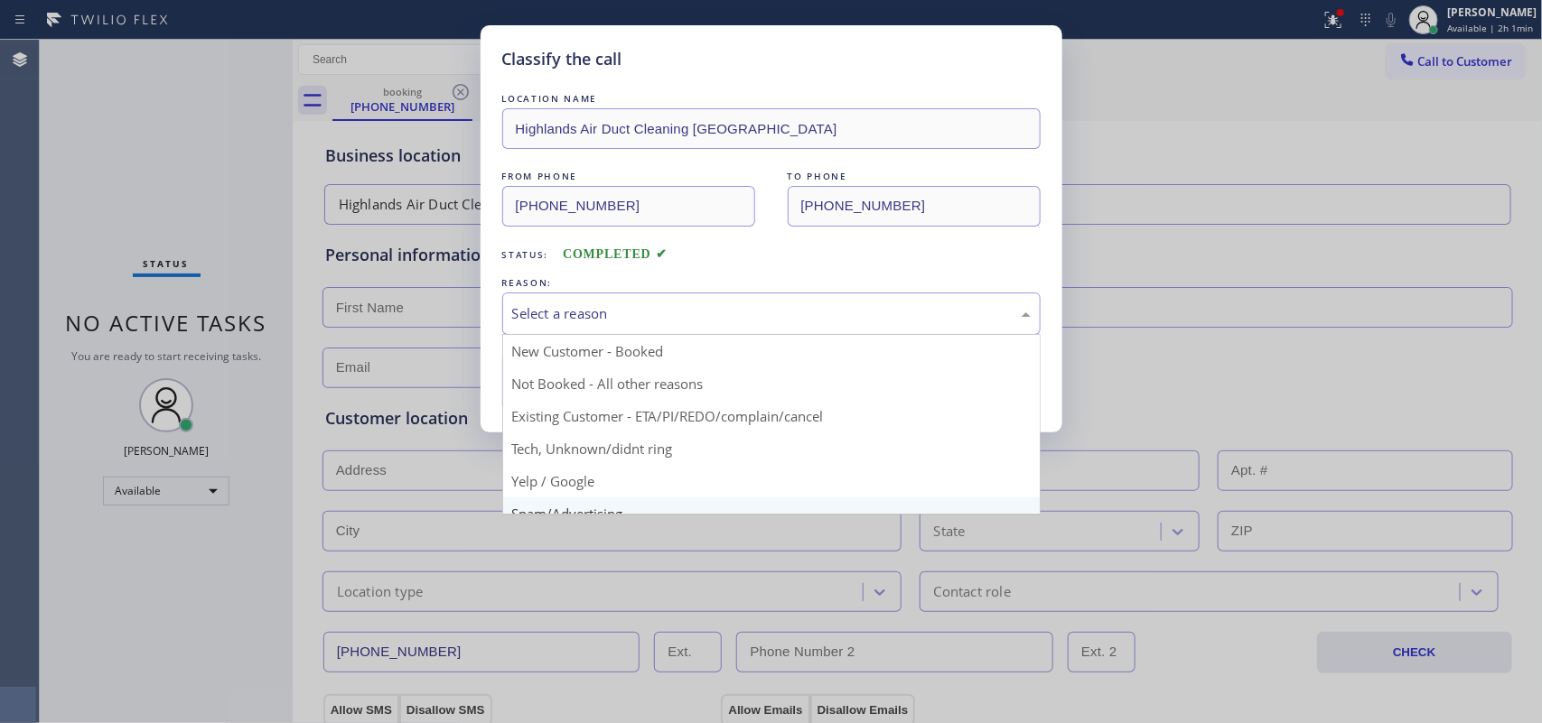
scroll to position [124, 0]
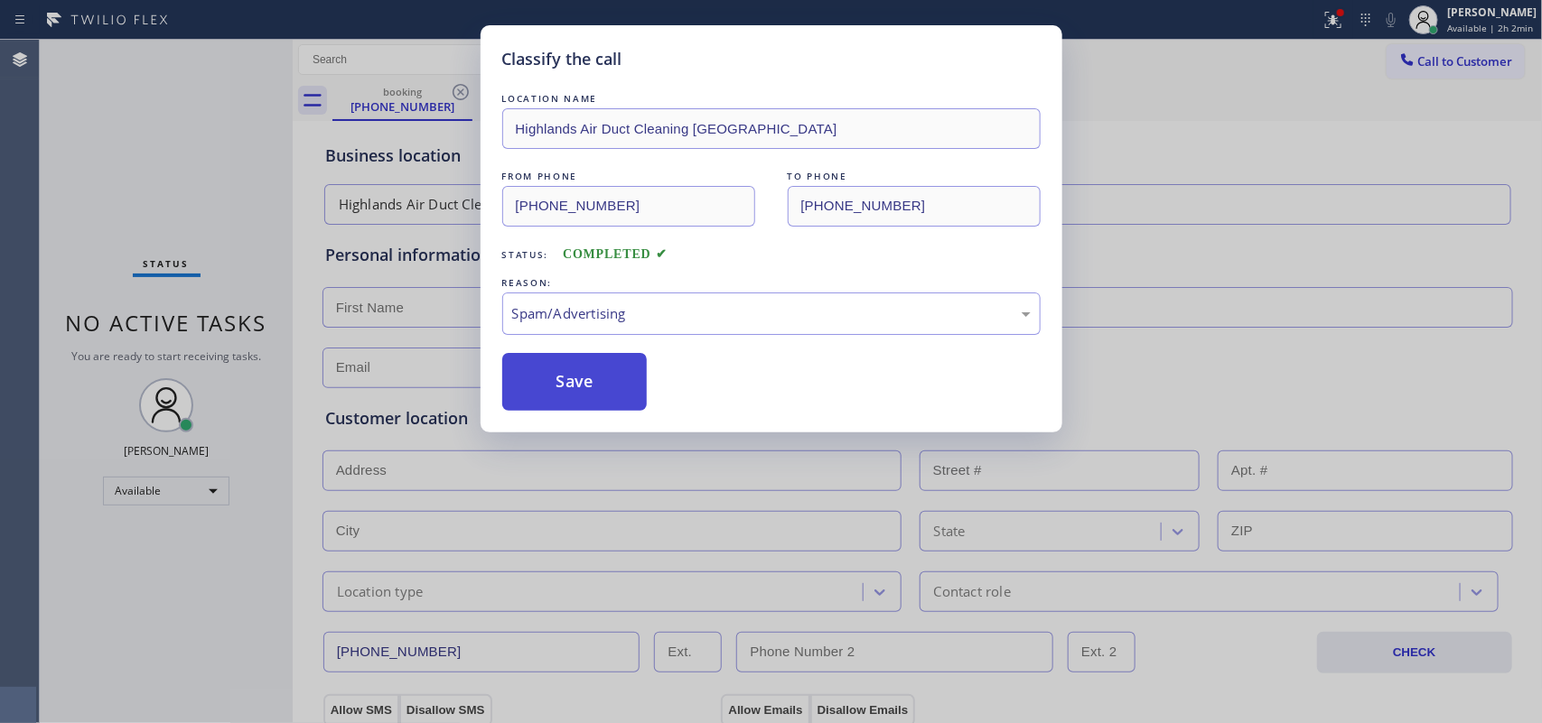
click at [612, 378] on button "Save" at bounding box center [574, 382] width 145 height 58
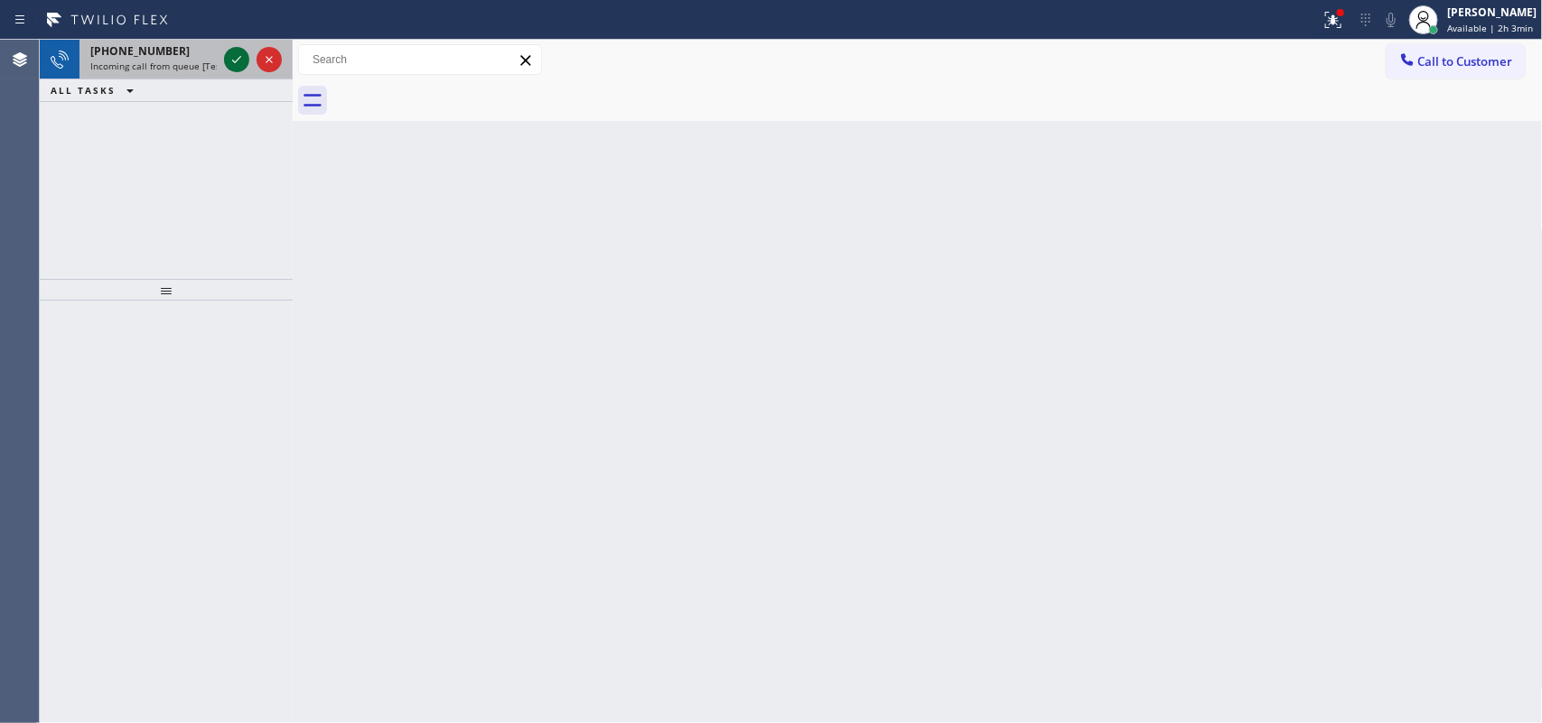
click at [235, 56] on icon at bounding box center [237, 60] width 22 height 22
click at [237, 54] on icon at bounding box center [237, 60] width 22 height 22
click at [233, 60] on icon at bounding box center [237, 60] width 22 height 22
click at [233, 59] on icon at bounding box center [237, 60] width 22 height 22
click at [233, 54] on icon at bounding box center [237, 60] width 22 height 22
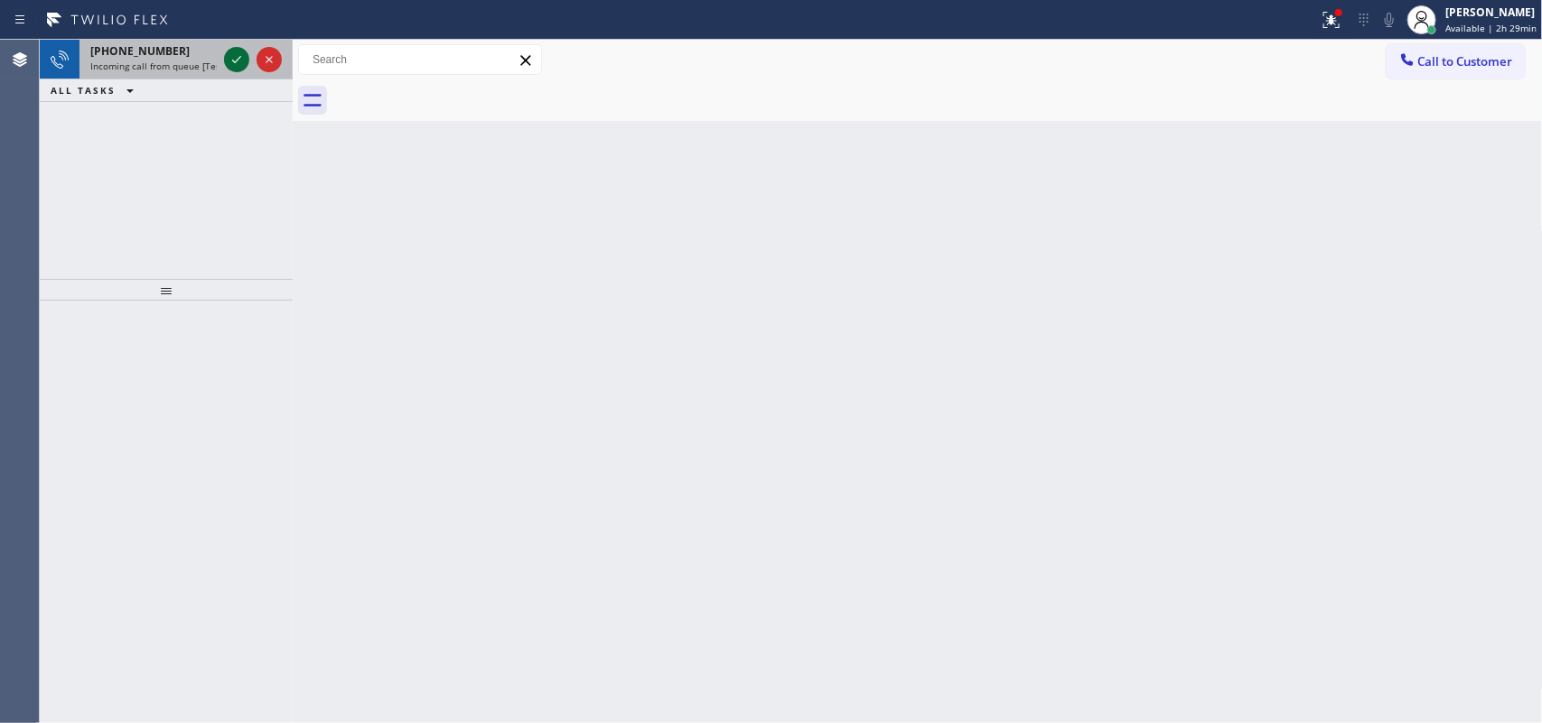
click at [230, 61] on icon at bounding box center [237, 60] width 22 height 22
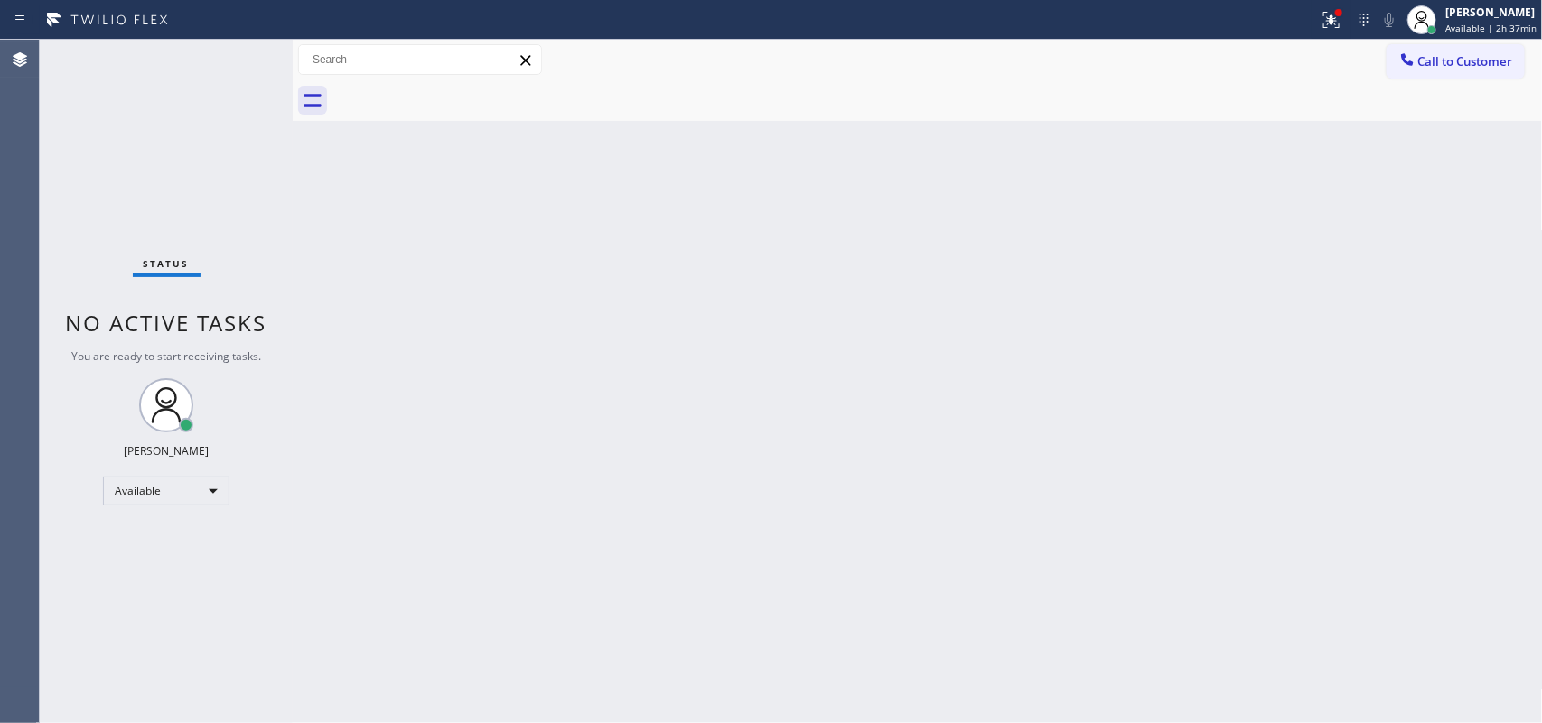
click at [232, 56] on div "Status No active tasks You are ready to start receiving tasks. [PERSON_NAME] Av…" at bounding box center [166, 382] width 253 height 684
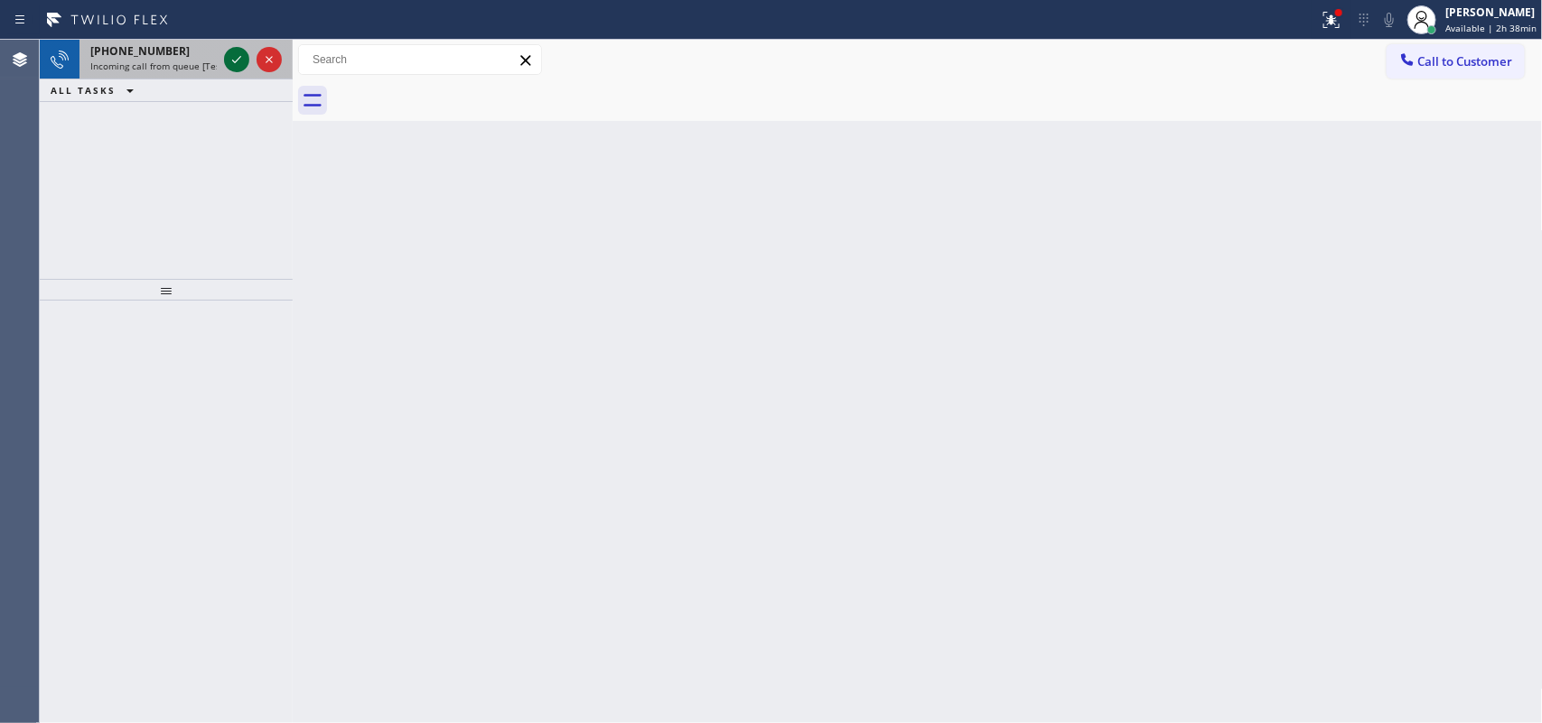
click at [235, 64] on icon at bounding box center [237, 60] width 22 height 22
click at [233, 55] on icon at bounding box center [237, 60] width 22 height 22
click at [231, 51] on icon at bounding box center [237, 60] width 22 height 22
click at [233, 57] on icon at bounding box center [237, 60] width 22 height 22
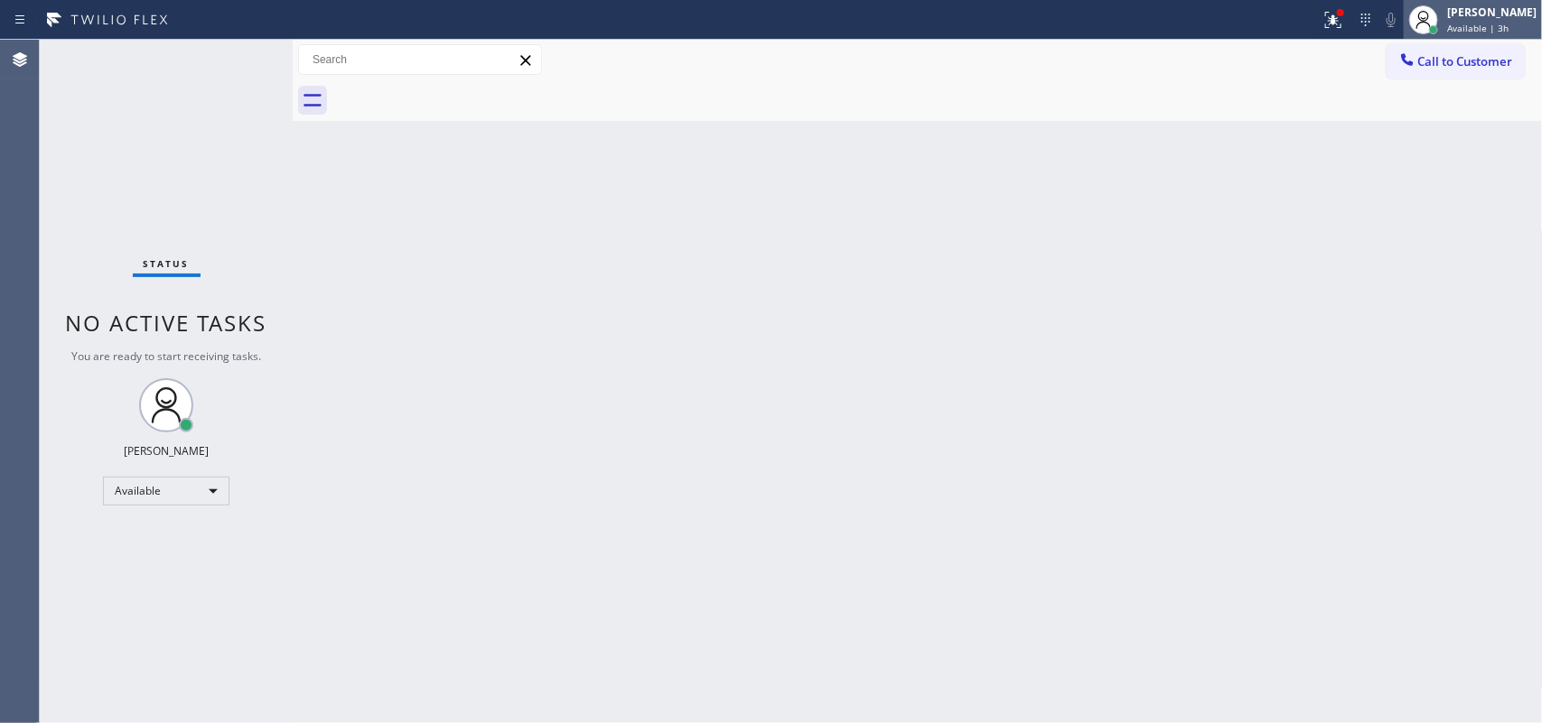
click at [1482, 23] on span "Available | 3h" at bounding box center [1477, 28] width 61 height 13
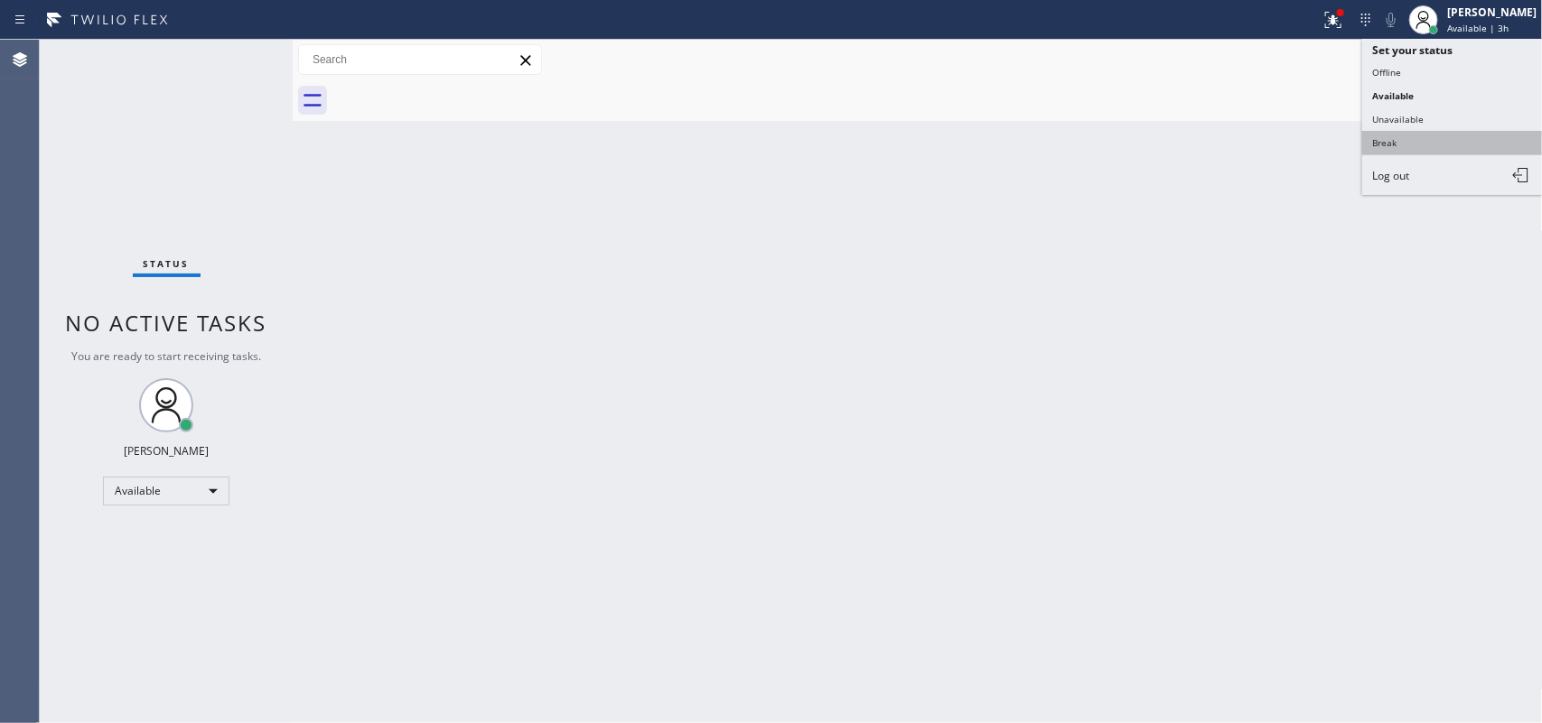
click at [1420, 132] on button "Break" at bounding box center [1452, 142] width 181 height 23
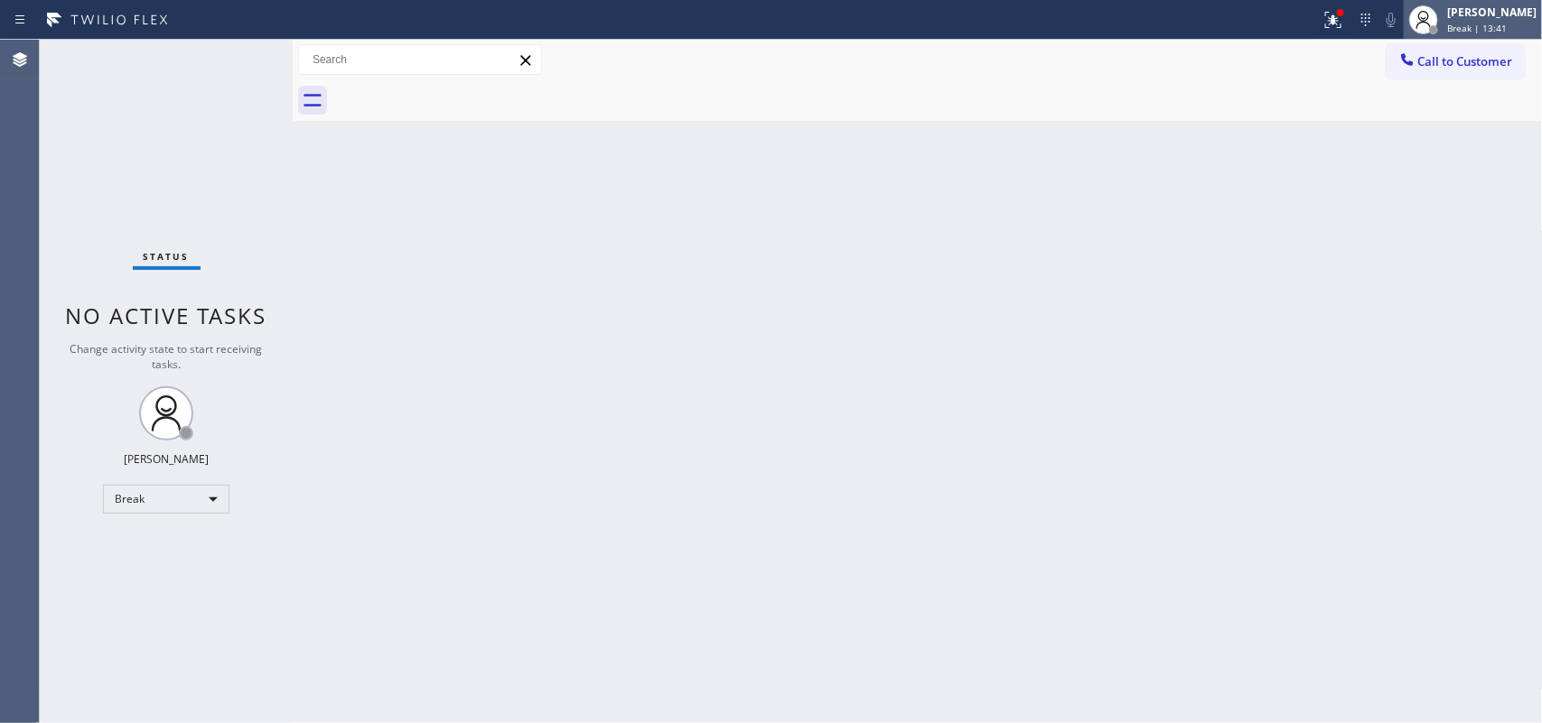
click at [1443, 19] on div at bounding box center [1423, 20] width 40 height 40
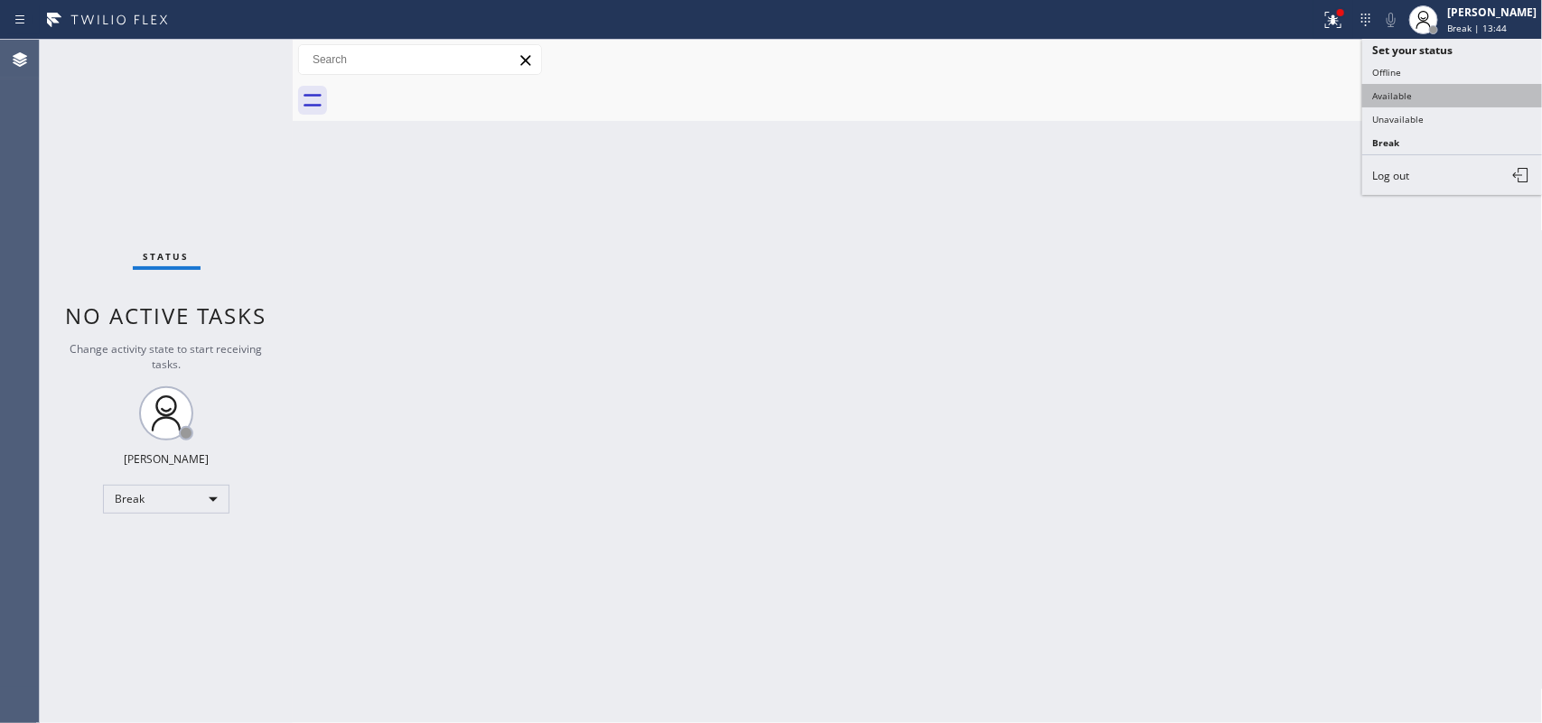
click at [1459, 89] on button "Available" at bounding box center [1452, 95] width 181 height 23
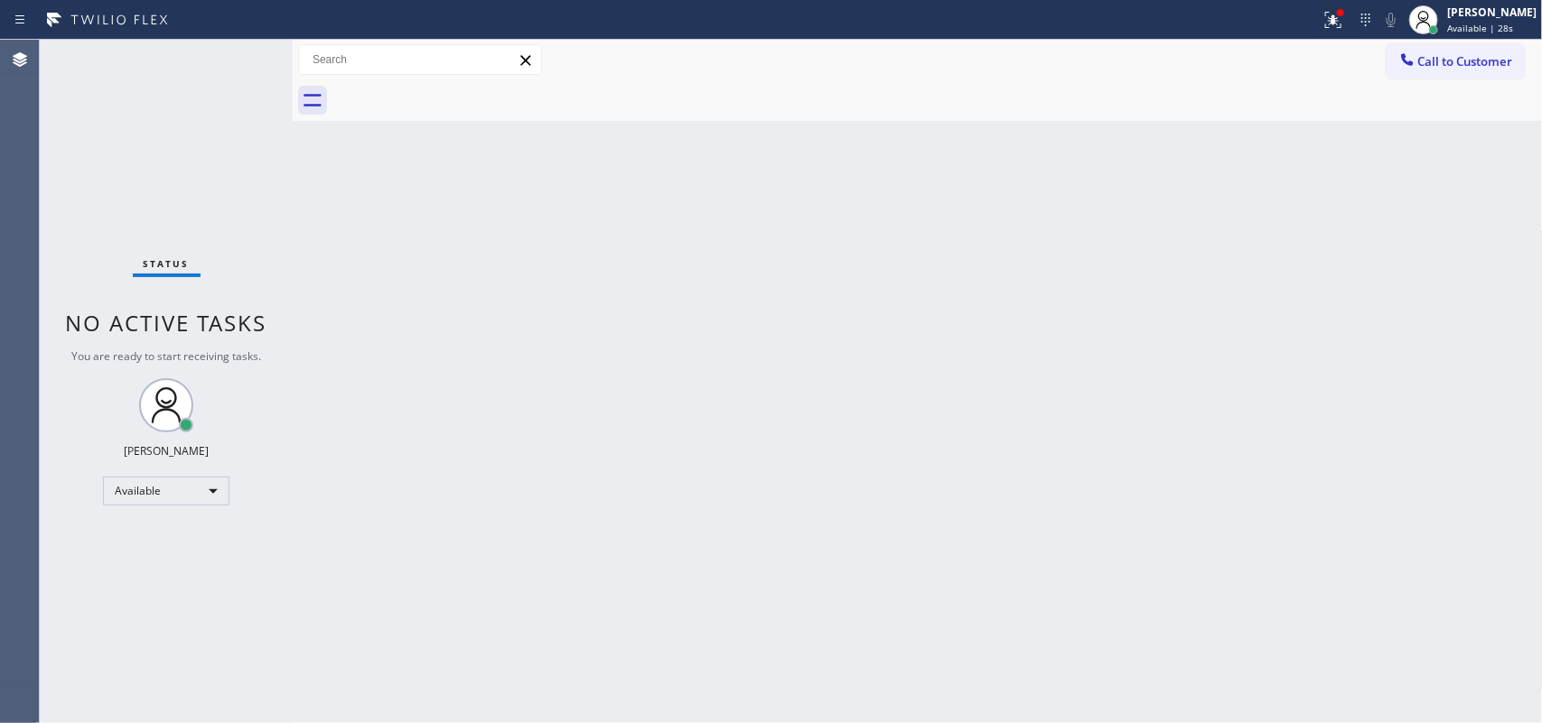
click at [228, 56] on div "Status No active tasks You are ready to start receiving tasks. [PERSON_NAME] Av…" at bounding box center [166, 382] width 253 height 684
drag, startPoint x: 249, startPoint y: 54, endPoint x: 237, endPoint y: 56, distance: 12.8
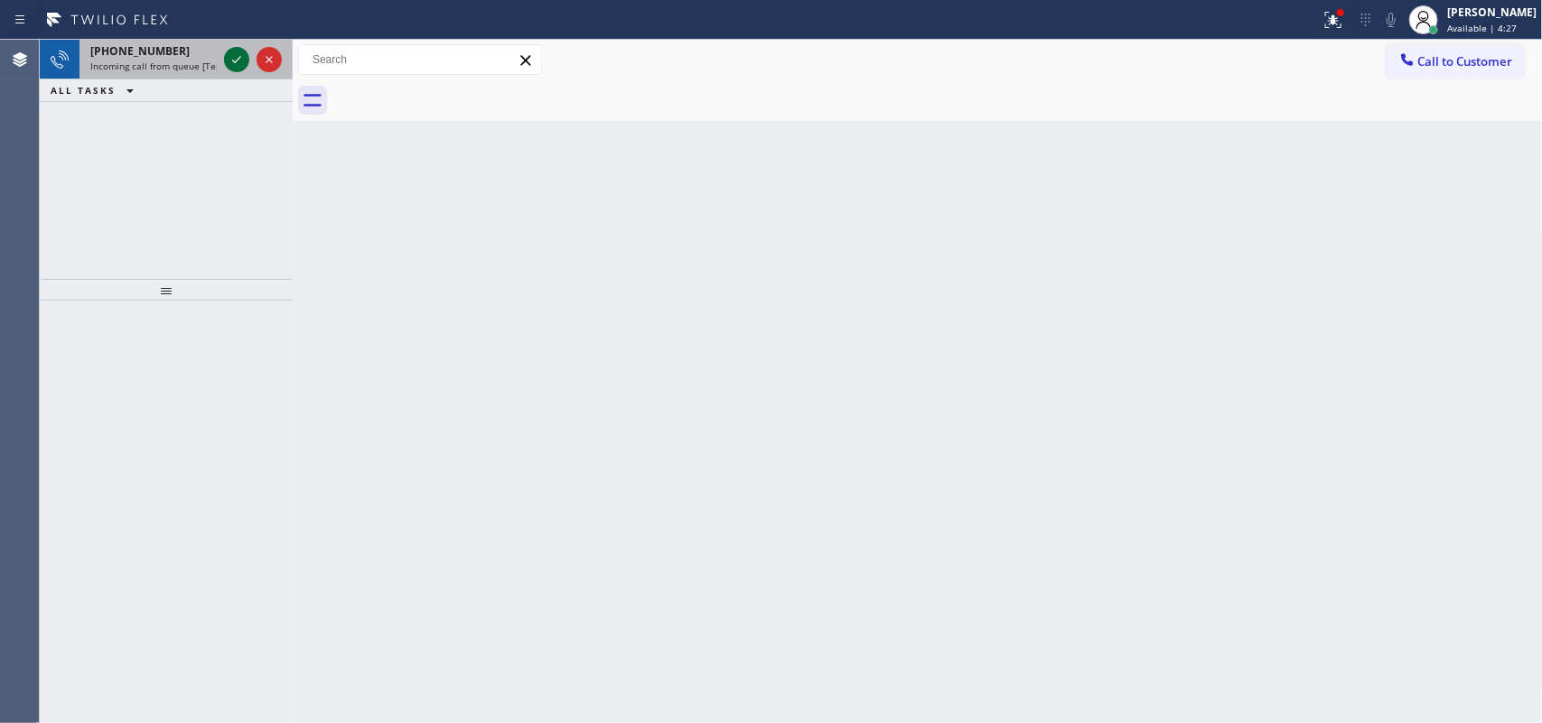
click at [237, 59] on icon at bounding box center [237, 60] width 22 height 22
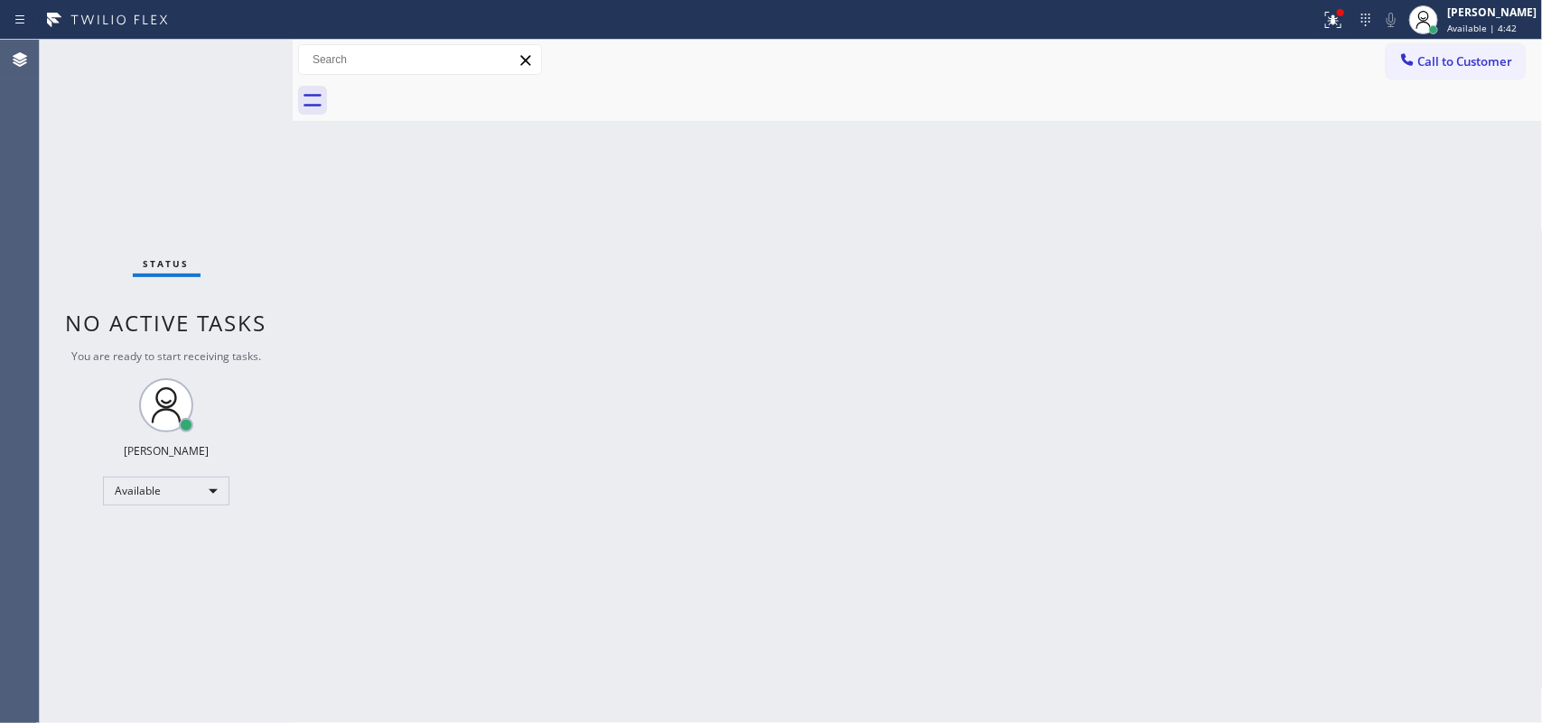
click at [247, 51] on div "Status No active tasks You are ready to start receiving tasks. [PERSON_NAME] Av…" at bounding box center [166, 382] width 253 height 684
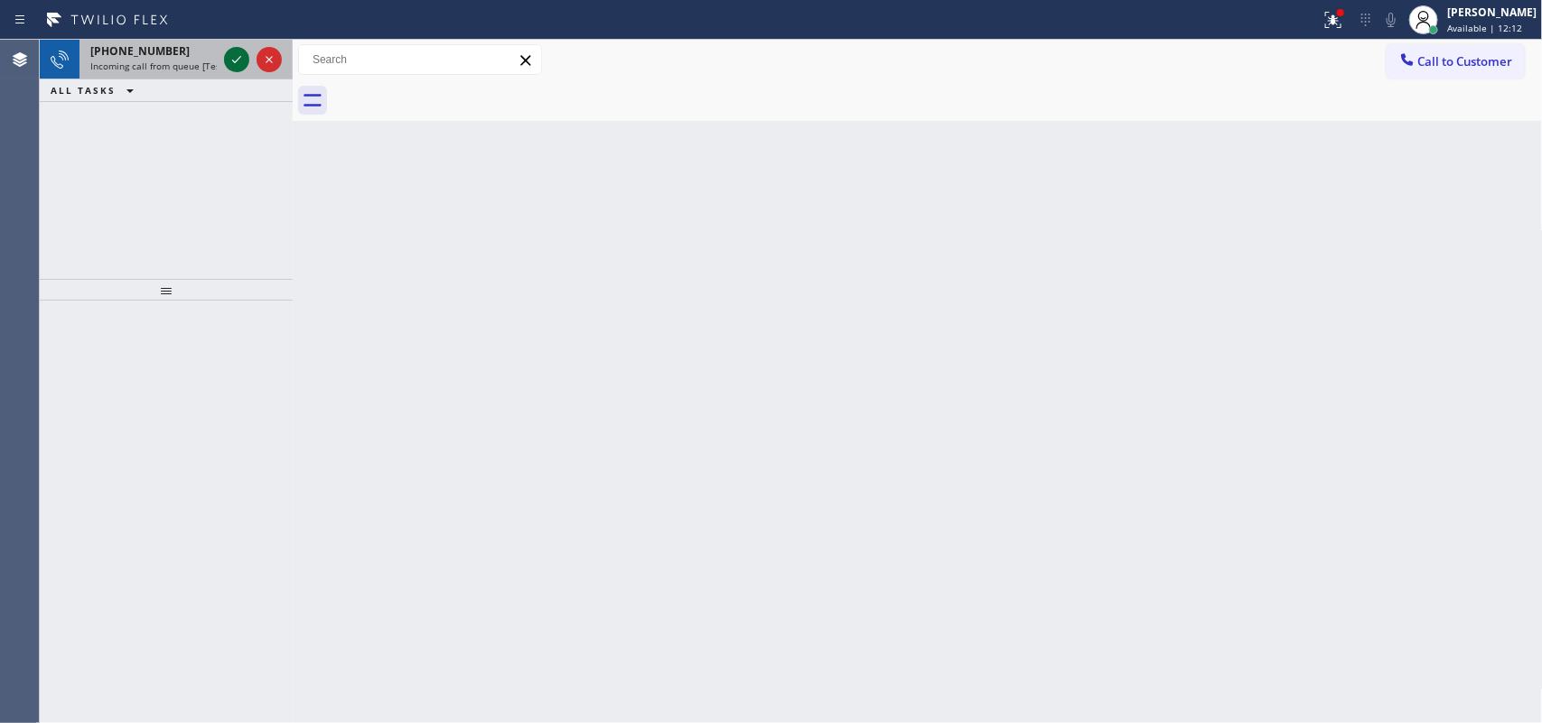
click at [238, 61] on icon at bounding box center [237, 60] width 22 height 22
click at [232, 51] on icon at bounding box center [237, 60] width 22 height 22
click at [233, 61] on icon at bounding box center [236, 59] width 9 height 7
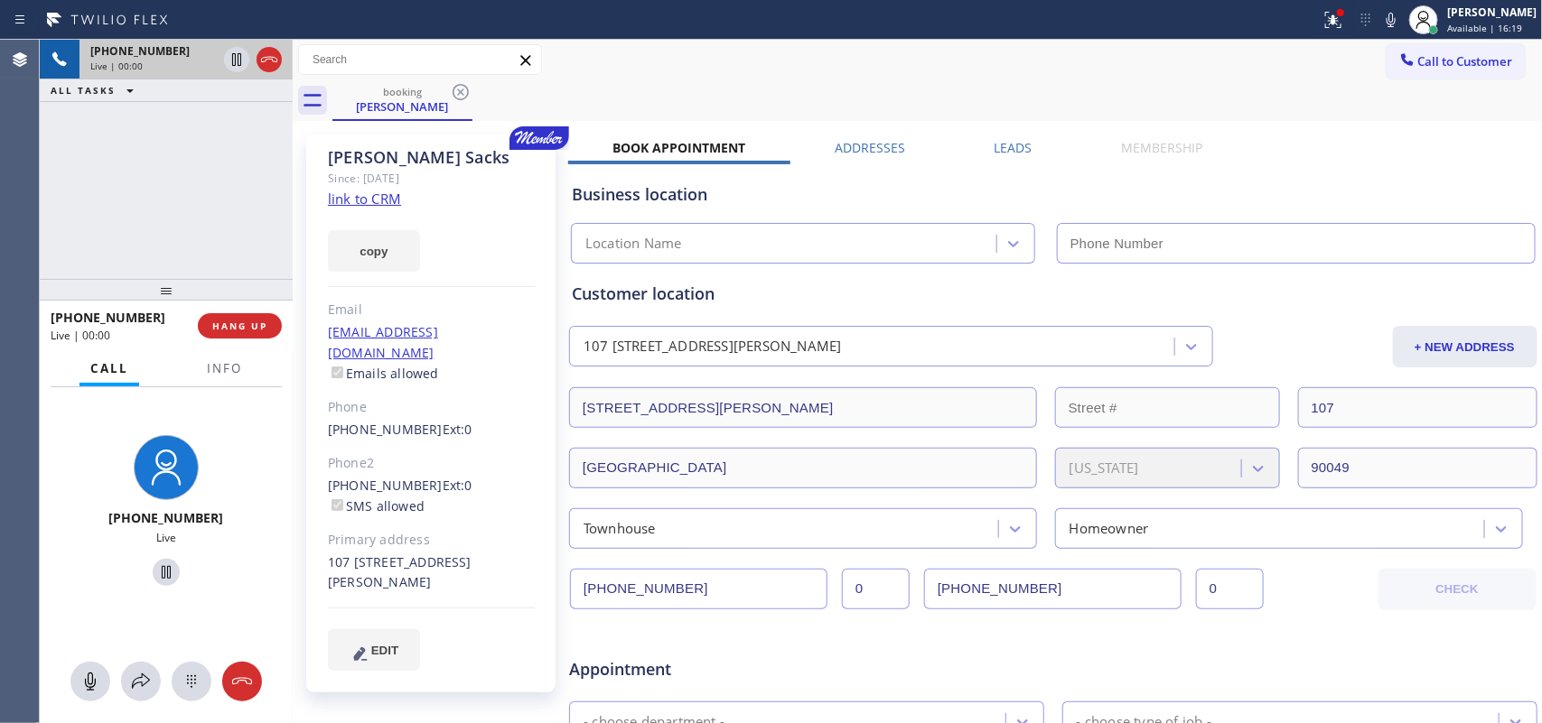
type input "[PHONE_NUMBER]"
click at [367, 190] on link "link to CRM" at bounding box center [364, 199] width 73 height 18
click at [91, 680] on icon at bounding box center [90, 682] width 22 height 22
click at [162, 579] on icon at bounding box center [166, 572] width 9 height 13
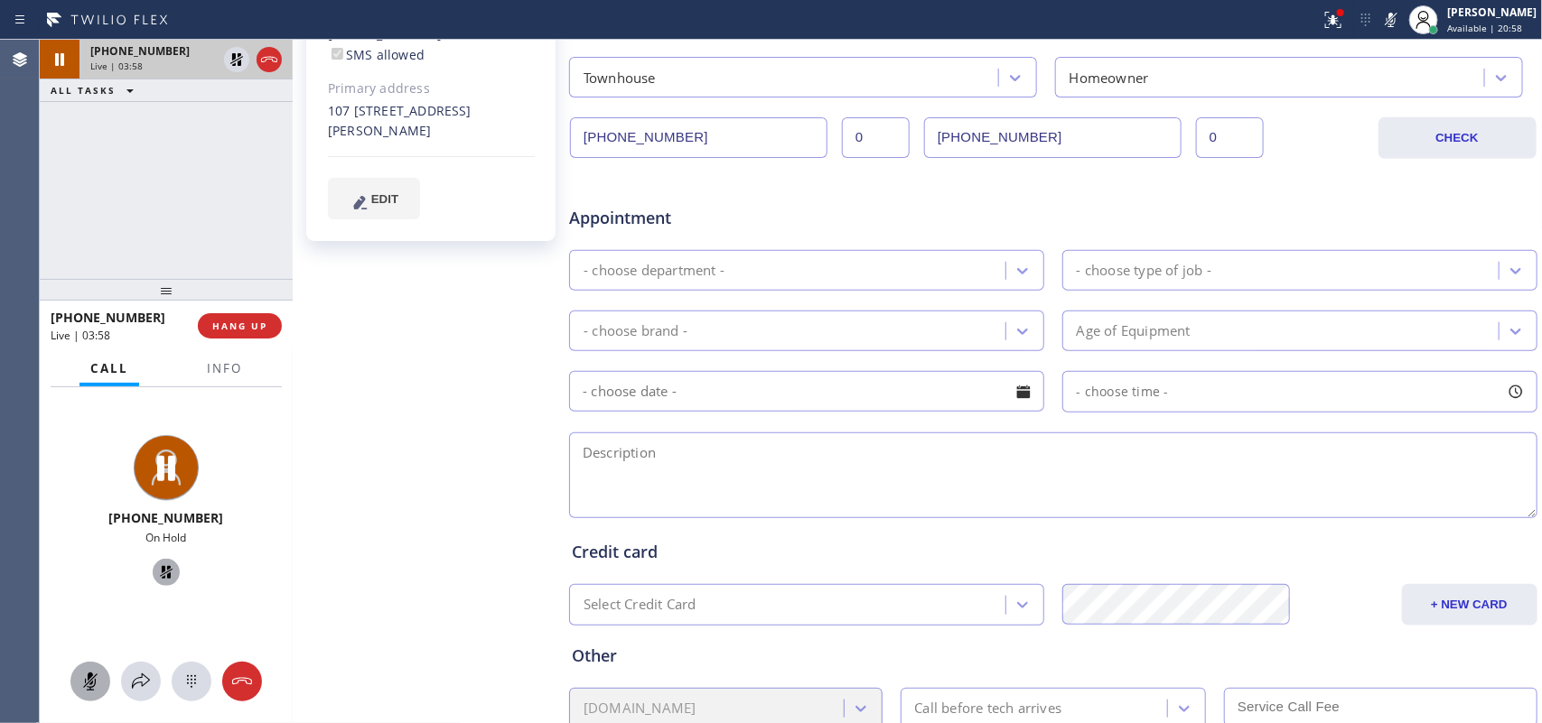
scroll to position [578, 0]
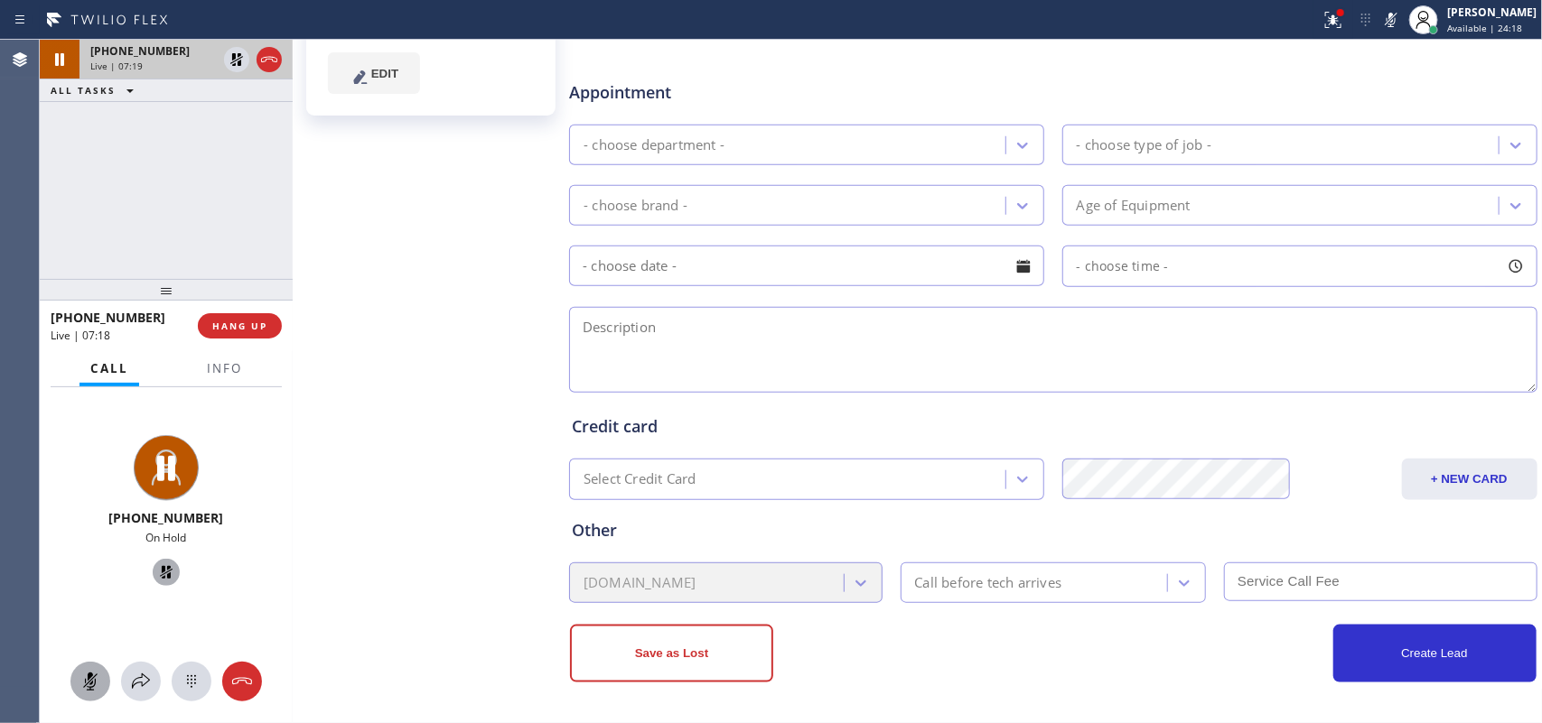
click at [93, 673] on icon at bounding box center [90, 682] width 22 height 22
click at [160, 569] on icon at bounding box center [166, 573] width 22 height 22
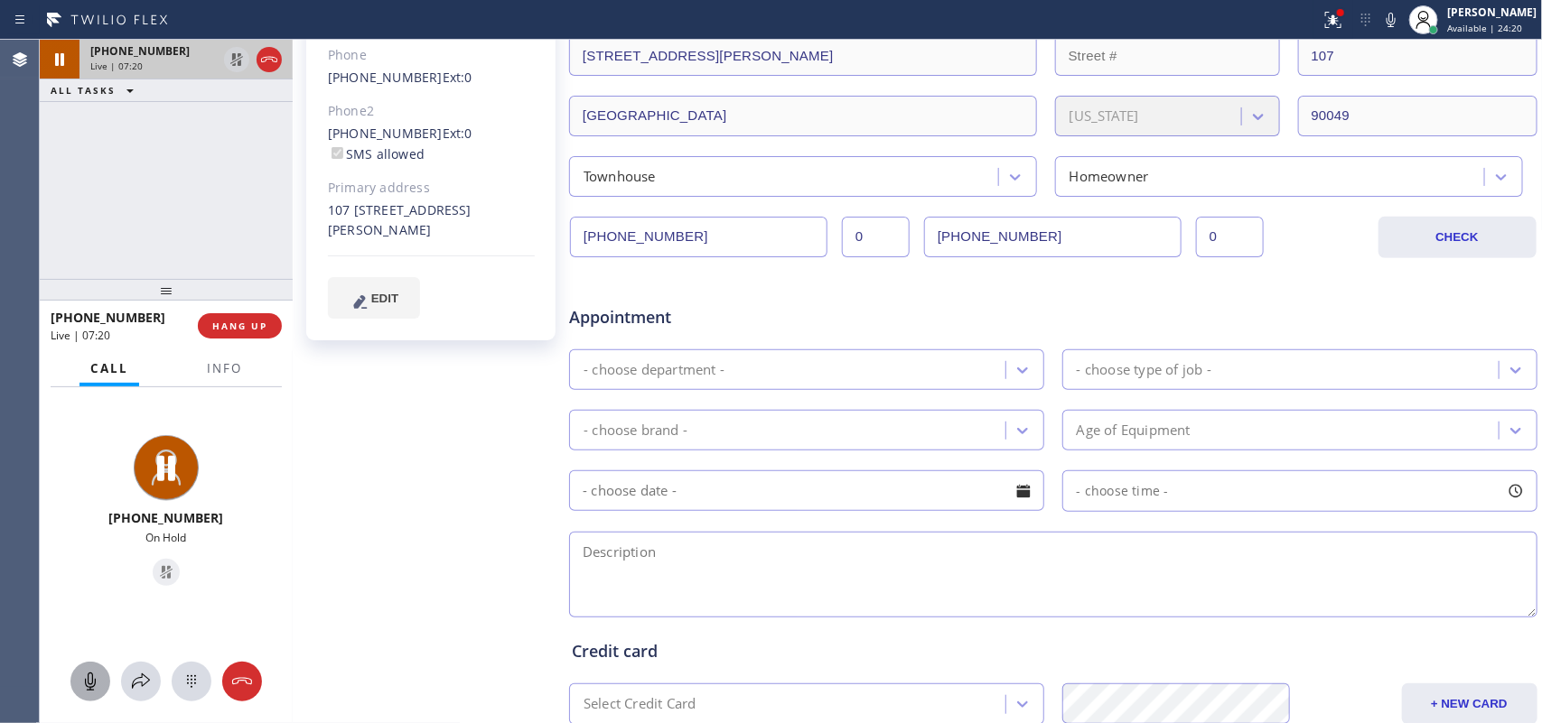
scroll to position [0, 0]
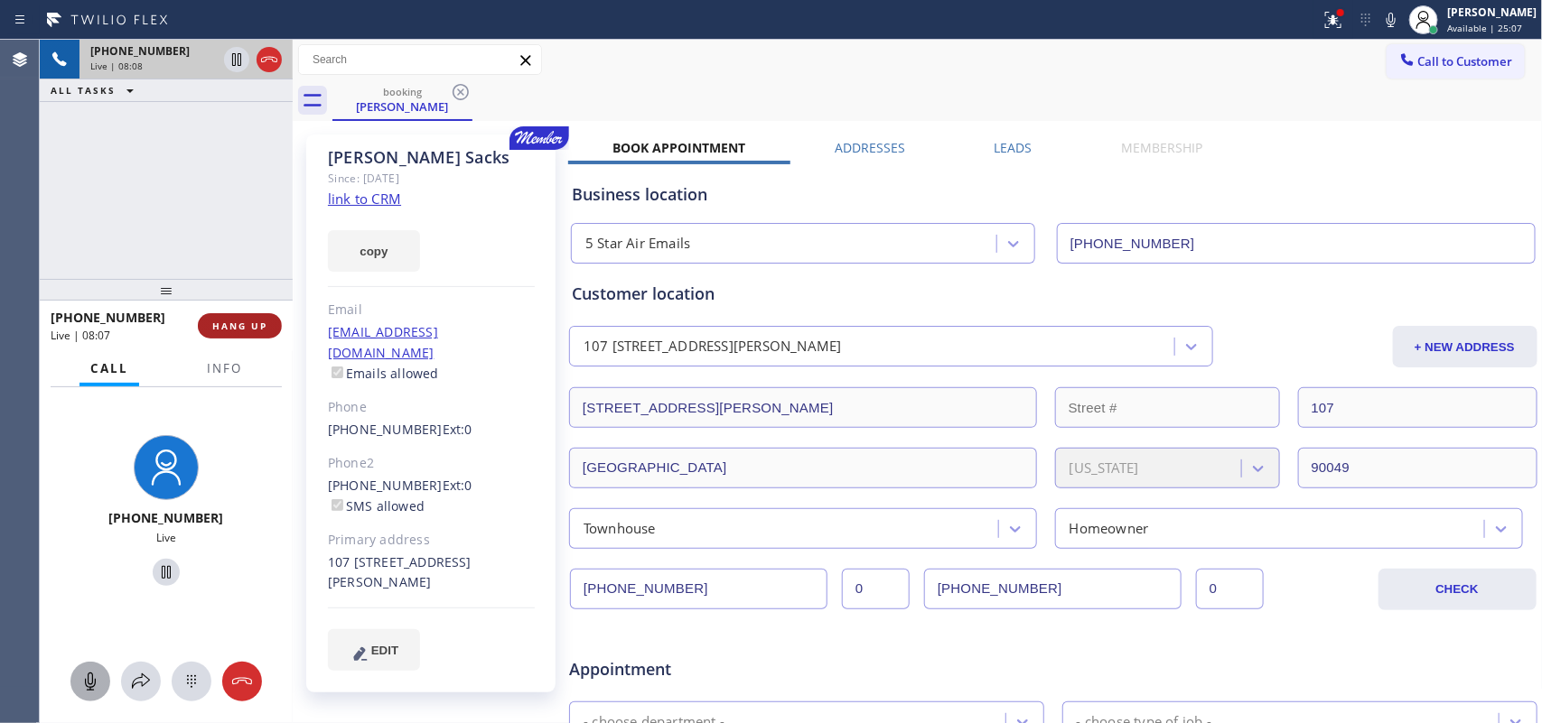
click at [263, 330] on span "HANG UP" at bounding box center [239, 326] width 55 height 13
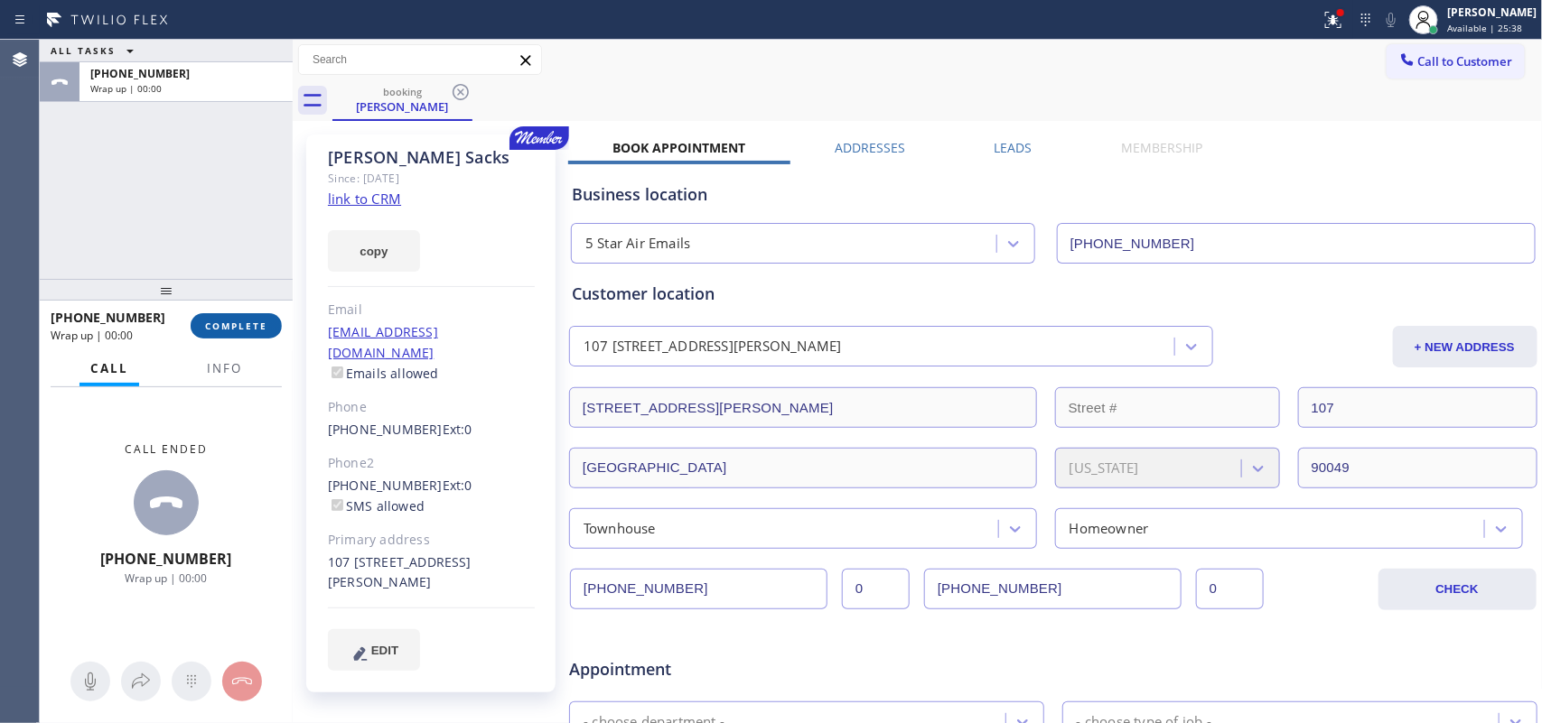
click at [251, 322] on span "COMPLETE" at bounding box center [236, 326] width 62 height 13
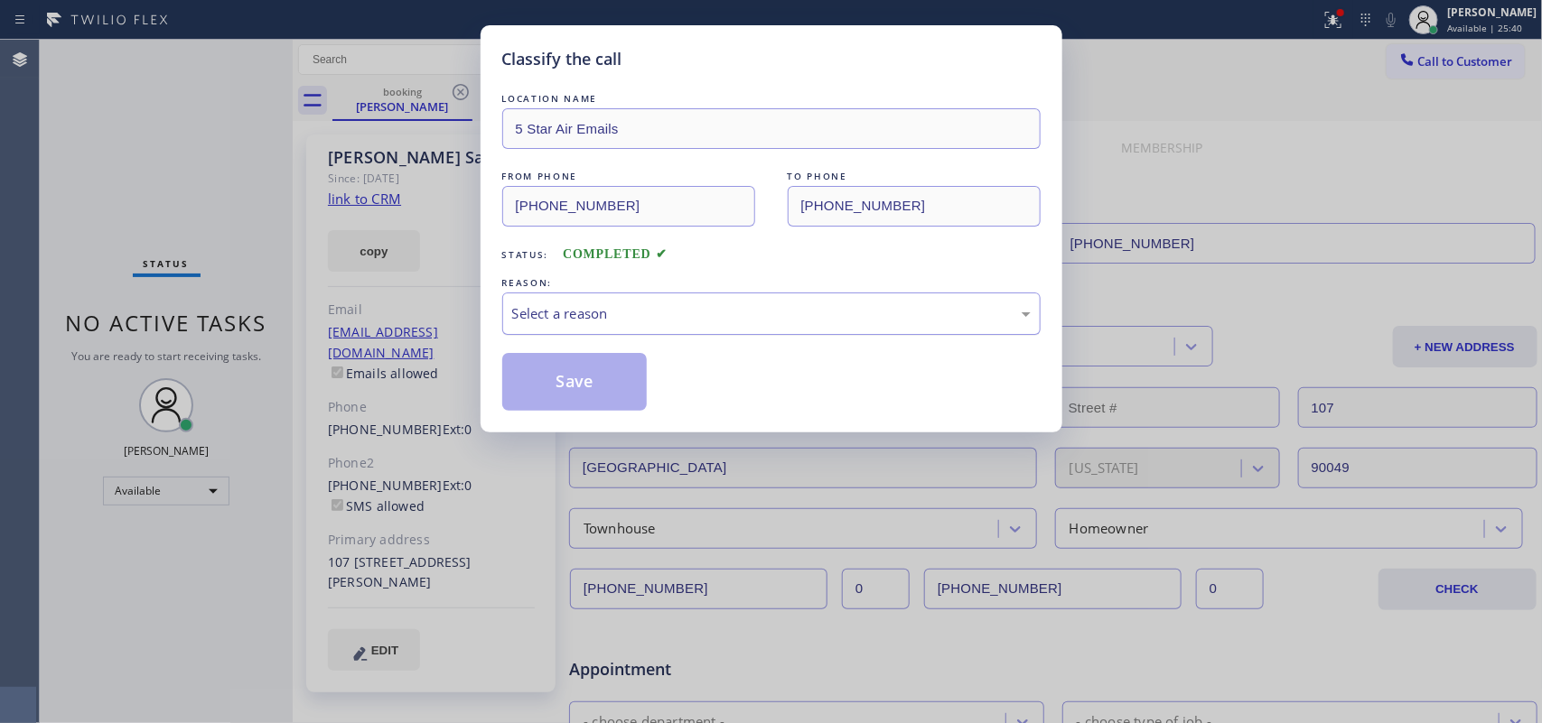
click at [723, 310] on div "Select a reason" at bounding box center [771, 313] width 518 height 21
click at [580, 378] on button "Save" at bounding box center [574, 382] width 145 height 58
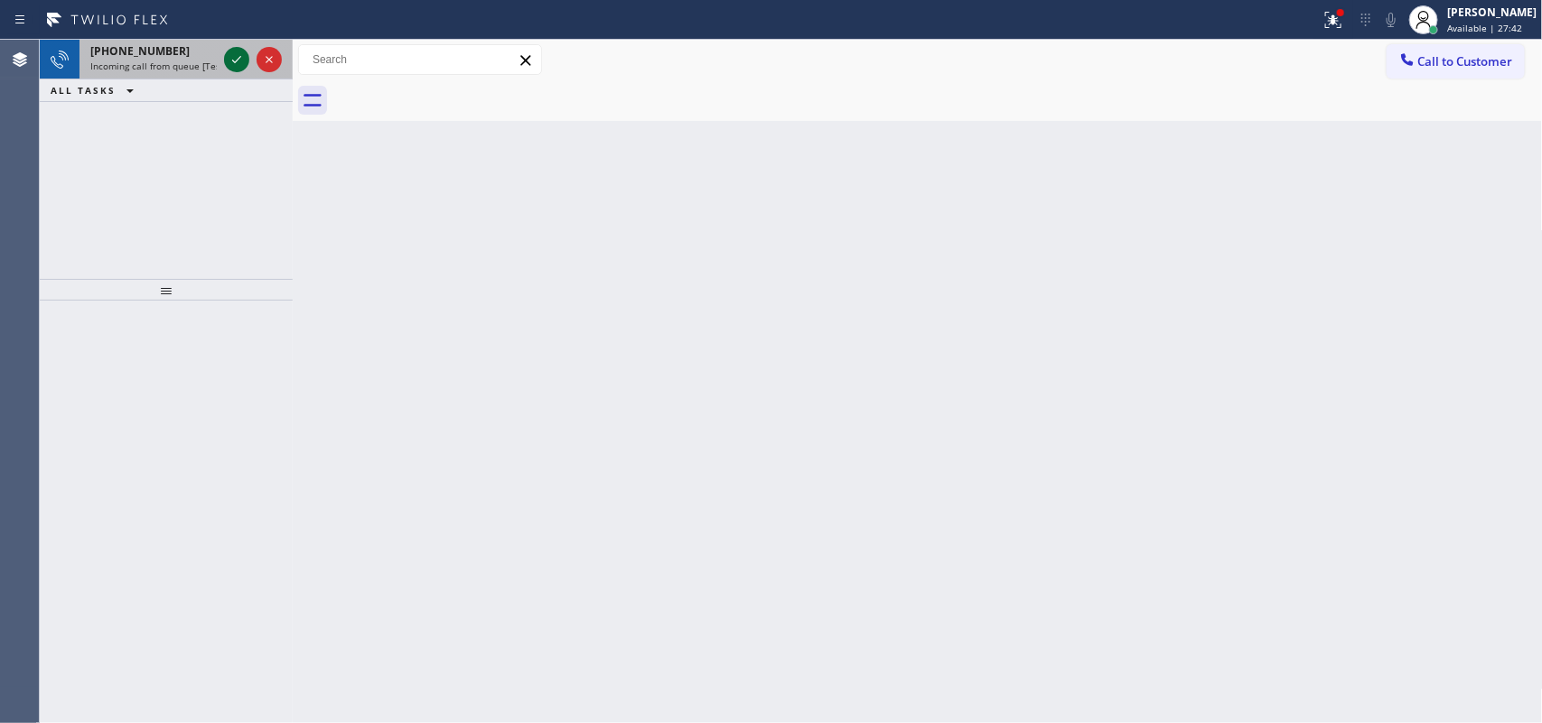
click at [231, 56] on icon at bounding box center [237, 60] width 22 height 22
click at [236, 51] on icon at bounding box center [237, 60] width 22 height 22
click at [233, 61] on icon at bounding box center [236, 59] width 9 height 7
click at [224, 59] on div at bounding box center [236, 60] width 25 height 22
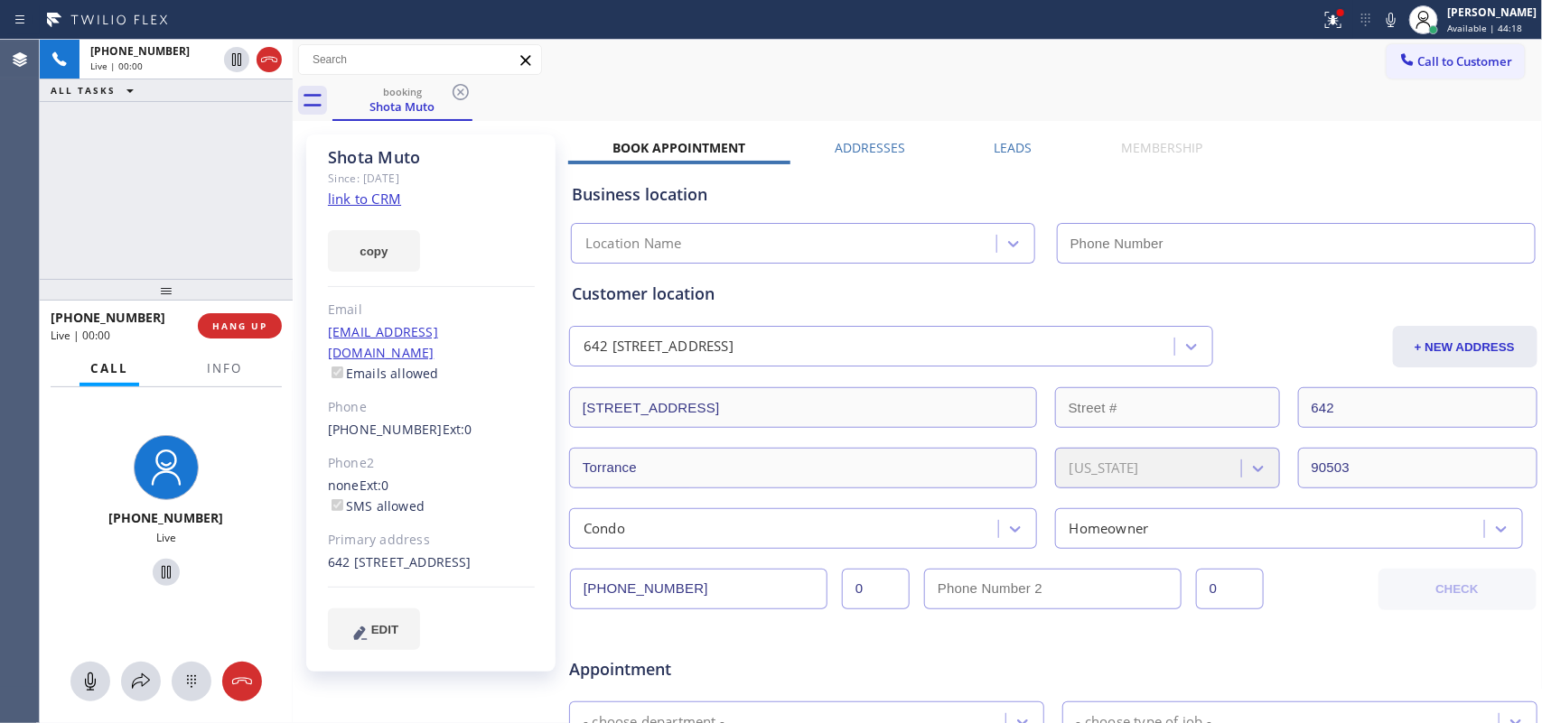
type input "[PHONE_NUMBER]"
click at [370, 200] on link "link to CRM" at bounding box center [364, 199] width 73 height 18
click at [89, 684] on icon at bounding box center [90, 682] width 11 height 18
click at [89, 683] on rect at bounding box center [90, 681] width 14 height 14
click at [89, 683] on icon at bounding box center [90, 682] width 22 height 22
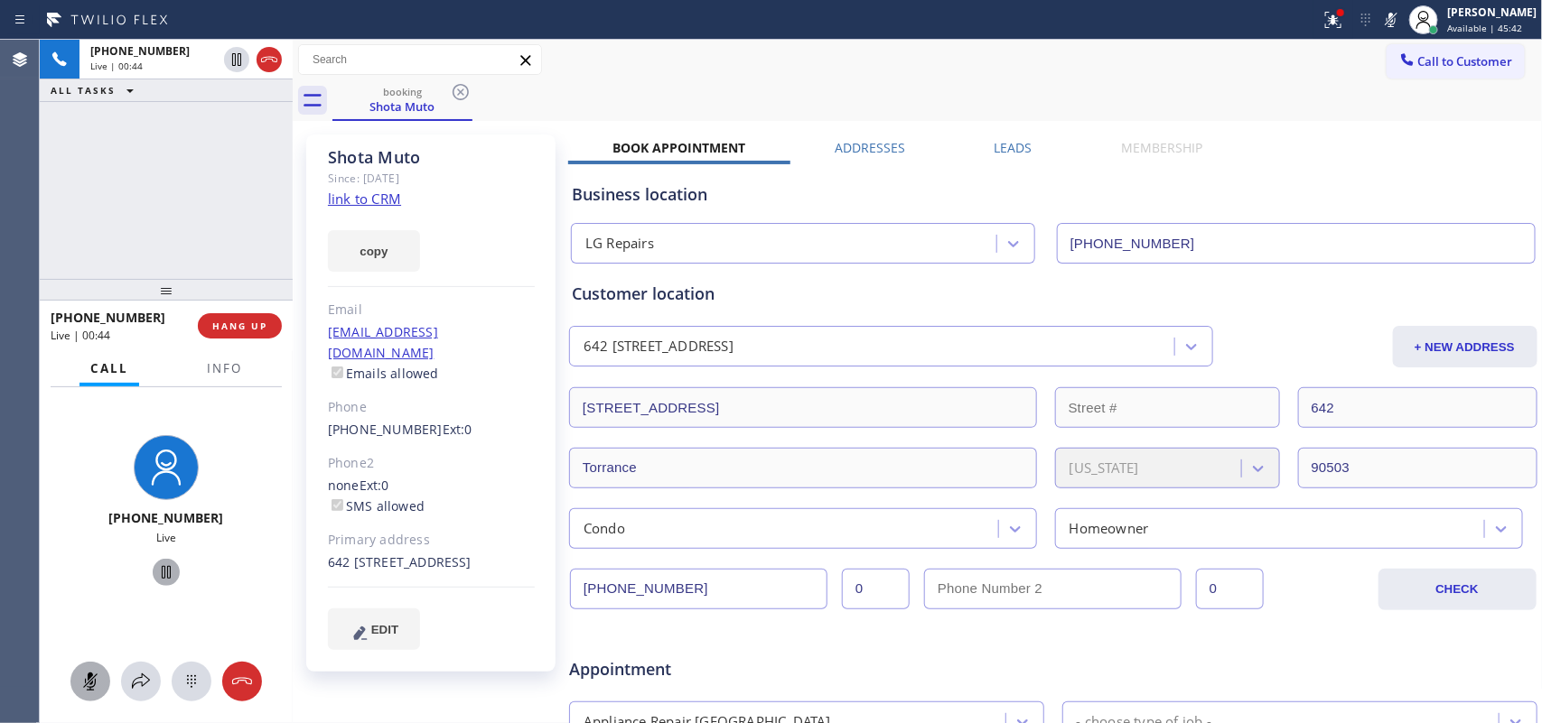
click at [160, 573] on icon at bounding box center [166, 573] width 22 height 22
click at [93, 684] on icon at bounding box center [90, 682] width 22 height 22
click at [155, 579] on icon at bounding box center [166, 573] width 22 height 22
drag, startPoint x: 484, startPoint y: 335, endPoint x: 379, endPoint y: 331, distance: 104.8
click at [379, 331] on div "[EMAIL_ADDRESS][DOMAIN_NAME] Emails allowed" at bounding box center [431, 353] width 207 height 62
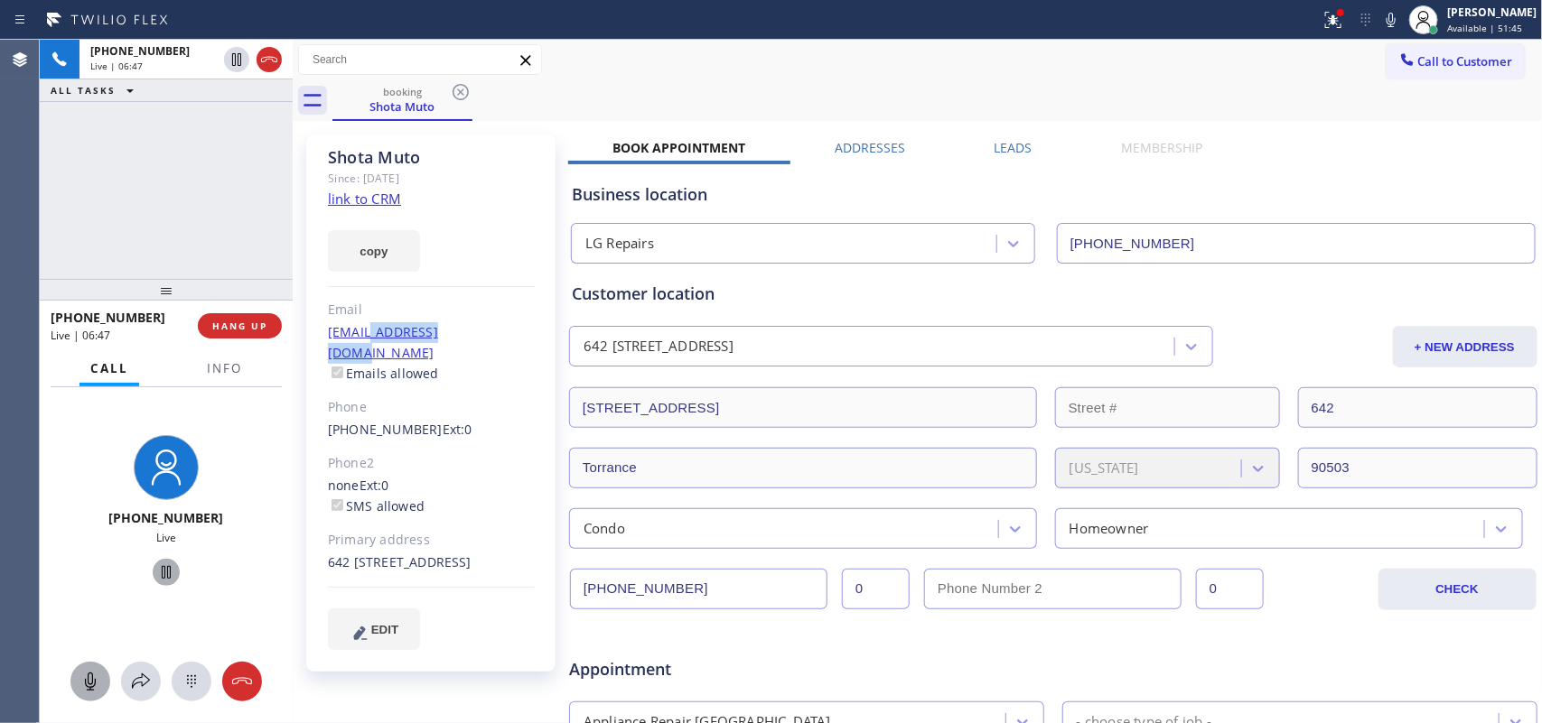
copy link "[DOMAIN_NAME]"
click at [93, 686] on icon at bounding box center [90, 682] width 11 height 18
drag, startPoint x: 154, startPoint y: 570, endPoint x: 154, endPoint y: 558, distance: 11.7
click at [155, 569] on icon at bounding box center [166, 573] width 22 height 22
click at [82, 682] on icon at bounding box center [90, 682] width 22 height 22
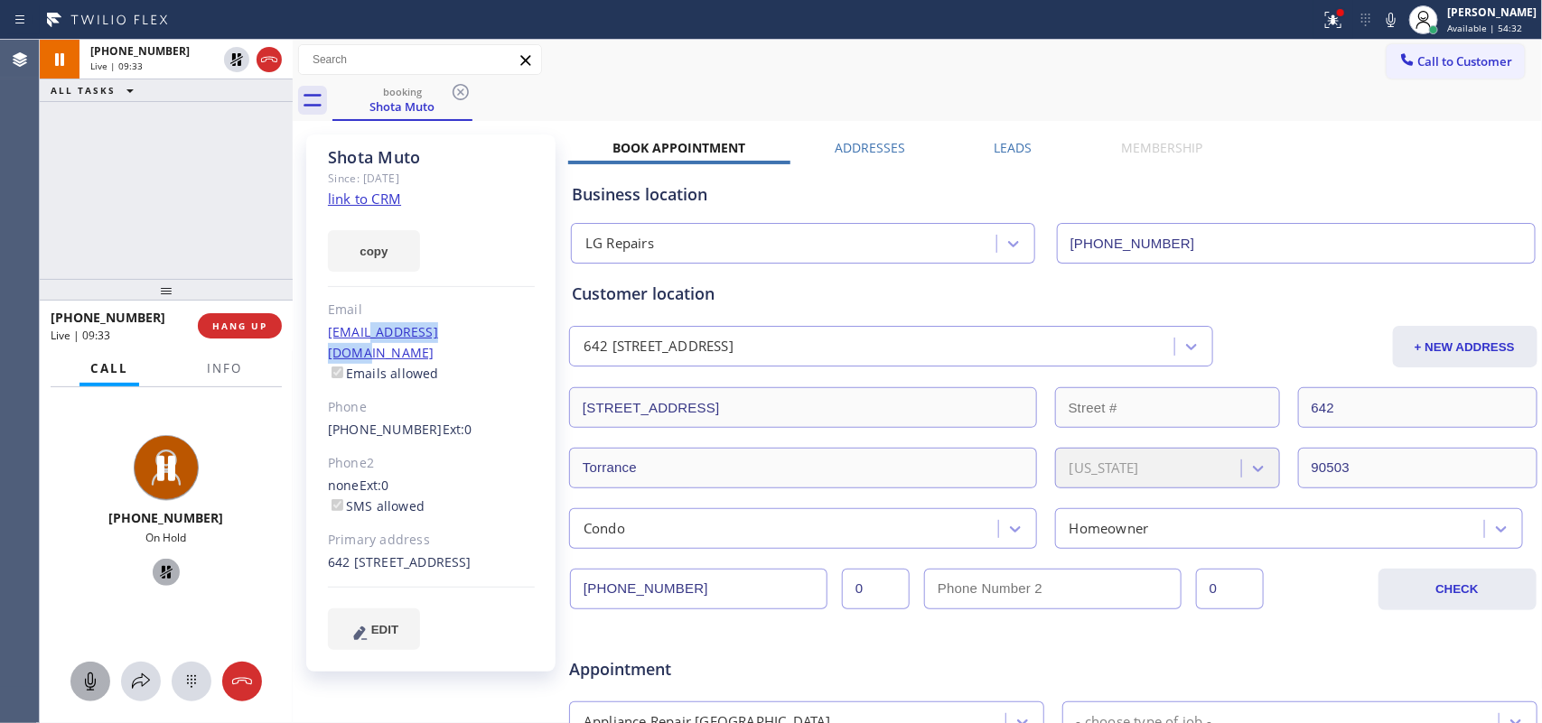
click at [156, 572] on icon at bounding box center [166, 573] width 22 height 22
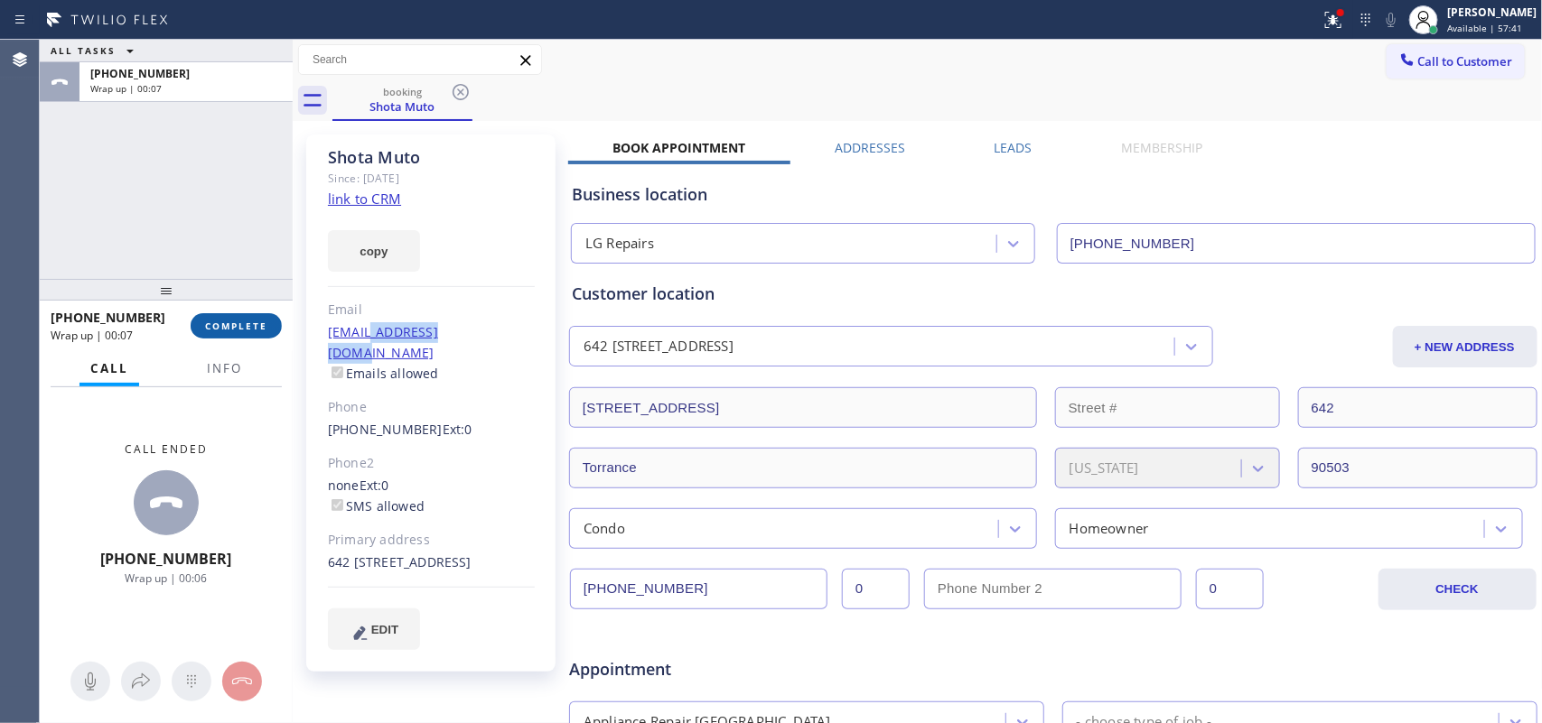
click at [237, 326] on span "COMPLETE" at bounding box center [236, 326] width 62 height 13
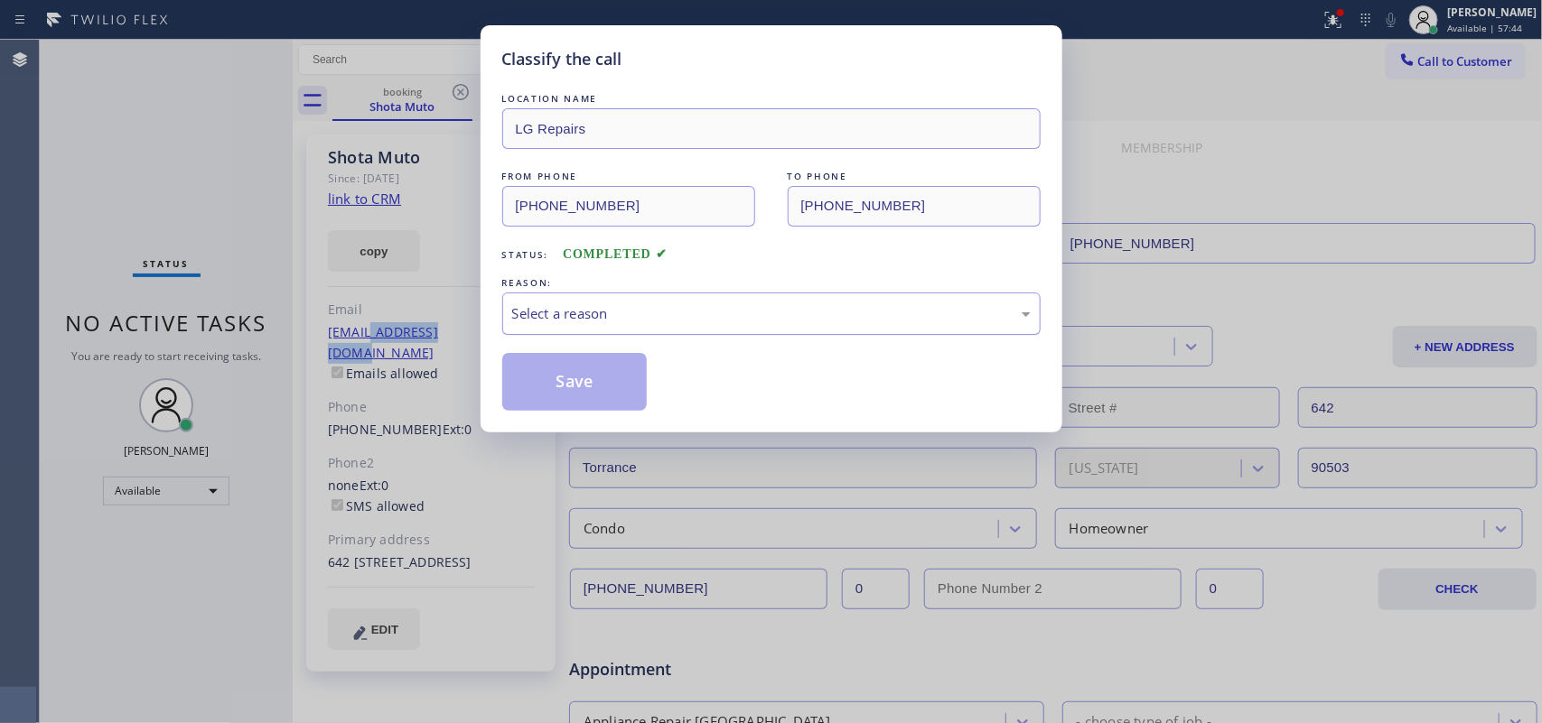
click at [610, 314] on div "Select a reason" at bounding box center [771, 313] width 518 height 21
click at [583, 366] on button "Save" at bounding box center [574, 382] width 145 height 58
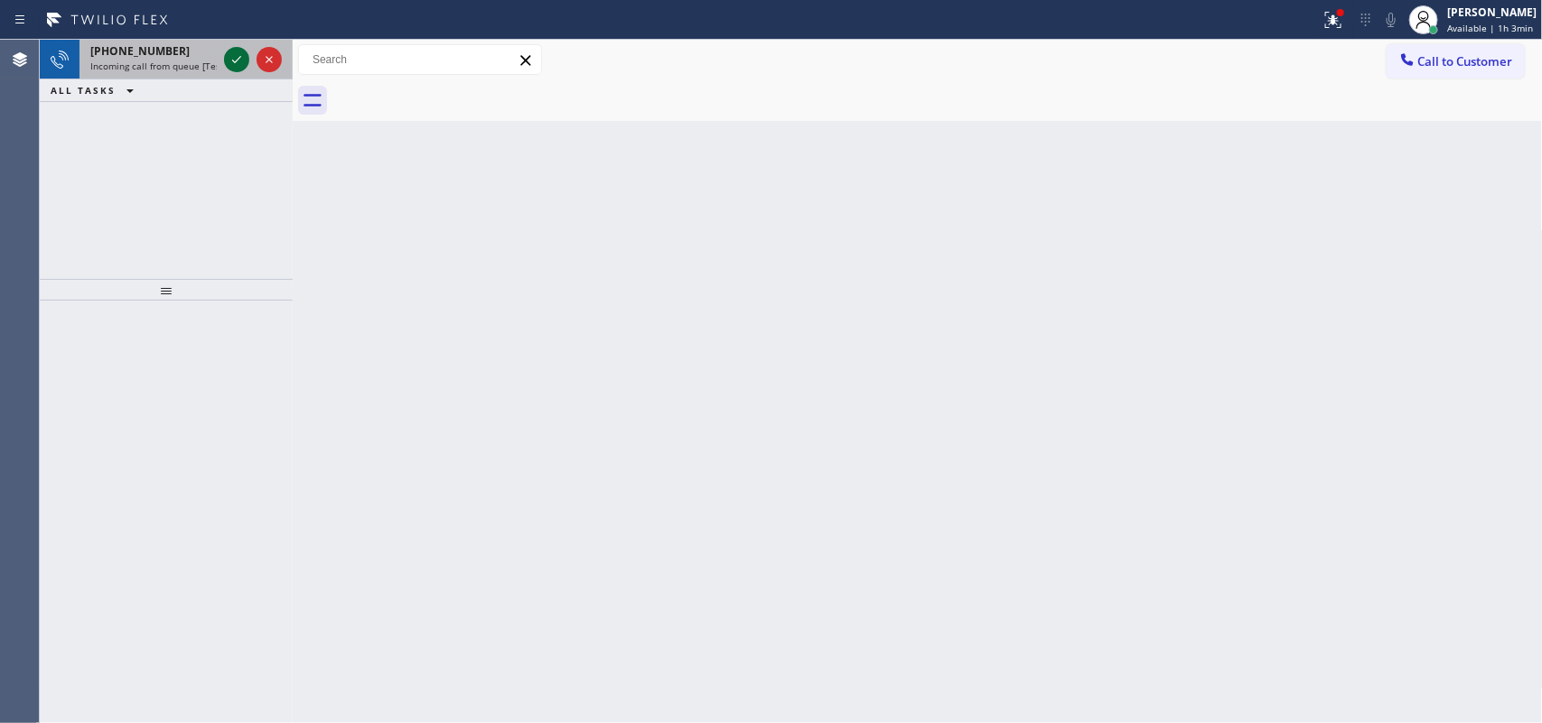
click at [232, 65] on icon at bounding box center [237, 60] width 22 height 22
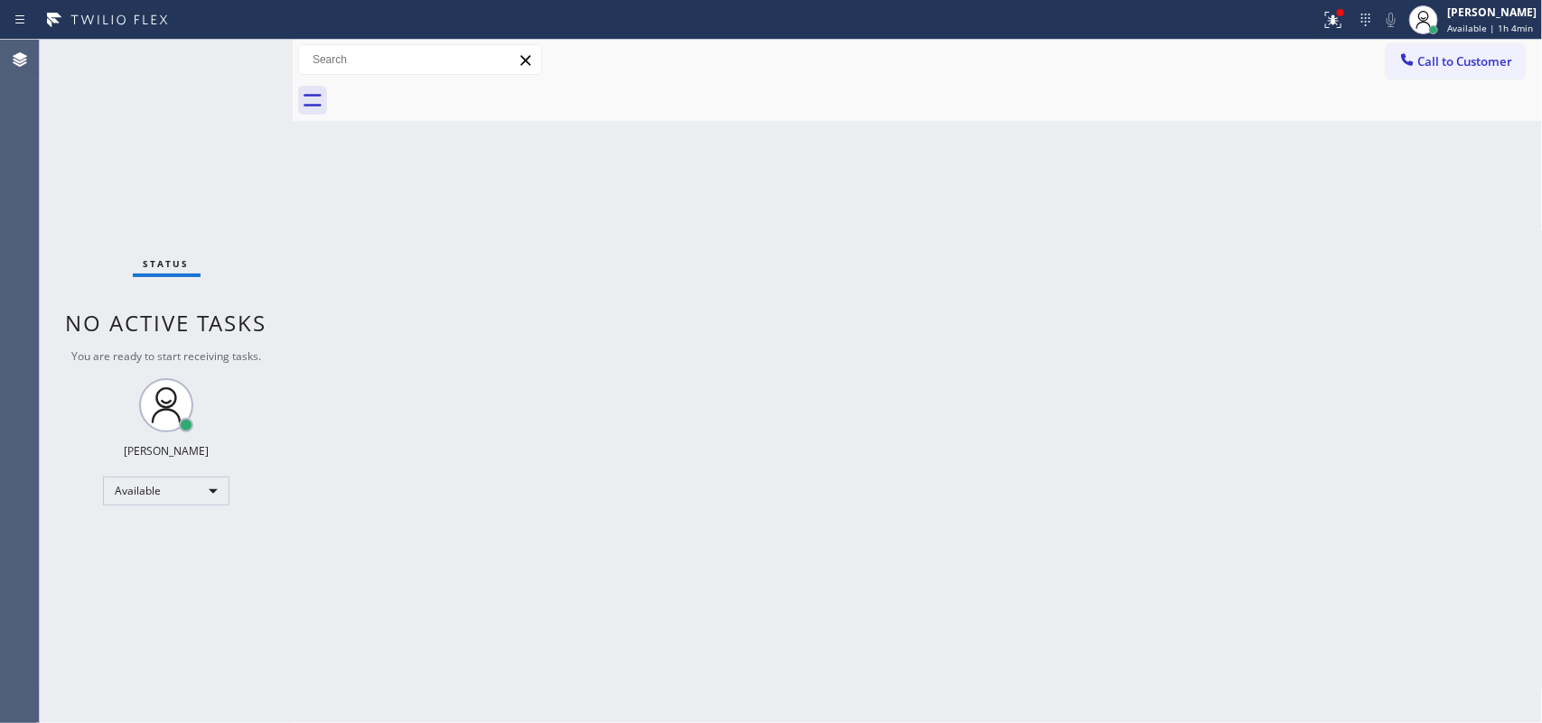
click at [236, 61] on div "Status No active tasks You are ready to start receiving tasks. [PERSON_NAME] Av…" at bounding box center [166, 382] width 253 height 684
click at [239, 59] on div "Status No active tasks You are ready to start receiving tasks. [PERSON_NAME] Av…" at bounding box center [166, 382] width 253 height 684
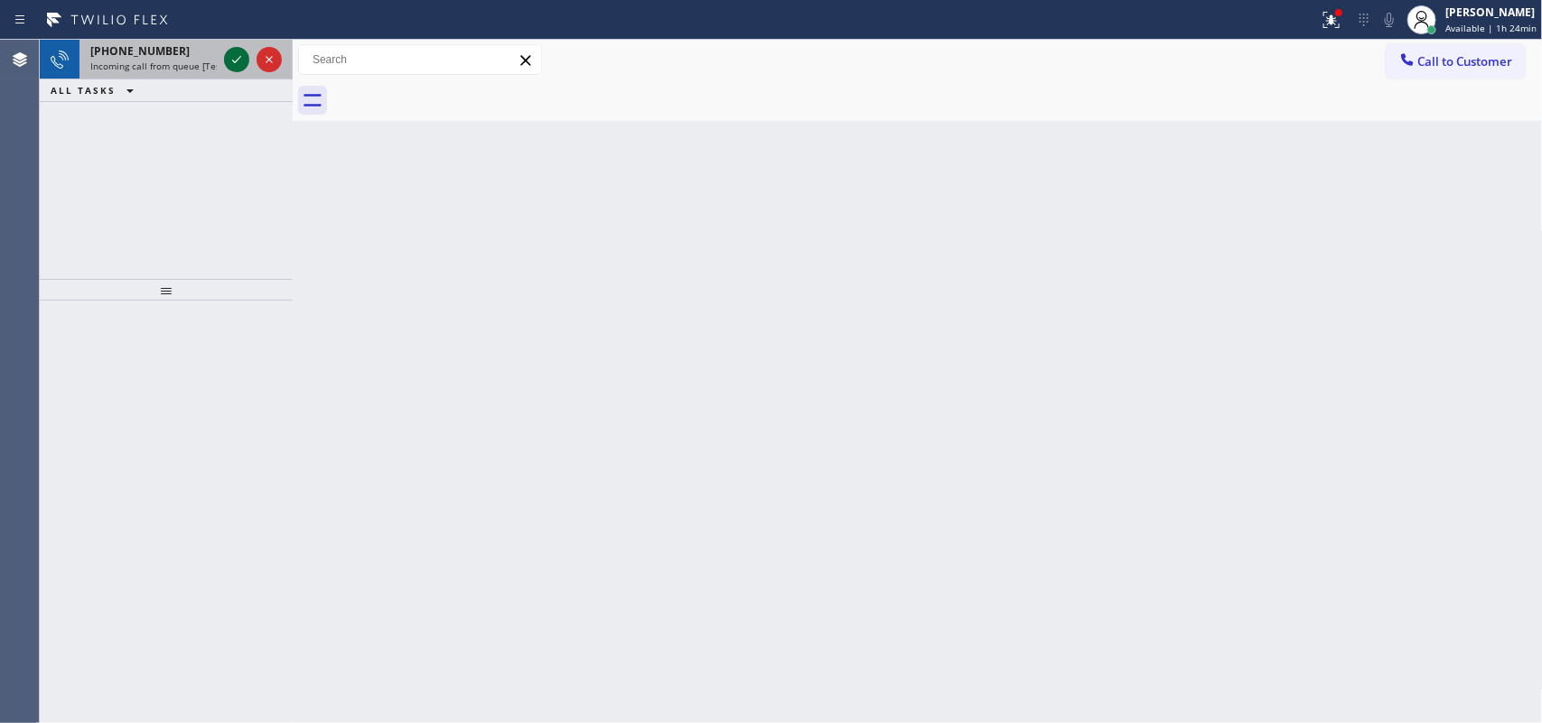
click at [237, 60] on icon at bounding box center [236, 59] width 9 height 7
click at [238, 60] on icon at bounding box center [237, 60] width 22 height 22
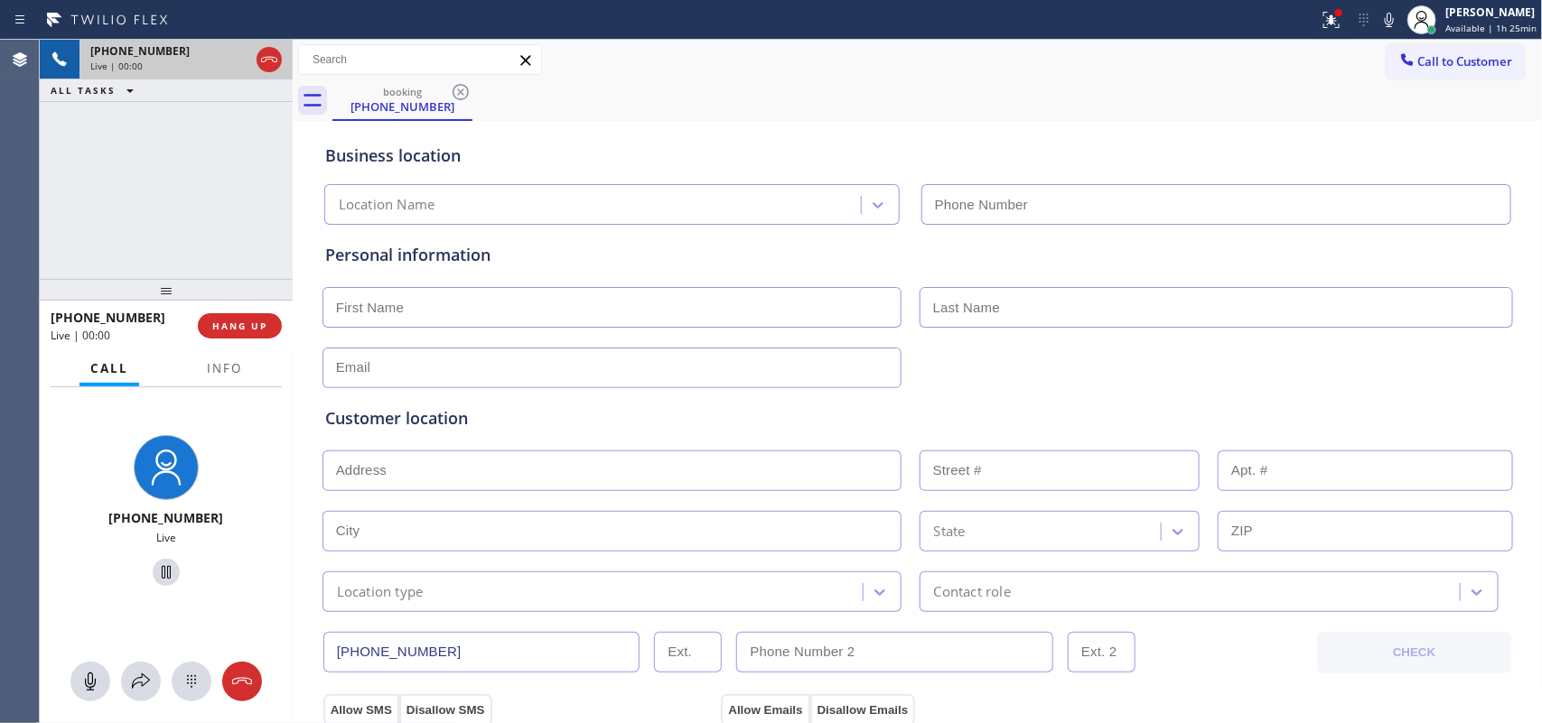
type input "[PHONE_NUMBER]"
click at [235, 341] on div "[PHONE_NUMBER] Live | 00:00 HANG UP" at bounding box center [166, 326] width 231 height 47
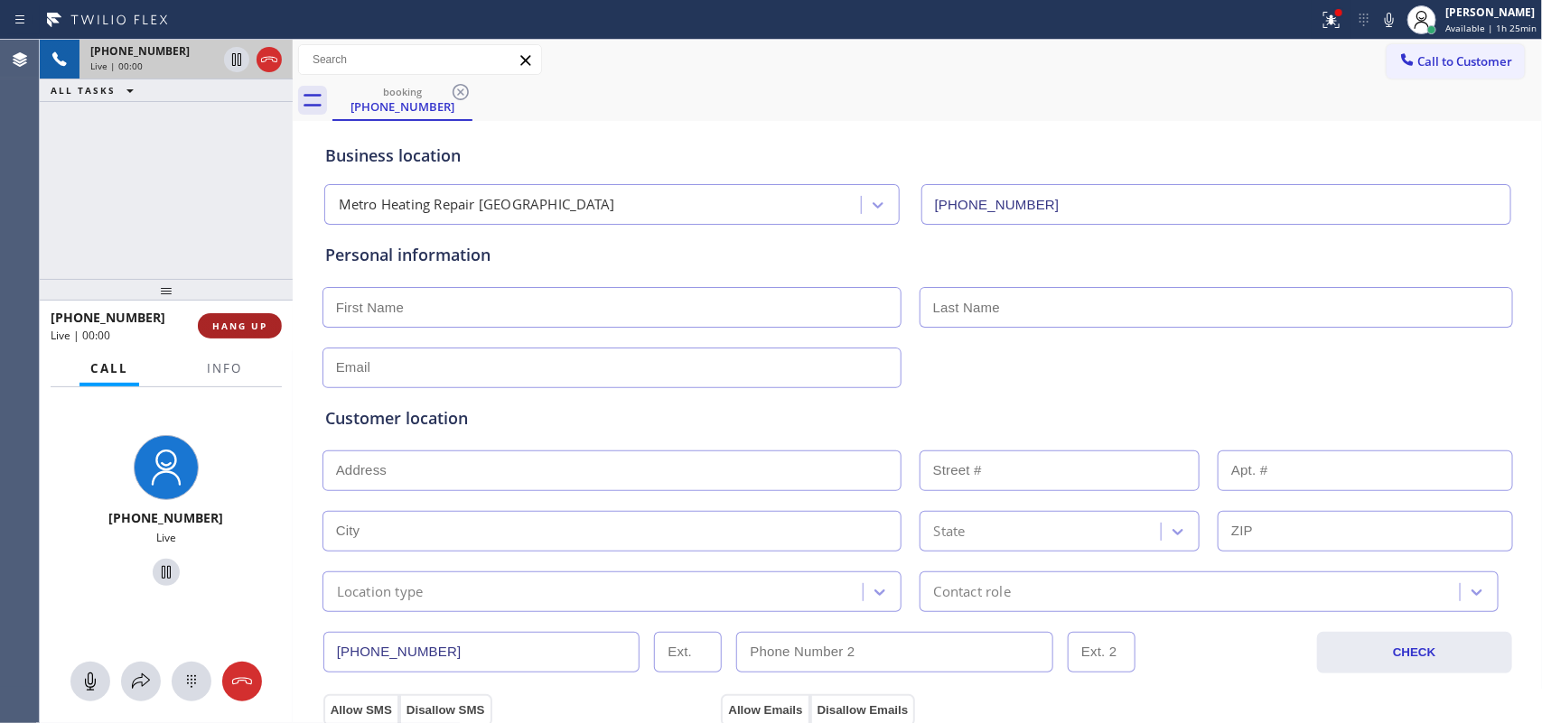
click at [246, 320] on span "HANG UP" at bounding box center [239, 326] width 55 height 13
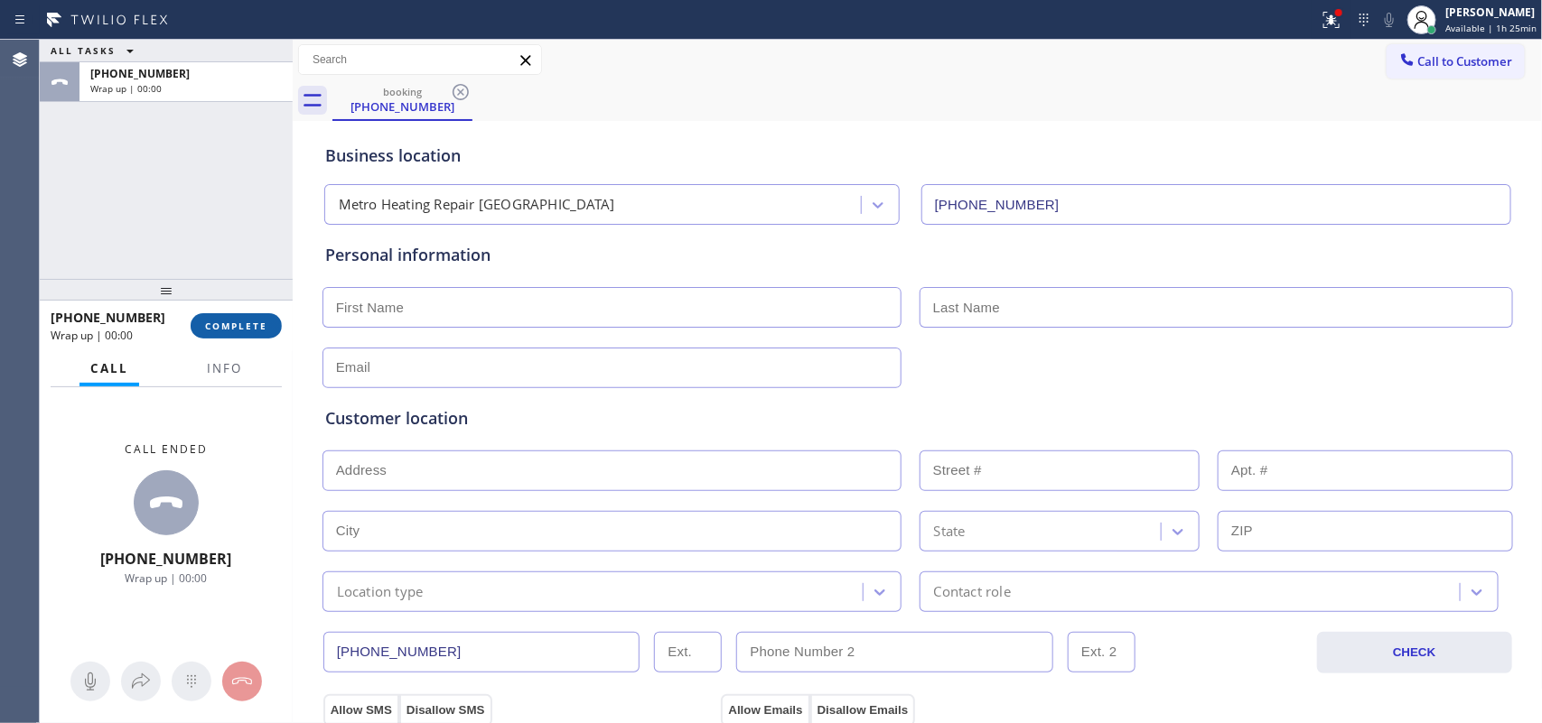
click at [250, 318] on button "COMPLETE" at bounding box center [236, 325] width 91 height 25
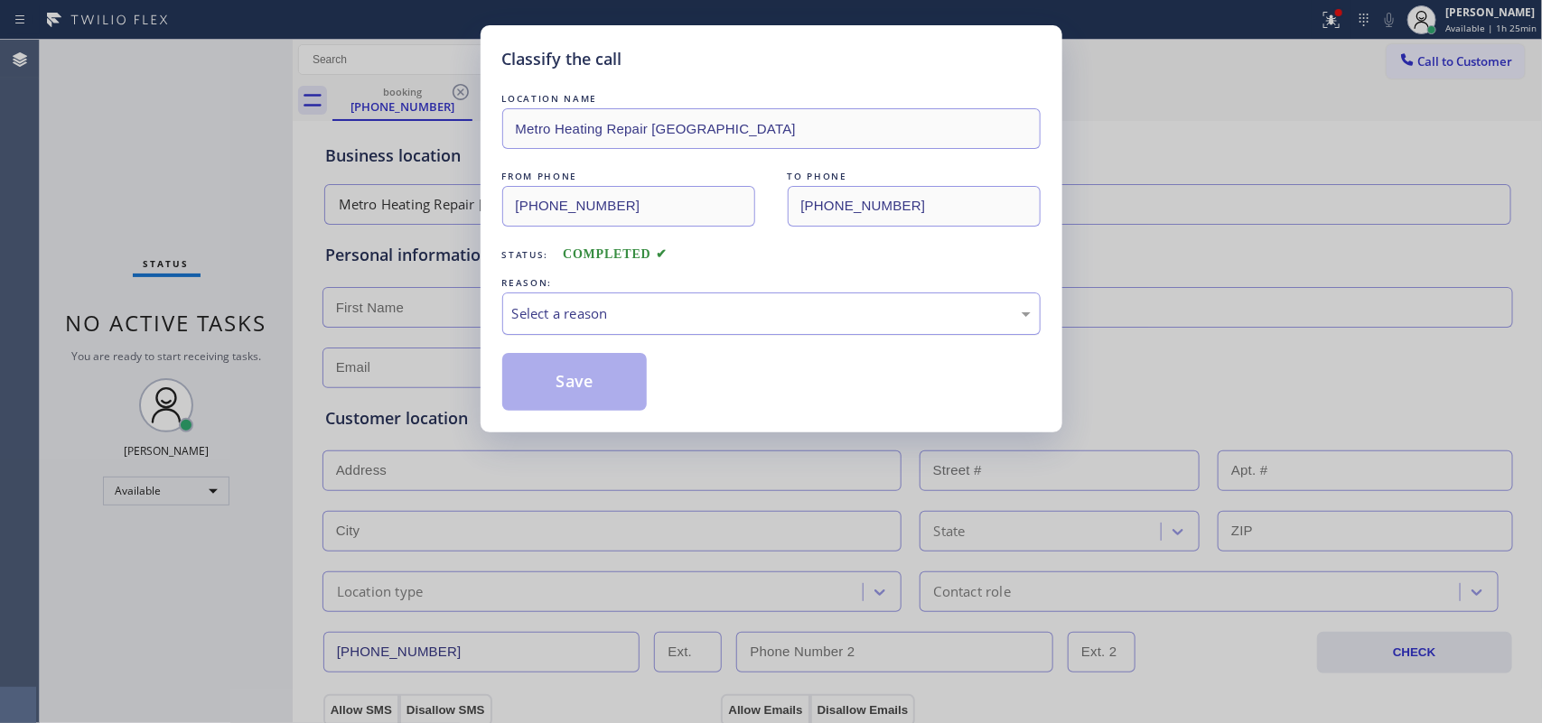
click at [583, 312] on div "Select a reason" at bounding box center [771, 313] width 518 height 21
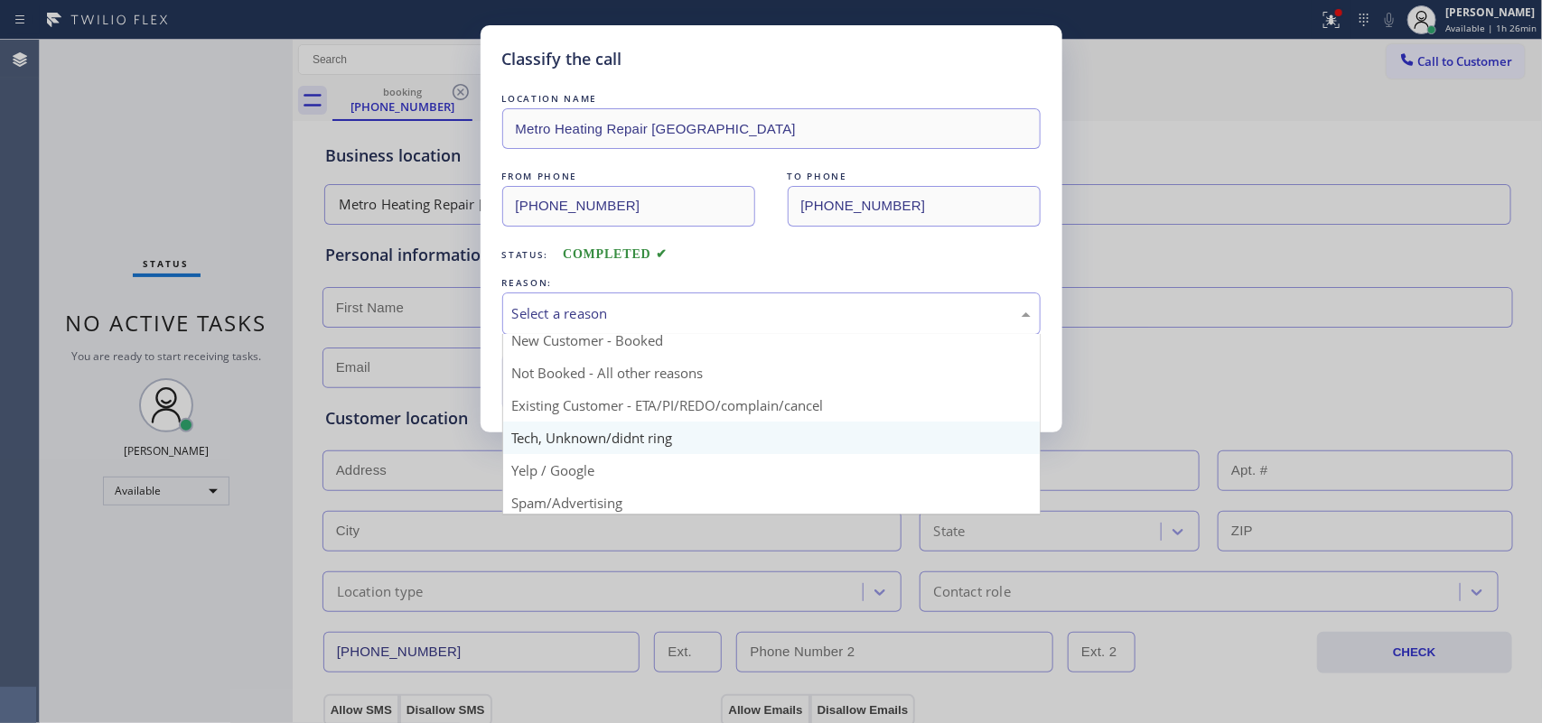
scroll to position [124, 0]
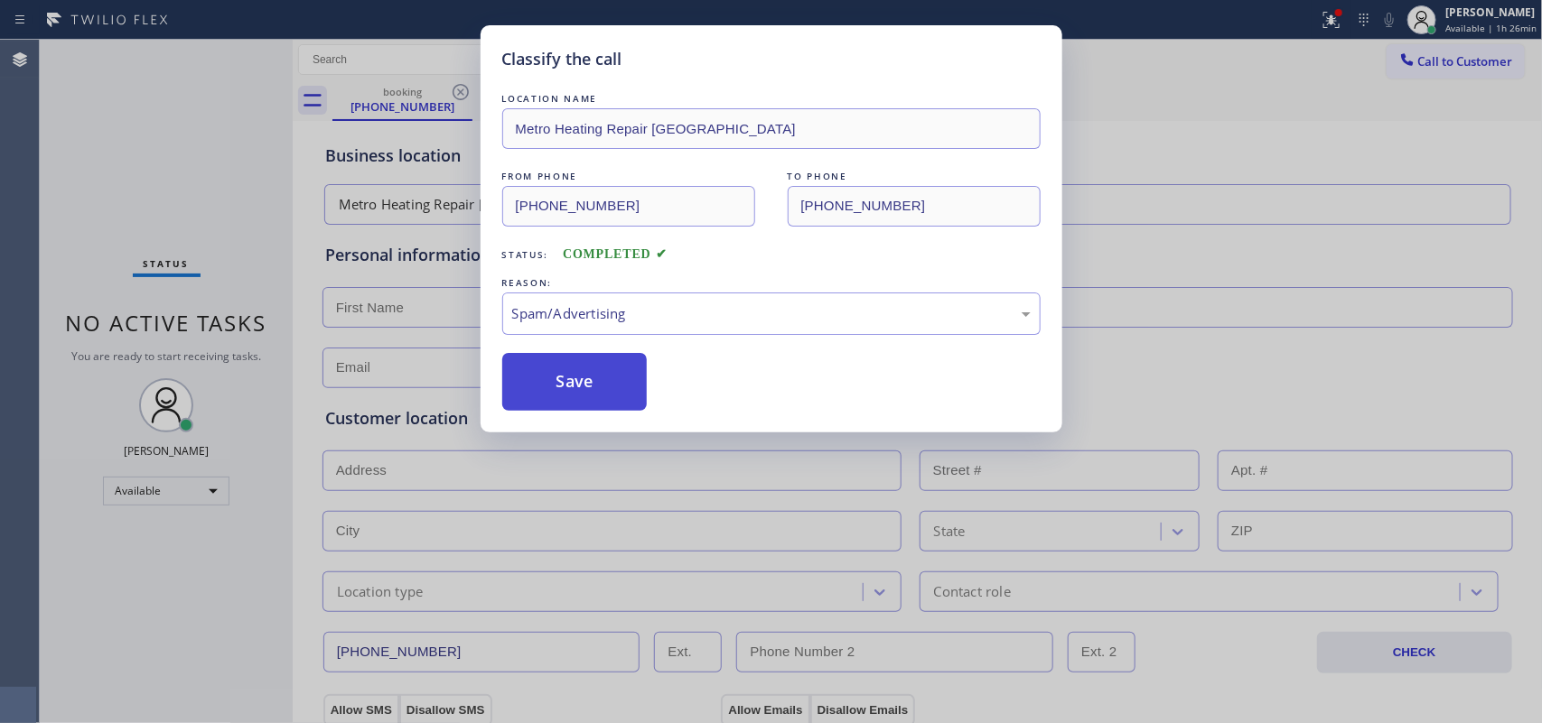
click at [583, 384] on button "Save" at bounding box center [574, 382] width 145 height 58
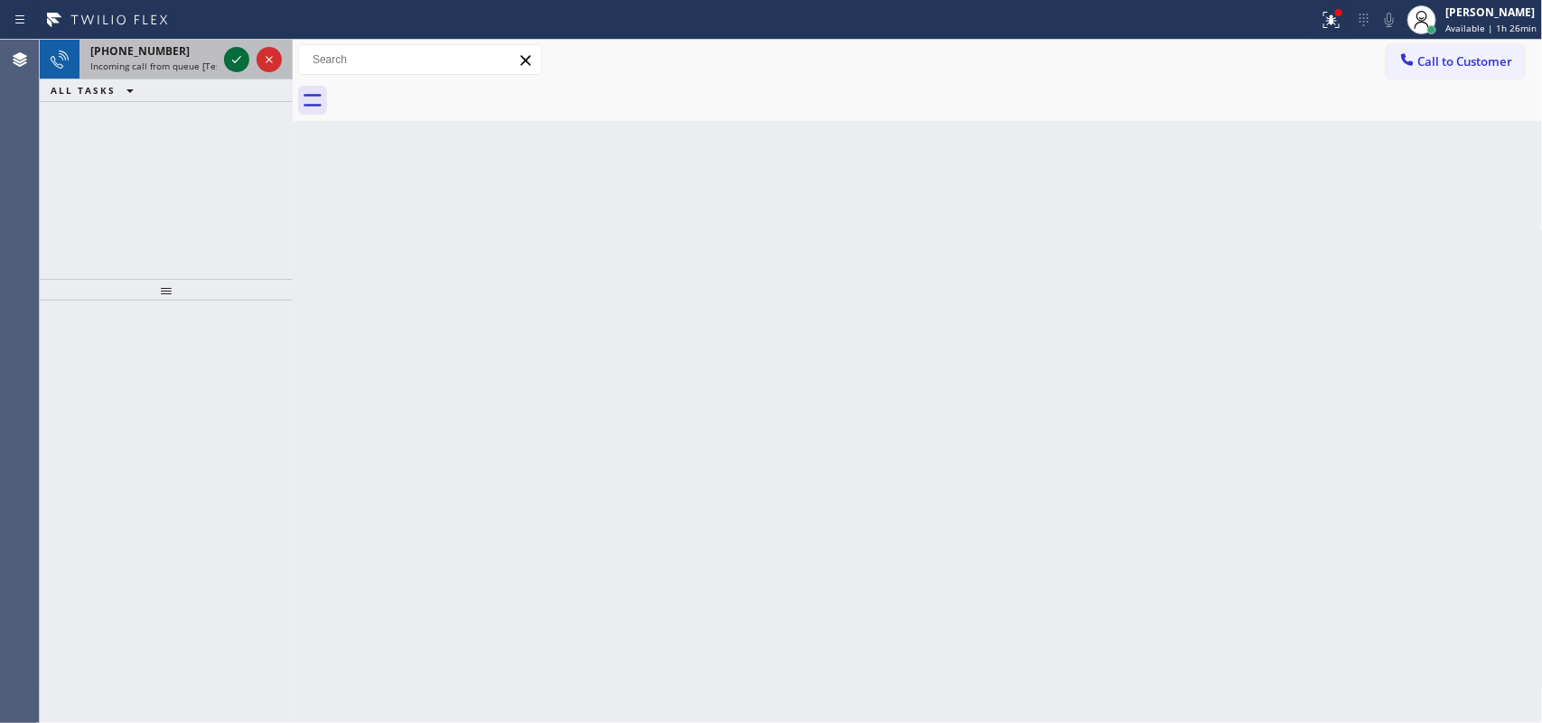
click at [228, 60] on icon at bounding box center [237, 60] width 22 height 22
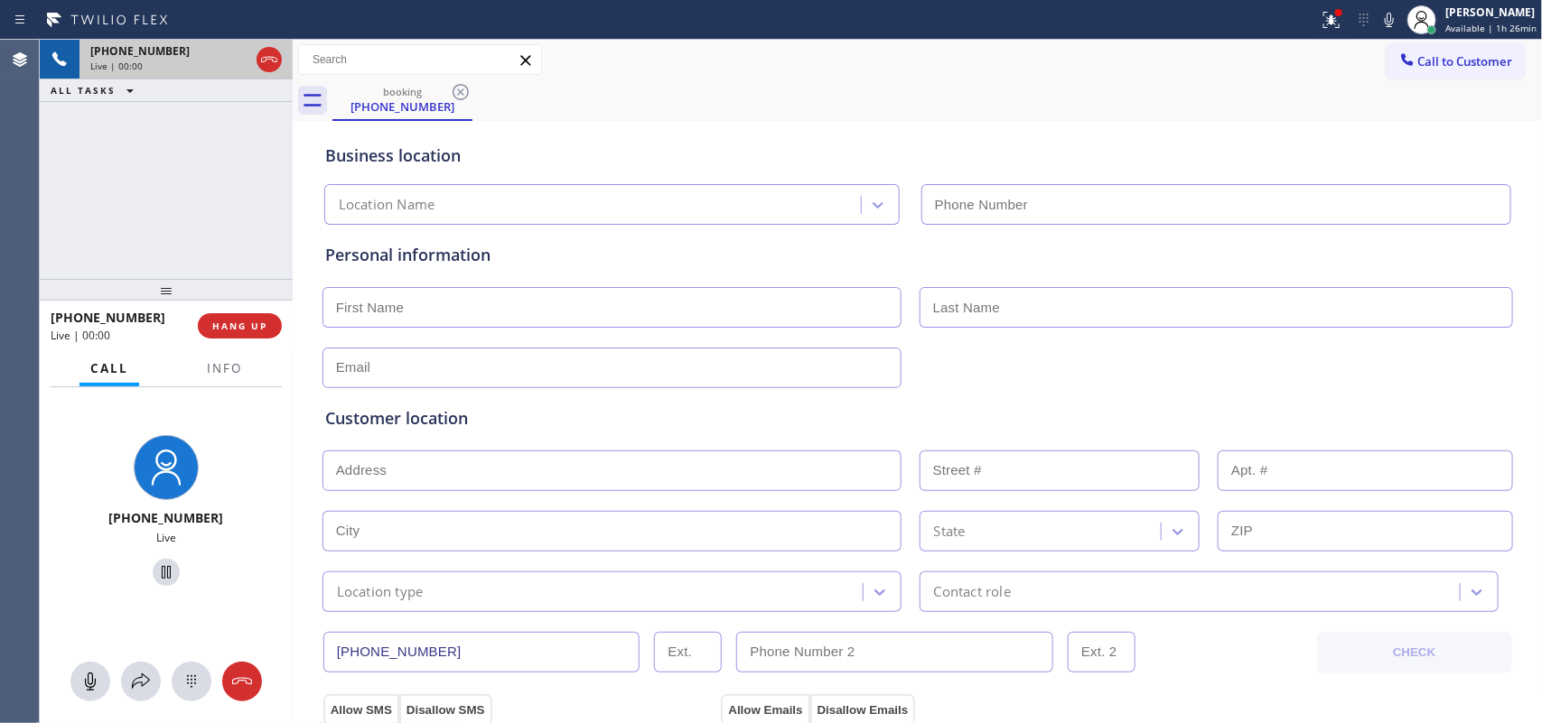
type input "[PHONE_NUMBER]"
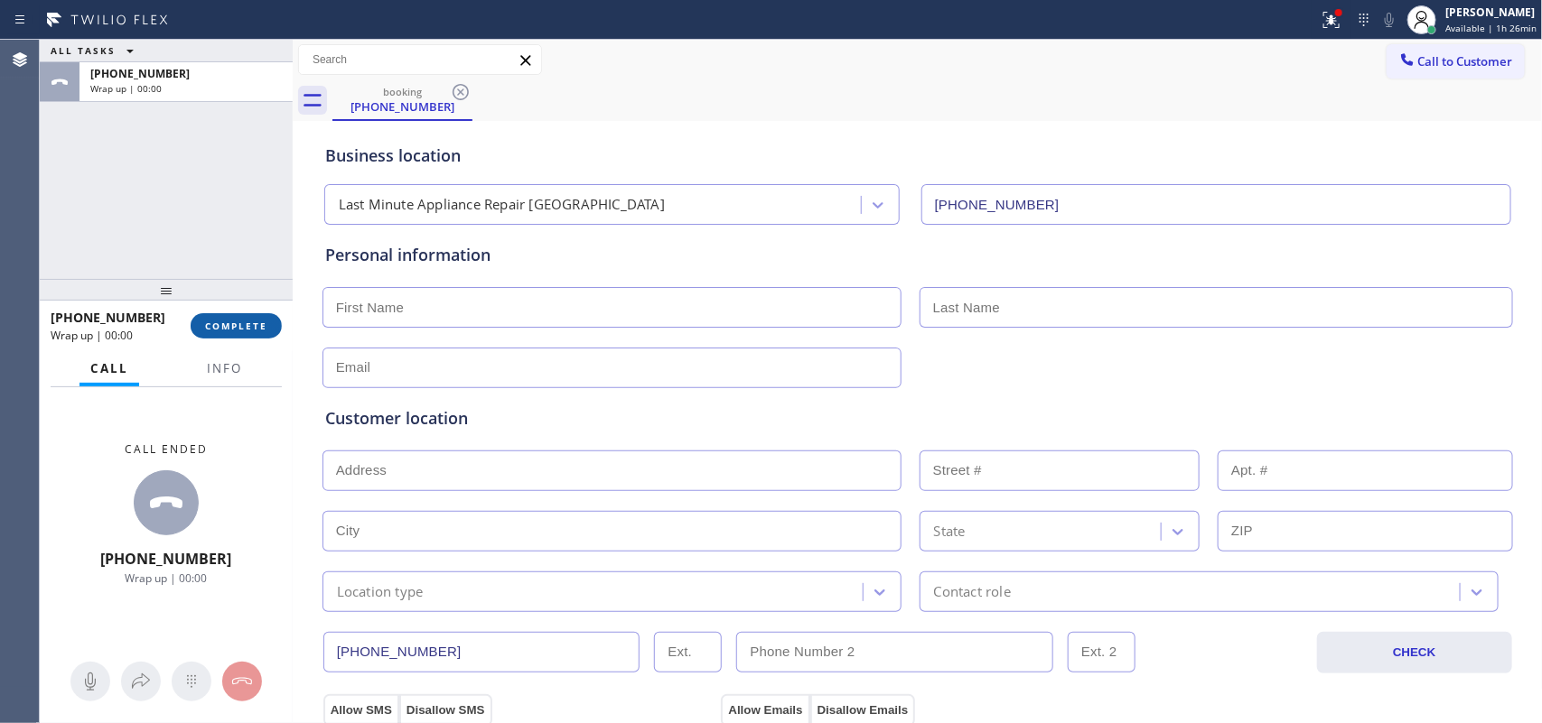
click at [237, 327] on span "COMPLETE" at bounding box center [236, 326] width 62 height 13
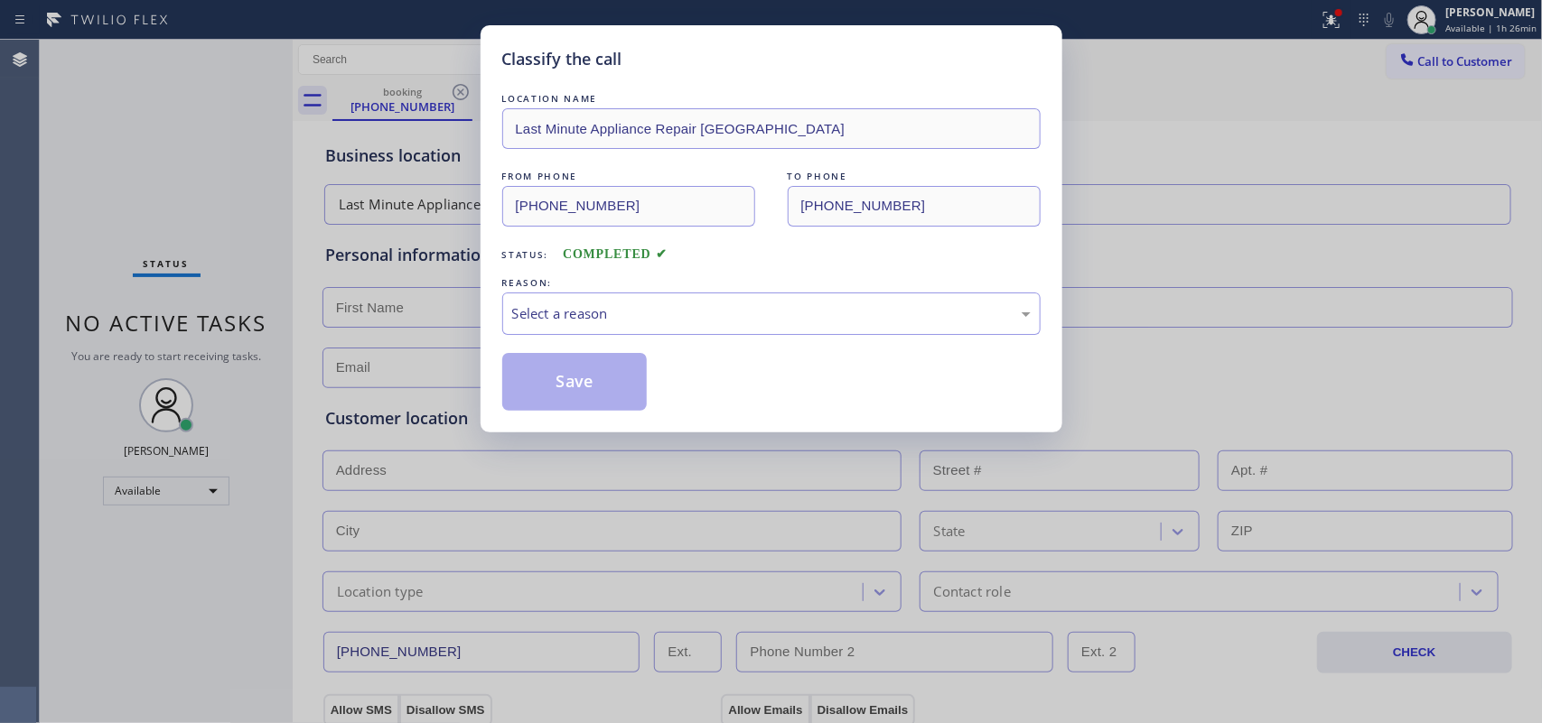
click at [651, 286] on div "REASON:" at bounding box center [771, 283] width 538 height 19
click at [657, 316] on div "Select a reason" at bounding box center [771, 313] width 518 height 21
click at [565, 411] on button "Save" at bounding box center [574, 382] width 145 height 58
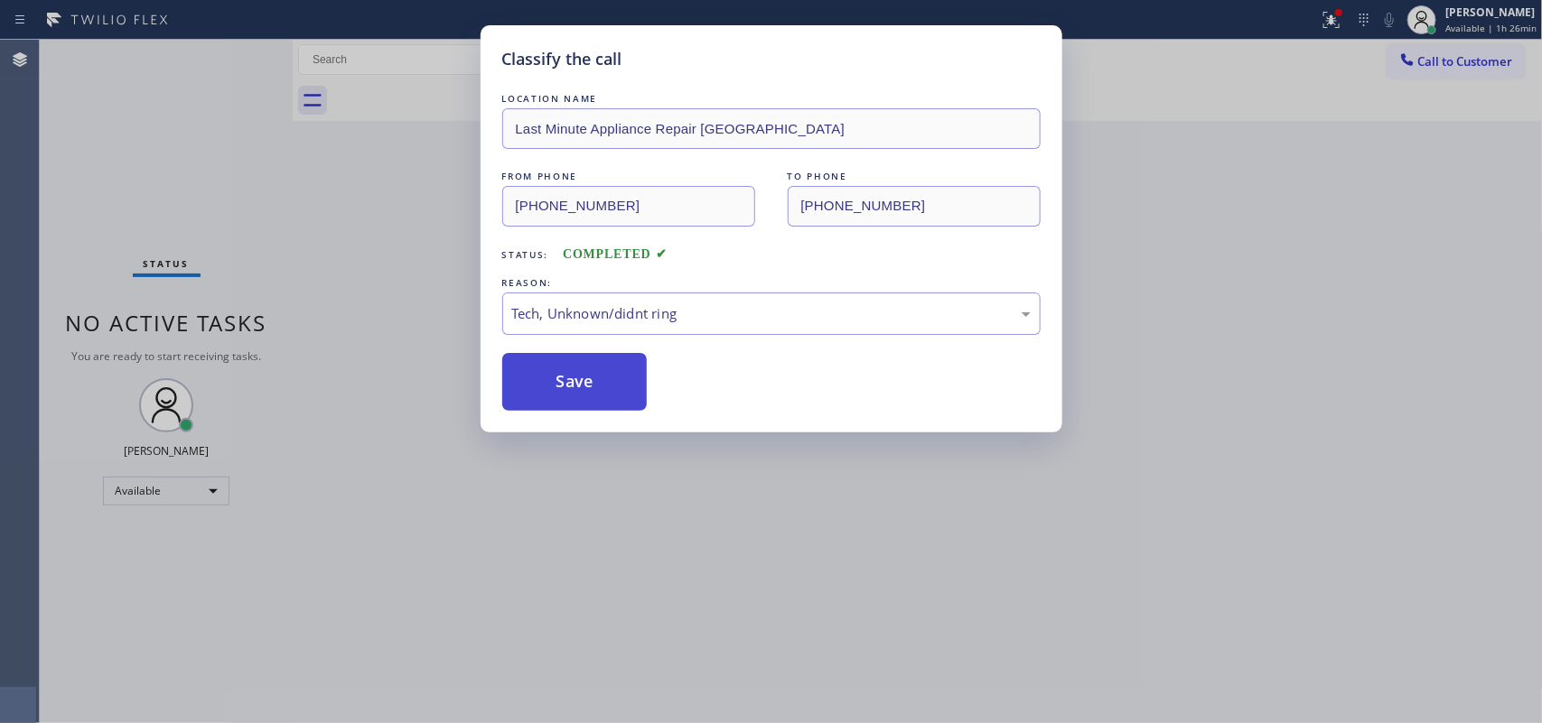
click at [565, 388] on button "Save" at bounding box center [574, 382] width 145 height 58
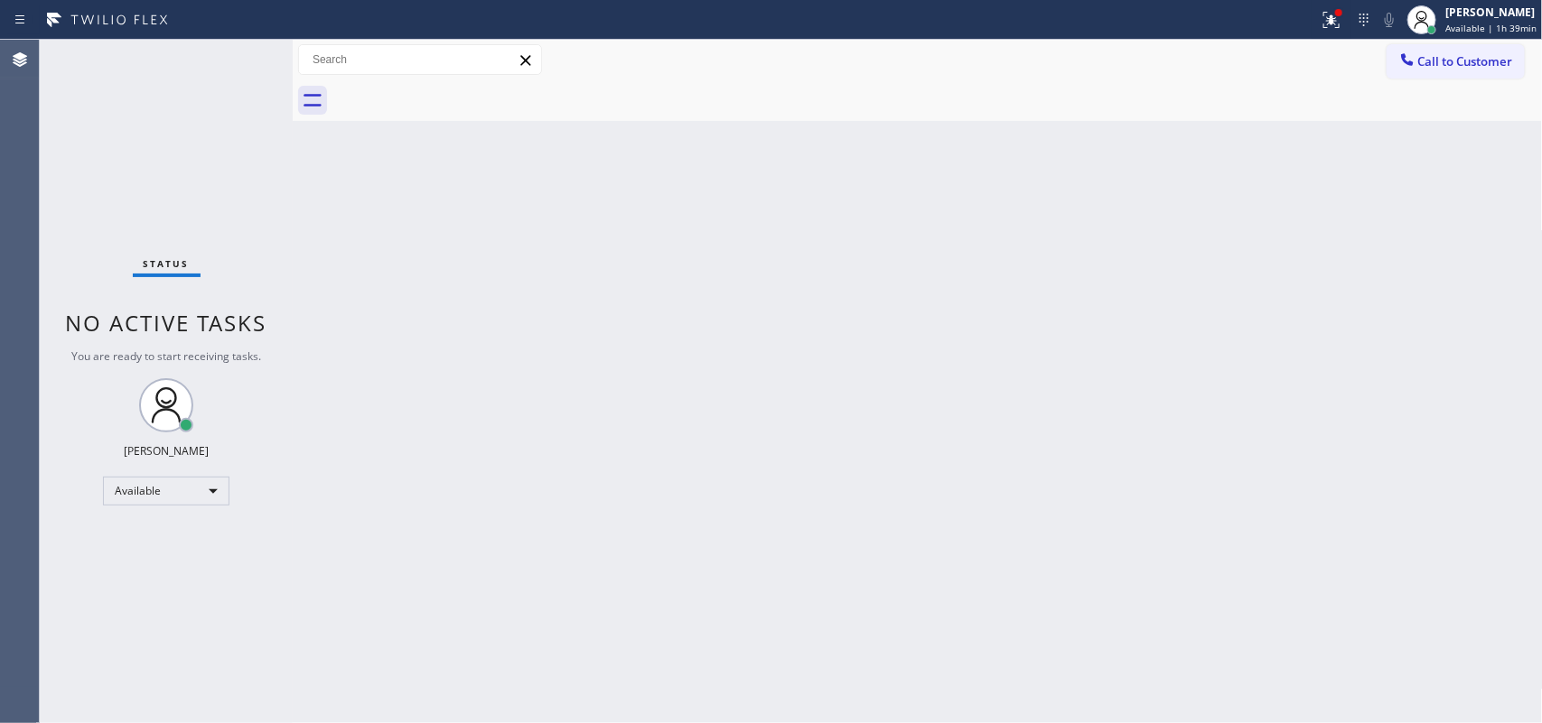
click at [242, 51] on div "Status No active tasks You are ready to start receiving tasks. [PERSON_NAME] Av…" at bounding box center [166, 382] width 253 height 684
click at [1513, 24] on span "Available | 1h 39min" at bounding box center [1490, 28] width 91 height 13
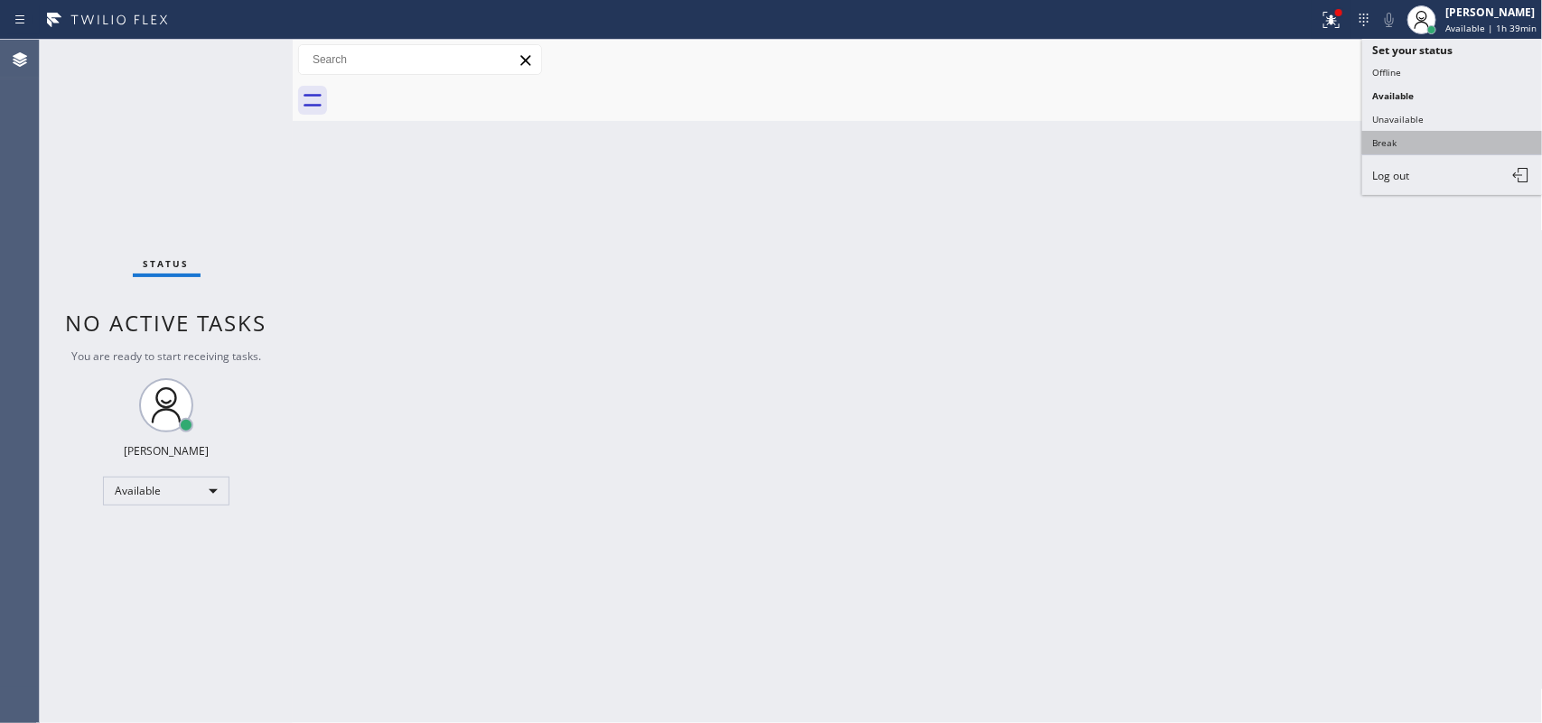
drag, startPoint x: 1439, startPoint y: 119, endPoint x: 1439, endPoint y: 133, distance: 13.5
click at [1439, 133] on ul "Set your status Offline Available Unavailable Break Log out" at bounding box center [1452, 117] width 181 height 156
click at [1439, 133] on button "Break" at bounding box center [1452, 142] width 181 height 23
